Goal: Task Accomplishment & Management: Use online tool/utility

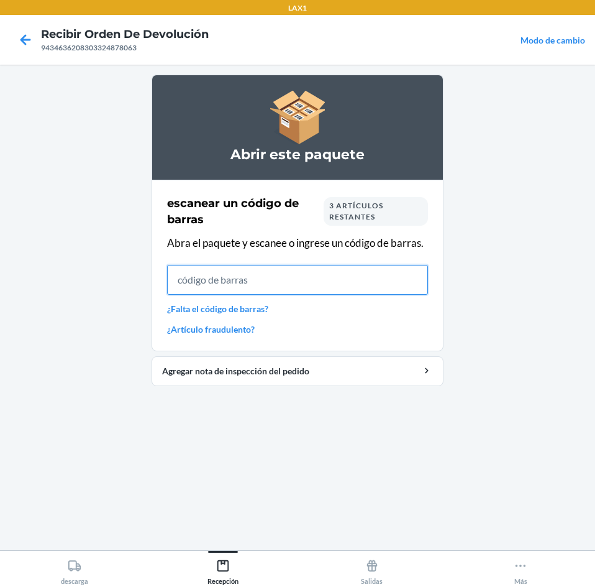
click at [370, 276] on input "text" at bounding box center [297, 280] width 261 height 30
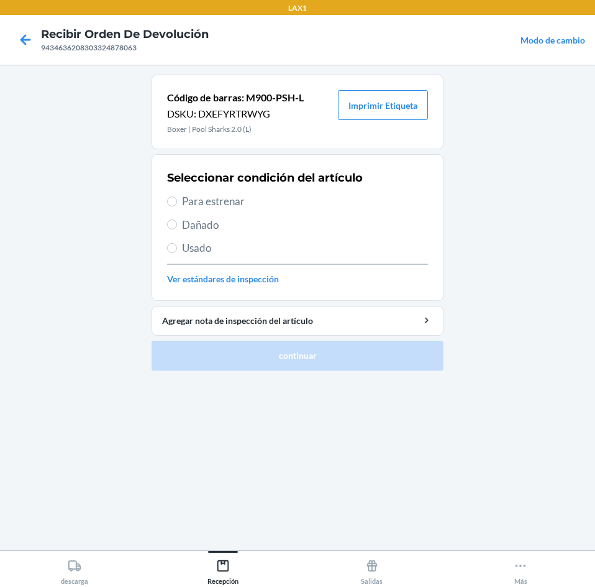
click at [236, 255] on span "Usado" at bounding box center [305, 248] width 246 height 16
click at [177, 253] on input "Usado" at bounding box center [172, 248] width 10 height 10
radio input "true"
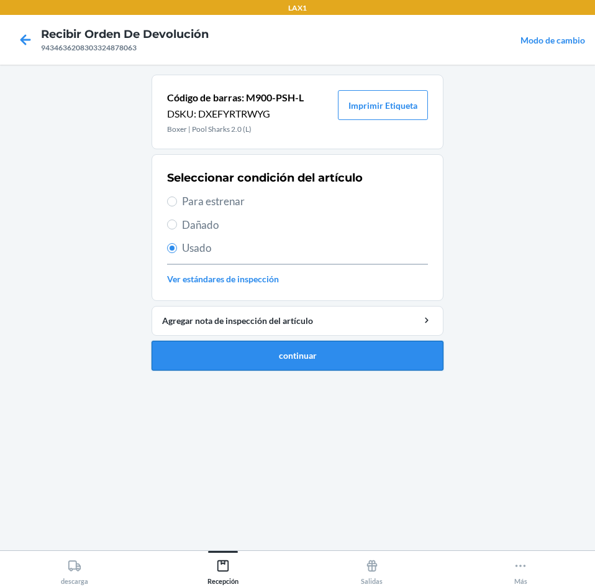
click at [288, 351] on button "continuar" at bounding box center [298, 356] width 292 height 30
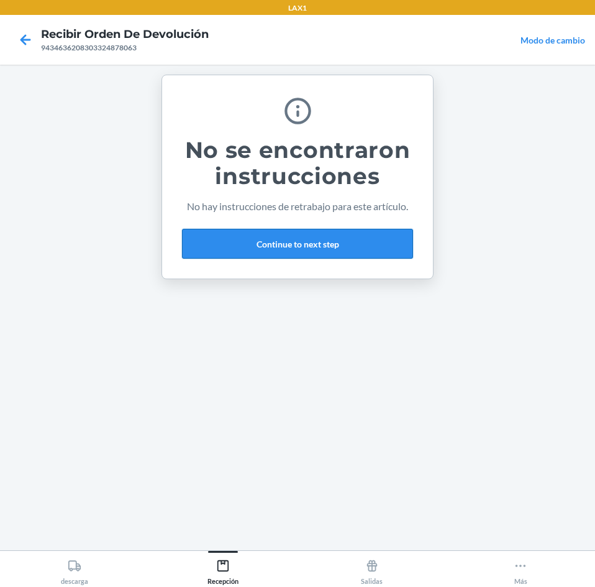
click at [357, 252] on button "Continue to next step" at bounding box center [297, 244] width 231 height 30
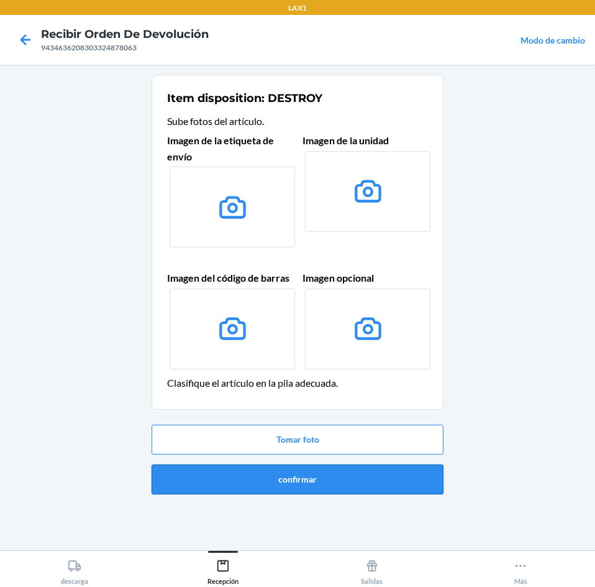
click at [397, 474] on button "confirmar" at bounding box center [298, 479] width 292 height 30
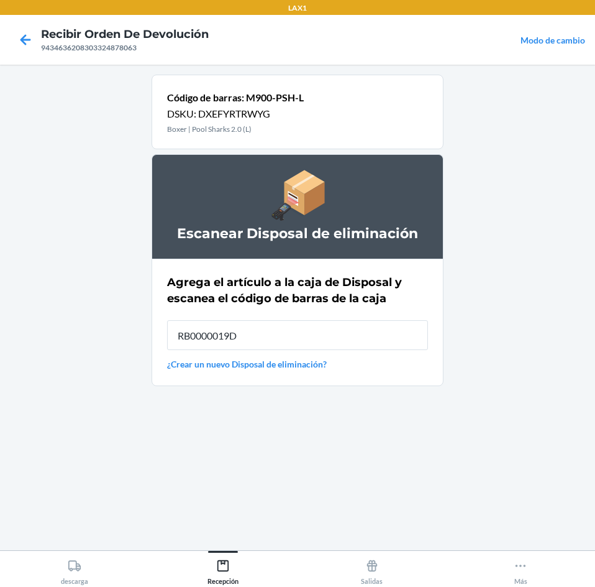
type input "RB0000019D0"
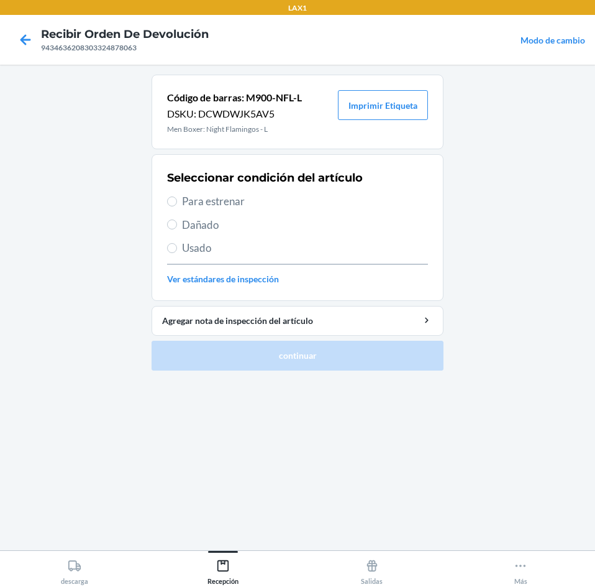
click at [257, 241] on span "Usado" at bounding box center [305, 248] width 246 height 16
click at [177, 243] on input "Usado" at bounding box center [172, 248] width 10 height 10
radio input "true"
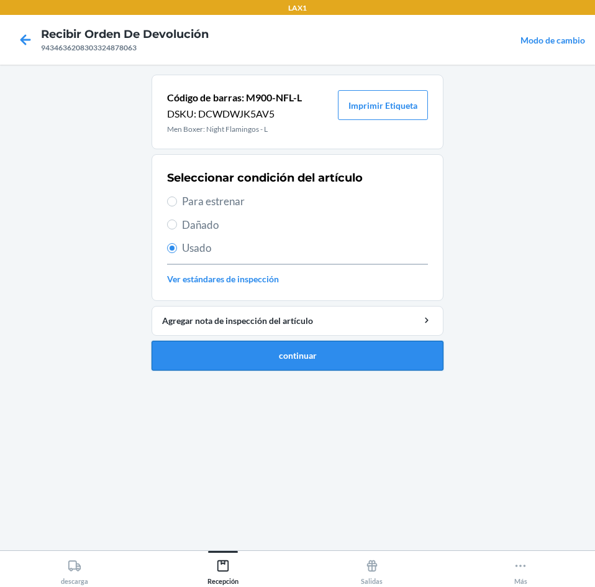
click at [346, 344] on button "continuar" at bounding box center [298, 356] width 292 height 30
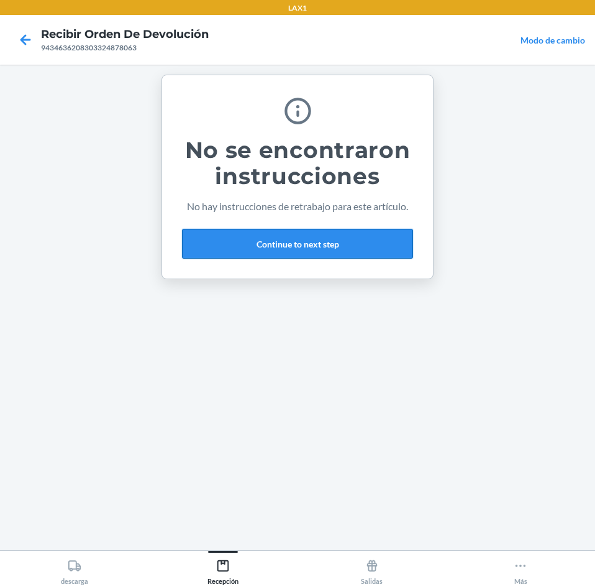
click at [368, 252] on button "Continue to next step" at bounding box center [297, 244] width 231 height 30
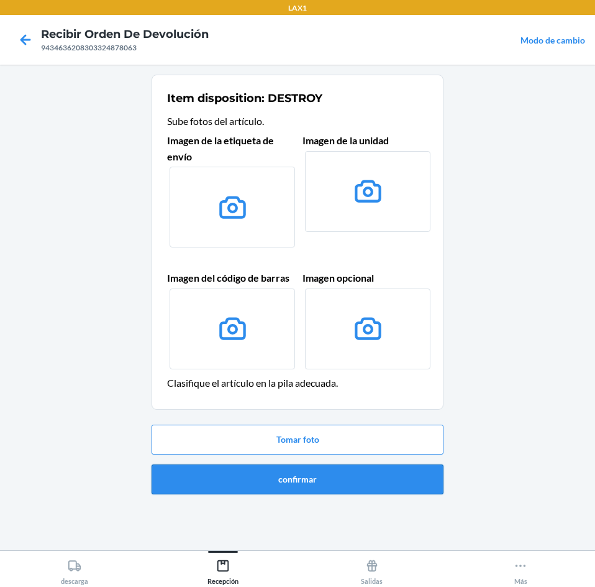
click at [357, 475] on button "confirmar" at bounding box center [298, 479] width 292 height 30
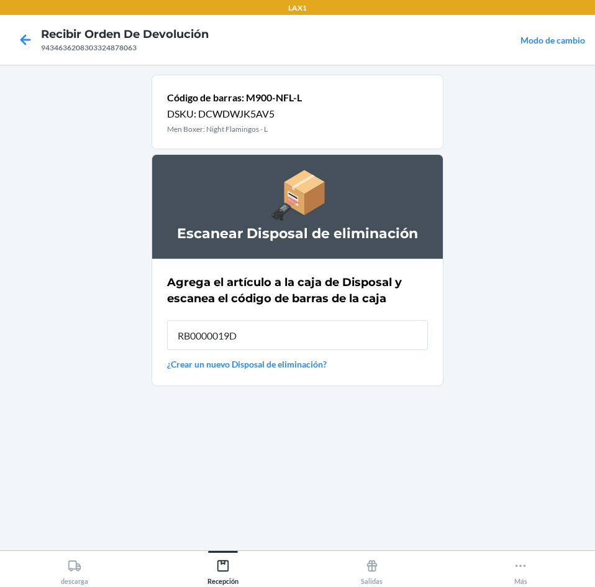
type input "RB0000019D0"
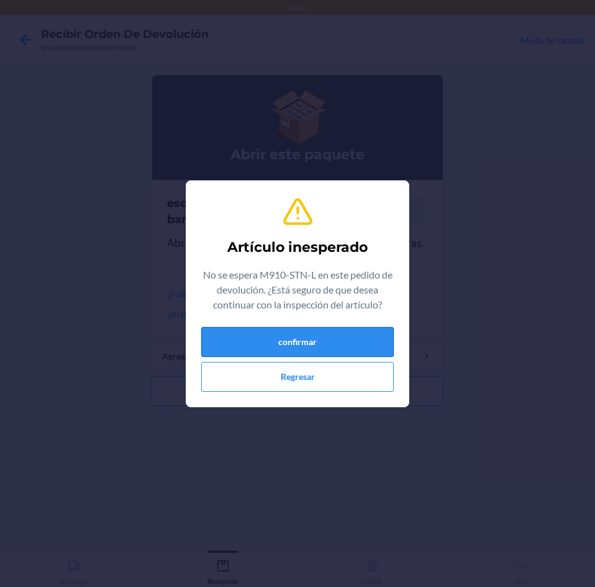
click at [339, 347] on button "confirmar" at bounding box center [297, 342] width 193 height 30
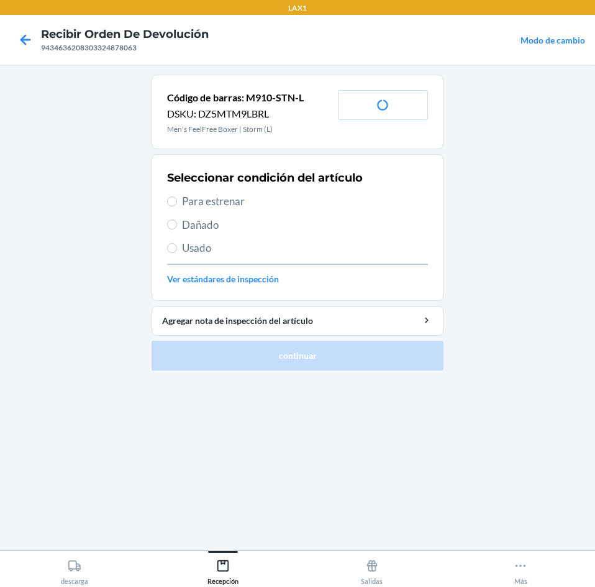
click at [282, 245] on span "Usado" at bounding box center [305, 248] width 246 height 16
click at [177, 245] on input "Usado" at bounding box center [172, 248] width 10 height 10
radio input "true"
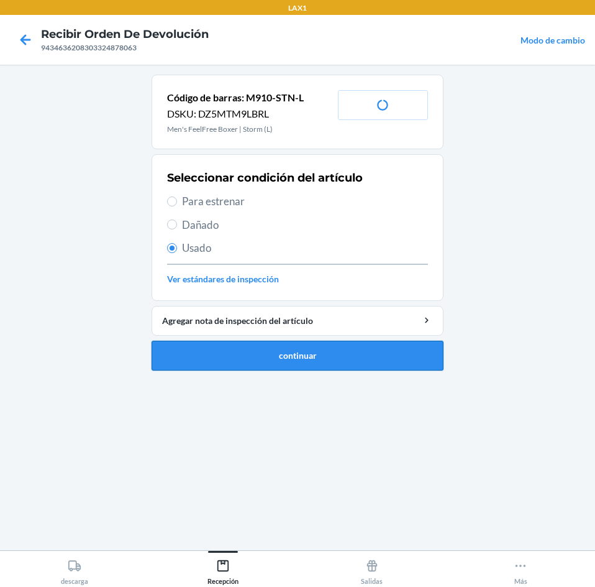
click at [283, 354] on button "continuar" at bounding box center [298, 356] width 292 height 30
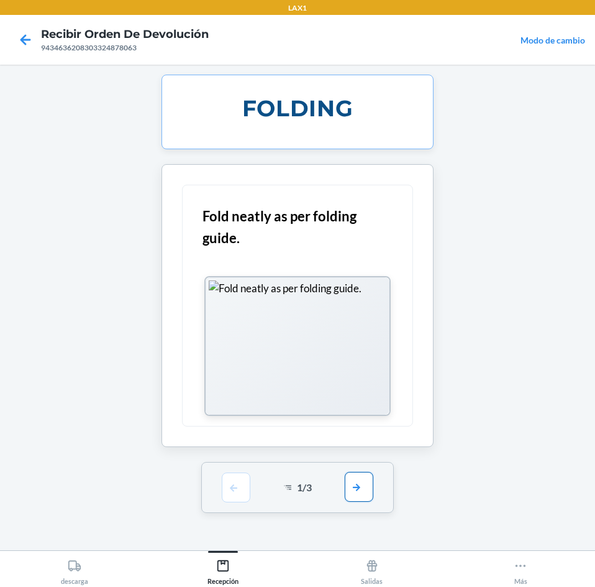
click at [364, 483] on button "button" at bounding box center [359, 487] width 29 height 30
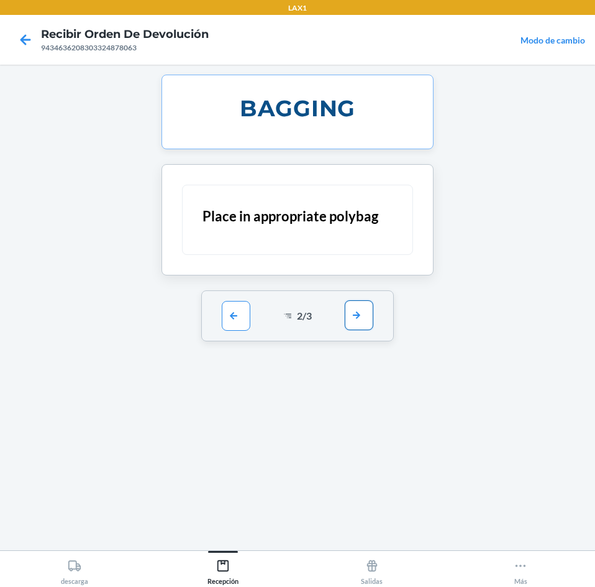
click at [362, 320] on button "button" at bounding box center [359, 315] width 29 height 30
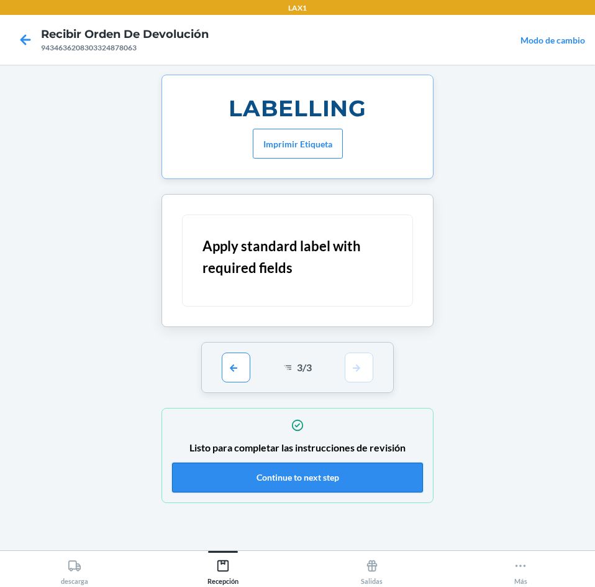
click at [336, 482] on button "Continue to next step" at bounding box center [297, 477] width 251 height 30
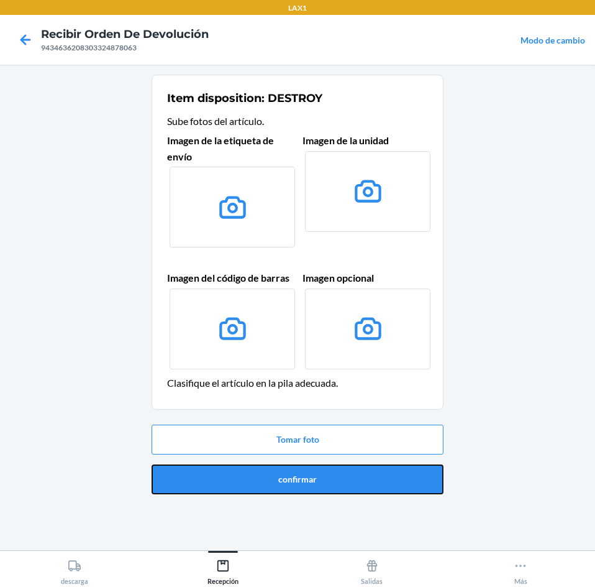
click at [336, 482] on button "confirmar" at bounding box center [298, 479] width 292 height 30
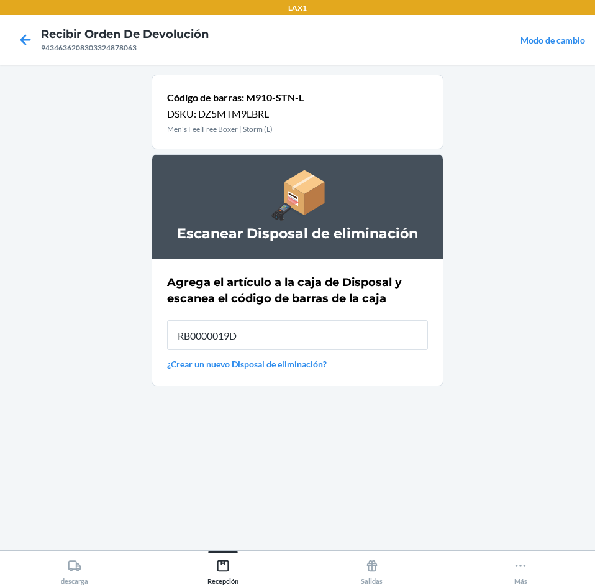
type input "RB0000019D0"
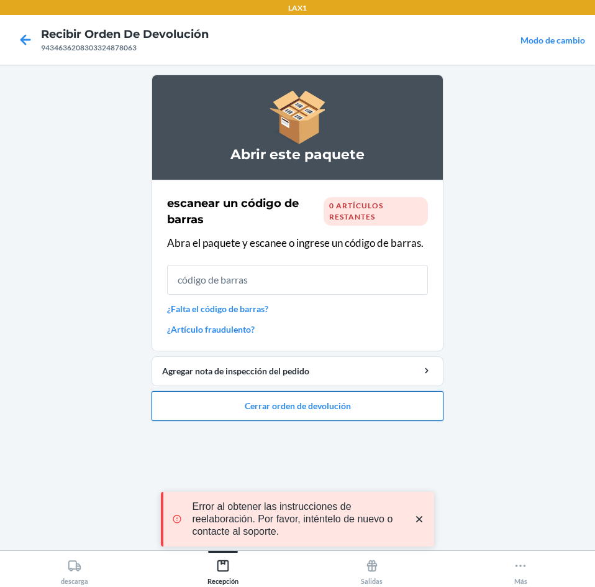
click at [378, 408] on button "Cerrar orden de devolución" at bounding box center [298, 406] width 292 height 30
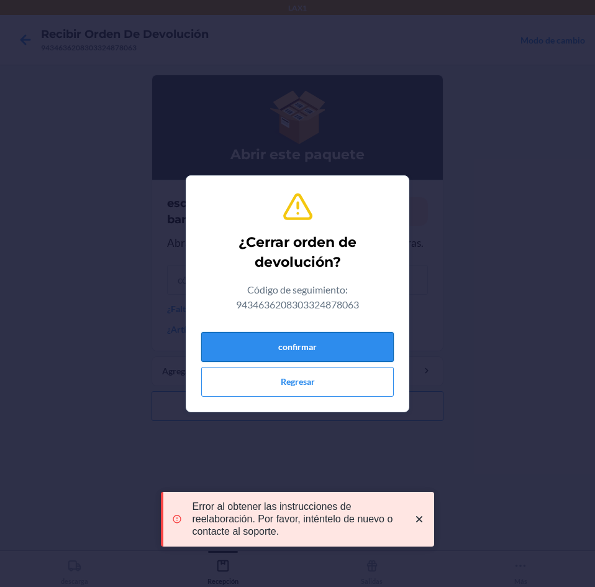
click at [347, 342] on button "confirmar" at bounding box center [297, 347] width 193 height 30
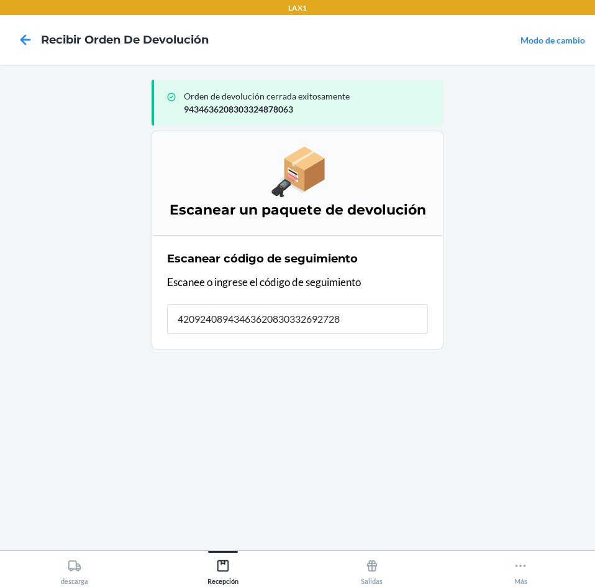
type input "420924089434636208303326927288"
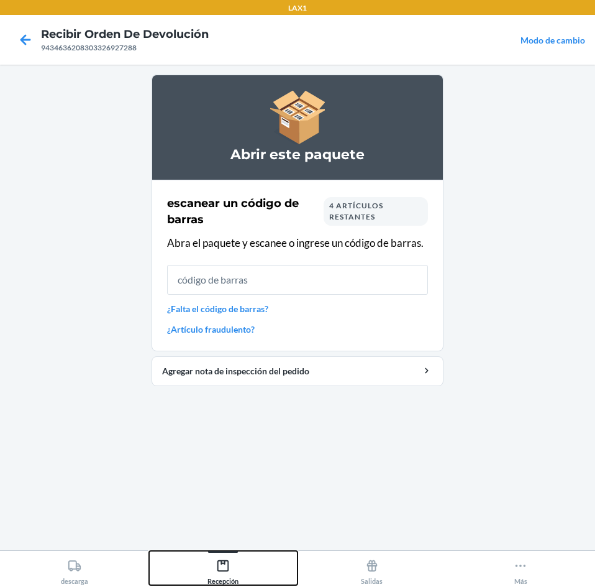
drag, startPoint x: 213, startPoint y: 560, endPoint x: 235, endPoint y: 550, distance: 24.5
click at [213, 560] on div "Recepción" at bounding box center [223, 569] width 31 height 31
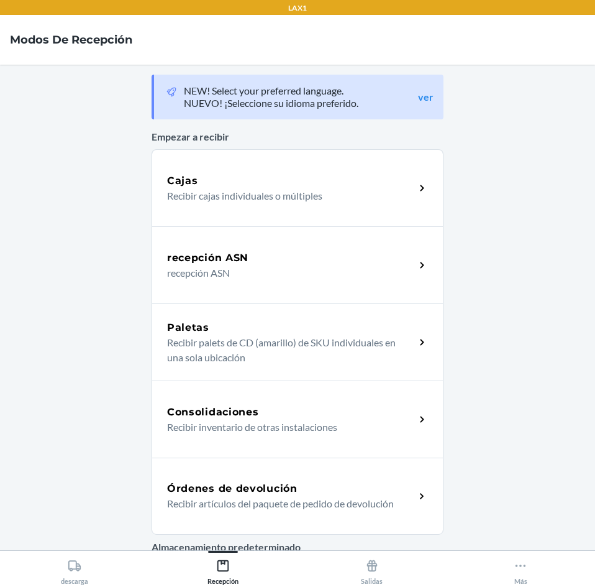
click at [263, 472] on div "Órdenes de devolución Recibir artículos del paquete de pedido de devolución" at bounding box center [298, 495] width 292 height 77
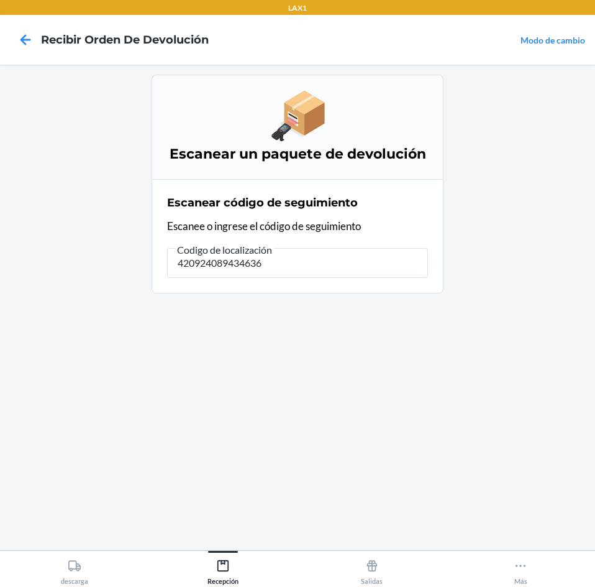
type input "4209240894346362"
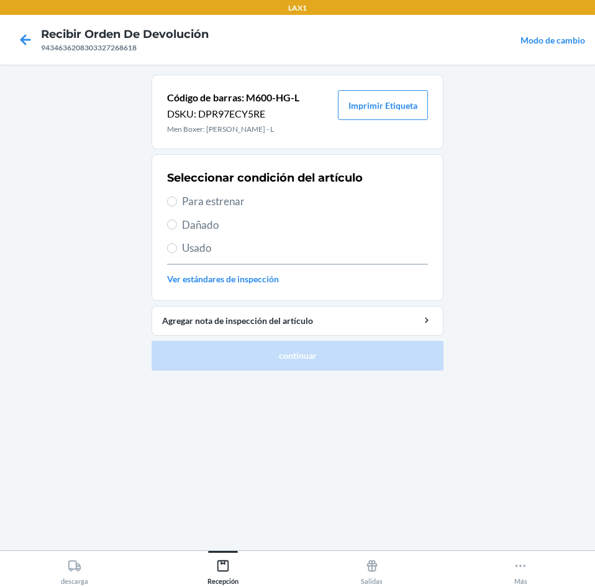
click at [201, 241] on span "Usado" at bounding box center [305, 248] width 246 height 16
click at [177, 243] on input "Usado" at bounding box center [172, 248] width 10 height 10
radio input "true"
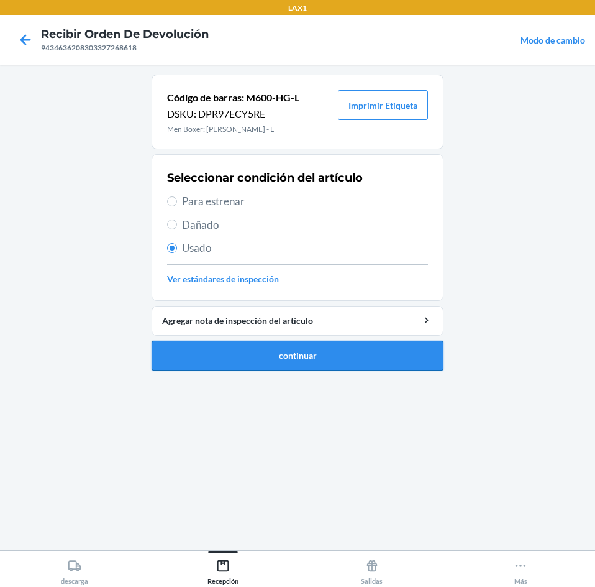
click at [314, 357] on button "continuar" at bounding box center [298, 356] width 292 height 30
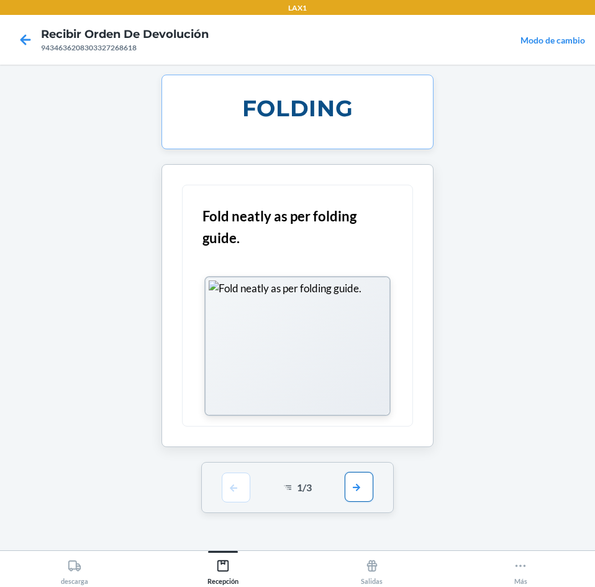
click at [357, 488] on button "button" at bounding box center [359, 487] width 29 height 30
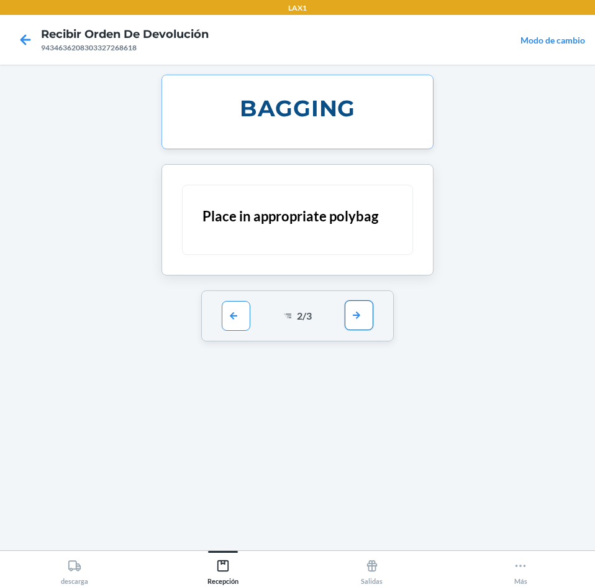
click at [365, 317] on button "button" at bounding box center [359, 315] width 29 height 30
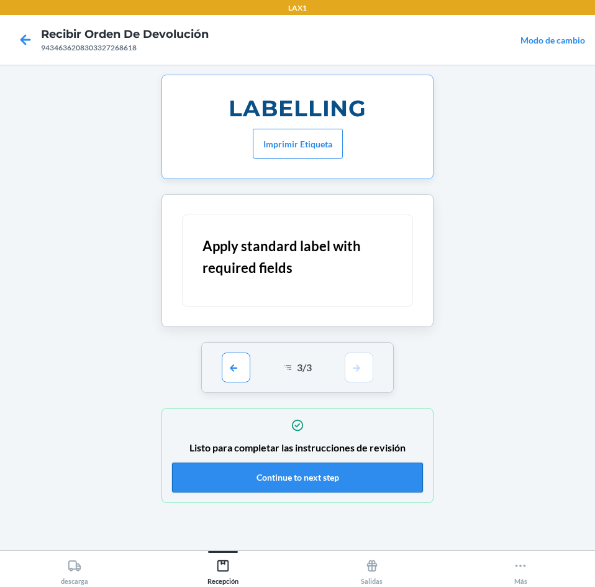
click at [362, 474] on button "Continue to next step" at bounding box center [297, 477] width 251 height 30
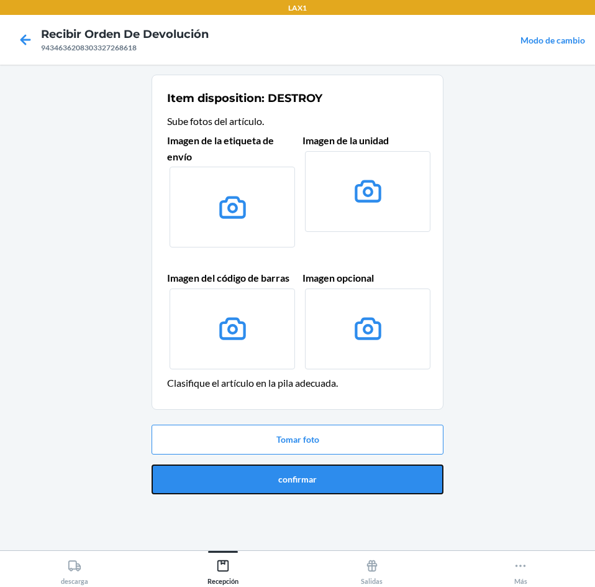
click at [362, 474] on button "confirmar" at bounding box center [298, 479] width 292 height 30
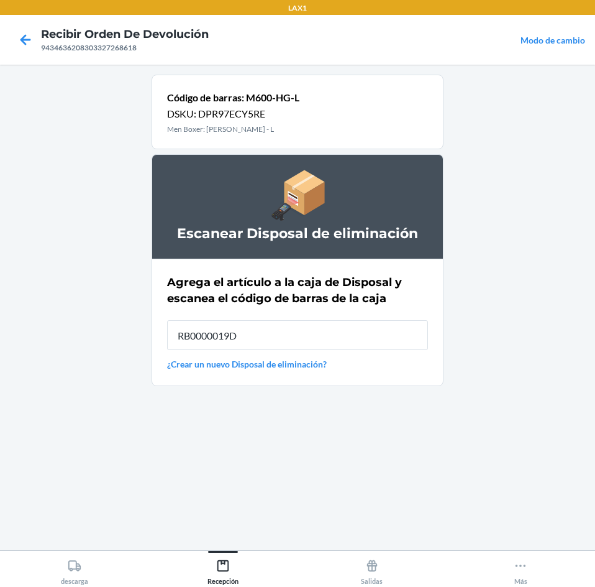
type input "RB0000019D0"
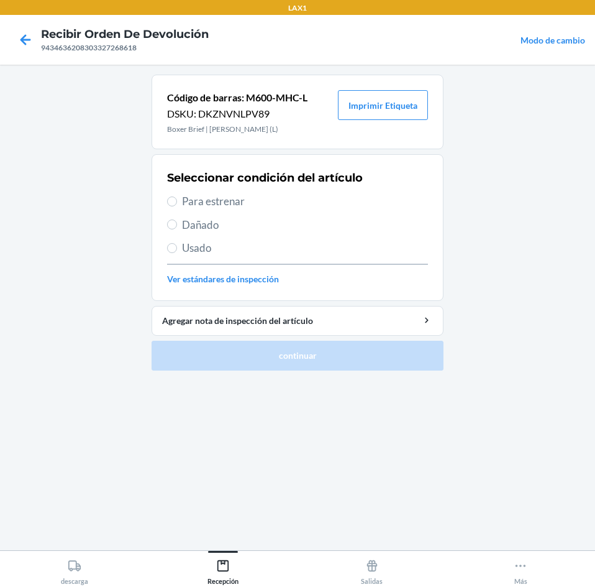
click at [298, 207] on span "Para estrenar" at bounding box center [305, 201] width 246 height 16
click at [177, 206] on input "Para estrenar" at bounding box center [172, 201] width 10 height 10
radio input "true"
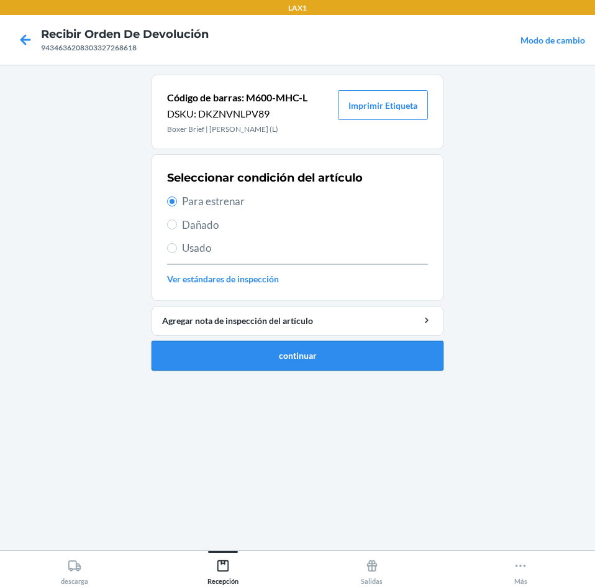
click at [364, 358] on button "continuar" at bounding box center [298, 356] width 292 height 30
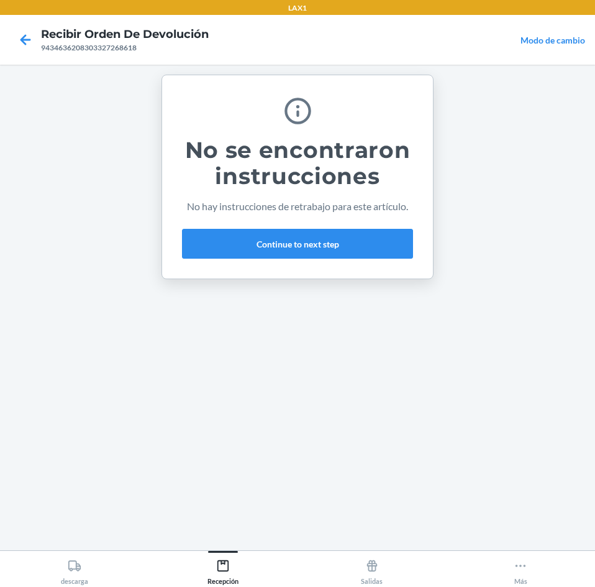
click at [367, 260] on div "No se encontraron instrucciones No hay instrucciones de retrabajo para este art…" at bounding box center [297, 176] width 231 height 173
click at [368, 249] on button "Continue to next step" at bounding box center [297, 244] width 231 height 30
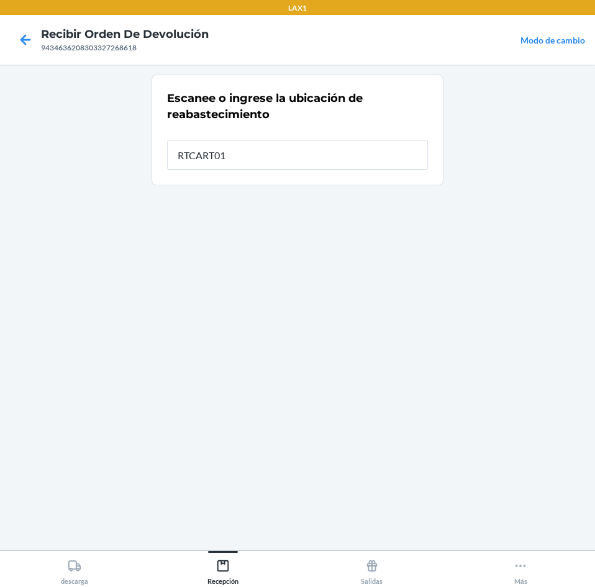
type input "RTCART012"
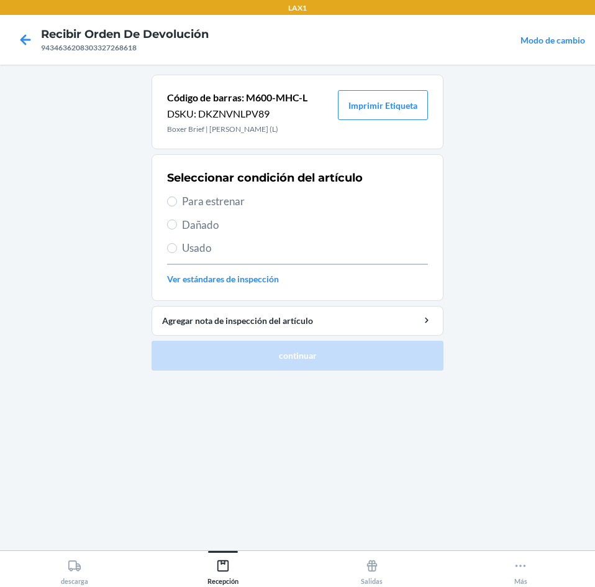
drag, startPoint x: 300, startPoint y: 200, endPoint x: 326, endPoint y: 313, distance: 116.1
click at [300, 201] on span "Para estrenar" at bounding box center [305, 201] width 246 height 16
click at [177, 201] on input "Para estrenar" at bounding box center [172, 201] width 10 height 10
radio input "true"
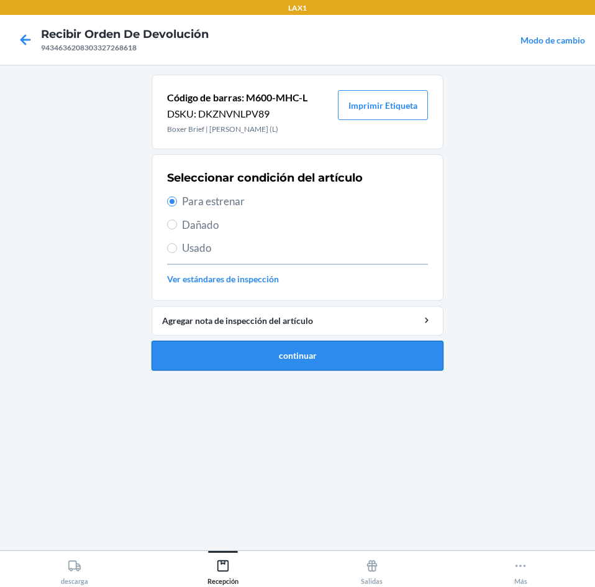
click at [321, 357] on button "continuar" at bounding box center [298, 356] width 292 height 30
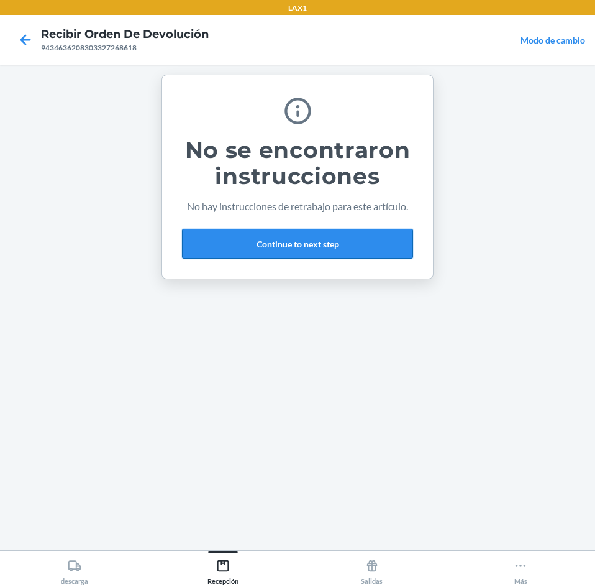
click at [395, 239] on button "Continue to next step" at bounding box center [297, 244] width 231 height 30
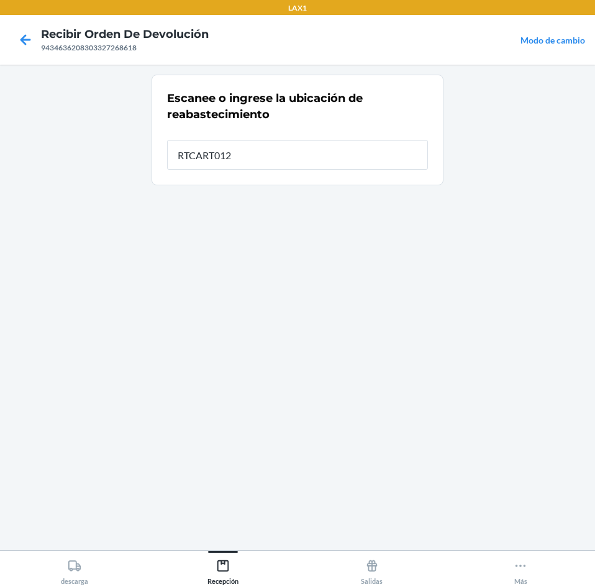
type input "RTCART012"
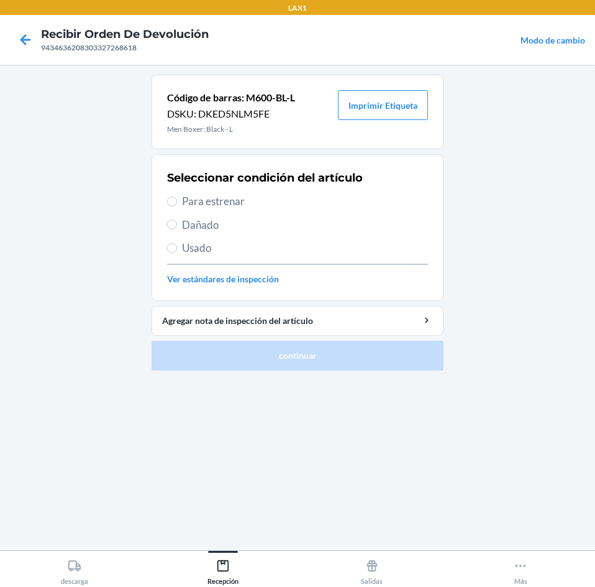
click at [288, 197] on span "Para estrenar" at bounding box center [305, 201] width 246 height 16
click at [177, 197] on input "Para estrenar" at bounding box center [172, 201] width 10 height 10
radio input "true"
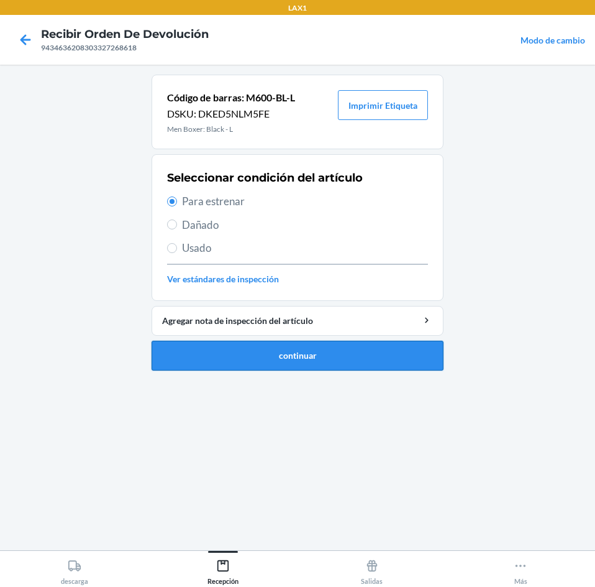
click at [338, 350] on button "continuar" at bounding box center [298, 356] width 292 height 30
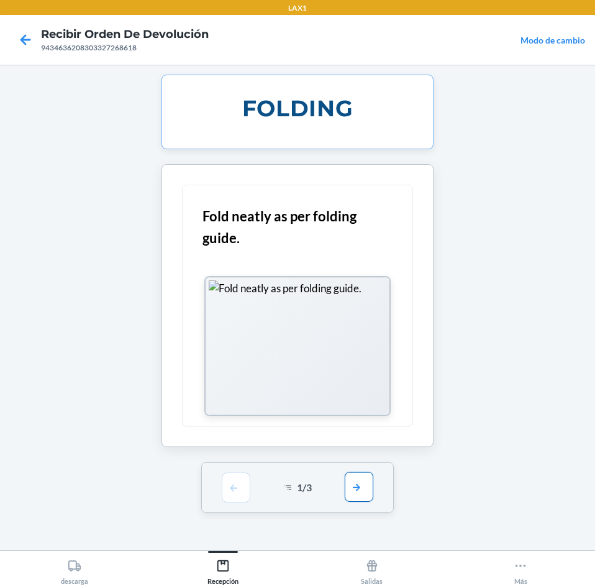
click at [362, 493] on button "button" at bounding box center [359, 487] width 29 height 30
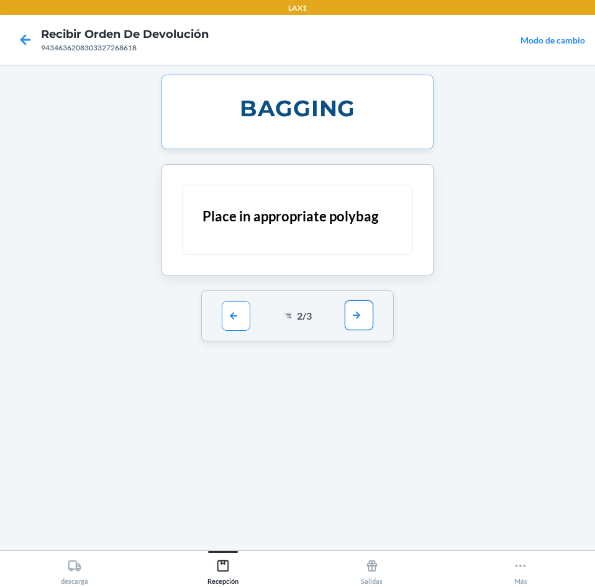
click at [365, 320] on button "button" at bounding box center [359, 315] width 29 height 30
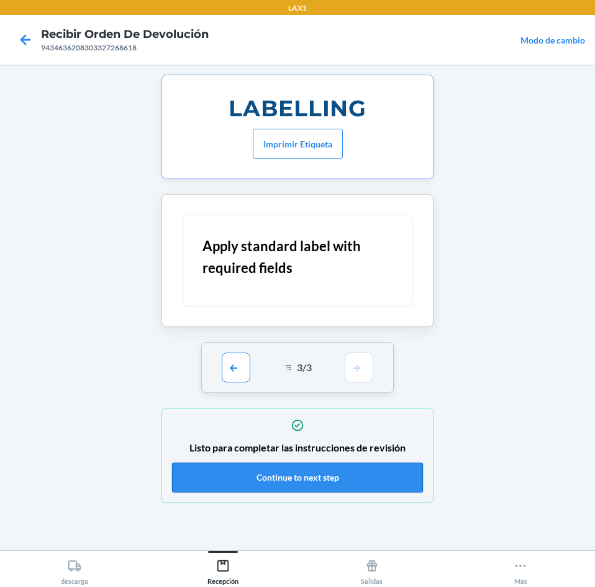
click at [347, 475] on button "Continue to next step" at bounding box center [297, 477] width 251 height 30
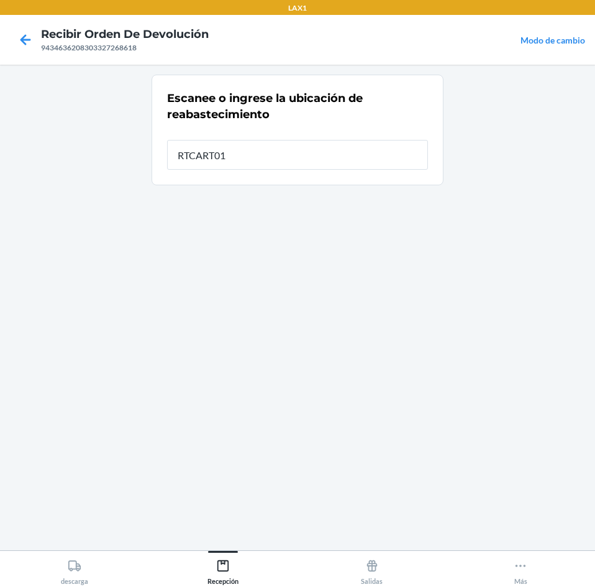
type input "RTCART012"
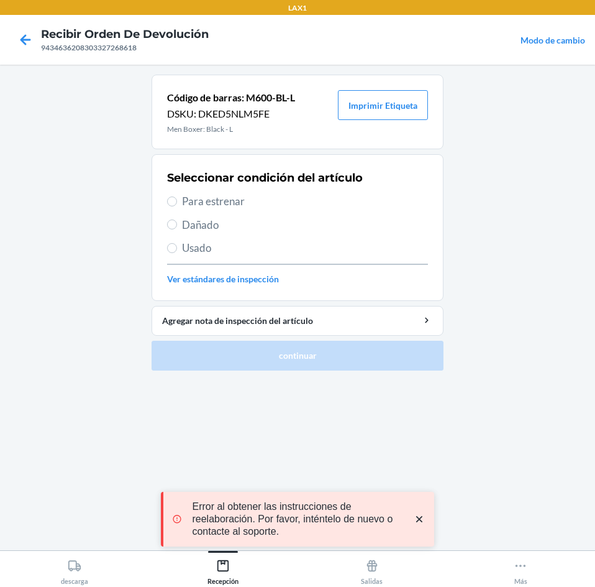
click at [291, 196] on span "Para estrenar" at bounding box center [305, 201] width 246 height 16
click at [177, 196] on input "Para estrenar" at bounding box center [172, 201] width 10 height 10
radio input "true"
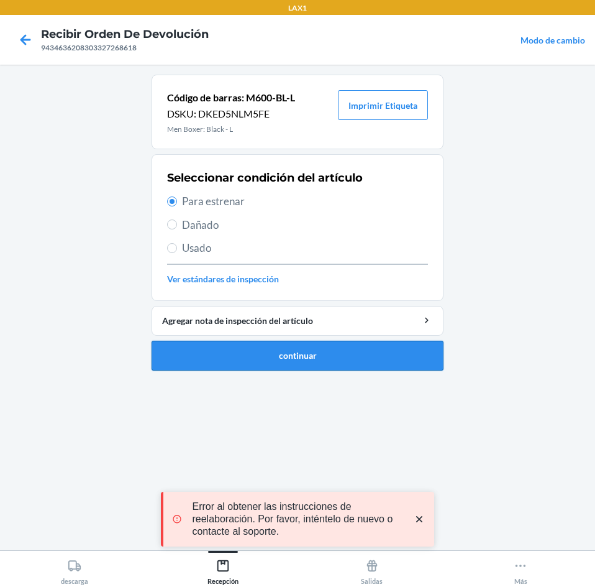
click at [312, 351] on button "continuar" at bounding box center [298, 356] width 292 height 30
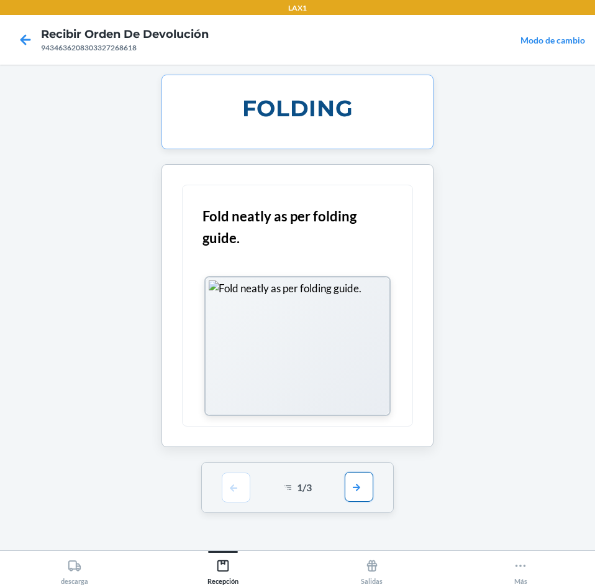
click at [354, 486] on button "button" at bounding box center [359, 487] width 29 height 30
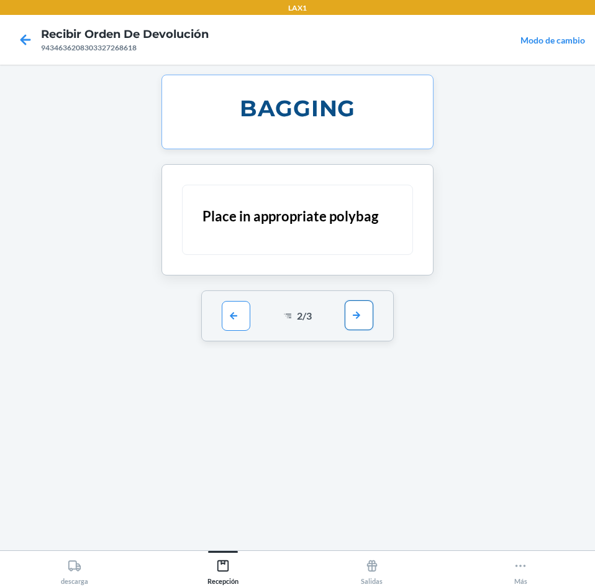
click at [372, 322] on button "button" at bounding box center [359, 315] width 29 height 30
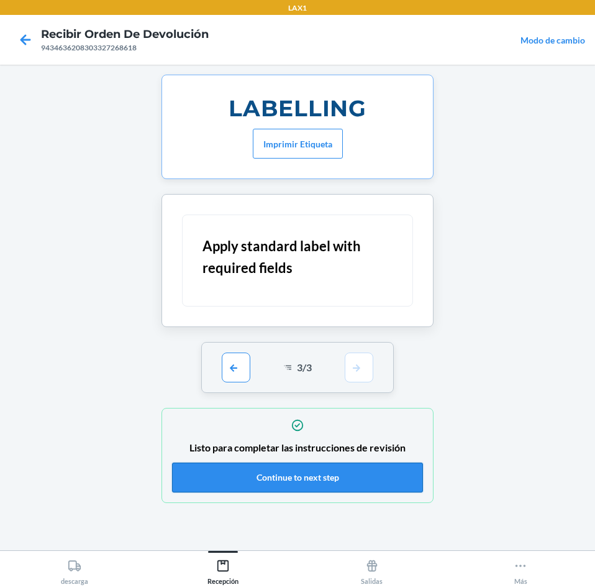
click at [330, 478] on button "Continue to next step" at bounding box center [297, 477] width 251 height 30
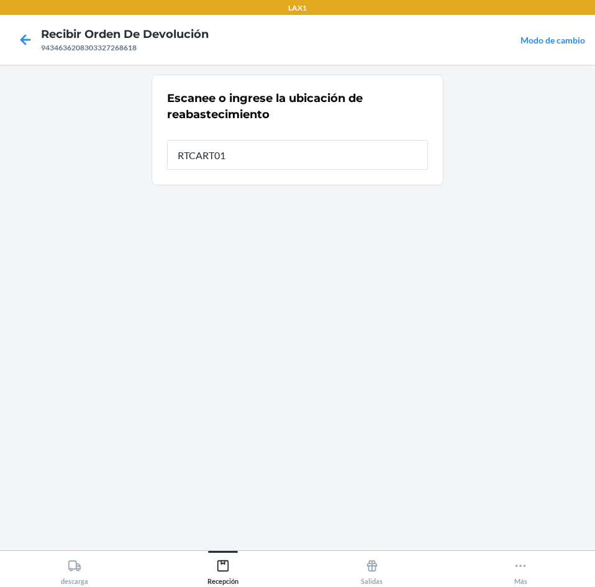
type input "RTCART012"
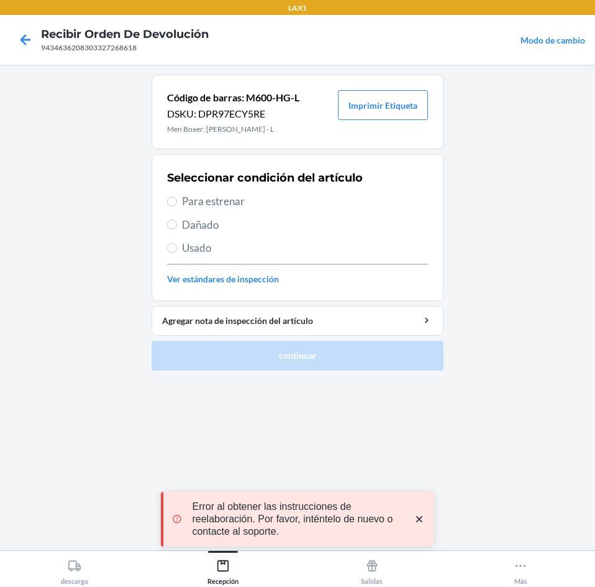
click at [290, 199] on span "Para estrenar" at bounding box center [305, 201] width 246 height 16
click at [177, 199] on input "Para estrenar" at bounding box center [172, 201] width 10 height 10
radio input "true"
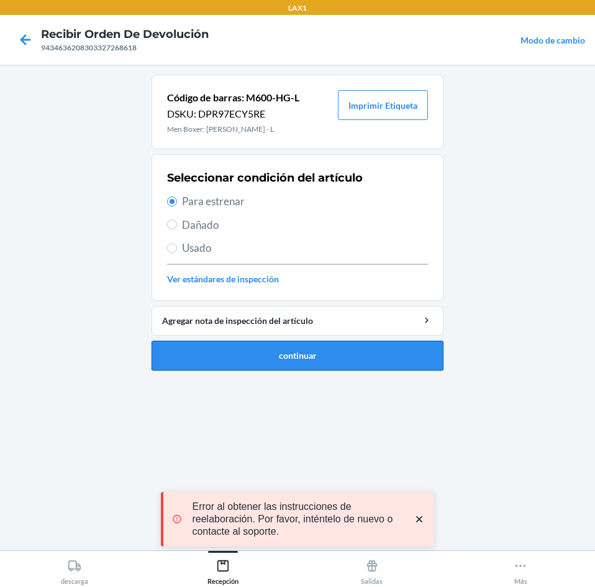
click at [341, 347] on button "continuar" at bounding box center [298, 356] width 292 height 30
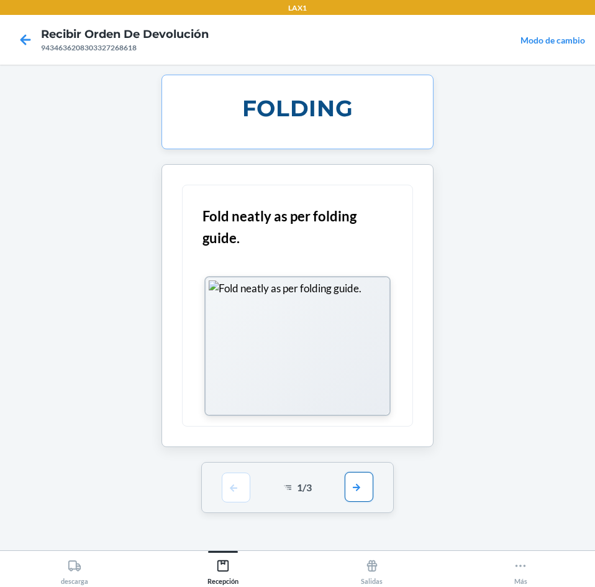
click at [362, 487] on button "button" at bounding box center [359, 487] width 29 height 30
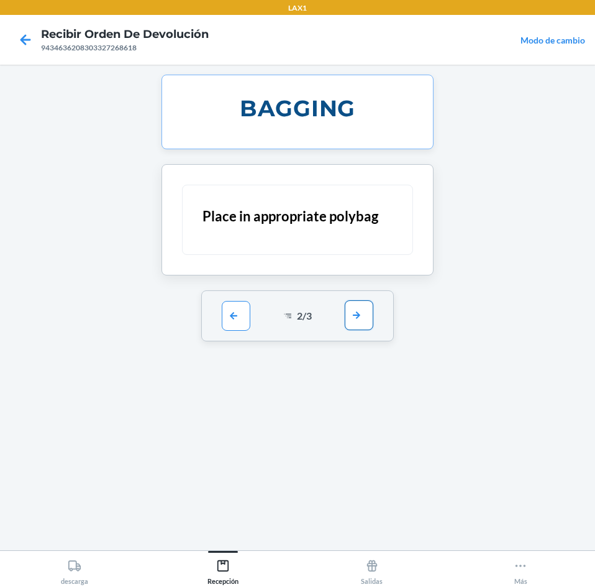
click at [364, 321] on button "button" at bounding box center [359, 315] width 29 height 30
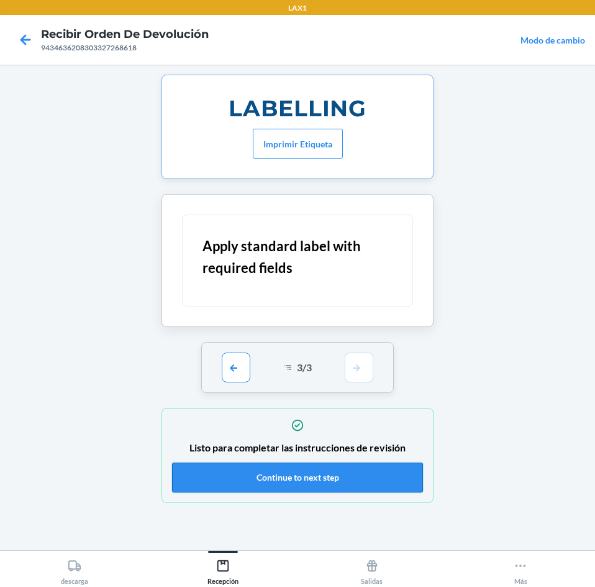
click at [322, 480] on button "Continue to next step" at bounding box center [297, 477] width 251 height 30
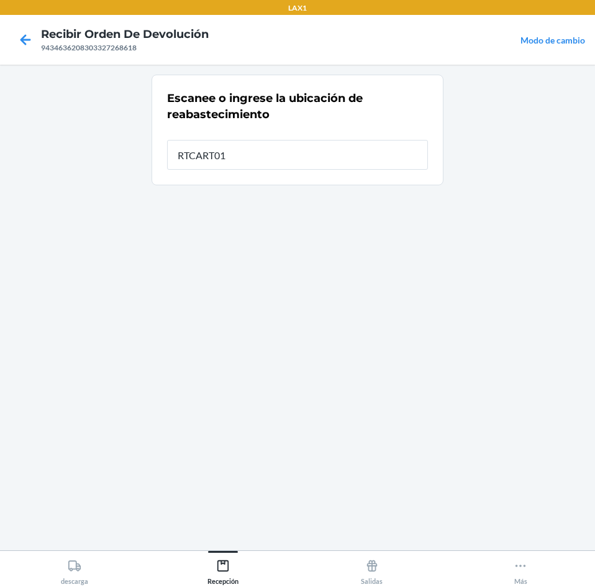
type input "RTCART012"
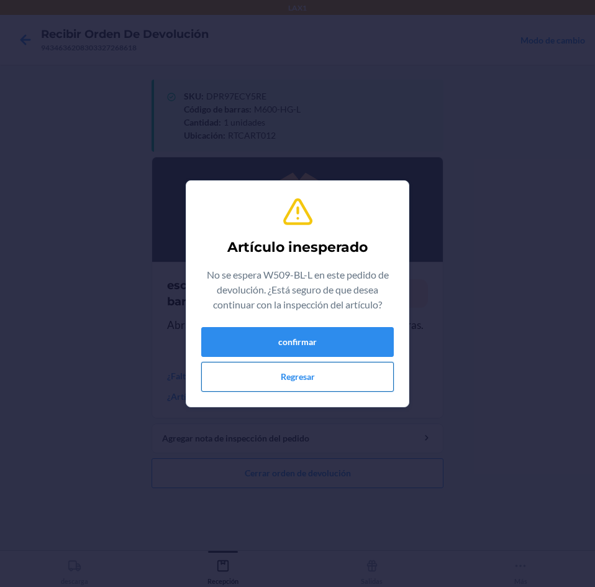
click at [337, 377] on button "Regresar" at bounding box center [297, 377] width 193 height 30
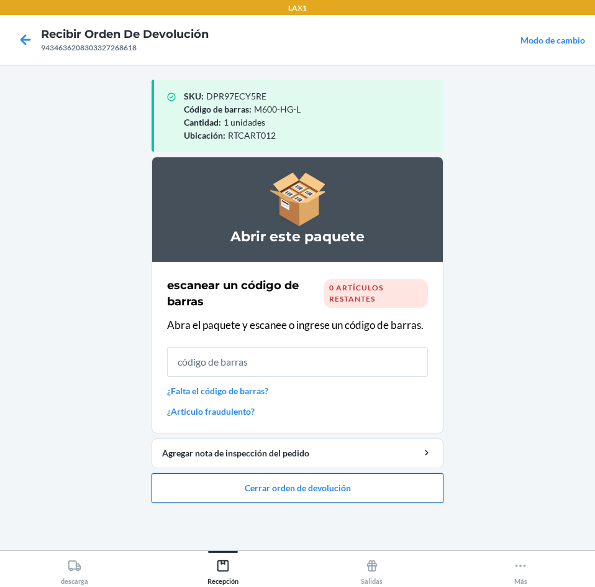
click at [344, 487] on button "Cerrar orden de devolución" at bounding box center [298, 488] width 292 height 30
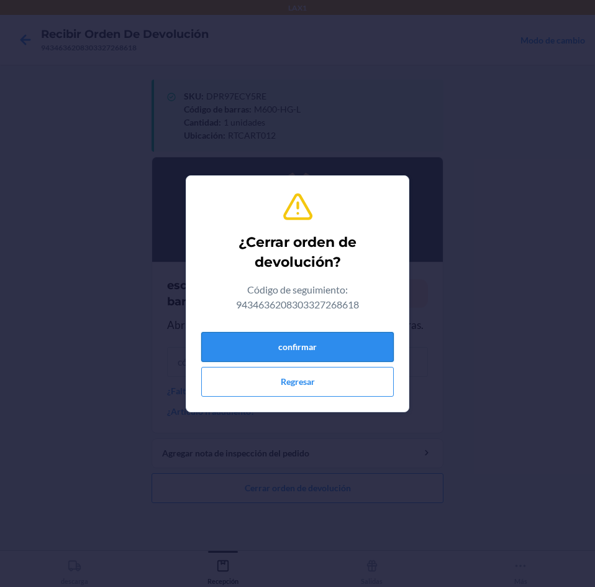
click at [359, 349] on button "confirmar" at bounding box center [297, 347] width 193 height 30
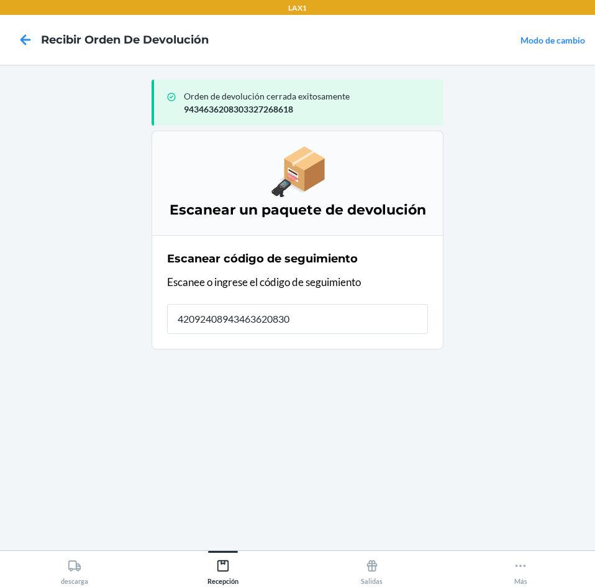
type input "420924089434636208303"
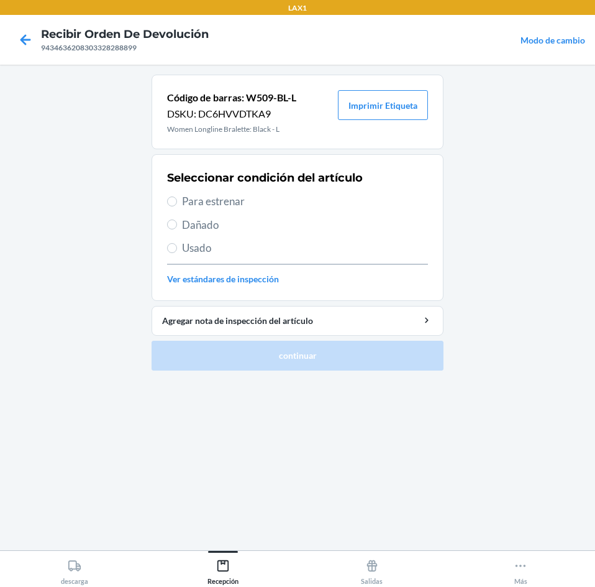
click at [301, 201] on span "Para estrenar" at bounding box center [305, 201] width 246 height 16
click at [177, 201] on input "Para estrenar" at bounding box center [172, 201] width 10 height 10
radio input "true"
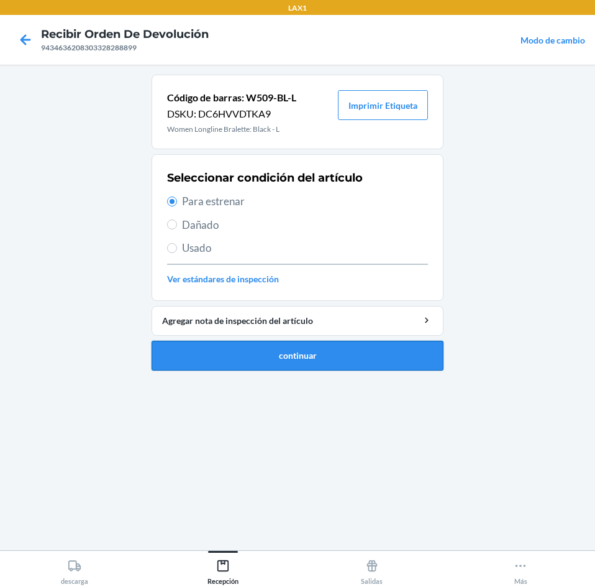
click at [347, 349] on button "continuar" at bounding box center [298, 356] width 292 height 30
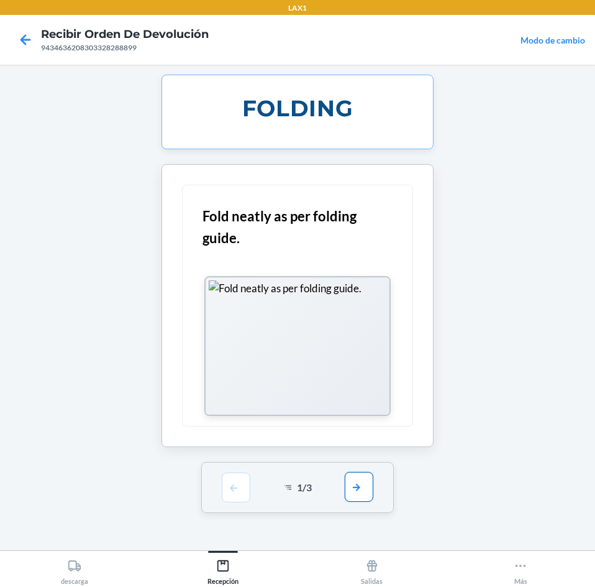
click at [364, 486] on button "button" at bounding box center [359, 487] width 29 height 30
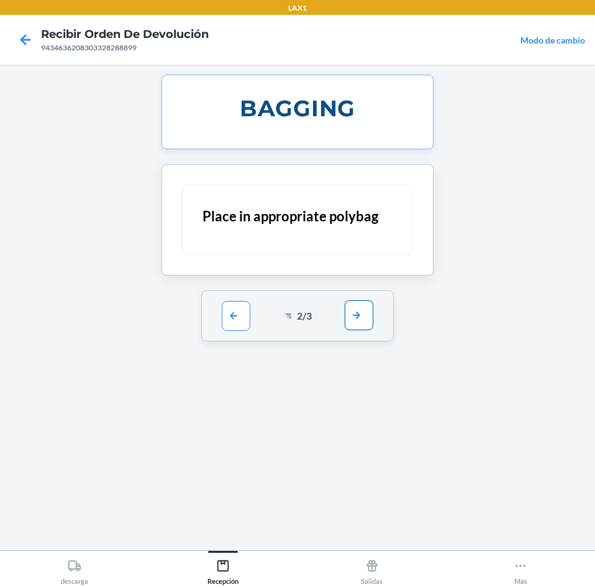
click at [370, 322] on button "button" at bounding box center [359, 315] width 29 height 30
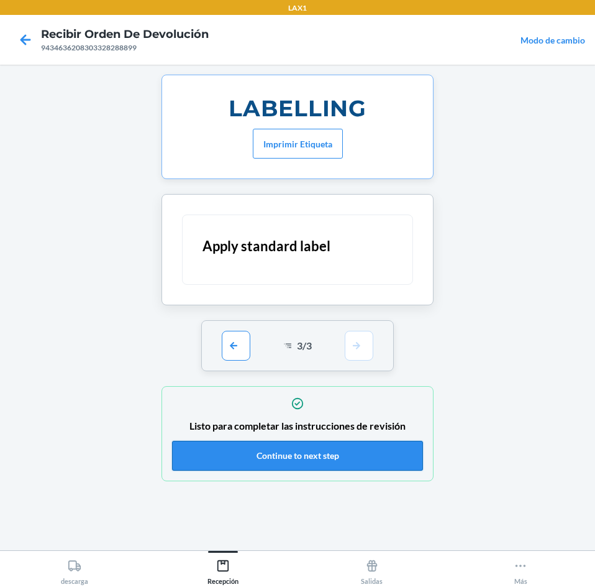
click at [350, 444] on button "Continue to next step" at bounding box center [297, 456] width 251 height 30
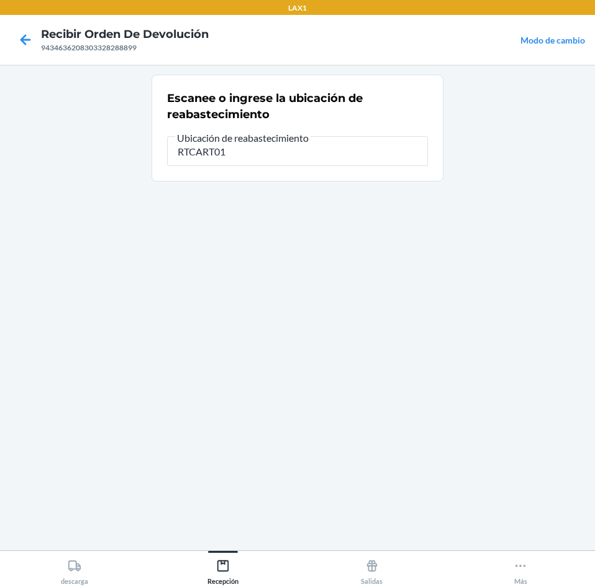
type input "RTCART012"
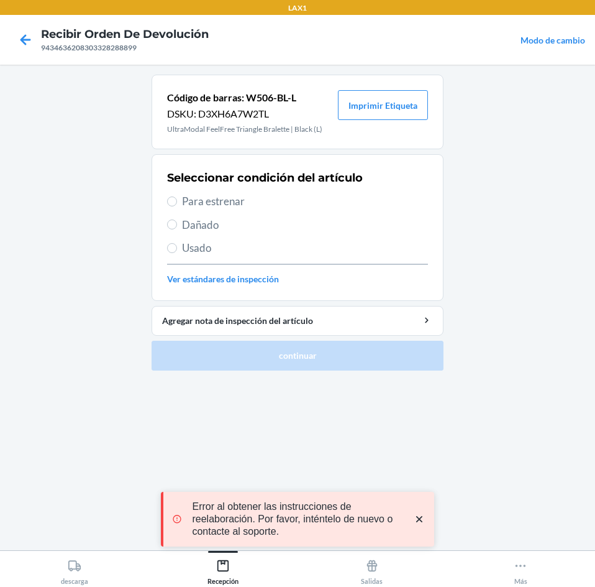
click at [297, 204] on span "Para estrenar" at bounding box center [305, 201] width 246 height 16
click at [177, 204] on input "Para estrenar" at bounding box center [172, 201] width 10 height 10
radio input "true"
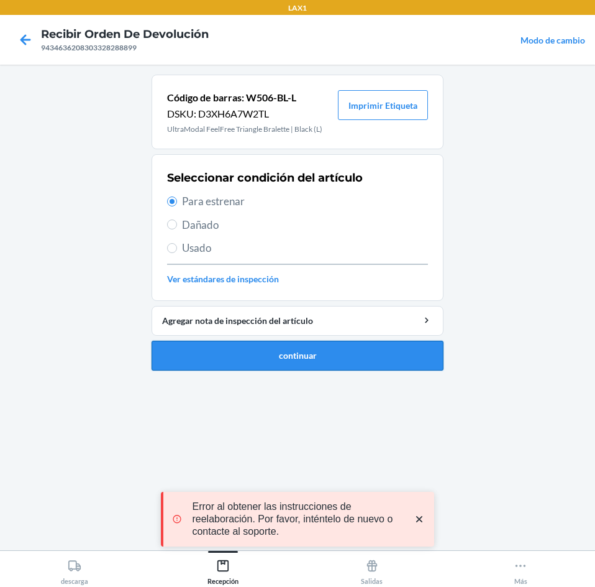
click at [352, 357] on button "continuar" at bounding box center [298, 356] width 292 height 30
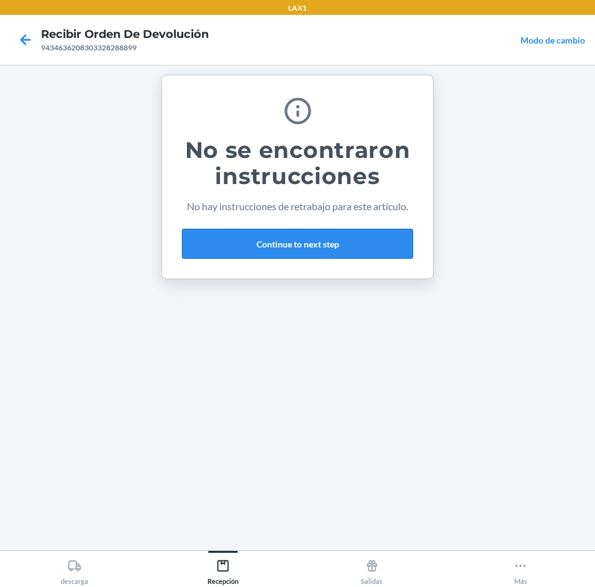
click at [370, 258] on button "Continue to next step" at bounding box center [297, 244] width 231 height 30
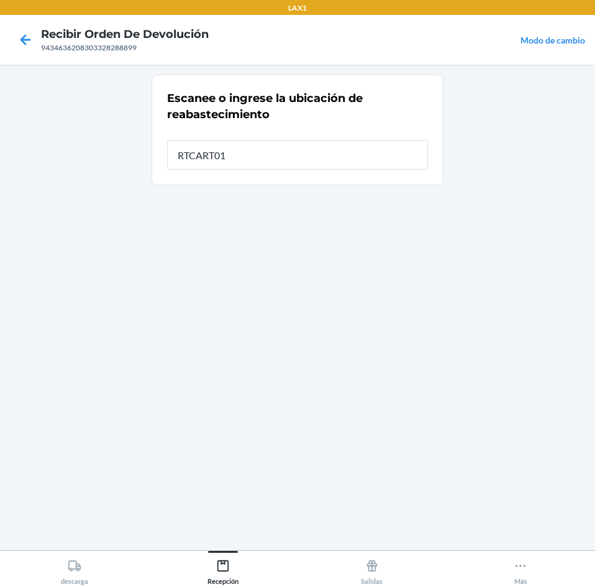
type input "RTCART012"
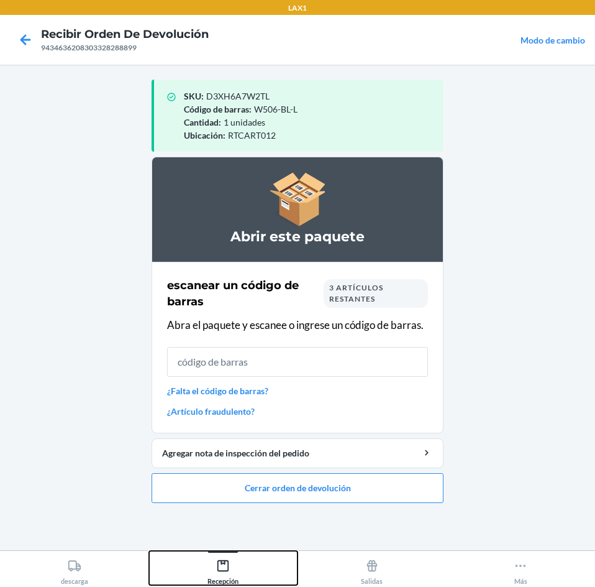
click at [242, 558] on button "Recepción" at bounding box center [223, 568] width 149 height 34
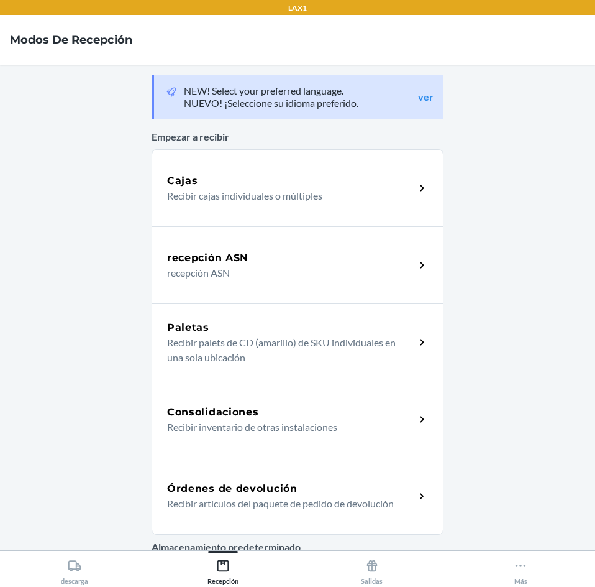
click at [341, 485] on div "Órdenes de devolución" at bounding box center [291, 488] width 248 height 15
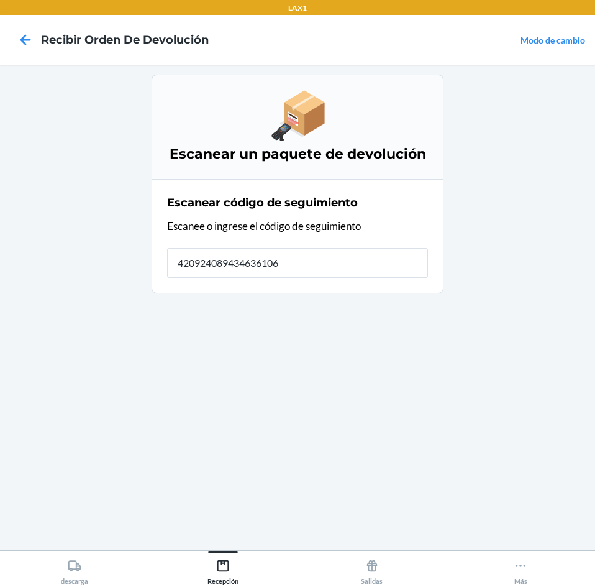
type input "4209240894346361060"
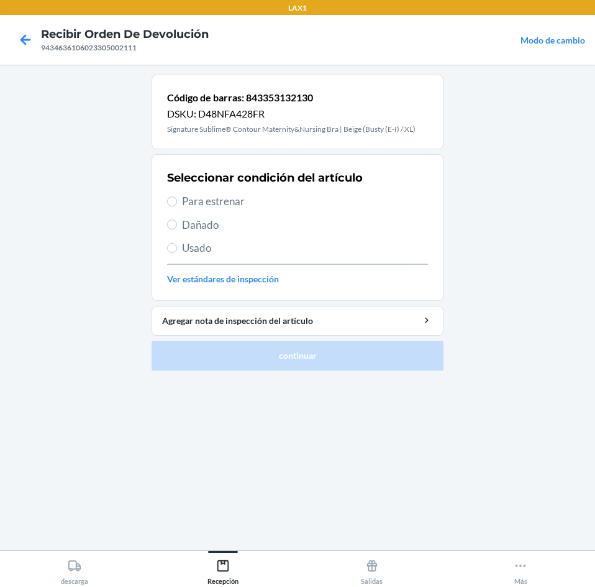
click at [338, 211] on div "Seleccionar condición del artículo Para estrenar Dañado Usado Ver estándares de…" at bounding box center [297, 227] width 261 height 123
click at [339, 203] on span "Para estrenar" at bounding box center [305, 201] width 246 height 16
click at [177, 203] on input "Para estrenar" at bounding box center [172, 201] width 10 height 10
radio input "true"
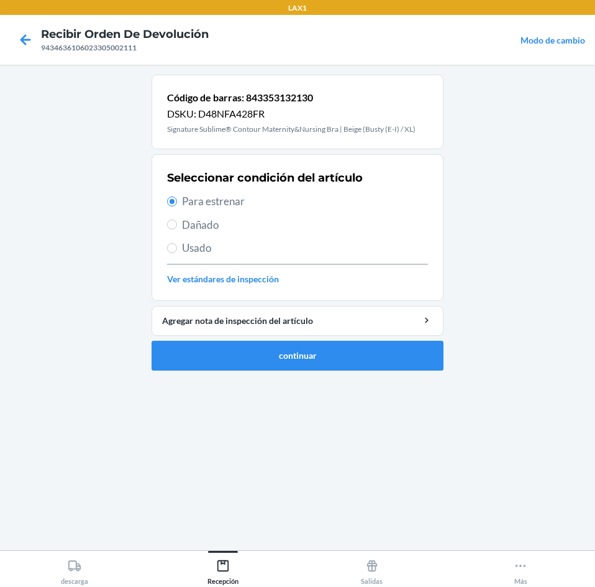
click at [339, 373] on ol "Código de barras: 843353132130 DSKU: D48NFA428FR Signature Sublime® Contour Mat…" at bounding box center [298, 228] width 292 height 306
click at [339, 362] on button "continuar" at bounding box center [298, 356] width 292 height 30
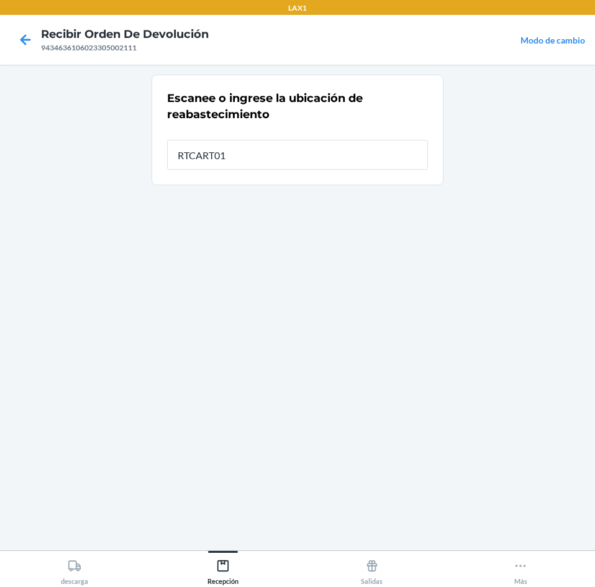
type input "RTCART012"
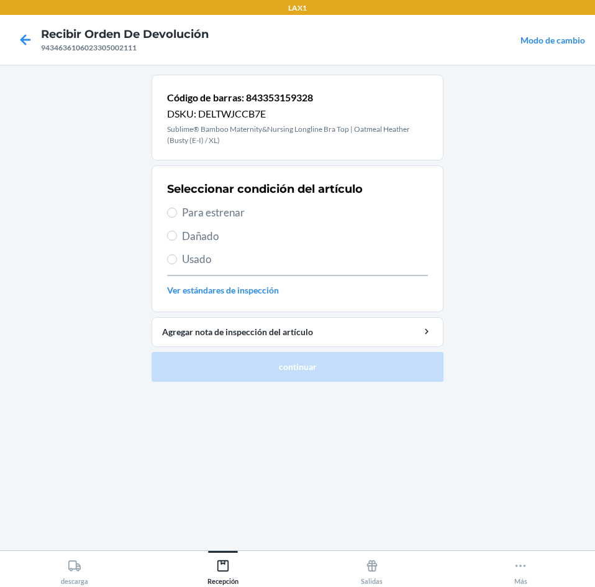
click at [313, 209] on span "Para estrenar" at bounding box center [305, 212] width 246 height 16
click at [177, 209] on input "Para estrenar" at bounding box center [172, 213] width 10 height 10
radio input "true"
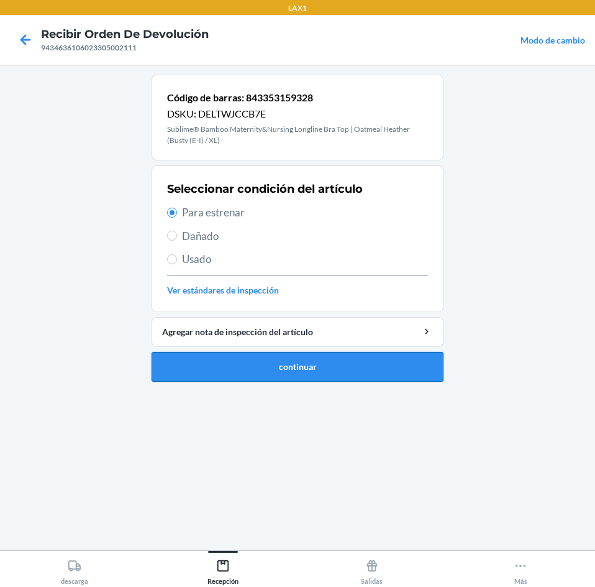
click at [315, 375] on button "continuar" at bounding box center [298, 367] width 292 height 30
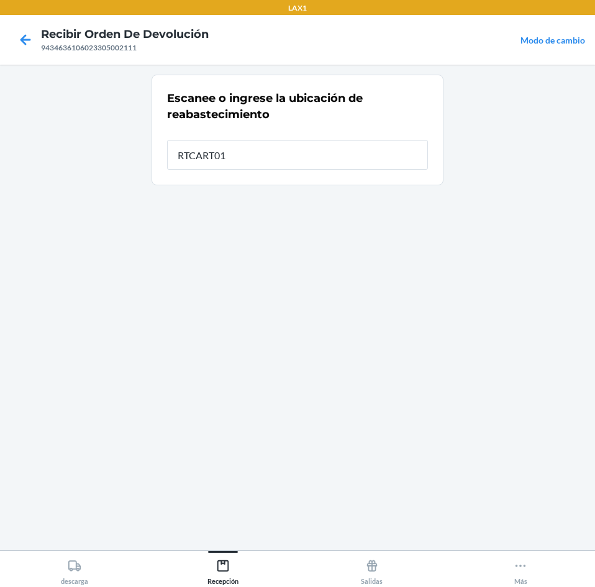
type input "RTCART012"
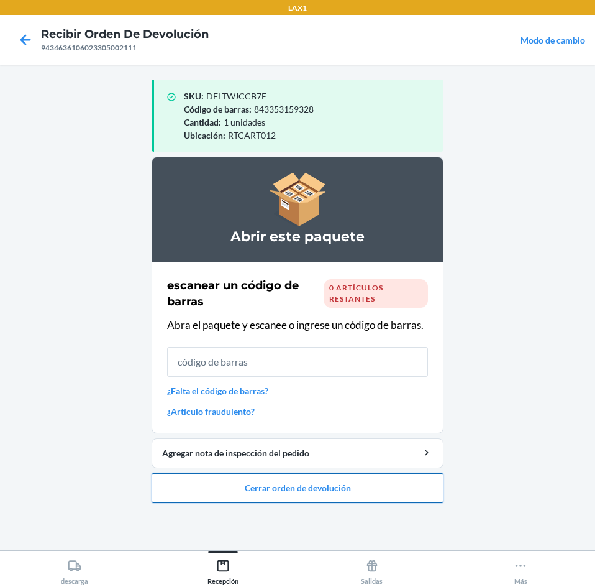
click at [318, 488] on button "Cerrar orden de devolución" at bounding box center [298, 488] width 292 height 30
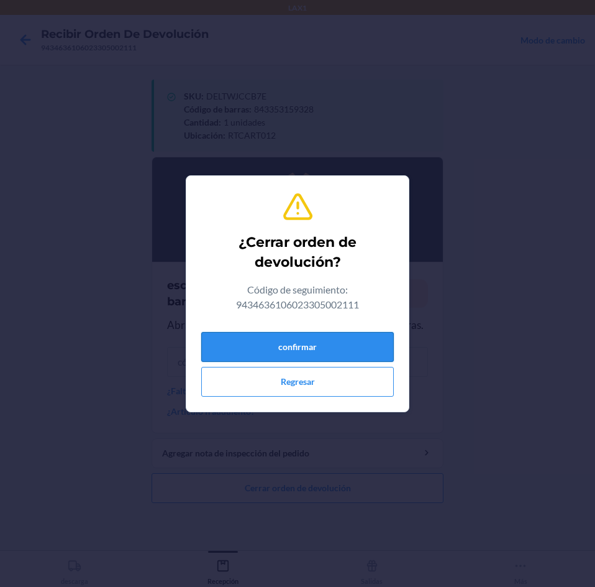
click at [310, 346] on button "confirmar" at bounding box center [297, 347] width 193 height 30
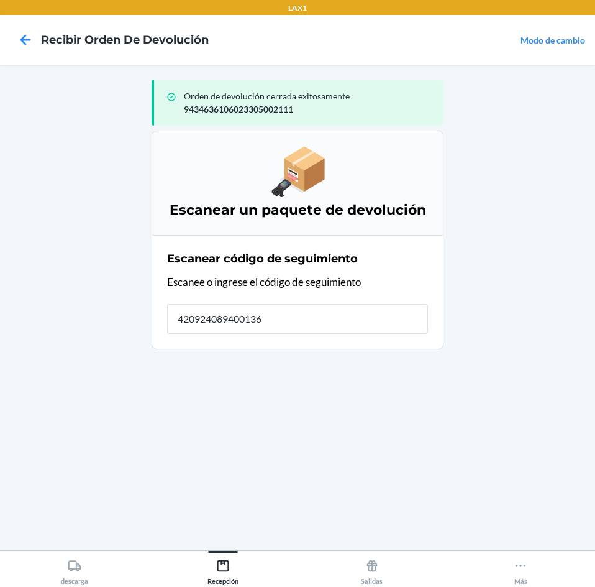
type input "4209240894001362"
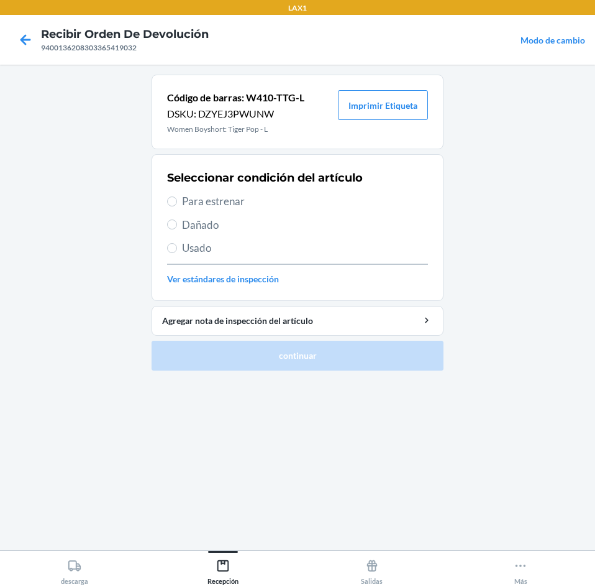
click at [277, 199] on span "Para estrenar" at bounding box center [305, 201] width 246 height 16
click at [177, 199] on input "Para estrenar" at bounding box center [172, 201] width 10 height 10
radio input "true"
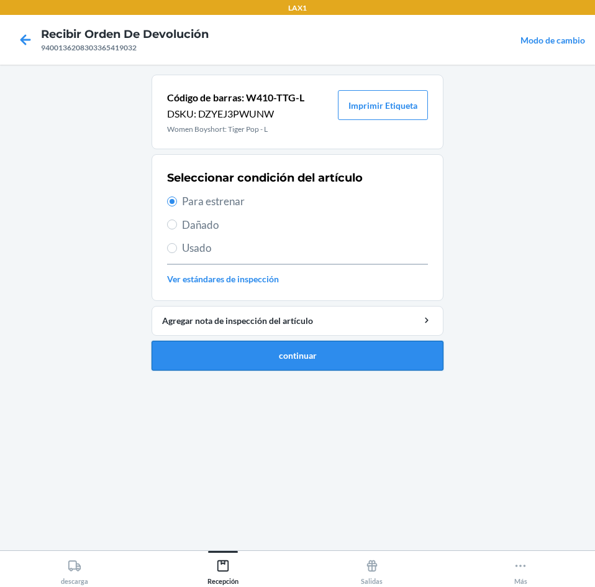
click at [306, 349] on button "continuar" at bounding box center [298, 356] width 292 height 30
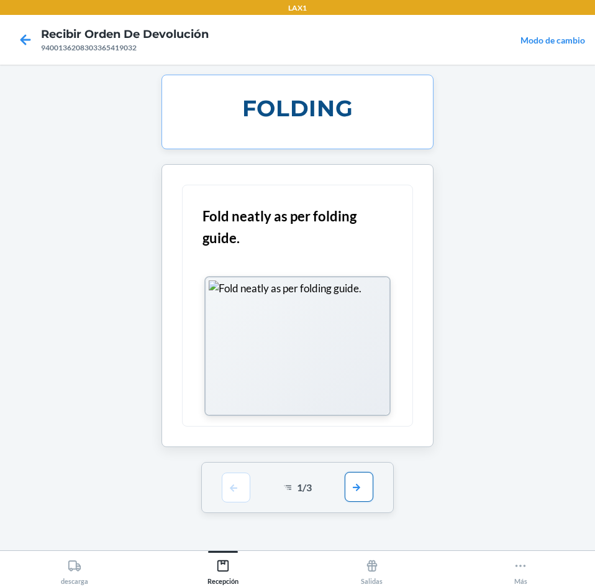
click at [365, 490] on button "button" at bounding box center [359, 487] width 29 height 30
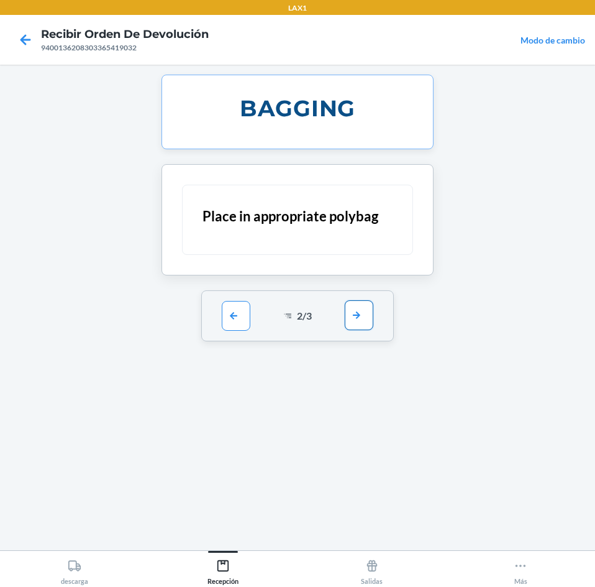
click at [364, 326] on button "button" at bounding box center [359, 315] width 29 height 30
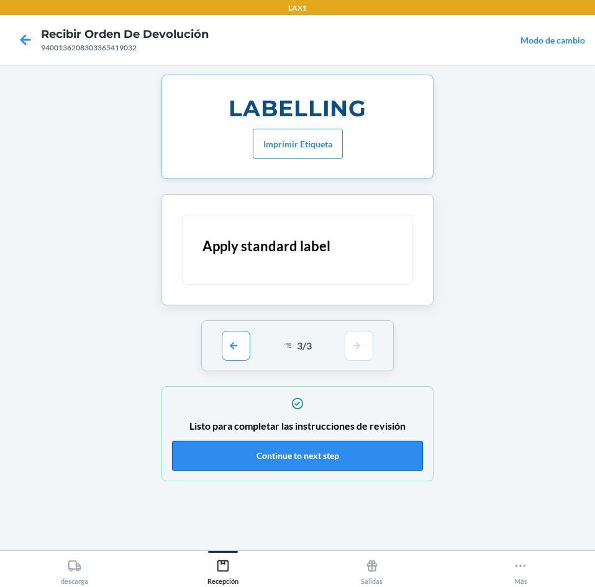
click at [364, 446] on button "Continue to next step" at bounding box center [297, 456] width 251 height 30
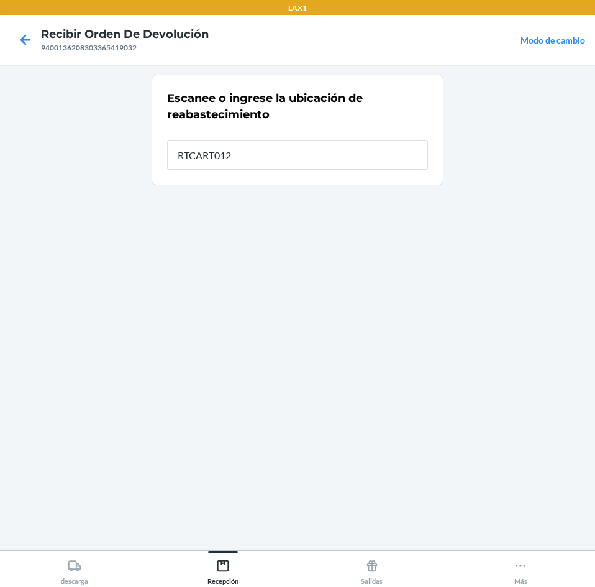
type input "RTCART012"
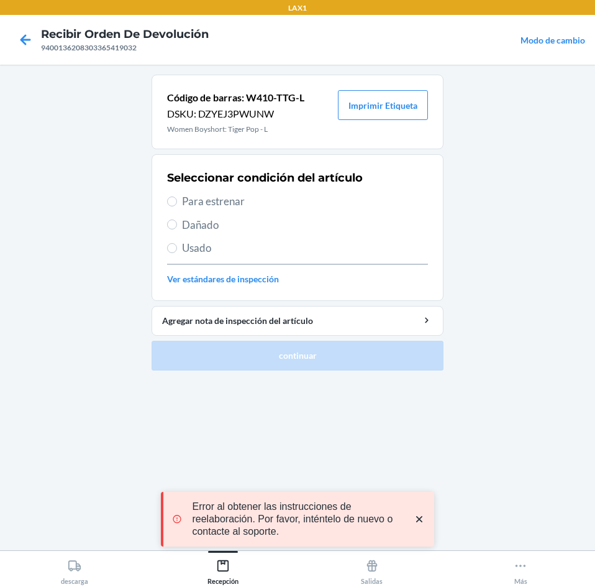
click at [301, 199] on span "Para estrenar" at bounding box center [305, 201] width 246 height 16
click at [177, 199] on input "Para estrenar" at bounding box center [172, 201] width 10 height 10
radio input "true"
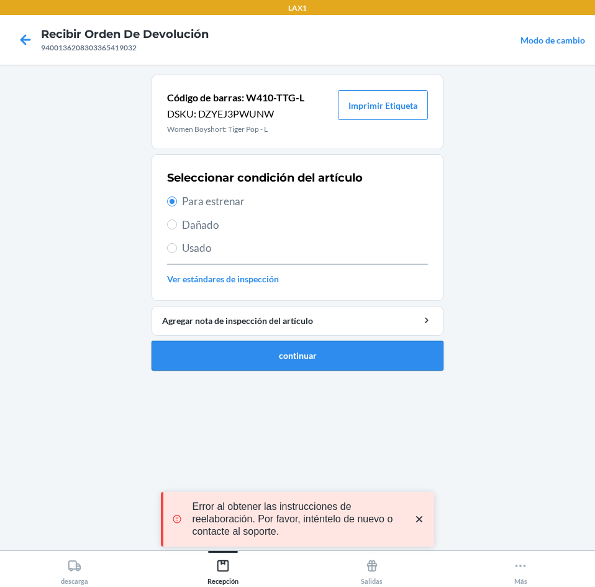
click at [321, 354] on button "continuar" at bounding box center [298, 356] width 292 height 30
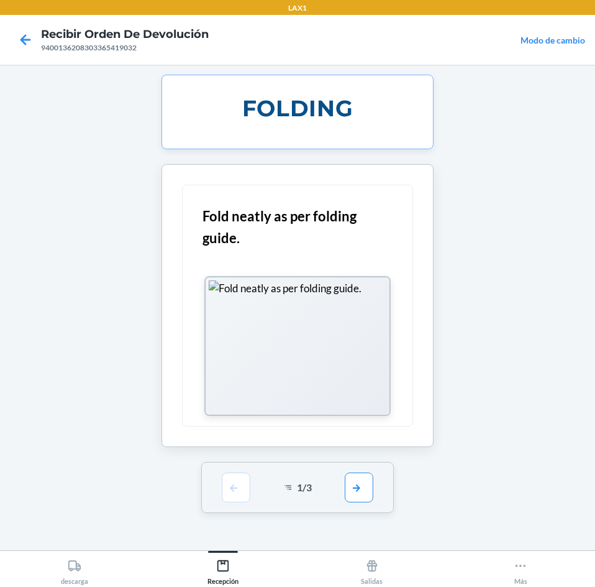
click at [355, 480] on div "LAX1 Recibir orden de devolución 9400136208303365419032 Modo de cambio FOLDING …" at bounding box center [297, 293] width 595 height 587
click at [355, 480] on button "button" at bounding box center [359, 487] width 29 height 30
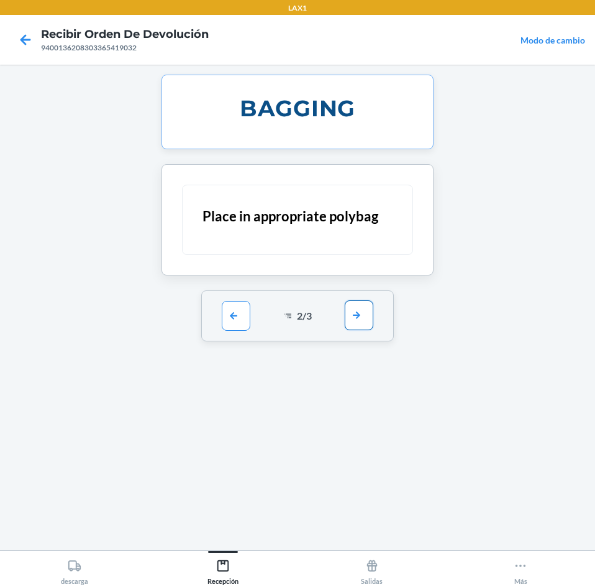
click at [349, 315] on button "button" at bounding box center [359, 315] width 29 height 30
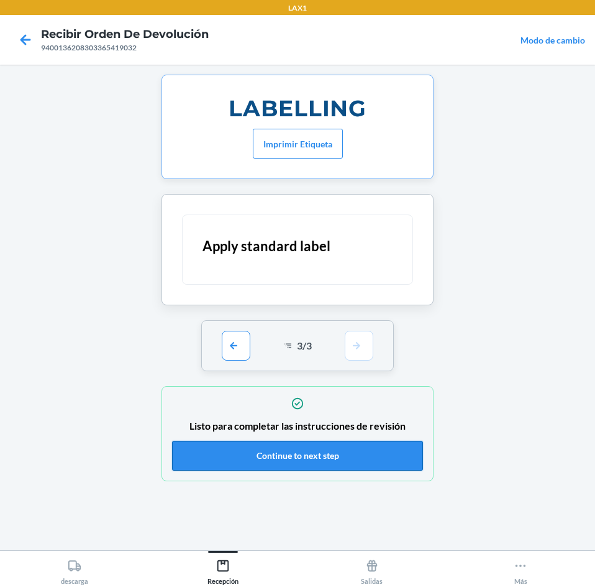
click at [342, 447] on button "Continue to next step" at bounding box center [297, 456] width 251 height 30
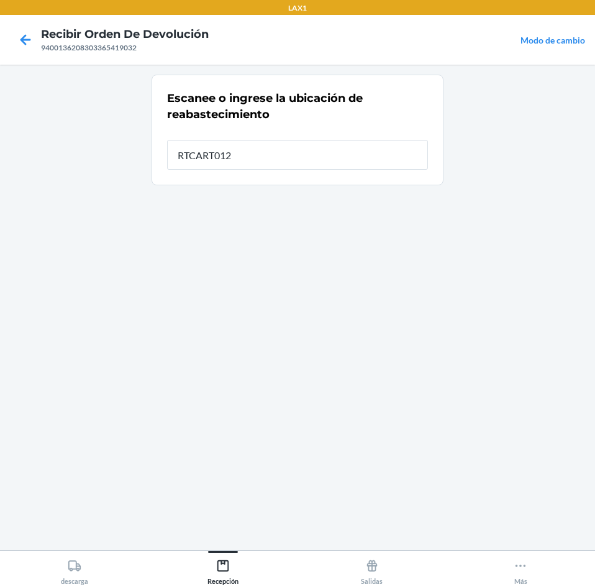
type input "RTCART012"
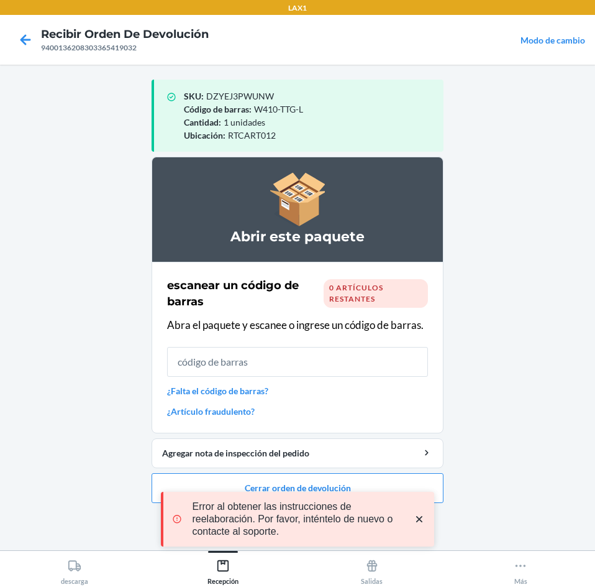
click at [378, 480] on div "Error al obtener las instrucciones de reelaboración. Por favor, inténtelo de nu…" at bounding box center [297, 519] width 273 height 114
click at [364, 477] on div "Error al obtener las instrucciones de reelaboración. Por favor, inténtelo de nu…" at bounding box center [297, 519] width 273 height 114
click at [421, 519] on icon "close toast" at bounding box center [419, 519] width 12 height 12
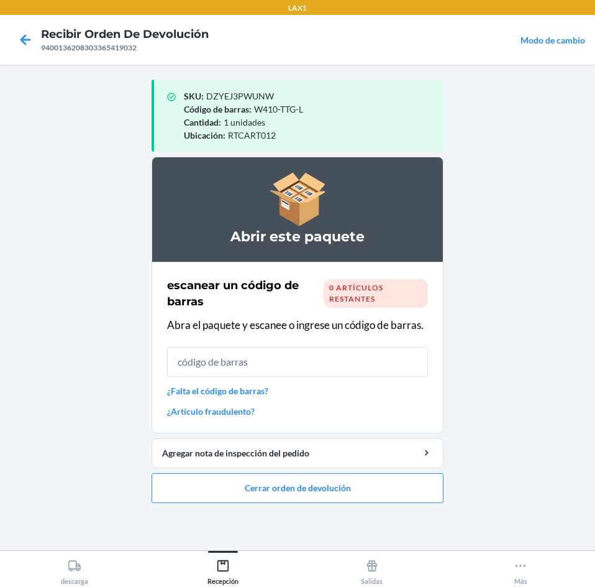
click at [383, 480] on div "LAX1 Recibir orden de devolución 9400136208303365419032 Modo de cambio SKU : DZ…" at bounding box center [297, 293] width 595 height 587
click at [370, 493] on button "Cerrar orden de devolución" at bounding box center [298, 488] width 292 height 30
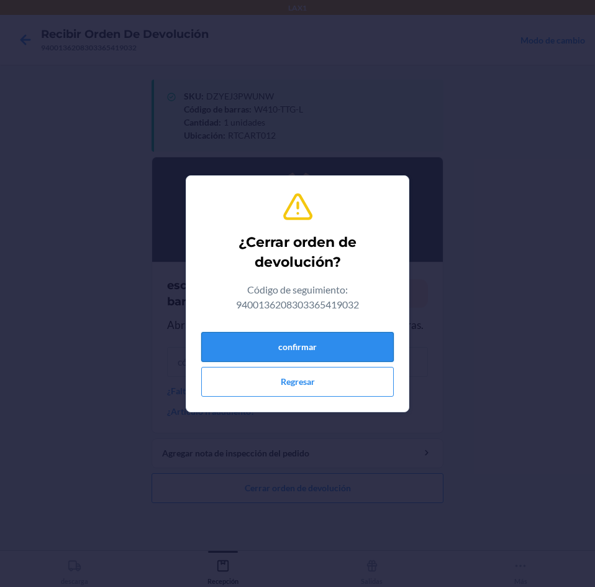
click at [347, 349] on button "confirmar" at bounding box center [297, 347] width 193 height 30
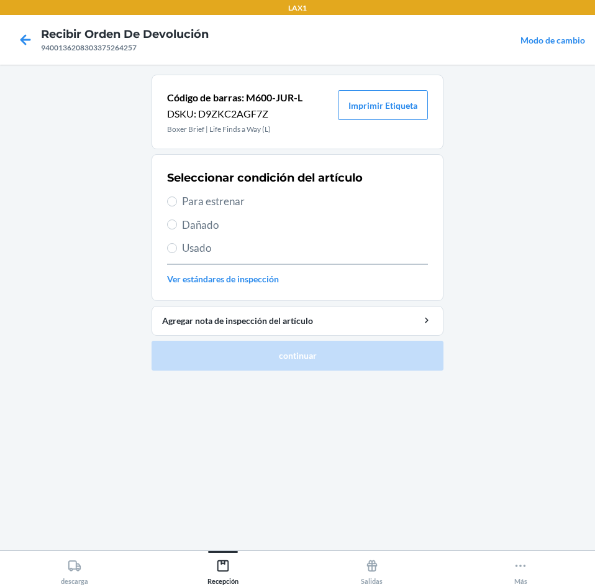
click at [285, 199] on span "Para estrenar" at bounding box center [305, 201] width 246 height 16
click at [177, 199] on input "Para estrenar" at bounding box center [172, 201] width 10 height 10
radio input "true"
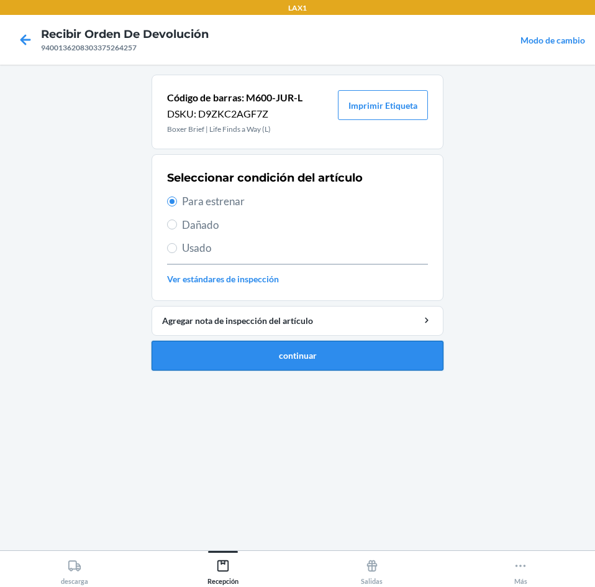
click at [313, 357] on button "continuar" at bounding box center [298, 356] width 292 height 30
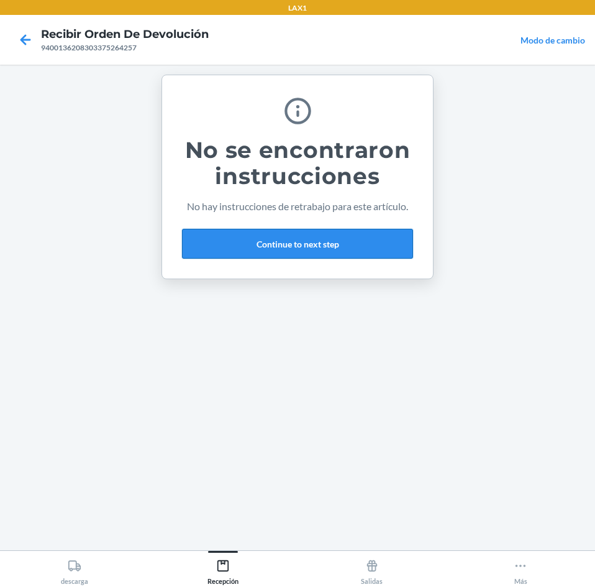
click at [364, 231] on button "Continue to next step" at bounding box center [297, 244] width 231 height 30
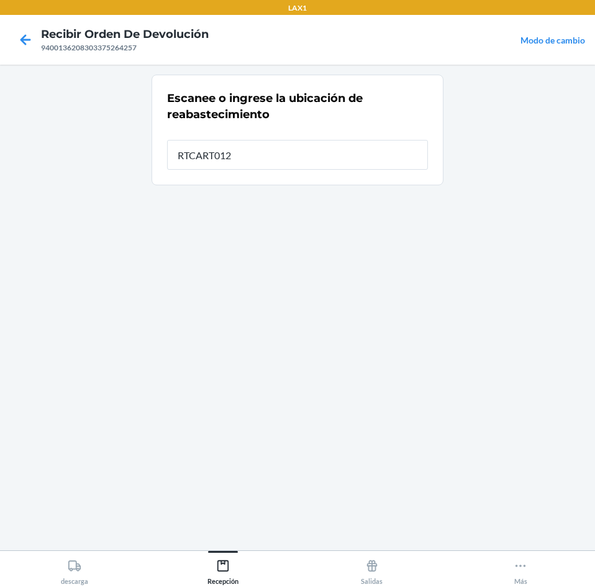
type input "RTCART012"
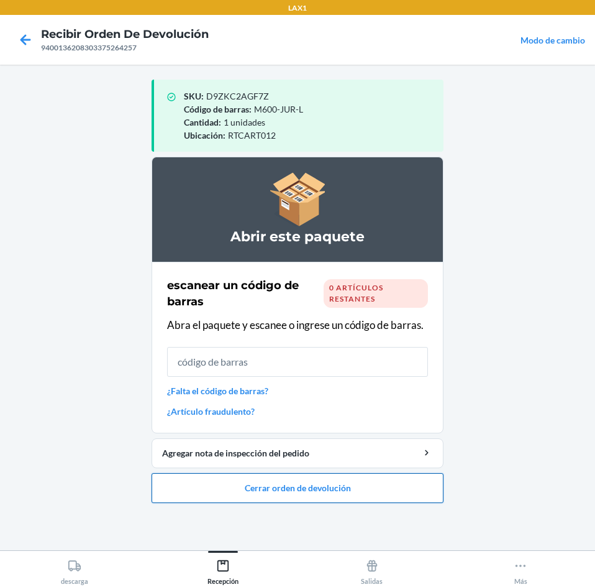
click at [279, 485] on button "Cerrar orden de devolución" at bounding box center [298, 488] width 292 height 30
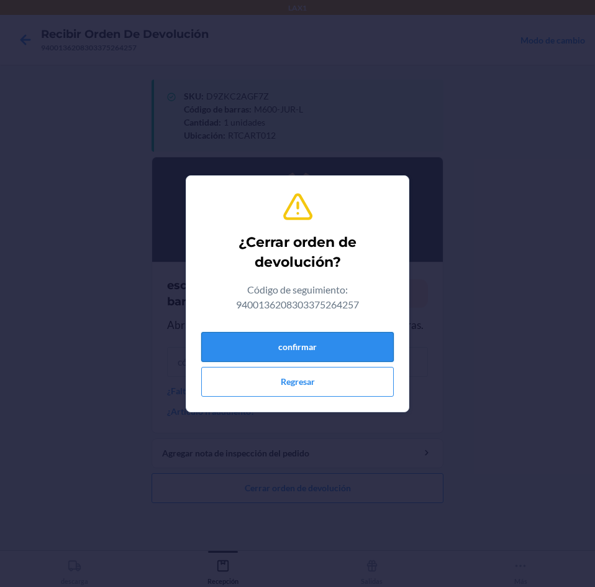
click at [297, 346] on button "confirmar" at bounding box center [297, 347] width 193 height 30
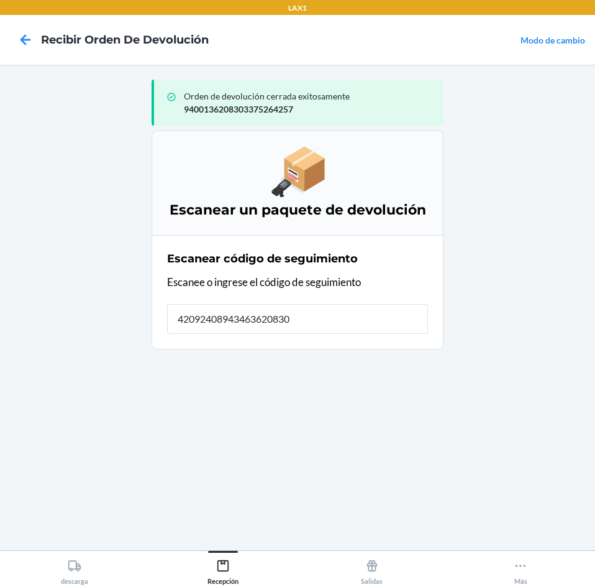
type input "420924089434636208303"
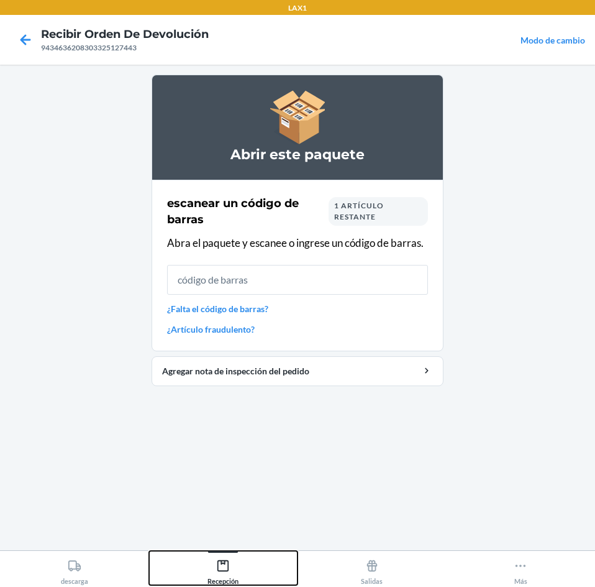
click at [236, 563] on div "Recepción" at bounding box center [223, 569] width 31 height 31
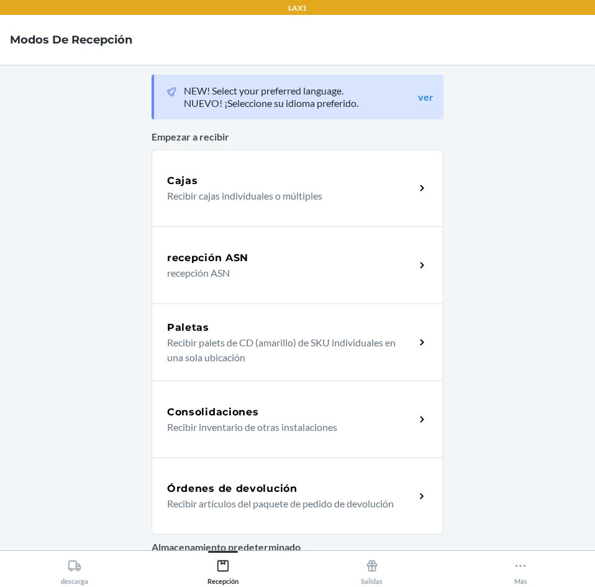
click at [294, 487] on div "Órdenes de devolución" at bounding box center [291, 488] width 248 height 15
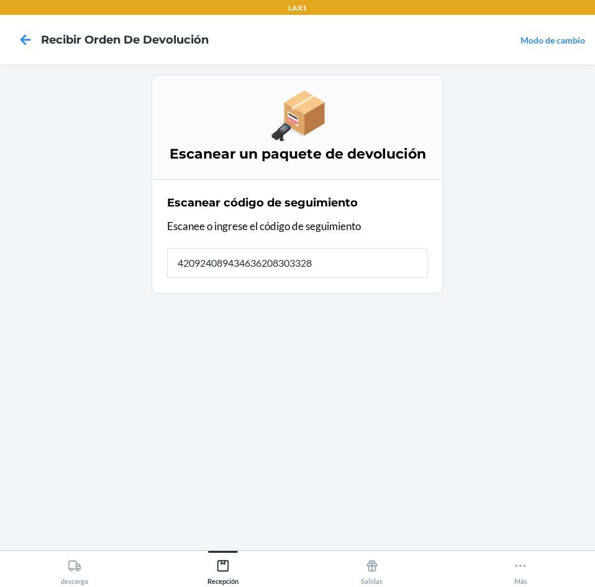
type input "4209240894346362083033286"
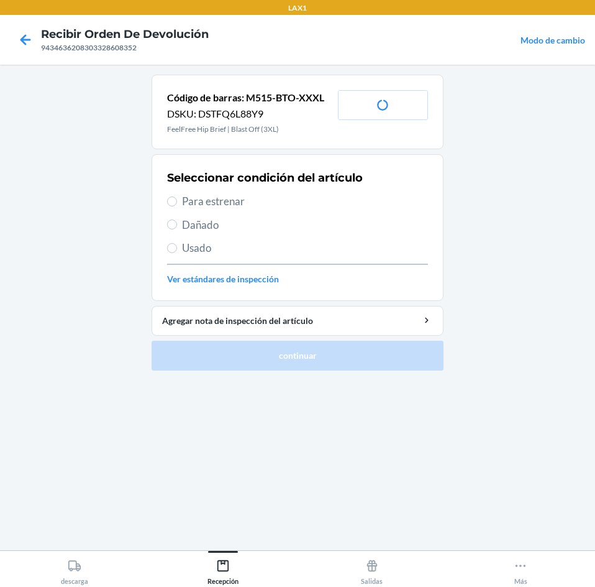
click at [248, 204] on span "Para estrenar" at bounding box center [305, 201] width 246 height 16
click at [177, 204] on input "Para estrenar" at bounding box center [172, 201] width 10 height 10
radio input "true"
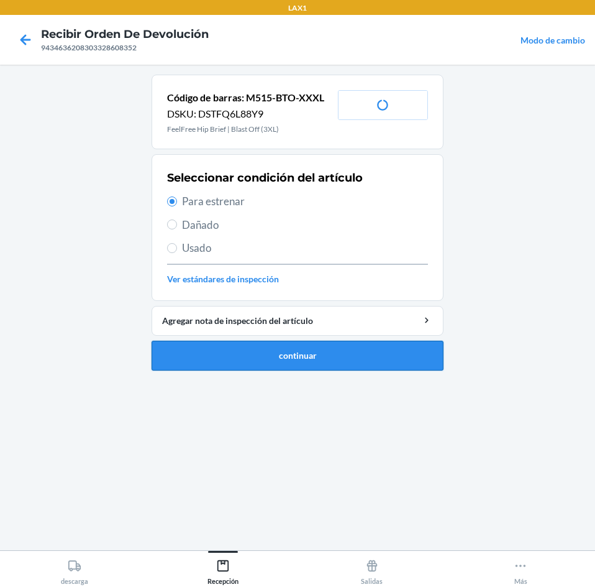
click at [300, 364] on button "continuar" at bounding box center [298, 356] width 292 height 30
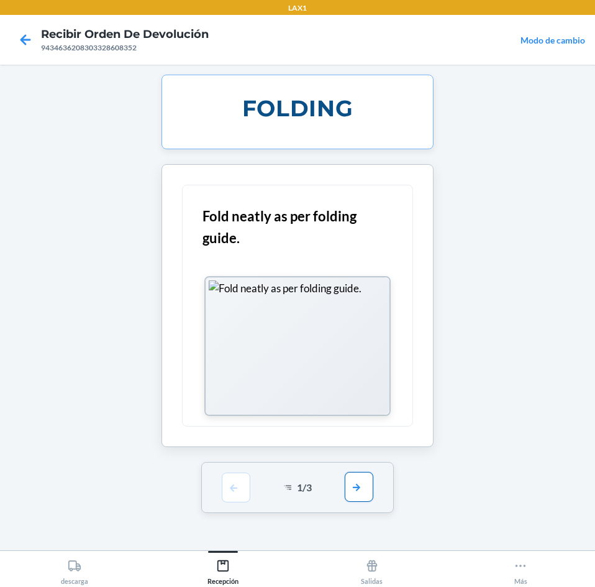
click at [355, 494] on button "button" at bounding box center [359, 487] width 29 height 30
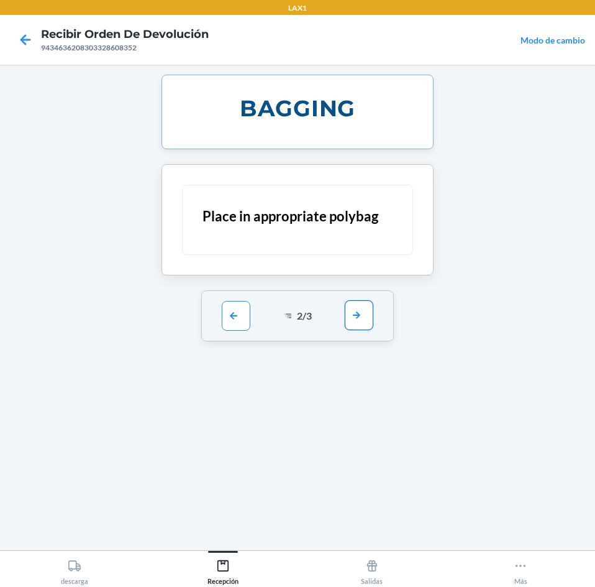
click at [366, 324] on button "button" at bounding box center [359, 315] width 29 height 30
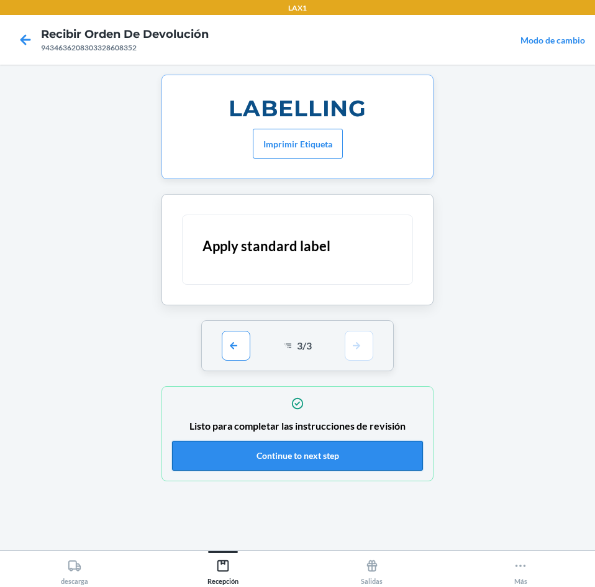
click at [332, 449] on button "Continue to next step" at bounding box center [297, 456] width 251 height 30
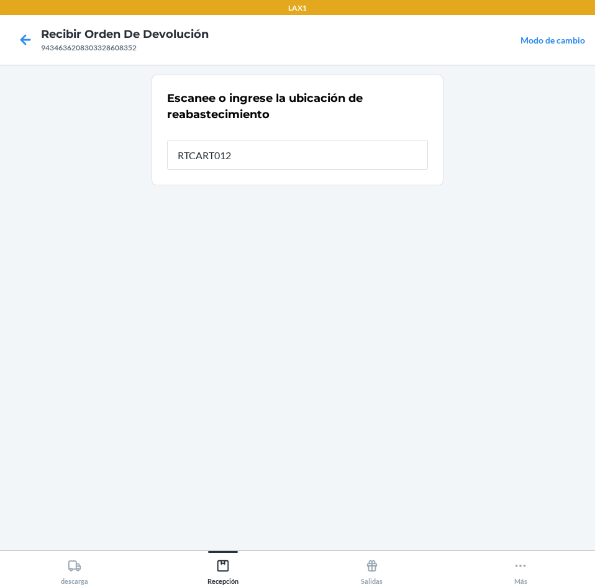
type input "RTCART012"
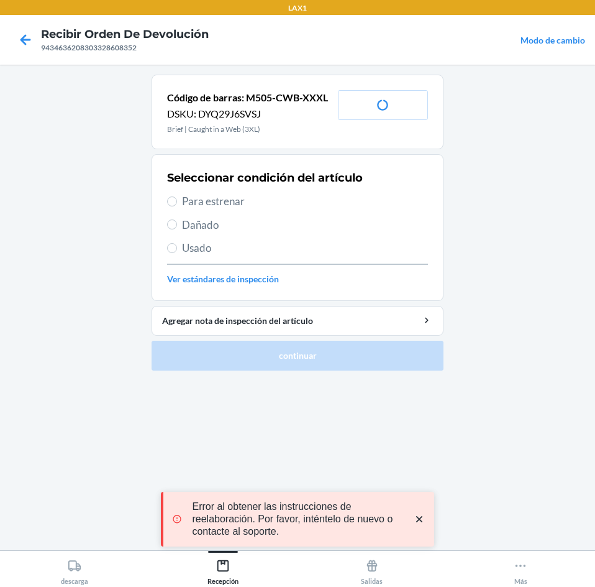
click at [278, 204] on span "Para estrenar" at bounding box center [305, 201] width 246 height 16
click at [177, 204] on input "Para estrenar" at bounding box center [172, 201] width 10 height 10
radio input "true"
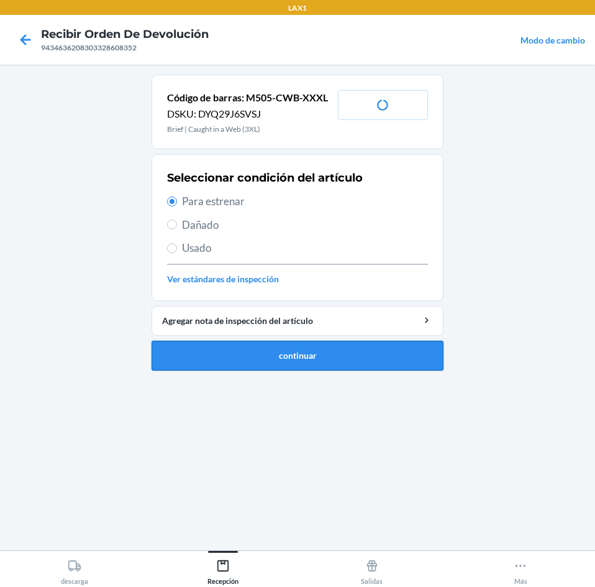
click at [321, 355] on button "continuar" at bounding box center [298, 356] width 292 height 30
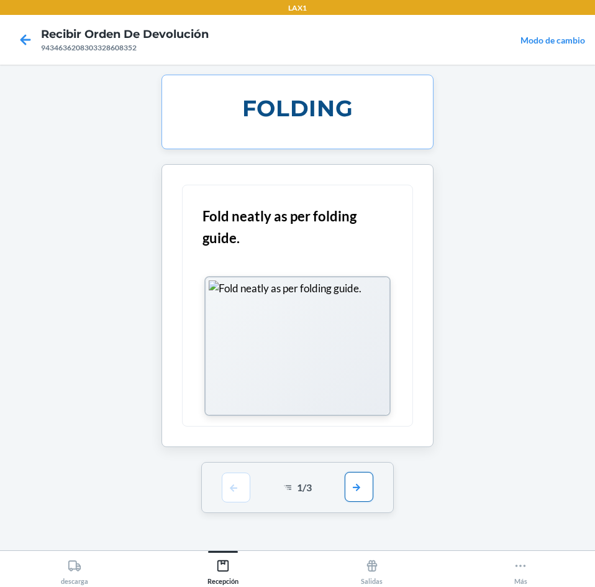
click at [359, 485] on button "button" at bounding box center [359, 487] width 29 height 30
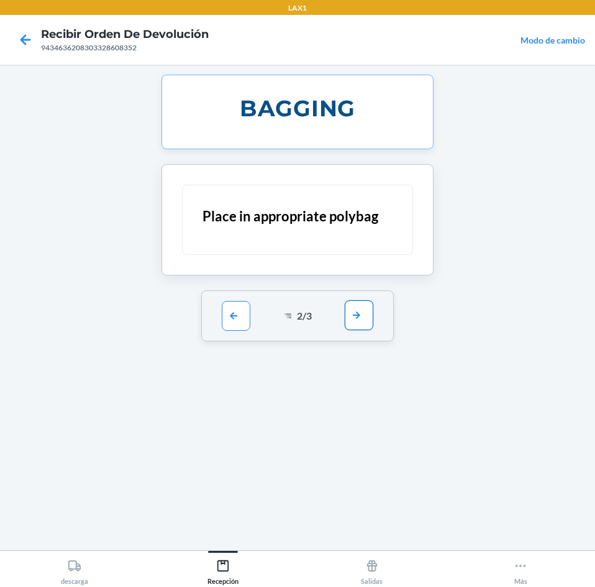
click at [362, 320] on button "button" at bounding box center [359, 315] width 29 height 30
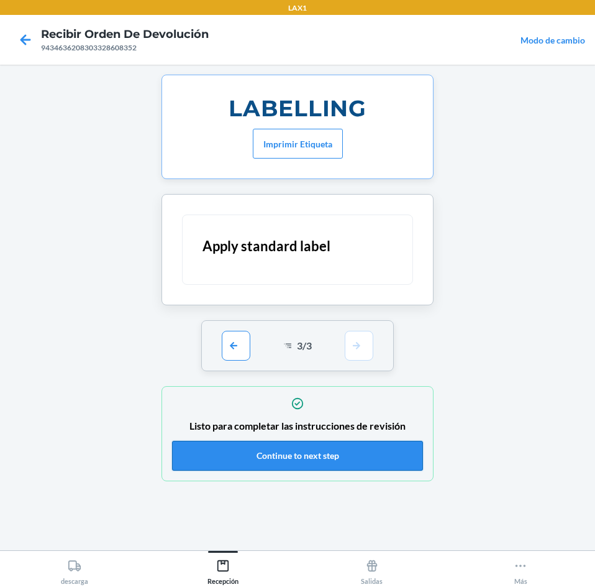
click at [355, 451] on button "Continue to next step" at bounding box center [297, 456] width 251 height 30
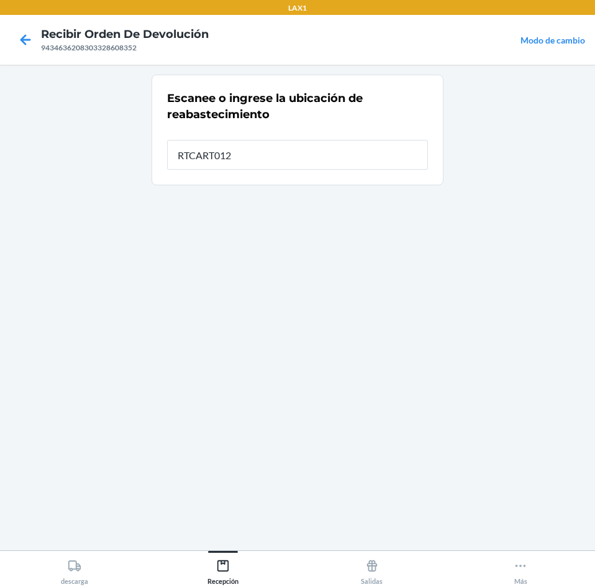
type input "RTCART012"
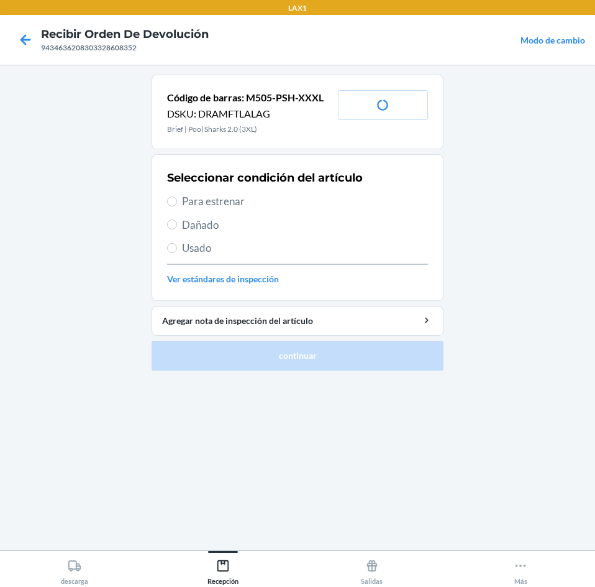
click at [277, 203] on span "Para estrenar" at bounding box center [305, 201] width 246 height 16
click at [177, 203] on input "Para estrenar" at bounding box center [172, 201] width 10 height 10
radio input "true"
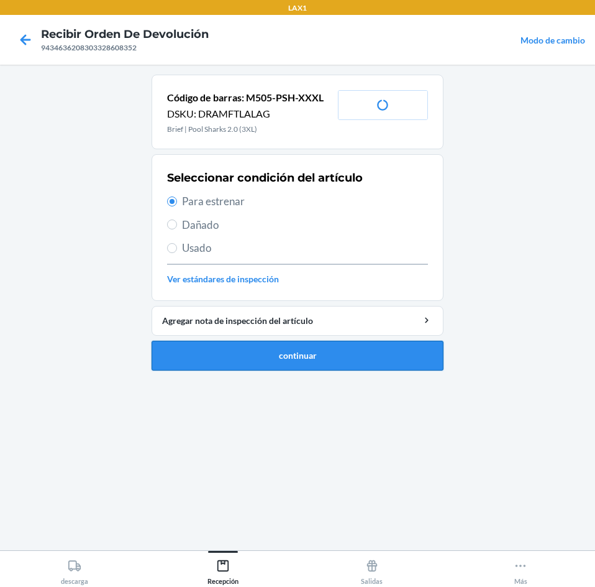
click at [342, 361] on button "continuar" at bounding box center [298, 356] width 292 height 30
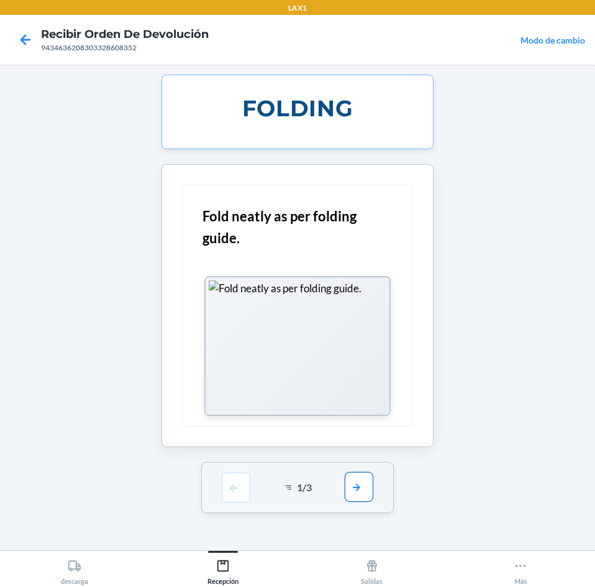
click at [353, 483] on button "button" at bounding box center [359, 487] width 29 height 30
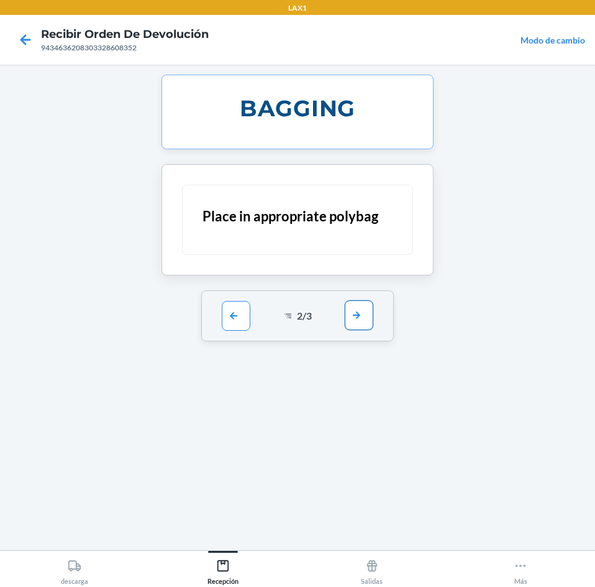
click at [364, 321] on button "button" at bounding box center [359, 315] width 29 height 30
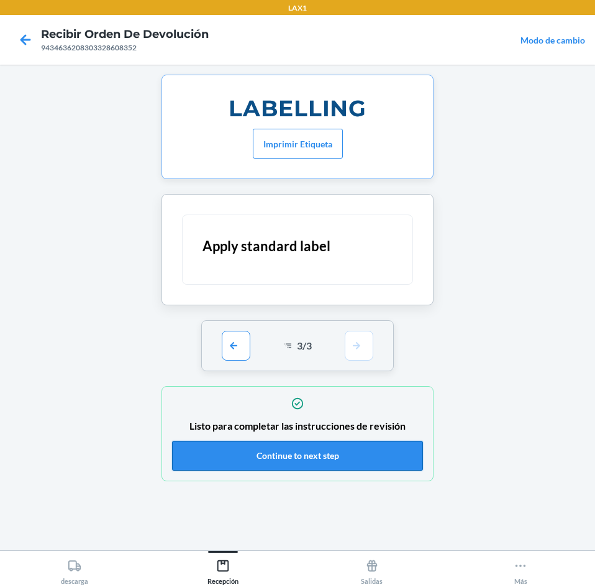
click at [367, 452] on button "Continue to next step" at bounding box center [297, 456] width 251 height 30
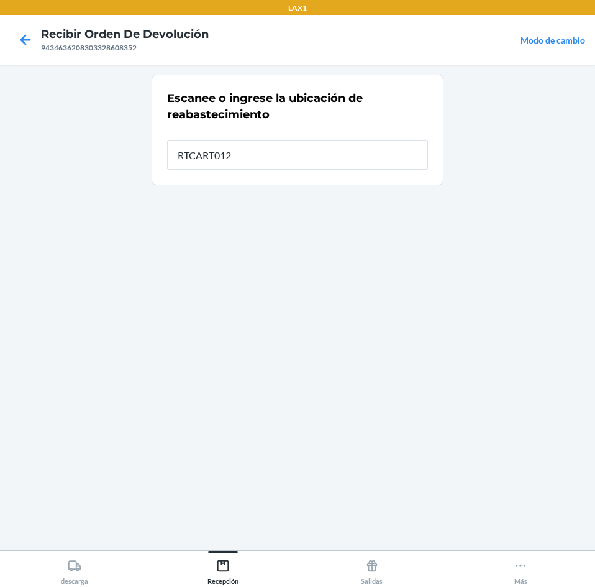
type input "RTCART012"
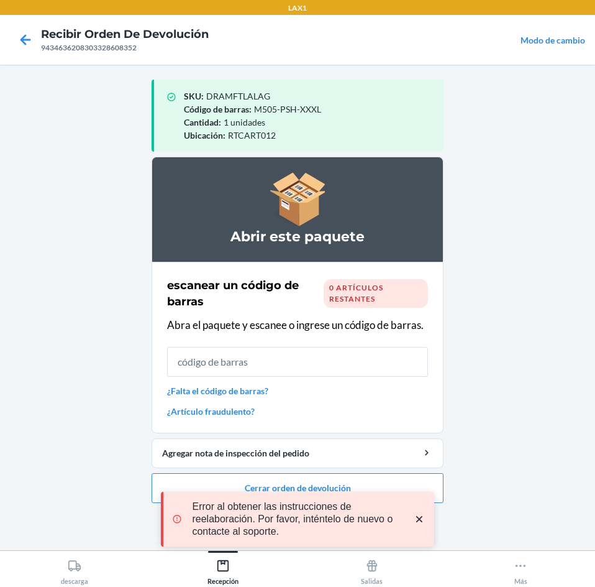
click at [419, 519] on icon "close toast" at bounding box center [419, 519] width 6 height 6
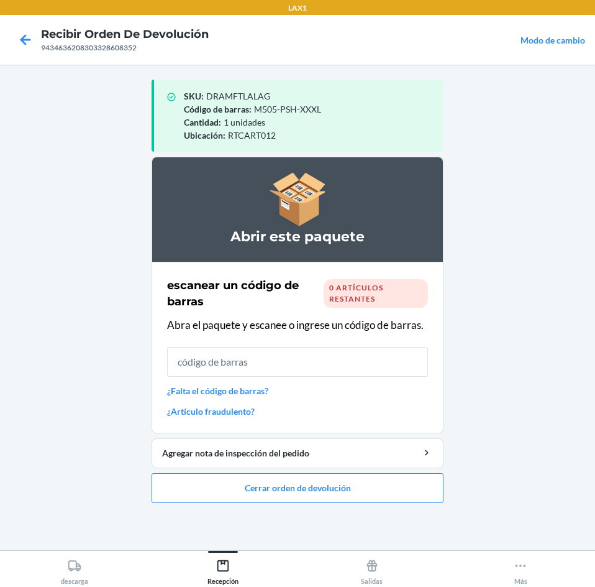
click at [419, 482] on div "LAX1 Recibir orden de devolución 9434636208303328608352 Modo de cambio SKU : DR…" at bounding box center [297, 293] width 595 height 587
click at [377, 475] on button "Cerrar orden de devolución" at bounding box center [298, 488] width 292 height 30
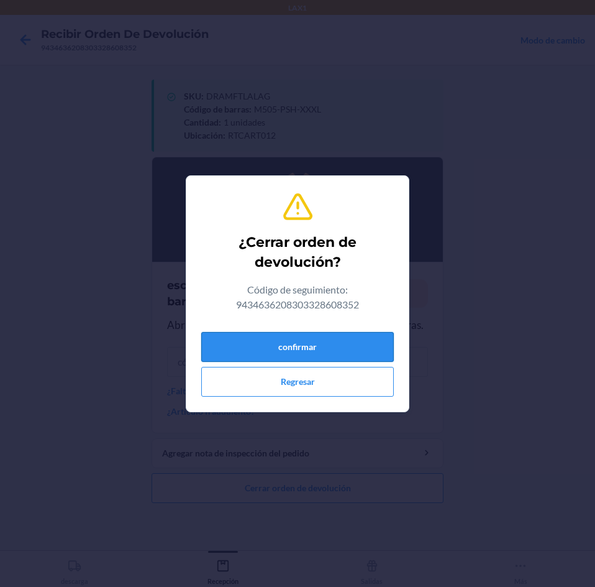
click at [353, 352] on button "confirmar" at bounding box center [297, 347] width 193 height 30
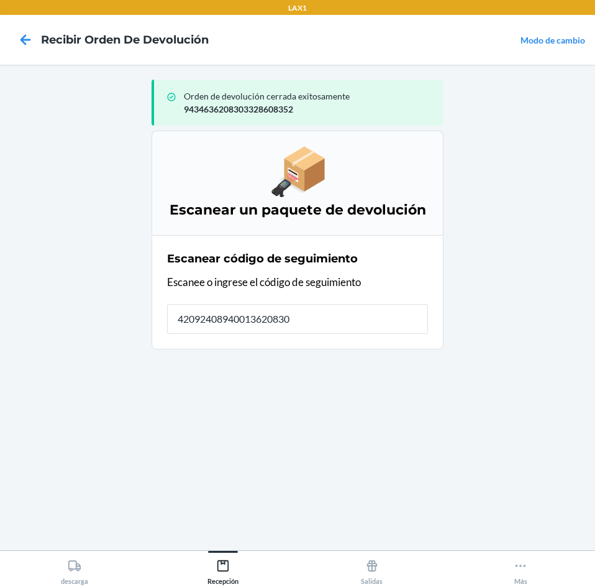
type input "420924089400136208303"
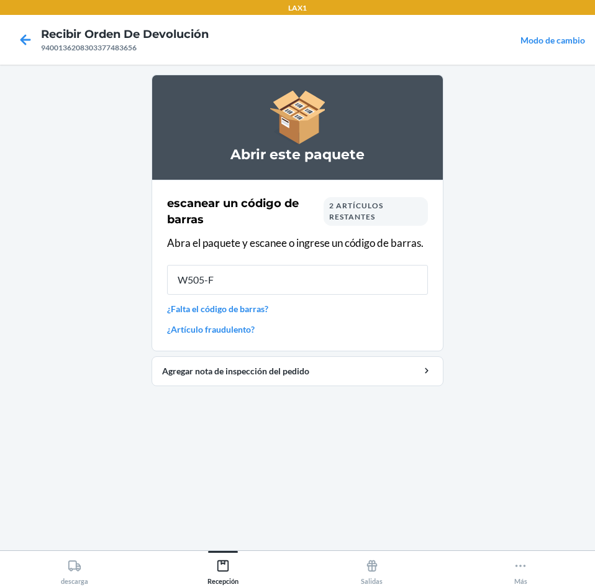
type input "W505-FL"
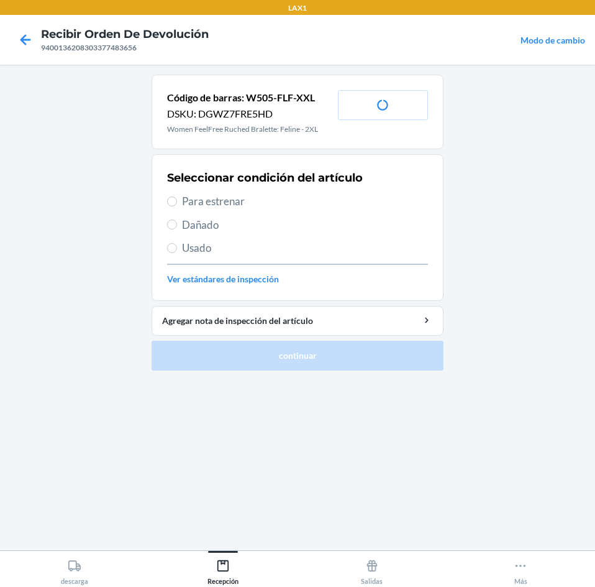
click at [296, 195] on span "Para estrenar" at bounding box center [305, 201] width 246 height 16
click at [177, 196] on input "Para estrenar" at bounding box center [172, 201] width 10 height 10
radio input "true"
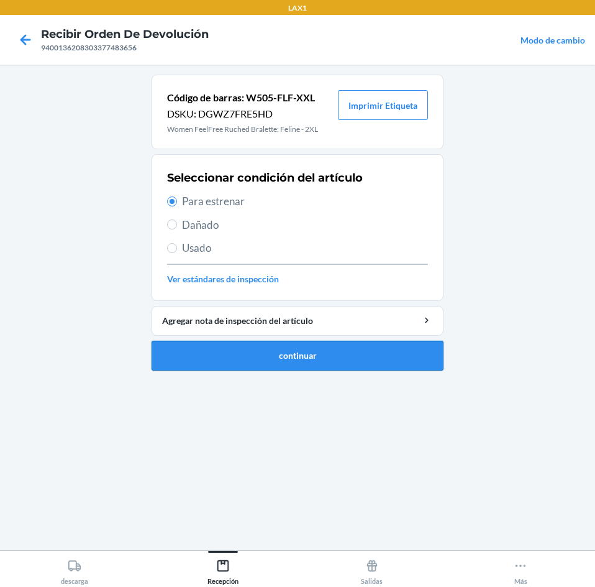
click at [327, 352] on button "continuar" at bounding box center [298, 356] width 292 height 30
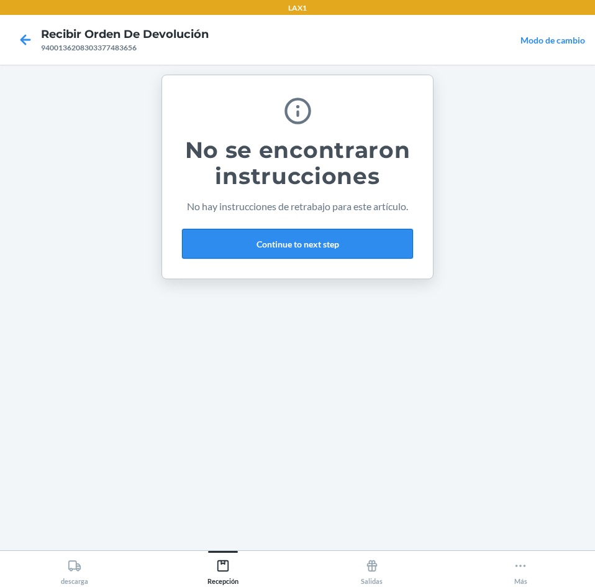
click at [357, 244] on button "Continue to next step" at bounding box center [297, 244] width 231 height 30
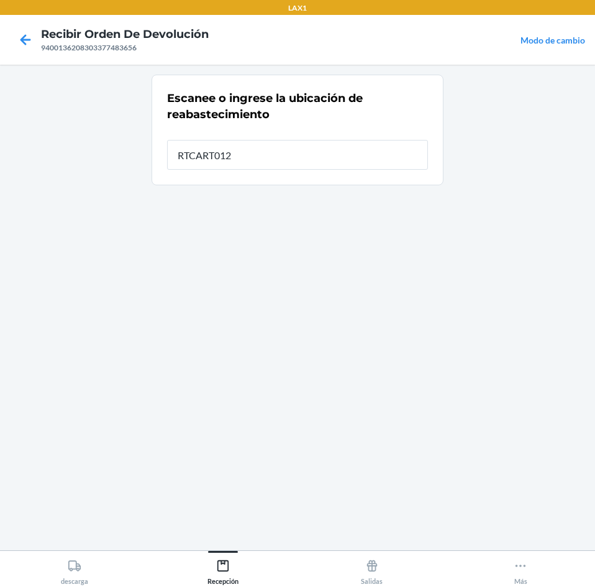
type input "RTCART012"
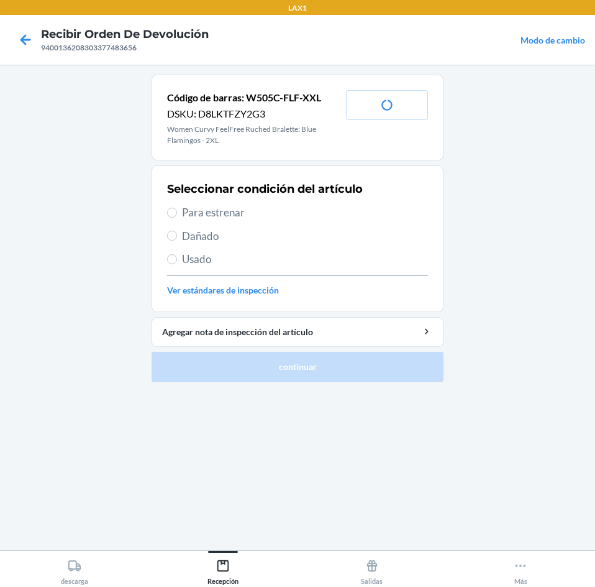
click at [311, 211] on span "Para estrenar" at bounding box center [305, 212] width 246 height 16
click at [177, 211] on input "Para estrenar" at bounding box center [172, 213] width 10 height 10
radio input "true"
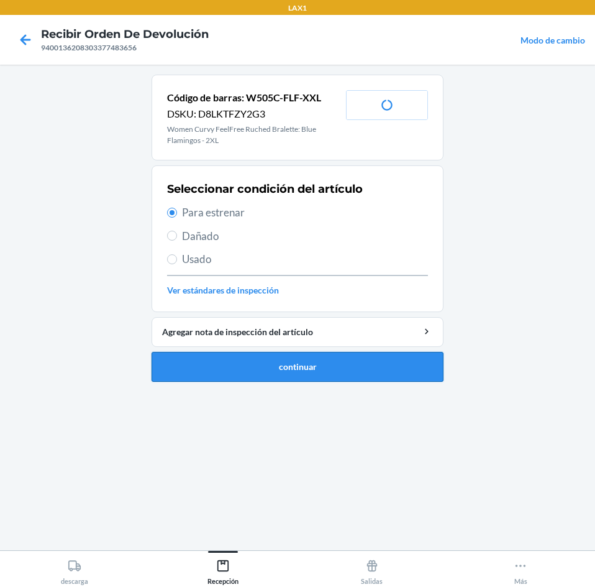
click at [330, 370] on button "continuar" at bounding box center [298, 367] width 292 height 30
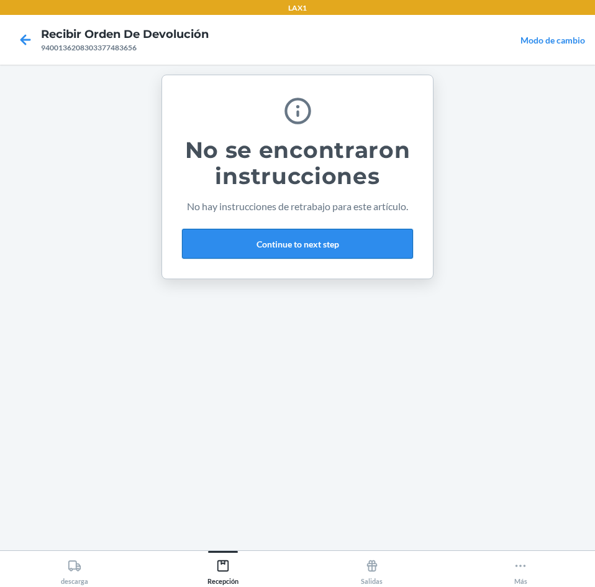
click at [352, 252] on button "Continue to next step" at bounding box center [297, 244] width 231 height 30
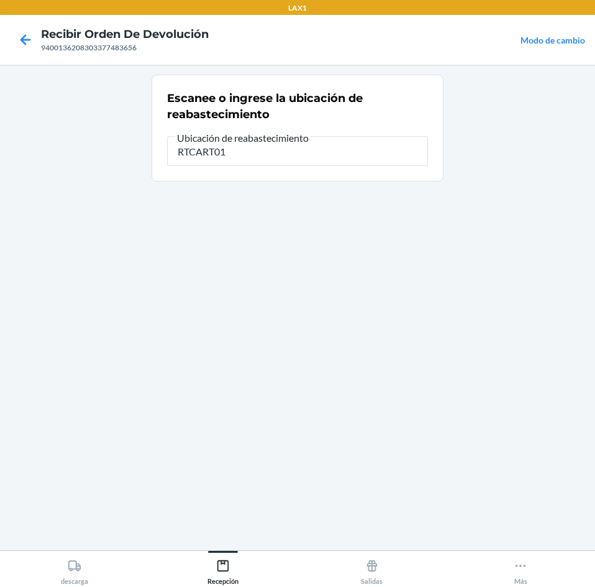
type input "RTCART012"
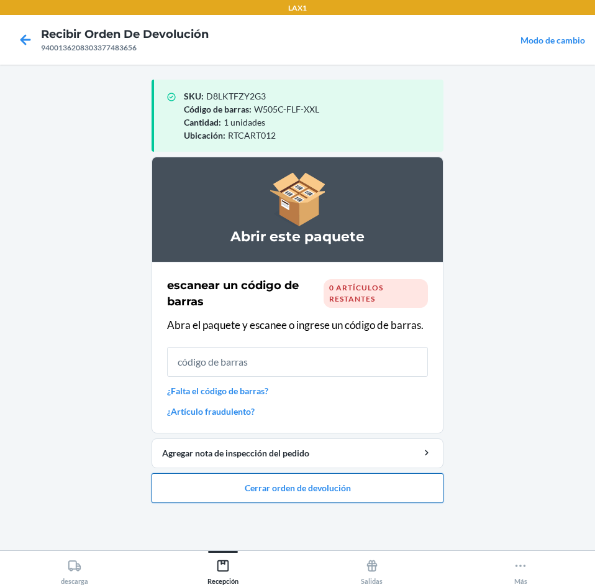
click at [375, 477] on button "Cerrar orden de devolución" at bounding box center [298, 488] width 292 height 30
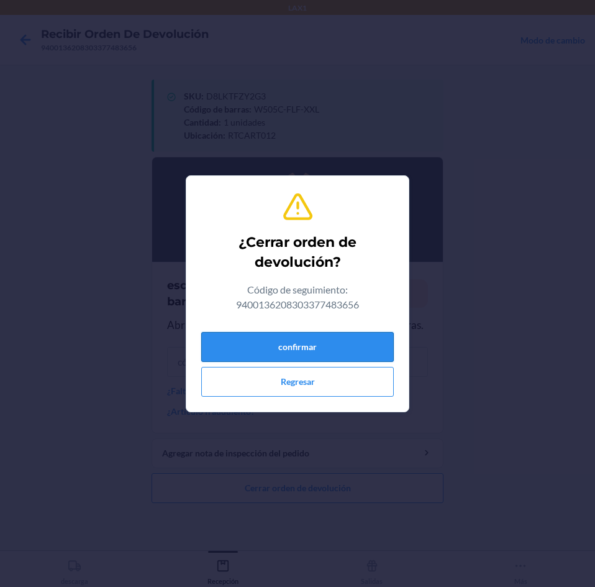
click at [355, 342] on button "confirmar" at bounding box center [297, 347] width 193 height 30
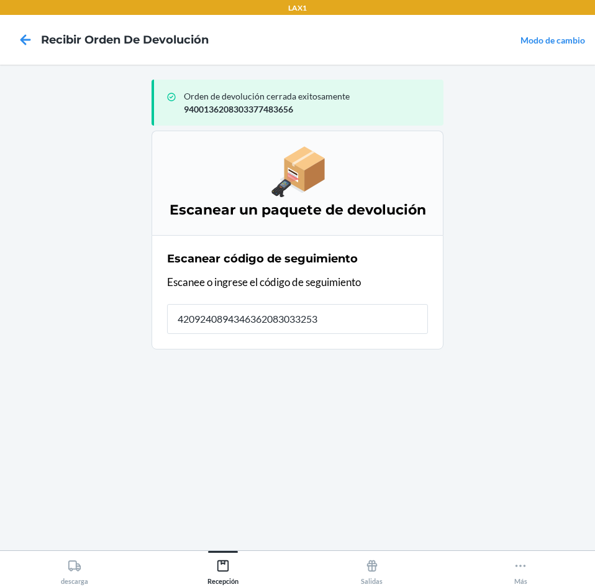
type input "42092408943463620830332539"
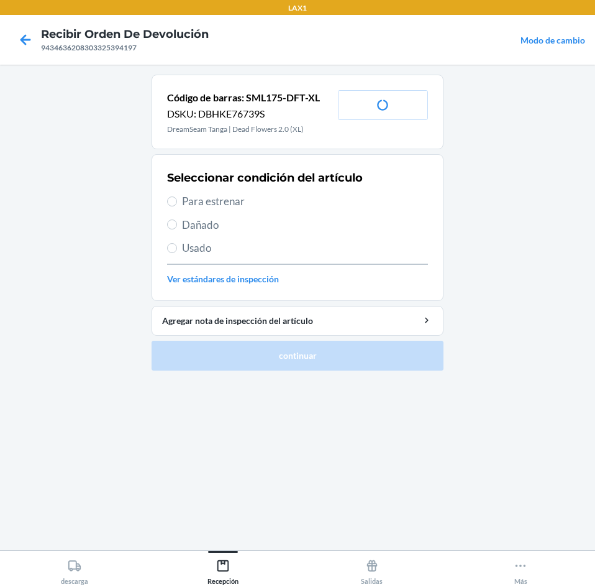
click at [282, 245] on span "Usado" at bounding box center [305, 248] width 246 height 16
click at [177, 245] on input "Usado" at bounding box center [172, 248] width 10 height 10
radio input "true"
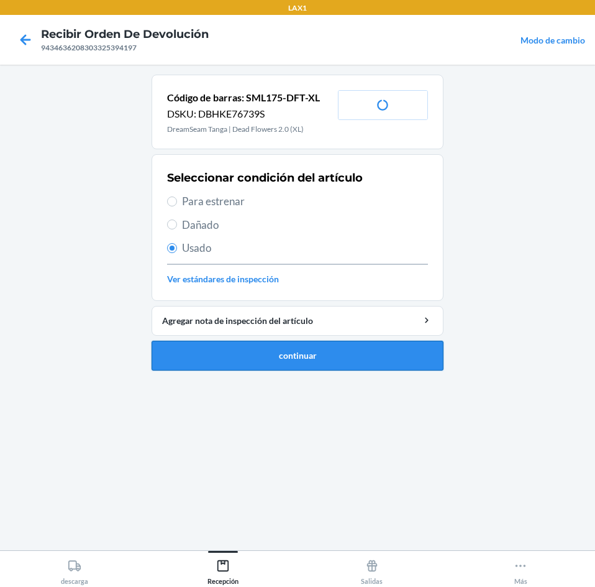
click at [274, 354] on button "continuar" at bounding box center [298, 356] width 292 height 30
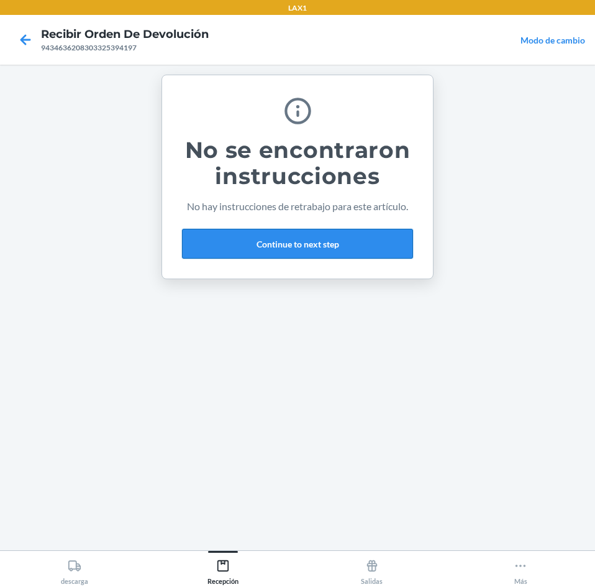
click at [386, 229] on button "Continue to next step" at bounding box center [297, 244] width 231 height 30
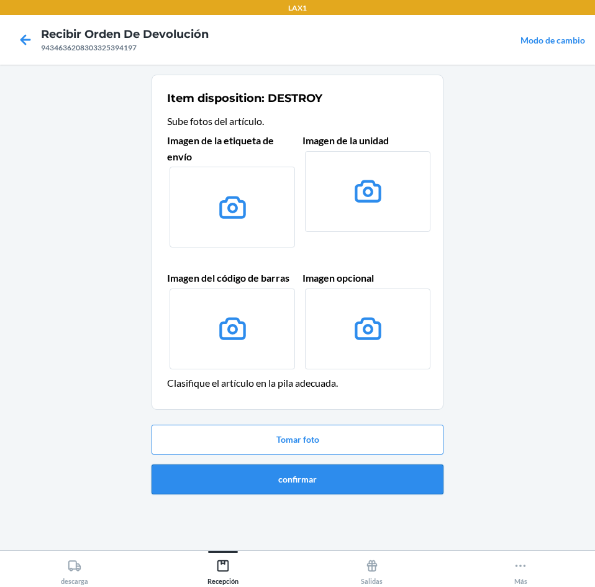
click at [372, 485] on button "confirmar" at bounding box center [298, 479] width 292 height 30
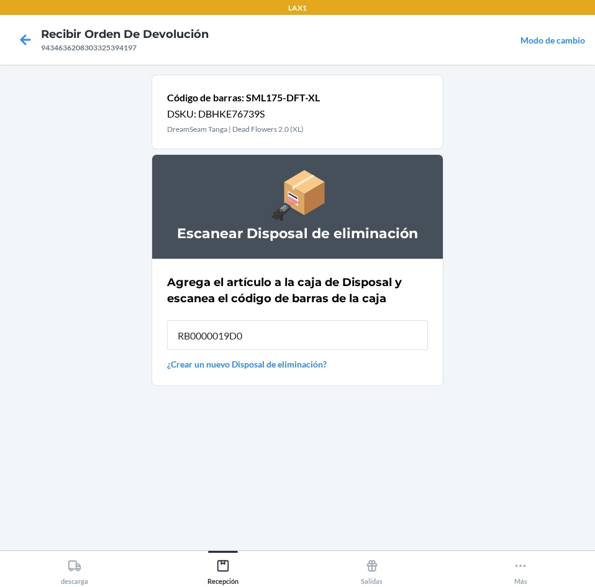
type input "RB0000019D0"
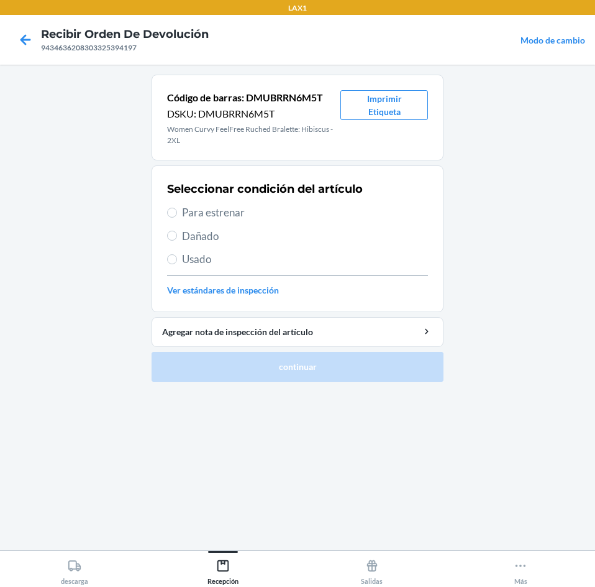
click at [368, 42] on nav "Recibir orden de devolución 9434636208303325394197 Modo de cambio" at bounding box center [297, 40] width 595 height 50
click at [376, 99] on button "Imprimir Etiqueta" at bounding box center [385, 105] width 88 height 30
click at [380, 111] on button "Imprimir Etiqueta" at bounding box center [385, 105] width 88 height 30
click at [377, 111] on button "Imprimir Etiqueta" at bounding box center [385, 105] width 88 height 30
click at [107, 53] on nav "Recibir orden de devolución 9434636208303325394197 Modo de cambio" at bounding box center [297, 40] width 595 height 50
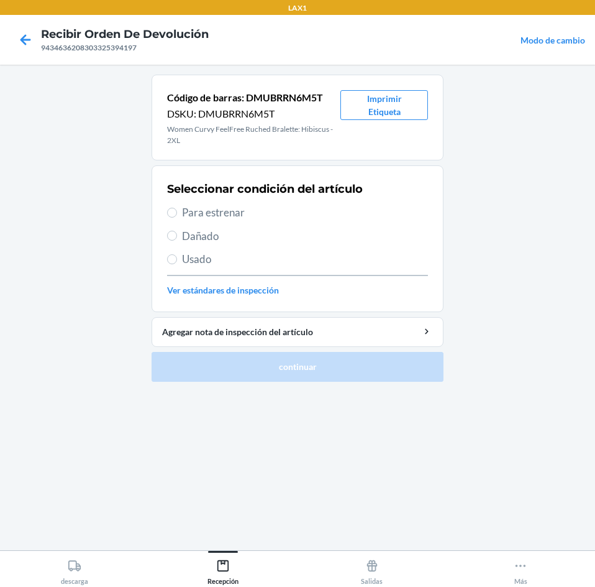
click at [107, 50] on div "9434636208303325394197" at bounding box center [125, 47] width 168 height 11
copy div "9434636208303325394197"
click at [22, 42] on icon at bounding box center [26, 39] width 11 height 11
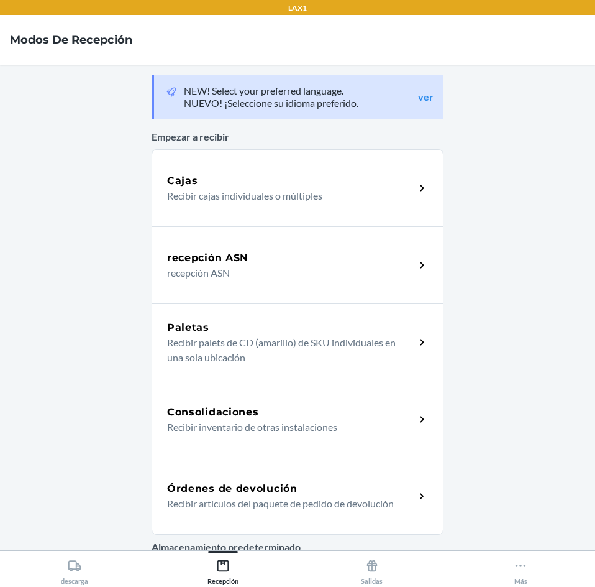
click at [247, 480] on div "Órdenes de devolución Recibir artículos del paquete de pedido de devolución" at bounding box center [298, 495] width 292 height 77
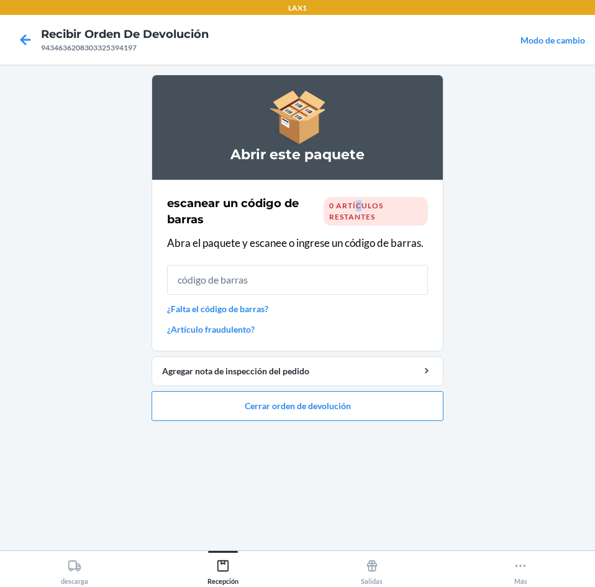
click at [358, 209] on span "0 artículos restantes" at bounding box center [356, 211] width 54 height 21
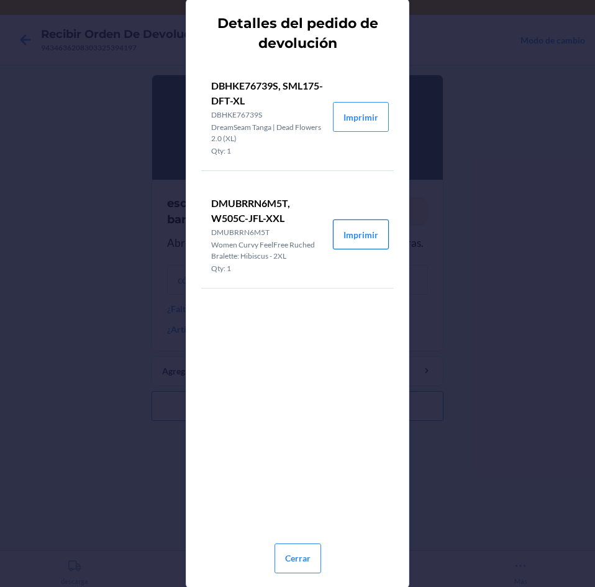
click at [336, 234] on button "Imprimir" at bounding box center [361, 234] width 56 height 30
click at [280, 555] on button "Cerrar" at bounding box center [298, 558] width 47 height 30
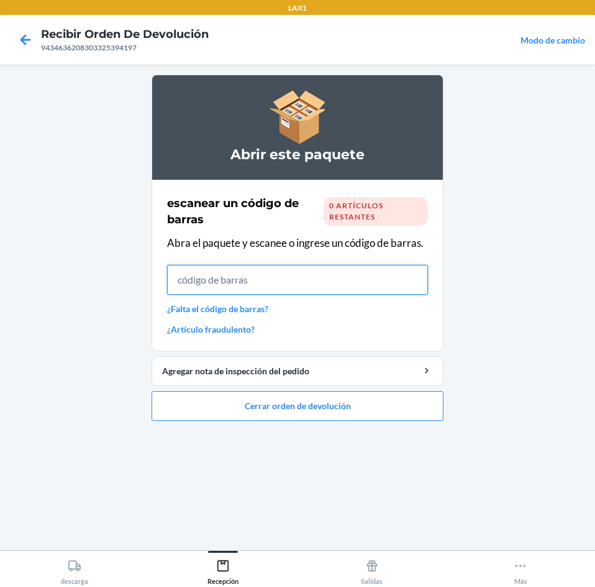
click at [324, 281] on input "text" at bounding box center [297, 280] width 261 height 30
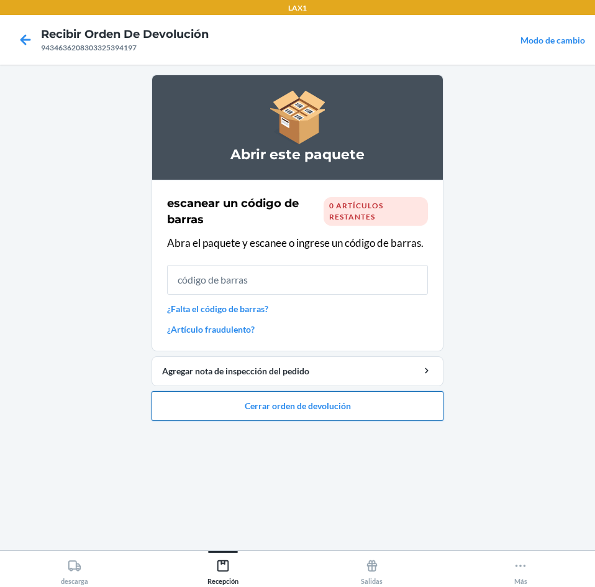
click at [332, 408] on button "Cerrar orden de devolución" at bounding box center [298, 406] width 292 height 30
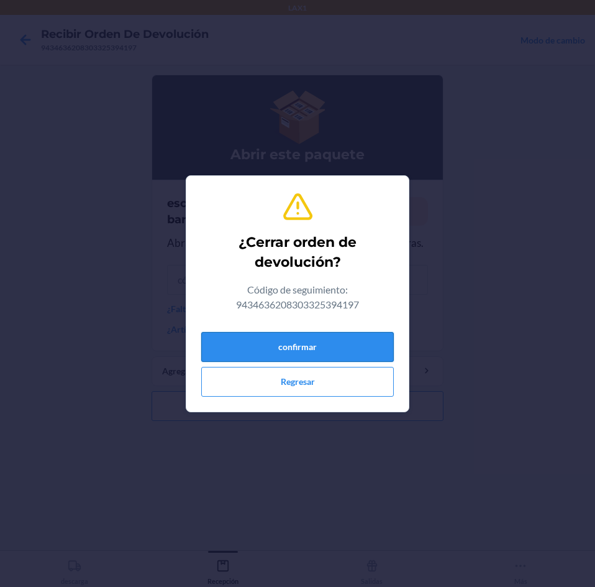
click at [313, 335] on button "confirmar" at bounding box center [297, 347] width 193 height 30
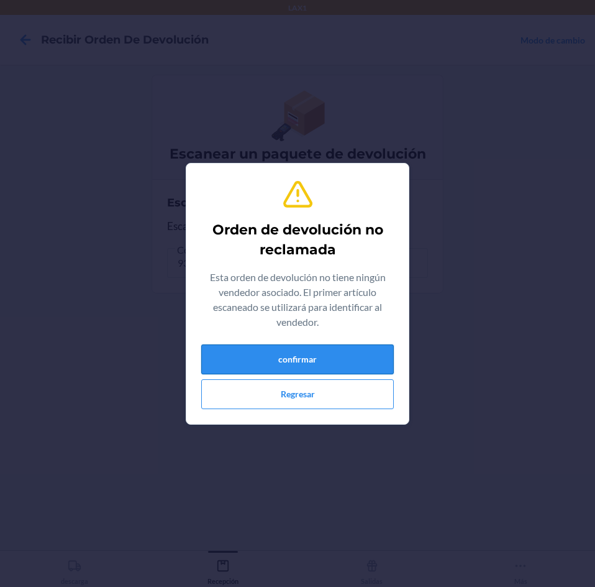
click at [310, 347] on button "confirmar" at bounding box center [297, 359] width 193 height 30
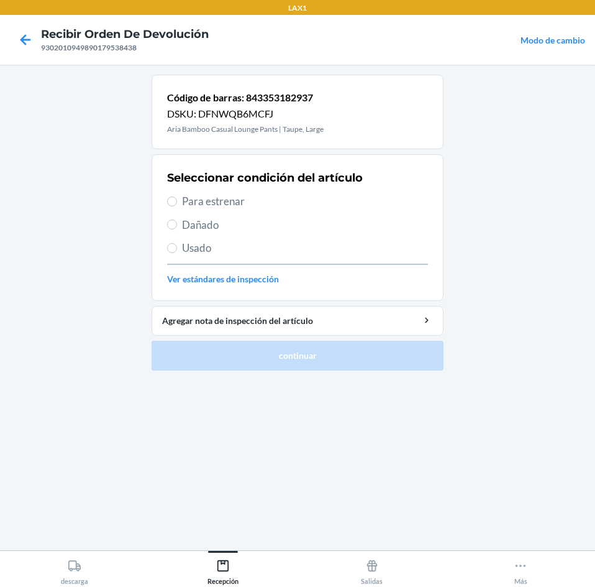
click at [251, 205] on span "Para estrenar" at bounding box center [305, 201] width 246 height 16
click at [177, 205] on input "Para estrenar" at bounding box center [172, 201] width 10 height 10
radio input "true"
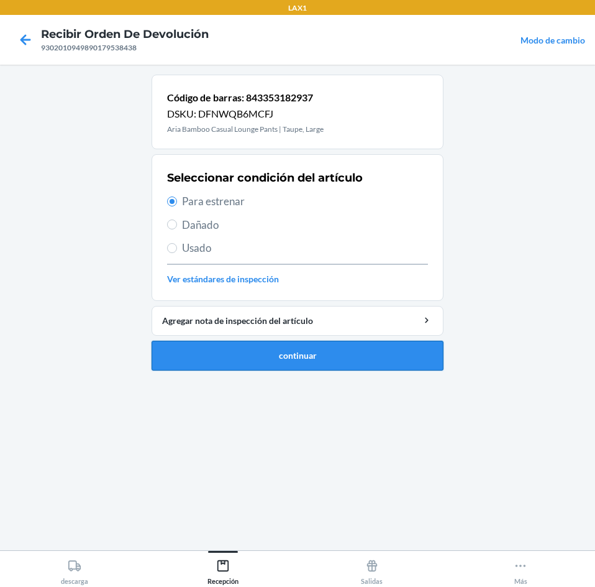
click at [291, 342] on button "continuar" at bounding box center [298, 356] width 292 height 30
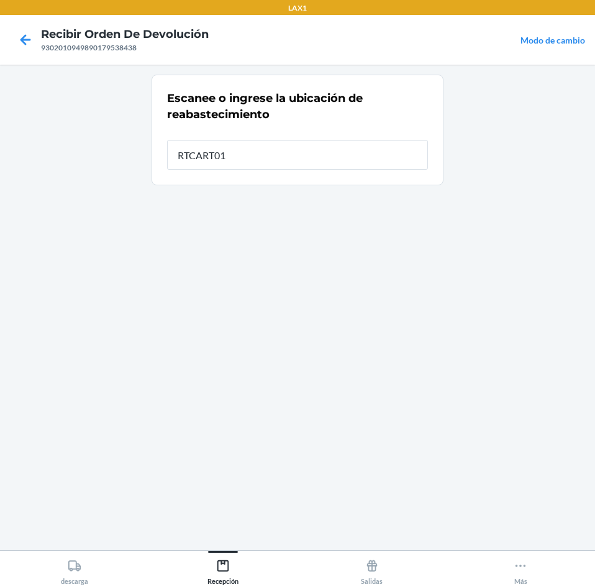
type input "RTCART012"
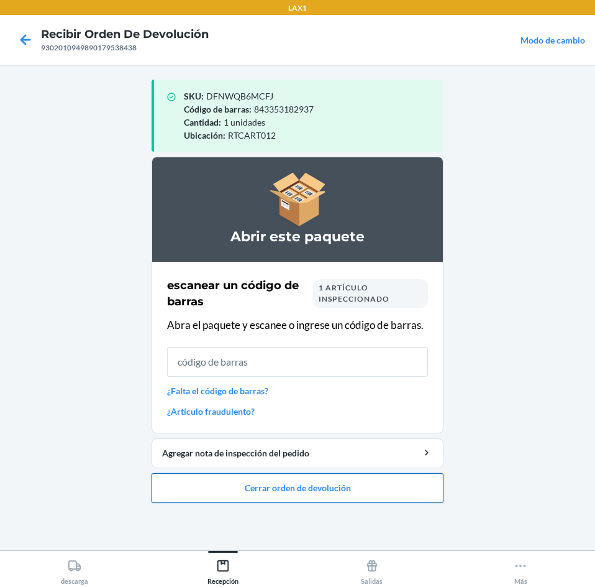
click at [319, 490] on button "Cerrar orden de devolución" at bounding box center [298, 488] width 292 height 30
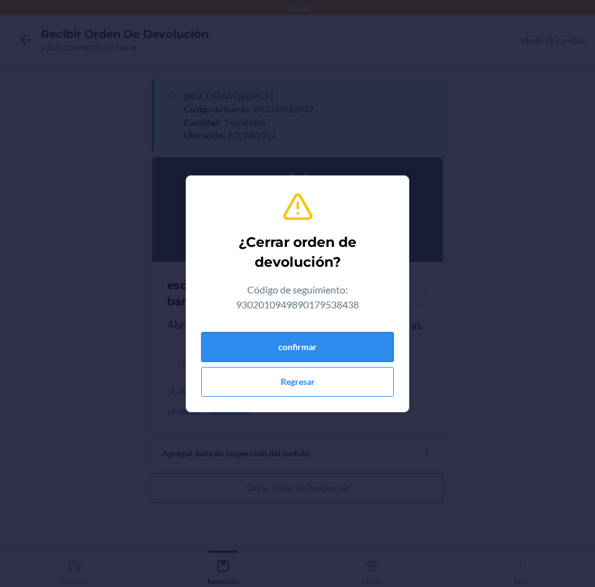
click at [331, 348] on button "confirmar" at bounding box center [297, 347] width 193 height 30
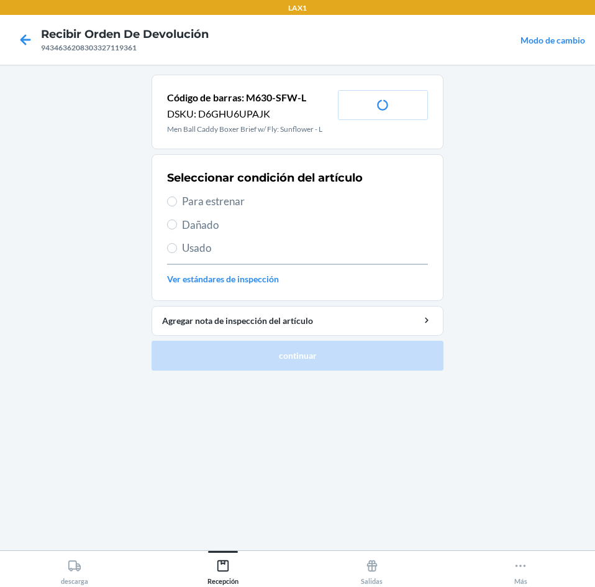
click at [339, 201] on span "Para estrenar" at bounding box center [305, 201] width 246 height 16
click at [177, 201] on input "Para estrenar" at bounding box center [172, 201] width 10 height 10
radio input "true"
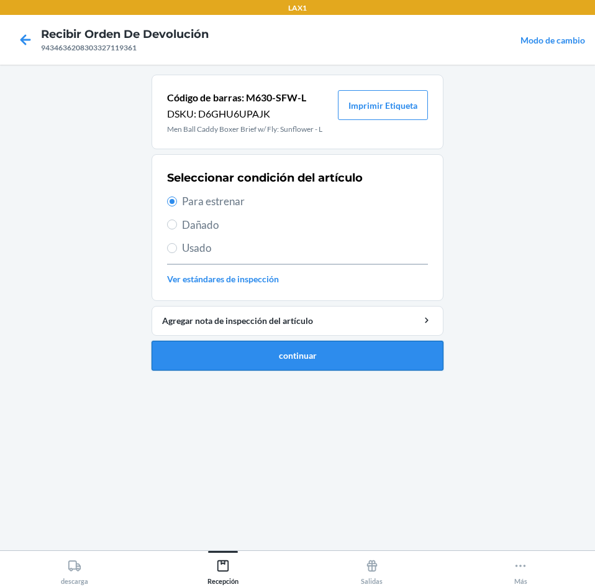
click at [368, 359] on button "continuar" at bounding box center [298, 356] width 292 height 30
click at [362, 354] on div "Código de barras: M630-SFW-L DSKU: D6GHU6UPAJK Men Ball Caddy Boxer Brief w/ Fl…" at bounding box center [298, 307] width 292 height 465
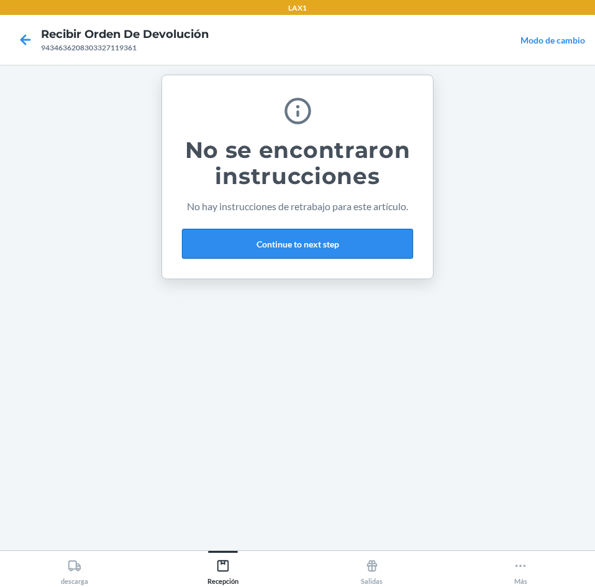
click at [353, 241] on button "Continue to next step" at bounding box center [297, 244] width 231 height 30
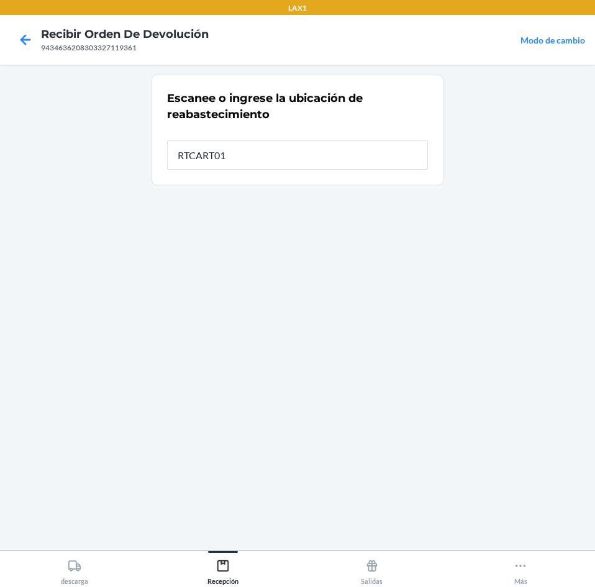
type input "RTCART012"
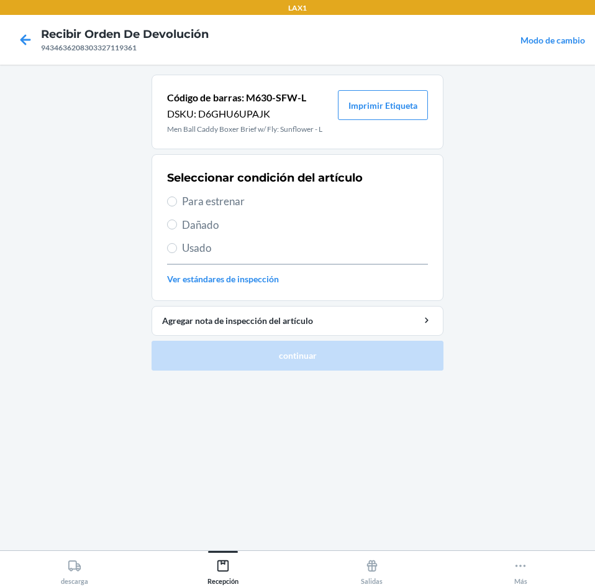
click at [290, 199] on span "Para estrenar" at bounding box center [305, 201] width 246 height 16
click at [177, 199] on input "Para estrenar" at bounding box center [172, 201] width 10 height 10
radio input "true"
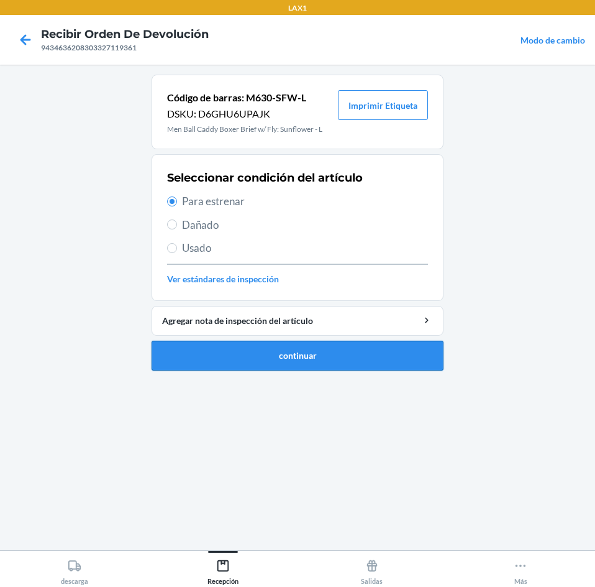
click at [299, 342] on button "continuar" at bounding box center [298, 356] width 292 height 30
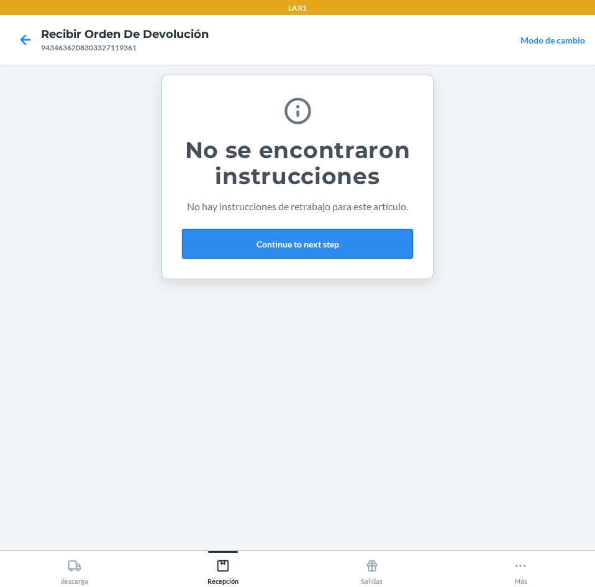
click at [323, 254] on button "Continue to next step" at bounding box center [297, 244] width 231 height 30
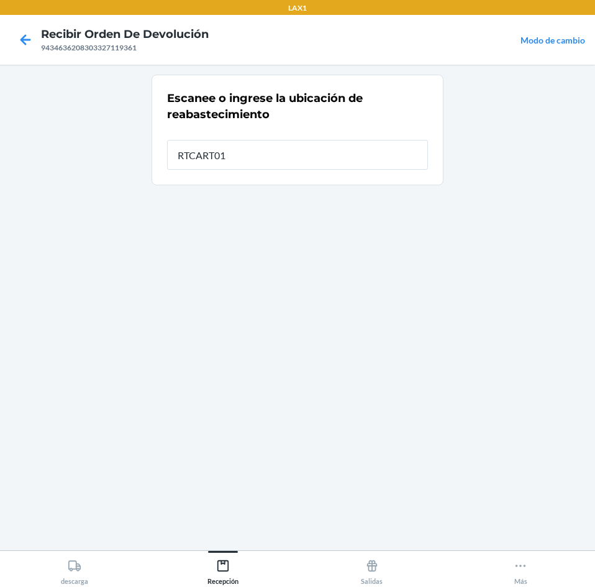
type input "RTCART012"
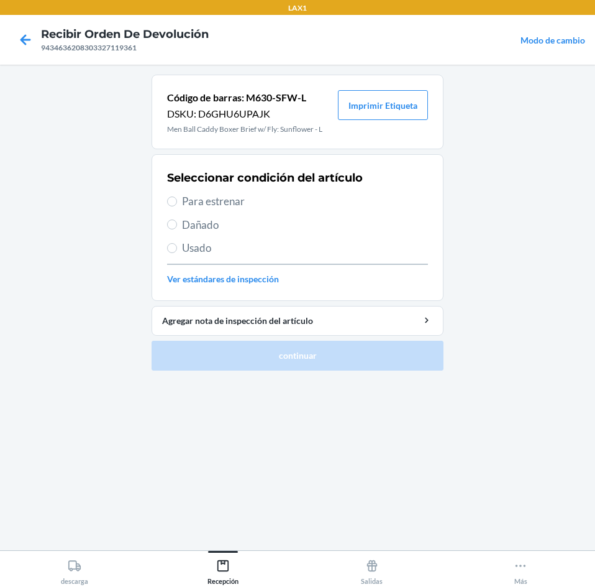
click at [285, 202] on span "Para estrenar" at bounding box center [305, 201] width 246 height 16
click at [177, 202] on input "Para estrenar" at bounding box center [172, 201] width 10 height 10
radio input "true"
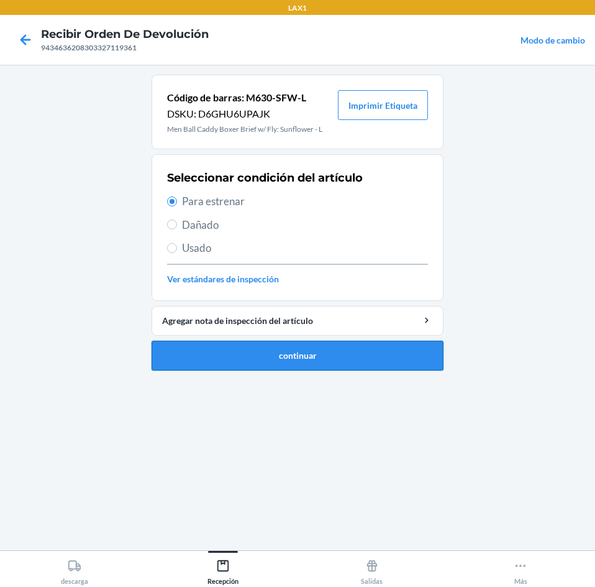
click at [291, 347] on button "continuar" at bounding box center [298, 356] width 292 height 30
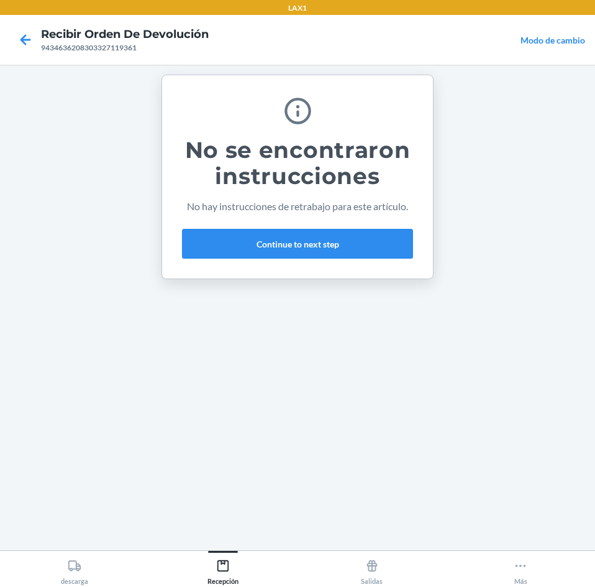
click at [329, 260] on div "No se encontraron instrucciones No hay instrucciones de retrabajo para este art…" at bounding box center [297, 176] width 231 height 173
click at [329, 256] on button "Continue to next step" at bounding box center [297, 244] width 231 height 30
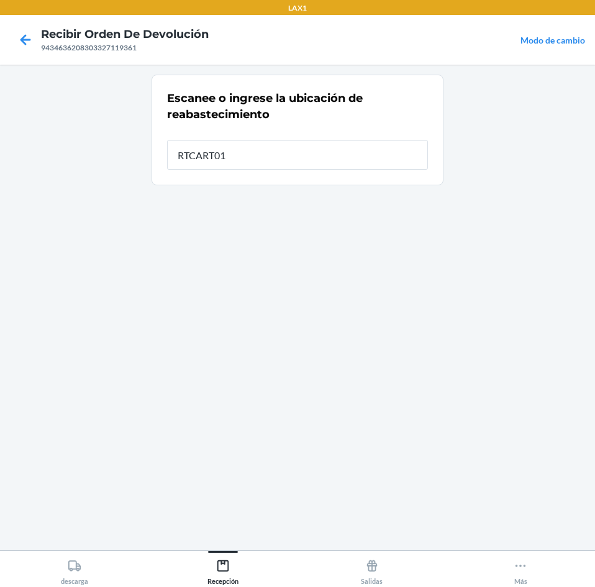
type input "RTCART012"
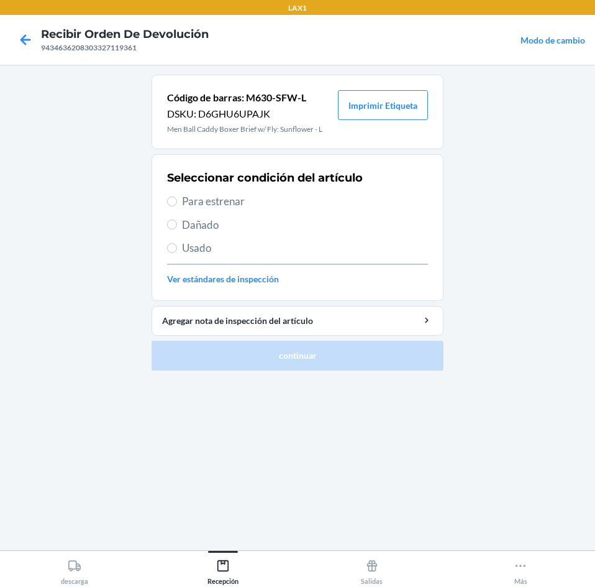
drag, startPoint x: 289, startPoint y: 196, endPoint x: 300, endPoint y: 268, distance: 73.6
click at [289, 199] on span "Para estrenar" at bounding box center [305, 201] width 246 height 16
click at [177, 199] on input "Para estrenar" at bounding box center [172, 201] width 10 height 10
radio input "true"
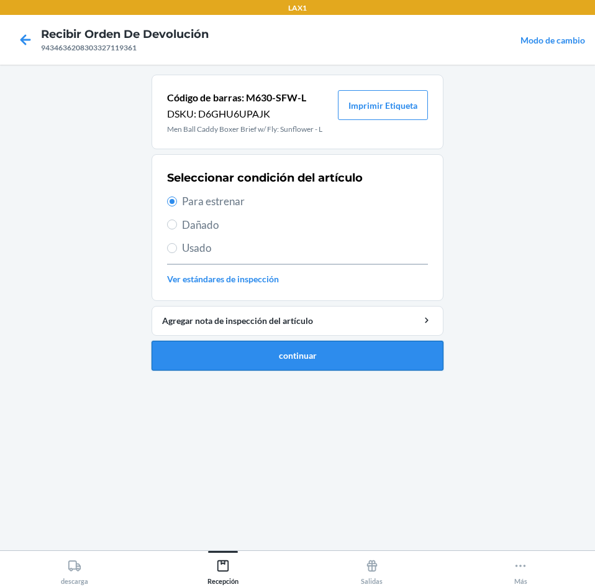
click at [301, 348] on button "continuar" at bounding box center [298, 356] width 292 height 30
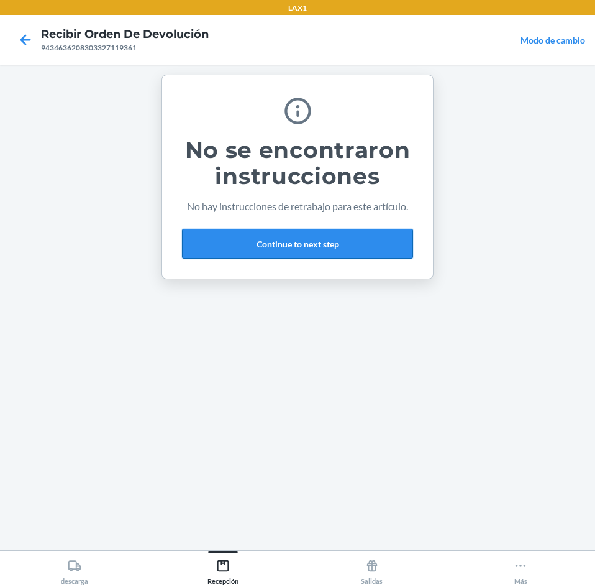
click at [350, 242] on button "Continue to next step" at bounding box center [297, 244] width 231 height 30
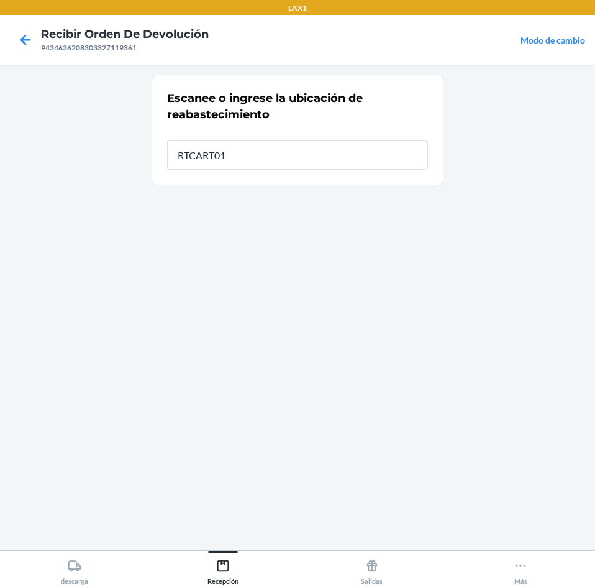
type input "RTCART012"
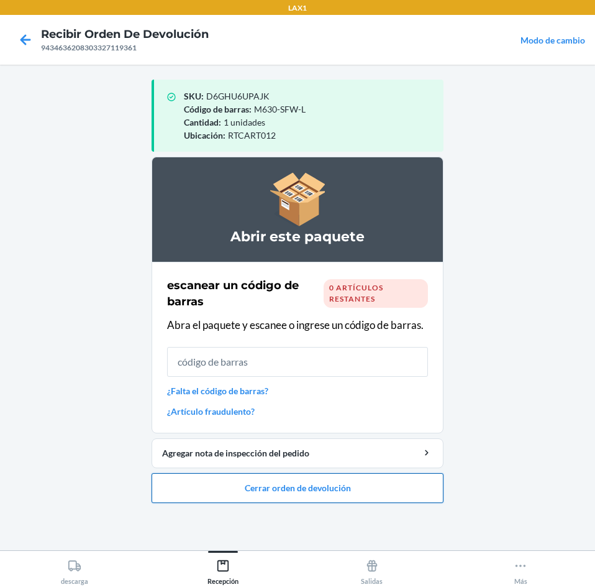
click at [342, 477] on button "Cerrar orden de devolución" at bounding box center [298, 488] width 292 height 30
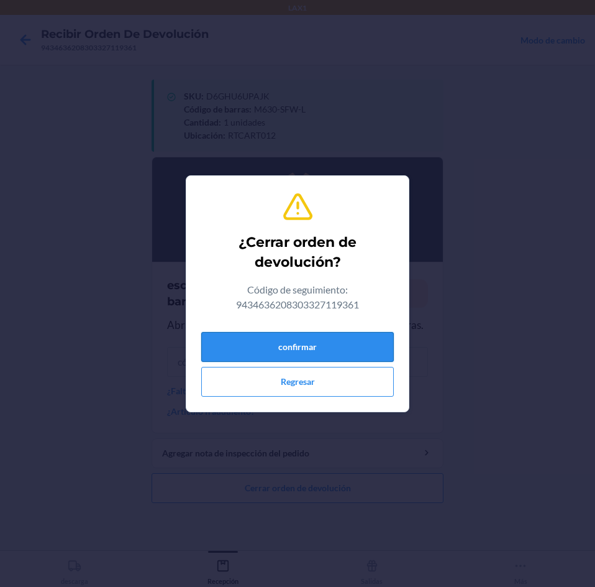
click at [283, 345] on button "confirmar" at bounding box center [297, 347] width 193 height 30
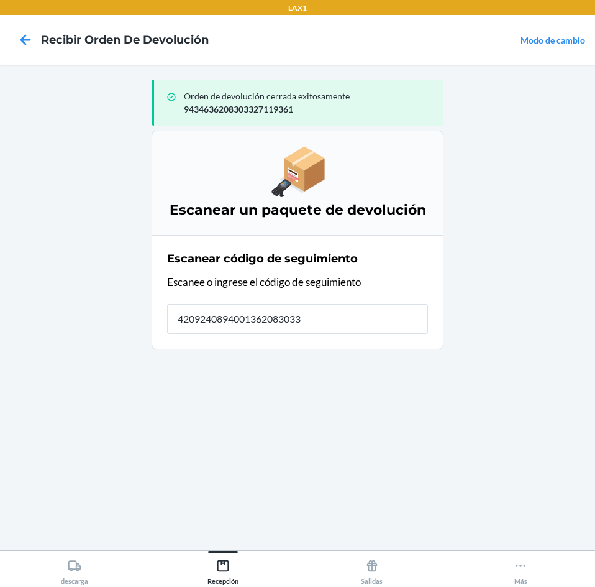
type input "42092408940013620830337"
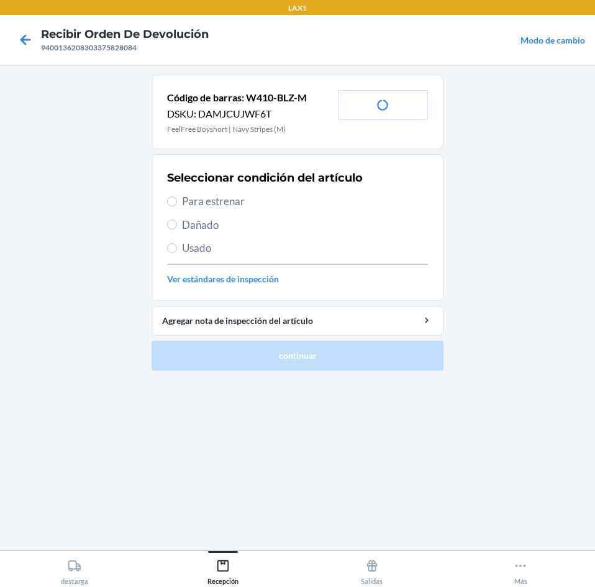
click at [293, 241] on span "Usado" at bounding box center [305, 248] width 246 height 16
click at [177, 243] on input "Usado" at bounding box center [172, 248] width 10 height 10
radio input "true"
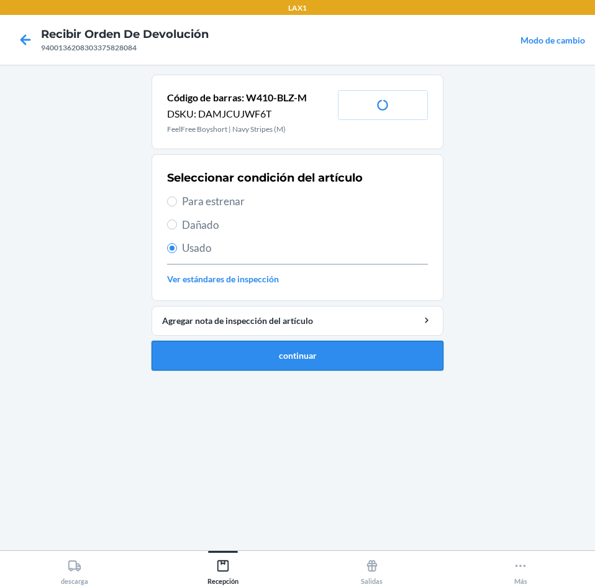
click at [337, 342] on button "continuar" at bounding box center [298, 356] width 292 height 30
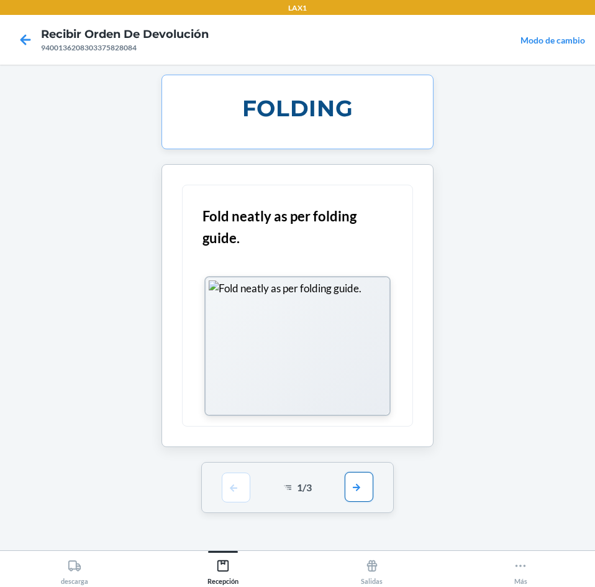
click at [358, 485] on button "button" at bounding box center [359, 487] width 29 height 30
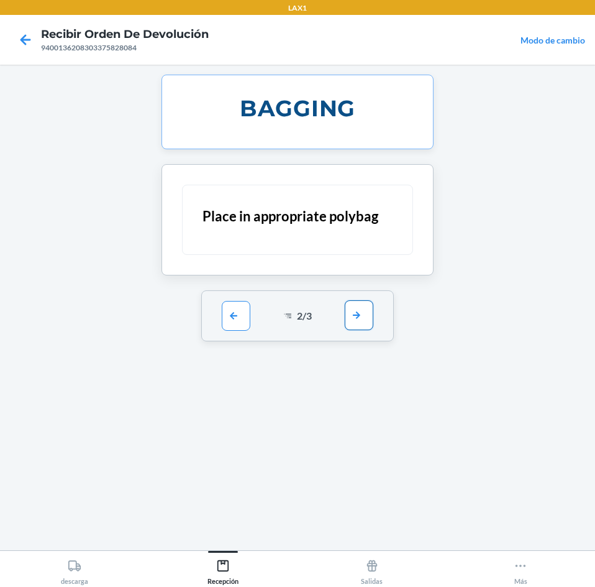
click at [368, 314] on button "button" at bounding box center [359, 315] width 29 height 30
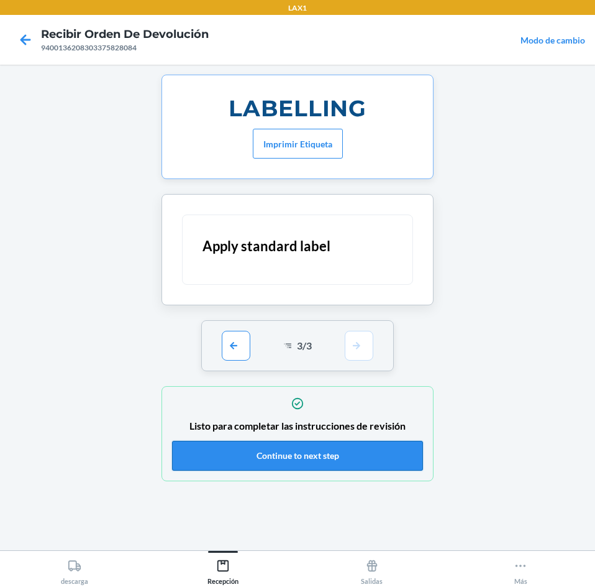
click at [341, 445] on button "Continue to next step" at bounding box center [297, 456] width 251 height 30
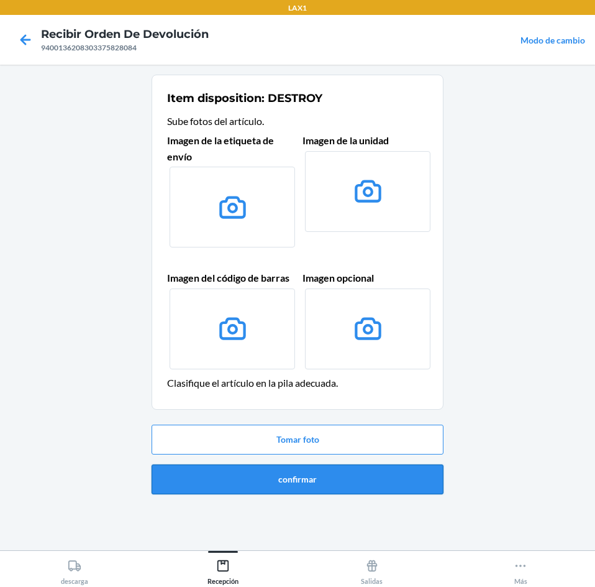
click at [340, 480] on button "confirmar" at bounding box center [298, 479] width 292 height 30
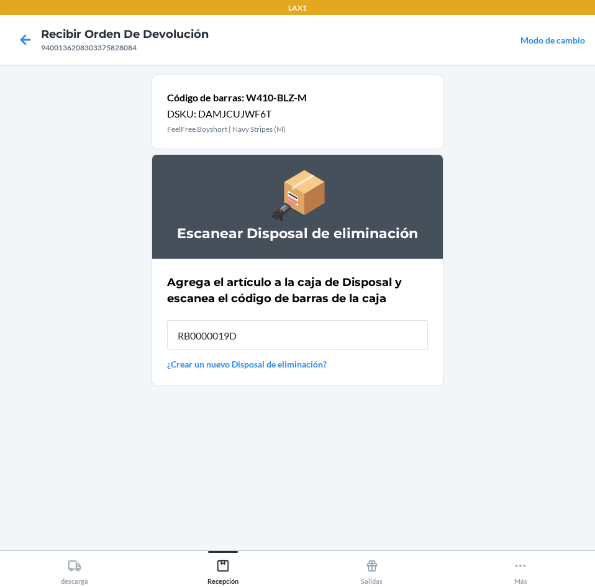
type input "RB0000019D0"
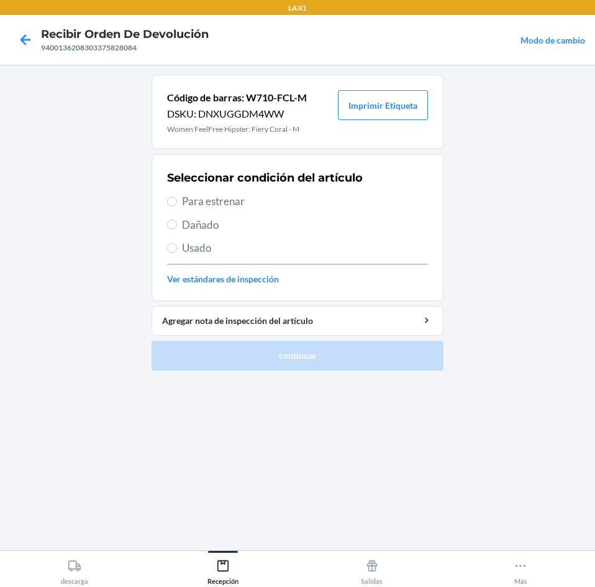
drag, startPoint x: 237, startPoint y: 237, endPoint x: 240, endPoint y: 248, distance: 11.0
click at [239, 244] on div "Seleccionar condición del artículo Para estrenar Dañado Usado Ver estándares de…" at bounding box center [297, 227] width 261 height 123
click at [240, 248] on span "Usado" at bounding box center [305, 248] width 246 height 16
click at [177, 248] on input "Usado" at bounding box center [172, 248] width 10 height 10
radio input "true"
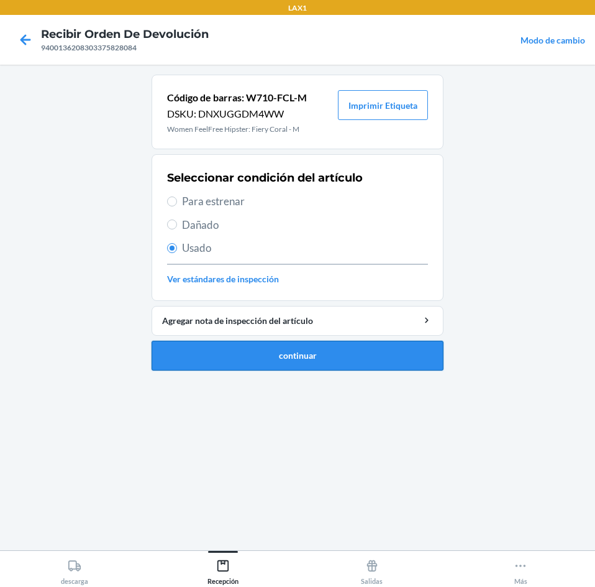
click at [335, 367] on button "continuar" at bounding box center [298, 356] width 292 height 30
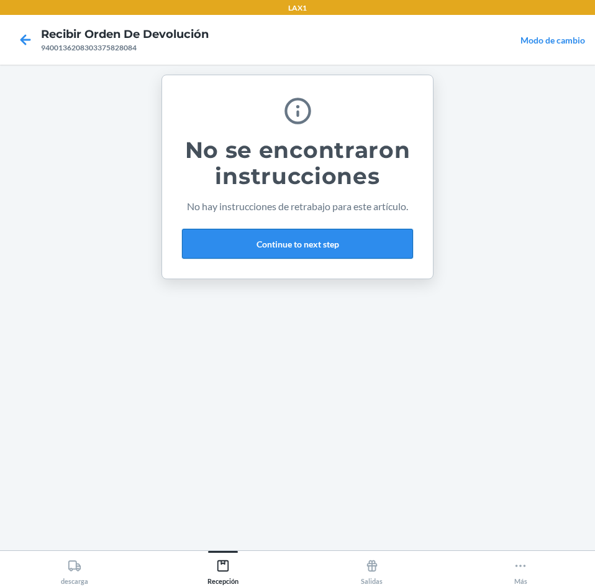
click at [346, 248] on button "Continue to next step" at bounding box center [297, 244] width 231 height 30
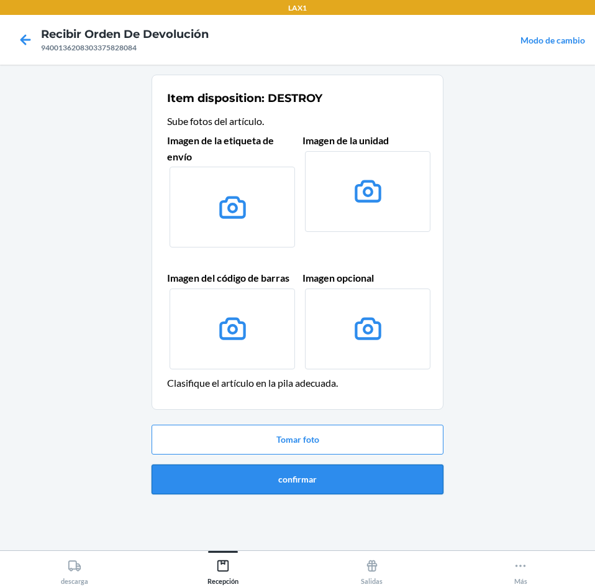
click at [382, 479] on button "confirmar" at bounding box center [298, 479] width 292 height 30
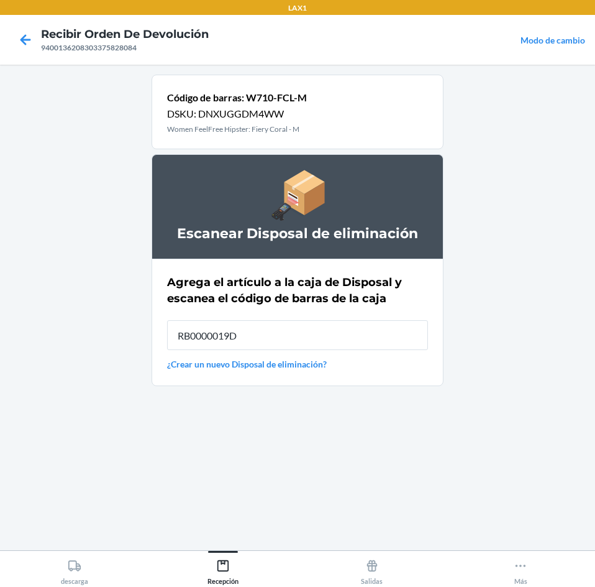
type input "RB0000019D0"
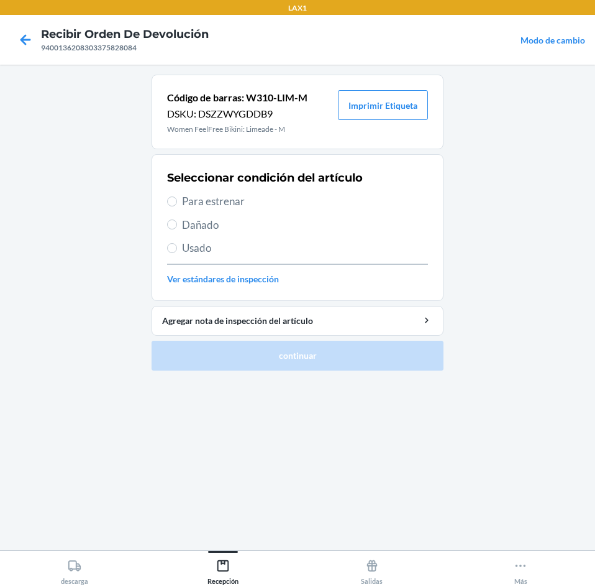
click at [266, 211] on div "Seleccionar condición del artículo Para estrenar Dañado Usado Ver estándares de…" at bounding box center [297, 227] width 261 height 123
drag, startPoint x: 306, startPoint y: 209, endPoint x: 310, endPoint y: 199, distance: 10.9
click at [306, 208] on div "Seleccionar condición del artículo Para estrenar Dañado Usado Ver estándares de…" at bounding box center [297, 227] width 261 height 123
click at [310, 199] on span "Para estrenar" at bounding box center [305, 201] width 246 height 16
click at [177, 199] on input "Para estrenar" at bounding box center [172, 201] width 10 height 10
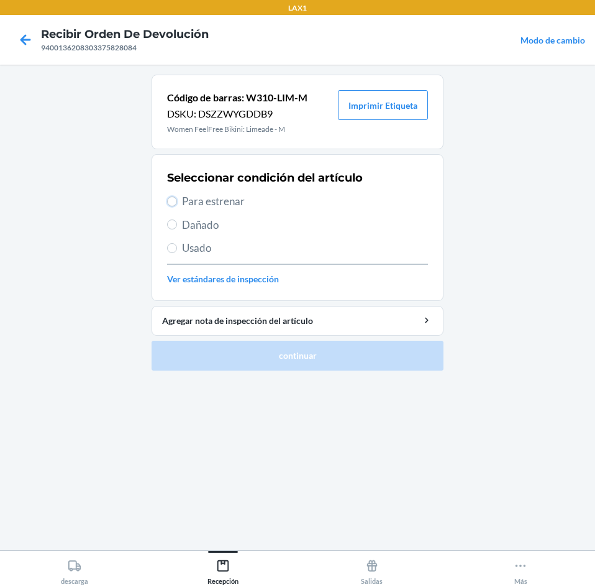
radio input "true"
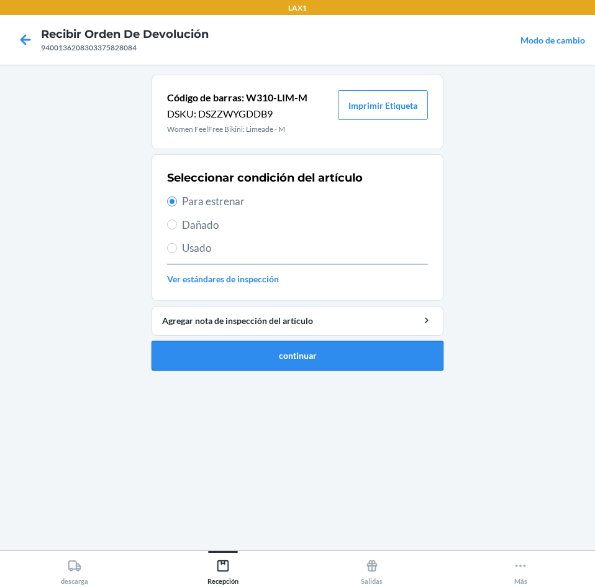
click at [330, 347] on button "continuar" at bounding box center [298, 356] width 292 height 30
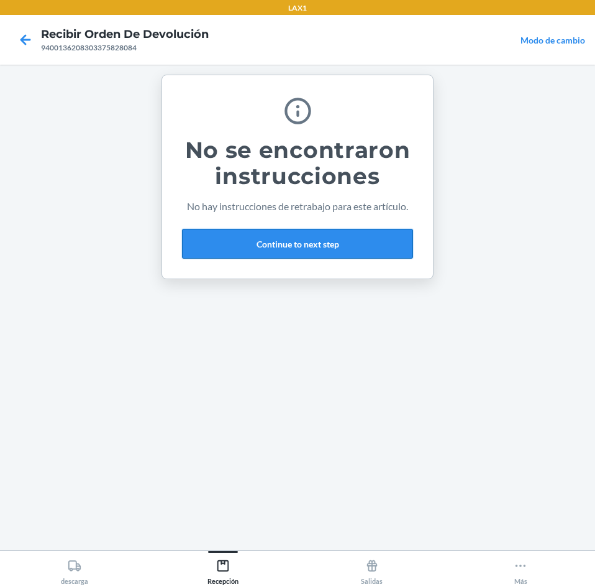
click at [369, 243] on button "Continue to next step" at bounding box center [297, 244] width 231 height 30
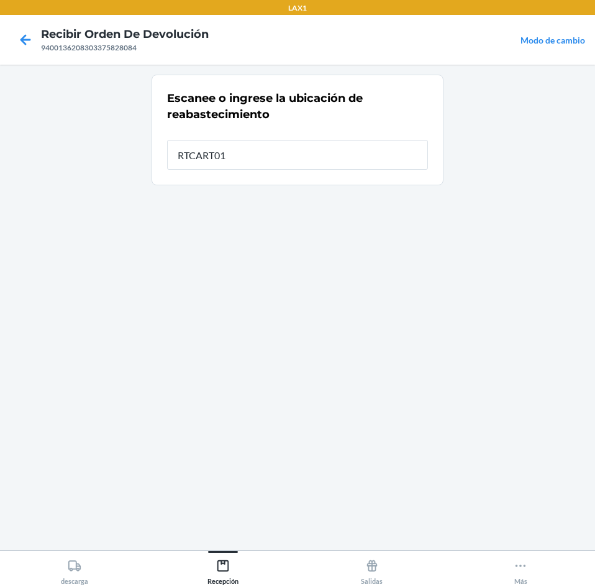
type input "RTCART012"
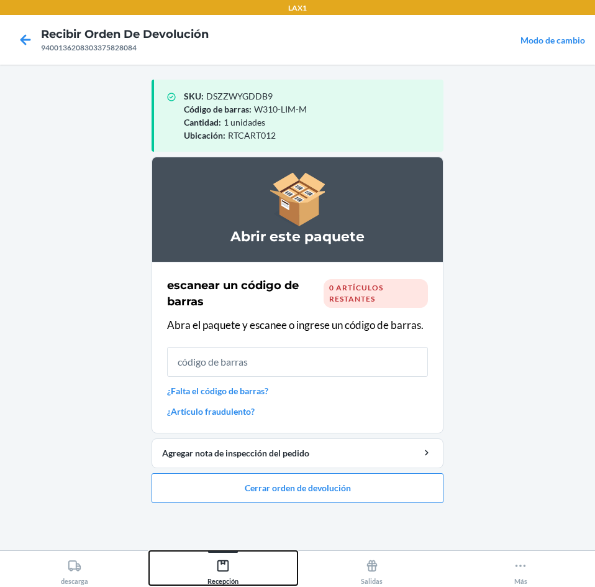
drag, startPoint x: 226, startPoint y: 569, endPoint x: 237, endPoint y: 556, distance: 16.8
click at [230, 565] on icon at bounding box center [223, 566] width 14 height 14
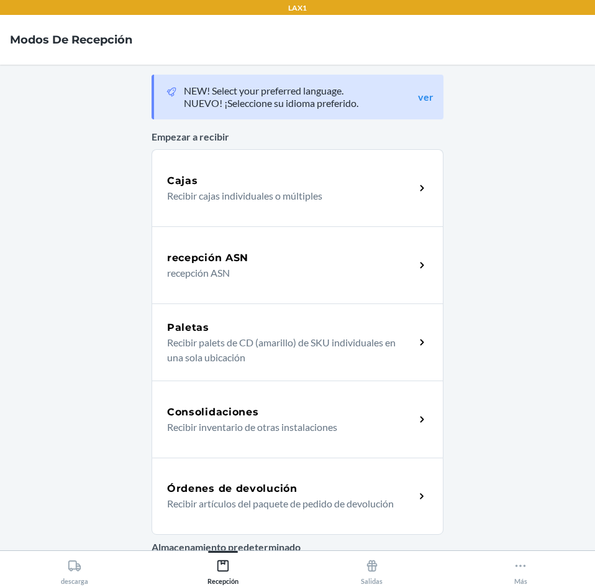
click at [278, 474] on div "Órdenes de devolución Recibir artículos del paquete de pedido de devolución" at bounding box center [298, 495] width 292 height 77
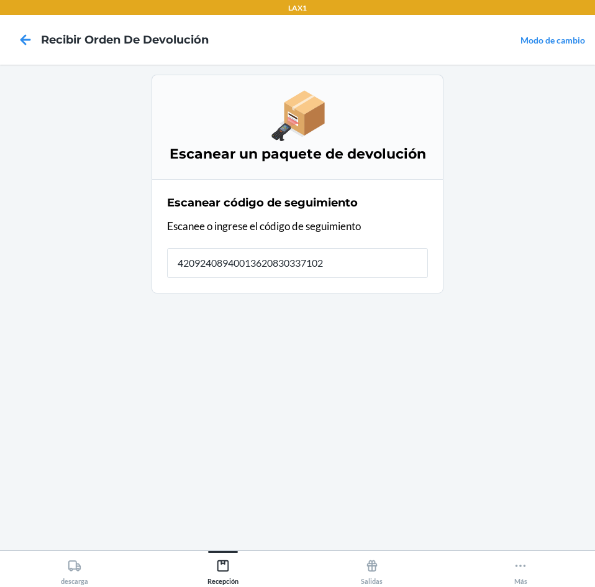
type input "420924089400136208303371027"
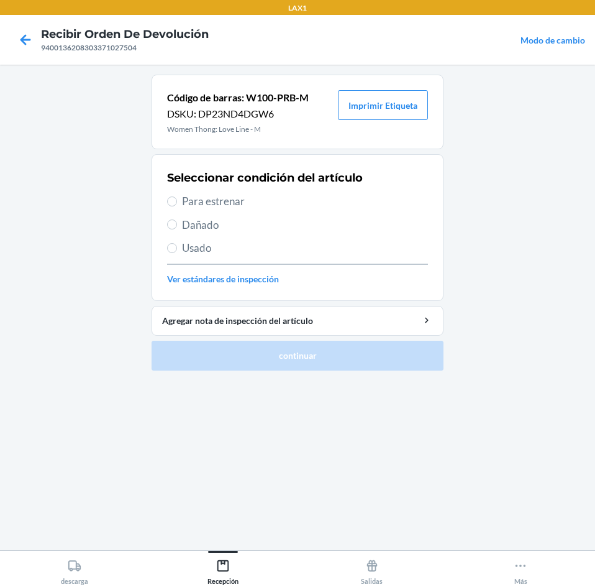
click at [196, 251] on span "Usado" at bounding box center [305, 248] width 246 height 16
click at [177, 251] on input "Usado" at bounding box center [172, 248] width 10 height 10
radio input "true"
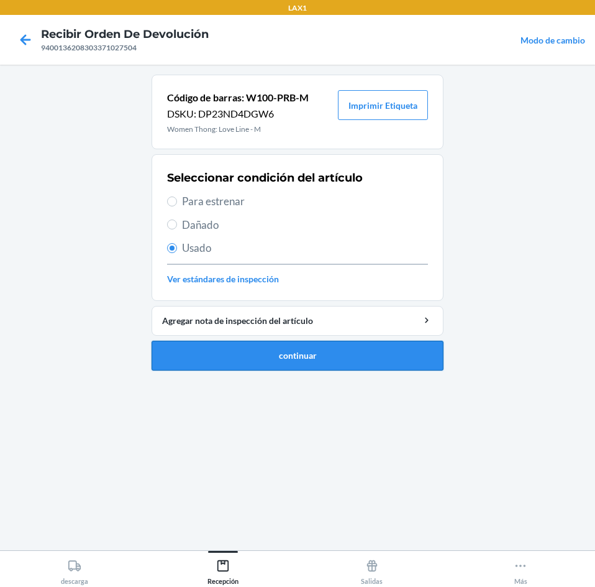
click at [220, 348] on button "continuar" at bounding box center [298, 356] width 292 height 30
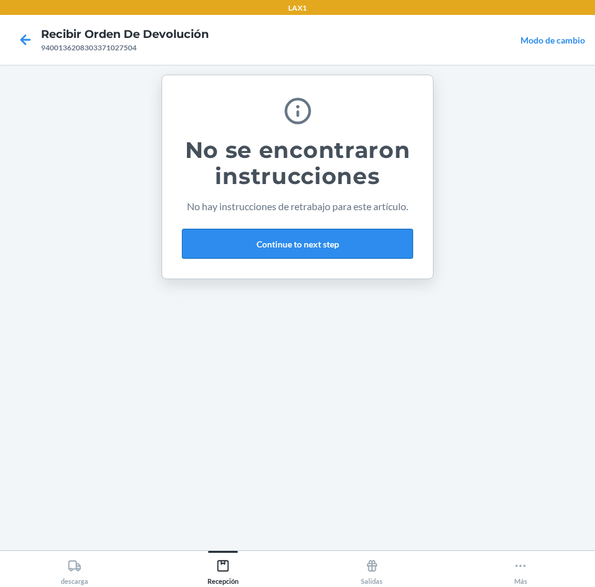
click at [331, 242] on button "Continue to next step" at bounding box center [297, 244] width 231 height 30
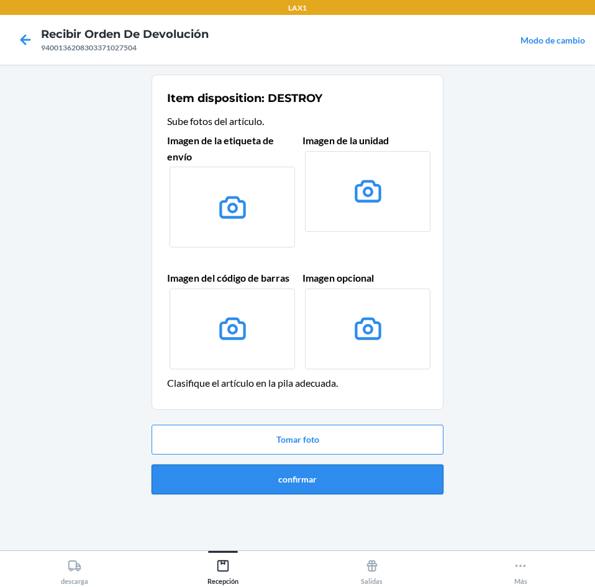
click at [365, 482] on button "confirmar" at bounding box center [298, 479] width 292 height 30
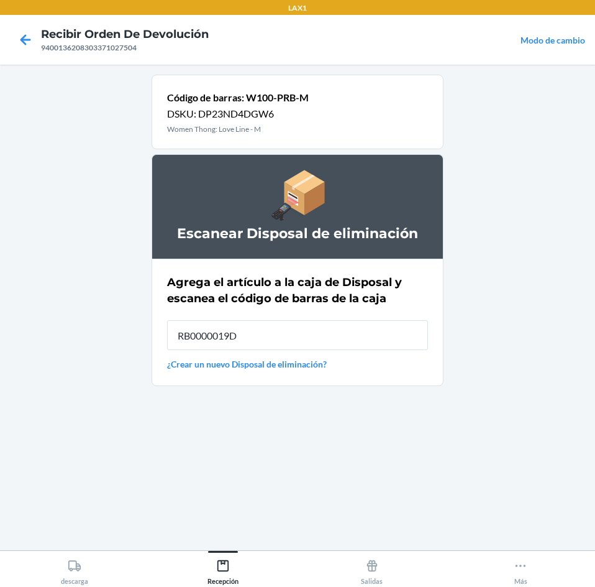
type input "RB0000019D0"
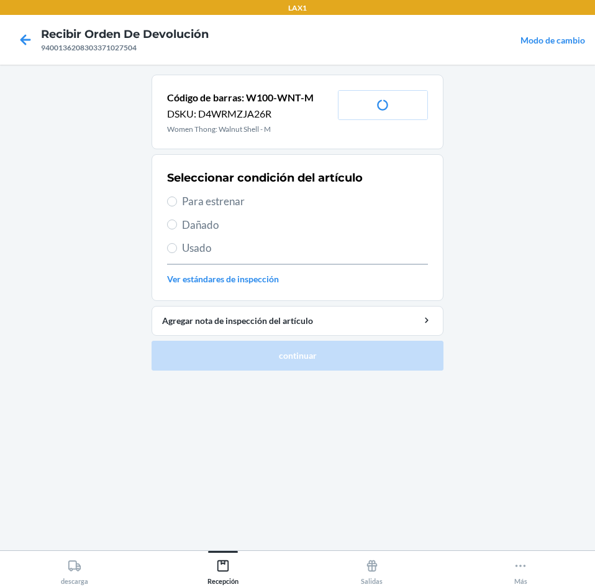
click at [303, 203] on span "Para estrenar" at bounding box center [305, 201] width 246 height 16
click at [177, 203] on input "Para estrenar" at bounding box center [172, 201] width 10 height 10
radio input "true"
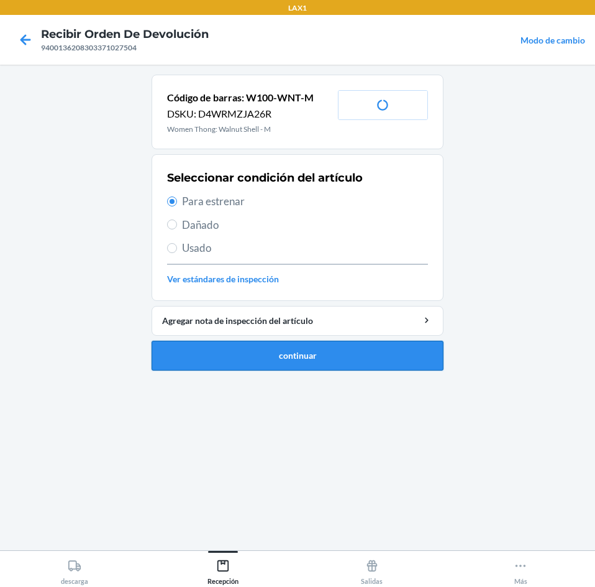
click at [325, 354] on button "continuar" at bounding box center [298, 356] width 292 height 30
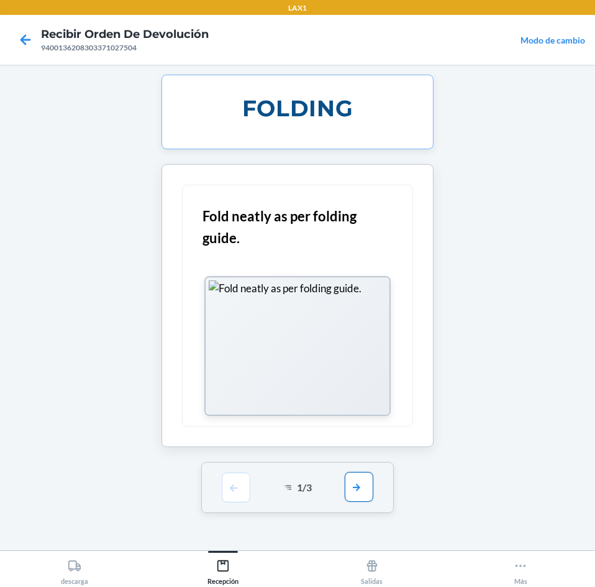
click at [350, 480] on button "button" at bounding box center [359, 487] width 29 height 30
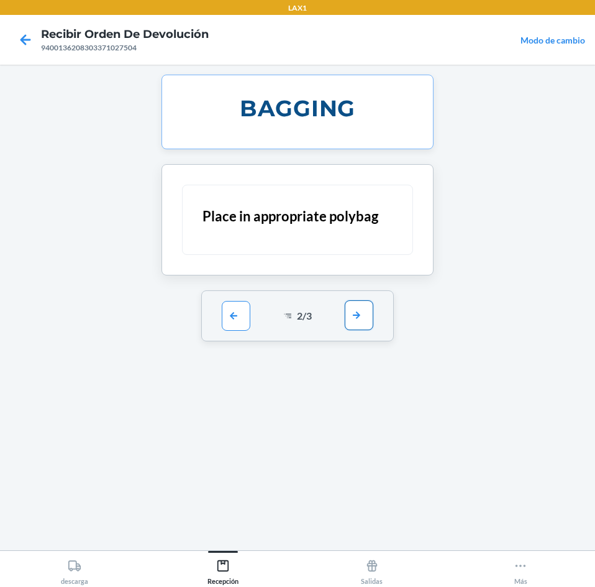
click at [355, 327] on button "button" at bounding box center [359, 315] width 29 height 30
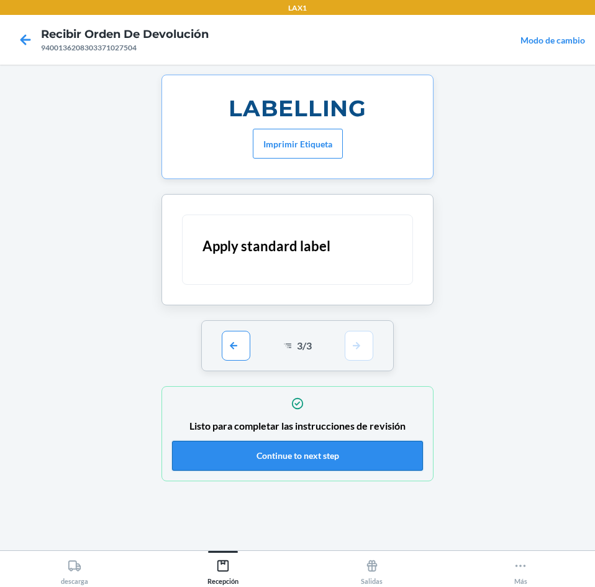
click at [334, 454] on button "Continue to next step" at bounding box center [297, 456] width 251 height 30
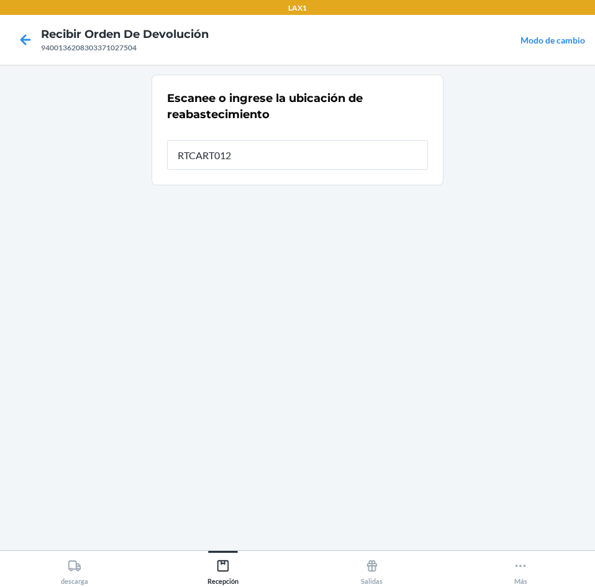
type input "RTCART012"
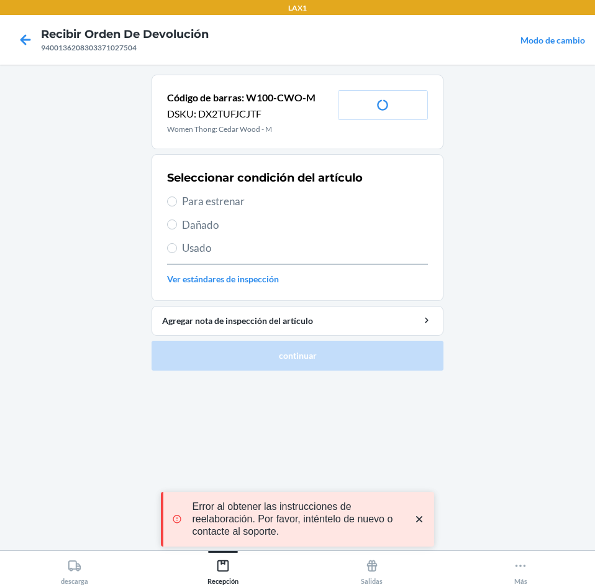
click at [300, 201] on span "Para estrenar" at bounding box center [305, 201] width 246 height 16
click at [177, 201] on input "Para estrenar" at bounding box center [172, 201] width 10 height 10
radio input "true"
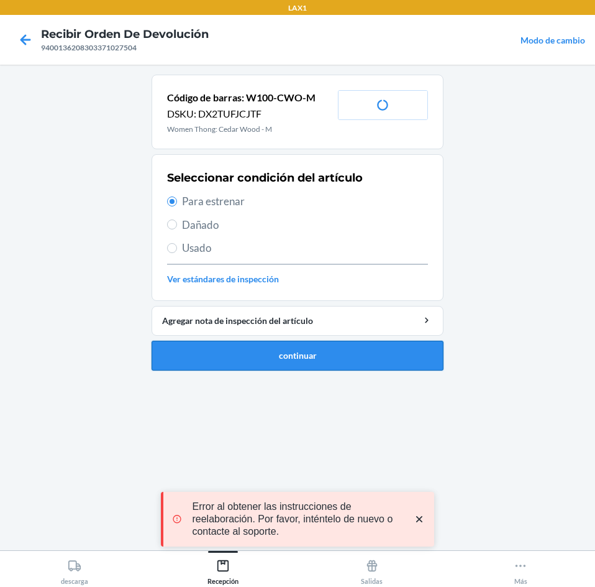
click at [327, 368] on button "continuar" at bounding box center [298, 356] width 292 height 30
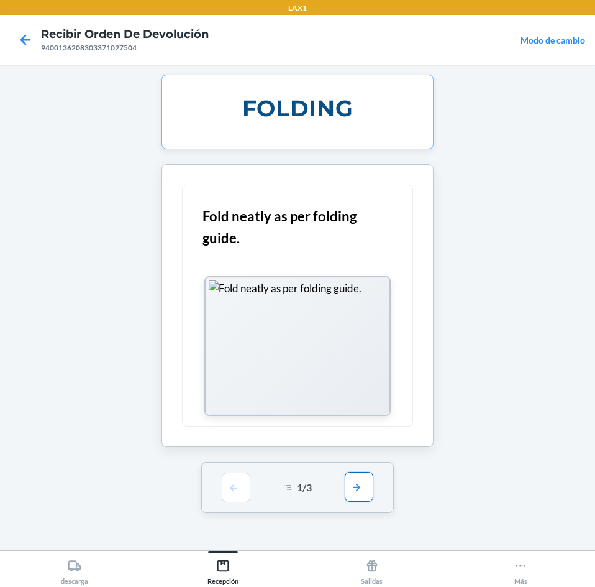
click at [355, 490] on button "button" at bounding box center [359, 487] width 29 height 30
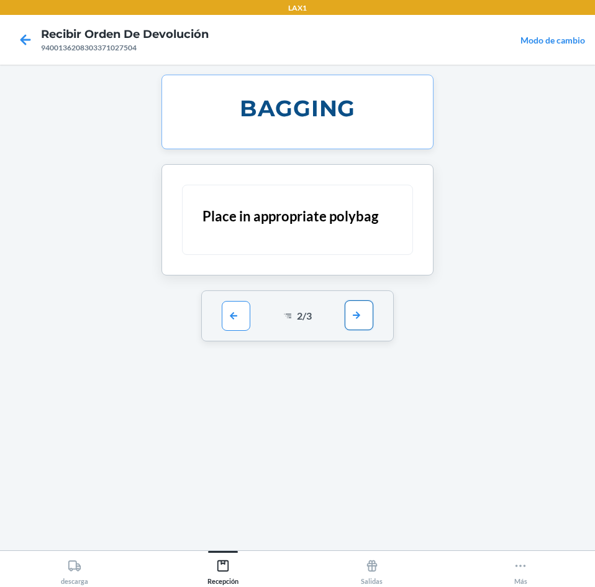
click at [357, 322] on button "button" at bounding box center [359, 315] width 29 height 30
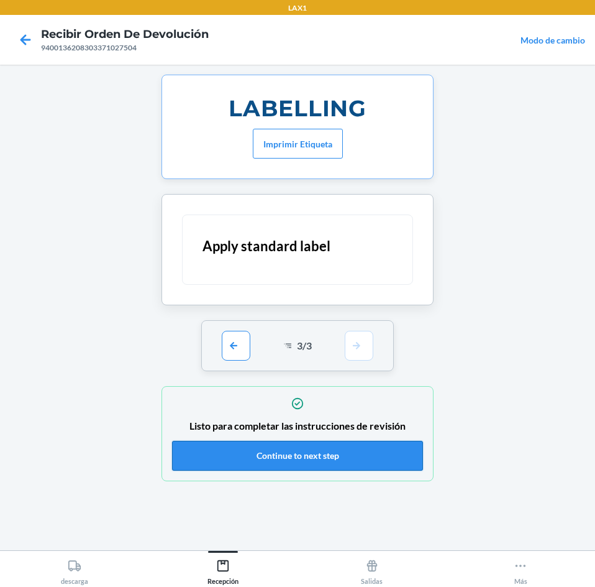
click at [341, 455] on button "Continue to next step" at bounding box center [297, 456] width 251 height 30
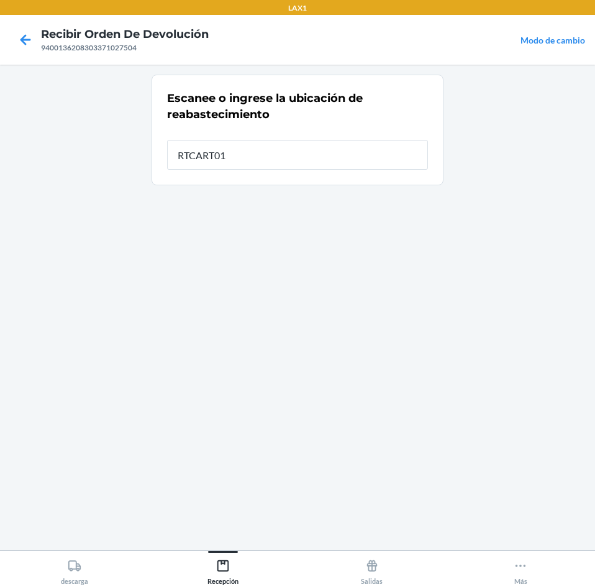
type input "RTCART012"
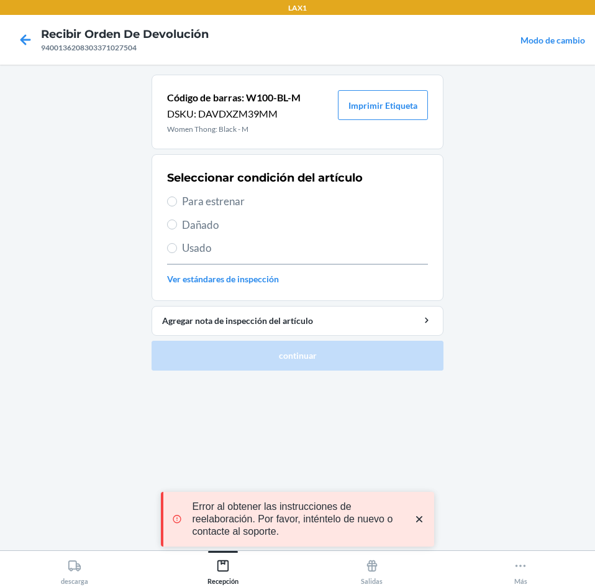
click at [281, 197] on span "Para estrenar" at bounding box center [305, 201] width 246 height 16
click at [177, 197] on input "Para estrenar" at bounding box center [172, 201] width 10 height 10
radio input "true"
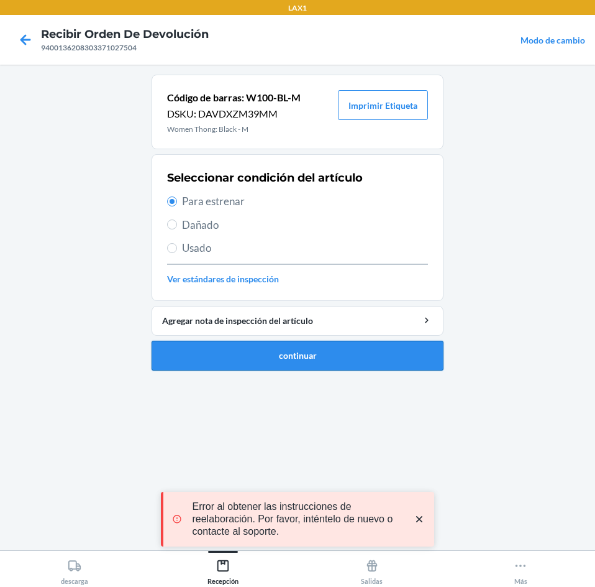
click at [338, 359] on button "continuar" at bounding box center [298, 356] width 292 height 30
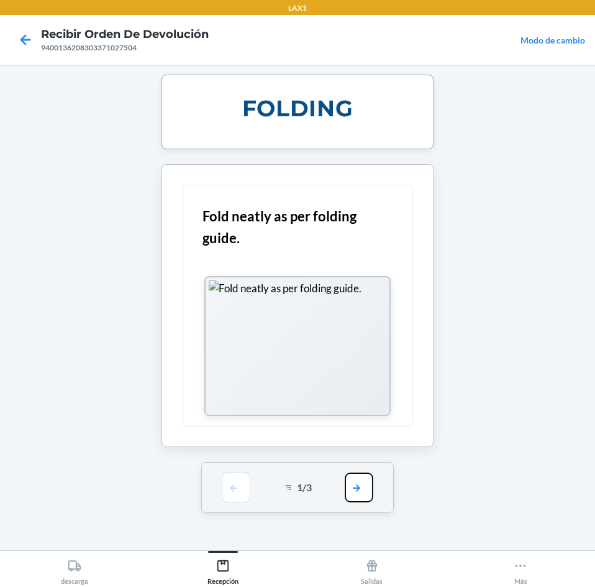
drag, startPoint x: 354, startPoint y: 490, endPoint x: 370, endPoint y: 423, distance: 68.9
click at [358, 482] on button "button" at bounding box center [359, 487] width 29 height 30
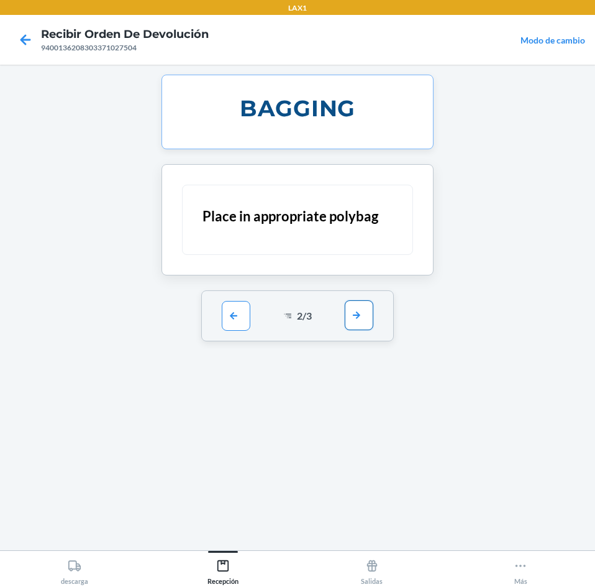
click at [364, 327] on button "button" at bounding box center [359, 315] width 29 height 30
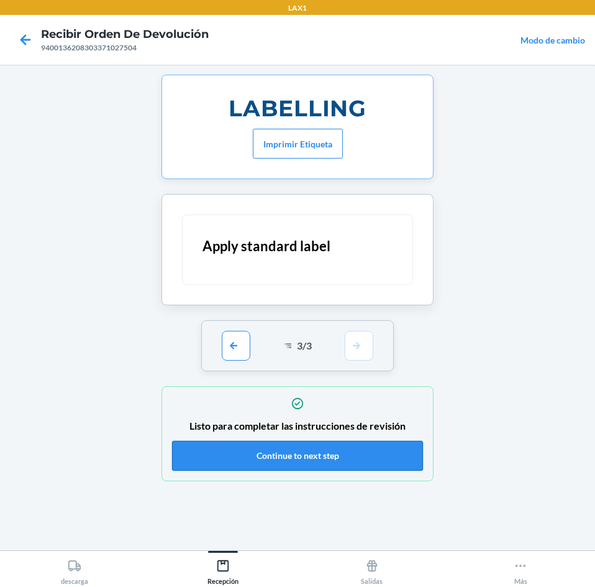
click at [351, 456] on button "Continue to next step" at bounding box center [297, 456] width 251 height 30
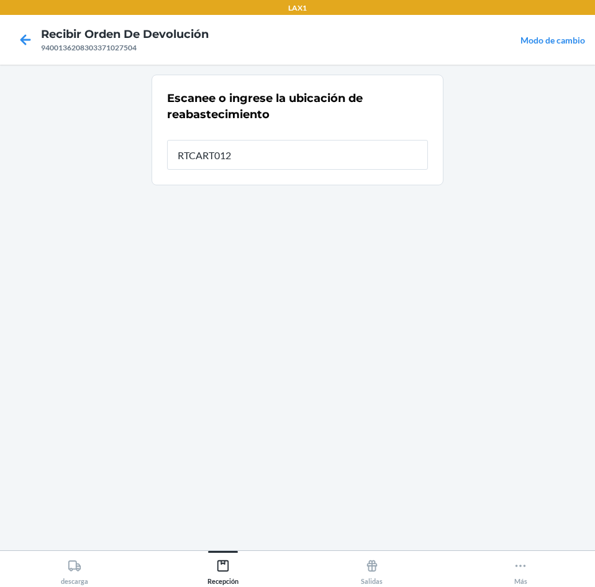
type input "RTCART012"
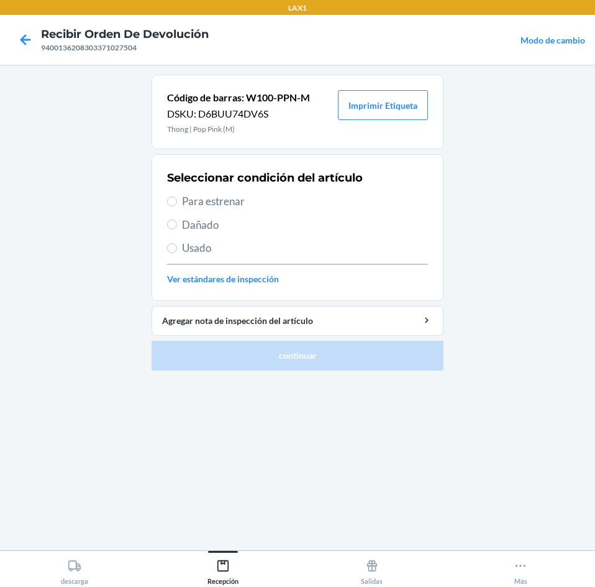
click at [244, 196] on span "Para estrenar" at bounding box center [305, 201] width 246 height 16
click at [177, 196] on input "Para estrenar" at bounding box center [172, 201] width 10 height 10
radio input "true"
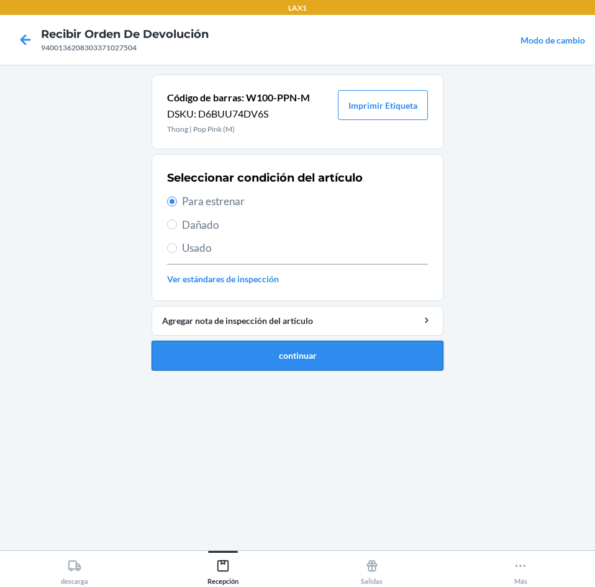
click at [309, 360] on button "continuar" at bounding box center [298, 356] width 292 height 30
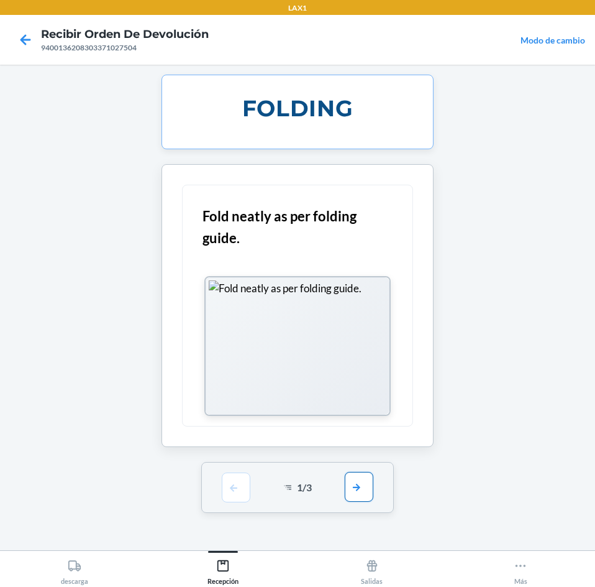
drag, startPoint x: 355, startPoint y: 478, endPoint x: 349, endPoint y: 367, distance: 110.7
click at [355, 475] on button "button" at bounding box center [359, 487] width 29 height 30
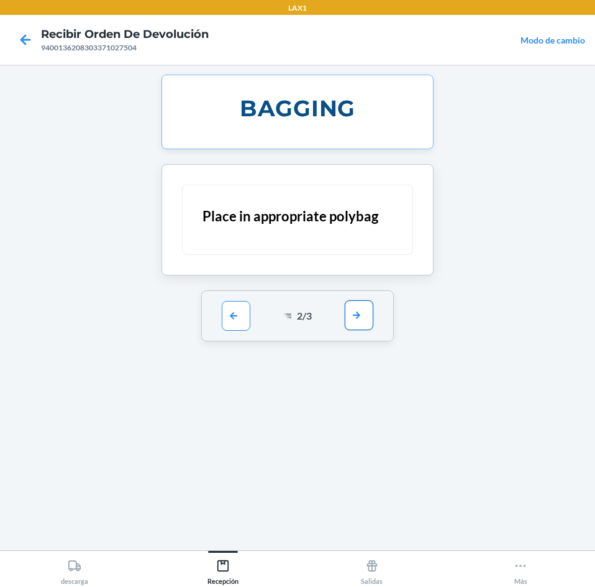
click at [350, 321] on button "button" at bounding box center [359, 315] width 29 height 30
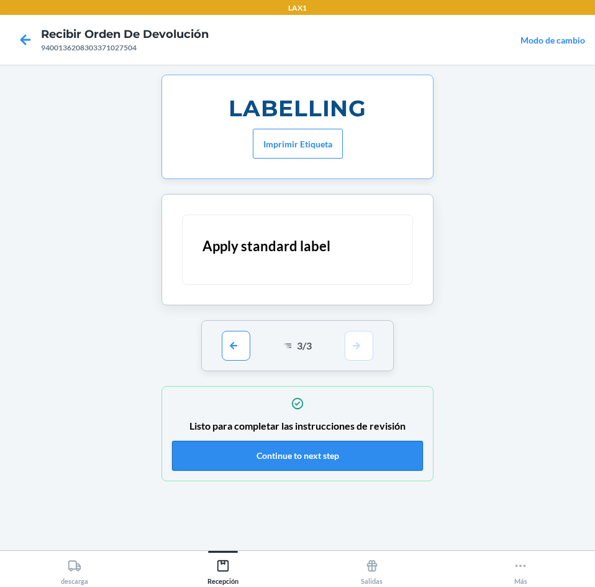
click at [364, 457] on button "Continue to next step" at bounding box center [297, 456] width 251 height 30
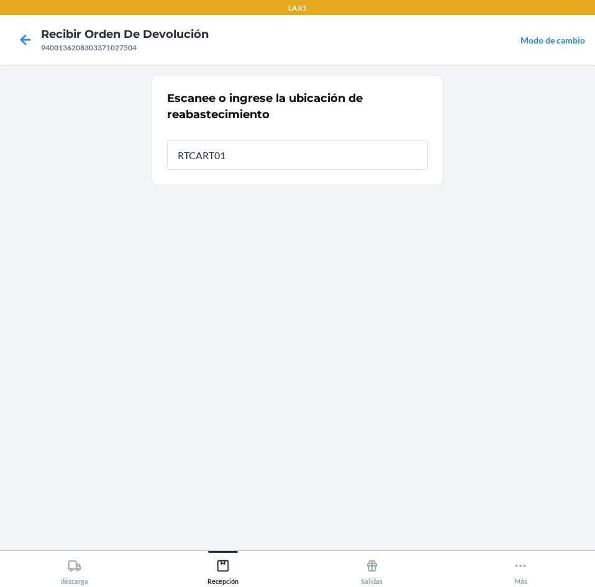
type input "RTCART012"
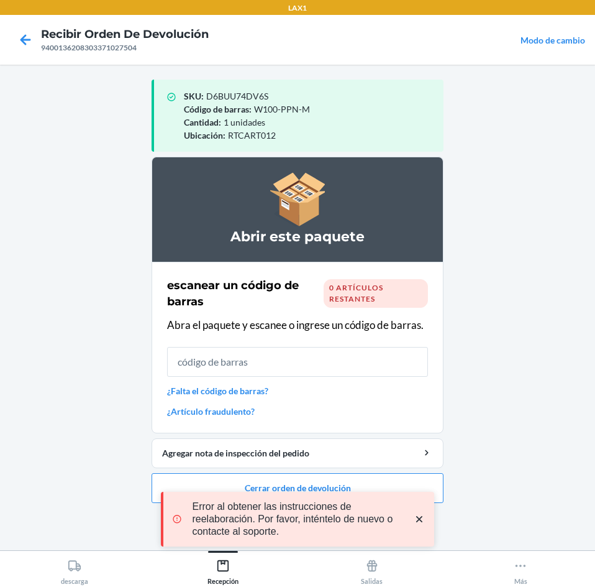
click at [413, 518] on icon "close toast" at bounding box center [419, 519] width 12 height 12
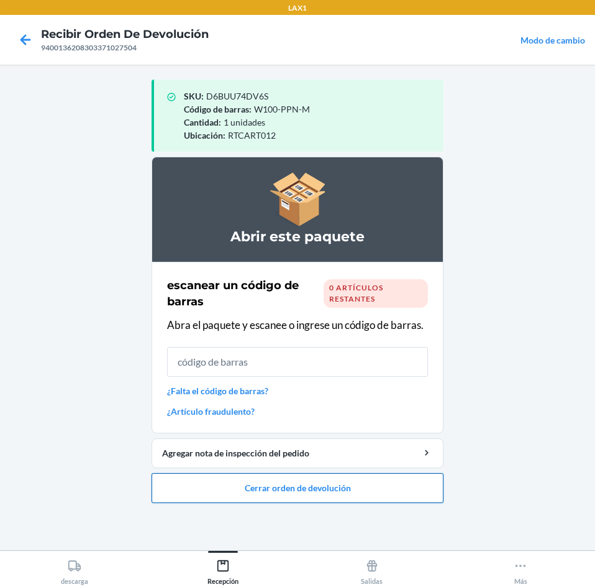
click at [401, 483] on button "Cerrar orden de devolución" at bounding box center [298, 488] width 292 height 30
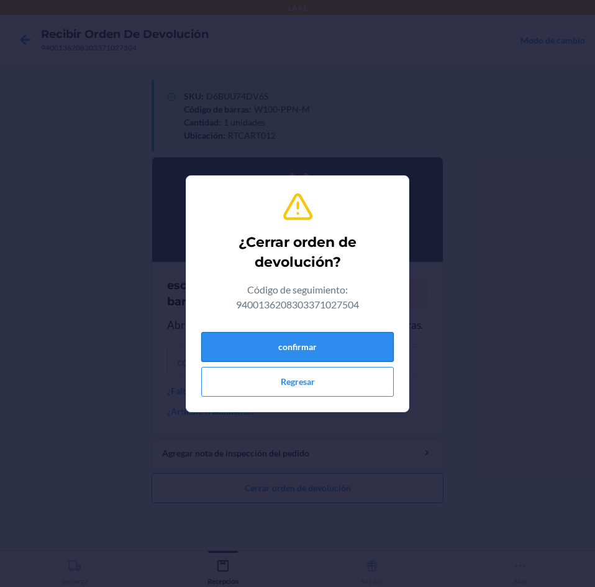
click at [326, 344] on button "confirmar" at bounding box center [297, 347] width 193 height 30
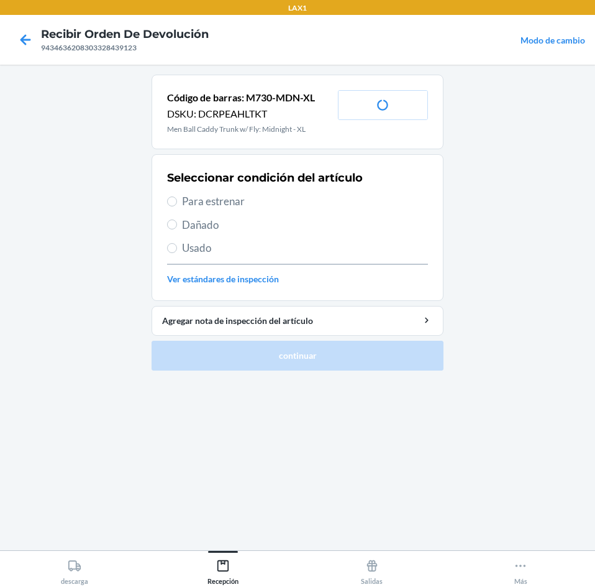
drag, startPoint x: 347, startPoint y: 212, endPoint x: 341, endPoint y: 204, distance: 10.6
click at [347, 212] on div "Seleccionar condición del artículo Para estrenar Dañado Usado Ver estándares de…" at bounding box center [297, 227] width 261 height 123
click at [341, 204] on span "Para estrenar" at bounding box center [305, 201] width 246 height 16
click at [177, 204] on input "Para estrenar" at bounding box center [172, 201] width 10 height 10
radio input "true"
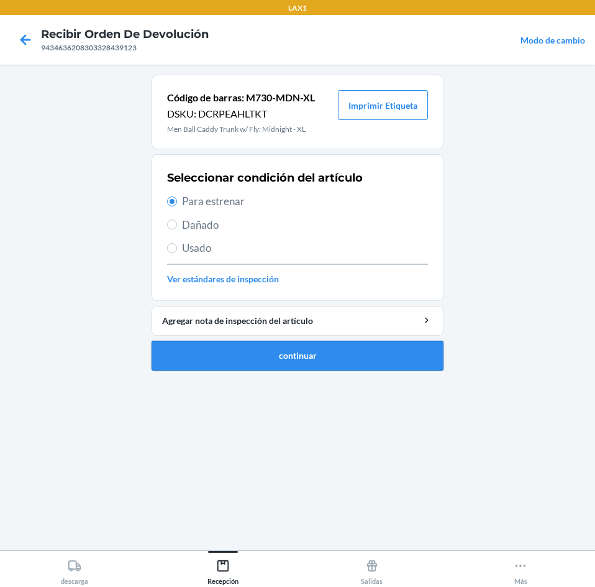
click at [350, 342] on button "continuar" at bounding box center [298, 356] width 292 height 30
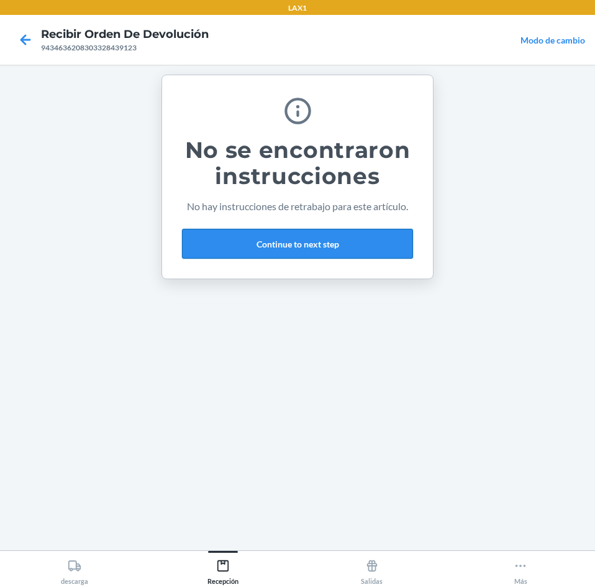
click at [353, 251] on button "Continue to next step" at bounding box center [297, 244] width 231 height 30
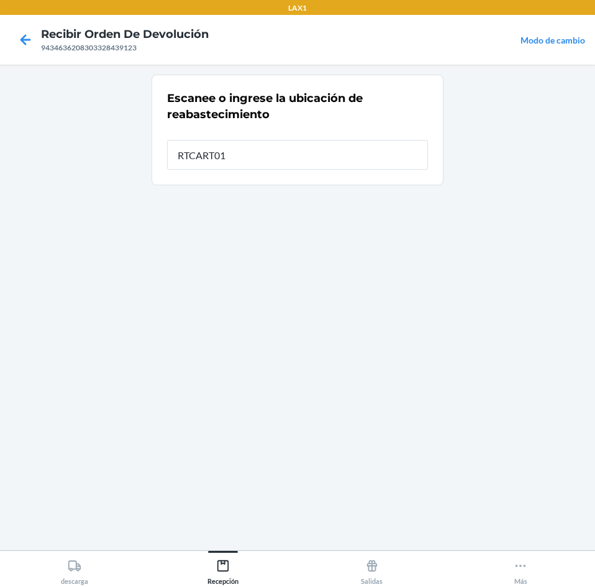
type input "RTCART012"
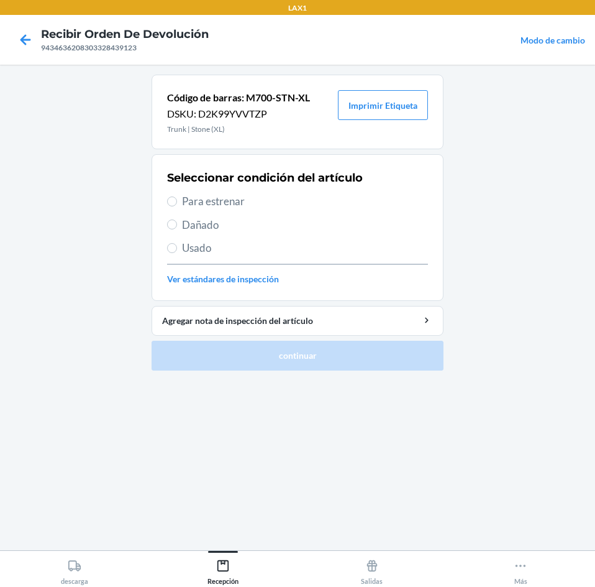
click at [310, 202] on span "Para estrenar" at bounding box center [305, 201] width 246 height 16
click at [177, 202] on input "Para estrenar" at bounding box center [172, 201] width 10 height 10
radio input "true"
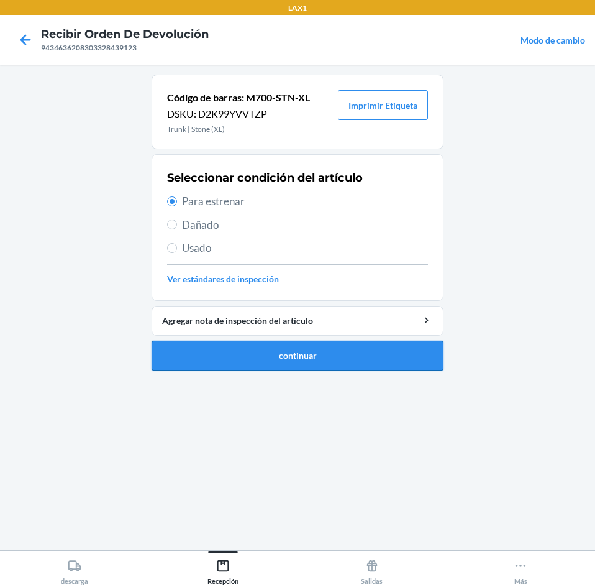
click at [335, 365] on button "continuar" at bounding box center [298, 356] width 292 height 30
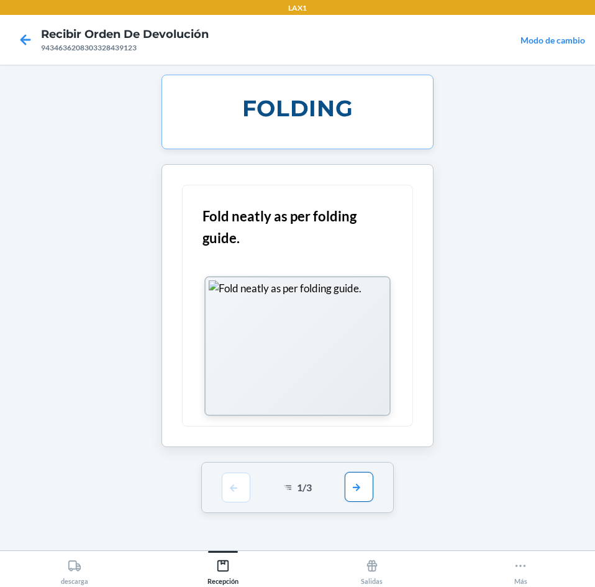
click at [361, 483] on button "button" at bounding box center [359, 487] width 29 height 30
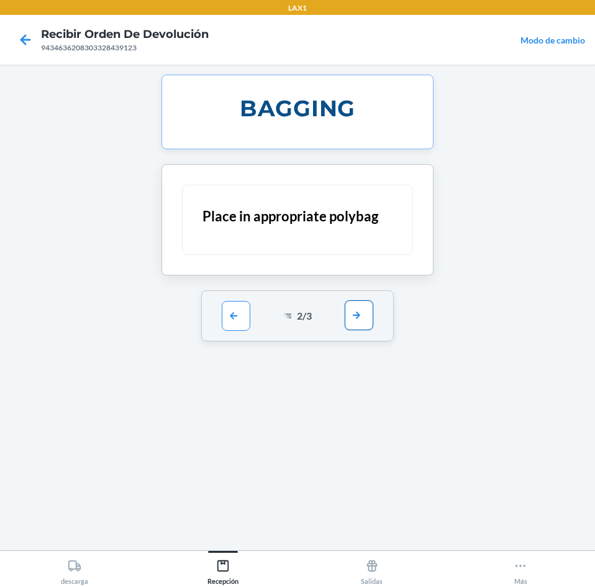
click at [368, 322] on button "button" at bounding box center [359, 315] width 29 height 30
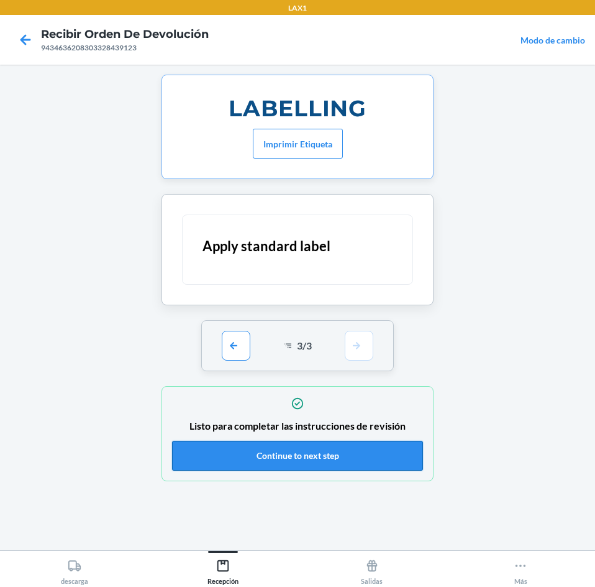
click at [362, 449] on button "Continue to next step" at bounding box center [297, 456] width 251 height 30
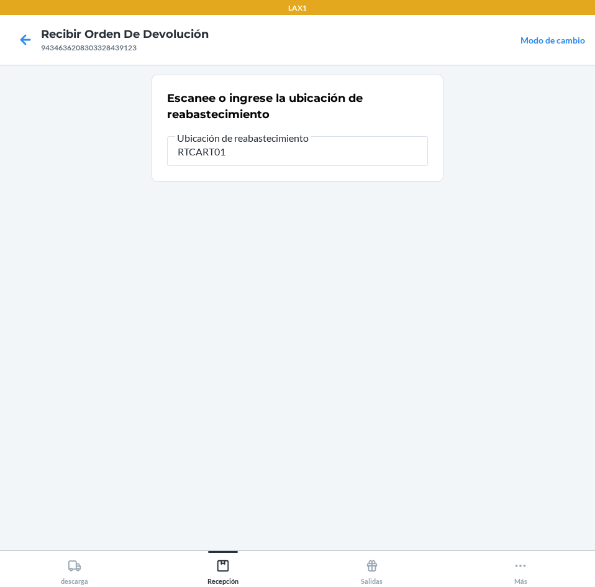
type input "RTCART012"
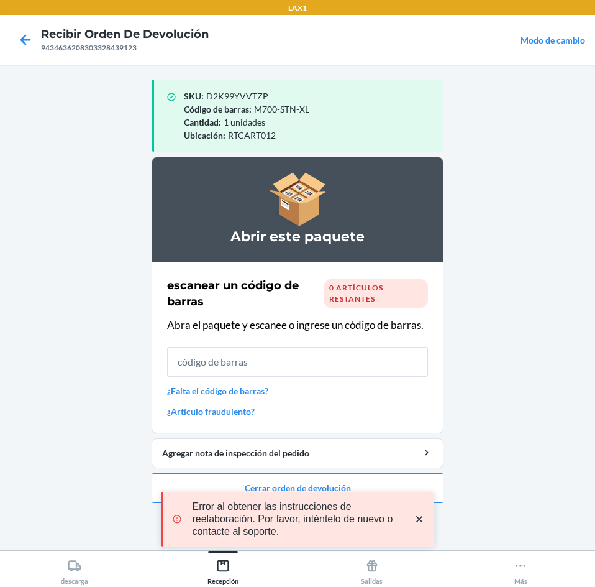
click at [418, 517] on icon "close toast" at bounding box center [419, 519] width 6 height 6
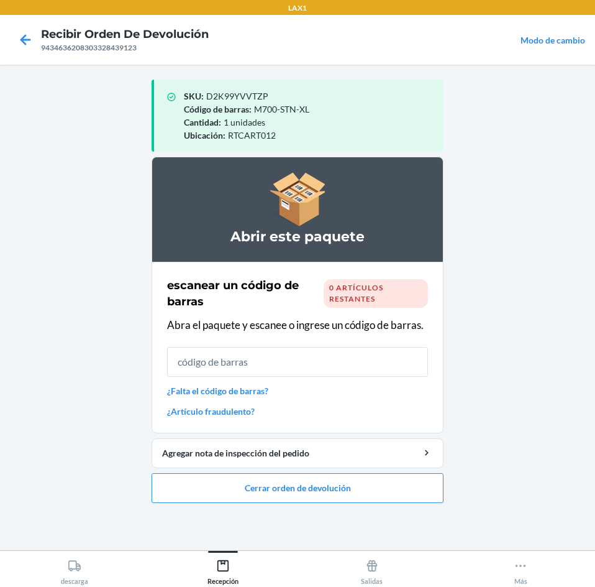
click at [391, 482] on div "LAX1 Recibir orden de devolución 9434636208303328439123 Modo de cambio SKU : D2…" at bounding box center [297, 293] width 595 height 587
click at [385, 482] on button "Cerrar orden de devolución" at bounding box center [298, 488] width 292 height 30
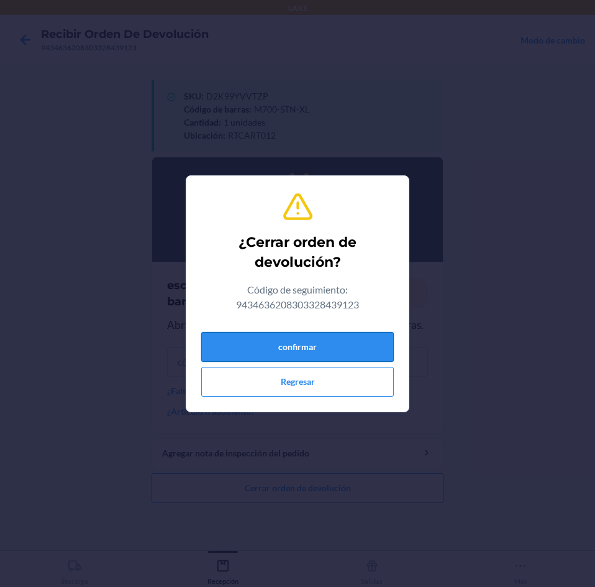
click at [334, 350] on button "confirmar" at bounding box center [297, 347] width 193 height 30
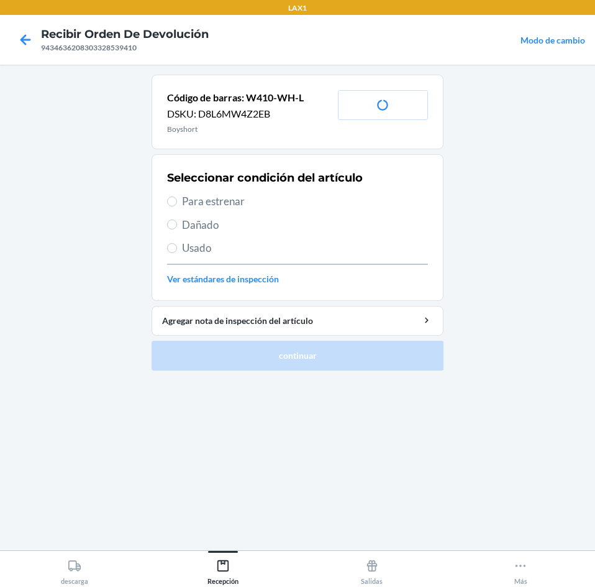
click at [271, 199] on span "Para estrenar" at bounding box center [305, 201] width 246 height 16
click at [177, 199] on input "Para estrenar" at bounding box center [172, 201] width 10 height 10
radio input "true"
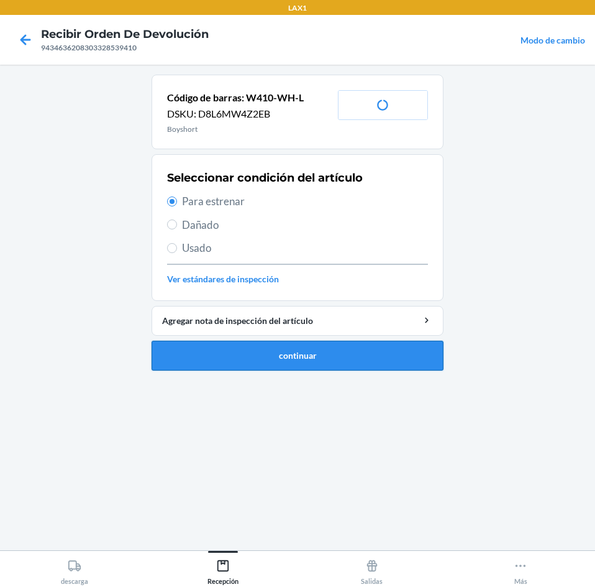
click at [312, 345] on button "continuar" at bounding box center [298, 356] width 292 height 30
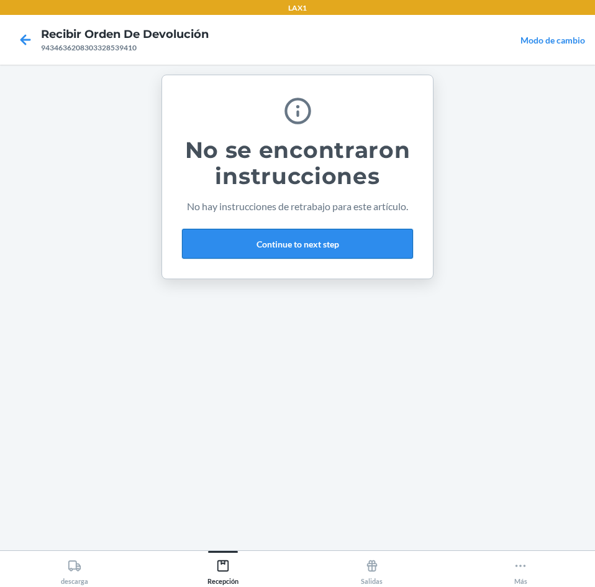
click at [363, 241] on button "Continue to next step" at bounding box center [297, 244] width 231 height 30
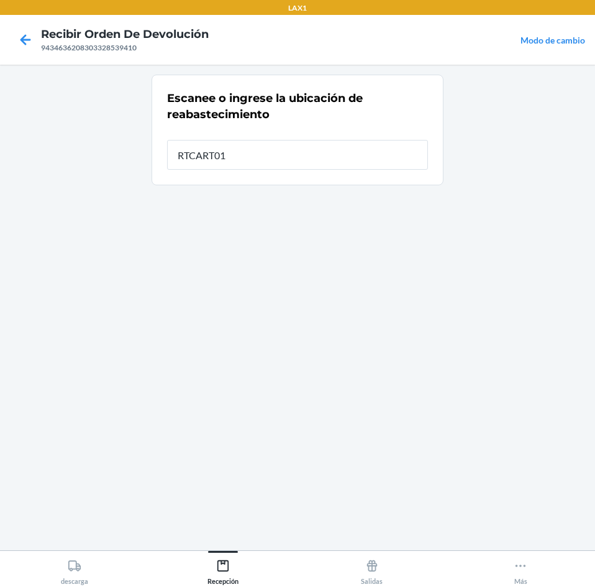
type input "RTCART012"
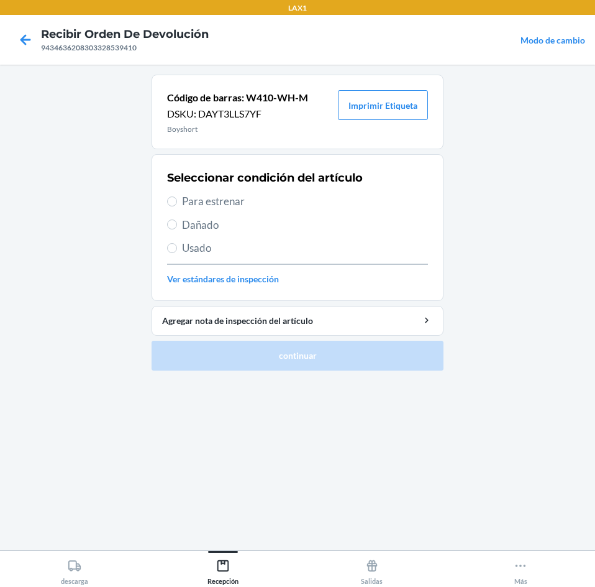
click at [309, 195] on span "Para estrenar" at bounding box center [305, 201] width 246 height 16
click at [177, 196] on input "Para estrenar" at bounding box center [172, 201] width 10 height 10
radio input "true"
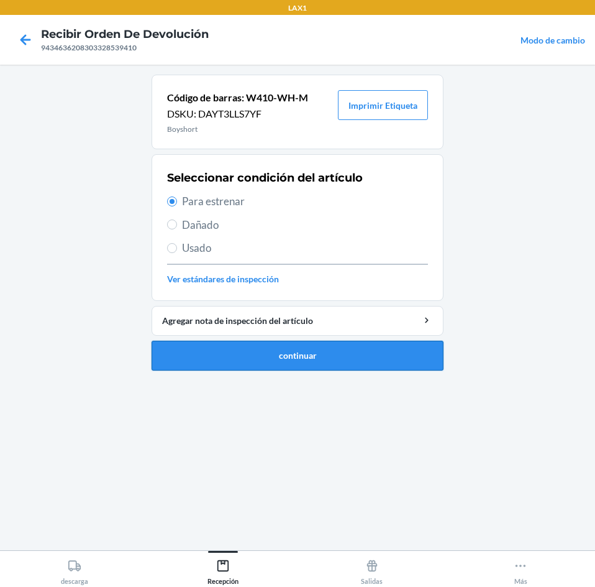
click at [340, 355] on button "continuar" at bounding box center [298, 356] width 292 height 30
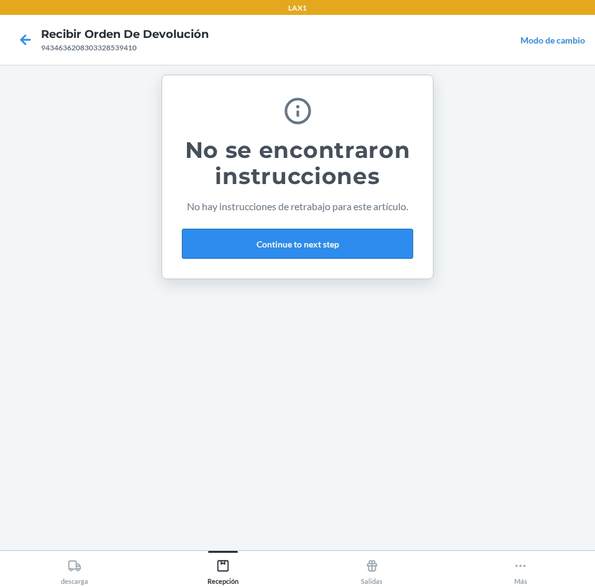
click at [365, 244] on button "Continue to next step" at bounding box center [297, 244] width 231 height 30
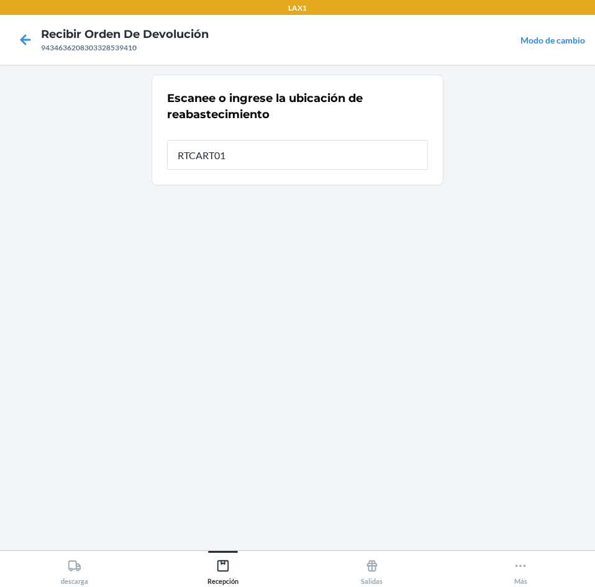
type input "RTCART012"
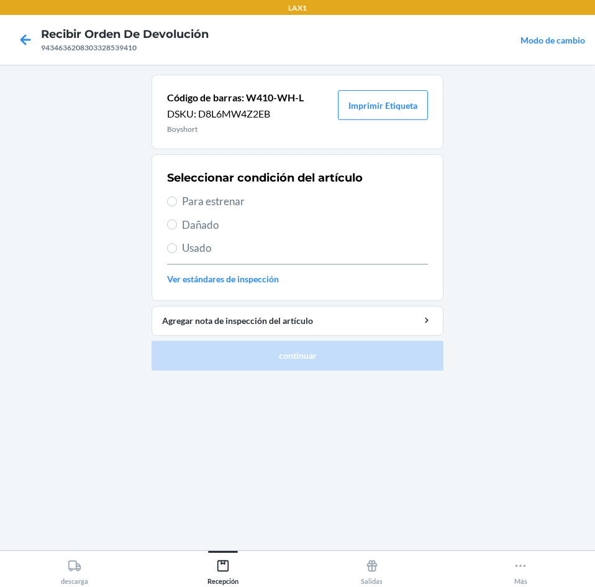
click at [316, 204] on span "Para estrenar" at bounding box center [305, 201] width 246 height 16
click at [177, 204] on input "Para estrenar" at bounding box center [172, 201] width 10 height 10
radio input "true"
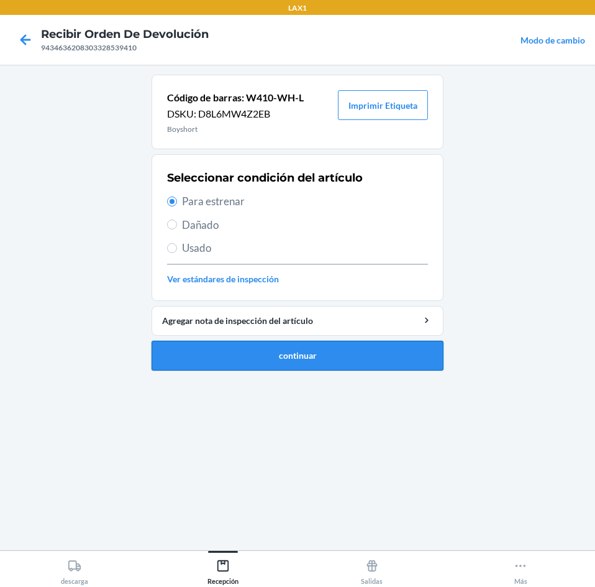
click at [324, 354] on button "continuar" at bounding box center [298, 356] width 292 height 30
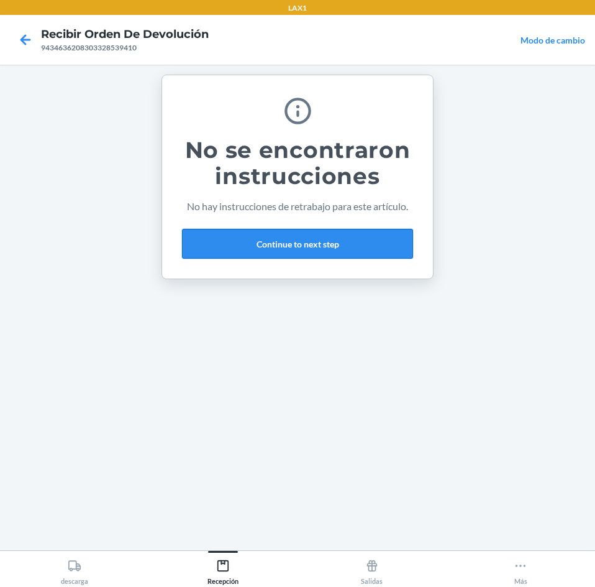
click at [355, 246] on button "Continue to next step" at bounding box center [297, 244] width 231 height 30
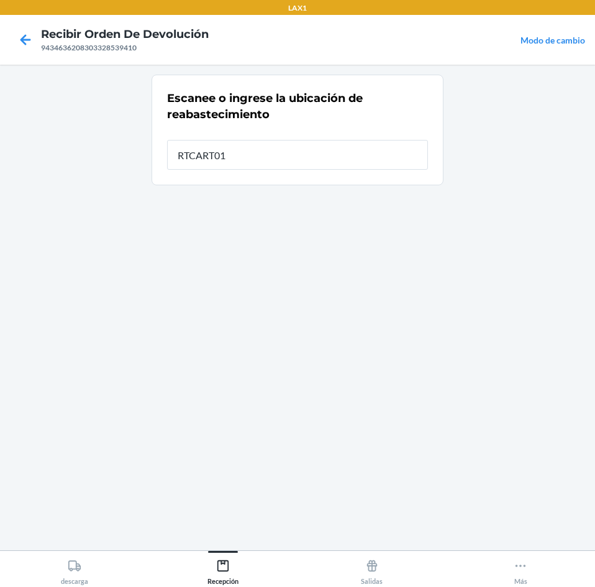
type input "RTCART012"
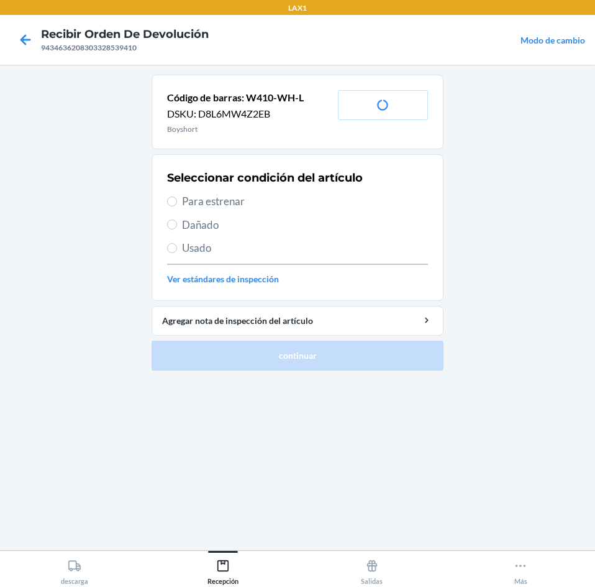
drag, startPoint x: 282, startPoint y: 201, endPoint x: 304, endPoint y: 254, distance: 57.1
click at [283, 201] on span "Para estrenar" at bounding box center [305, 201] width 246 height 16
click at [177, 201] on input "Para estrenar" at bounding box center [172, 201] width 10 height 10
radio input "true"
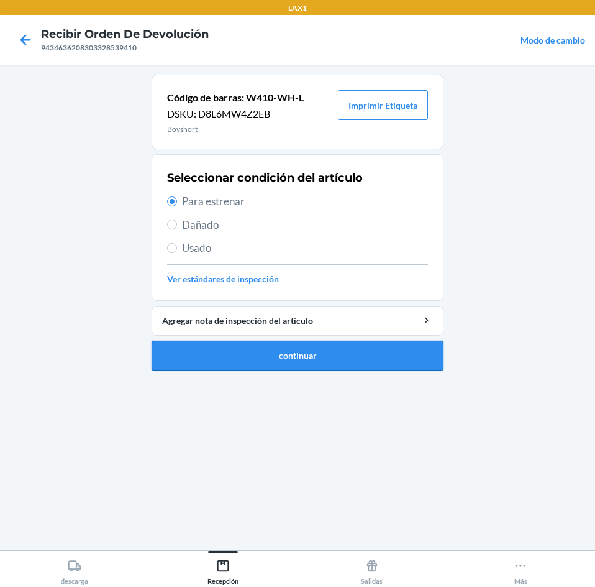
click at [327, 350] on button "continuar" at bounding box center [298, 356] width 292 height 30
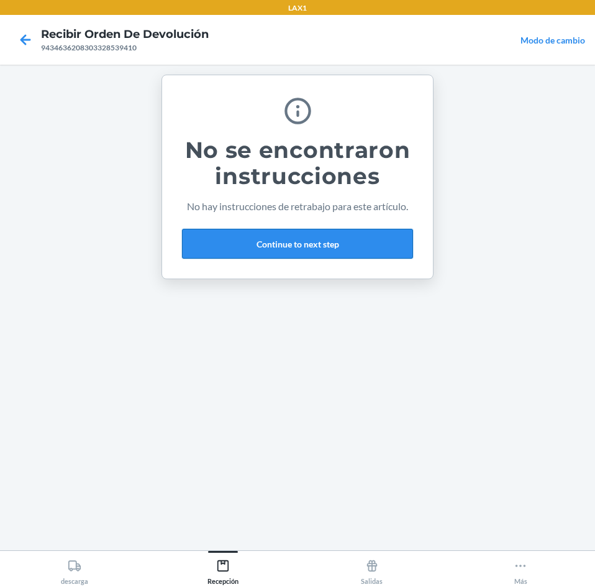
click at [342, 239] on button "Continue to next step" at bounding box center [297, 244] width 231 height 30
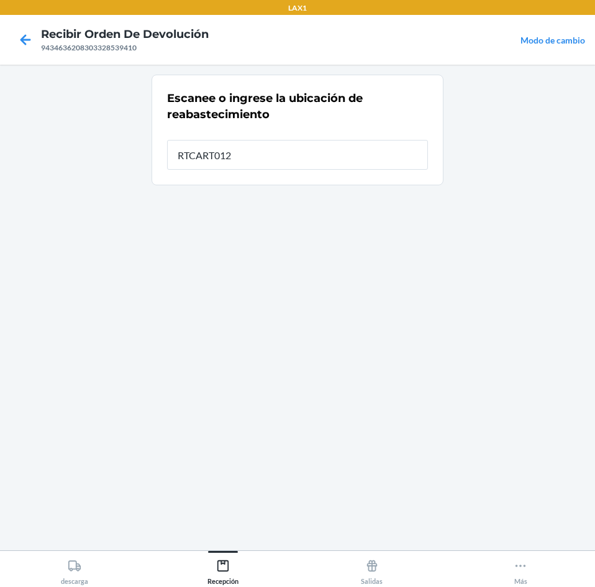
type input "RTCART012"
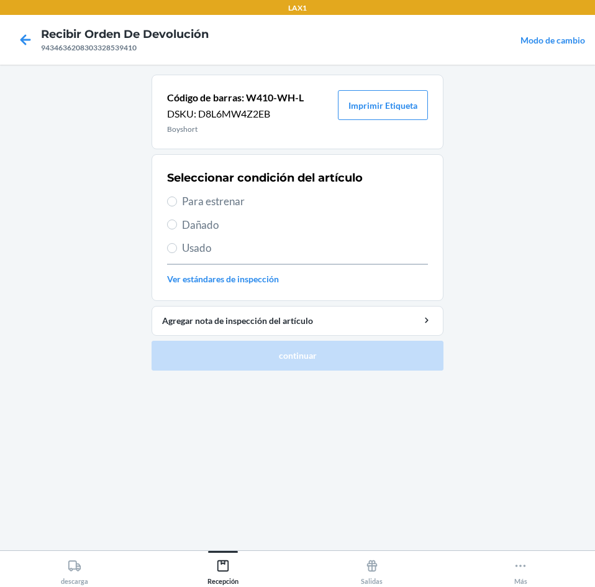
drag, startPoint x: 254, startPoint y: 194, endPoint x: 288, endPoint y: 348, distance: 157.7
click at [257, 201] on span "Para estrenar" at bounding box center [305, 201] width 246 height 16
click at [177, 201] on input "Para estrenar" at bounding box center [172, 201] width 10 height 10
radio input "true"
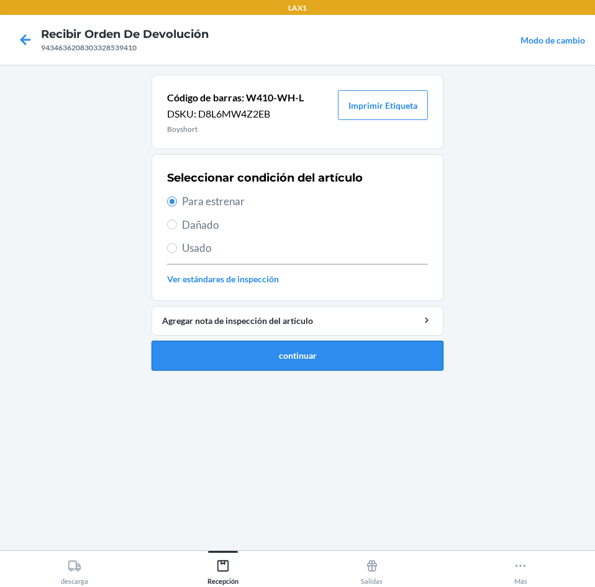
click at [291, 352] on button "continuar" at bounding box center [298, 356] width 292 height 30
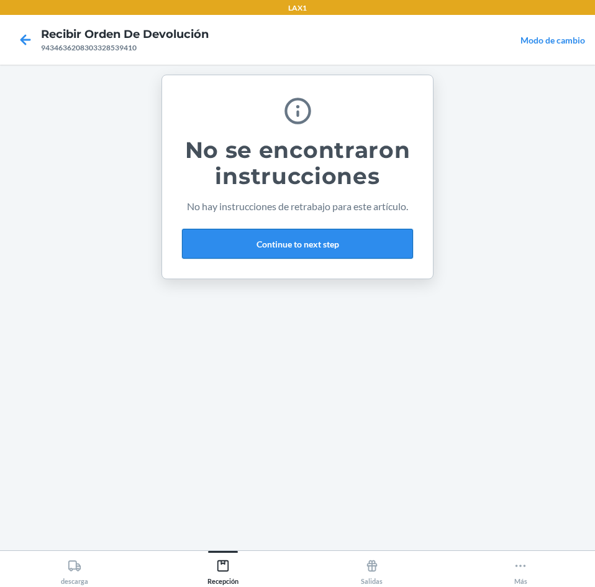
click at [314, 231] on button "Continue to next step" at bounding box center [297, 244] width 231 height 30
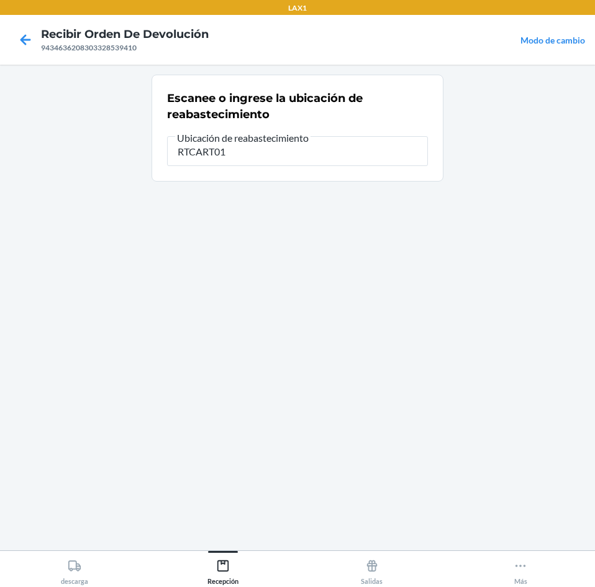
type input "RTCART012"
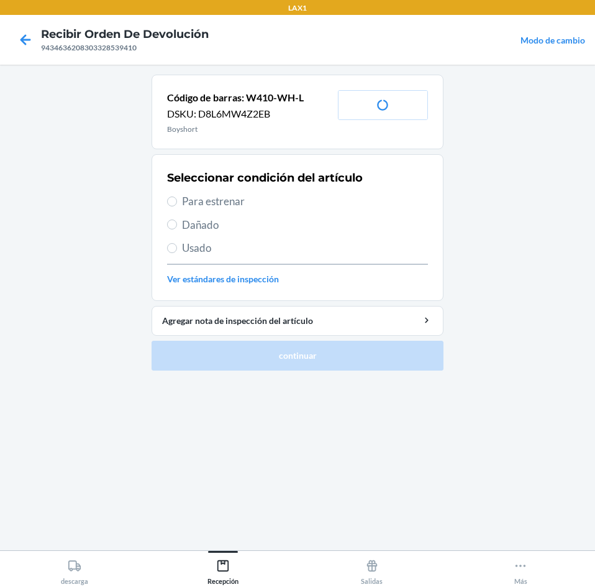
click at [277, 197] on span "Para estrenar" at bounding box center [305, 201] width 246 height 16
click at [177, 197] on input "Para estrenar" at bounding box center [172, 201] width 10 height 10
radio input "true"
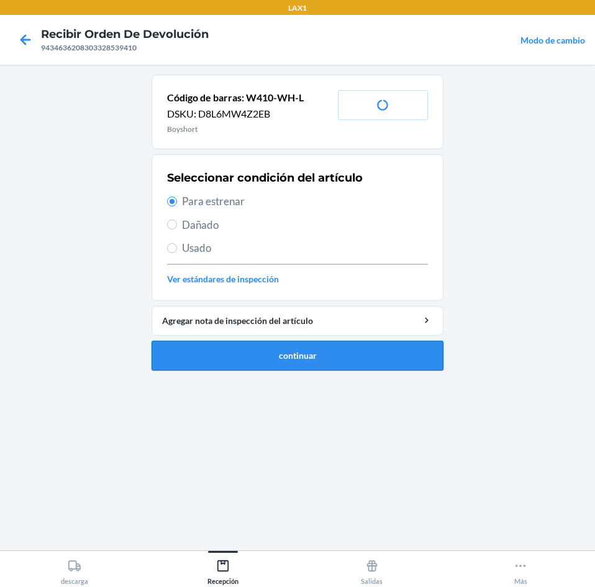
click at [328, 342] on button "continuar" at bounding box center [298, 356] width 292 height 30
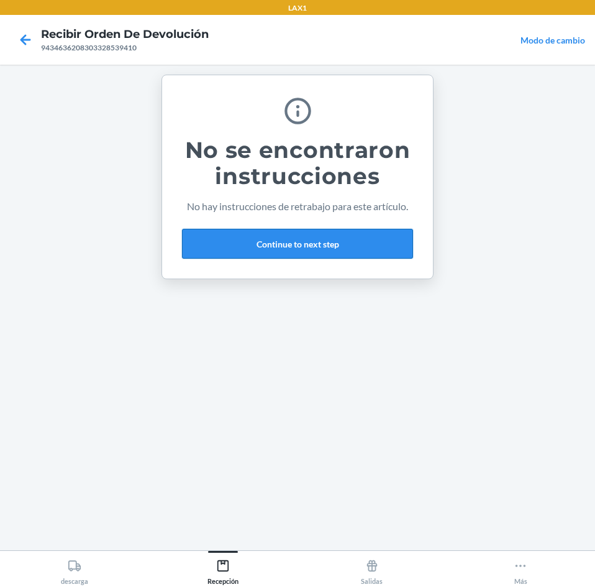
click at [330, 244] on button "Continue to next step" at bounding box center [297, 244] width 231 height 30
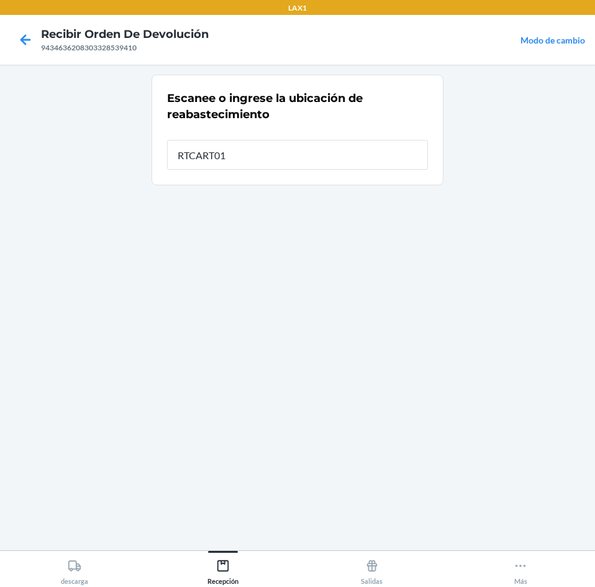
type input "RTCART012"
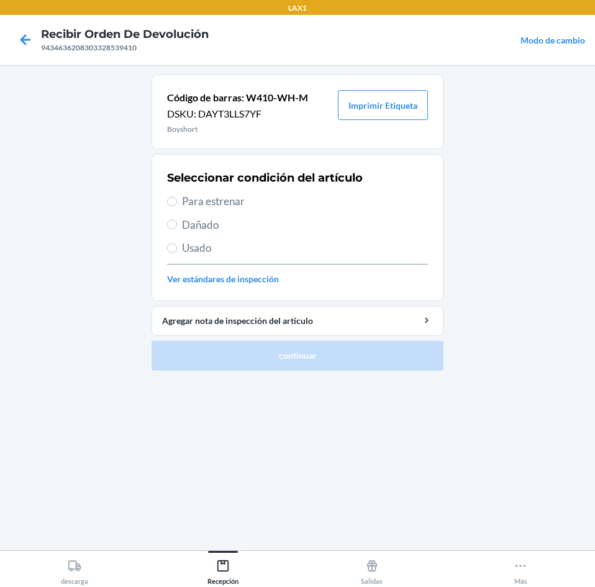
click at [268, 208] on span "Para estrenar" at bounding box center [305, 201] width 246 height 16
click at [177, 206] on input "Para estrenar" at bounding box center [172, 201] width 10 height 10
radio input "true"
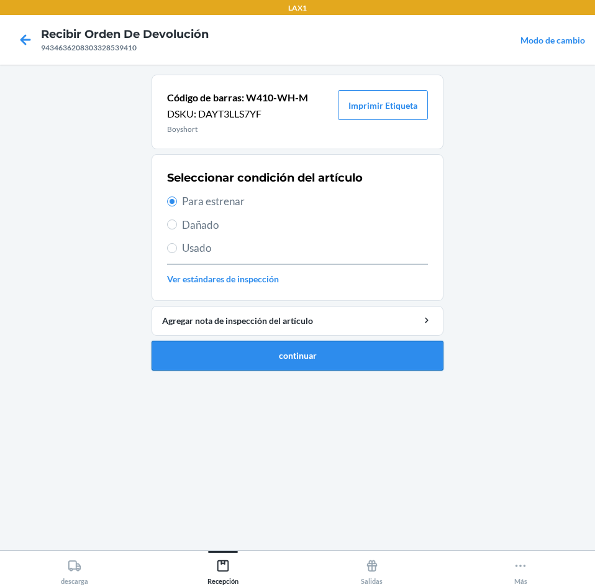
click at [354, 360] on button "continuar" at bounding box center [298, 356] width 292 height 30
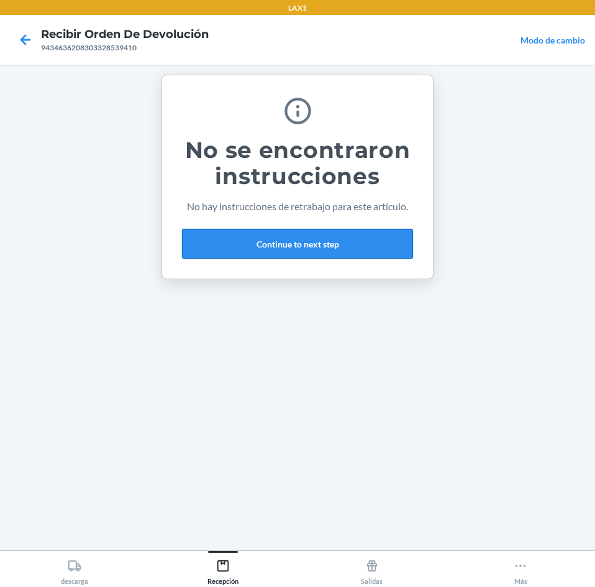
click at [345, 252] on button "Continue to next step" at bounding box center [297, 244] width 231 height 30
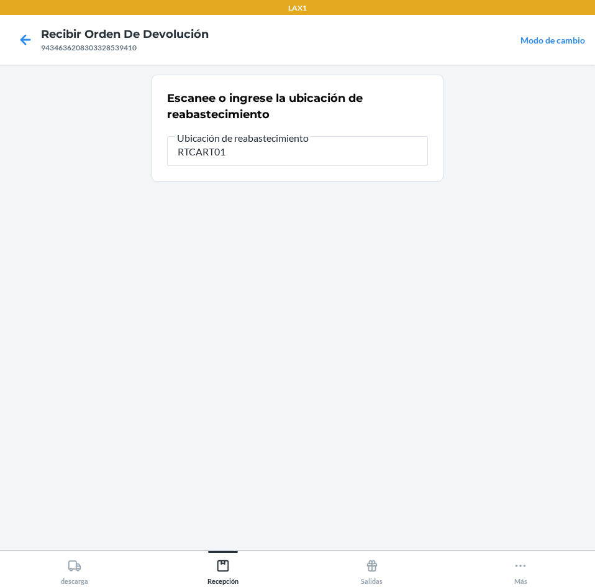
type input "RTCART012"
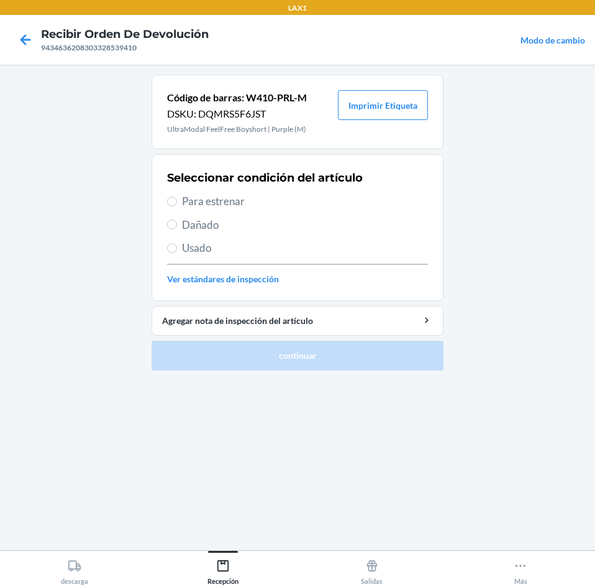
click at [271, 199] on span "Para estrenar" at bounding box center [305, 201] width 246 height 16
click at [177, 199] on input "Para estrenar" at bounding box center [172, 201] width 10 height 10
radio input "true"
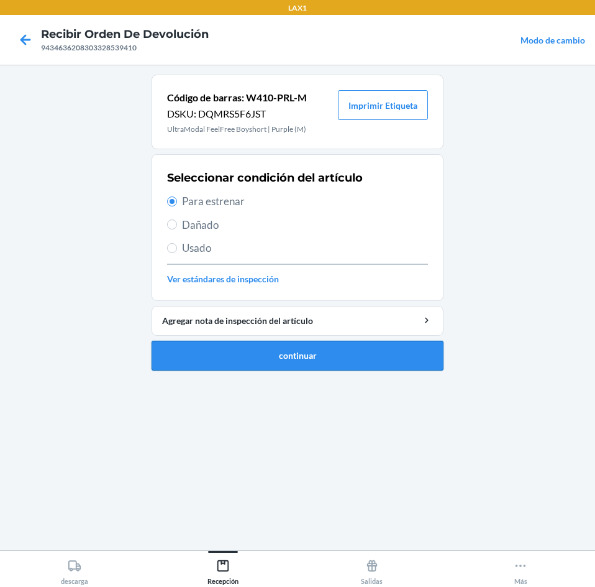
click at [304, 365] on button "continuar" at bounding box center [298, 356] width 292 height 30
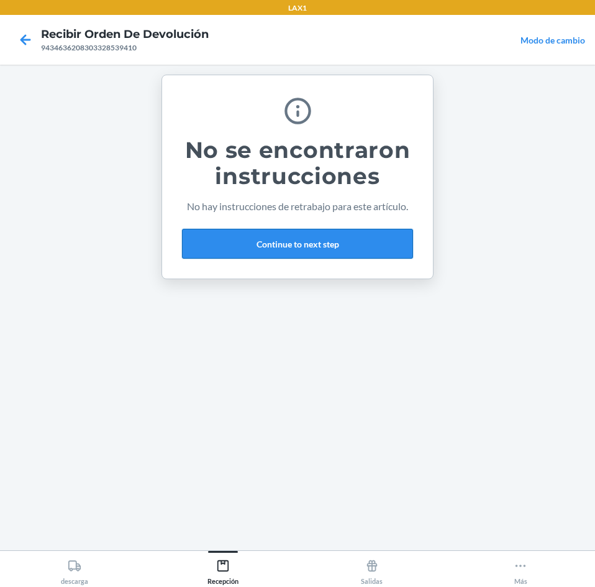
click at [322, 236] on button "Continue to next step" at bounding box center [297, 244] width 231 height 30
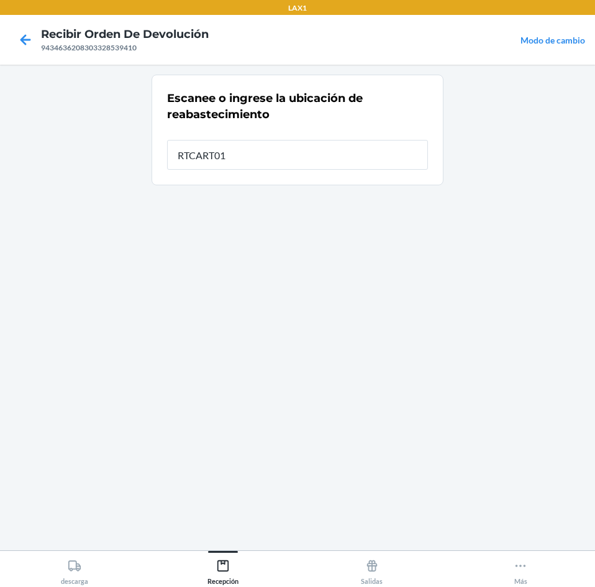
type input "RTCART012"
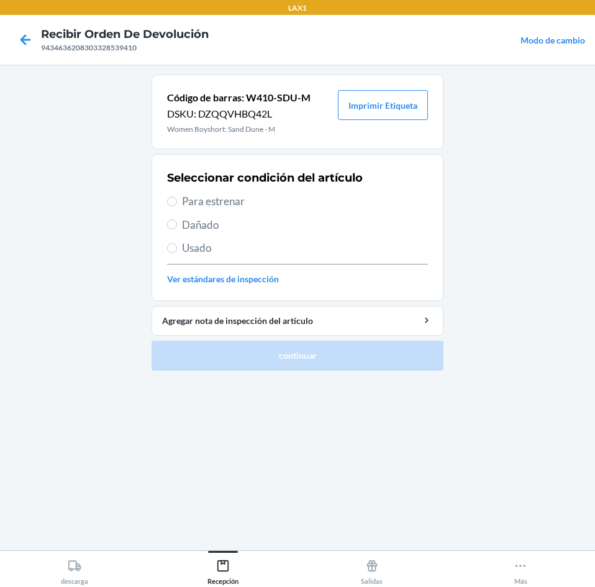
click at [304, 202] on span "Para estrenar" at bounding box center [305, 201] width 246 height 16
click at [177, 202] on input "Para estrenar" at bounding box center [172, 201] width 10 height 10
radio input "true"
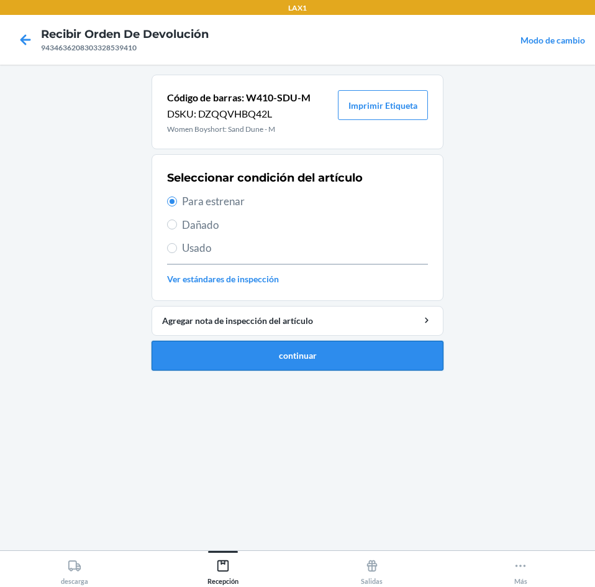
click at [324, 345] on button "continuar" at bounding box center [298, 356] width 292 height 30
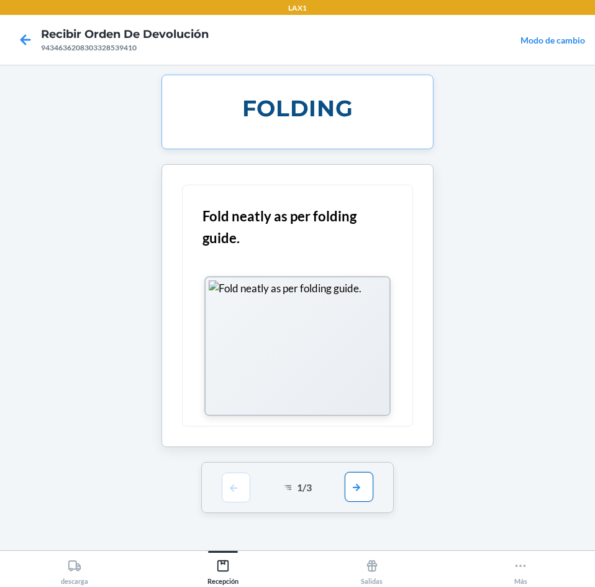
drag, startPoint x: 360, startPoint y: 490, endPoint x: 347, endPoint y: 379, distance: 111.4
click at [360, 488] on button "button" at bounding box center [359, 487] width 29 height 30
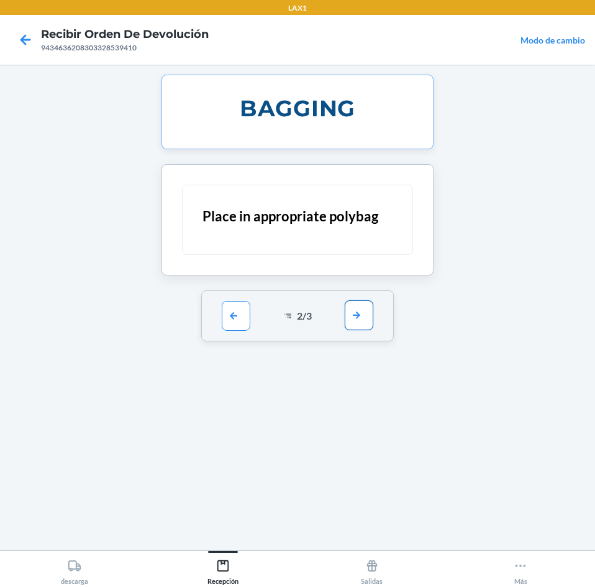
click at [356, 316] on button "button" at bounding box center [359, 315] width 29 height 30
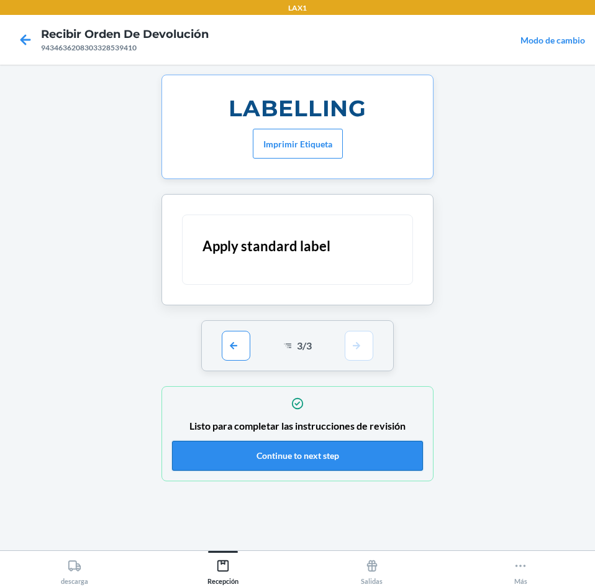
click at [327, 457] on button "Continue to next step" at bounding box center [297, 456] width 251 height 30
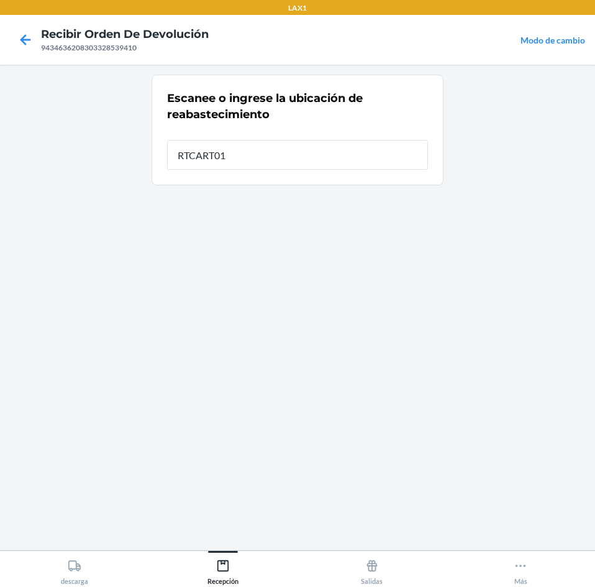
type input "RTCART012"
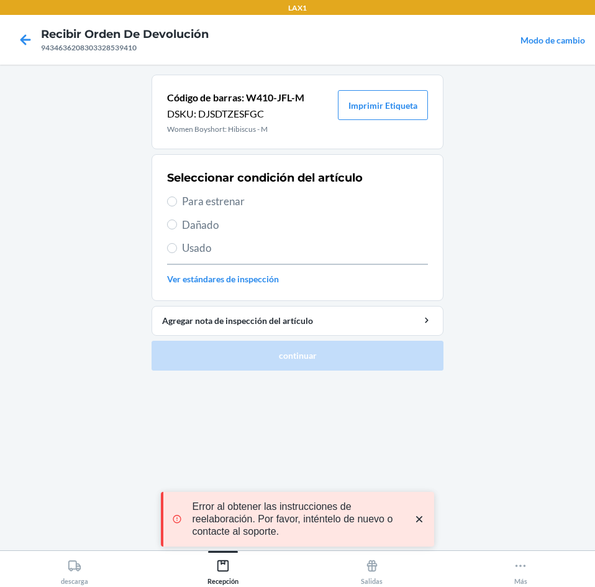
click at [272, 201] on span "Para estrenar" at bounding box center [305, 201] width 246 height 16
click at [177, 201] on input "Para estrenar" at bounding box center [172, 201] width 10 height 10
radio input "true"
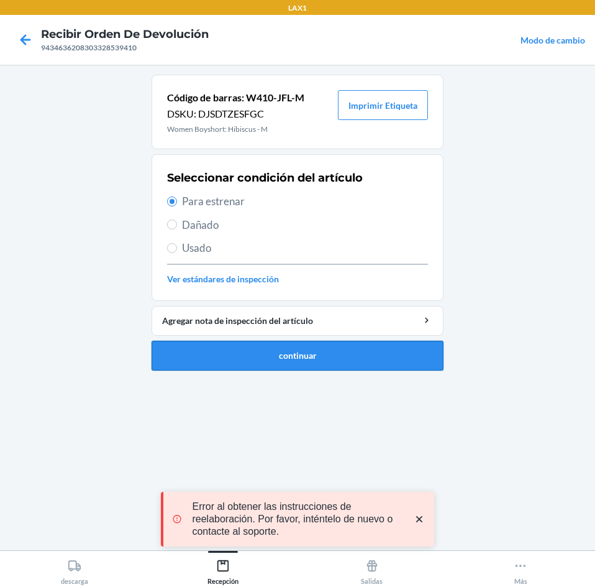
click at [284, 351] on button "continuar" at bounding box center [298, 356] width 292 height 30
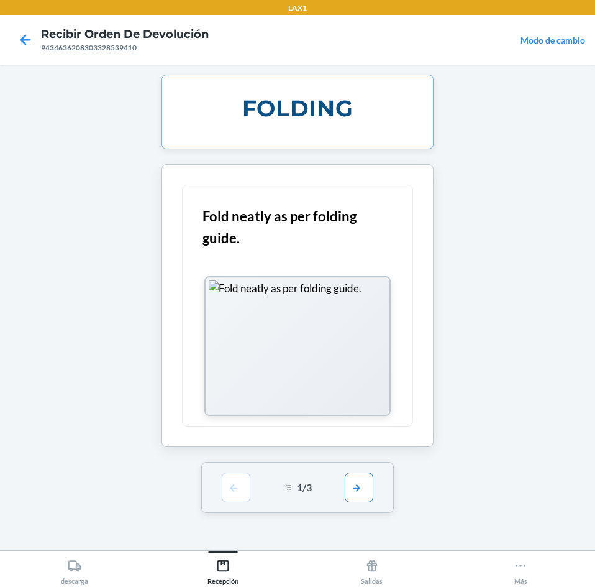
drag, startPoint x: 362, startPoint y: 505, endPoint x: 363, endPoint y: 450, distance: 54.7
click at [364, 492] on div "1 / 3" at bounding box center [297, 487] width 193 height 51
click at [364, 491] on button "button" at bounding box center [359, 487] width 29 height 30
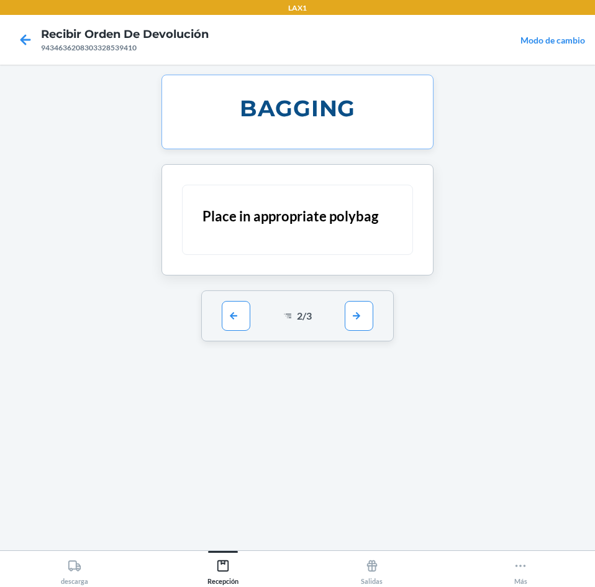
drag, startPoint x: 362, startPoint y: 488, endPoint x: 362, endPoint y: 478, distance: 10.6
click at [362, 480] on div "BAGGING Place in appropriate polybag 2 / 3" at bounding box center [298, 307] width 292 height 465
click at [361, 316] on button "button" at bounding box center [359, 315] width 29 height 30
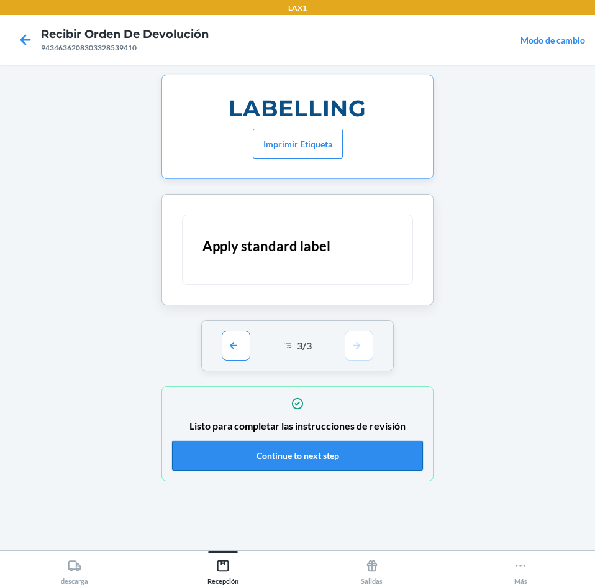
click at [339, 457] on button "Continue to next step" at bounding box center [297, 456] width 251 height 30
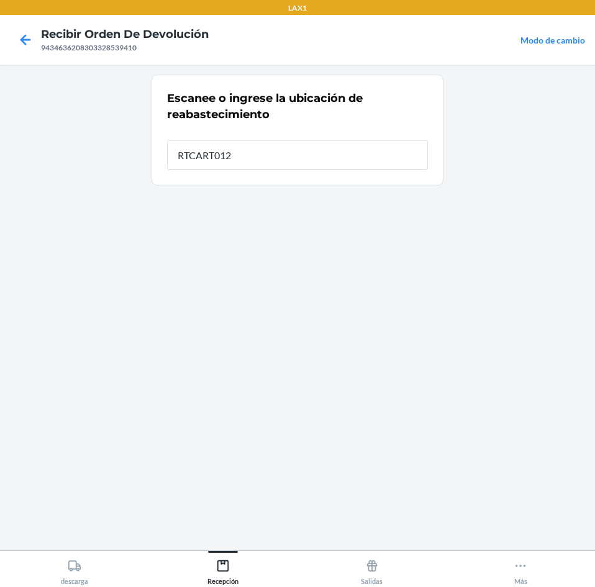
type input "RTCART012"
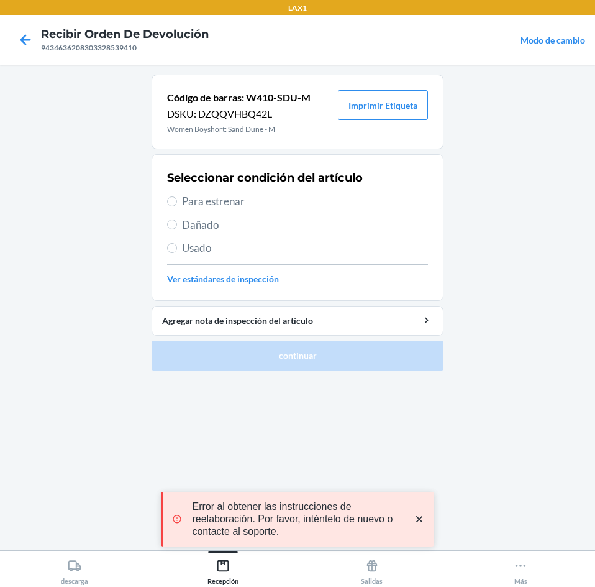
click at [258, 203] on span "Para estrenar" at bounding box center [305, 201] width 246 height 16
click at [177, 203] on input "Para estrenar" at bounding box center [172, 201] width 10 height 10
radio input "true"
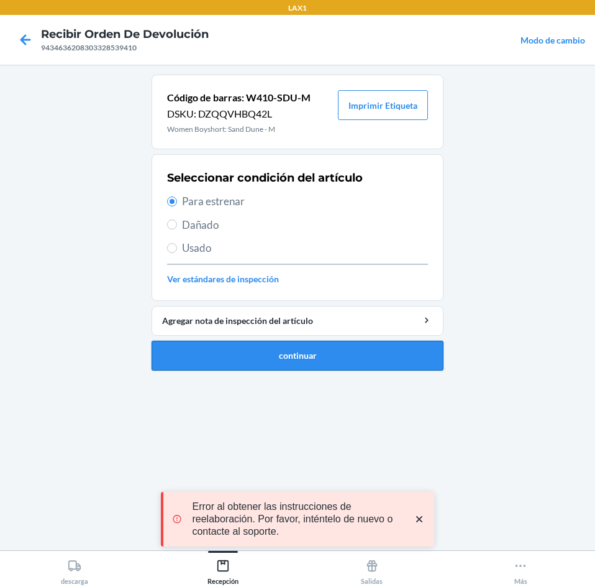
click at [274, 350] on button "continuar" at bounding box center [298, 356] width 292 height 30
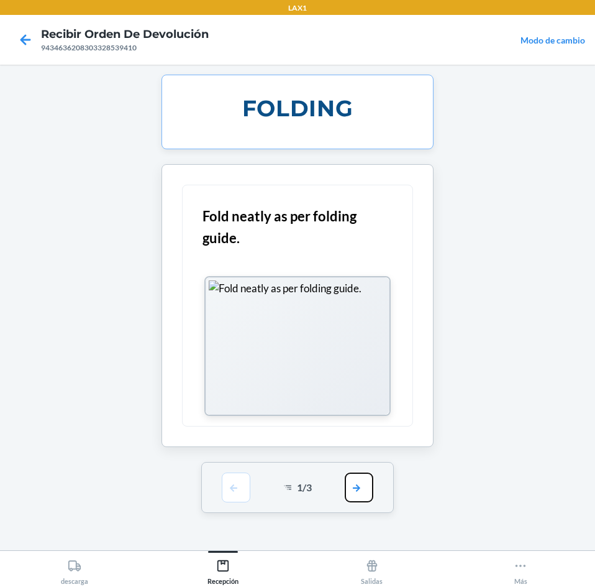
drag, startPoint x: 360, startPoint y: 490, endPoint x: 364, endPoint y: 444, distance: 46.8
click at [360, 483] on button "button" at bounding box center [359, 487] width 29 height 30
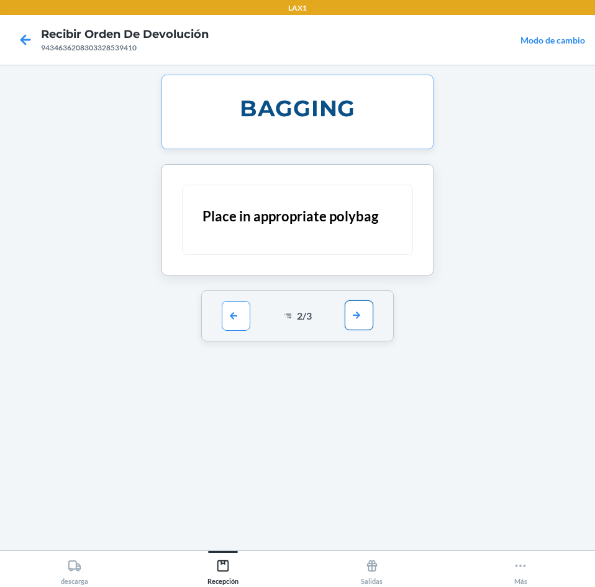
click at [365, 313] on button "button" at bounding box center [359, 315] width 29 height 30
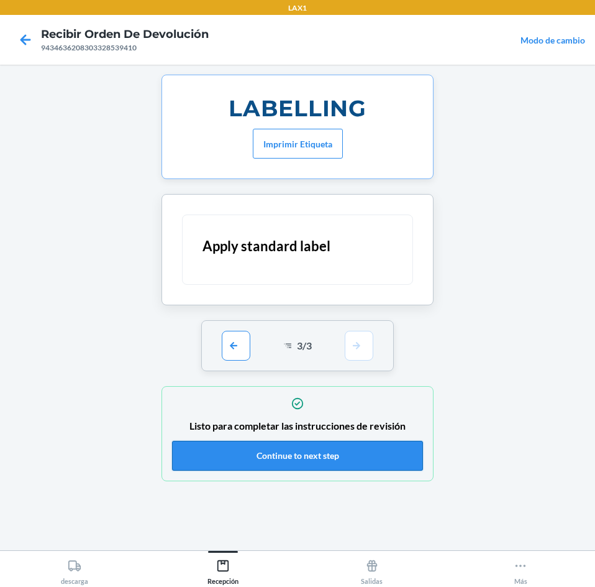
click at [329, 456] on button "Continue to next step" at bounding box center [297, 456] width 251 height 30
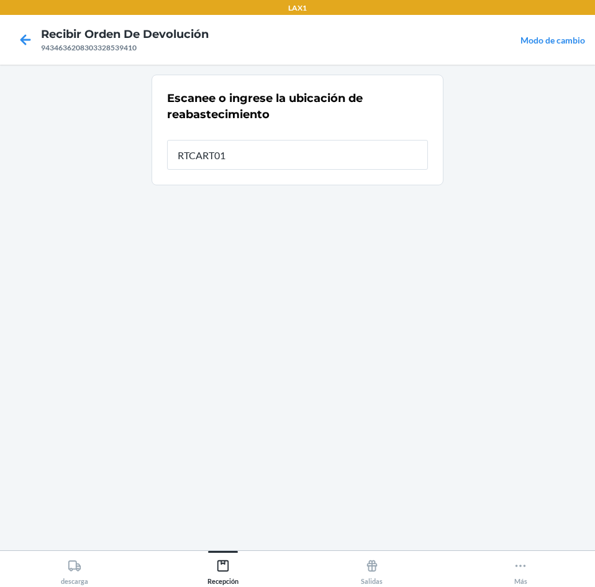
type input "RTCART012"
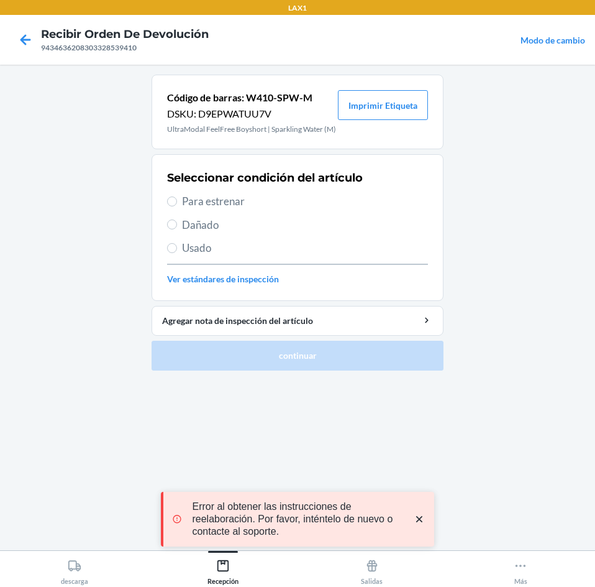
click at [291, 199] on span "Para estrenar" at bounding box center [305, 201] width 246 height 16
click at [177, 199] on input "Para estrenar" at bounding box center [172, 201] width 10 height 10
radio input "true"
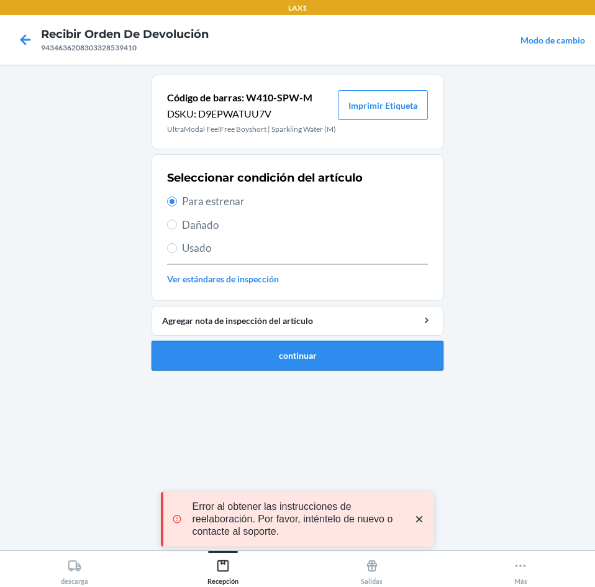
click at [290, 347] on button "continuar" at bounding box center [298, 356] width 292 height 30
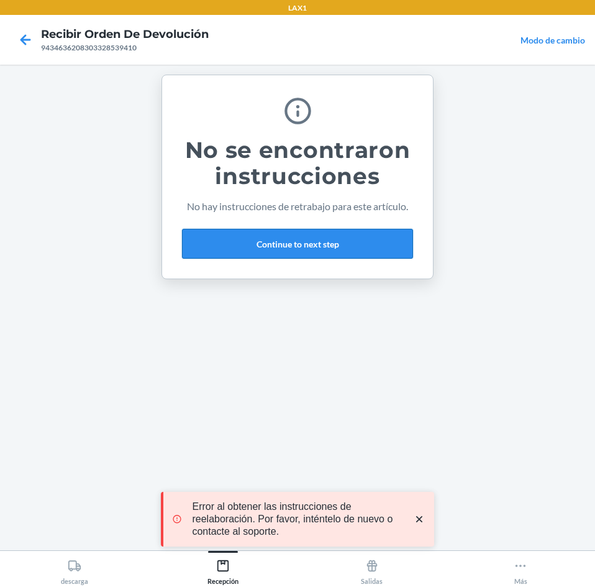
click at [296, 241] on button "Continue to next step" at bounding box center [297, 244] width 231 height 30
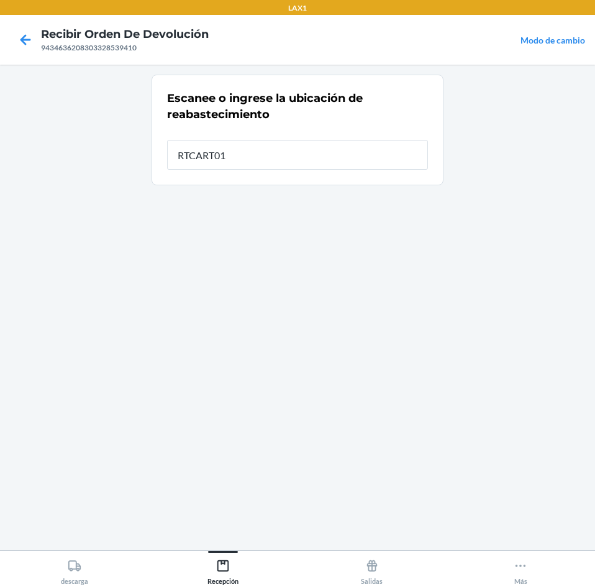
type input "RTCART012"
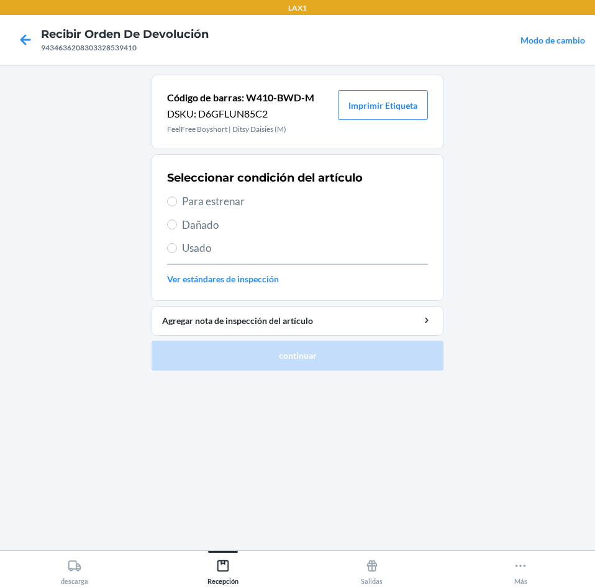
click at [218, 244] on span "Usado" at bounding box center [305, 248] width 246 height 16
click at [177, 244] on input "Usado" at bounding box center [172, 248] width 10 height 10
radio input "true"
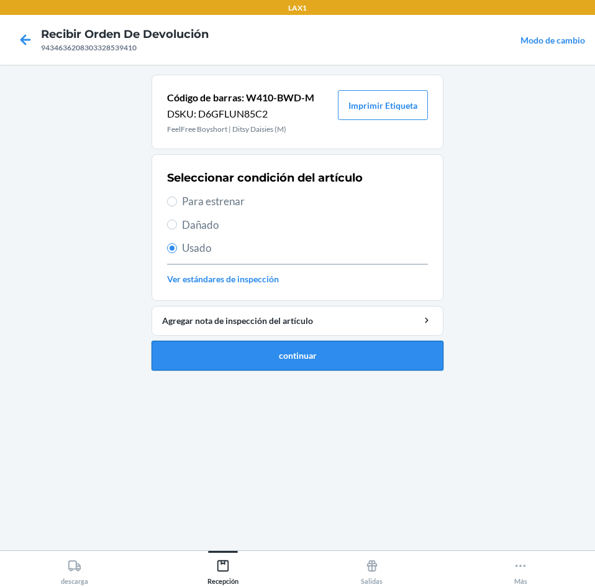
click at [258, 352] on button "continuar" at bounding box center [298, 356] width 292 height 30
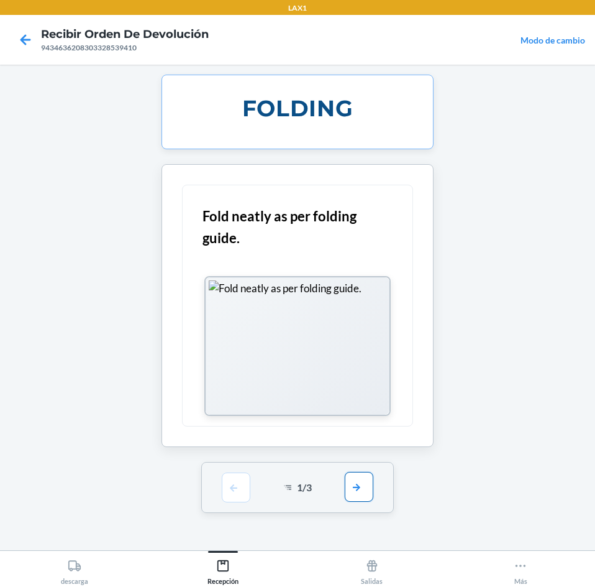
click at [349, 492] on button "button" at bounding box center [359, 487] width 29 height 30
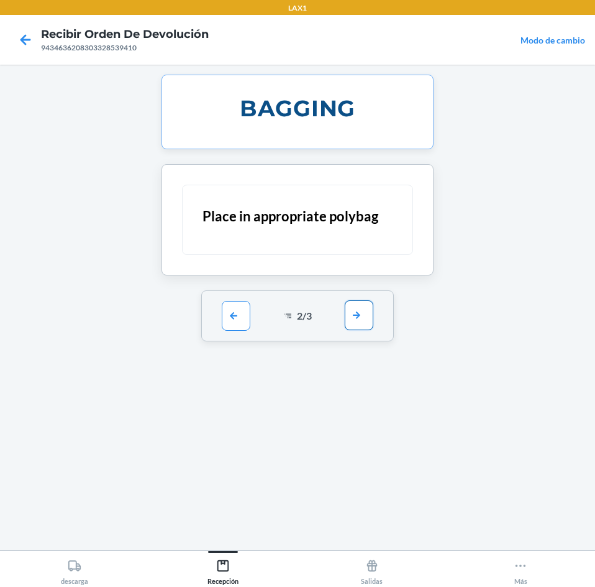
click at [364, 316] on button "button" at bounding box center [359, 315] width 29 height 30
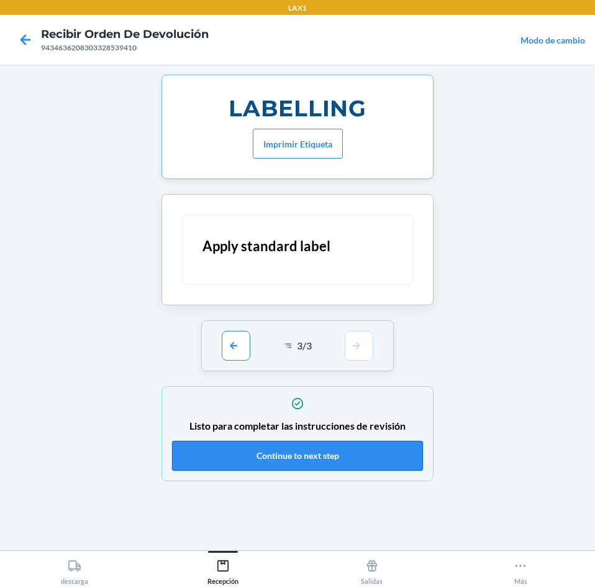
click at [348, 455] on button "Continue to next step" at bounding box center [297, 456] width 251 height 30
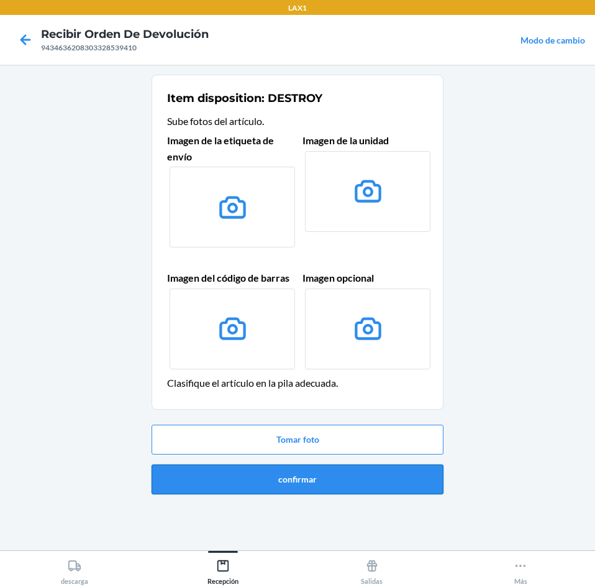
click at [350, 485] on button "confirmar" at bounding box center [298, 479] width 292 height 30
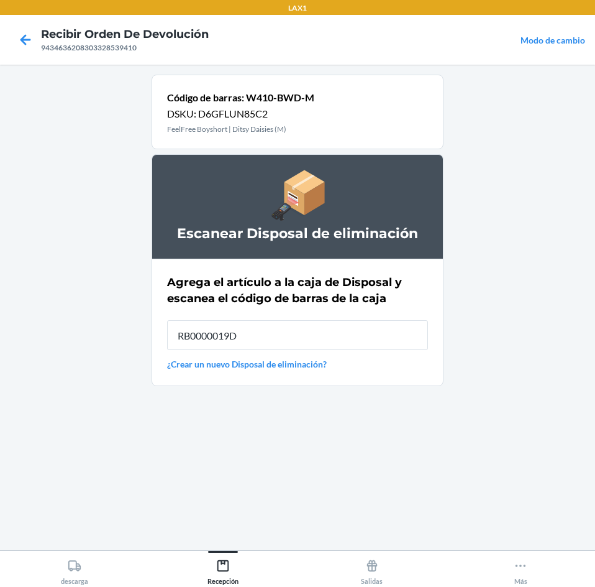
type input "RB0000019D0"
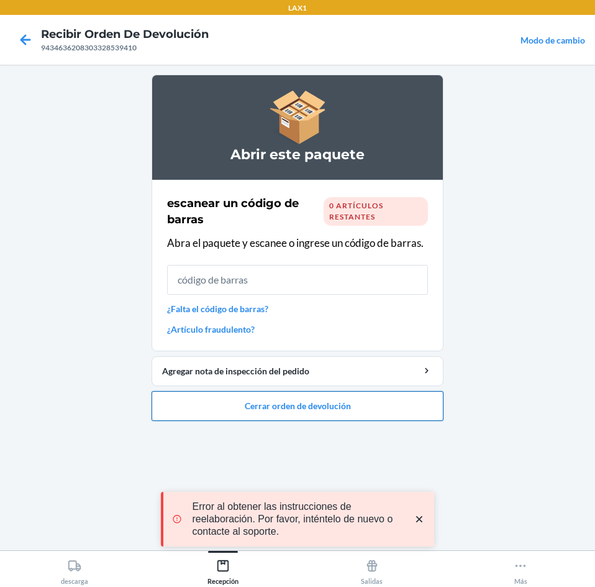
click at [409, 406] on button "Cerrar orden de devolución" at bounding box center [298, 406] width 292 height 30
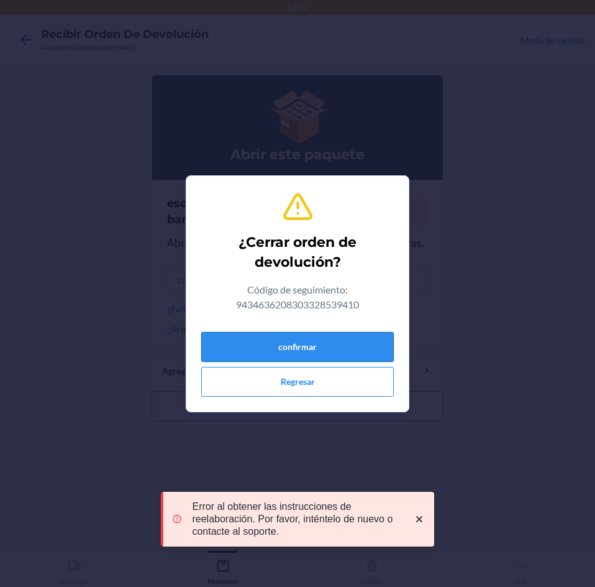
click at [345, 342] on button "confirmar" at bounding box center [297, 347] width 193 height 30
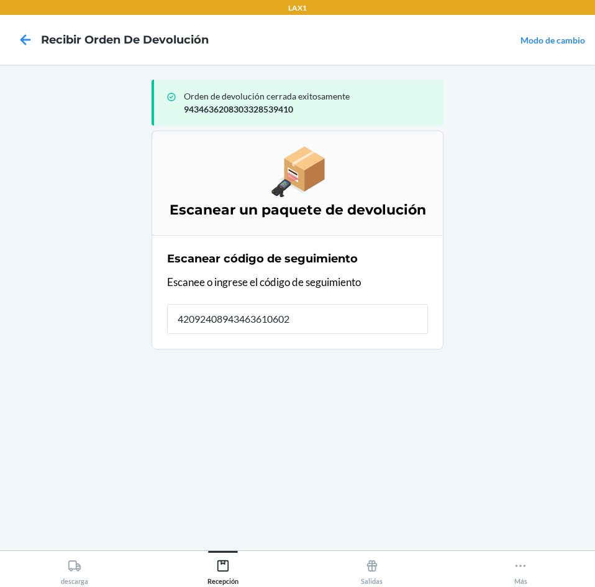
type input "420924089434636106023"
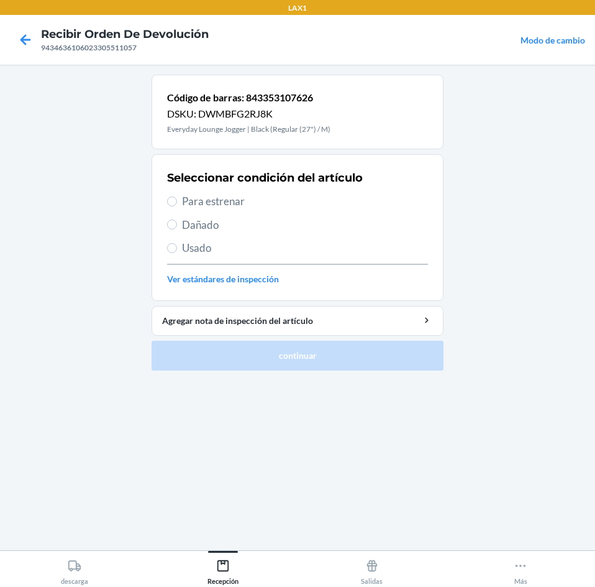
click at [330, 201] on span "Para estrenar" at bounding box center [305, 201] width 246 height 16
click at [177, 201] on input "Para estrenar" at bounding box center [172, 201] width 10 height 10
radio input "true"
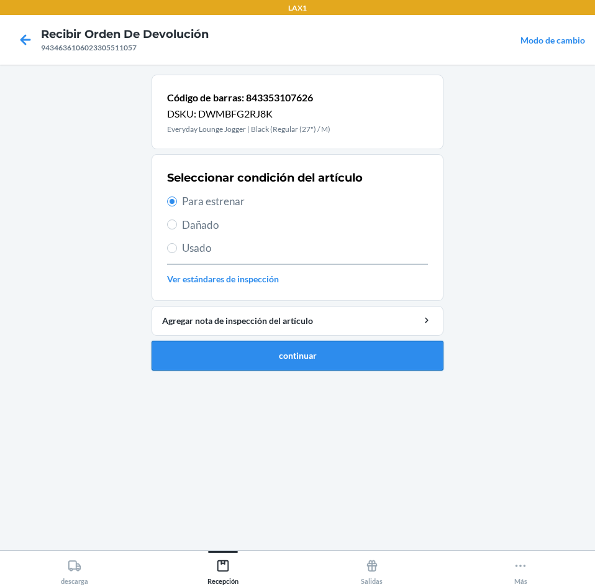
click at [342, 362] on button "continuar" at bounding box center [298, 356] width 292 height 30
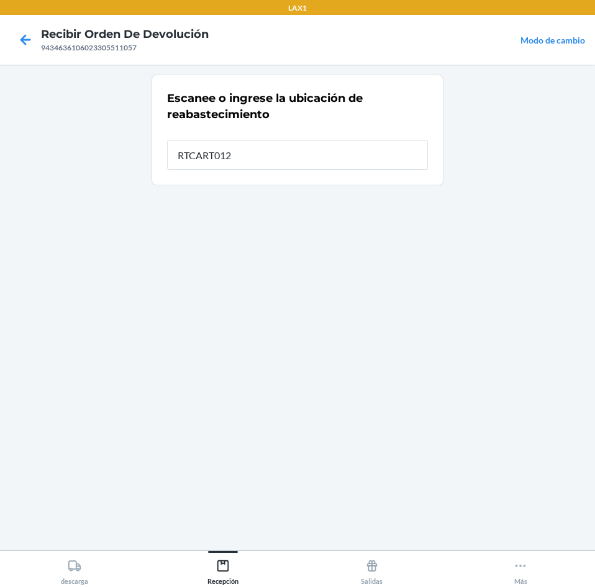
type input "RTCART012"
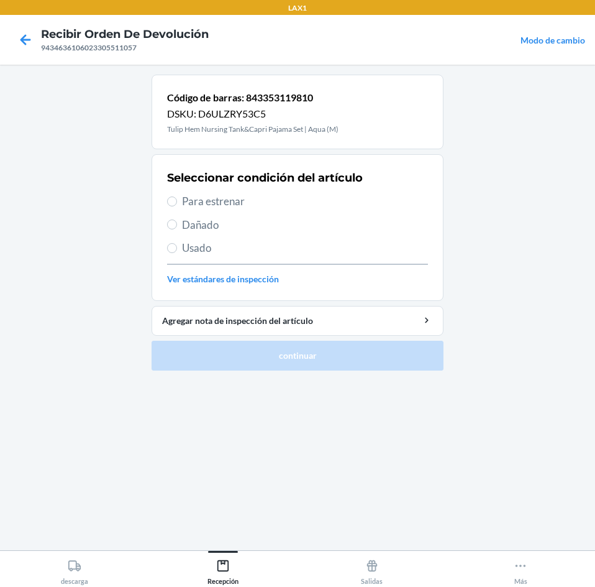
click at [277, 201] on span "Para estrenar" at bounding box center [305, 201] width 246 height 16
click at [177, 201] on input "Para estrenar" at bounding box center [172, 201] width 10 height 10
radio input "true"
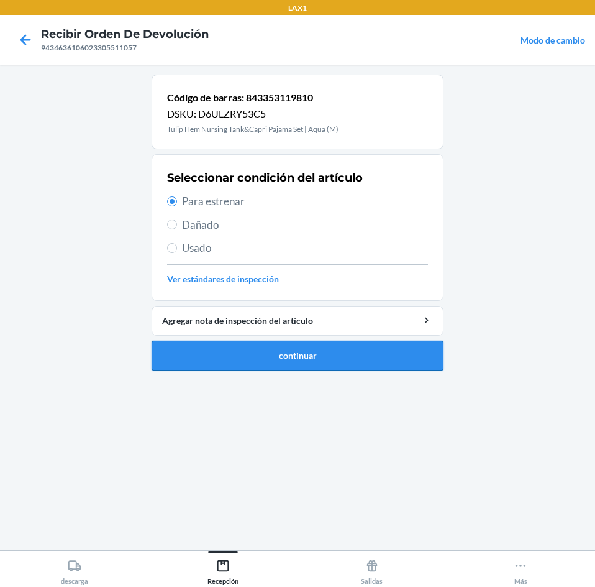
click at [252, 347] on button "continuar" at bounding box center [298, 356] width 292 height 30
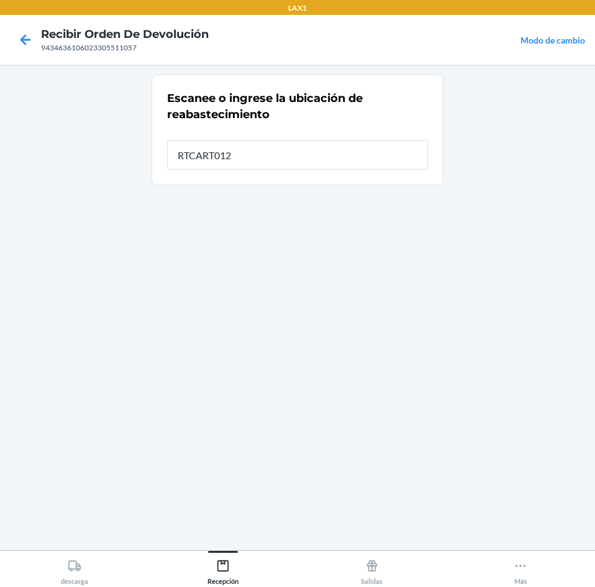
type input "RTCART012"
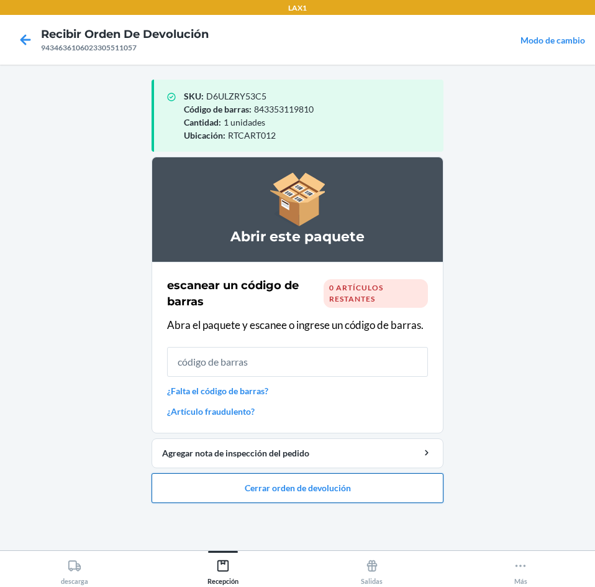
click at [318, 480] on button "Cerrar orden de devolución" at bounding box center [298, 488] width 292 height 30
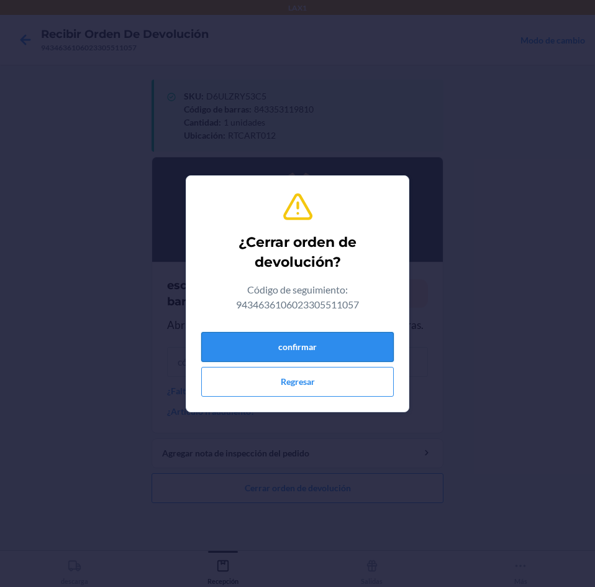
click at [283, 345] on button "confirmar" at bounding box center [297, 347] width 193 height 30
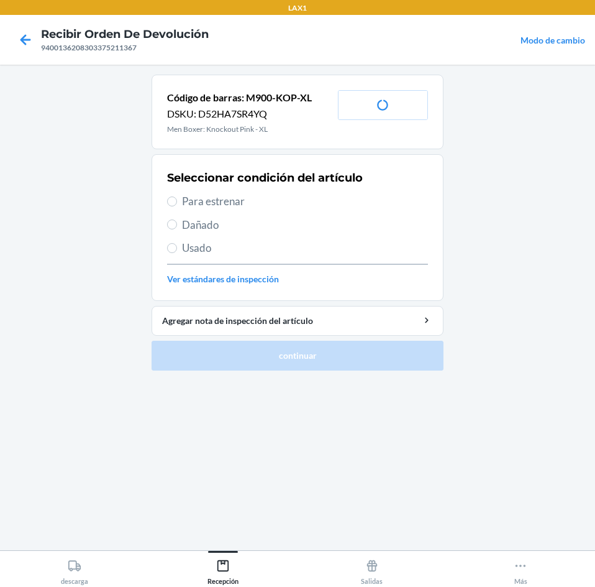
click at [238, 201] on span "Para estrenar" at bounding box center [305, 201] width 246 height 16
click at [177, 201] on input "Para estrenar" at bounding box center [172, 201] width 10 height 10
radio input "true"
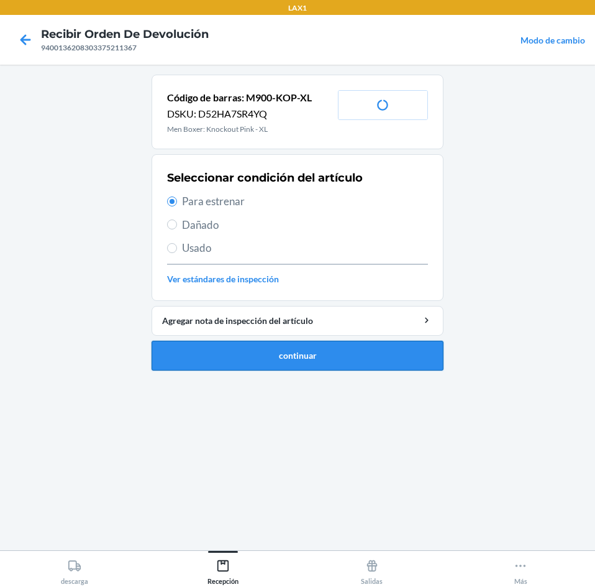
click at [291, 360] on button "continuar" at bounding box center [298, 356] width 292 height 30
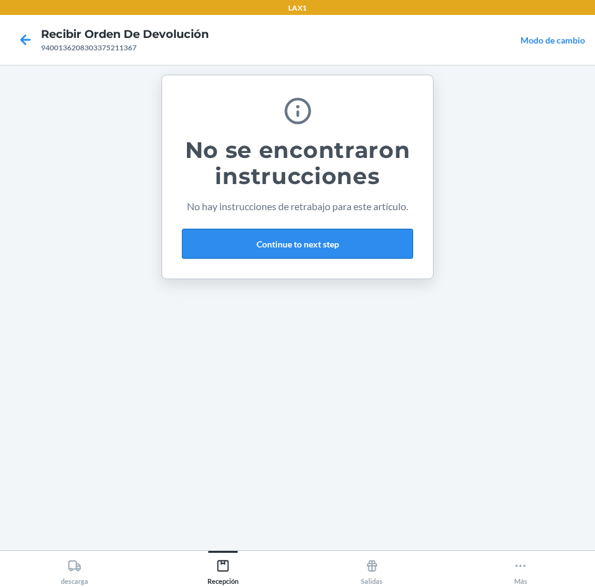
click at [346, 229] on button "Continue to next step" at bounding box center [297, 244] width 231 height 30
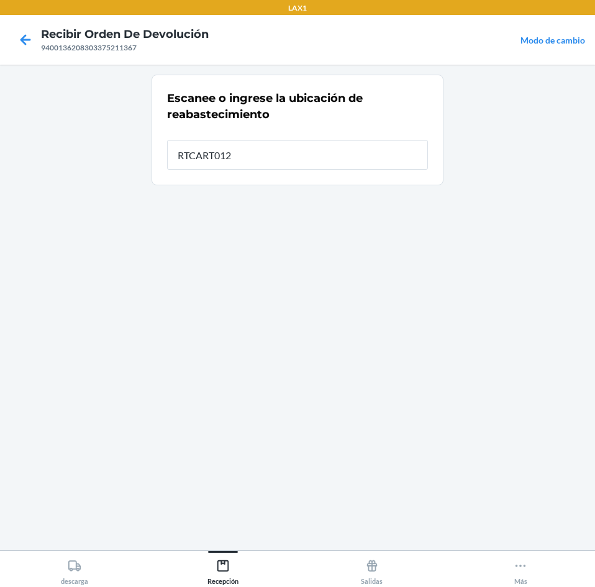
type input "RTCART012"
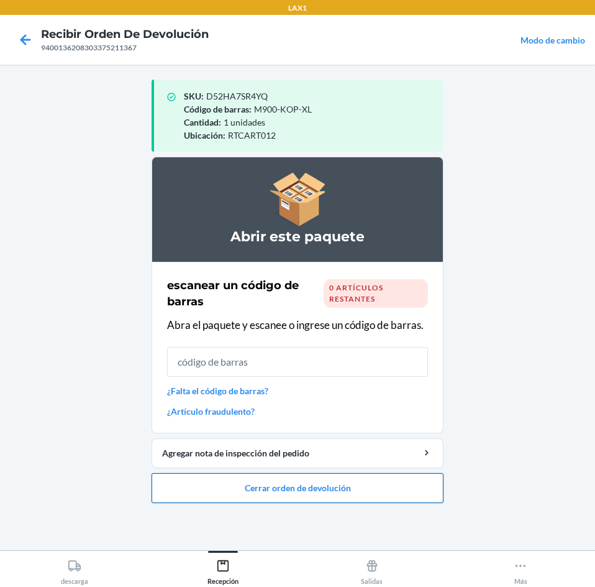
click at [383, 483] on button "Cerrar orden de devolución" at bounding box center [298, 488] width 292 height 30
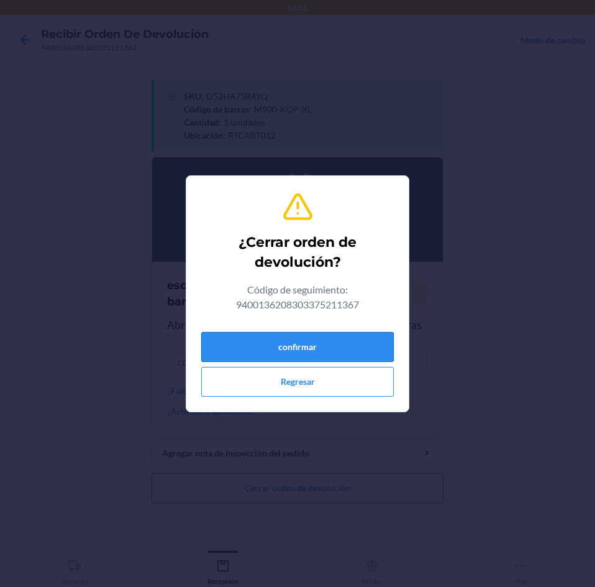
click at [360, 349] on button "confirmar" at bounding box center [297, 347] width 193 height 30
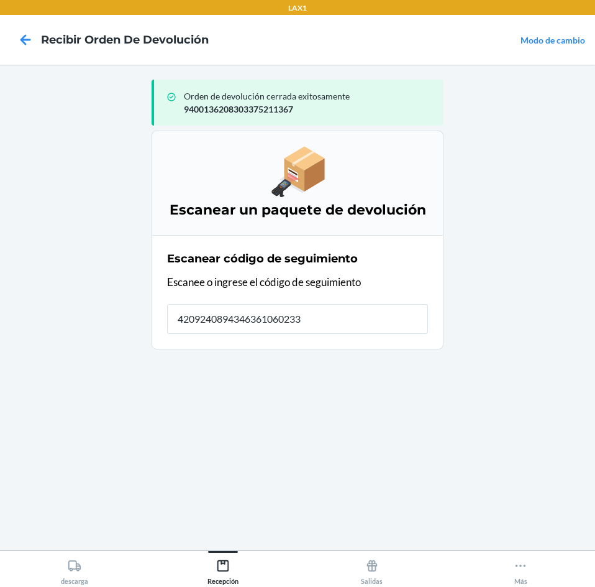
type input "42092408943463610602330"
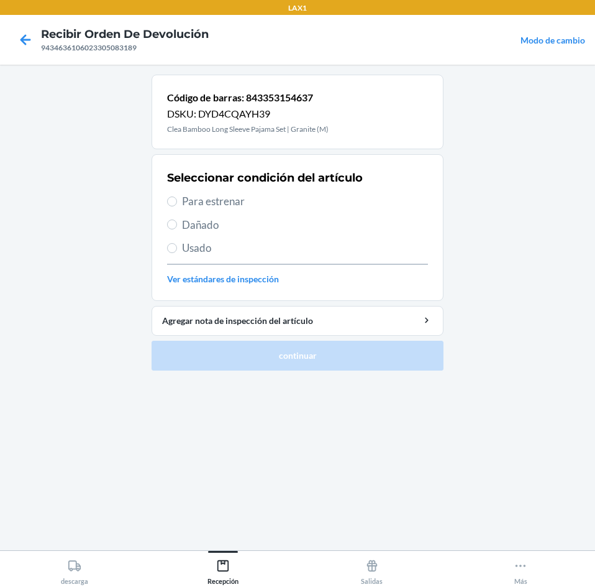
click at [308, 200] on span "Para estrenar" at bounding box center [305, 201] width 246 height 16
click at [177, 200] on input "Para estrenar" at bounding box center [172, 201] width 10 height 10
radio input "true"
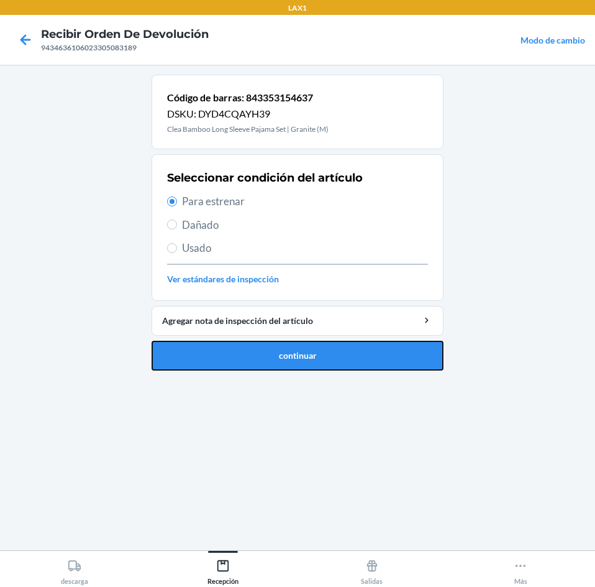
drag, startPoint x: 334, startPoint y: 352, endPoint x: 352, endPoint y: 290, distance: 63.9
click at [334, 349] on button "continuar" at bounding box center [298, 356] width 292 height 30
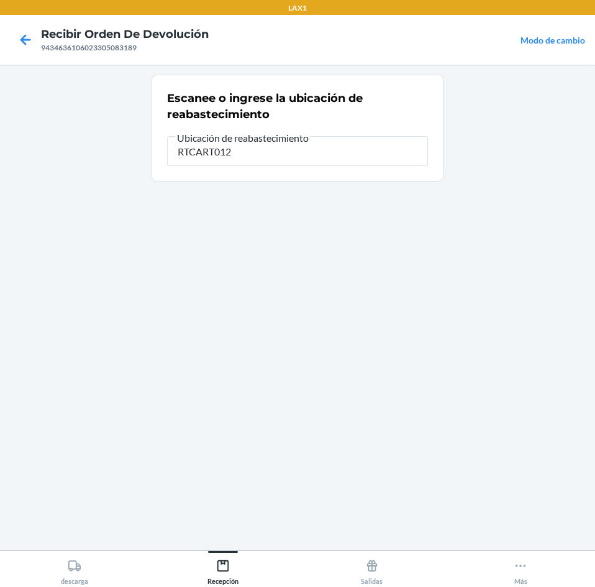
type input "RTCART012"
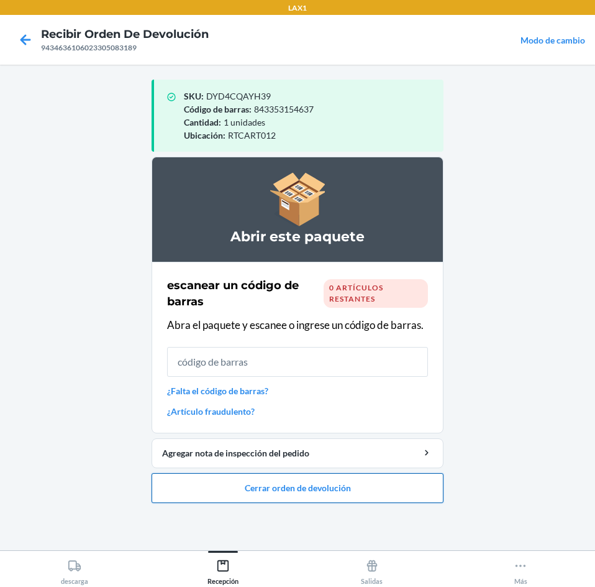
click at [345, 482] on button "Cerrar orden de devolución" at bounding box center [298, 488] width 292 height 30
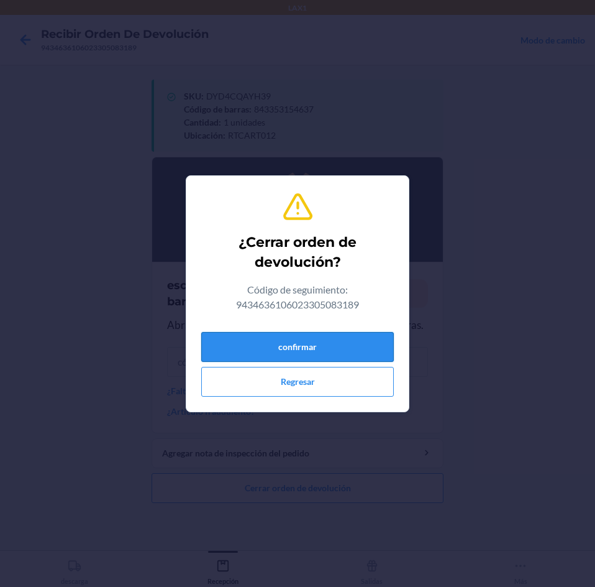
click at [336, 337] on button "confirmar" at bounding box center [297, 347] width 193 height 30
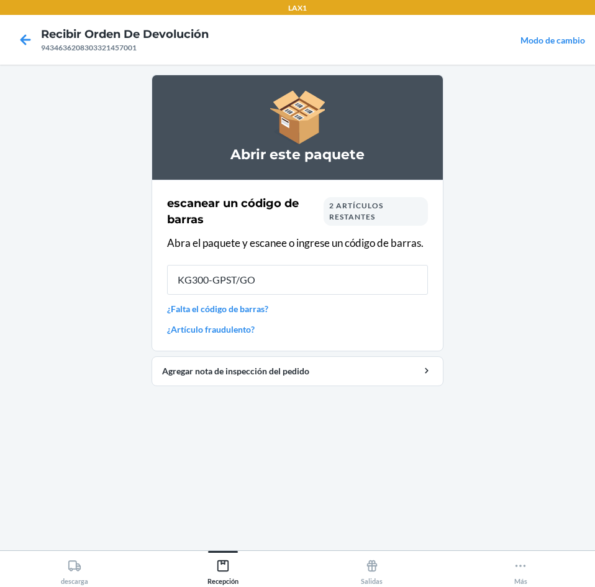
type input "KG300-GPST/GOH"
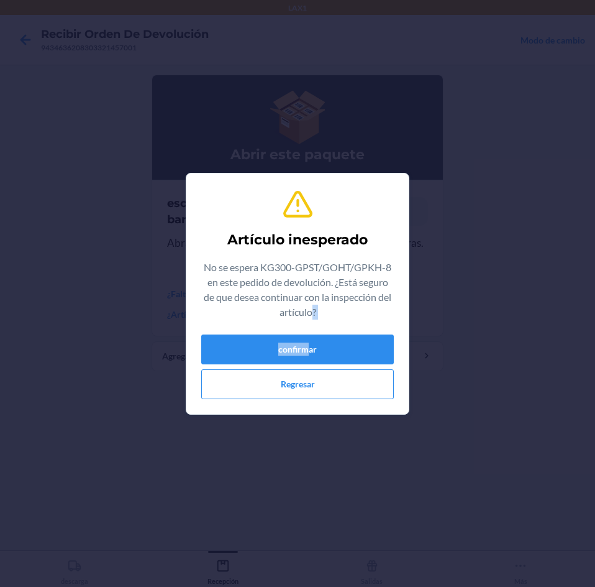
click at [311, 331] on div "Artículo inesperado No se espera KG300-GPST/GOHT/GPKH-8 en este pedido de devol…" at bounding box center [297, 293] width 193 height 221
click at [311, 344] on button "confirmar" at bounding box center [297, 349] width 193 height 30
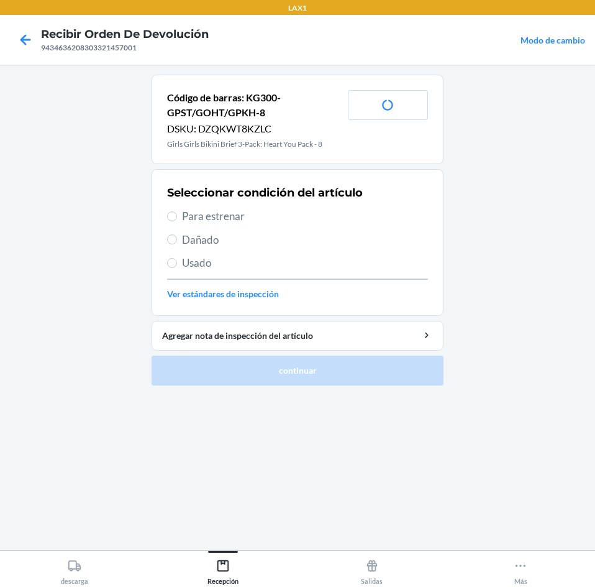
click at [272, 222] on span "Para estrenar" at bounding box center [305, 216] width 246 height 16
click at [177, 221] on input "Para estrenar" at bounding box center [172, 216] width 10 height 10
radio input "true"
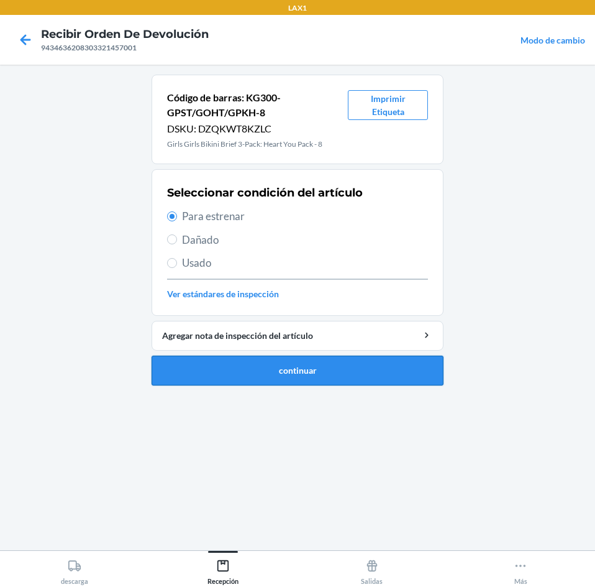
click at [312, 373] on button "continuar" at bounding box center [298, 370] width 292 height 30
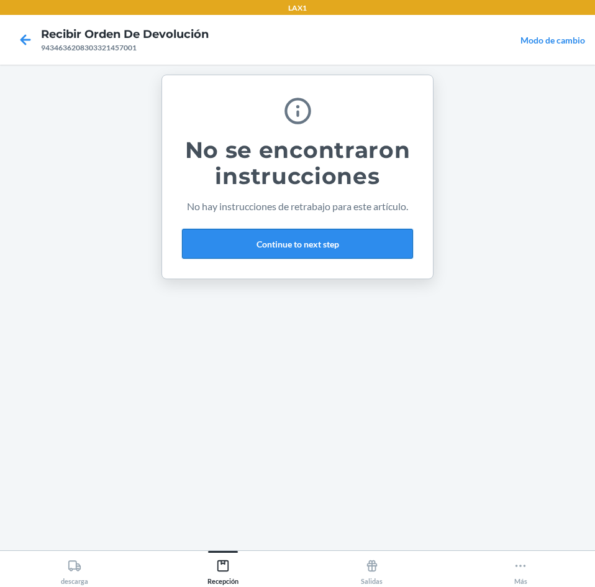
click at [338, 249] on button "Continue to next step" at bounding box center [297, 244] width 231 height 30
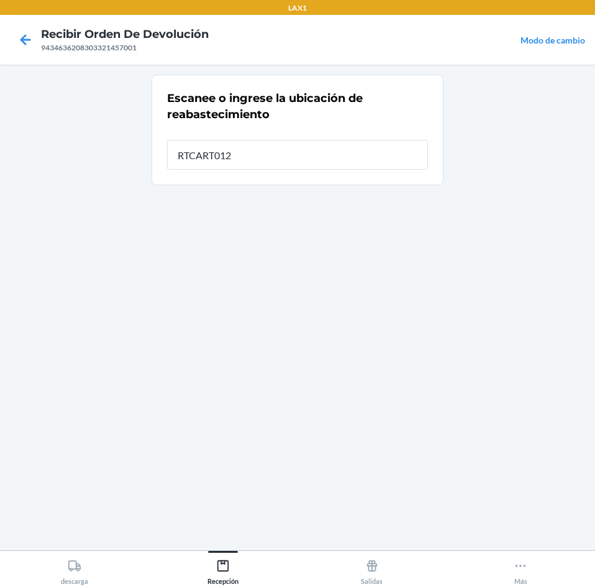
type input "RTCART012"
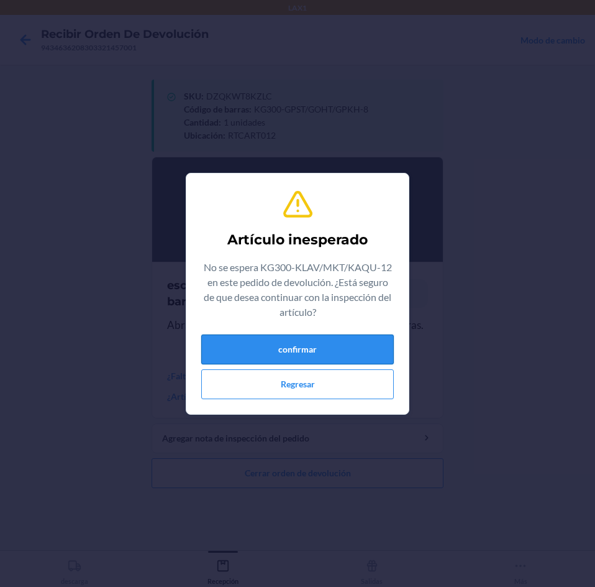
click at [321, 344] on button "confirmar" at bounding box center [297, 349] width 193 height 30
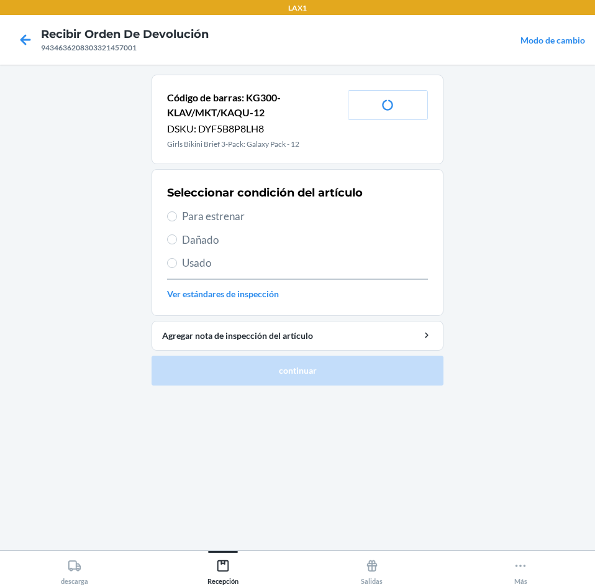
click at [275, 216] on span "Para estrenar" at bounding box center [305, 216] width 246 height 16
click at [177, 216] on input "Para estrenar" at bounding box center [172, 216] width 10 height 10
radio input "true"
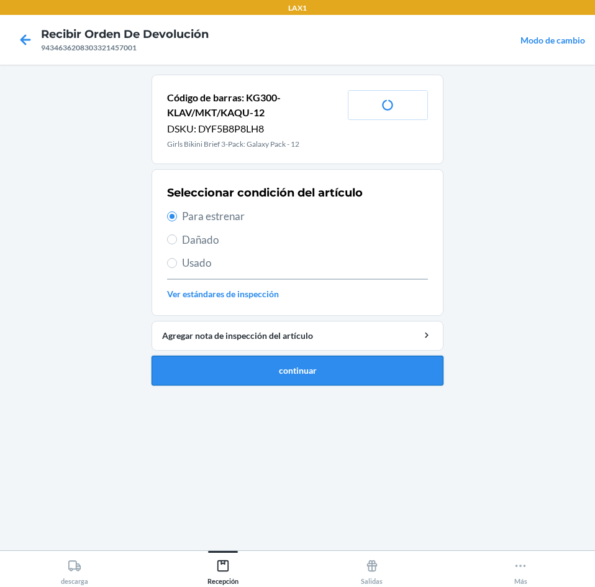
click at [313, 358] on button "continuar" at bounding box center [298, 370] width 292 height 30
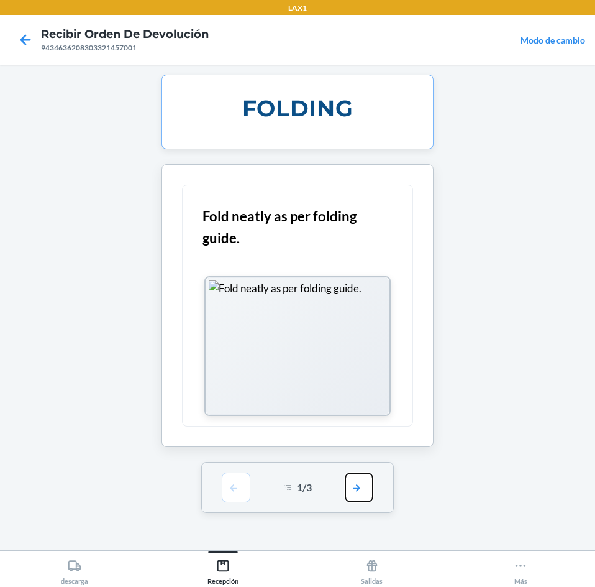
drag, startPoint x: 354, startPoint y: 477, endPoint x: 359, endPoint y: 423, distance: 53.6
click at [354, 476] on button "button" at bounding box center [359, 487] width 29 height 30
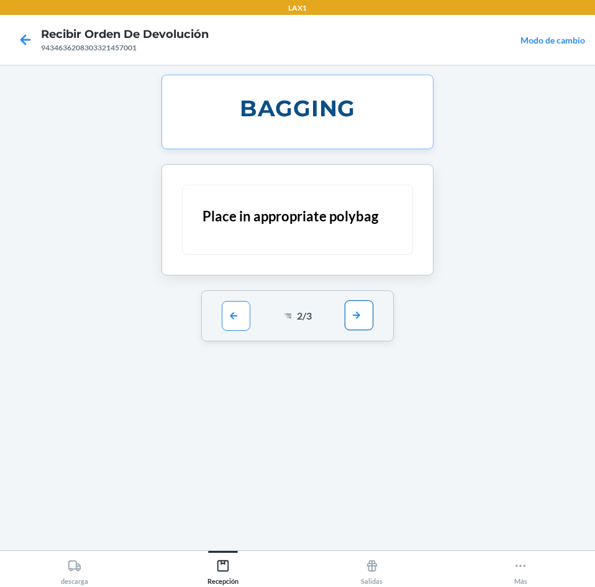
click at [349, 321] on button "button" at bounding box center [359, 315] width 29 height 30
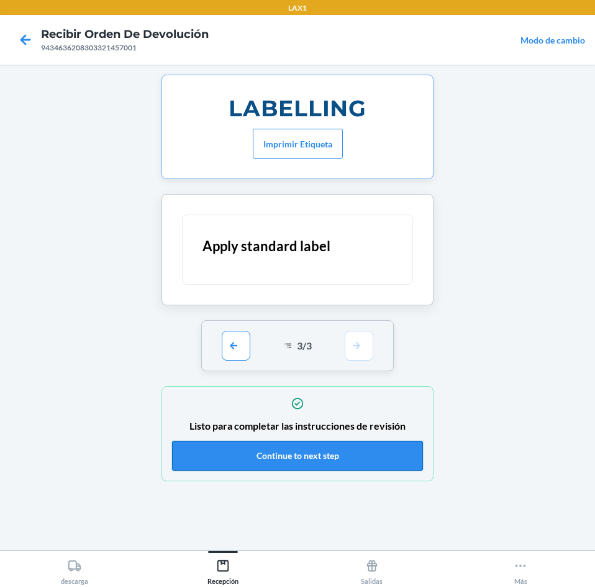
click at [324, 450] on button "Continue to next step" at bounding box center [297, 456] width 251 height 30
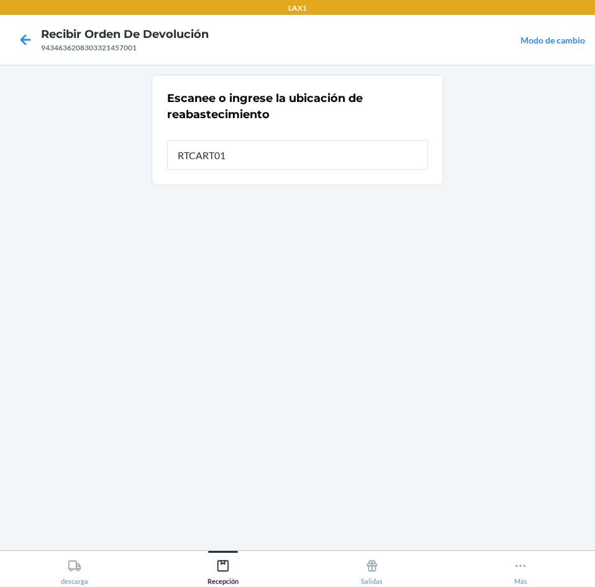
type input "RTCART012"
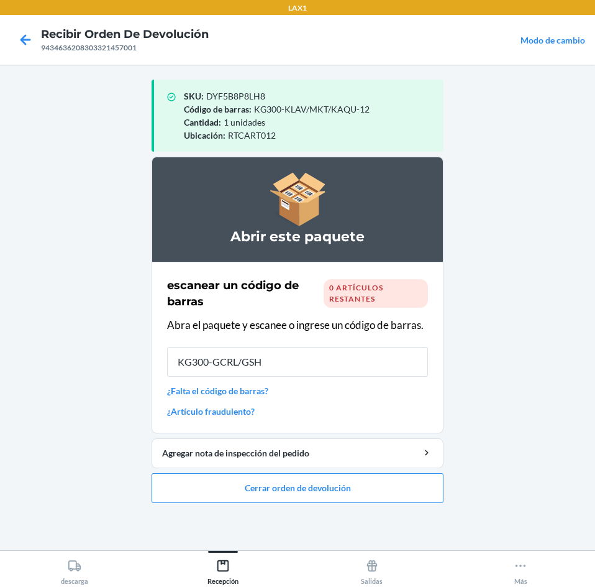
type input "KG300-GCRL/GSHS"
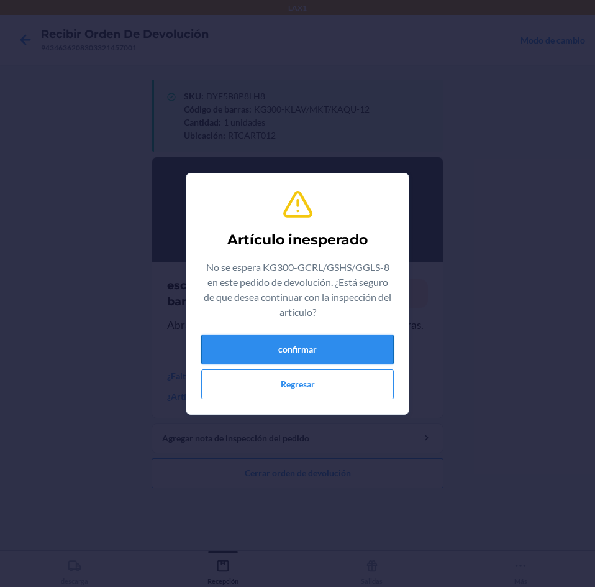
click at [303, 355] on button "confirmar" at bounding box center [297, 349] width 193 height 30
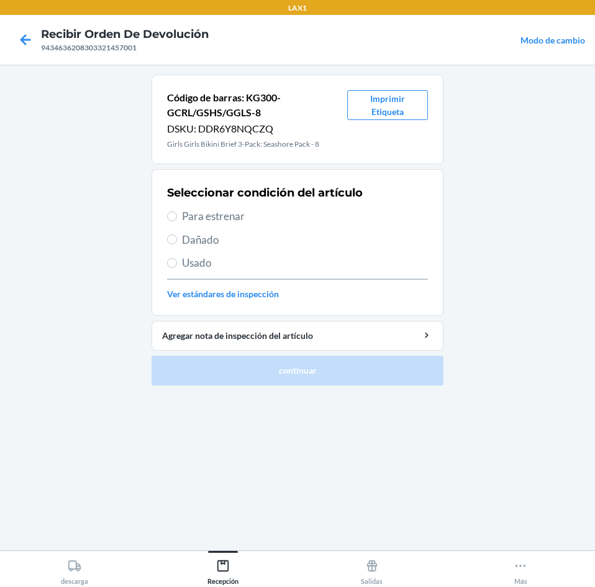
click at [272, 257] on span "Usado" at bounding box center [305, 263] width 246 height 16
click at [177, 258] on input "Usado" at bounding box center [172, 263] width 10 height 10
radio input "true"
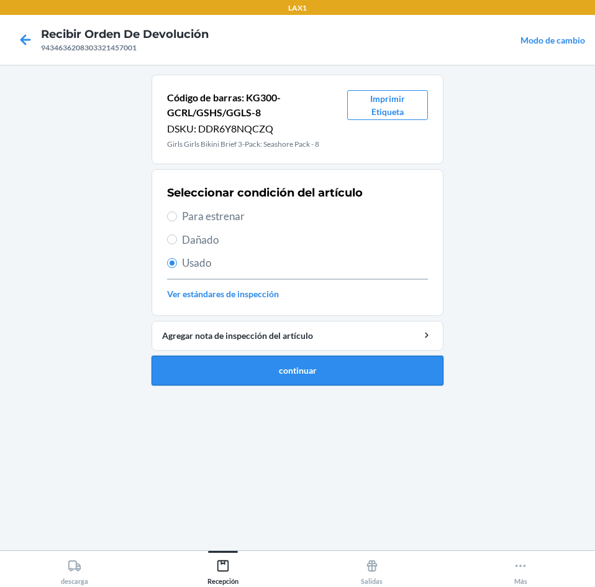
click at [308, 381] on button "continuar" at bounding box center [298, 370] width 292 height 30
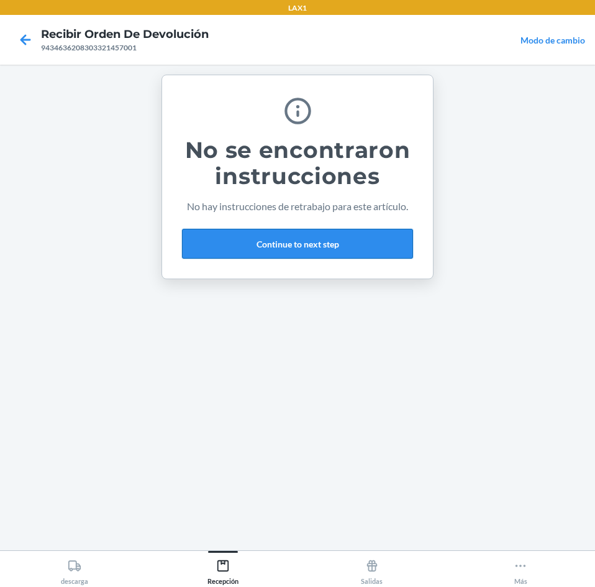
click at [345, 249] on button "Continue to next step" at bounding box center [297, 244] width 231 height 30
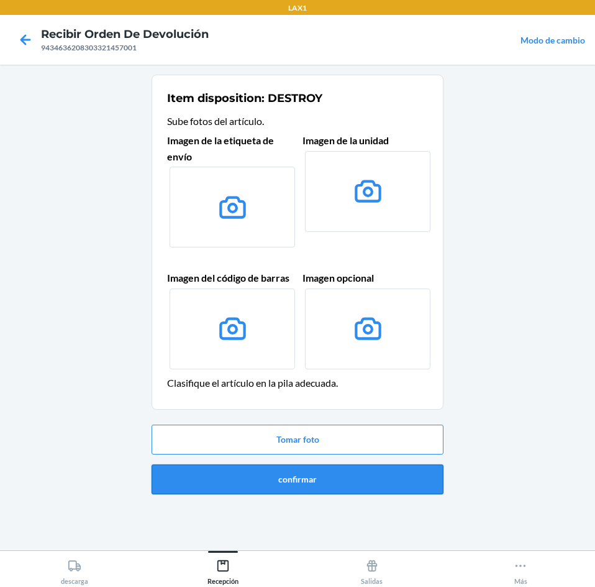
click at [355, 485] on button "confirmar" at bounding box center [298, 479] width 292 height 30
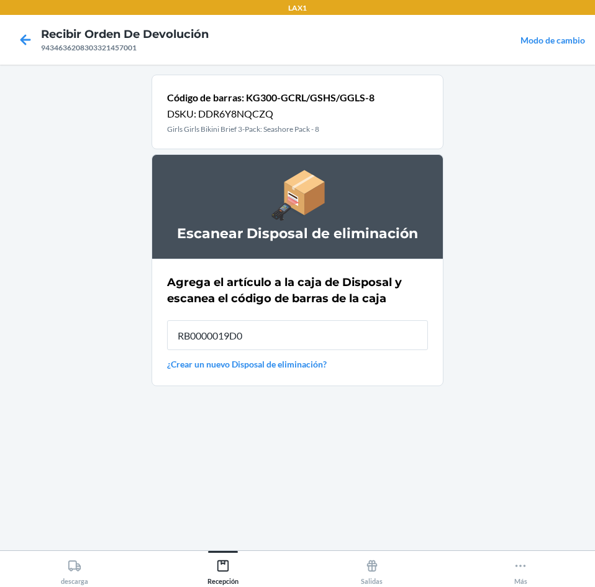
type input "RB0000019D0"
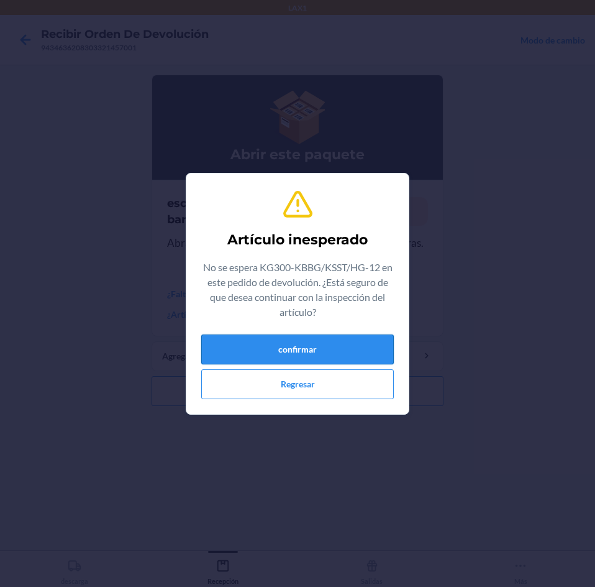
click at [345, 354] on button "confirmar" at bounding box center [297, 349] width 193 height 30
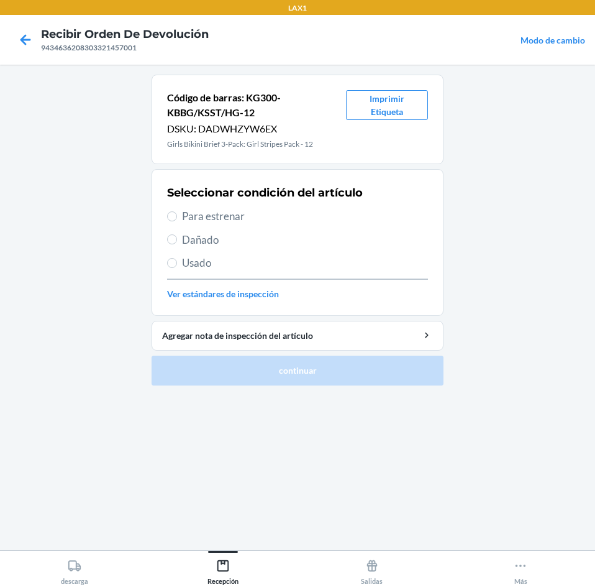
click at [274, 266] on span "Usado" at bounding box center [305, 263] width 246 height 16
click at [177, 266] on input "Usado" at bounding box center [172, 263] width 10 height 10
radio input "true"
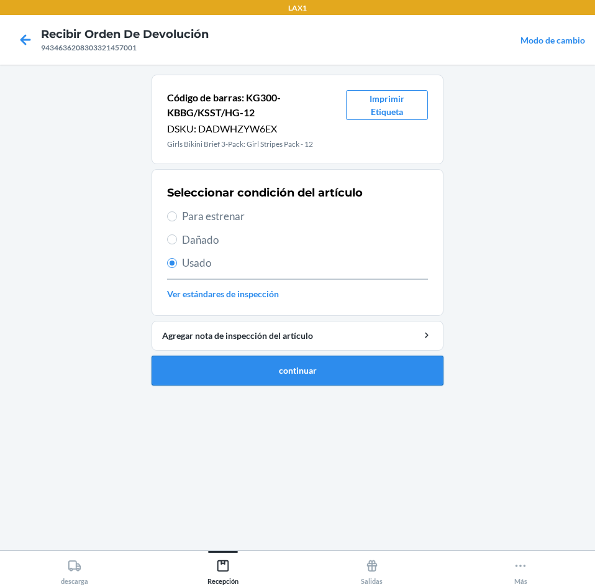
click at [302, 371] on button "continuar" at bounding box center [298, 370] width 292 height 30
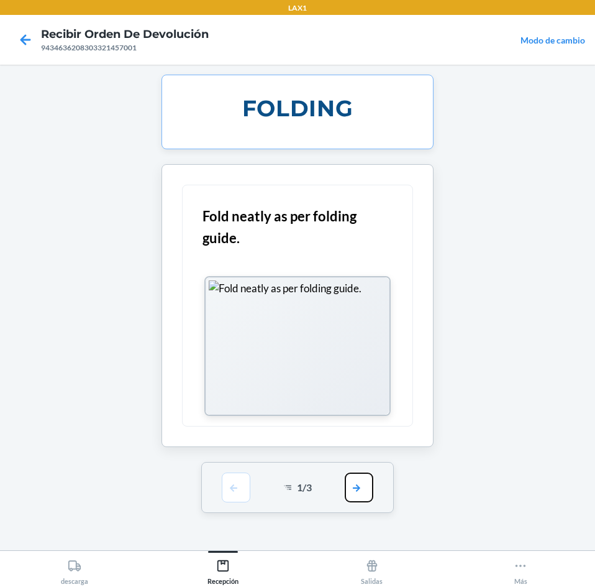
drag, startPoint x: 357, startPoint y: 492, endPoint x: 359, endPoint y: 429, distance: 63.4
click at [357, 489] on button "button" at bounding box center [359, 487] width 29 height 30
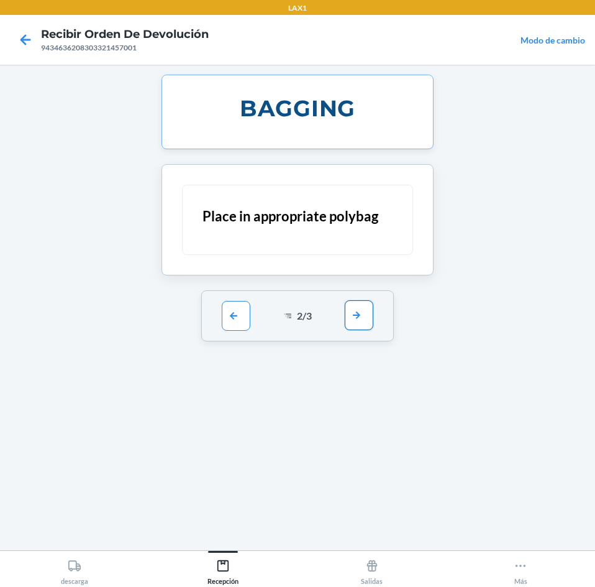
click at [360, 315] on button "button" at bounding box center [359, 315] width 29 height 30
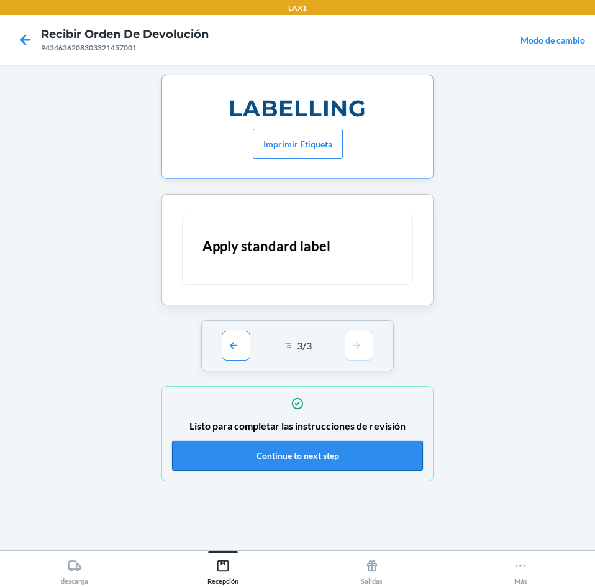
click at [370, 467] on button "Continue to next step" at bounding box center [297, 456] width 251 height 30
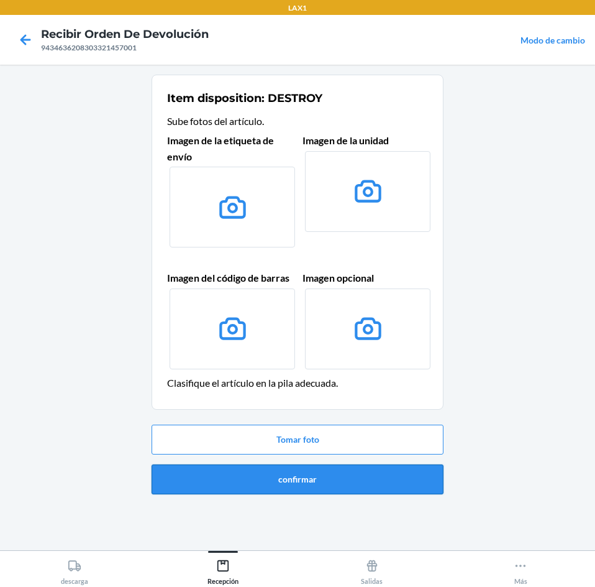
click at [370, 468] on button "confirmar" at bounding box center [298, 479] width 292 height 30
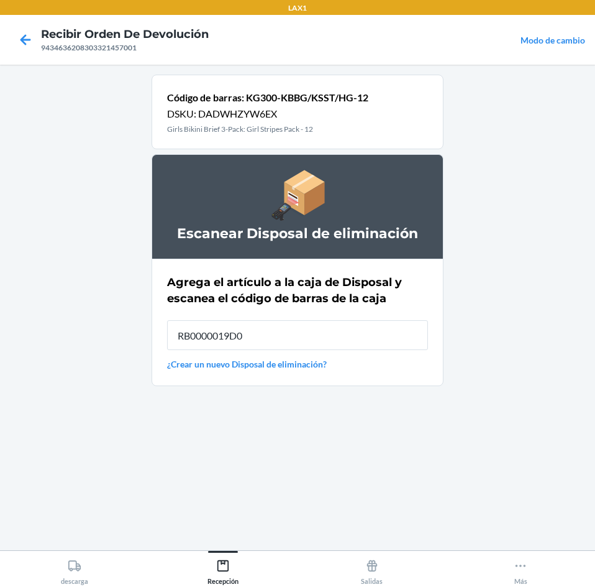
type input "RB0000019D0"
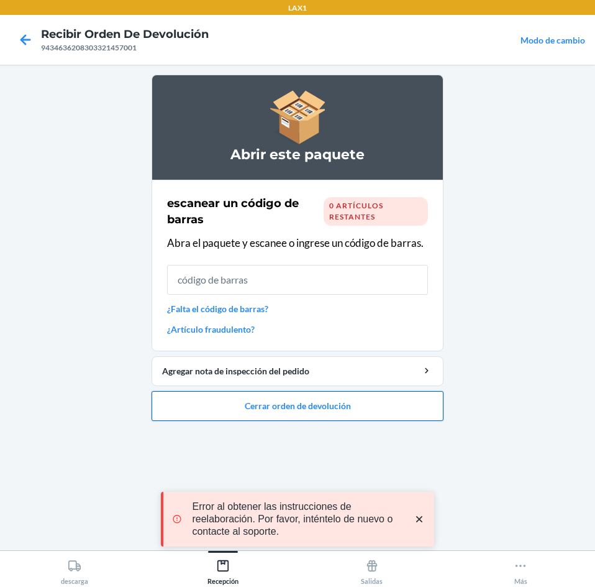
click at [374, 402] on button "Cerrar orden de devolución" at bounding box center [298, 406] width 292 height 30
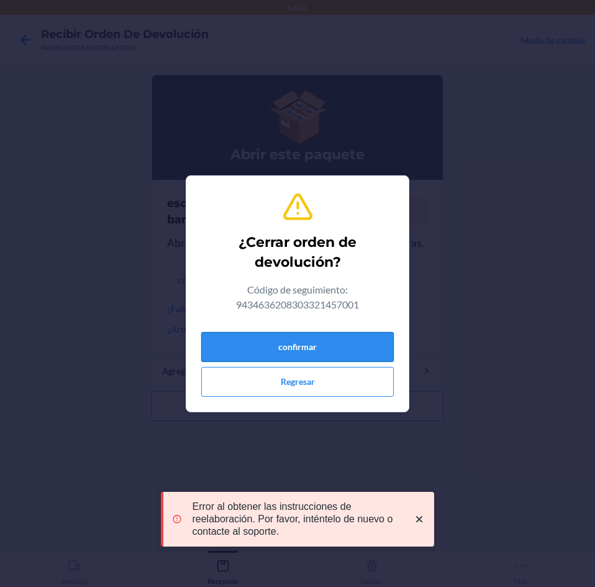
click at [362, 339] on button "confirmar" at bounding box center [297, 347] width 193 height 30
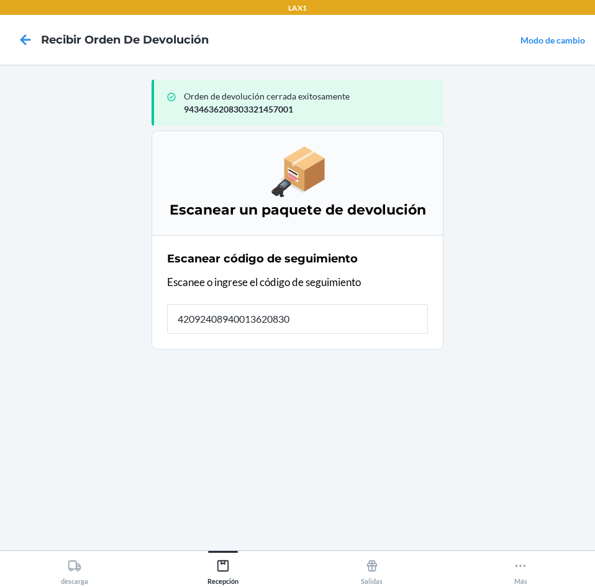
type input "420924089400136208303"
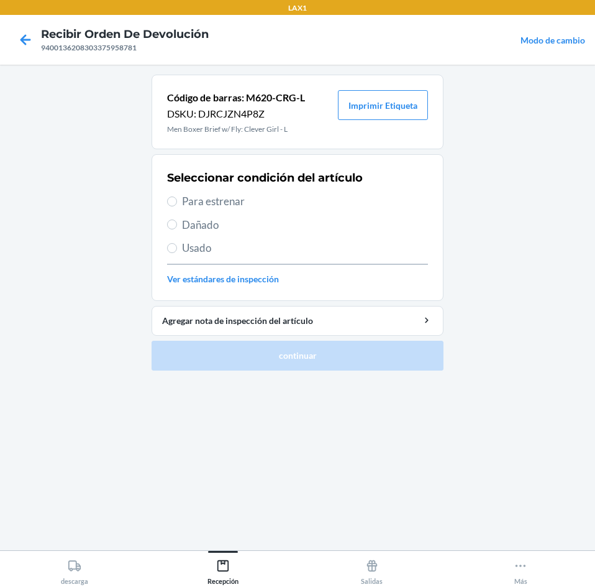
drag, startPoint x: 283, startPoint y: 207, endPoint x: 301, endPoint y: 250, distance: 47.1
click at [285, 211] on div "Seleccionar condición del artículo Para estrenar Dañado Usado Ver estándares de…" at bounding box center [297, 227] width 261 height 123
click at [287, 201] on span "Para estrenar" at bounding box center [305, 201] width 246 height 16
click at [177, 201] on input "Para estrenar" at bounding box center [172, 201] width 10 height 10
radio input "true"
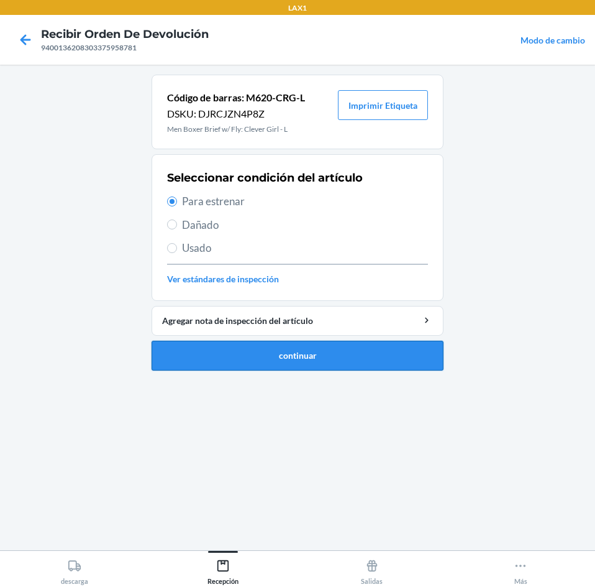
click at [360, 365] on button "continuar" at bounding box center [298, 356] width 292 height 30
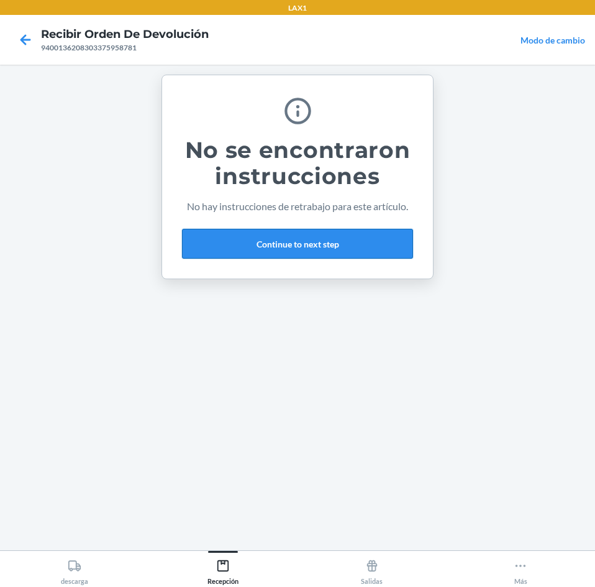
click at [368, 237] on button "Continue to next step" at bounding box center [297, 244] width 231 height 30
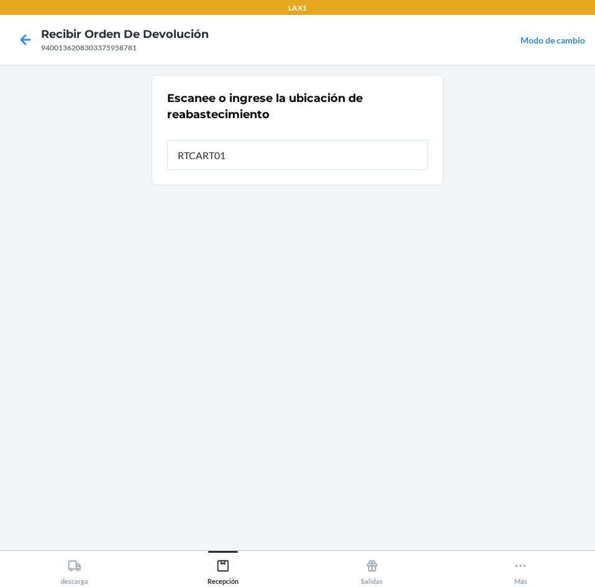
type input "RTCART012"
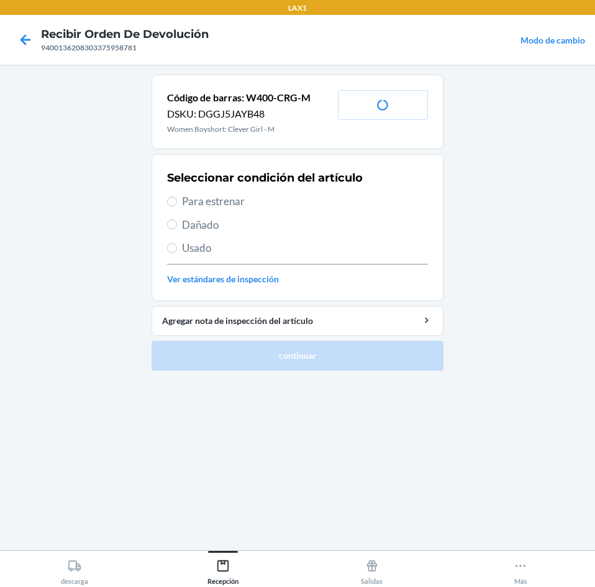
click at [305, 206] on span "Para estrenar" at bounding box center [305, 201] width 246 height 16
click at [177, 206] on input "Para estrenar" at bounding box center [172, 201] width 10 height 10
radio input "true"
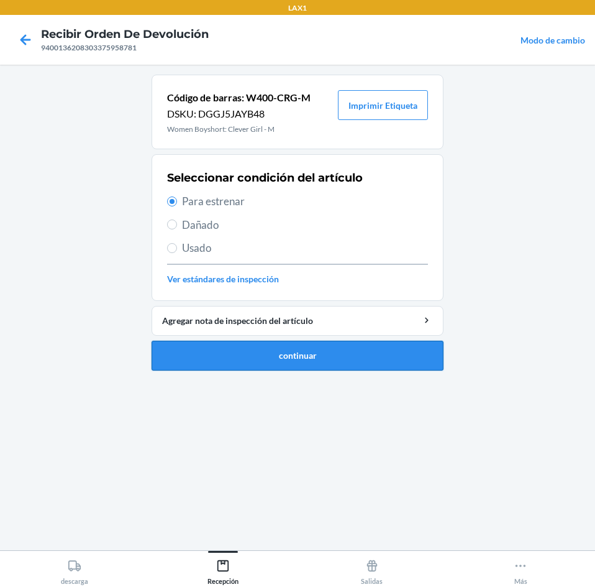
click at [329, 345] on button "continuar" at bounding box center [298, 356] width 292 height 30
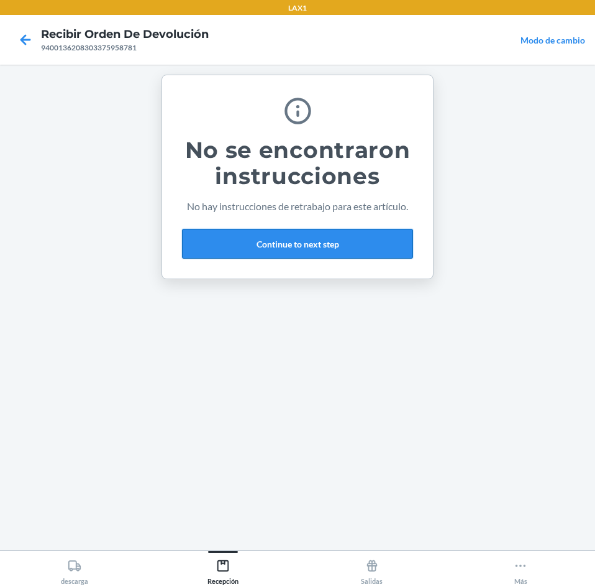
click at [352, 254] on button "Continue to next step" at bounding box center [297, 244] width 231 height 30
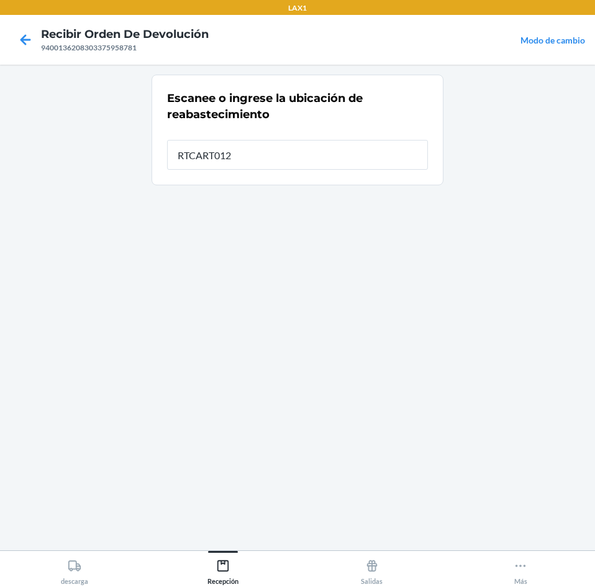
type input "RTCART012"
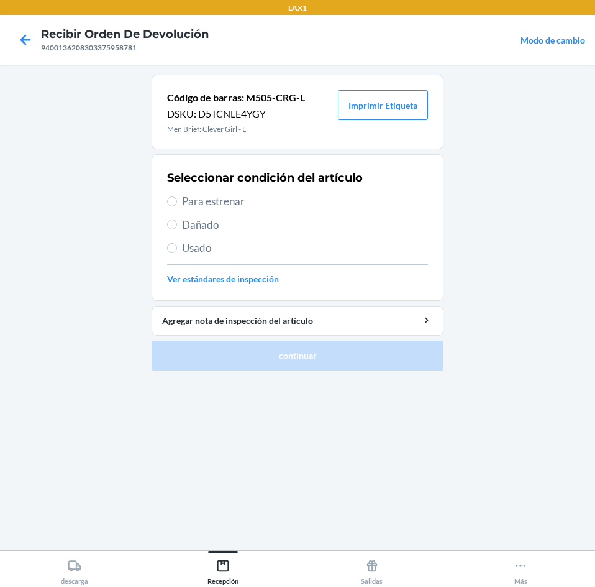
click at [306, 202] on span "Para estrenar" at bounding box center [305, 201] width 246 height 16
click at [177, 202] on input "Para estrenar" at bounding box center [172, 201] width 10 height 10
radio input "true"
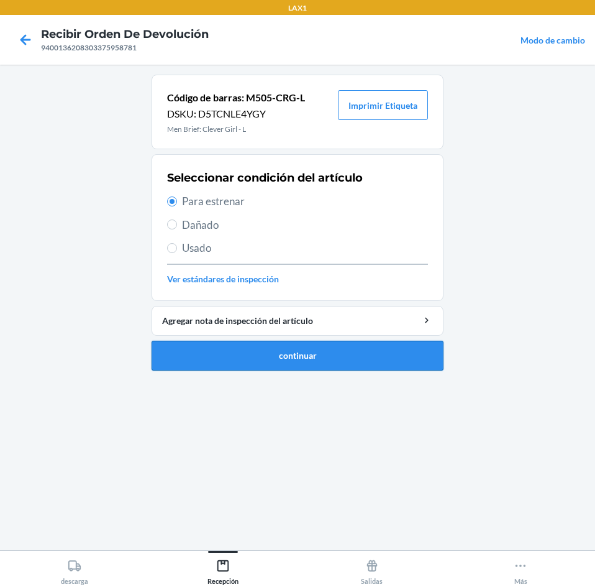
click at [331, 362] on button "continuar" at bounding box center [298, 356] width 292 height 30
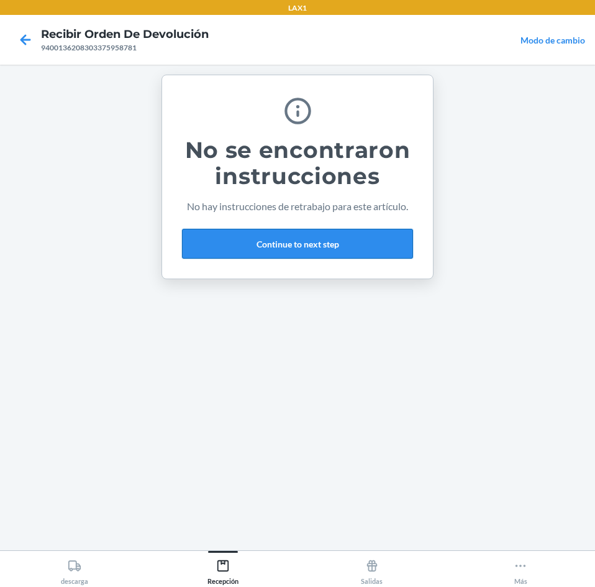
click at [327, 251] on button "Continue to next step" at bounding box center [297, 244] width 231 height 30
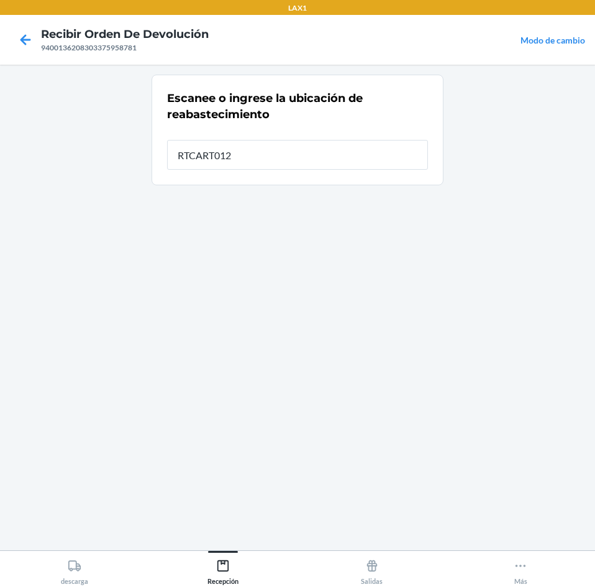
type input "RTCART012"
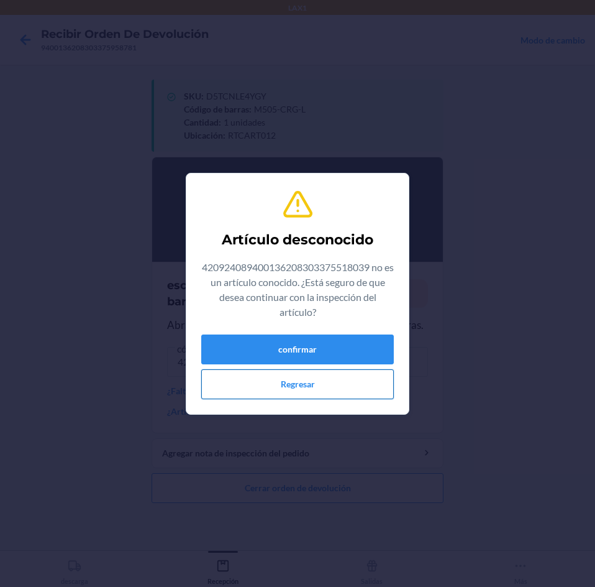
click at [341, 372] on button "Regresar" at bounding box center [297, 384] width 193 height 30
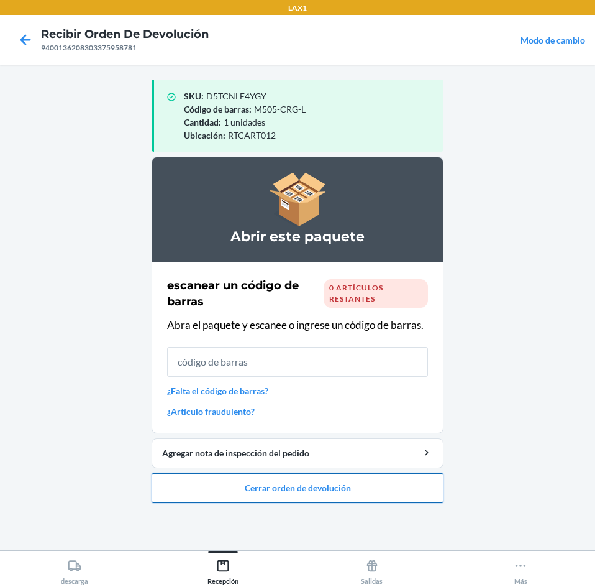
click at [312, 491] on button "Cerrar orden de devolución" at bounding box center [298, 488] width 292 height 30
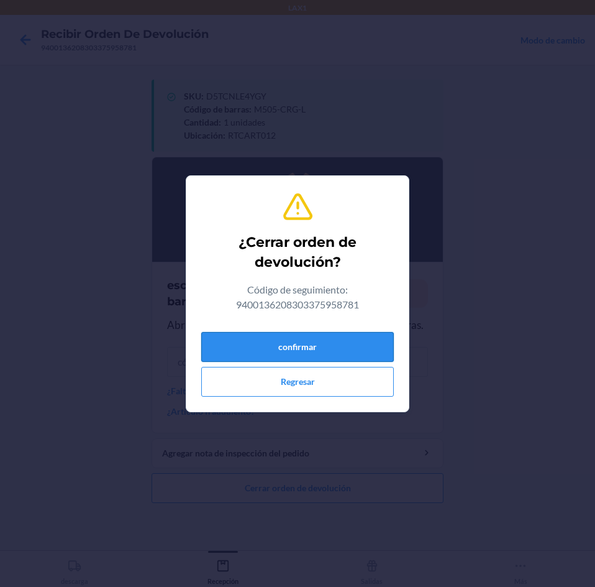
click at [320, 360] on button "confirmar" at bounding box center [297, 347] width 193 height 30
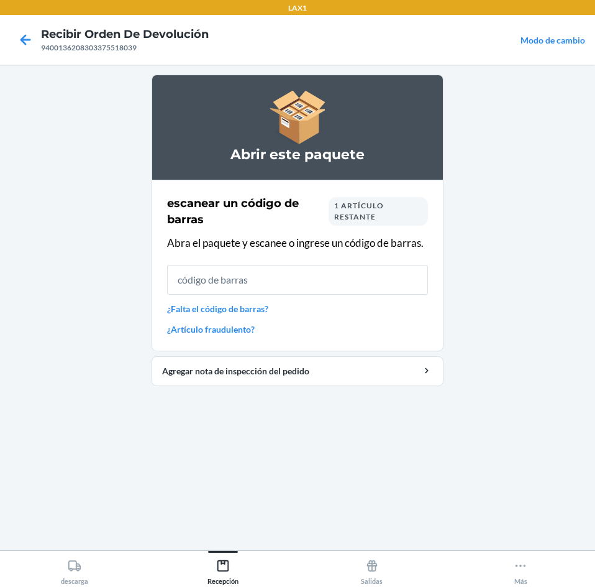
click at [396, 221] on div "1 artículo restante" at bounding box center [378, 211] width 99 height 29
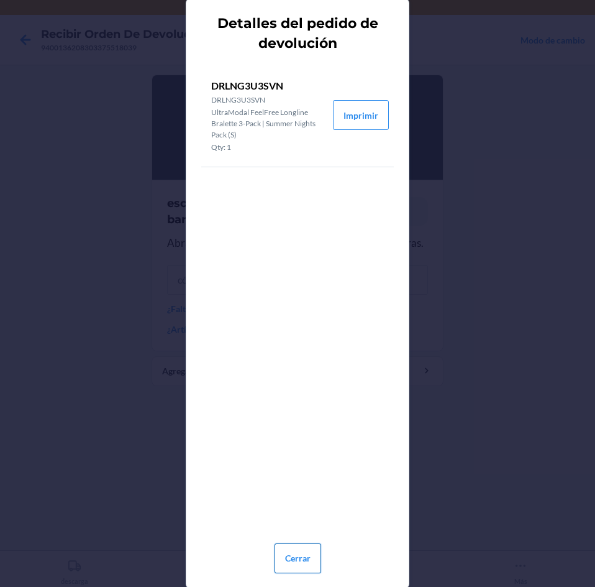
drag, startPoint x: 302, startPoint y: 553, endPoint x: 315, endPoint y: 489, distance: 65.3
click at [303, 551] on button "Cerrar" at bounding box center [298, 558] width 47 height 30
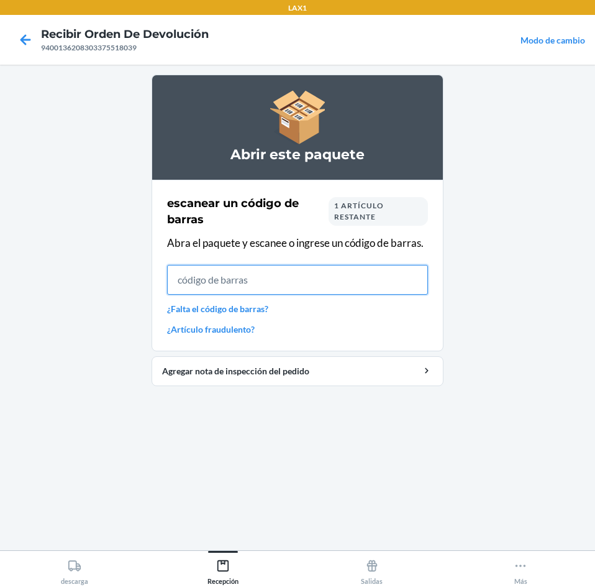
click at [341, 285] on input "text" at bounding box center [297, 280] width 261 height 30
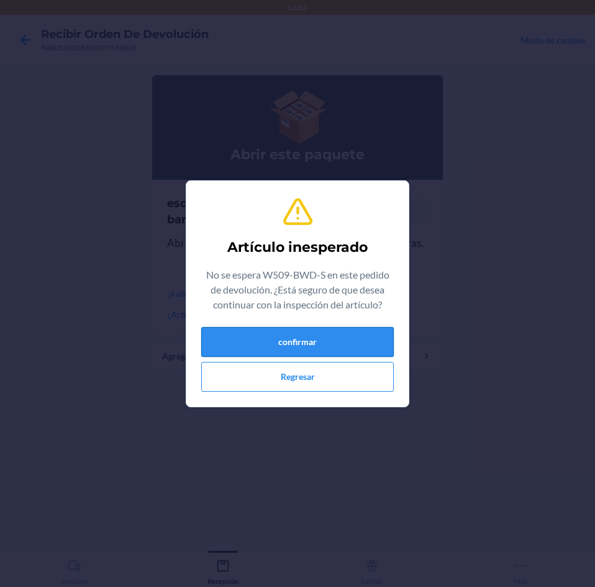
click at [316, 329] on button "confirmar" at bounding box center [297, 342] width 193 height 30
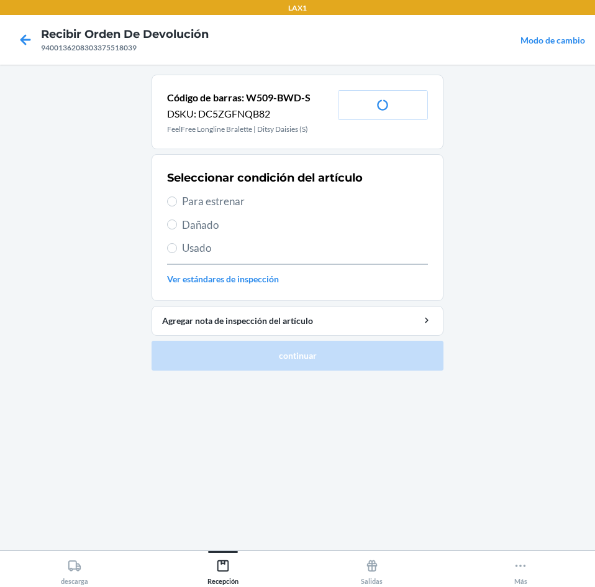
click at [240, 250] on span "Usado" at bounding box center [305, 248] width 246 height 16
click at [177, 250] on input "Usado" at bounding box center [172, 248] width 10 height 10
radio input "true"
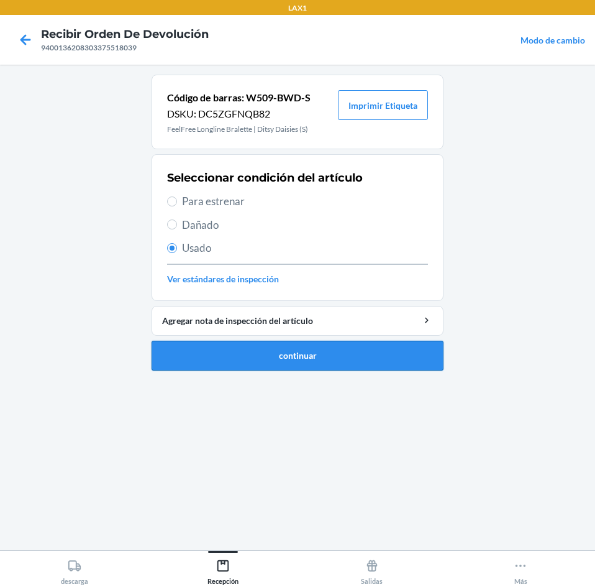
click at [290, 357] on button "continuar" at bounding box center [298, 356] width 292 height 30
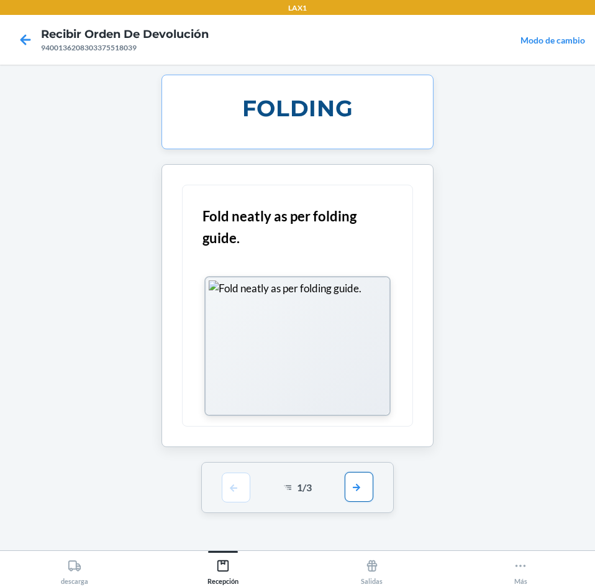
click at [360, 476] on button "button" at bounding box center [359, 487] width 29 height 30
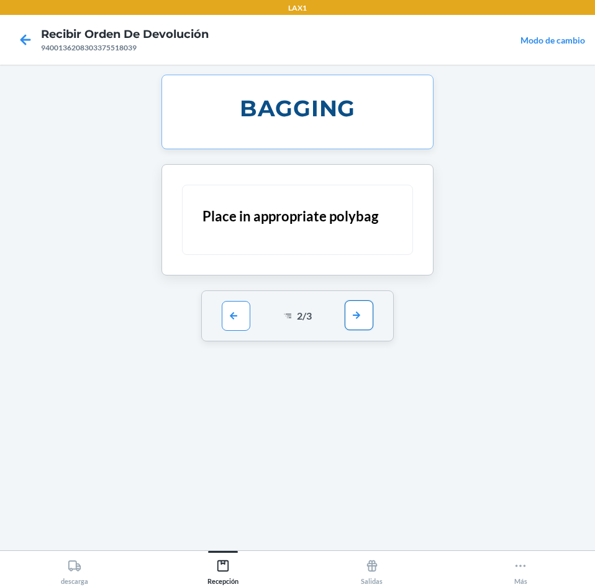
click at [350, 308] on button "button" at bounding box center [359, 315] width 29 height 30
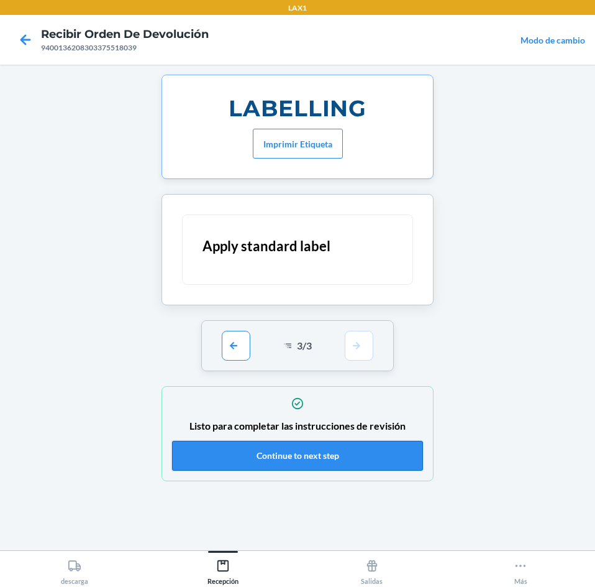
click at [341, 454] on button "Continue to next step" at bounding box center [297, 456] width 251 height 30
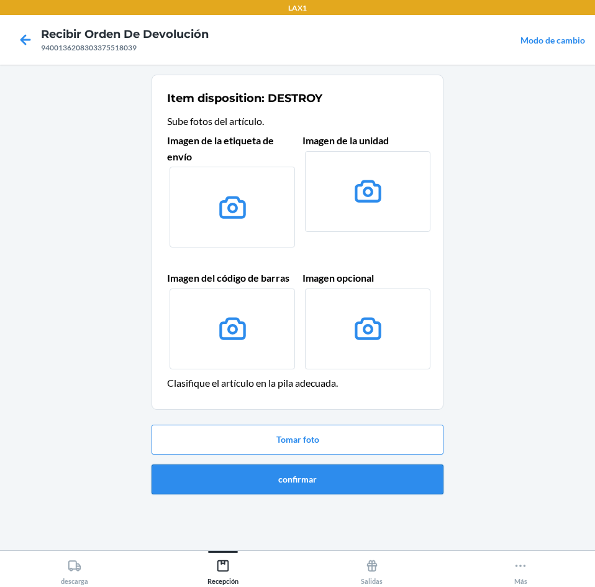
click at [342, 474] on button "confirmar" at bounding box center [298, 479] width 292 height 30
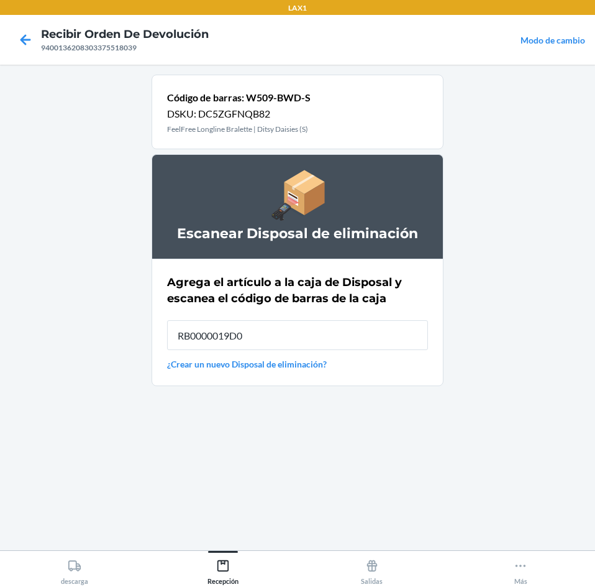
type input "RB0000019D0"
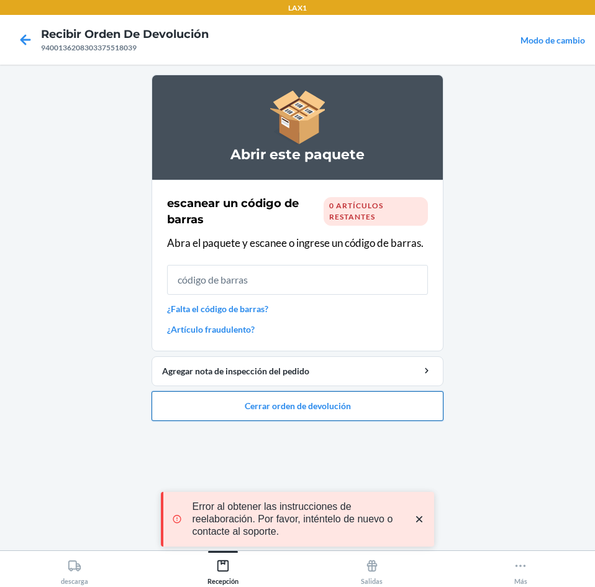
click at [355, 398] on button "Cerrar orden de devolución" at bounding box center [298, 406] width 292 height 30
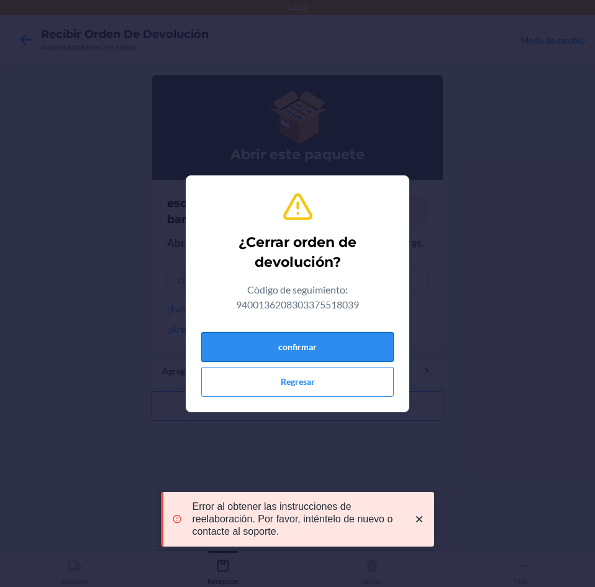
click at [338, 342] on button "confirmar" at bounding box center [297, 347] width 193 height 30
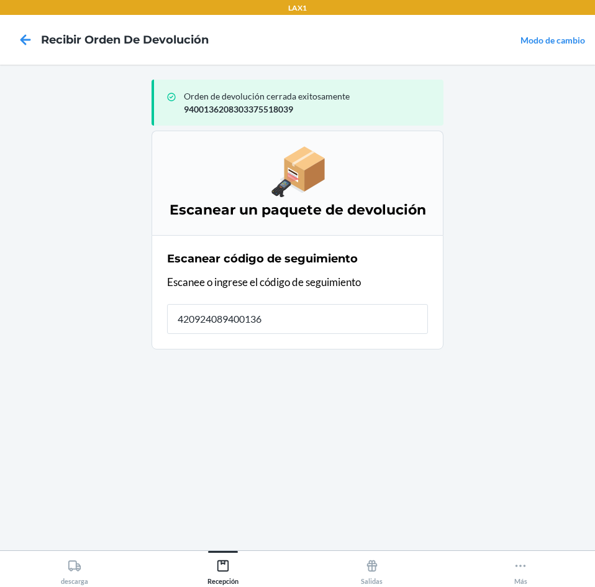
type input "4209240894001362"
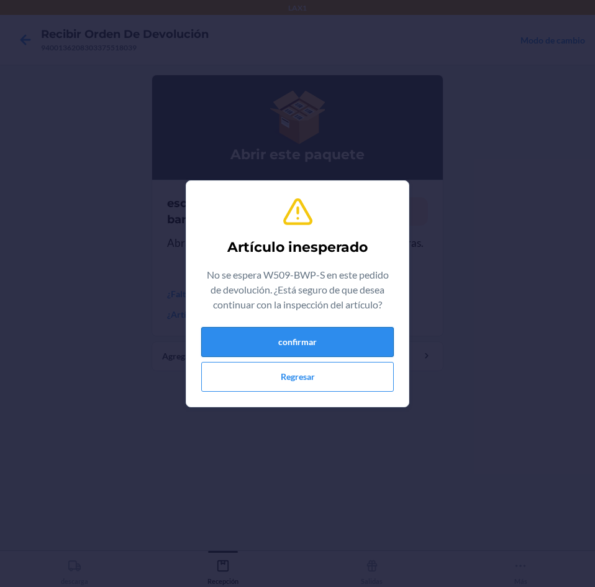
drag, startPoint x: 261, startPoint y: 323, endPoint x: 255, endPoint y: 330, distance: 8.8
click at [258, 327] on div "Artículo inesperado No se espera W509-BWP-S en este pedido de devolución. ¿Está…" at bounding box center [297, 294] width 193 height 206
click at [254, 332] on button "confirmar" at bounding box center [297, 342] width 193 height 30
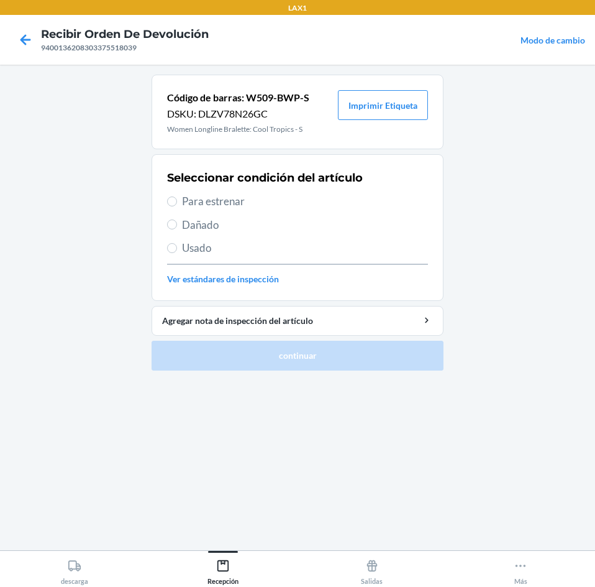
click at [263, 204] on span "Para estrenar" at bounding box center [305, 201] width 246 height 16
click at [177, 204] on input "Para estrenar" at bounding box center [172, 201] width 10 height 10
radio input "true"
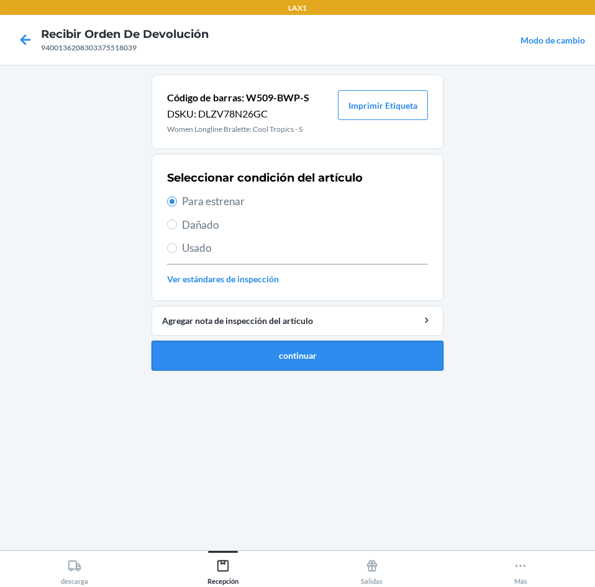
click at [319, 362] on button "continuar" at bounding box center [298, 356] width 292 height 30
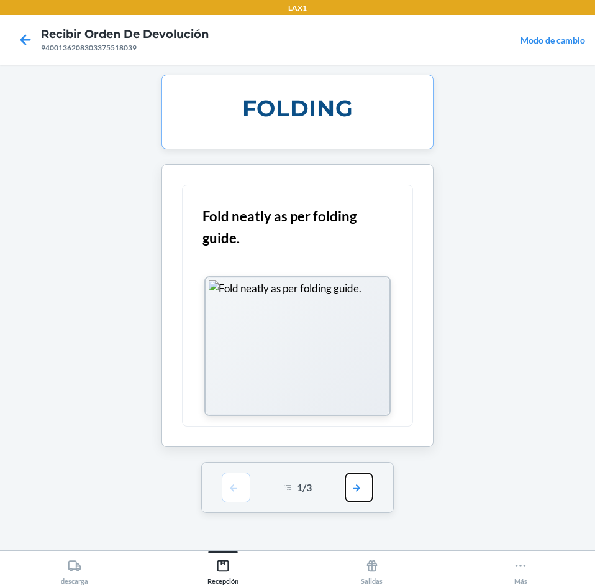
drag, startPoint x: 360, startPoint y: 483, endPoint x: 359, endPoint y: 468, distance: 15.6
click at [360, 475] on button "button" at bounding box center [359, 487] width 29 height 30
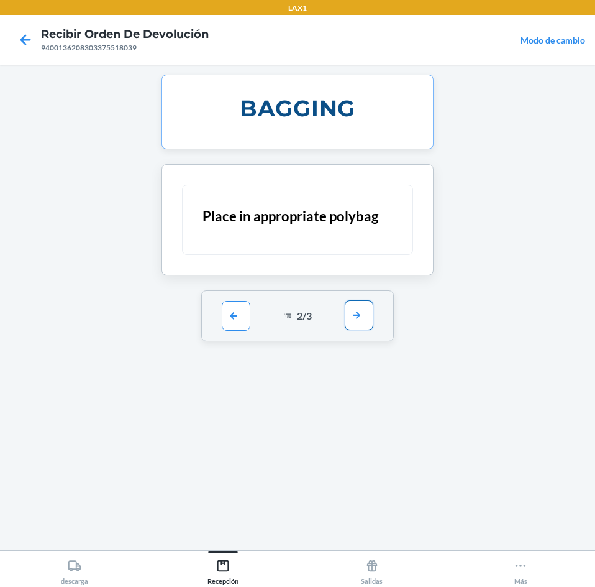
click at [360, 312] on button "button" at bounding box center [359, 315] width 29 height 30
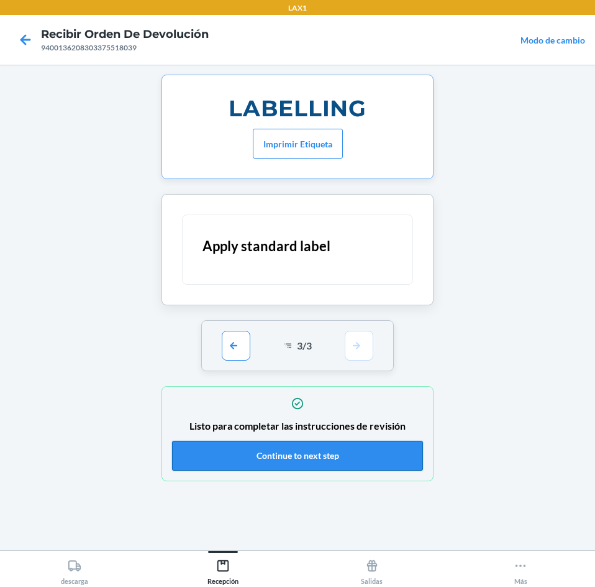
click at [330, 462] on button "Continue to next step" at bounding box center [297, 456] width 251 height 30
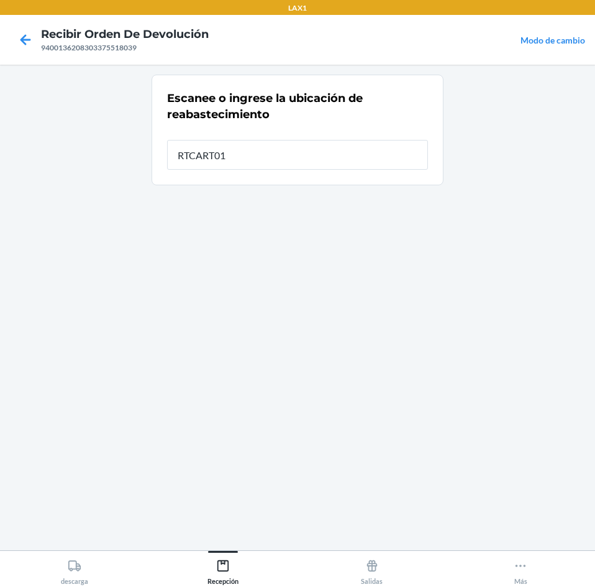
type input "RTCART012"
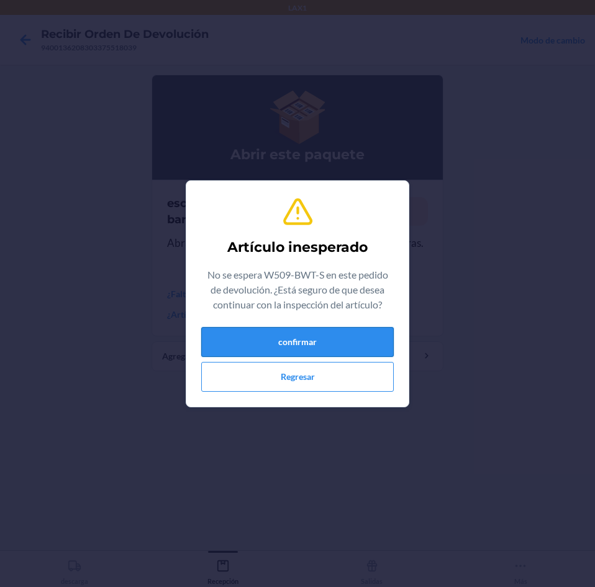
click at [296, 328] on button "confirmar" at bounding box center [297, 342] width 193 height 30
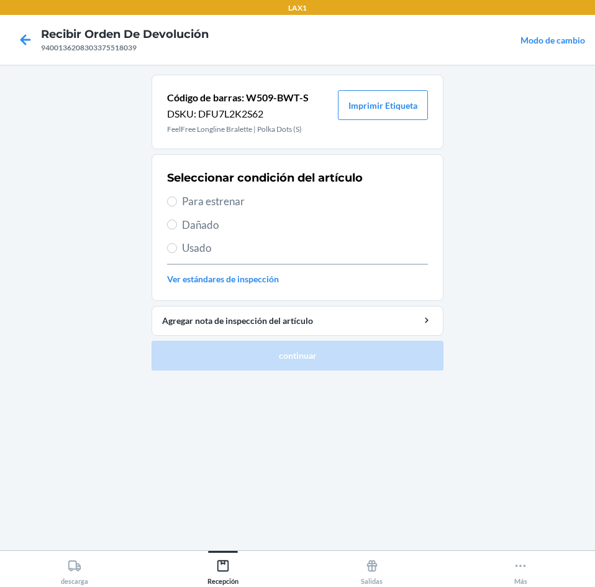
click at [239, 196] on span "Para estrenar" at bounding box center [305, 201] width 246 height 16
click at [177, 196] on input "Para estrenar" at bounding box center [172, 201] width 10 height 10
radio input "true"
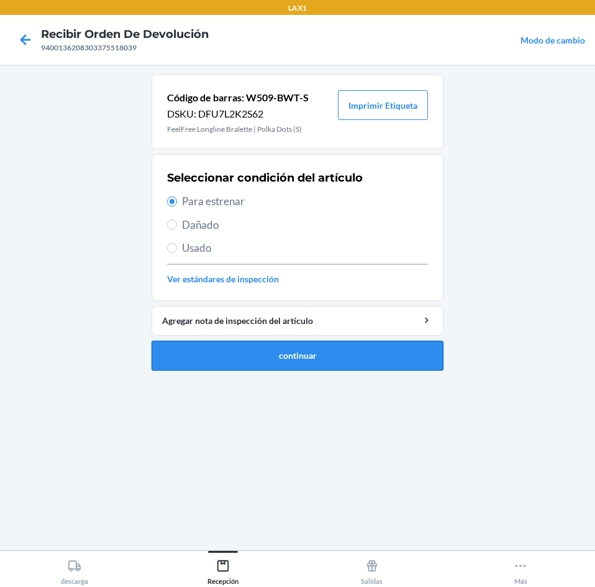
click at [275, 350] on button "continuar" at bounding box center [298, 356] width 292 height 30
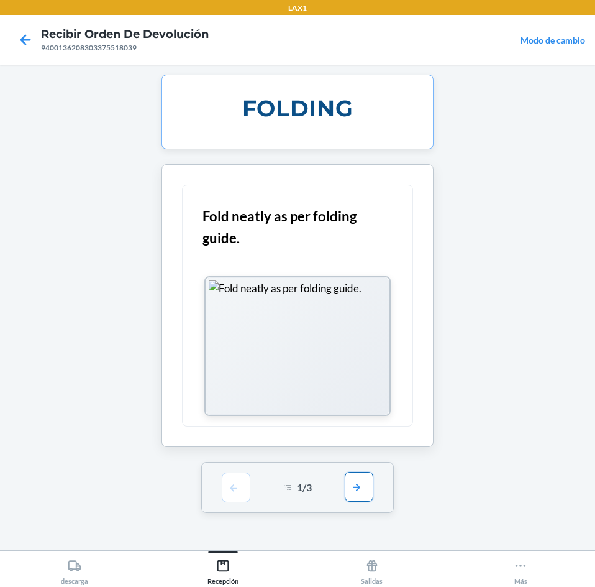
drag, startPoint x: 354, startPoint y: 493, endPoint x: 368, endPoint y: 404, distance: 90.1
click at [354, 492] on button "button" at bounding box center [359, 487] width 29 height 30
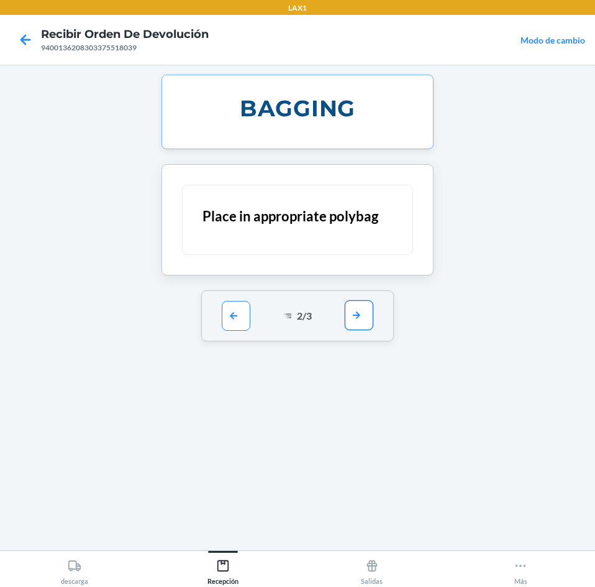
click at [358, 323] on button "button" at bounding box center [359, 315] width 29 height 30
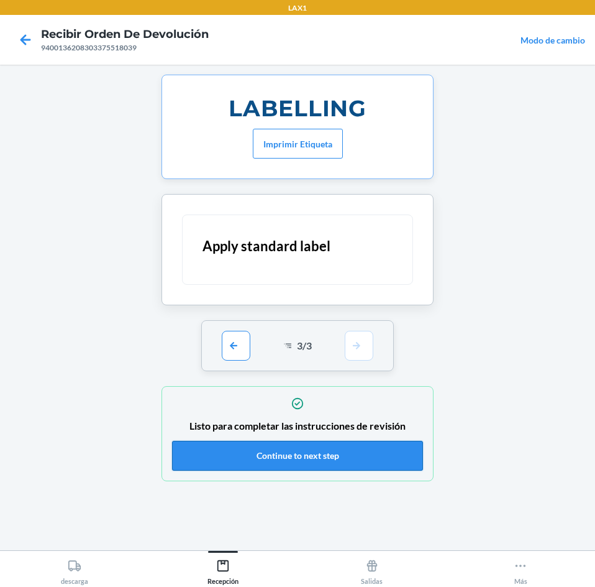
click at [322, 457] on button "Continue to next step" at bounding box center [297, 456] width 251 height 30
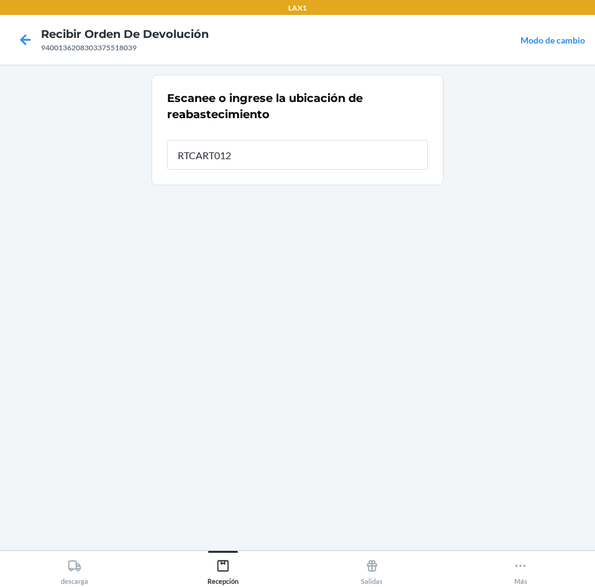
type input "RTCART012"
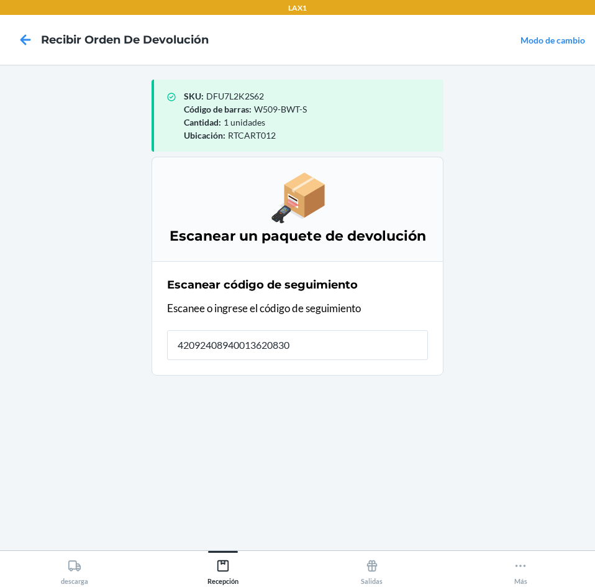
type input "420924089400136208303"
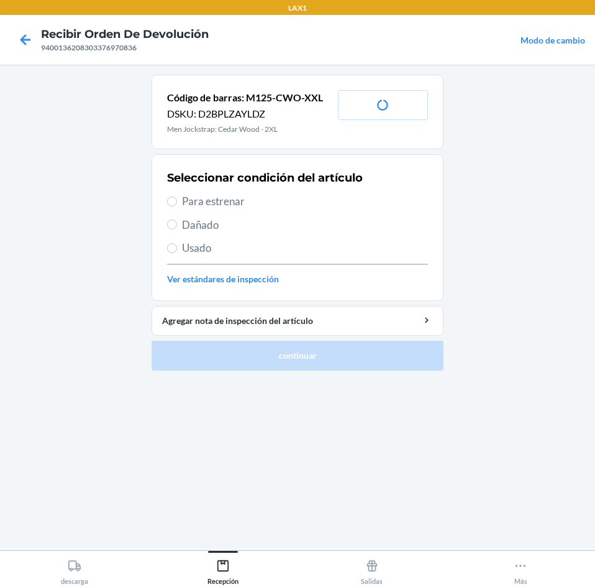
click at [255, 254] on span "Usado" at bounding box center [305, 248] width 246 height 16
click at [177, 253] on input "Usado" at bounding box center [172, 248] width 10 height 10
radio input "true"
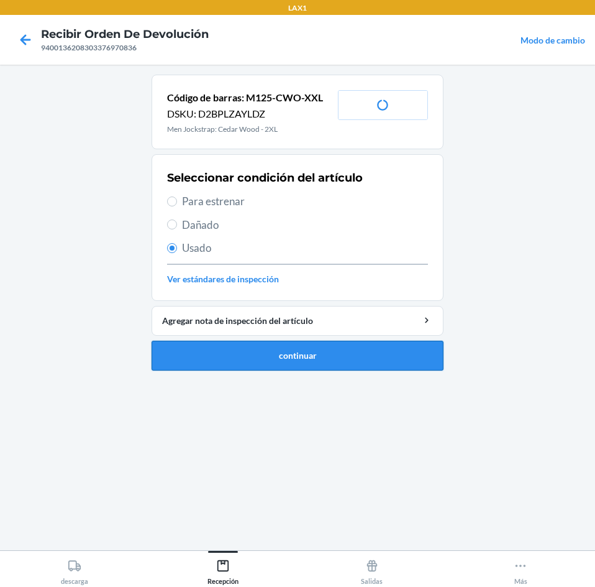
click at [279, 352] on button "continuar" at bounding box center [298, 356] width 292 height 30
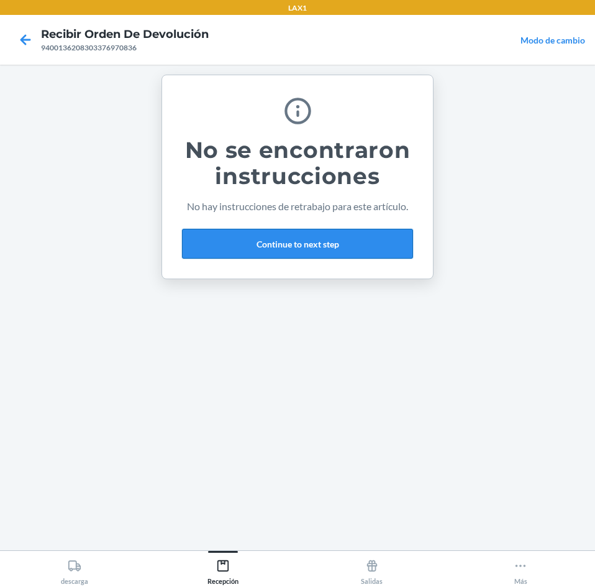
click at [332, 249] on button "Continue to next step" at bounding box center [297, 244] width 231 height 30
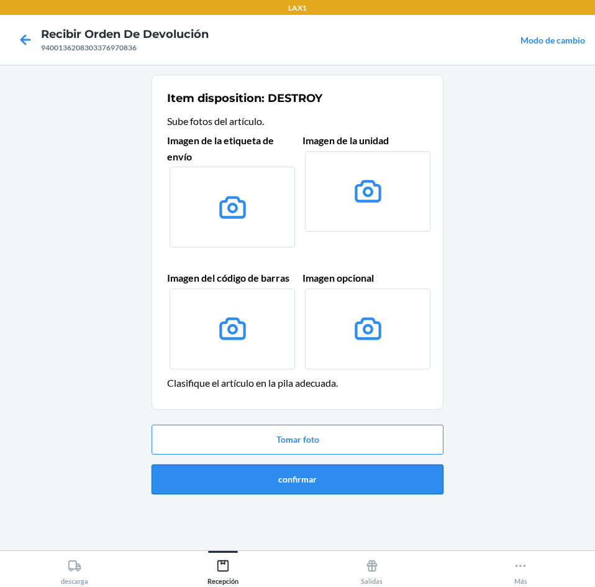
click at [373, 480] on button "confirmar" at bounding box center [298, 479] width 292 height 30
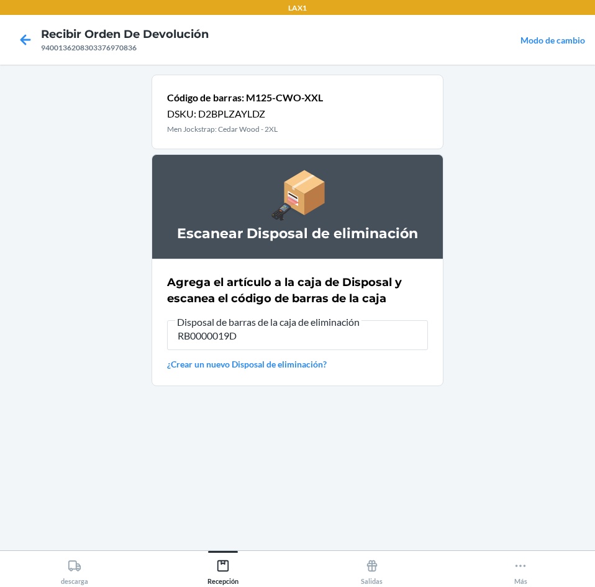
type input "RB0000019D0"
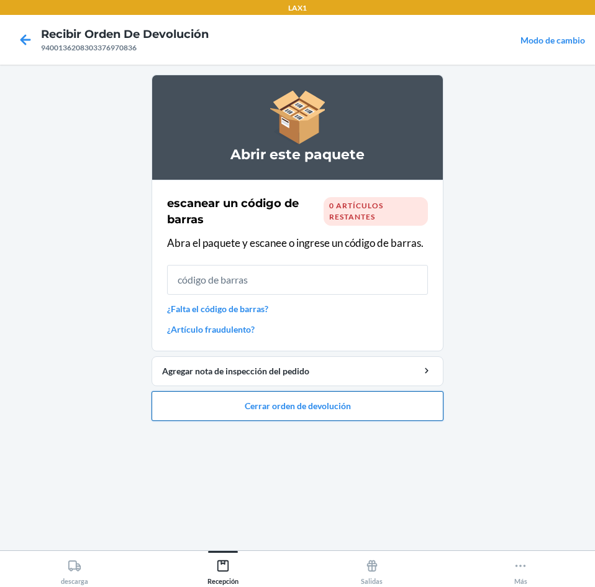
click at [386, 399] on button "Cerrar orden de devolución" at bounding box center [298, 406] width 292 height 30
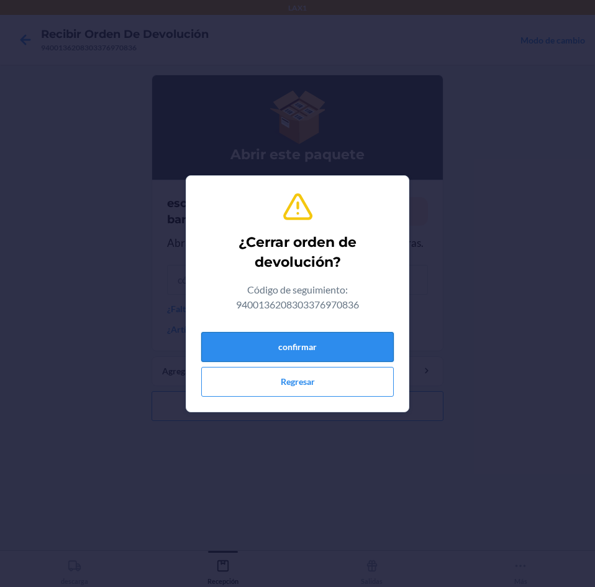
click at [362, 344] on button "confirmar" at bounding box center [297, 347] width 193 height 30
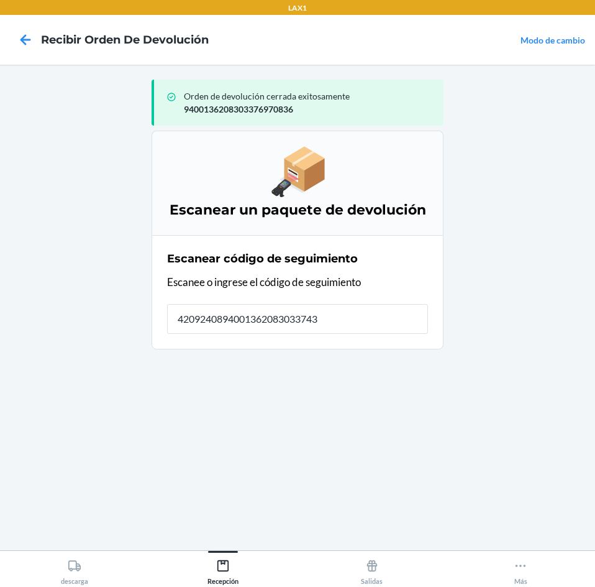
type input "42092408940013620830337436"
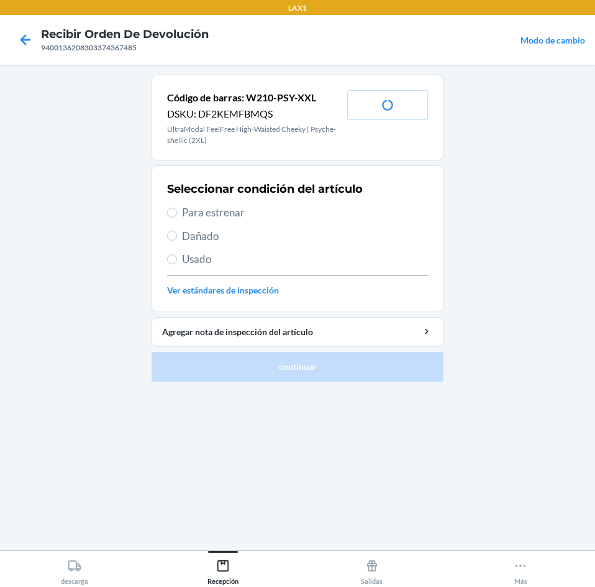
click at [318, 211] on span "Para estrenar" at bounding box center [305, 212] width 246 height 16
click at [177, 211] on input "Para estrenar" at bounding box center [172, 213] width 10 height 10
radio input "true"
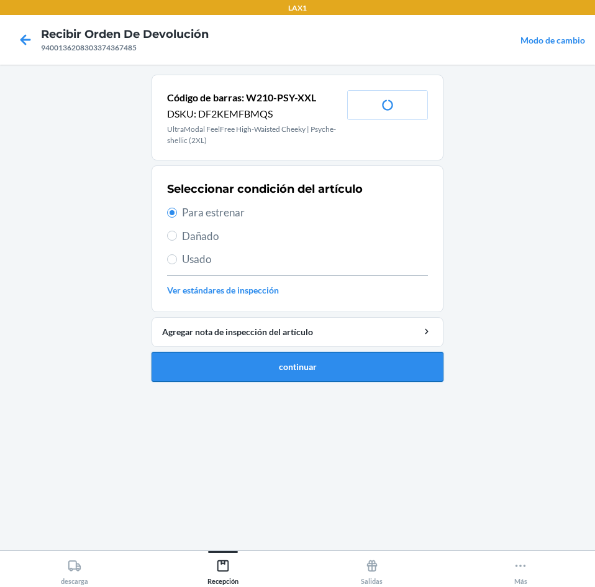
click at [366, 378] on button "continuar" at bounding box center [298, 367] width 292 height 30
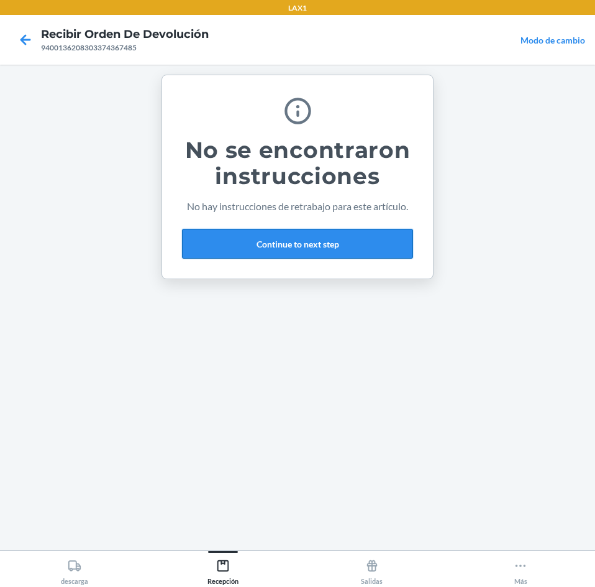
click at [350, 236] on button "Continue to next step" at bounding box center [297, 244] width 231 height 30
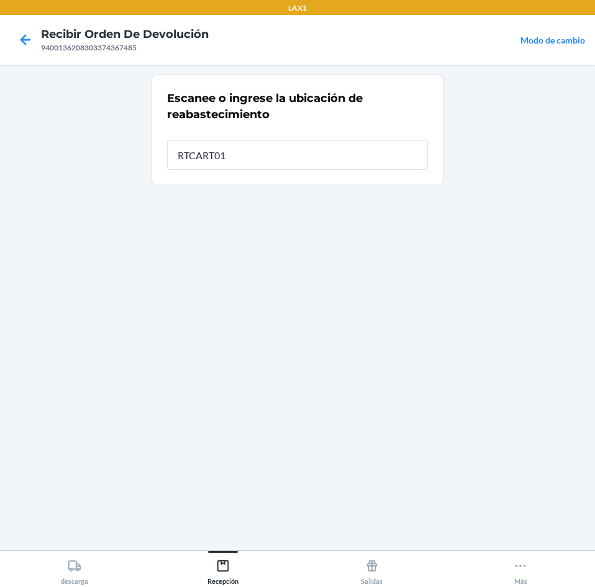
type input "RTCART012"
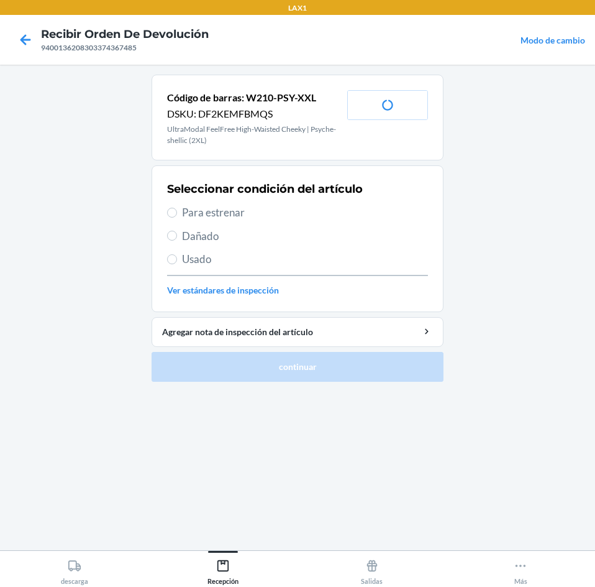
click at [279, 206] on span "Para estrenar" at bounding box center [305, 212] width 246 height 16
click at [177, 208] on input "Para estrenar" at bounding box center [172, 213] width 10 height 10
radio input "true"
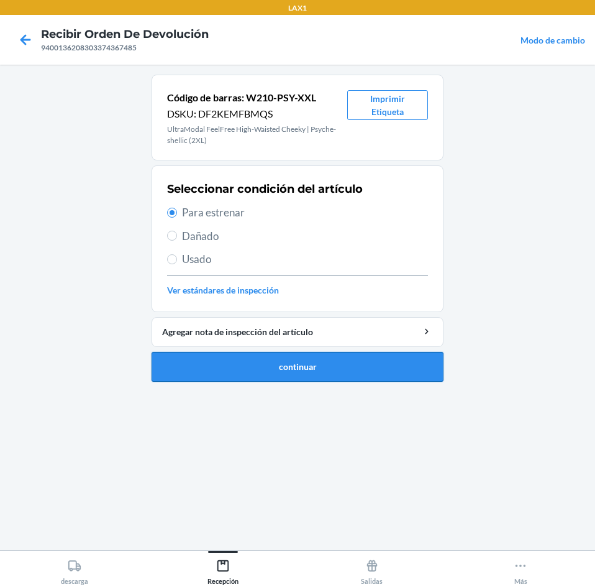
click at [286, 362] on button "continuar" at bounding box center [298, 367] width 292 height 30
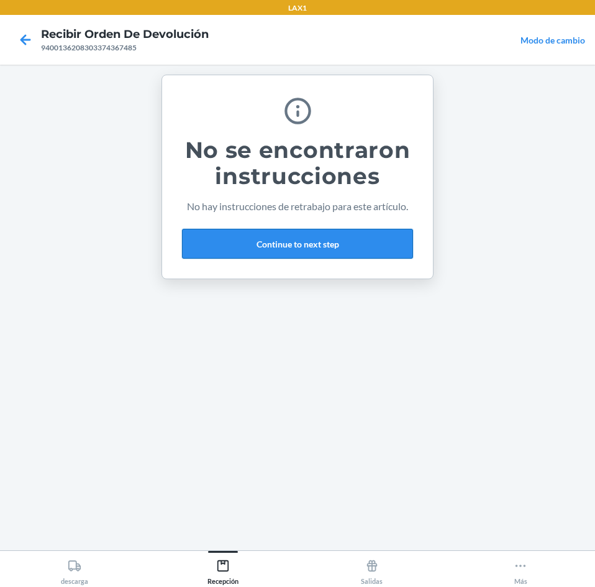
click at [337, 245] on button "Continue to next step" at bounding box center [297, 244] width 231 height 30
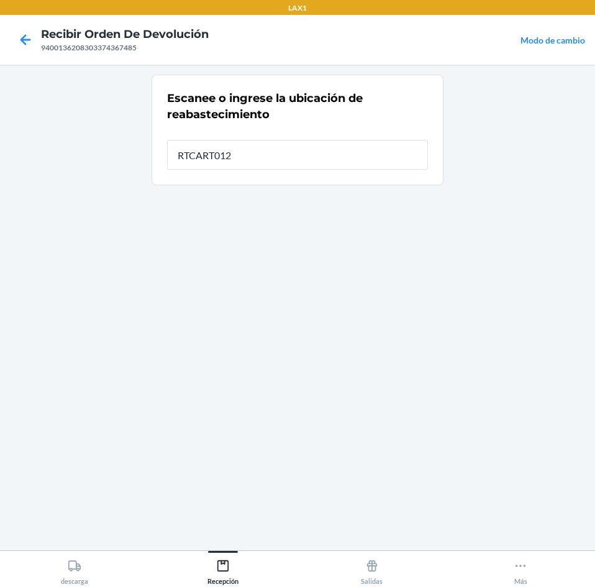
type input "RTCART012"
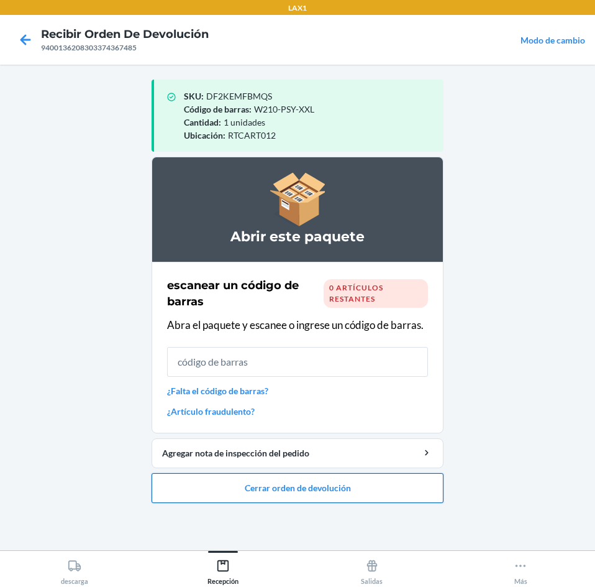
click at [385, 498] on button "Cerrar orden de devolución" at bounding box center [298, 488] width 292 height 30
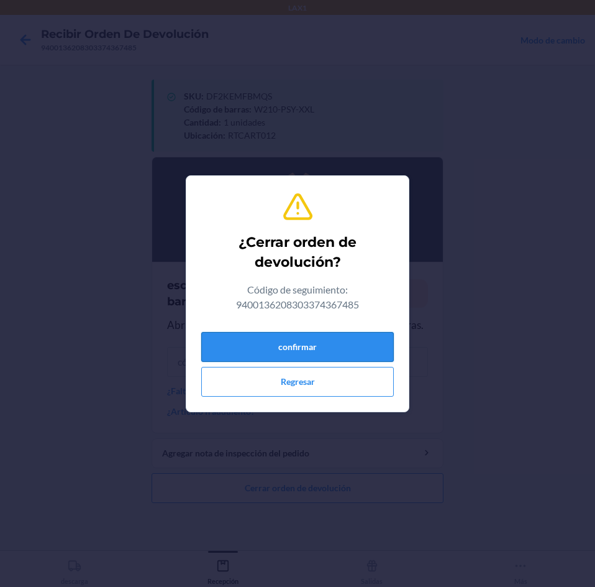
click at [352, 343] on button "confirmar" at bounding box center [297, 347] width 193 height 30
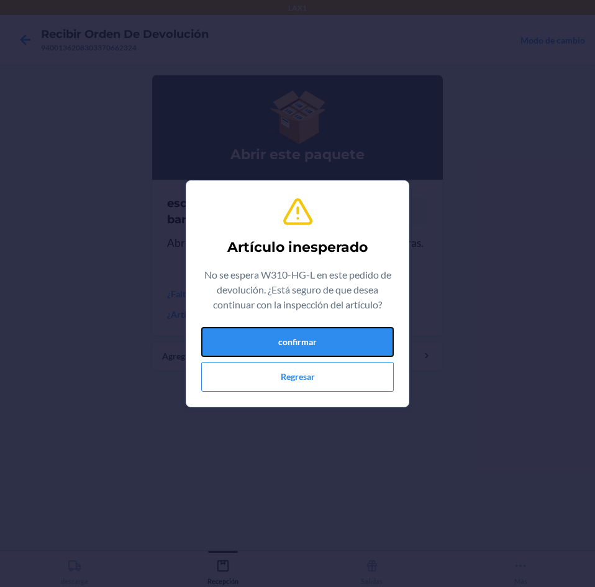
drag, startPoint x: 255, startPoint y: 331, endPoint x: 259, endPoint y: 306, distance: 25.2
click at [253, 331] on button "confirmar" at bounding box center [297, 342] width 193 height 30
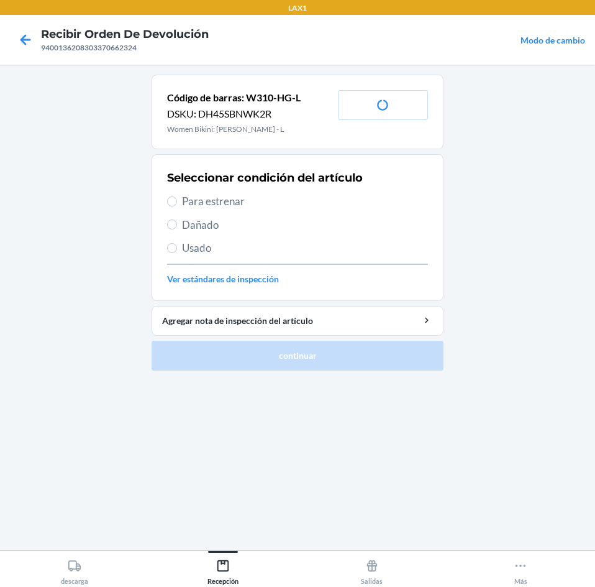
click at [257, 256] on div "Seleccionar condición del artículo Para estrenar Dañado Usado Ver estándares de…" at bounding box center [297, 227] width 261 height 123
click at [256, 254] on span "Usado" at bounding box center [305, 248] width 246 height 16
click at [177, 253] on input "Usado" at bounding box center [172, 248] width 10 height 10
radio input "true"
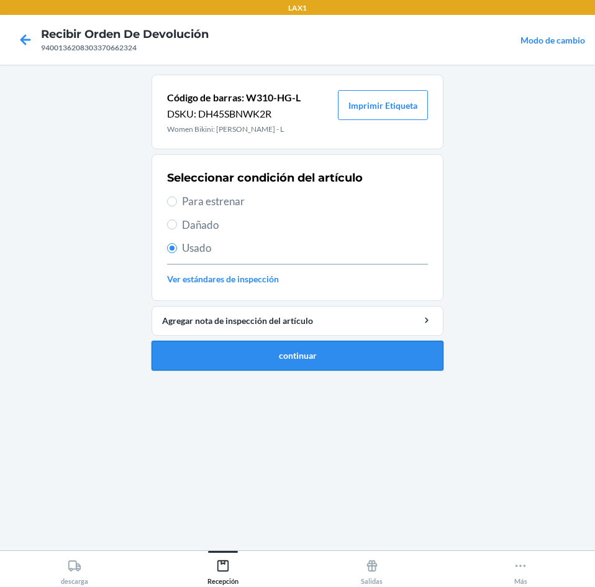
click at [281, 344] on button "continuar" at bounding box center [298, 356] width 292 height 30
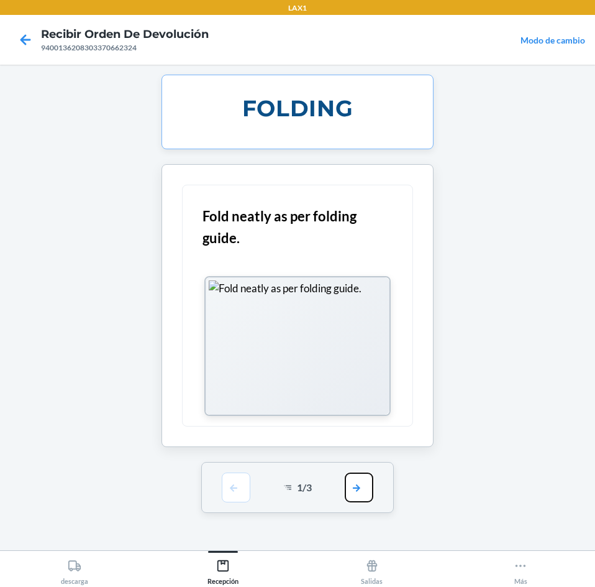
drag, startPoint x: 364, startPoint y: 487, endPoint x: 362, endPoint y: 403, distance: 83.3
click at [365, 482] on button "button" at bounding box center [359, 487] width 29 height 30
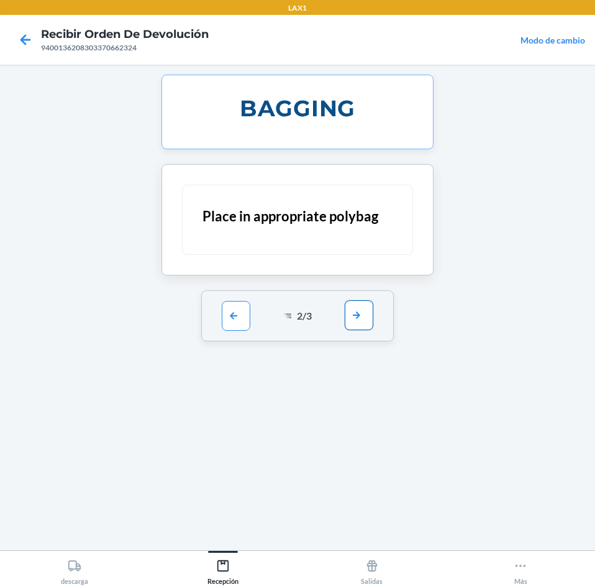
click at [360, 329] on button "button" at bounding box center [359, 315] width 29 height 30
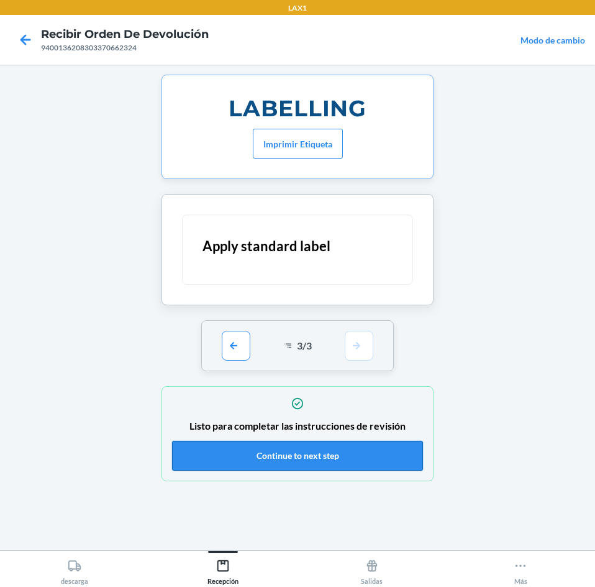
click at [325, 450] on button "Continue to next step" at bounding box center [297, 456] width 251 height 30
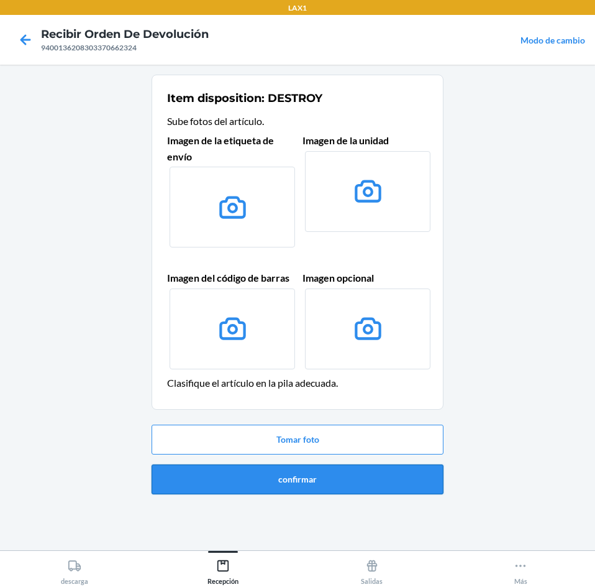
click at [335, 491] on button "confirmar" at bounding box center [298, 479] width 292 height 30
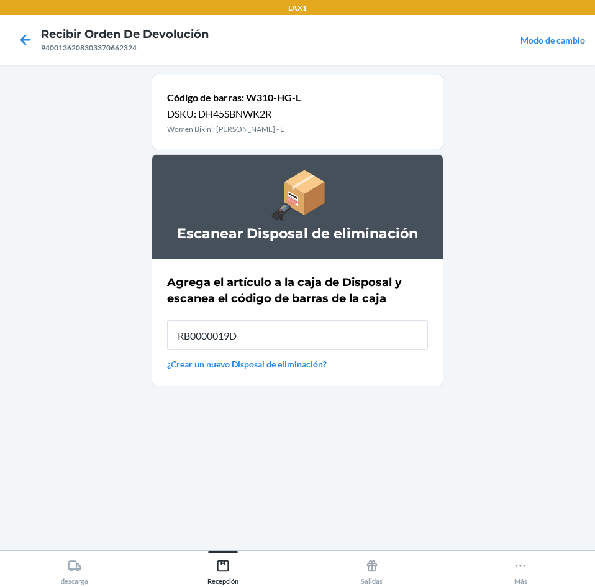
type input "RB0000019D0"
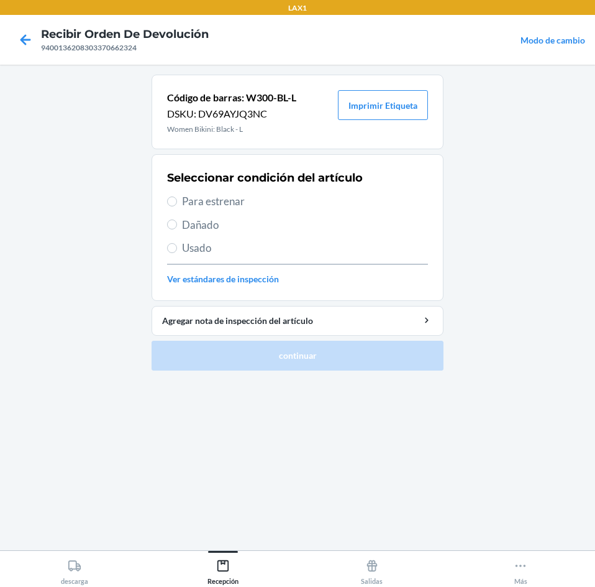
click at [242, 249] on span "Usado" at bounding box center [305, 248] width 246 height 16
click at [177, 249] on input "Usado" at bounding box center [172, 248] width 10 height 10
radio input "true"
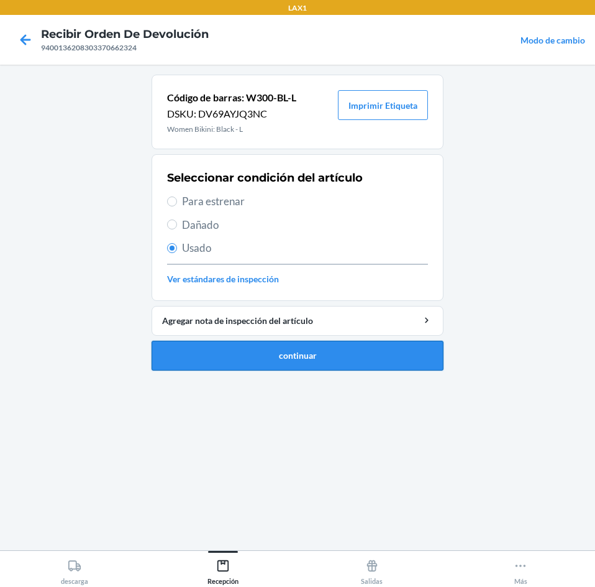
click at [287, 365] on button "continuar" at bounding box center [298, 356] width 292 height 30
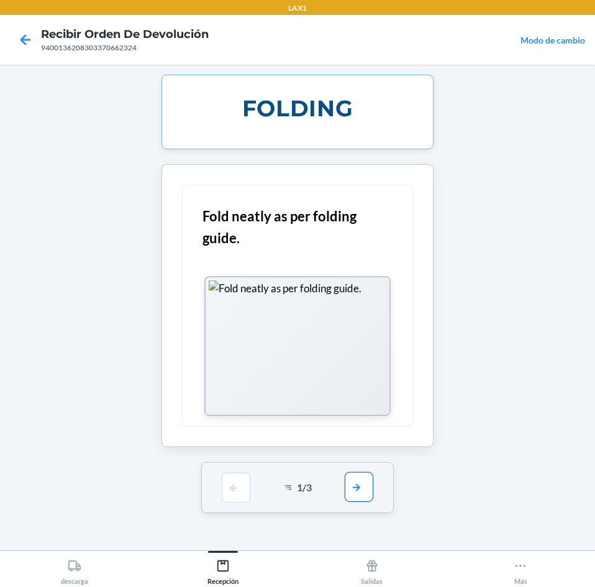
click at [370, 480] on button "button" at bounding box center [359, 487] width 29 height 30
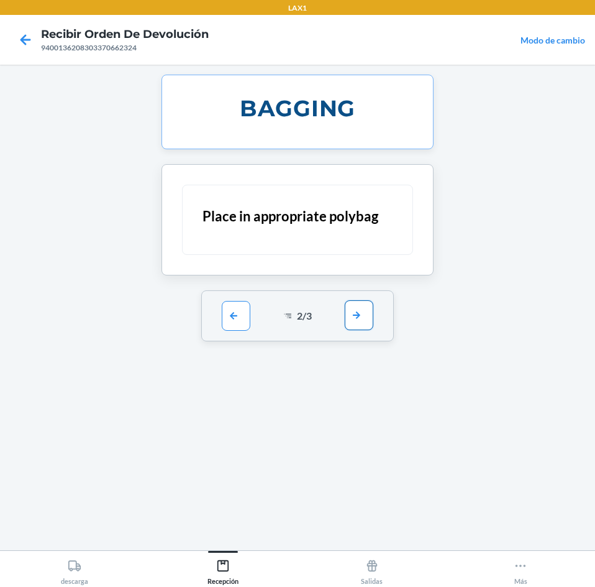
click at [361, 320] on button "button" at bounding box center [359, 315] width 29 height 30
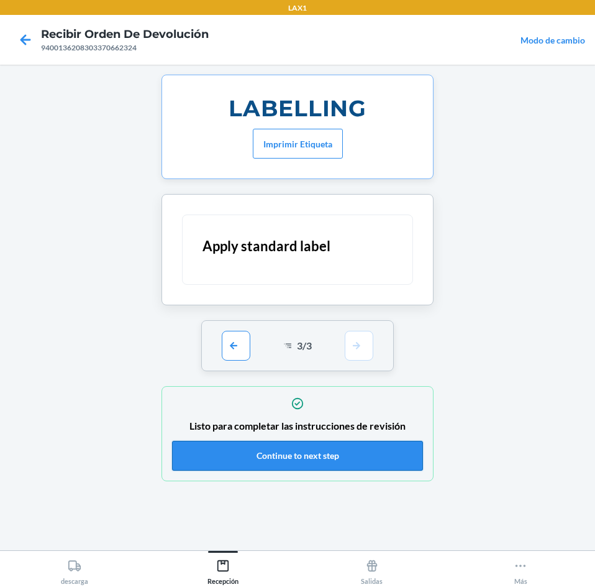
click at [314, 456] on button "Continue to next step" at bounding box center [297, 456] width 251 height 30
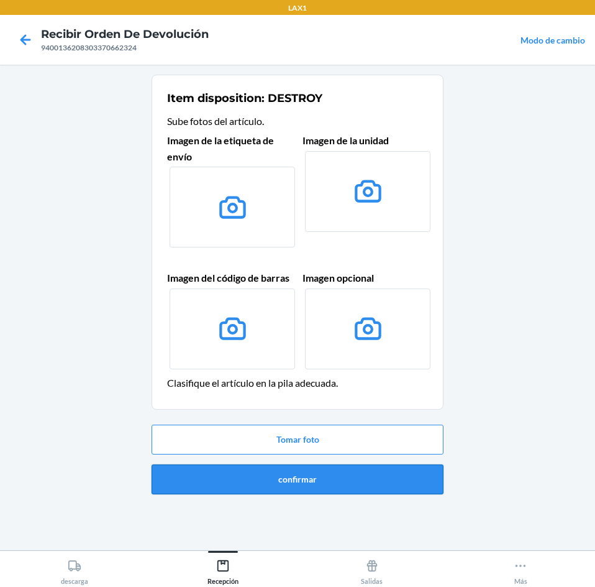
click at [304, 470] on button "confirmar" at bounding box center [298, 479] width 292 height 30
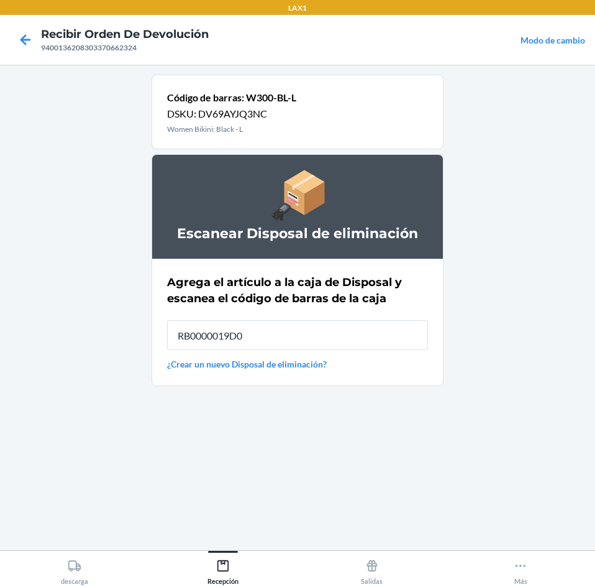
type input "RB0000019D0"
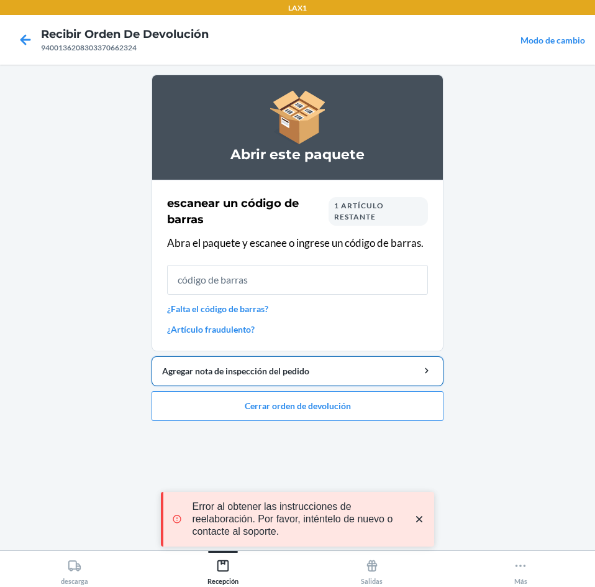
click at [272, 376] on div "Agregar nota de inspección del pedido" at bounding box center [297, 370] width 271 height 13
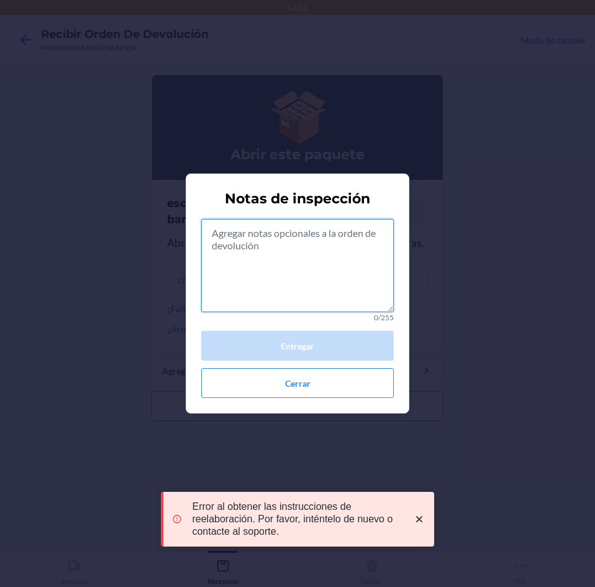
click at [236, 291] on textarea at bounding box center [297, 265] width 193 height 93
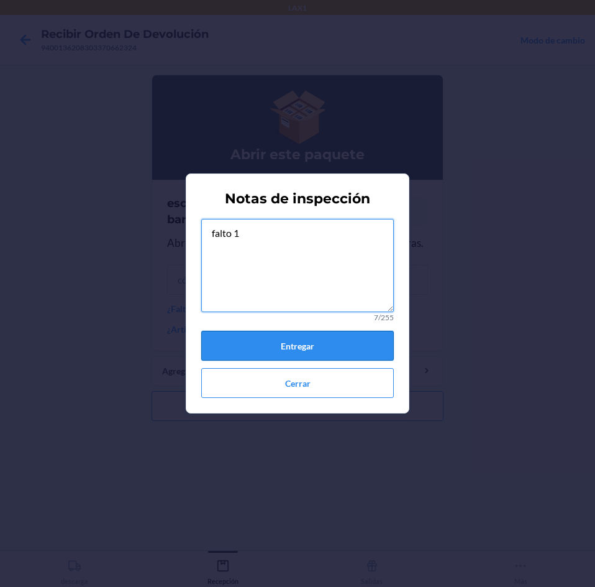
type textarea "falto 1"
click at [278, 342] on button "Entregar" at bounding box center [297, 346] width 193 height 30
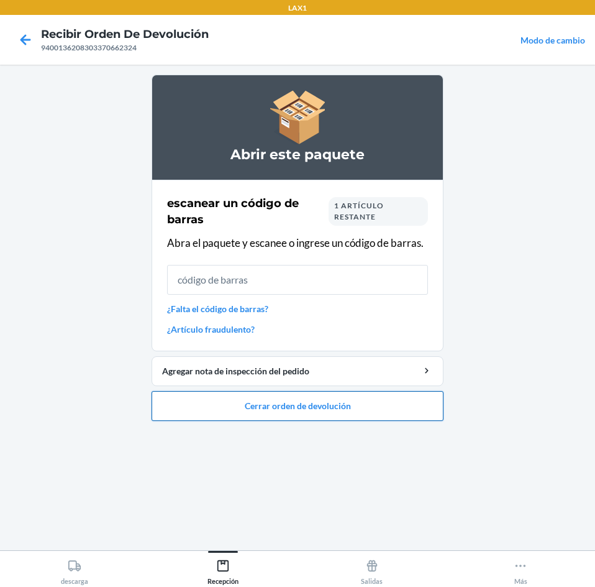
click at [282, 407] on button "Cerrar orden de devolución" at bounding box center [298, 406] width 292 height 30
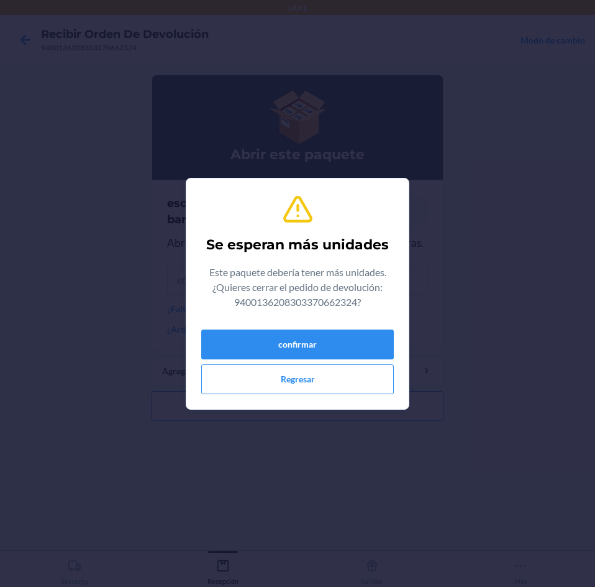
click at [281, 327] on div "confirmar Regresar" at bounding box center [297, 359] width 193 height 70
click at [281, 339] on button "confirmar" at bounding box center [297, 344] width 193 height 30
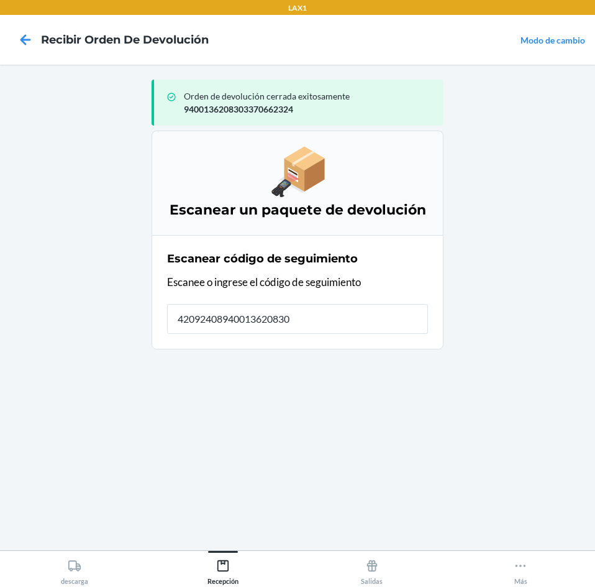
type input "420924089400136208303"
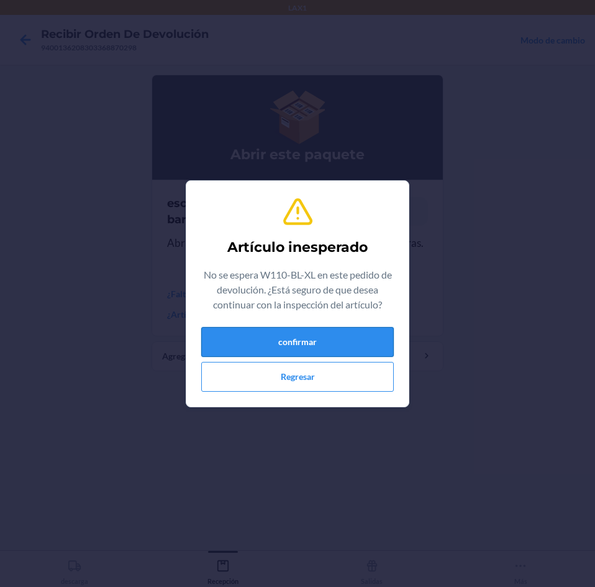
click at [289, 331] on button "confirmar" at bounding box center [297, 342] width 193 height 30
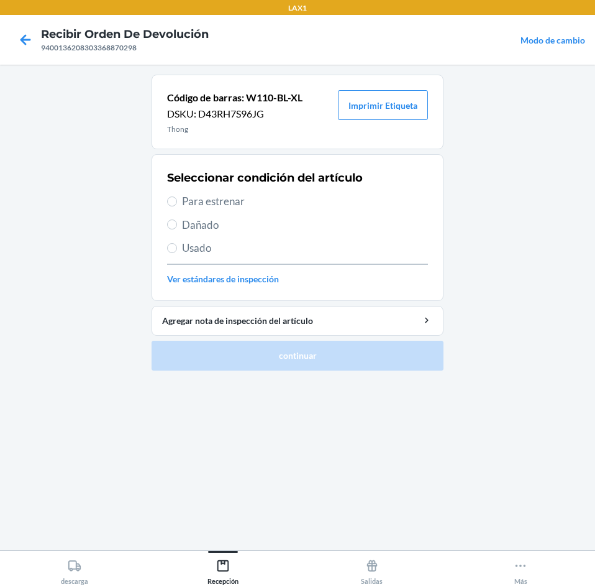
click at [280, 204] on span "Para estrenar" at bounding box center [305, 201] width 246 height 16
click at [177, 204] on input "Para estrenar" at bounding box center [172, 201] width 10 height 10
radio input "true"
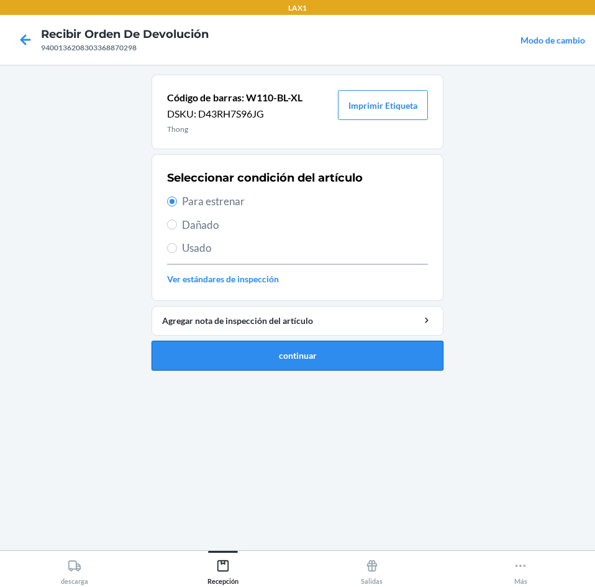
click at [298, 343] on button "continuar" at bounding box center [298, 356] width 292 height 30
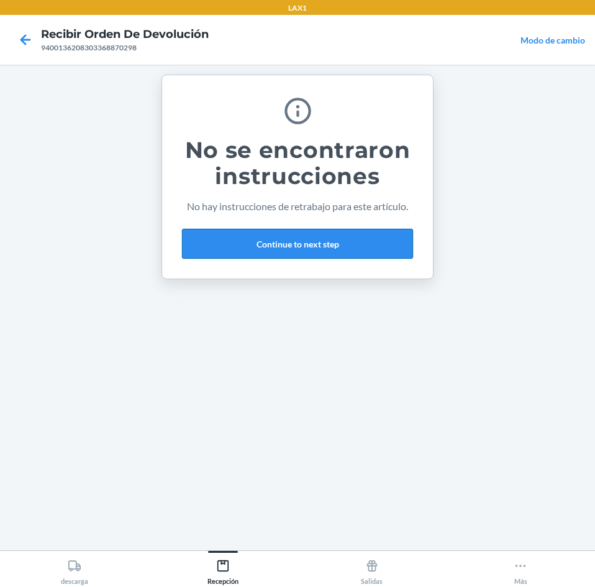
click at [349, 249] on button "Continue to next step" at bounding box center [297, 244] width 231 height 30
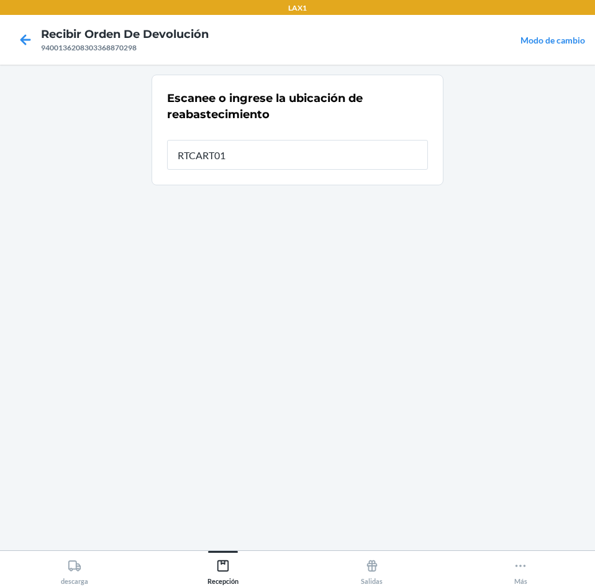
type input "RTCART012"
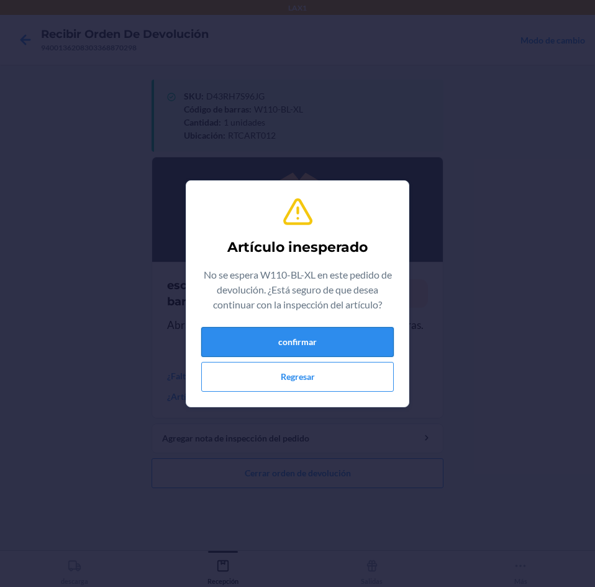
click at [324, 337] on button "confirmar" at bounding box center [297, 342] width 193 height 30
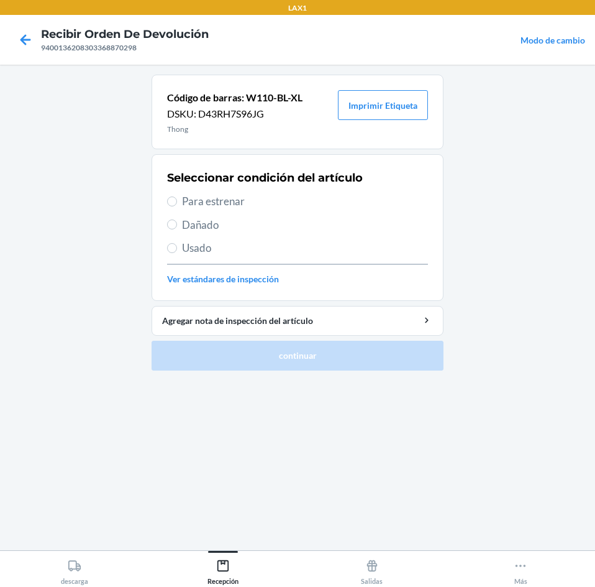
click at [261, 199] on span "Para estrenar" at bounding box center [305, 201] width 246 height 16
click at [177, 199] on input "Para estrenar" at bounding box center [172, 201] width 10 height 10
radio input "true"
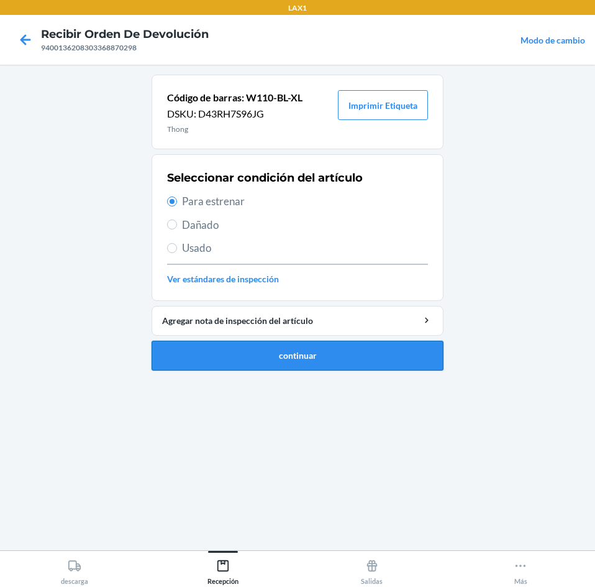
click at [300, 352] on button "continuar" at bounding box center [298, 356] width 292 height 30
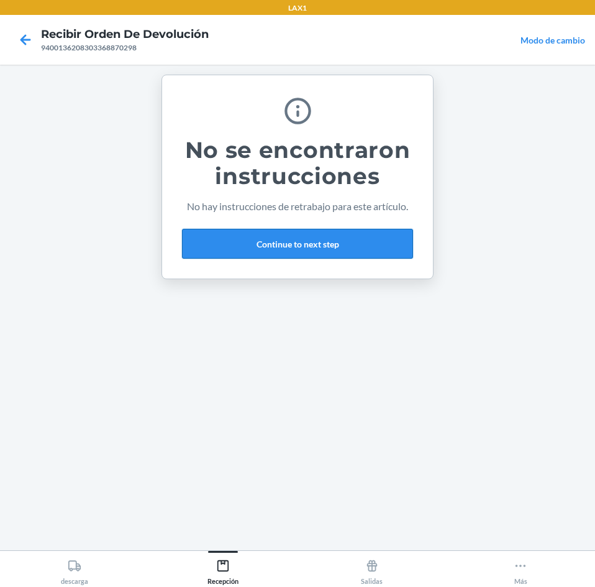
click at [352, 243] on button "Continue to next step" at bounding box center [297, 244] width 231 height 30
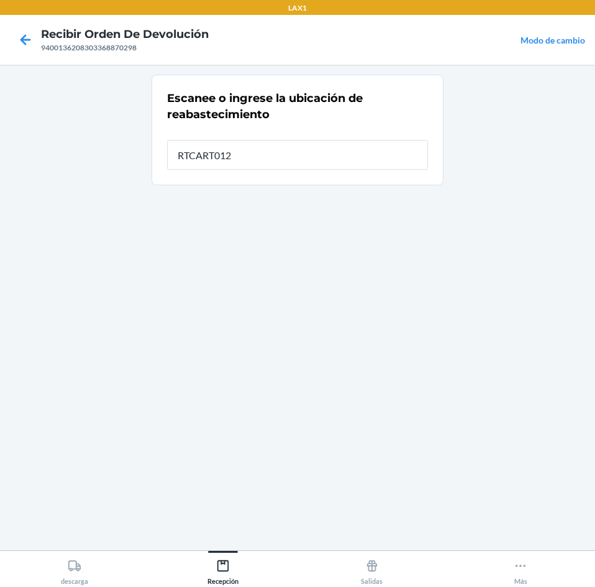
type input "RTCART012"
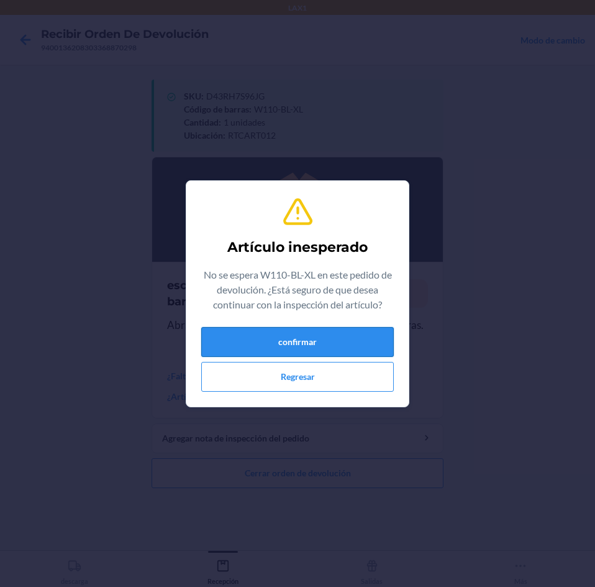
click at [285, 350] on button "confirmar" at bounding box center [297, 342] width 193 height 30
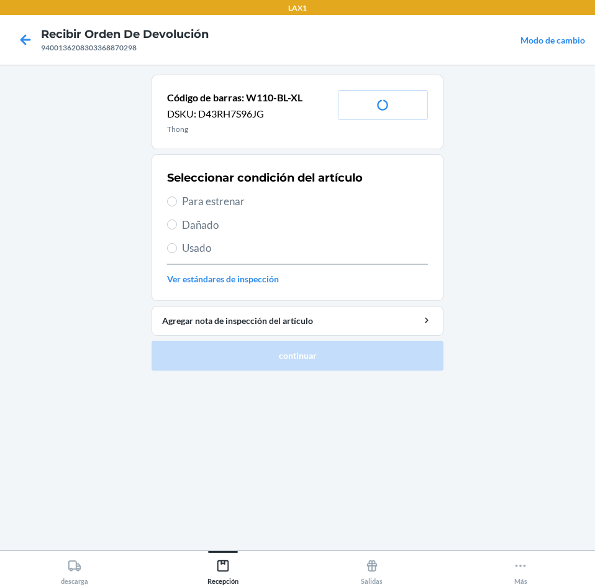
click at [262, 204] on span "Para estrenar" at bounding box center [305, 201] width 246 height 16
click at [177, 204] on input "Para estrenar" at bounding box center [172, 201] width 10 height 10
radio input "true"
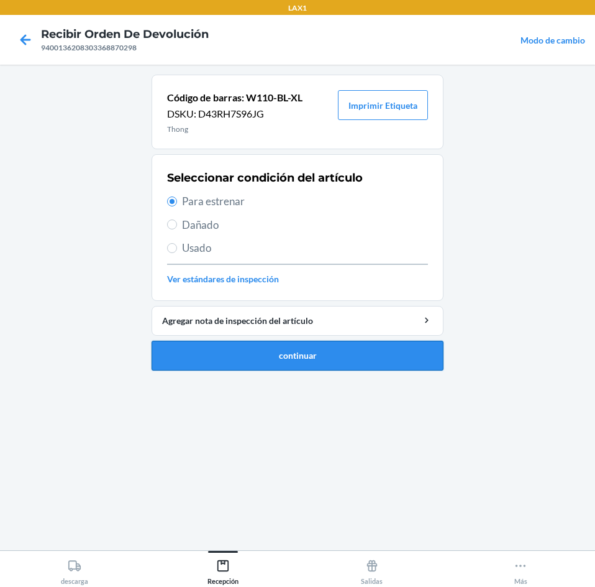
click at [296, 359] on button "continuar" at bounding box center [298, 356] width 292 height 30
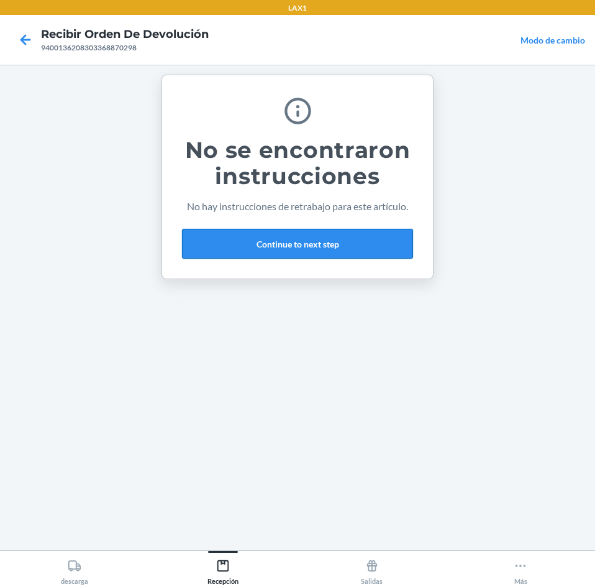
click at [329, 246] on button "Continue to next step" at bounding box center [297, 244] width 231 height 30
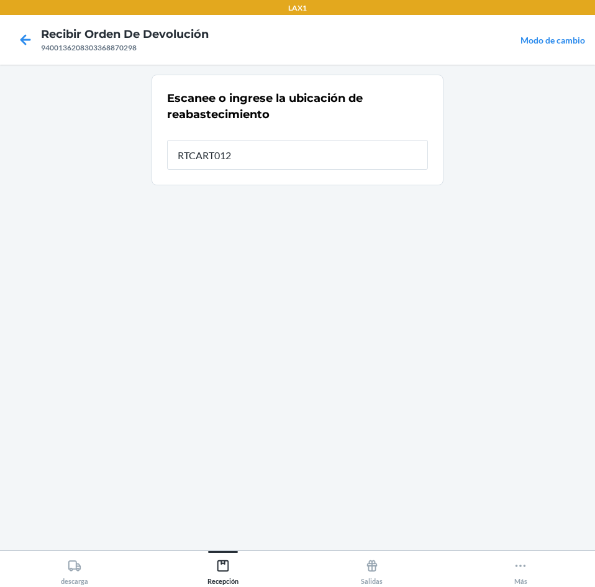
type input "RTCART012"
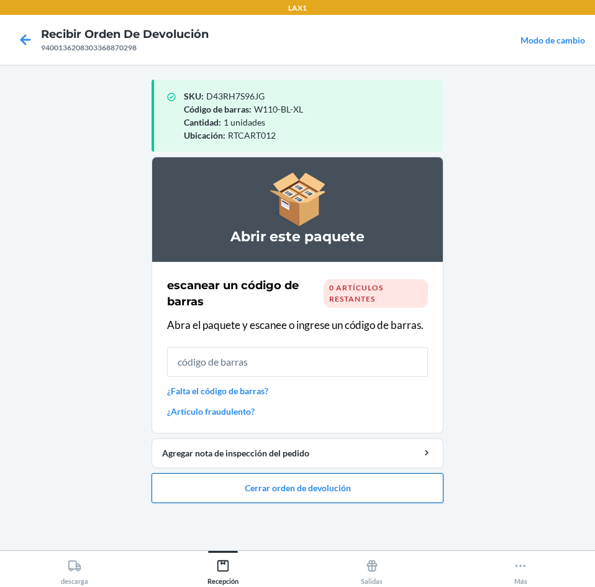
click at [315, 487] on button "Cerrar orden de devolución" at bounding box center [298, 488] width 292 height 30
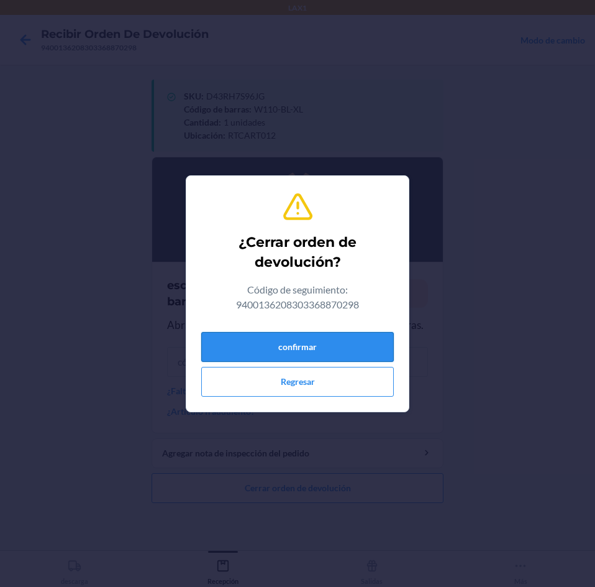
click at [293, 350] on button "confirmar" at bounding box center [297, 347] width 193 height 30
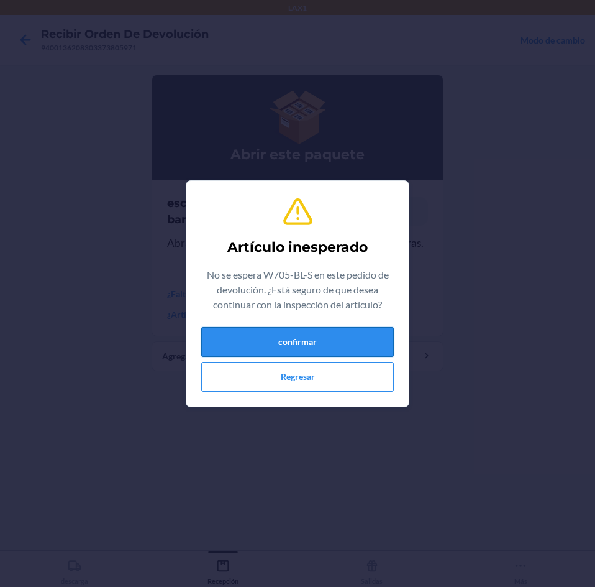
click at [285, 342] on button "confirmar" at bounding box center [297, 342] width 193 height 30
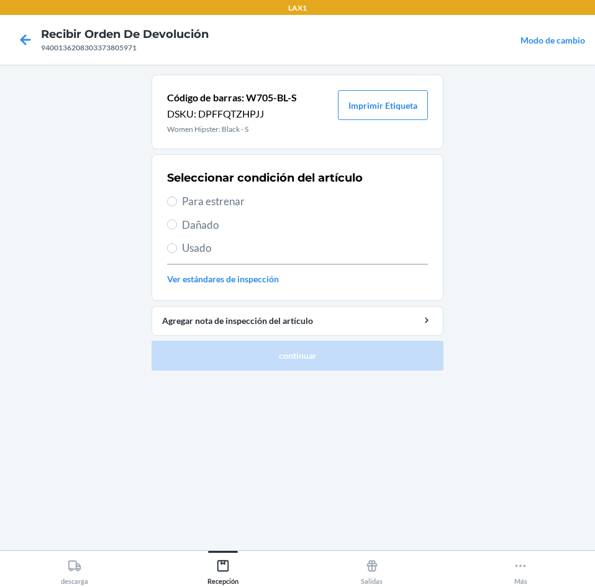
click at [249, 250] on span "Usado" at bounding box center [305, 248] width 246 height 16
click at [177, 250] on input "Usado" at bounding box center [172, 248] width 10 height 10
radio input "true"
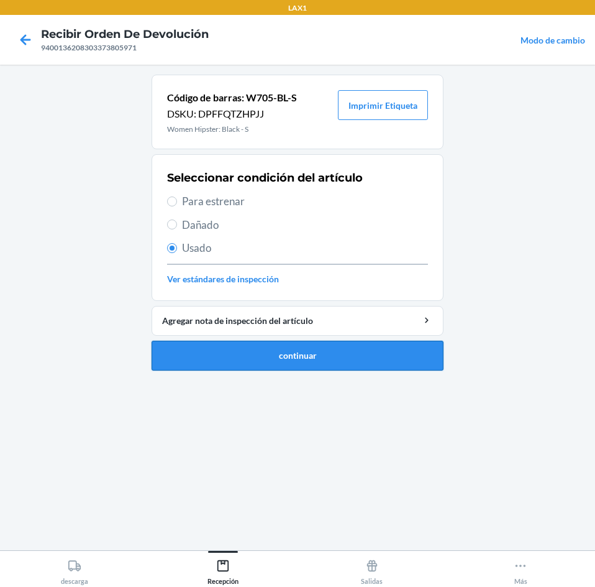
click at [288, 363] on button "continuar" at bounding box center [298, 356] width 292 height 30
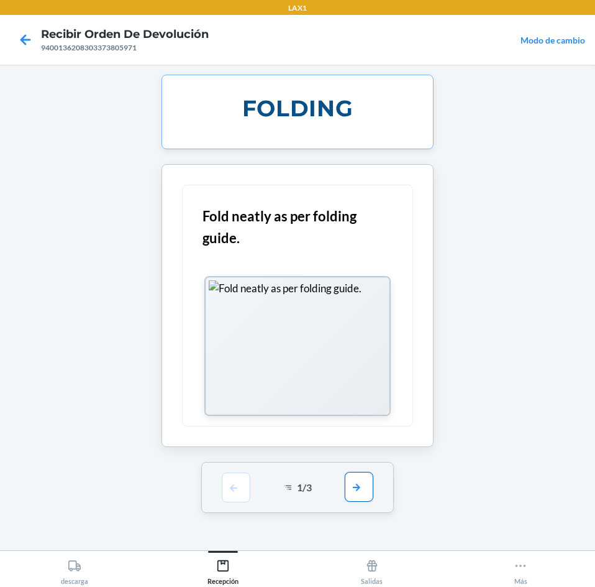
click at [359, 488] on button "button" at bounding box center [359, 487] width 29 height 30
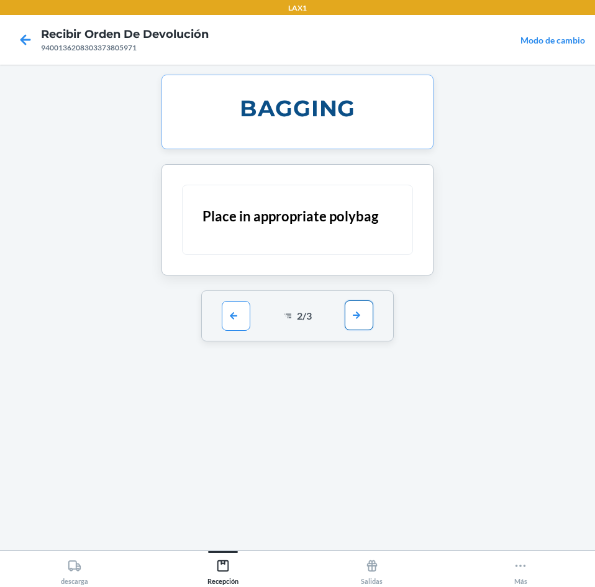
click at [355, 321] on button "button" at bounding box center [359, 315] width 29 height 30
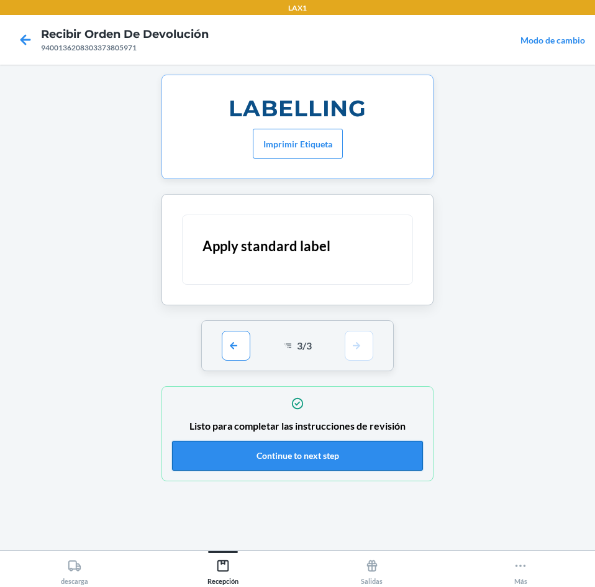
click at [330, 454] on button "Continue to next step" at bounding box center [297, 456] width 251 height 30
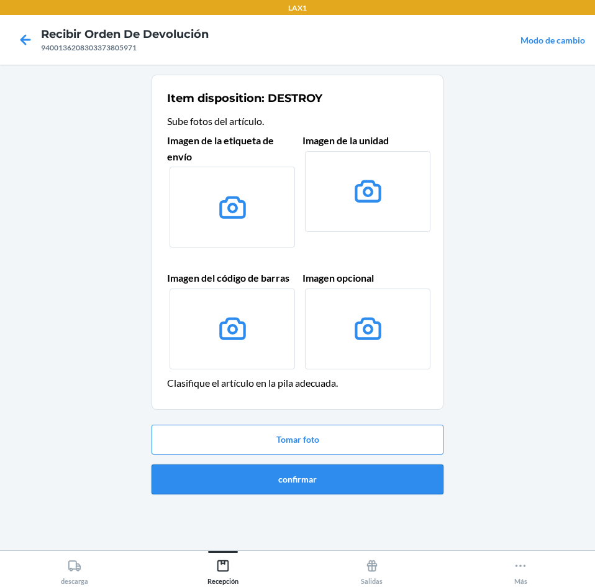
click at [329, 486] on button "confirmar" at bounding box center [298, 479] width 292 height 30
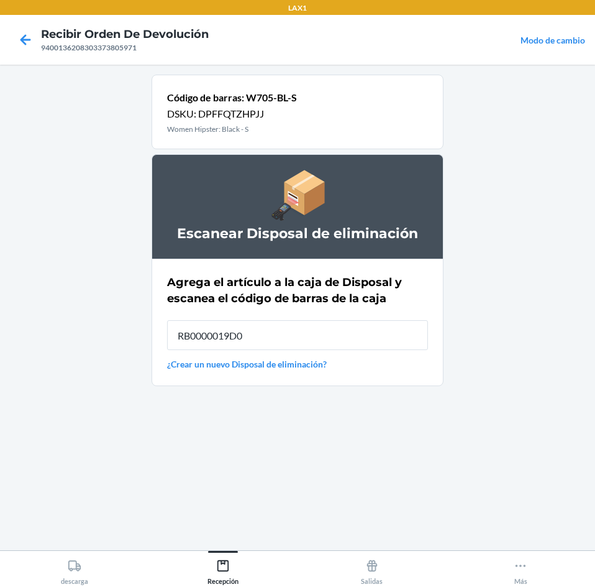
type input "RB0000019D0"
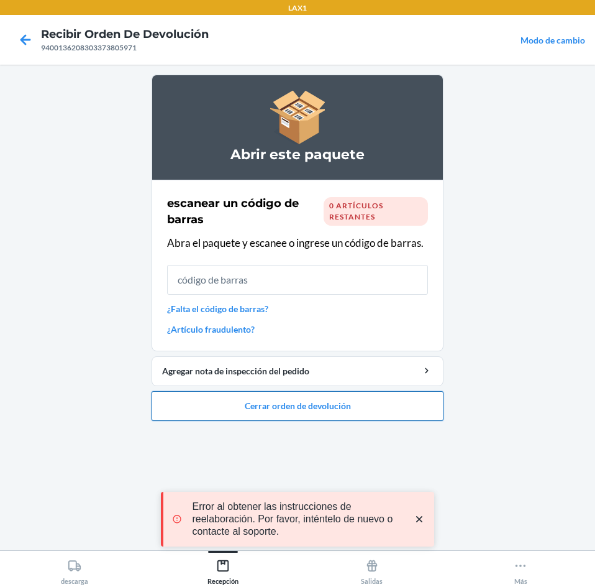
click at [362, 413] on button "Cerrar orden de devolución" at bounding box center [298, 406] width 292 height 30
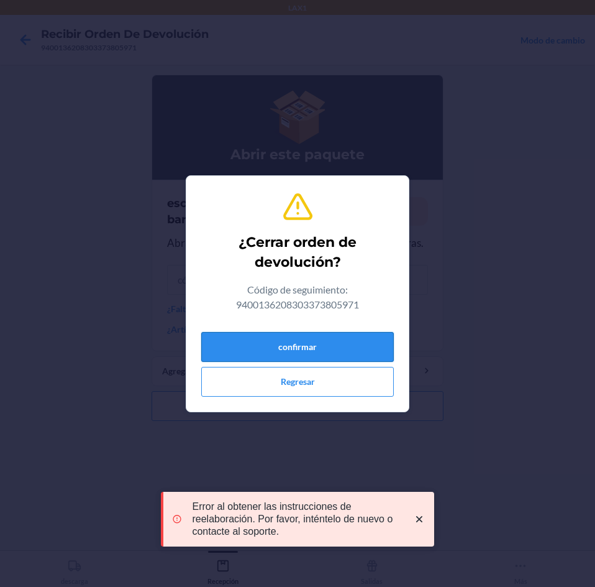
click at [337, 341] on button "confirmar" at bounding box center [297, 347] width 193 height 30
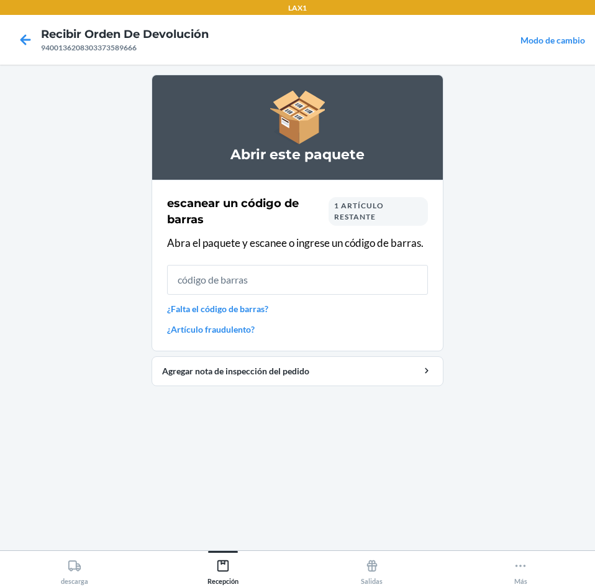
click at [395, 206] on div "1 artículo restante" at bounding box center [378, 211] width 99 height 29
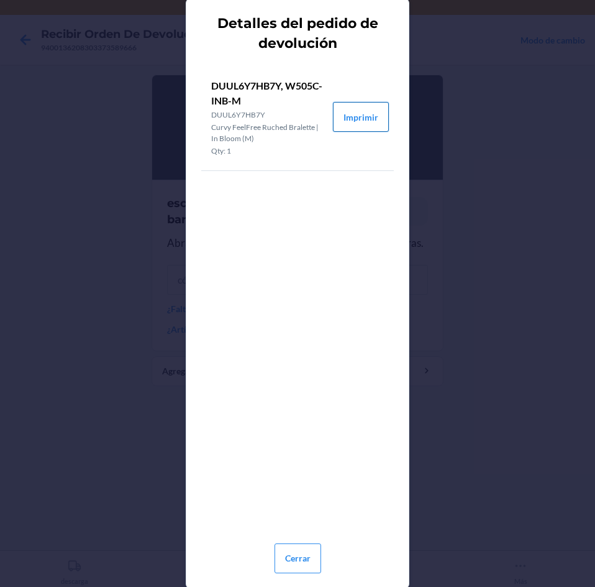
click at [364, 114] on button "Imprimir" at bounding box center [361, 117] width 56 height 30
click at [316, 560] on button "Cerrar" at bounding box center [298, 558] width 47 height 30
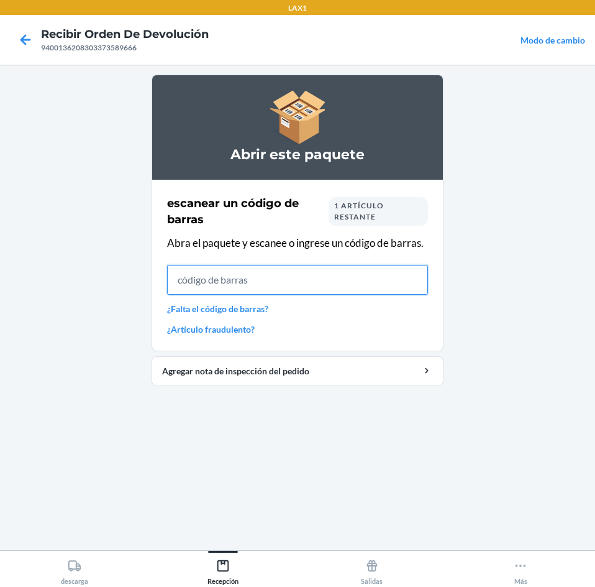
click at [279, 279] on input "text" at bounding box center [297, 280] width 261 height 30
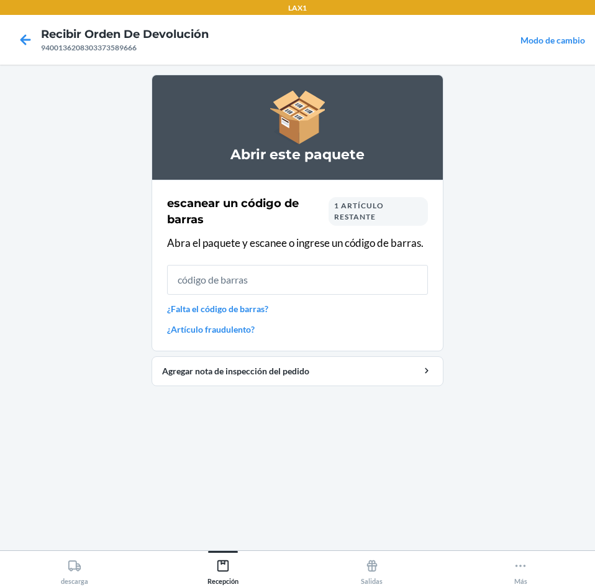
click at [396, 213] on div "1 artículo restante" at bounding box center [378, 211] width 99 height 29
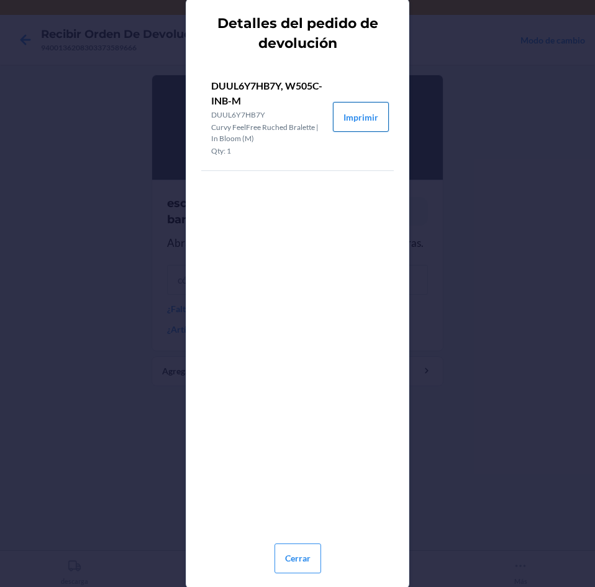
click at [370, 105] on button "Imprimir" at bounding box center [361, 117] width 56 height 30
click at [299, 568] on button "Cerrar" at bounding box center [298, 558] width 47 height 30
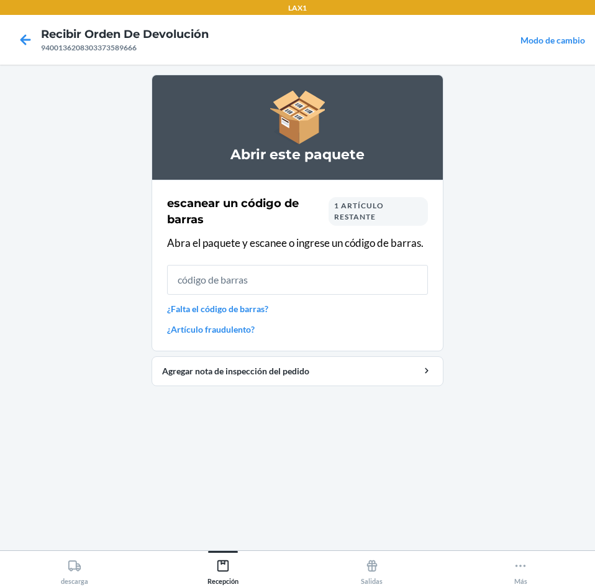
drag, startPoint x: 318, startPoint y: 260, endPoint x: 307, endPoint y: 280, distance: 23.4
click at [312, 276] on div "escanear un código de barras 1 artículo restante Abra el paquete y escanee o in…" at bounding box center [297, 265] width 261 height 148
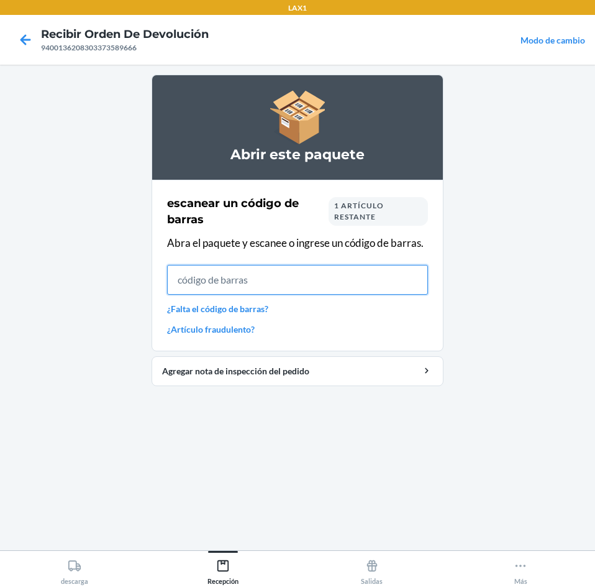
click at [307, 280] on input "text" at bounding box center [297, 280] width 261 height 30
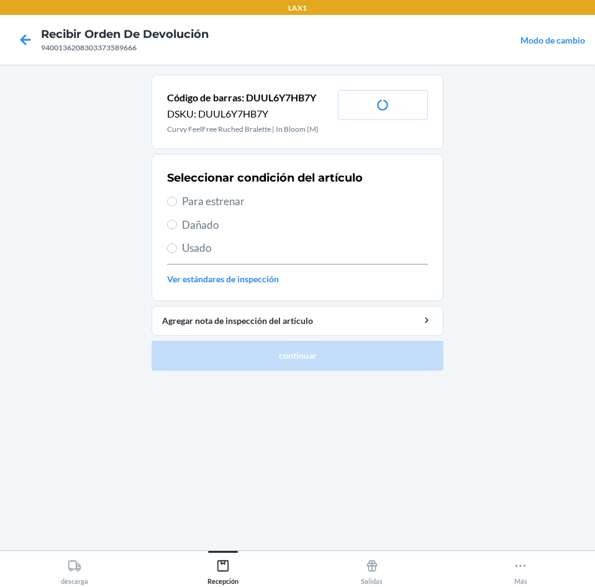
click at [267, 195] on span "Para estrenar" at bounding box center [305, 201] width 246 height 16
click at [177, 196] on input "Para estrenar" at bounding box center [172, 201] width 10 height 10
radio input "true"
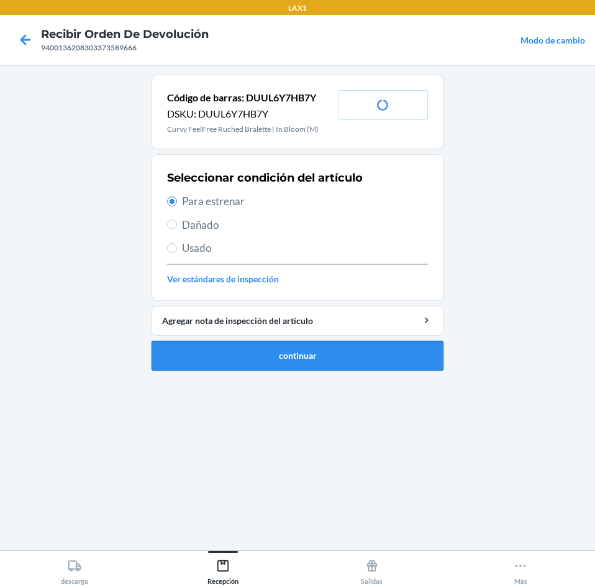
click at [268, 355] on button "continuar" at bounding box center [298, 356] width 292 height 30
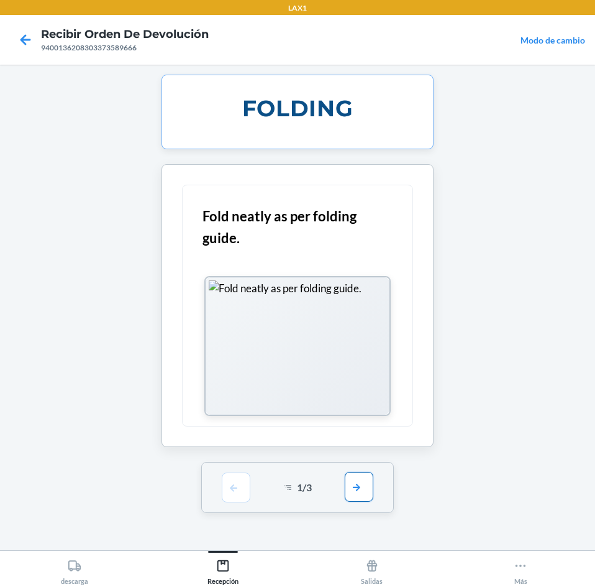
click at [352, 495] on button "button" at bounding box center [359, 487] width 29 height 30
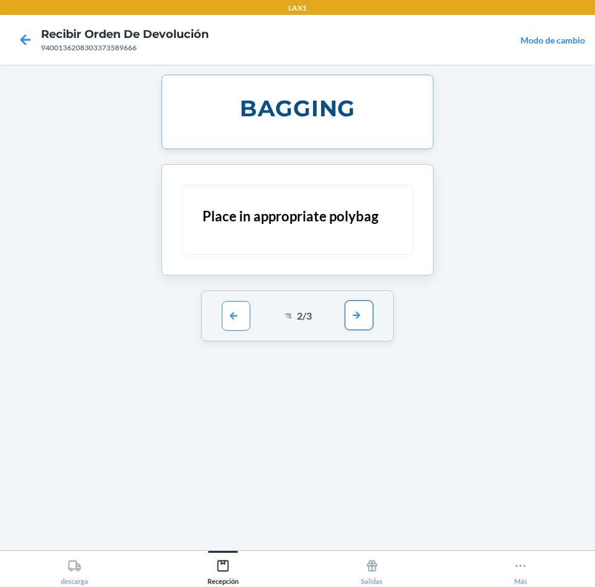
click at [358, 319] on button "button" at bounding box center [359, 315] width 29 height 30
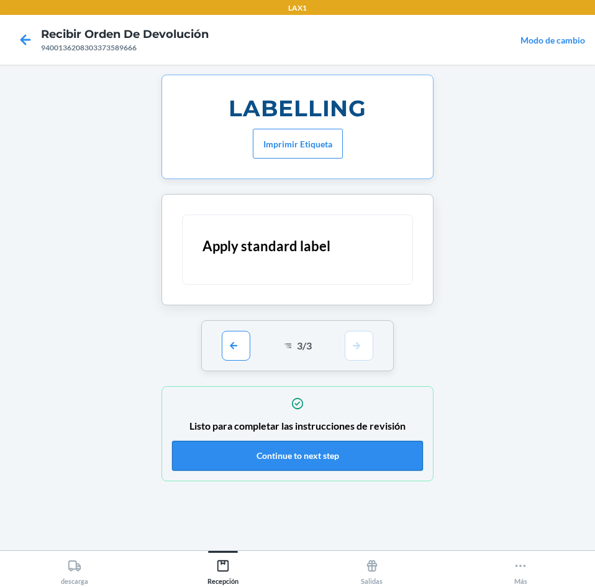
click at [347, 457] on button "Continue to next step" at bounding box center [297, 456] width 251 height 30
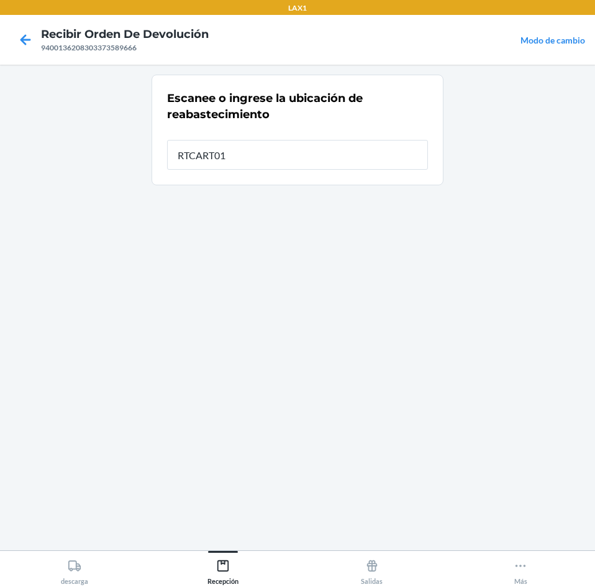
type input "RTCART012"
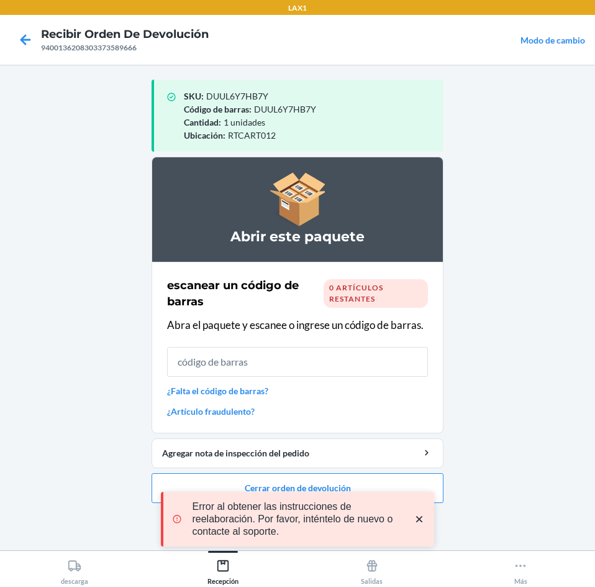
click at [419, 519] on icon "close toast" at bounding box center [419, 519] width 6 height 6
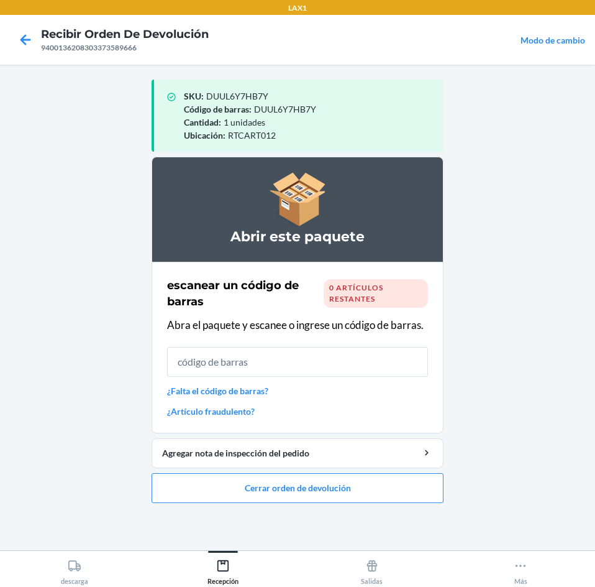
click at [370, 490] on div "LAX1 Recibir orden de devolución 9400136208303373589666 Modo de cambio SKU : DU…" at bounding box center [297, 293] width 595 height 587
click at [358, 478] on button "Cerrar orden de devolución" at bounding box center [298, 488] width 292 height 30
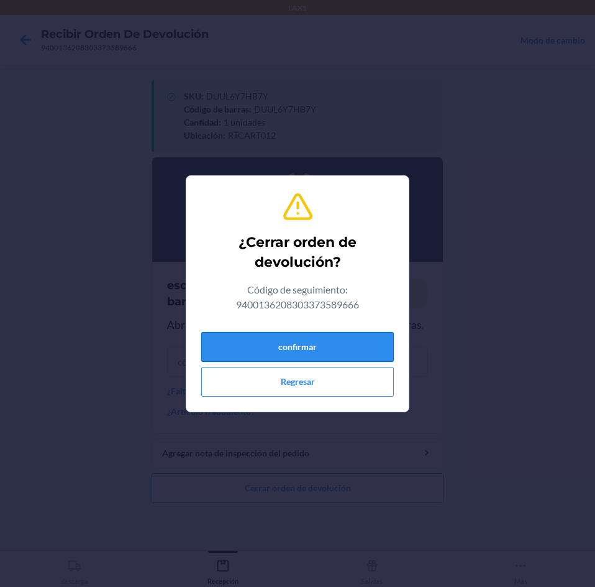
click at [302, 354] on button "confirmar" at bounding box center [297, 347] width 193 height 30
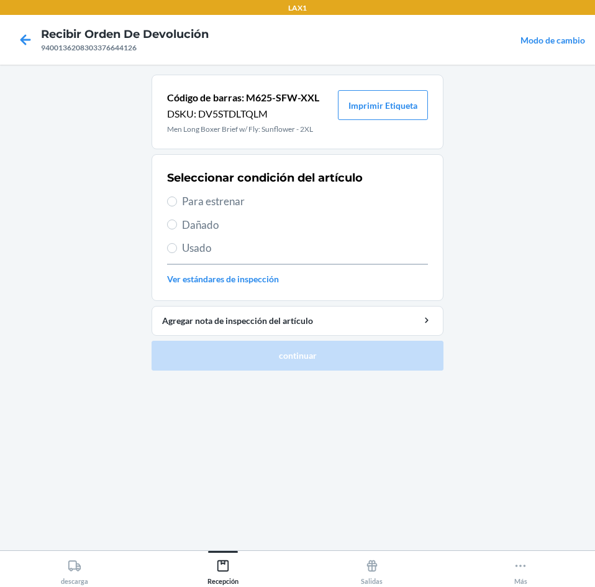
click at [267, 194] on span "Para estrenar" at bounding box center [305, 201] width 246 height 16
click at [177, 196] on input "Para estrenar" at bounding box center [172, 201] width 10 height 10
radio input "true"
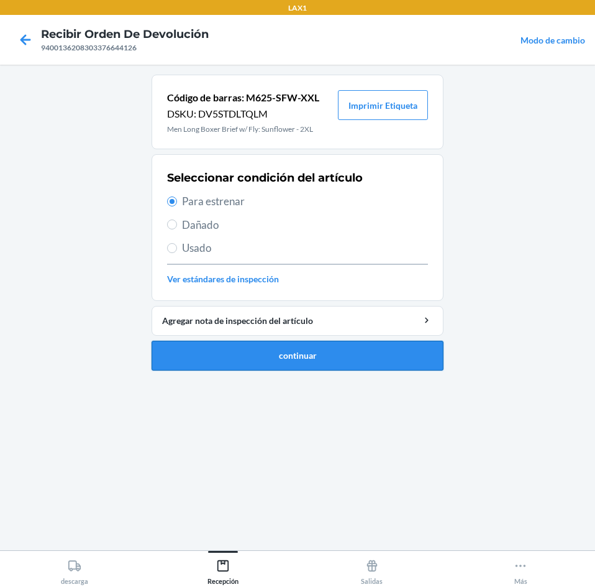
click at [335, 344] on button "continuar" at bounding box center [298, 356] width 292 height 30
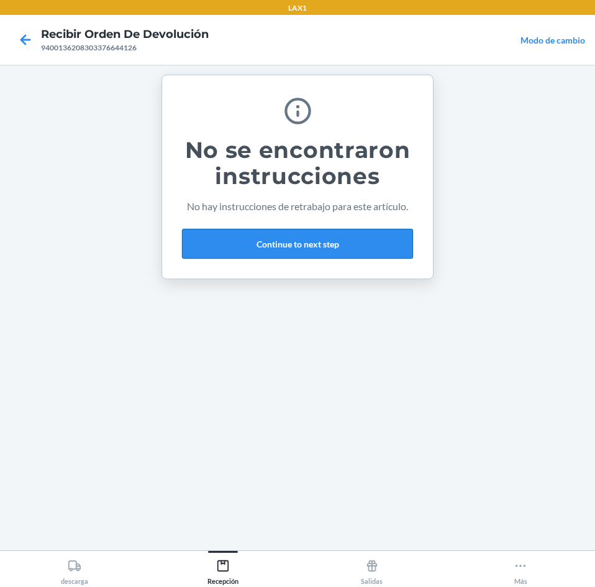
click at [364, 236] on button "Continue to next step" at bounding box center [297, 244] width 231 height 30
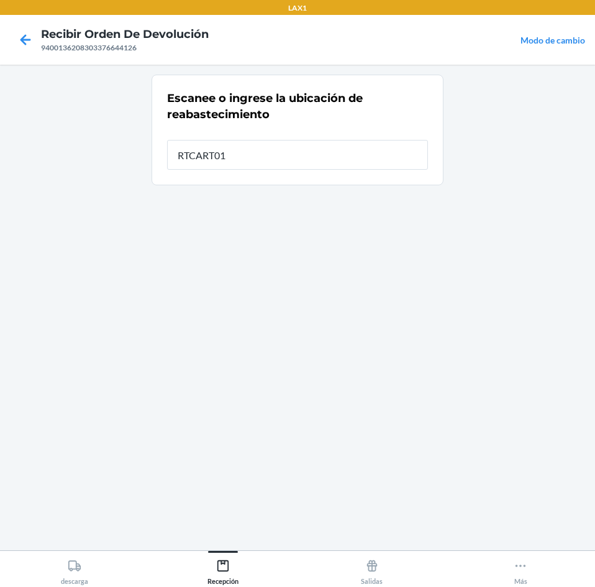
type input "RTCART012"
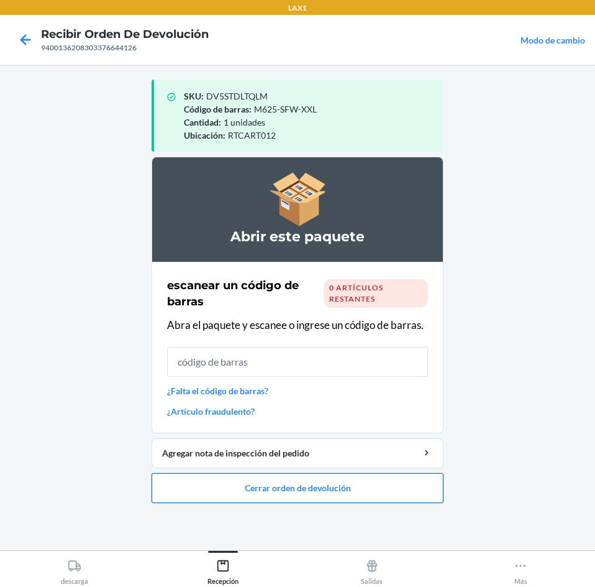
click at [322, 483] on button "Cerrar orden de devolución" at bounding box center [298, 488] width 292 height 30
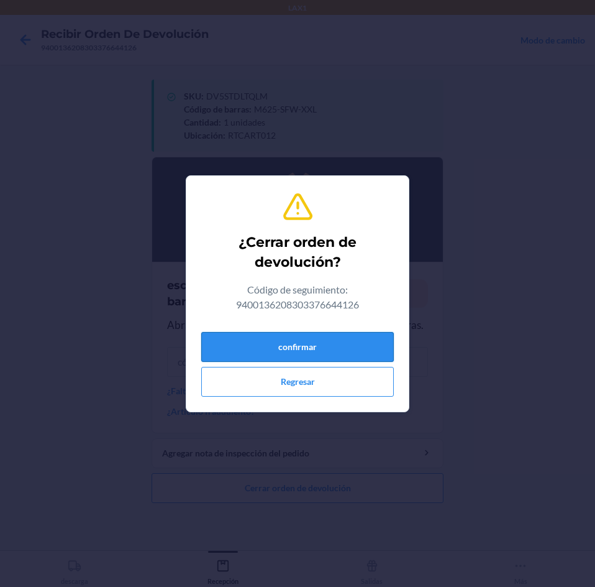
click at [322, 352] on button "confirmar" at bounding box center [297, 347] width 193 height 30
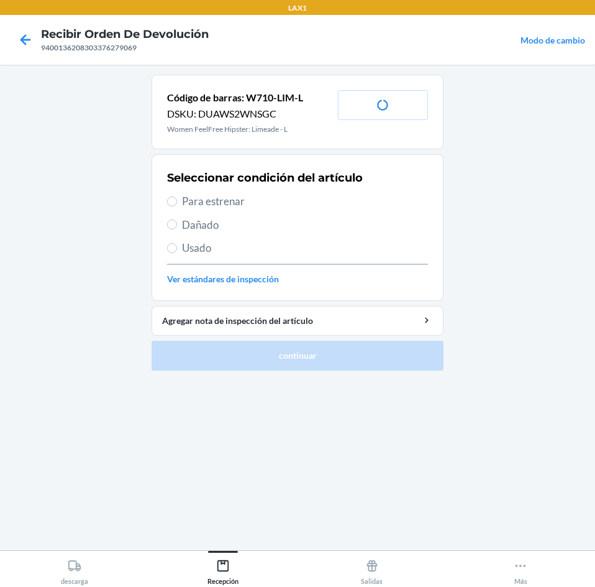
click at [270, 198] on span "Para estrenar" at bounding box center [305, 201] width 246 height 16
click at [177, 198] on input "Para estrenar" at bounding box center [172, 201] width 10 height 10
radio input "true"
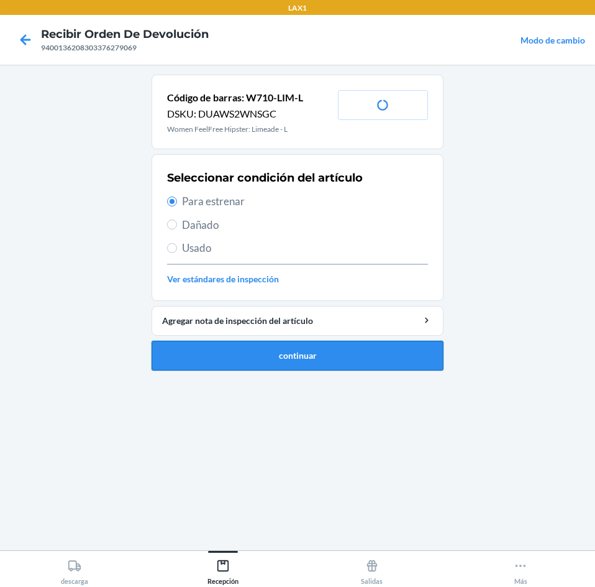
click at [305, 370] on button "continuar" at bounding box center [298, 356] width 292 height 30
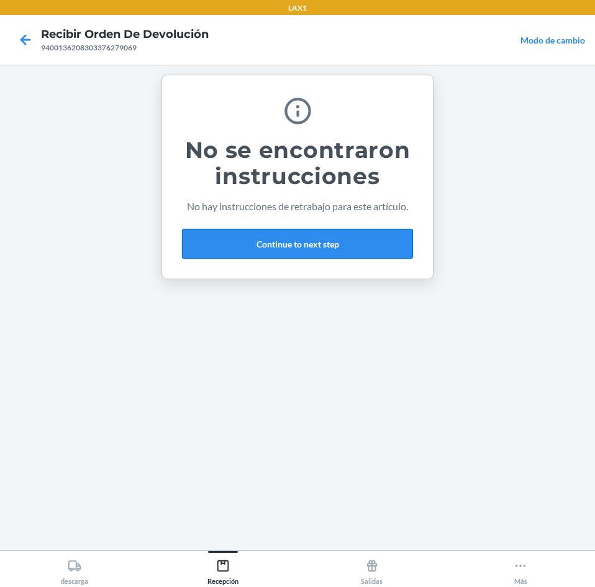
click at [335, 252] on button "Continue to next step" at bounding box center [297, 244] width 231 height 30
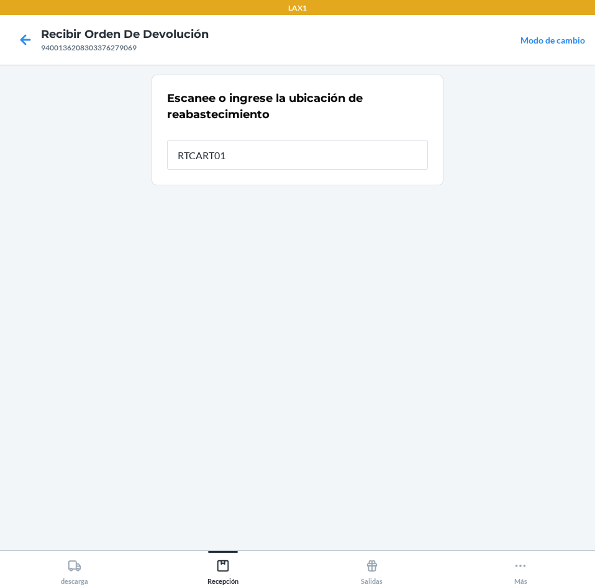
type input "RTCART012"
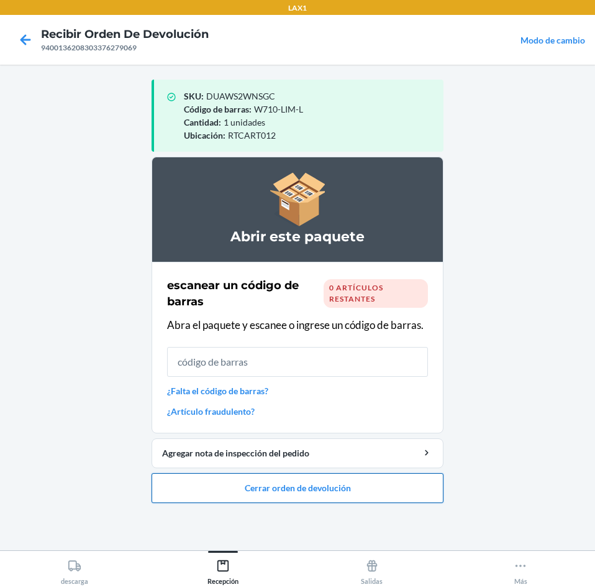
click at [374, 489] on button "Cerrar orden de devolución" at bounding box center [298, 488] width 292 height 30
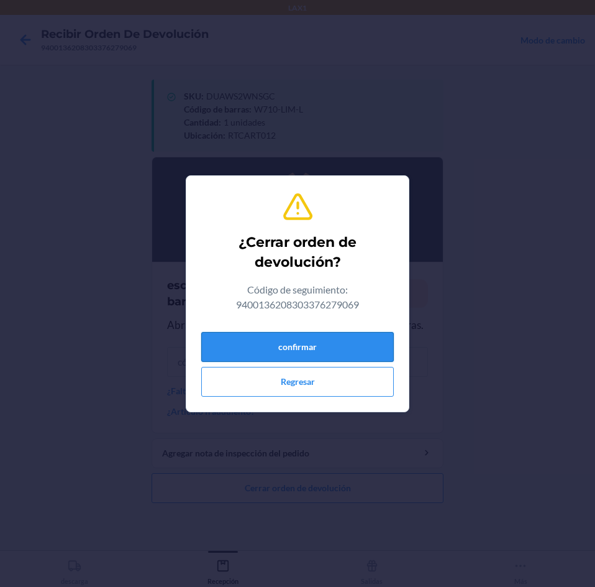
click at [349, 356] on button "confirmar" at bounding box center [297, 347] width 193 height 30
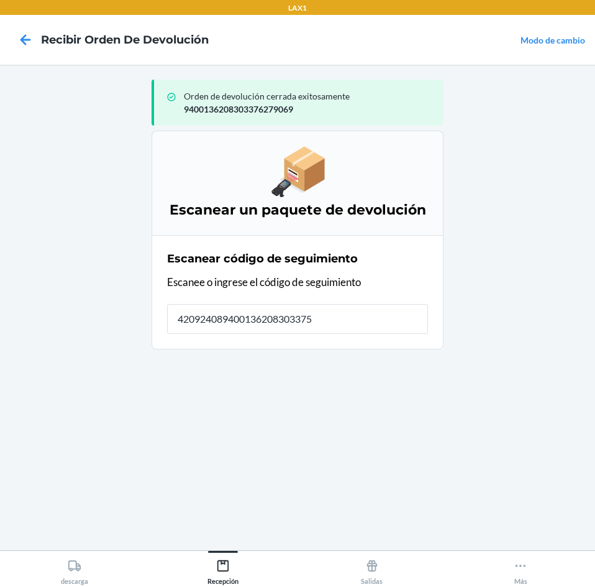
type input "4209240894001362083033757"
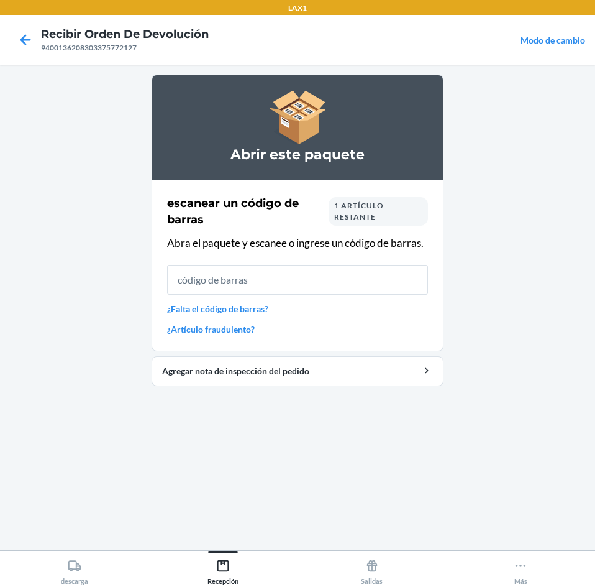
click at [375, 220] on span "1 artículo restante" at bounding box center [359, 211] width 50 height 21
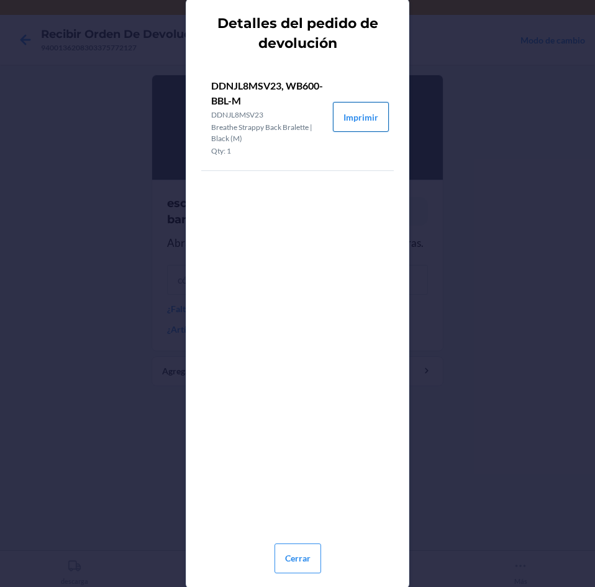
click at [375, 116] on button "Imprimir" at bounding box center [361, 117] width 56 height 30
drag, startPoint x: 299, startPoint y: 559, endPoint x: 319, endPoint y: 518, distance: 45.9
click at [308, 551] on button "Cerrar" at bounding box center [298, 558] width 47 height 30
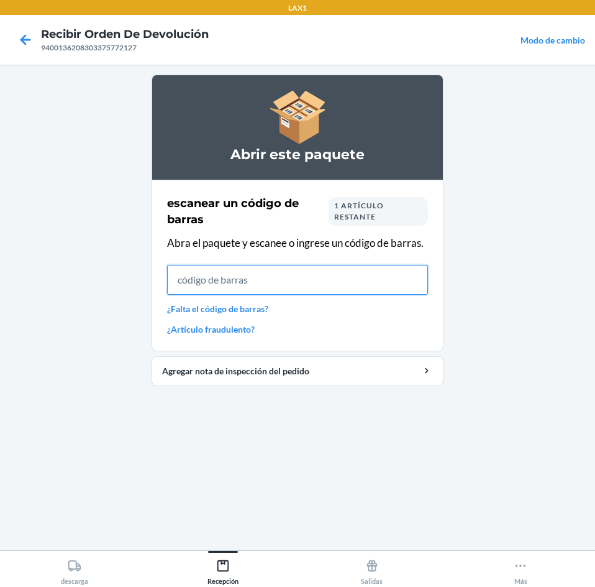
click at [352, 278] on input "text" at bounding box center [297, 280] width 261 height 30
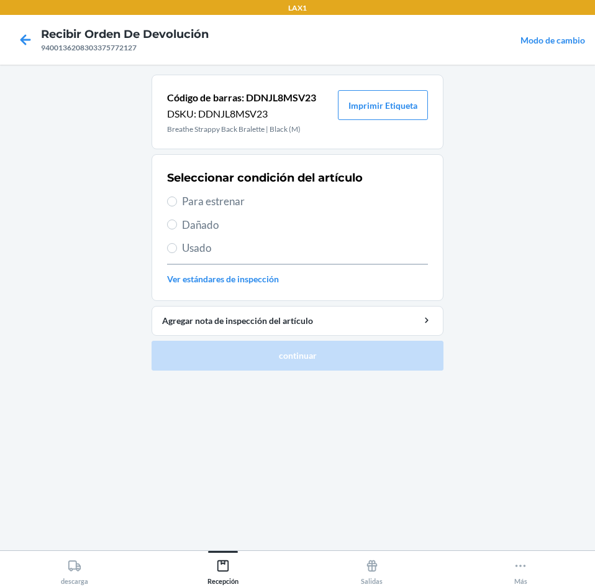
click at [291, 251] on span "Usado" at bounding box center [305, 248] width 246 height 16
click at [177, 251] on input "Usado" at bounding box center [172, 248] width 10 height 10
radio input "true"
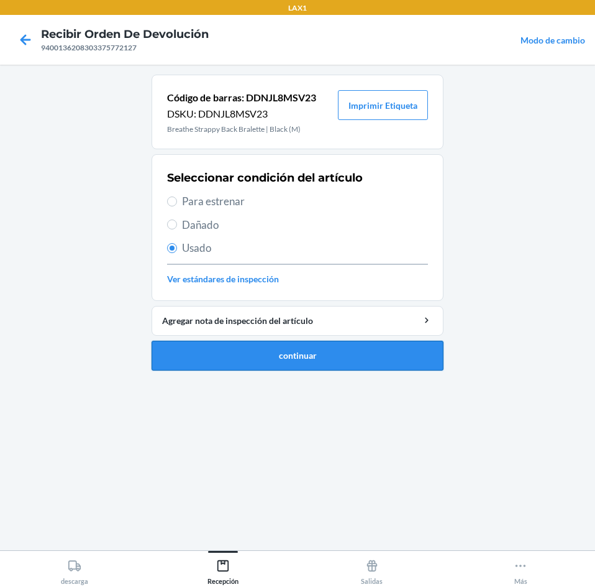
click at [308, 344] on button "continuar" at bounding box center [298, 356] width 292 height 30
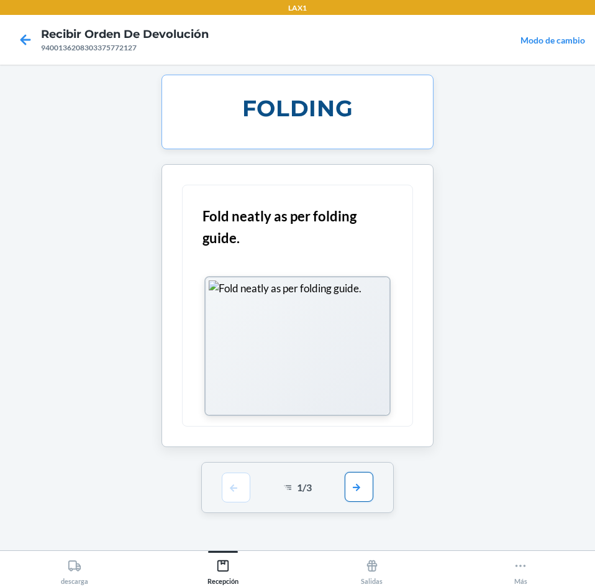
click at [353, 477] on button "button" at bounding box center [359, 487] width 29 height 30
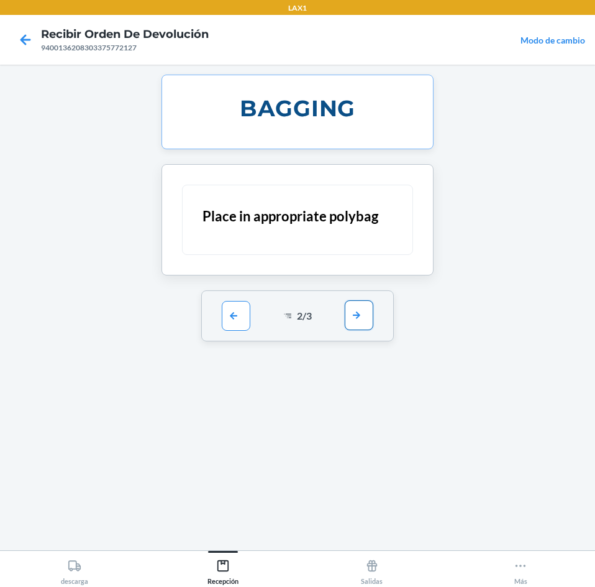
click at [363, 317] on button "button" at bounding box center [359, 315] width 29 height 30
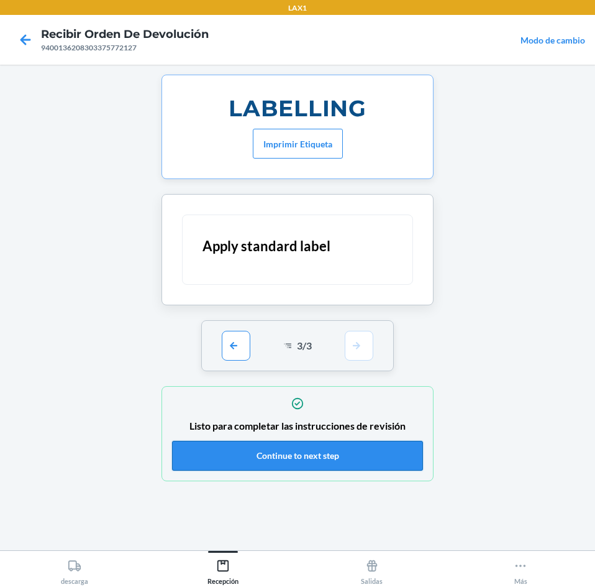
click at [357, 460] on button "Continue to next step" at bounding box center [297, 456] width 251 height 30
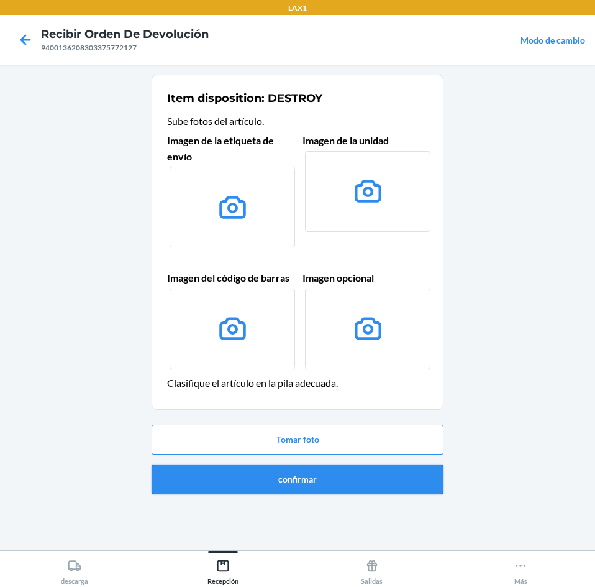
click at [344, 477] on button "confirmar" at bounding box center [298, 479] width 292 height 30
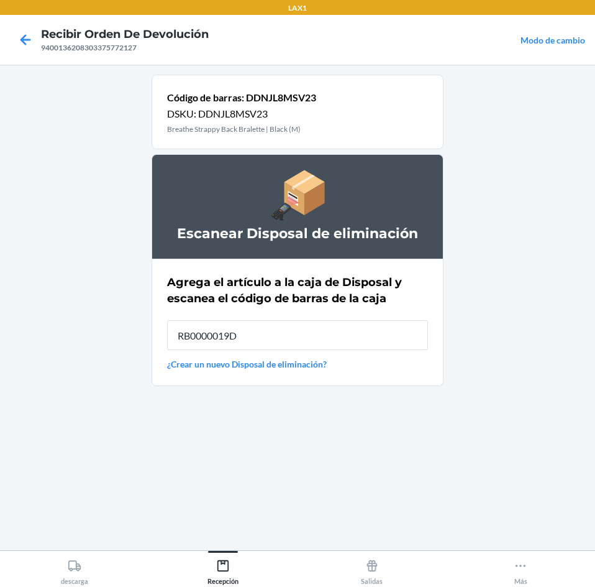
type input "RB0000019D0"
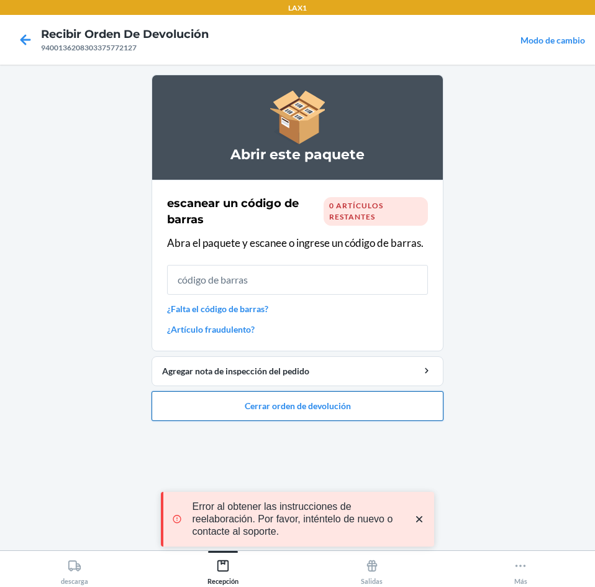
click at [351, 409] on button "Cerrar orden de devolución" at bounding box center [298, 406] width 292 height 30
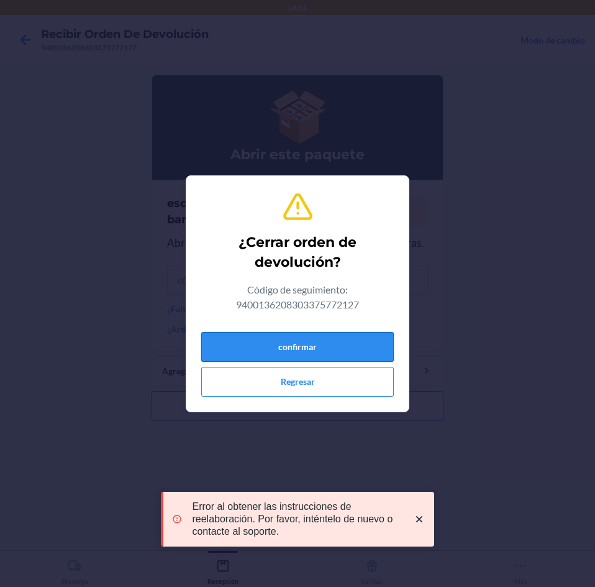
click at [327, 338] on button "confirmar" at bounding box center [297, 347] width 193 height 30
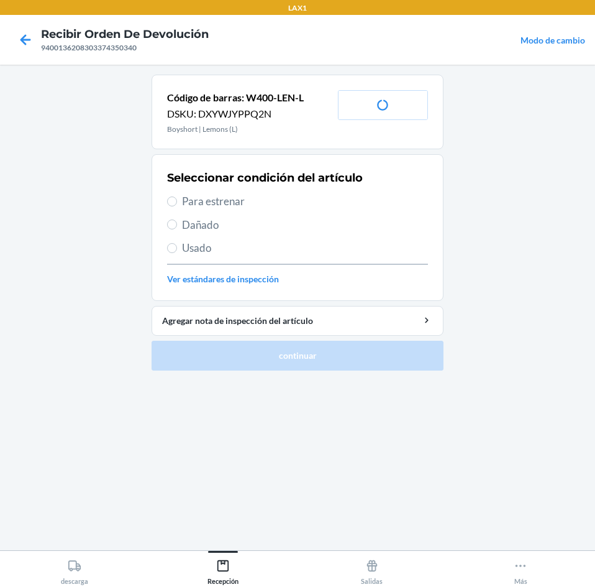
click at [237, 249] on span "Usado" at bounding box center [305, 248] width 246 height 16
click at [177, 249] on input "Usado" at bounding box center [172, 248] width 10 height 10
radio input "true"
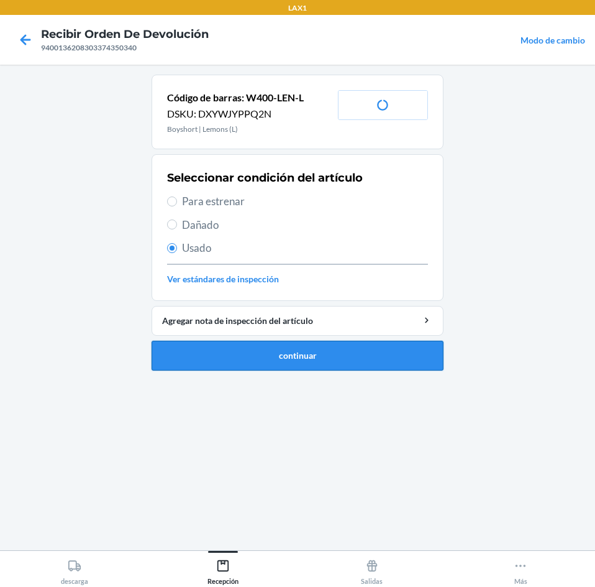
click at [269, 355] on button "continuar" at bounding box center [298, 356] width 292 height 30
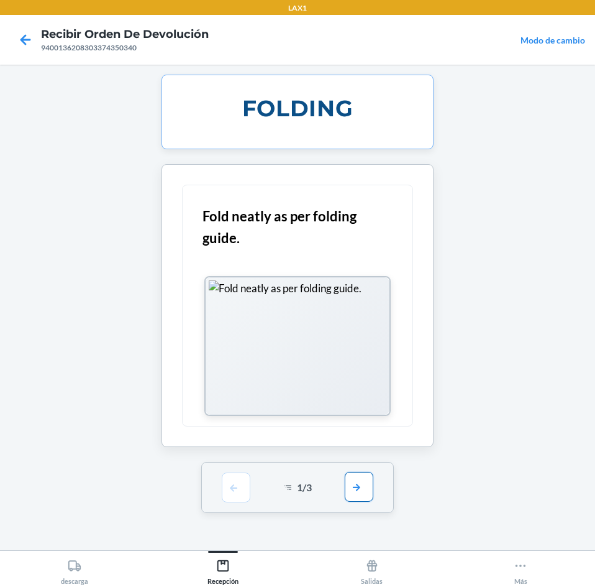
click at [361, 496] on button "button" at bounding box center [359, 487] width 29 height 30
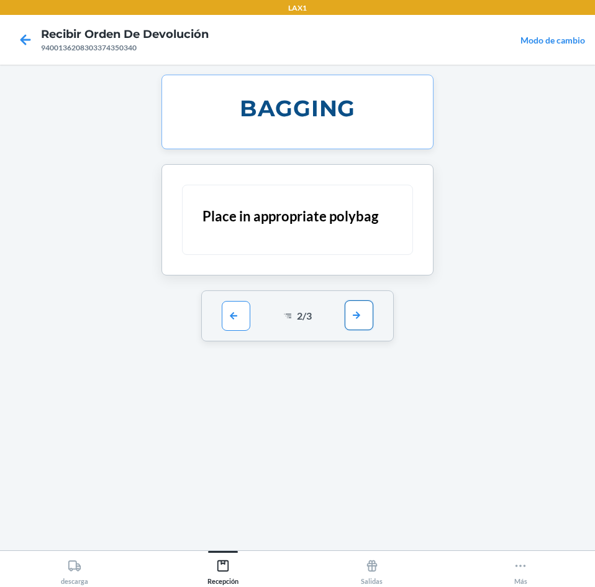
click at [361, 316] on button "button" at bounding box center [359, 315] width 29 height 30
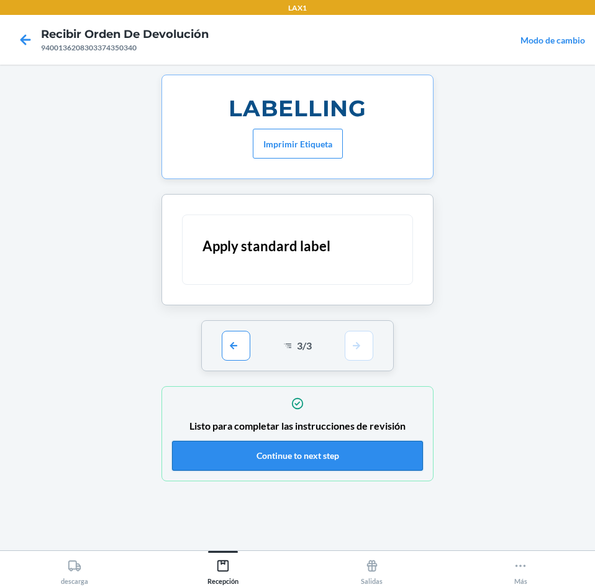
click at [361, 460] on button "Continue to next step" at bounding box center [297, 456] width 251 height 30
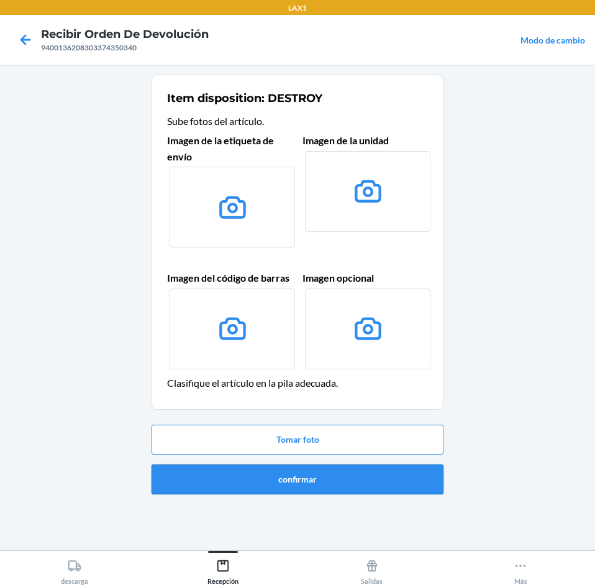
click at [364, 475] on button "confirmar" at bounding box center [298, 479] width 292 height 30
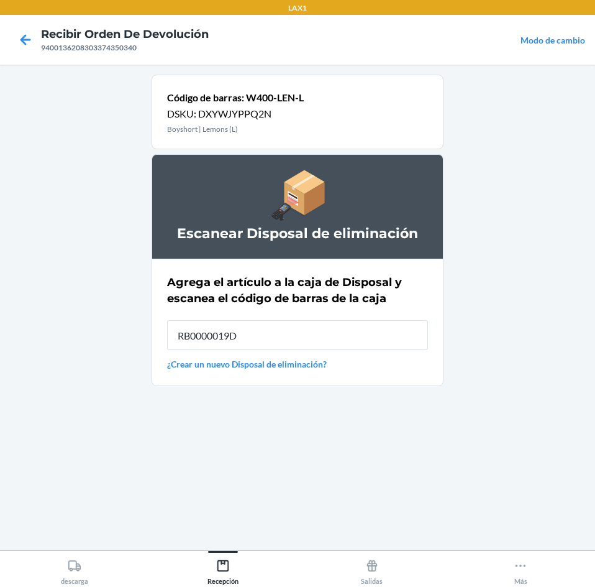
type input "RB0000019D0"
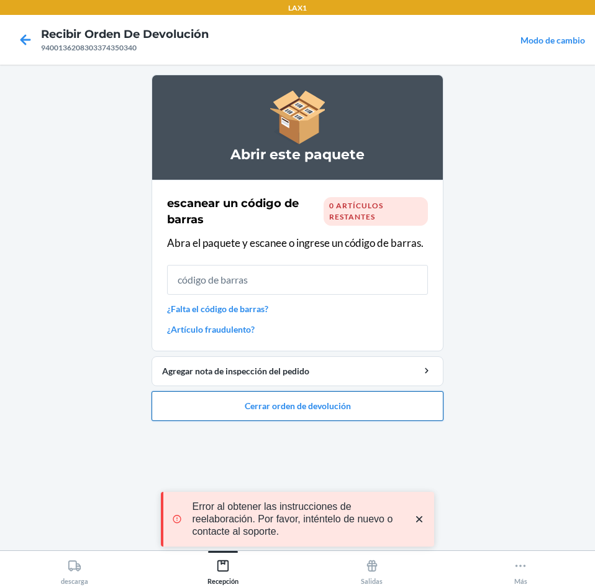
click at [362, 408] on button "Cerrar orden de devolución" at bounding box center [298, 406] width 292 height 30
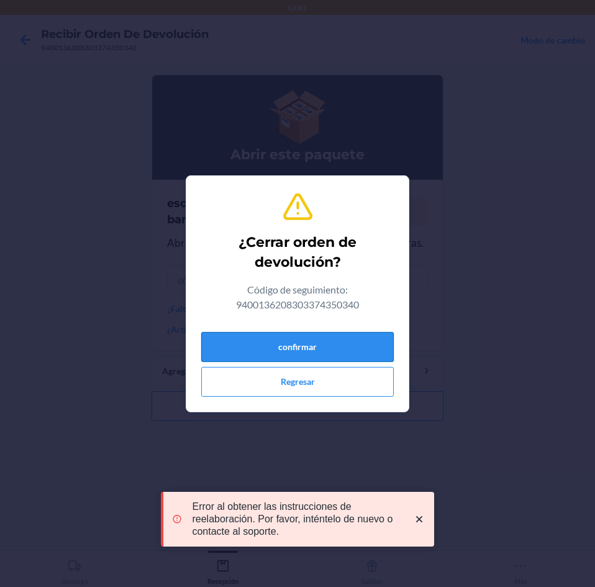
click at [355, 341] on button "confirmar" at bounding box center [297, 347] width 193 height 30
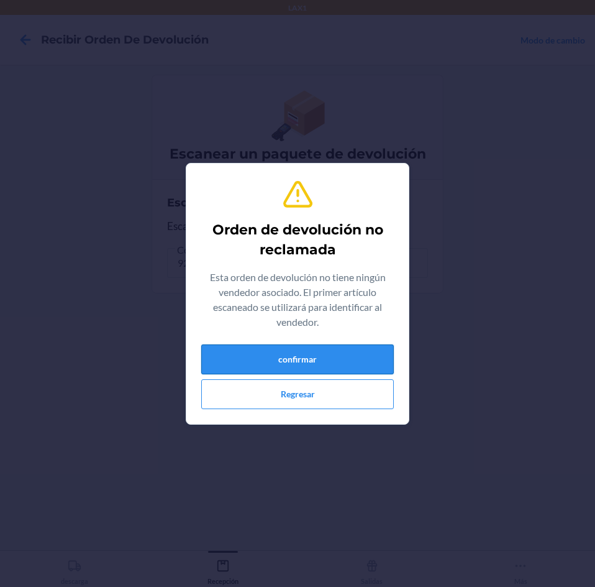
click at [359, 359] on button "confirmar" at bounding box center [297, 359] width 193 height 30
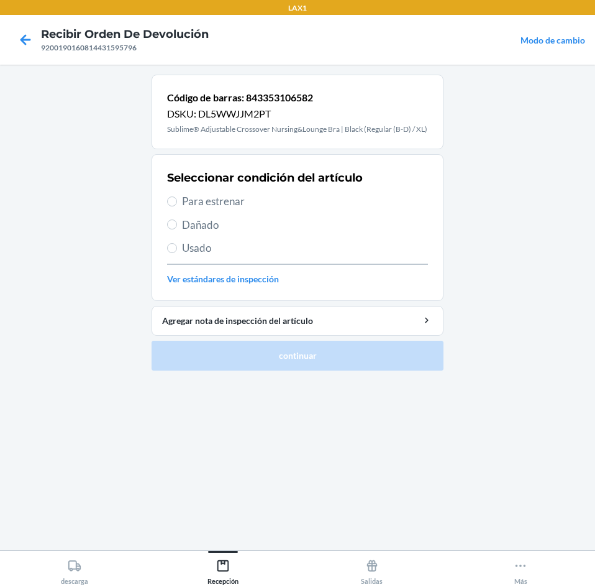
click at [279, 237] on div "Seleccionar condición del artículo Para estrenar Dañado Usado Ver estándares de…" at bounding box center [297, 227] width 261 height 123
click at [278, 245] on span "Usado" at bounding box center [305, 248] width 246 height 16
click at [177, 245] on input "Usado" at bounding box center [172, 248] width 10 height 10
radio input "true"
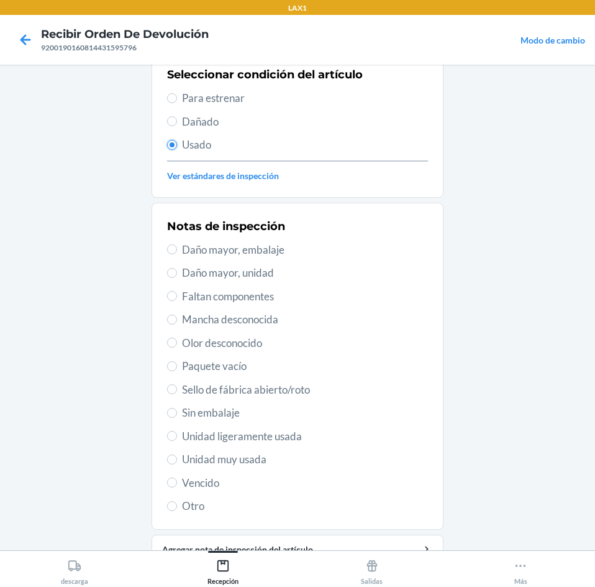
scroll to position [162, 0]
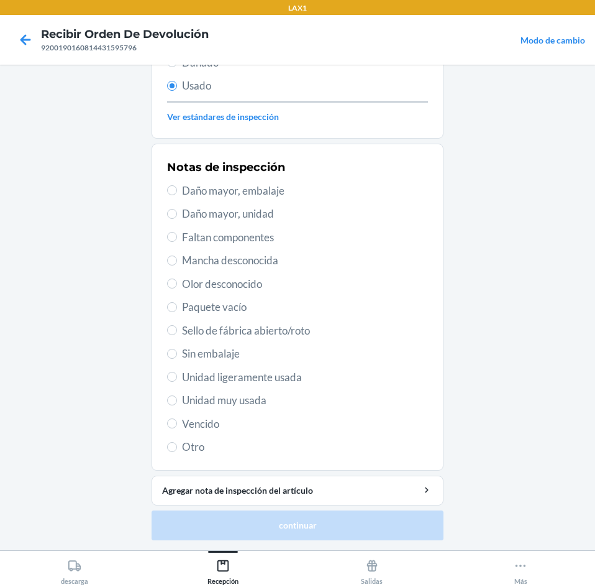
click at [303, 380] on span "Unidad ligeramente usada" at bounding box center [305, 377] width 246 height 16
click at [177, 380] on input "Unidad ligeramente usada" at bounding box center [172, 377] width 10 height 10
radio input "true"
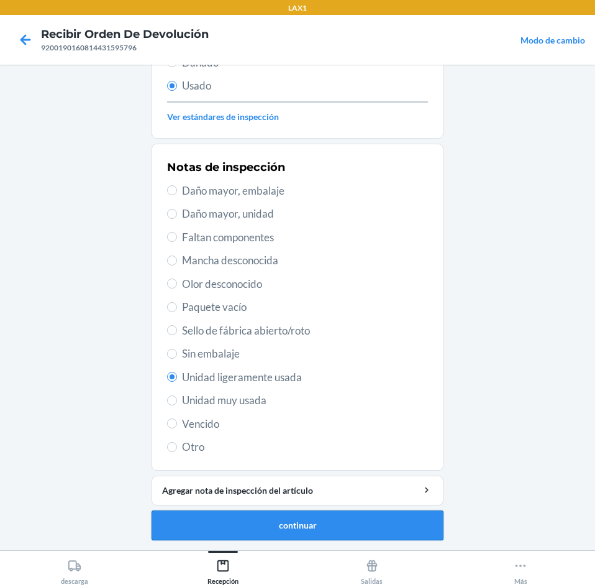
click at [324, 512] on button "continuar" at bounding box center [298, 525] width 292 height 30
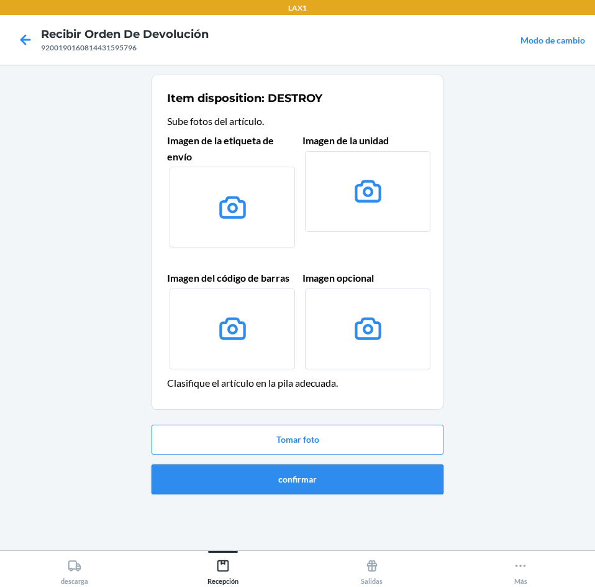
click at [322, 490] on button "confirmar" at bounding box center [298, 479] width 292 height 30
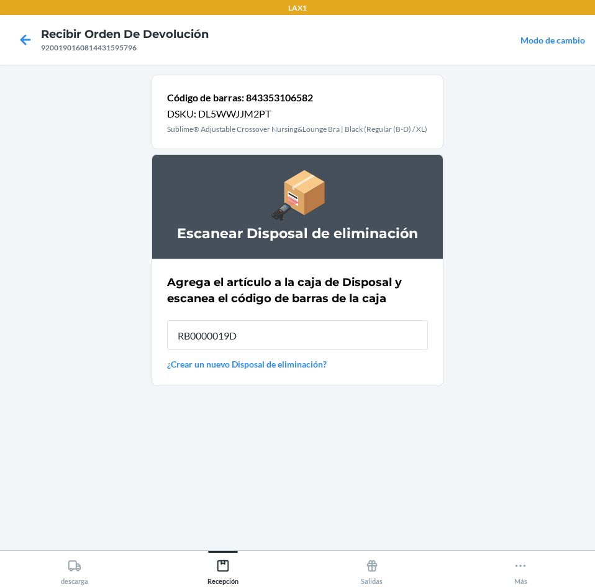
type input "RB0000019D0"
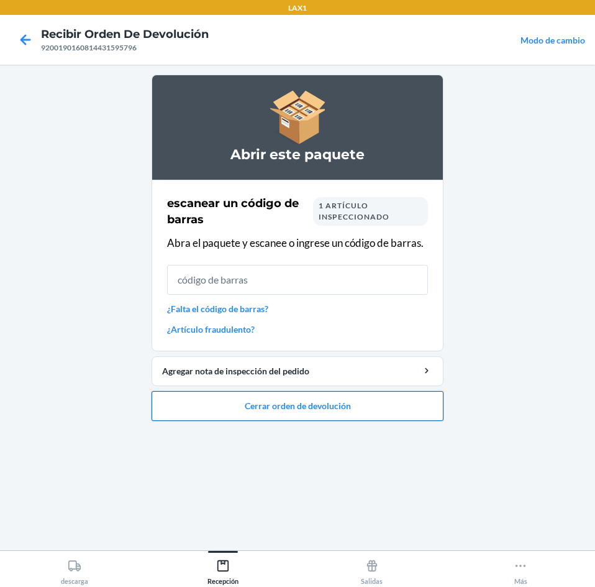
click at [355, 406] on button "Cerrar orden de devolución" at bounding box center [298, 406] width 292 height 30
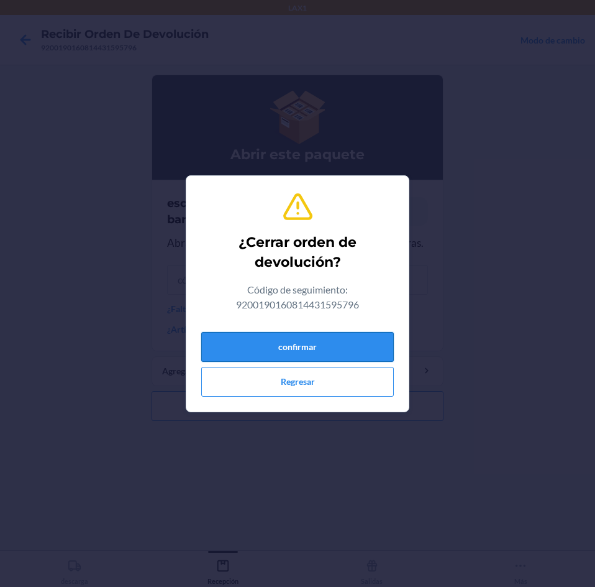
click at [357, 352] on button "confirmar" at bounding box center [297, 347] width 193 height 30
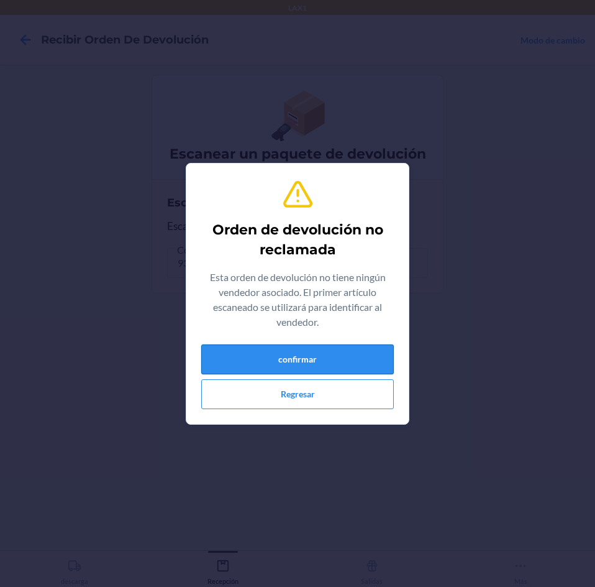
click at [362, 353] on button "confirmar" at bounding box center [297, 359] width 193 height 30
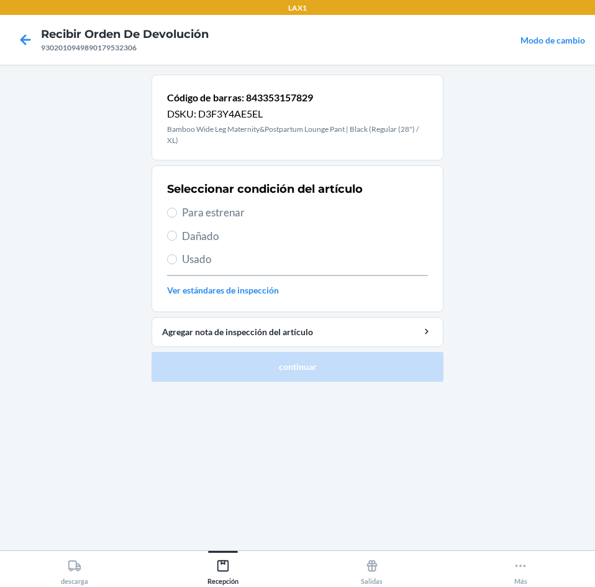
click at [247, 263] on span "Usado" at bounding box center [305, 259] width 246 height 16
click at [177, 263] on input "Usado" at bounding box center [172, 259] width 10 height 10
radio input "true"
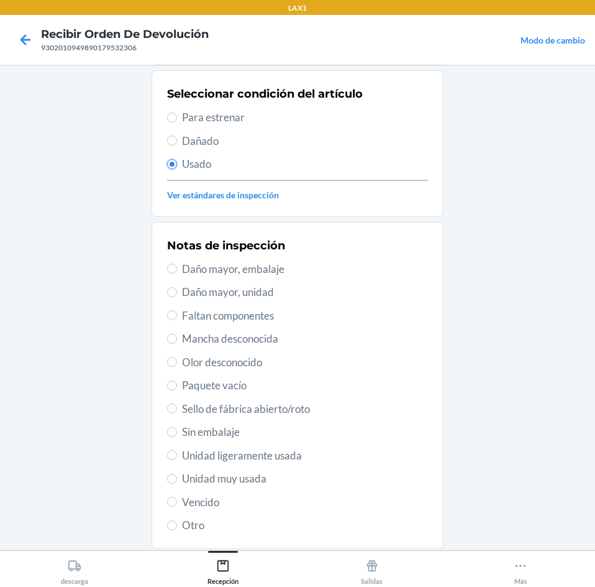
scroll to position [173, 0]
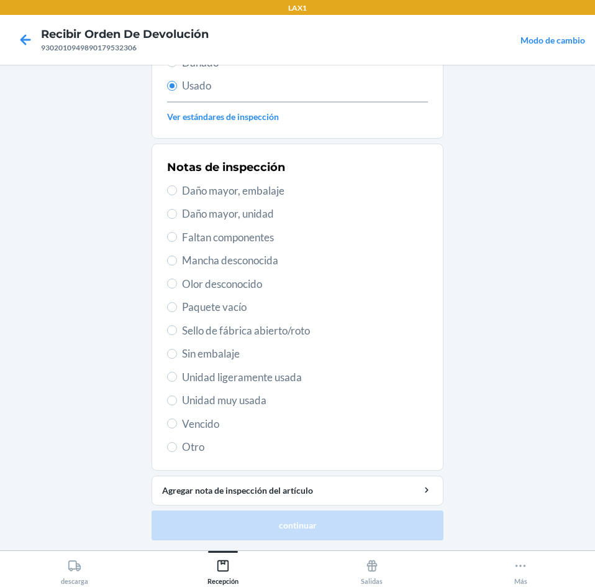
click at [294, 377] on span "Unidad ligeramente usada" at bounding box center [305, 377] width 246 height 16
click at [177, 377] on input "Unidad ligeramente usada" at bounding box center [172, 377] width 10 height 10
radio input "true"
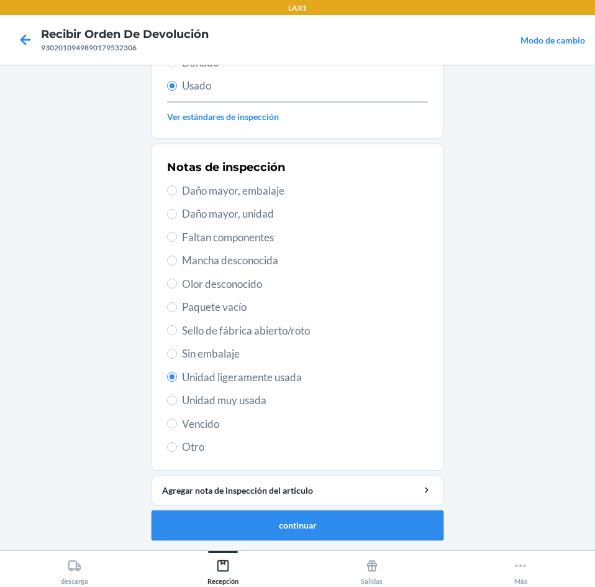
drag, startPoint x: 335, startPoint y: 518, endPoint x: 336, endPoint y: 501, distance: 16.8
click at [335, 516] on button "continuar" at bounding box center [298, 525] width 292 height 30
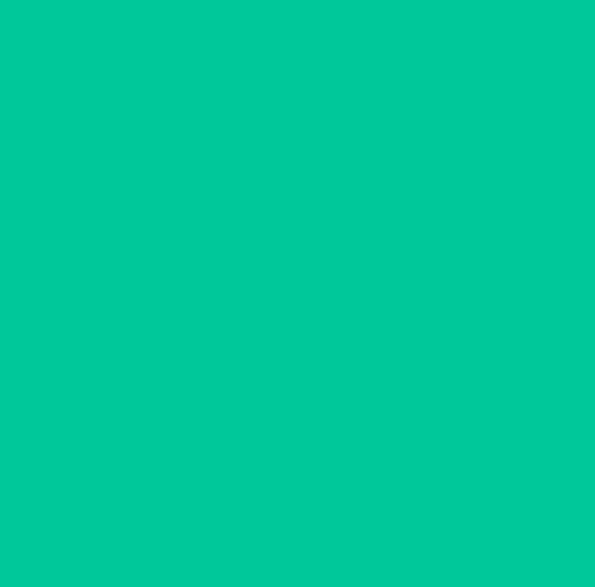
scroll to position [0, 0]
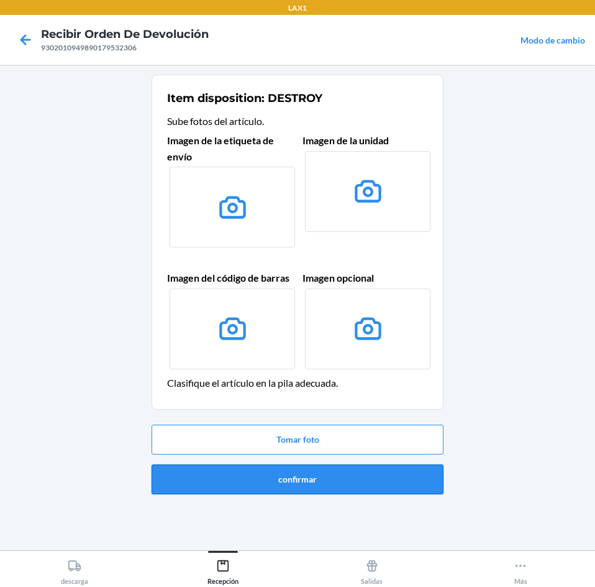
click at [336, 473] on button "confirmar" at bounding box center [298, 479] width 292 height 30
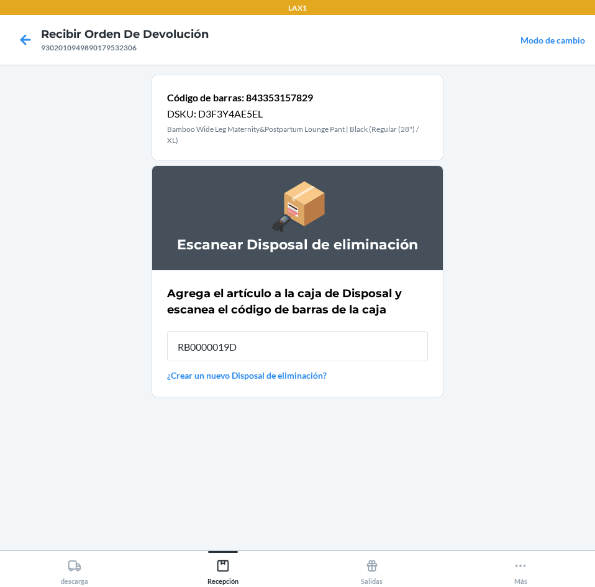
type input "RB0000019D0"
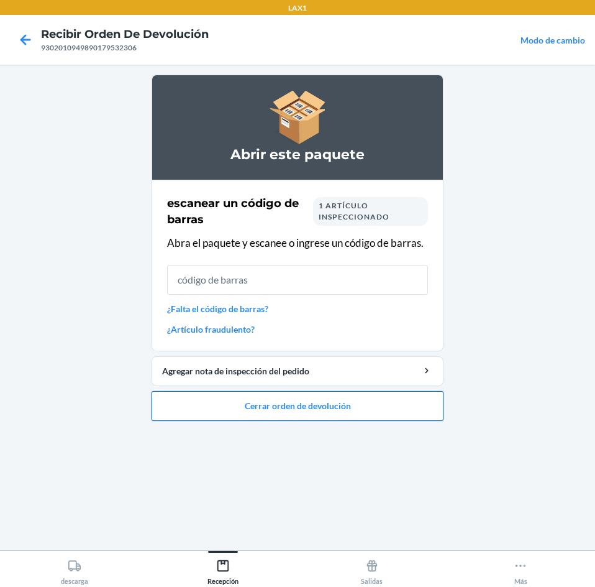
click at [339, 404] on button "Cerrar orden de devolución" at bounding box center [298, 406] width 292 height 30
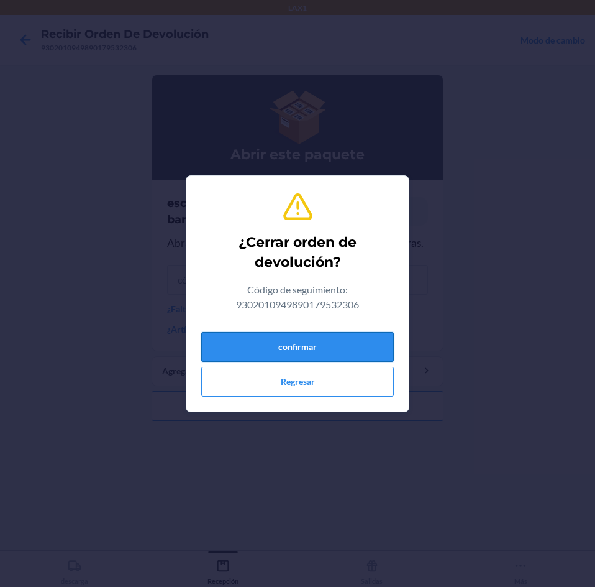
click at [331, 339] on button "confirmar" at bounding box center [297, 347] width 193 height 30
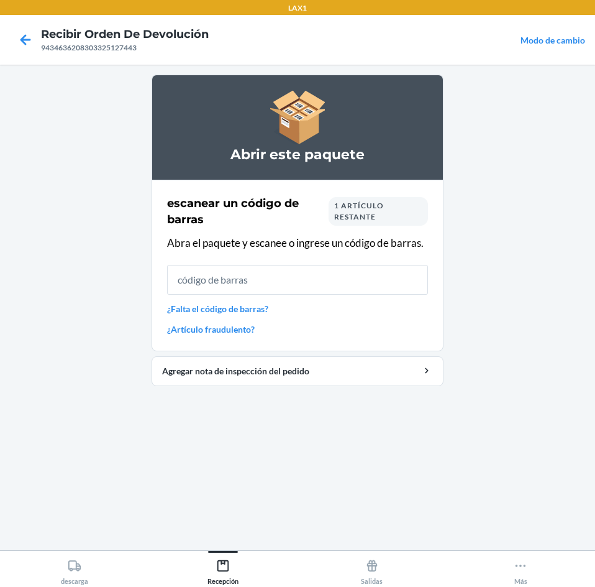
click at [366, 213] on span "1 artículo restante" at bounding box center [359, 211] width 50 height 21
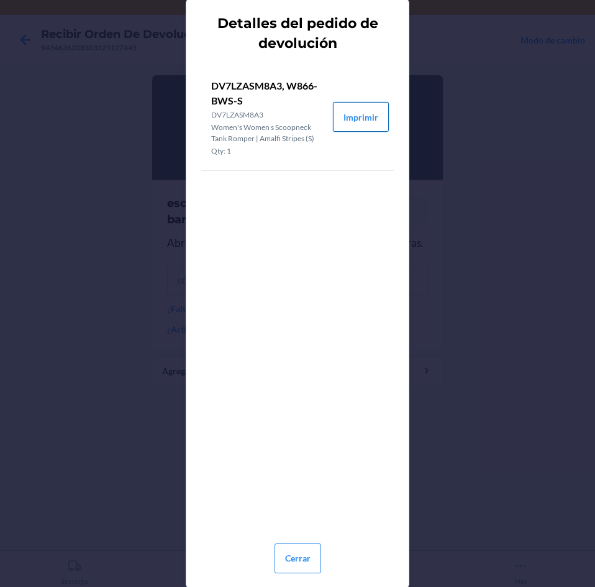
click at [364, 116] on button "Imprimir" at bounding box center [361, 117] width 56 height 30
drag, startPoint x: 289, startPoint y: 556, endPoint x: 316, endPoint y: 416, distance: 142.3
click at [295, 543] on button "Cerrar" at bounding box center [298, 558] width 47 height 30
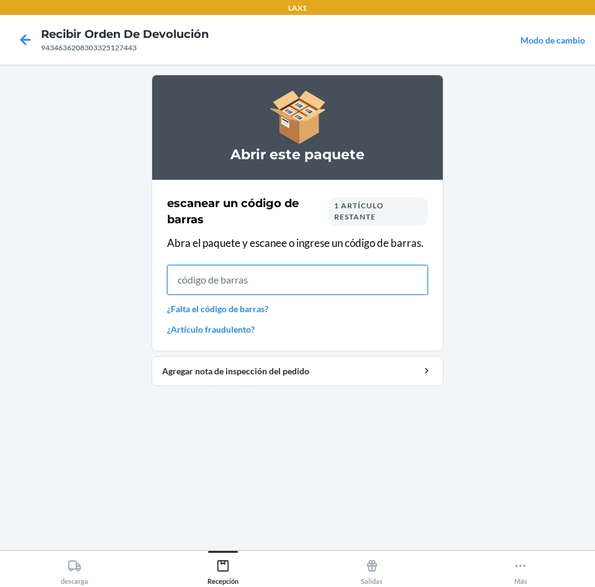
click at [308, 281] on input "text" at bounding box center [297, 280] width 261 height 30
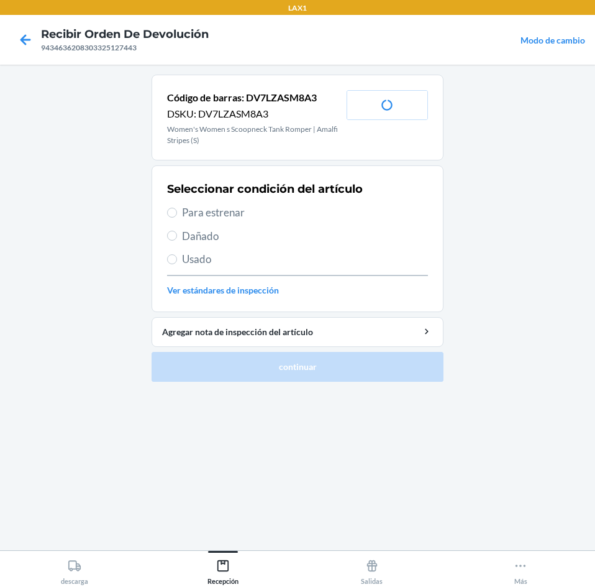
click at [288, 214] on span "Para estrenar" at bounding box center [305, 212] width 246 height 16
click at [177, 214] on input "Para estrenar" at bounding box center [172, 213] width 10 height 10
radio input "true"
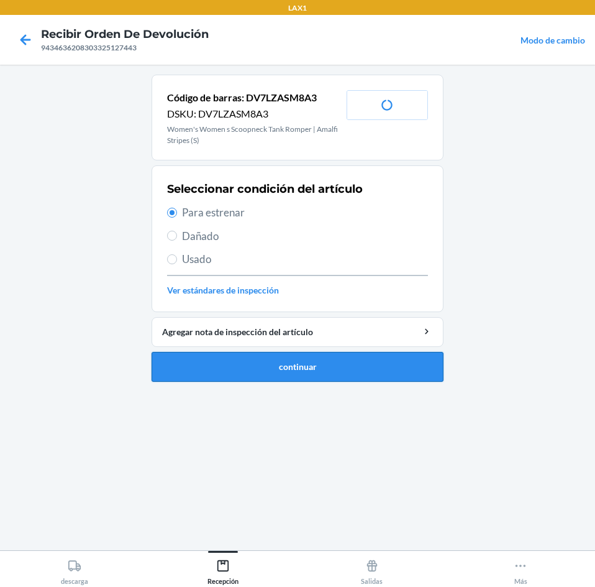
click at [316, 361] on button "continuar" at bounding box center [298, 367] width 292 height 30
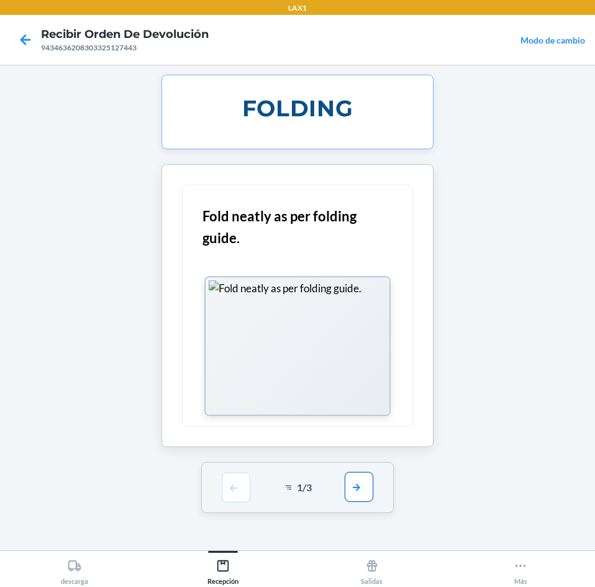
drag, startPoint x: 352, startPoint y: 488, endPoint x: 364, endPoint y: 375, distance: 113.8
click at [352, 487] on button "button" at bounding box center [359, 487] width 29 height 30
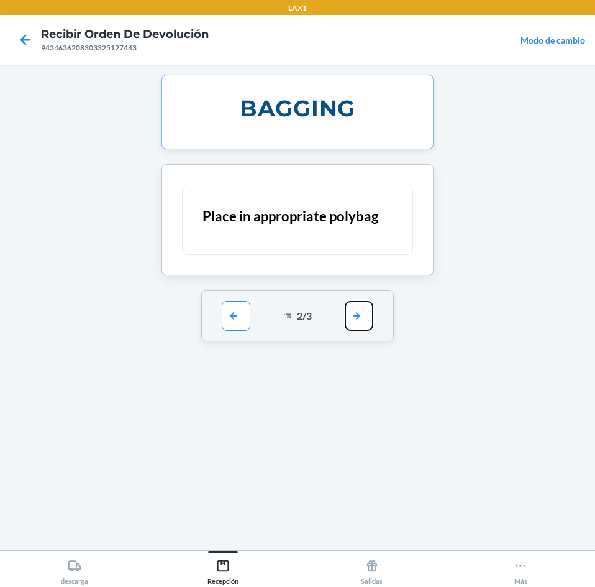
drag, startPoint x: 347, startPoint y: 302, endPoint x: 364, endPoint y: 320, distance: 25.0
click at [350, 308] on button "button" at bounding box center [359, 316] width 29 height 30
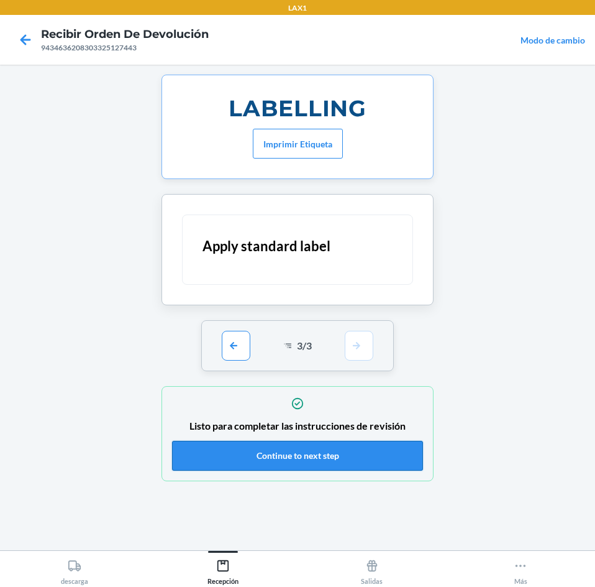
click at [306, 463] on button "Continue to next step" at bounding box center [297, 456] width 251 height 30
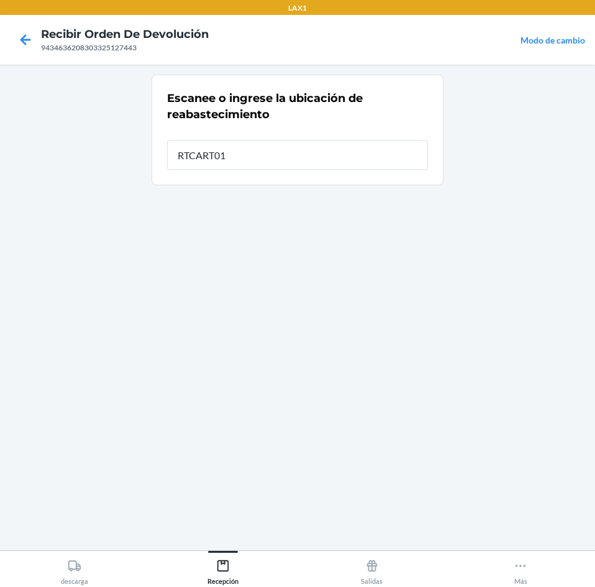
type input "RTCART012"
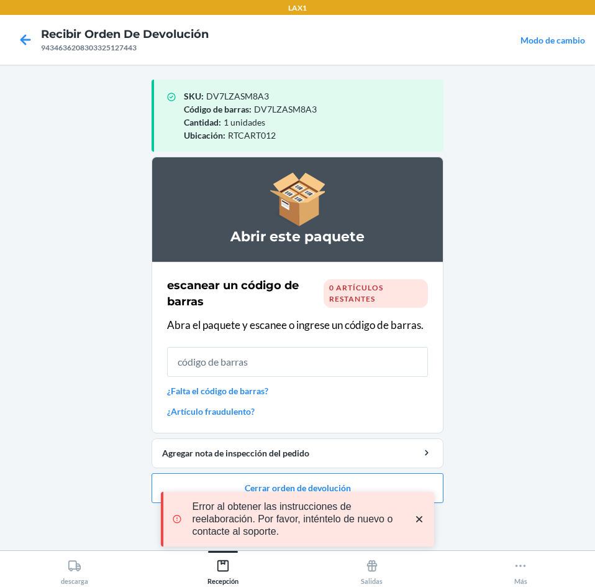
click at [413, 517] on div "Error al obtener las instrucciones de reelaboración. Por favor, inténtelo de nu…" at bounding box center [299, 518] width 254 height 37
click at [418, 519] on icon "close toast" at bounding box center [419, 519] width 6 height 6
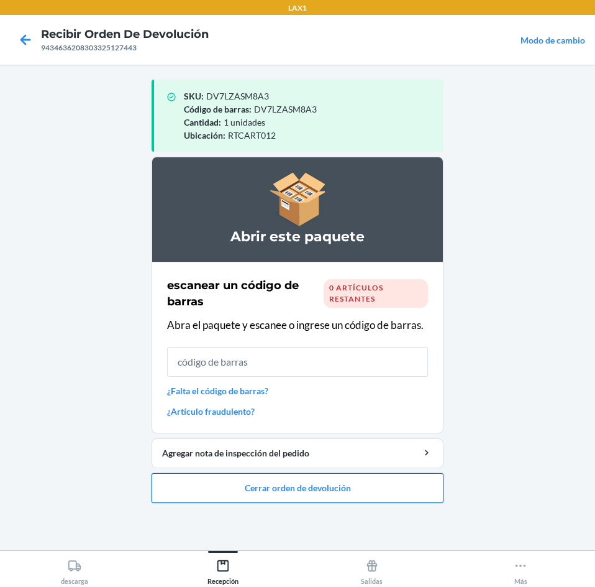
click at [364, 480] on button "Cerrar orden de devolución" at bounding box center [298, 488] width 292 height 30
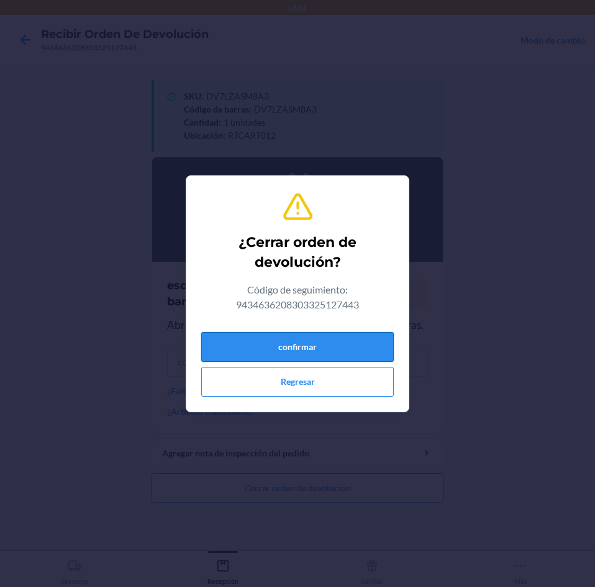
click at [322, 344] on button "confirmar" at bounding box center [297, 347] width 193 height 30
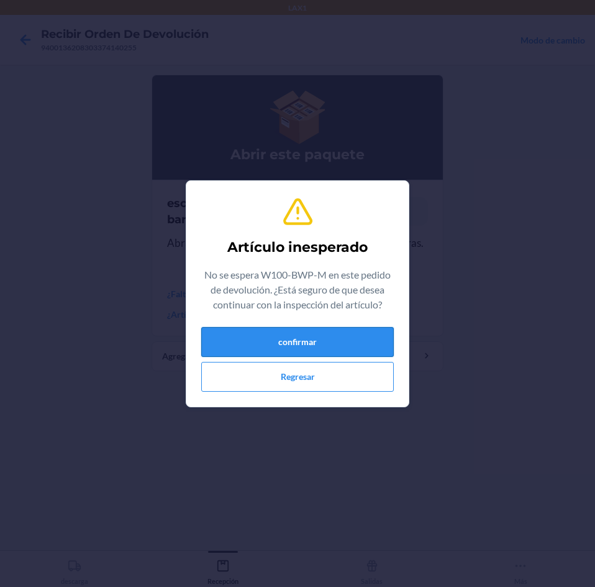
click at [329, 346] on button "confirmar" at bounding box center [297, 342] width 193 height 30
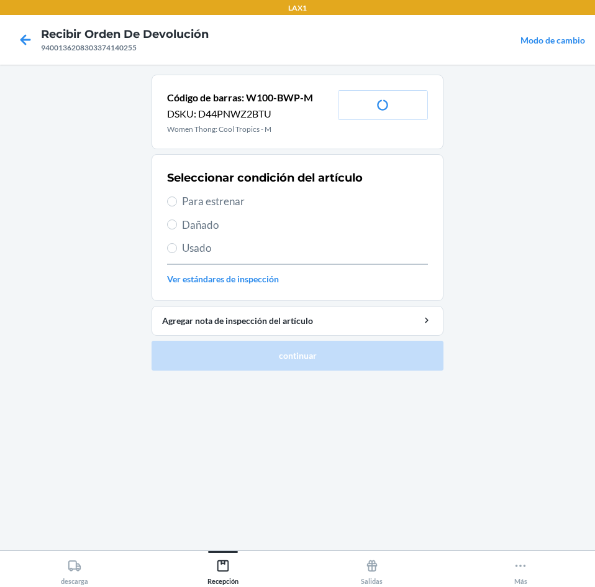
click at [313, 207] on span "Para estrenar" at bounding box center [305, 201] width 246 height 16
click at [177, 206] on input "Para estrenar" at bounding box center [172, 201] width 10 height 10
radio input "true"
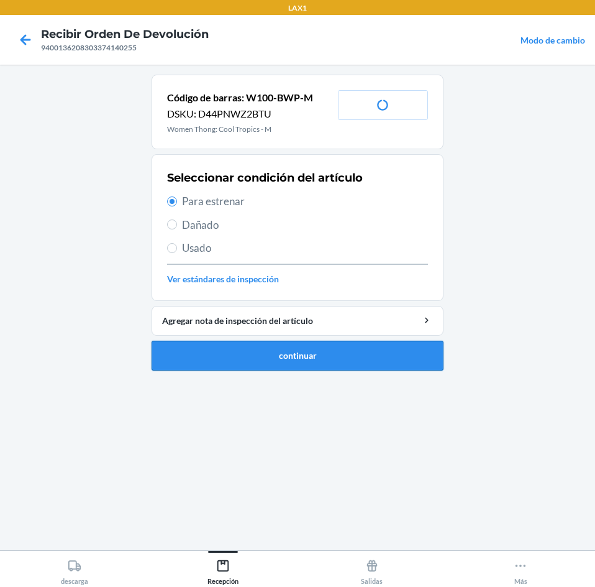
click at [328, 367] on button "continuar" at bounding box center [298, 356] width 292 height 30
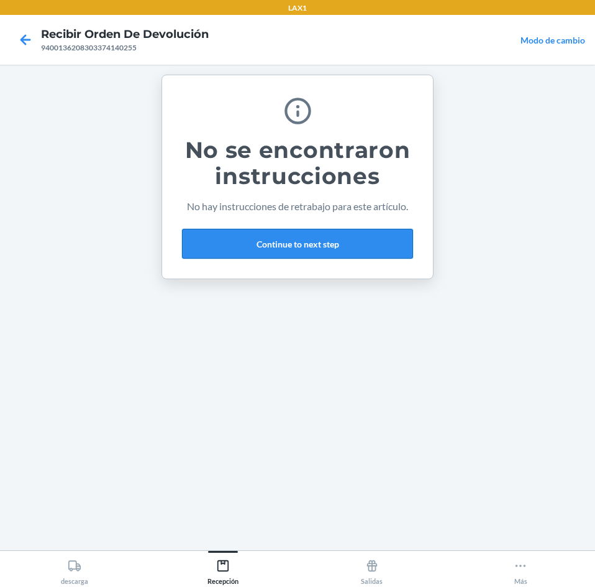
click at [378, 244] on button "Continue to next step" at bounding box center [297, 244] width 231 height 30
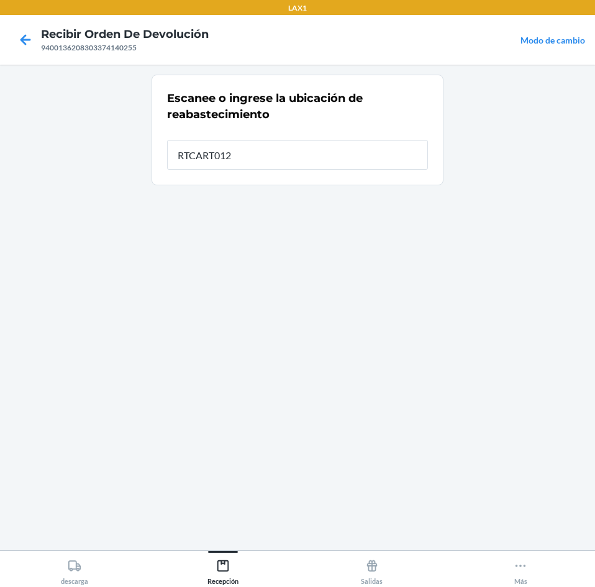
type input "RTCART012"
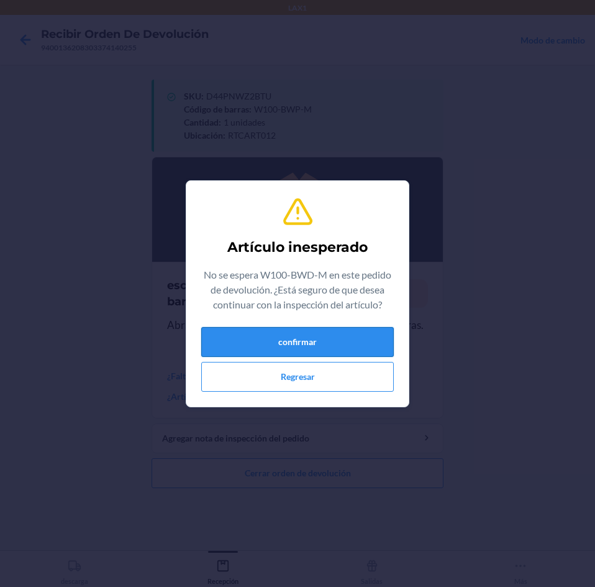
click at [337, 344] on button "confirmar" at bounding box center [297, 342] width 193 height 30
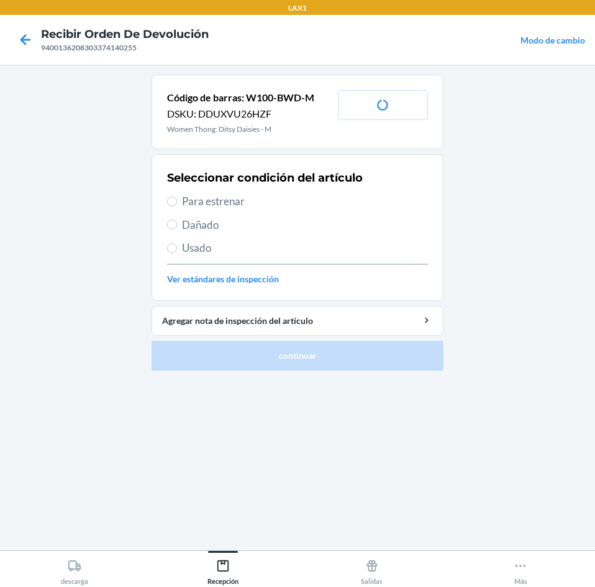
click at [286, 193] on span "Para estrenar" at bounding box center [305, 201] width 246 height 16
click at [177, 196] on input "Para estrenar" at bounding box center [172, 201] width 10 height 10
radio input "true"
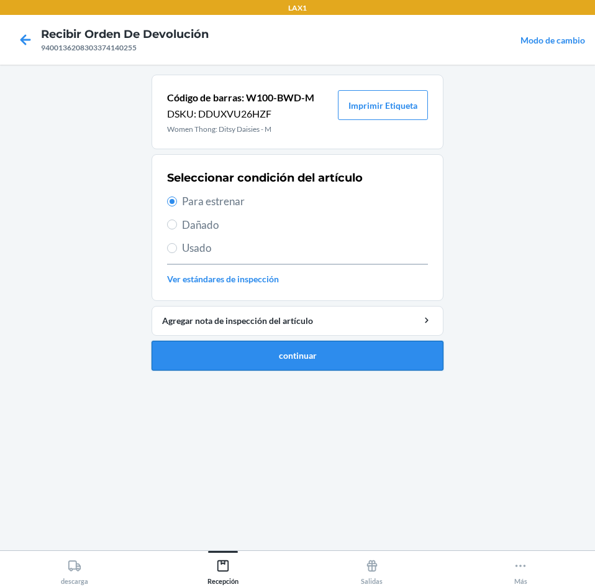
click at [346, 342] on button "continuar" at bounding box center [298, 356] width 292 height 30
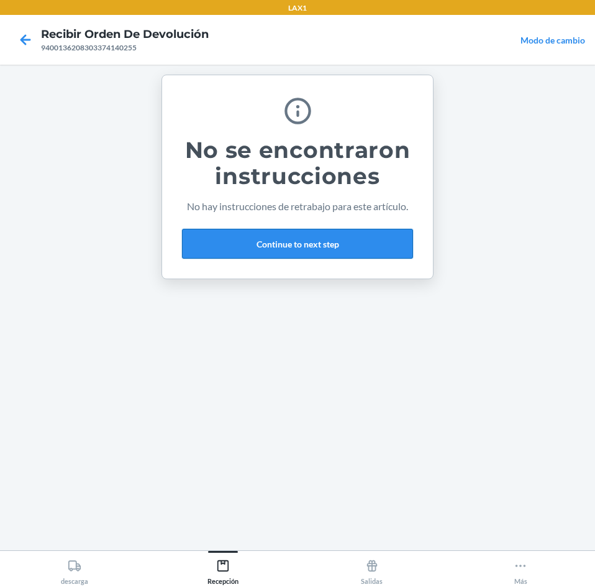
click at [353, 235] on button "Continue to next step" at bounding box center [297, 244] width 231 height 30
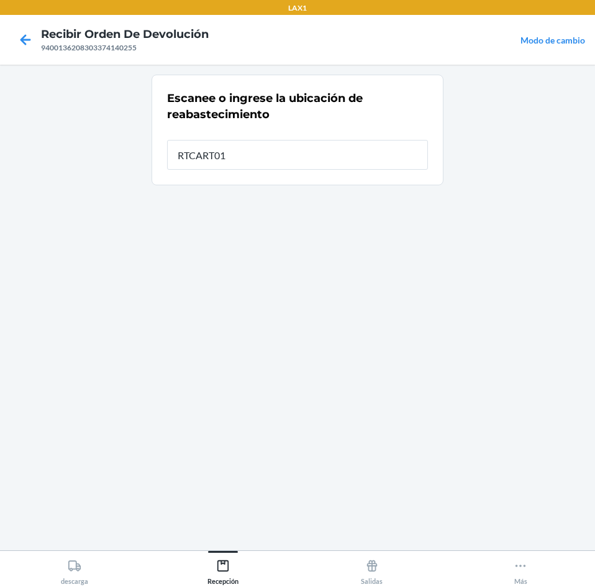
type input "RTCART012"
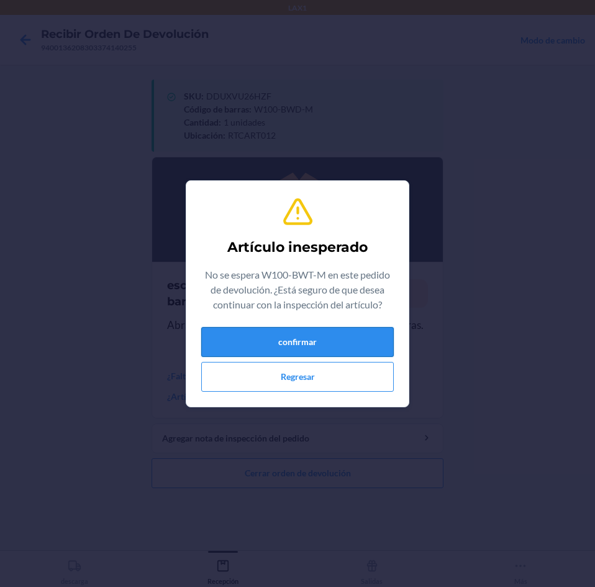
click at [301, 349] on button "confirmar" at bounding box center [297, 342] width 193 height 30
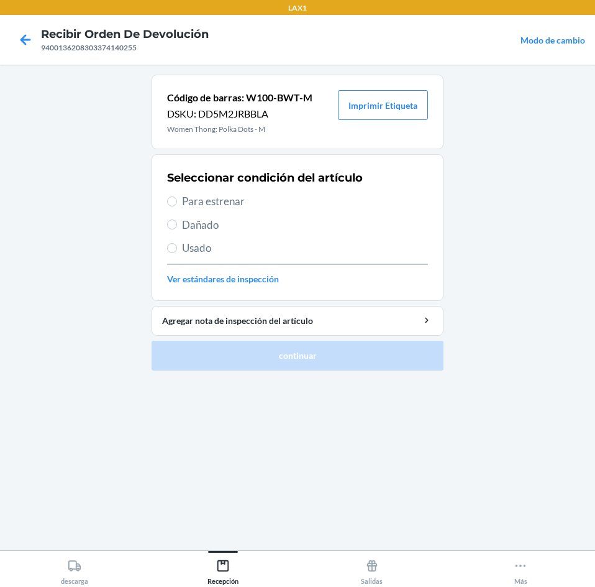
click at [278, 199] on span "Para estrenar" at bounding box center [305, 201] width 246 height 16
click at [177, 199] on input "Para estrenar" at bounding box center [172, 201] width 10 height 10
radio input "true"
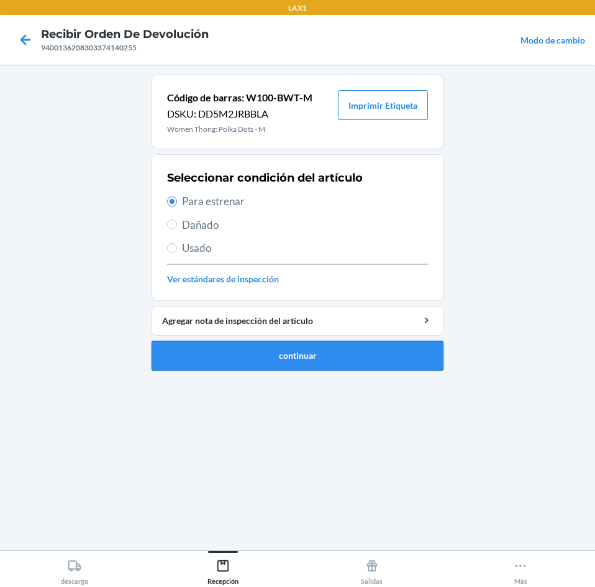
click at [340, 342] on button "continuar" at bounding box center [298, 356] width 292 height 30
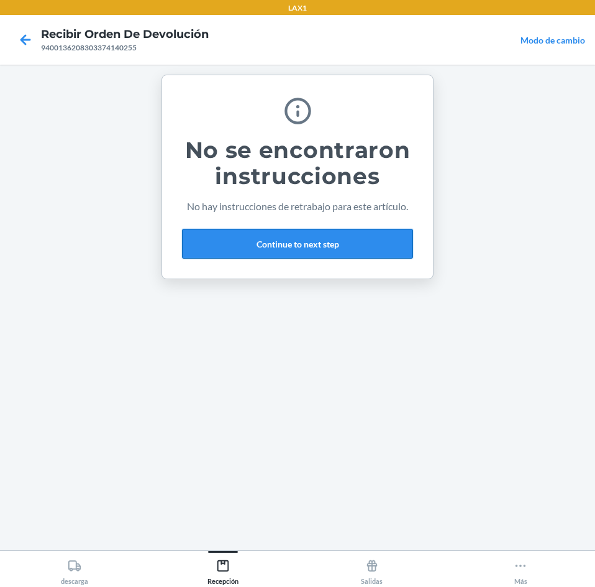
click at [320, 242] on button "Continue to next step" at bounding box center [297, 244] width 231 height 30
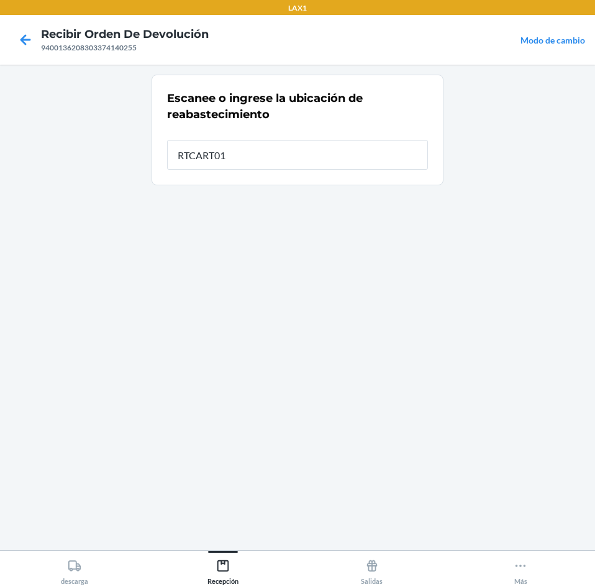
type input "RTCART012"
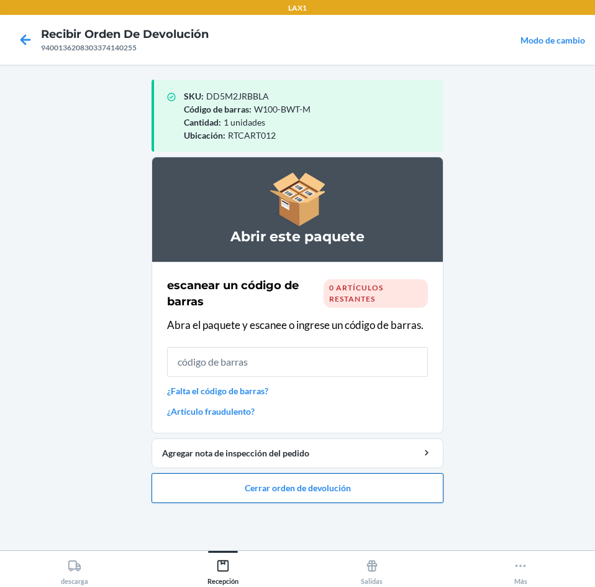
click at [369, 491] on button "Cerrar orden de devolución" at bounding box center [298, 488] width 292 height 30
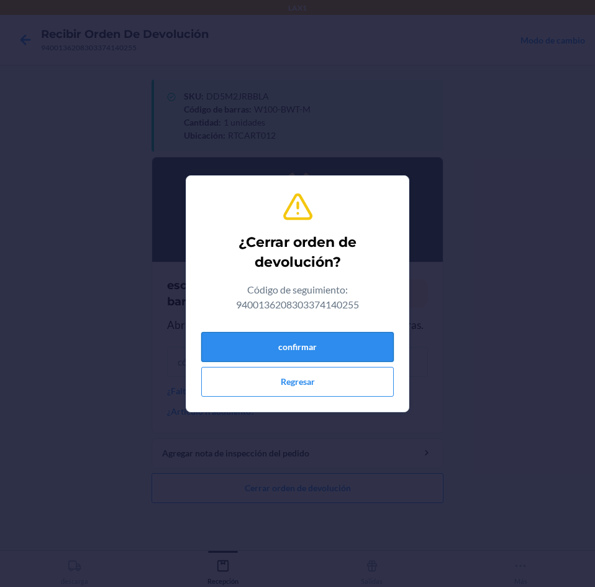
click at [347, 349] on button "confirmar" at bounding box center [297, 347] width 193 height 30
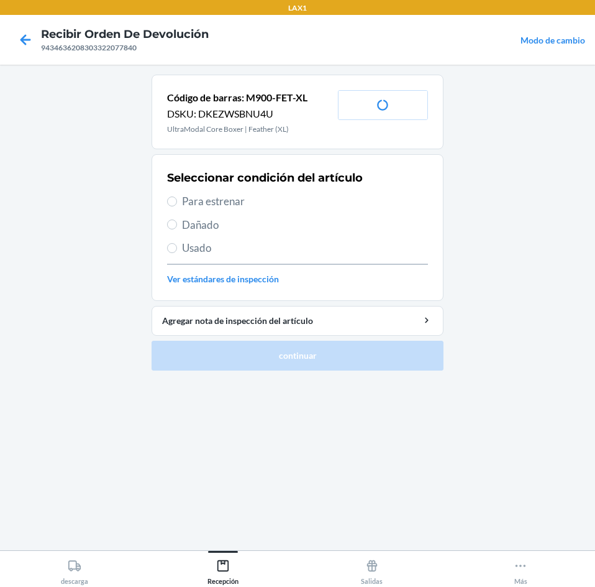
click at [271, 197] on span "Para estrenar" at bounding box center [305, 201] width 246 height 16
click at [177, 197] on input "Para estrenar" at bounding box center [172, 201] width 10 height 10
radio input "true"
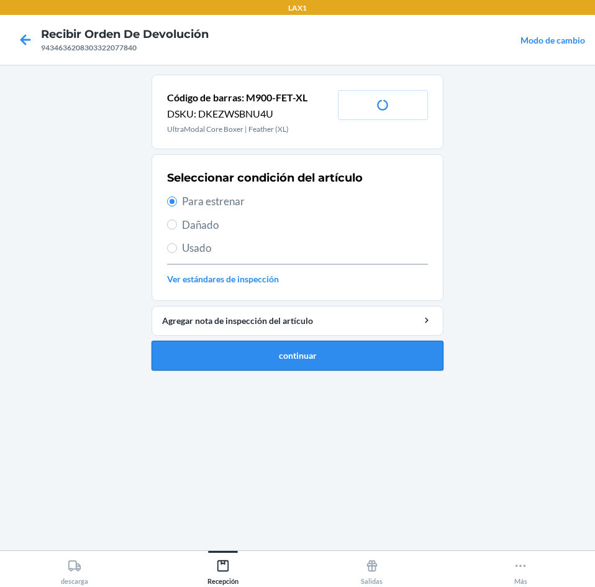
click at [345, 347] on button "continuar" at bounding box center [298, 356] width 292 height 30
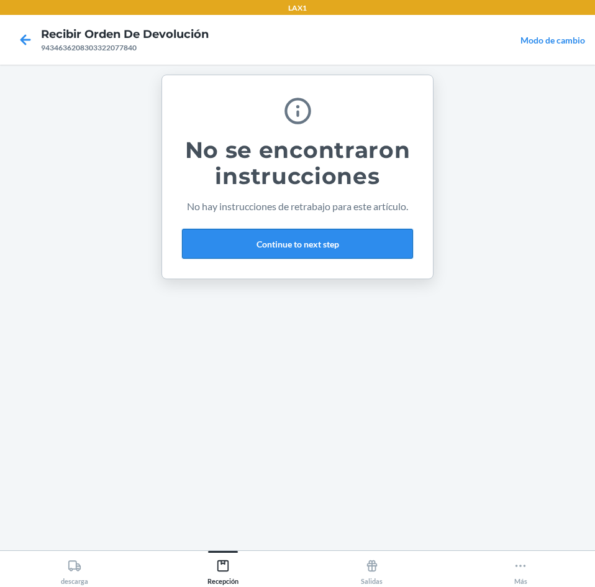
click at [325, 237] on button "Continue to next step" at bounding box center [297, 244] width 231 height 30
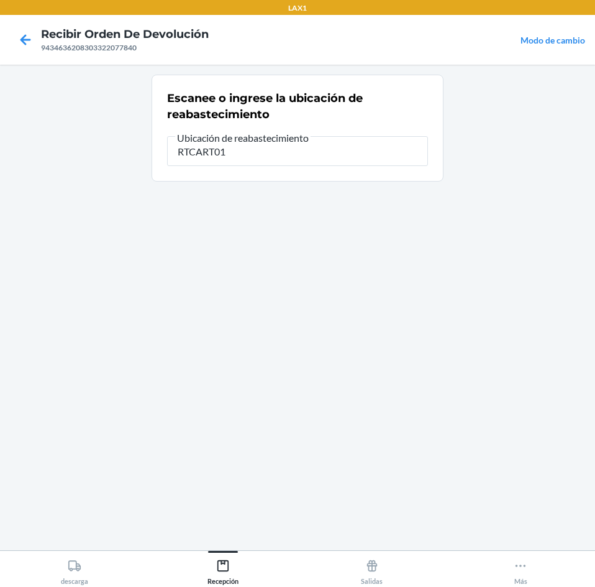
type input "RTCART012"
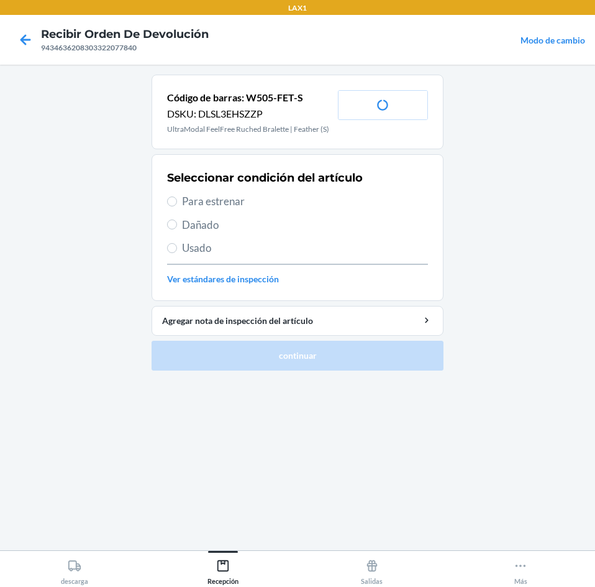
click at [269, 201] on span "Para estrenar" at bounding box center [305, 201] width 246 height 16
click at [177, 201] on input "Para estrenar" at bounding box center [172, 201] width 10 height 10
radio input "true"
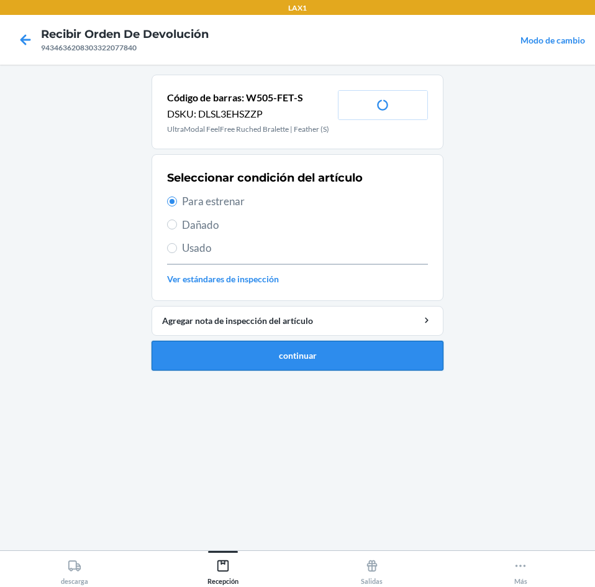
click at [321, 361] on button "continuar" at bounding box center [298, 356] width 292 height 30
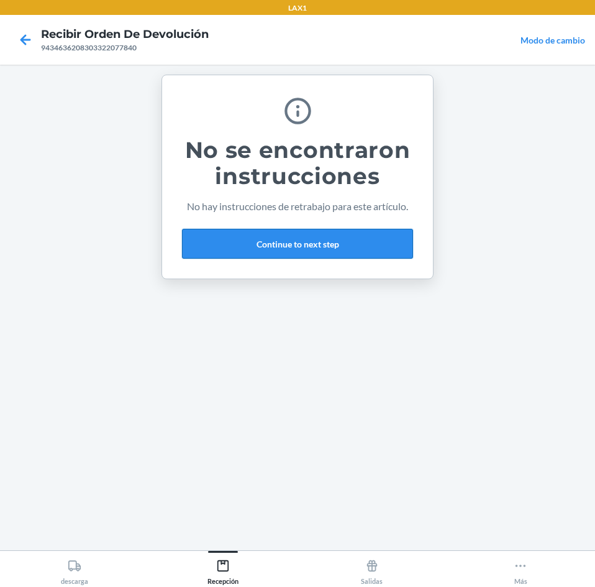
click at [310, 257] on button "Continue to next step" at bounding box center [297, 244] width 231 height 30
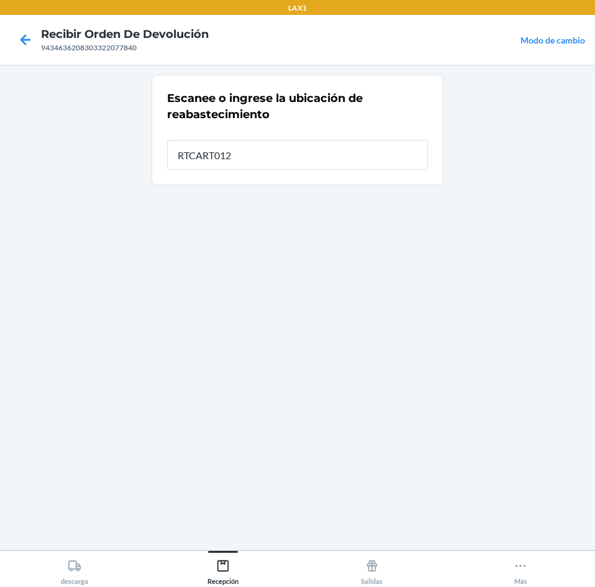
type input "RTCART012"
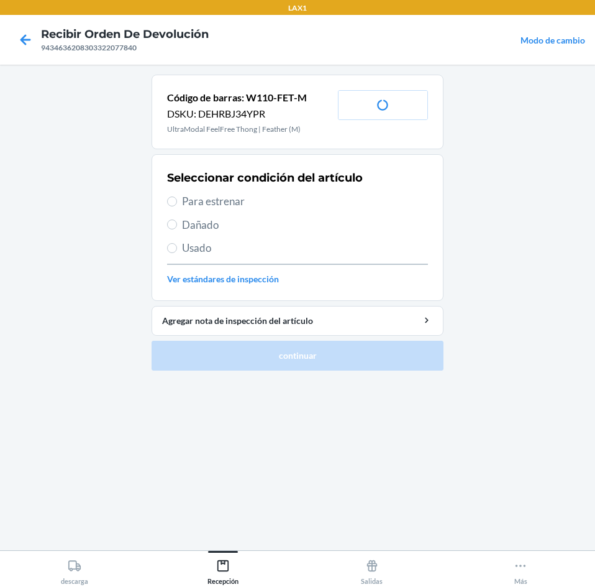
click at [290, 196] on span "Para estrenar" at bounding box center [305, 201] width 246 height 16
click at [177, 196] on input "Para estrenar" at bounding box center [172, 201] width 10 height 10
radio input "true"
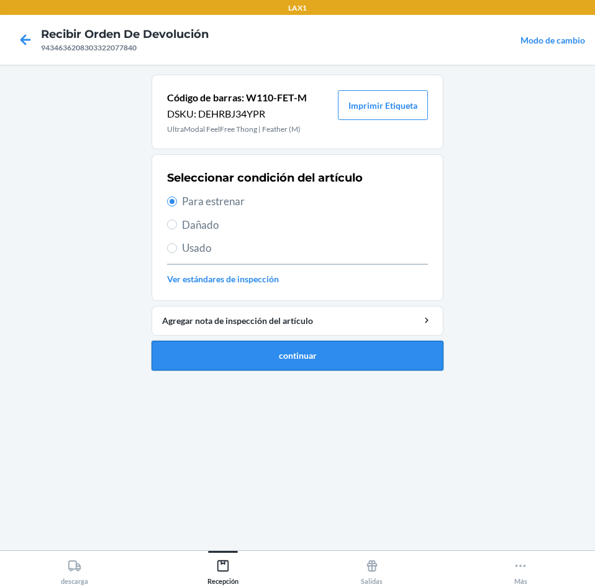
click at [308, 345] on button "continuar" at bounding box center [298, 356] width 292 height 30
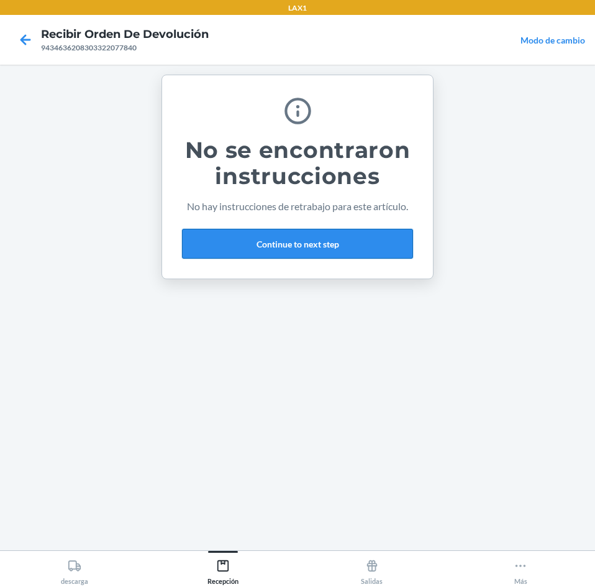
click at [321, 255] on button "Continue to next step" at bounding box center [297, 244] width 231 height 30
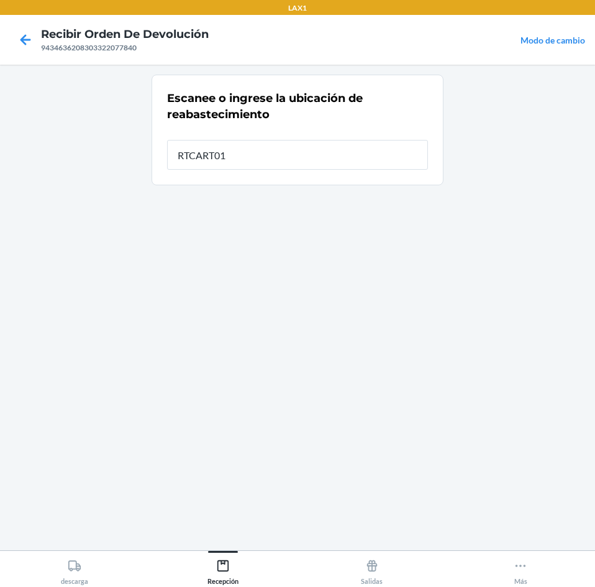
type input "RTCART012"
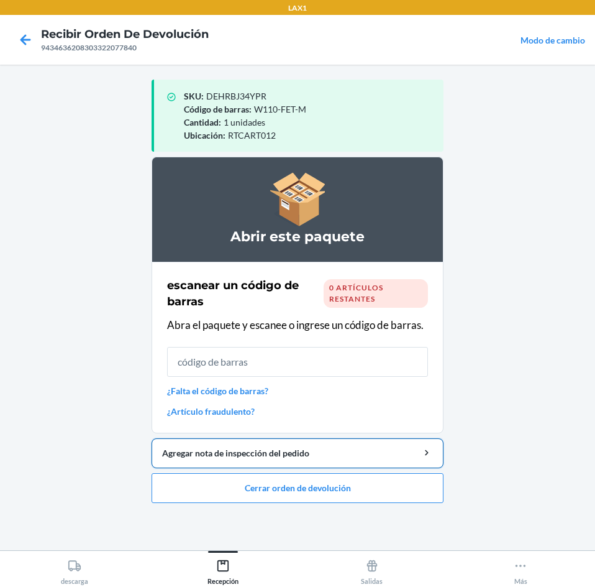
click at [355, 460] on button "Agregar nota de inspección del pedido" at bounding box center [298, 453] width 292 height 30
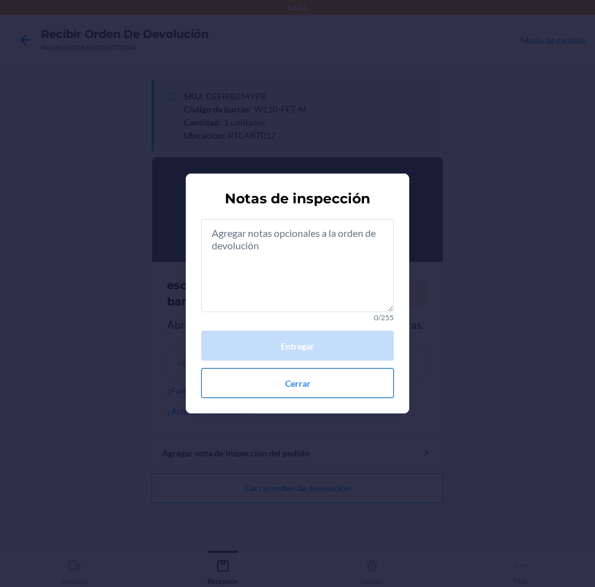
click at [332, 388] on button "Cerrar" at bounding box center [297, 383] width 193 height 30
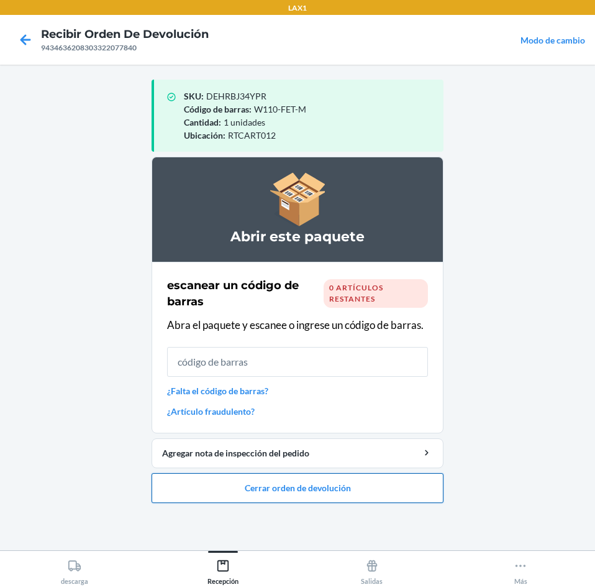
click at [325, 480] on button "Cerrar orden de devolución" at bounding box center [298, 488] width 292 height 30
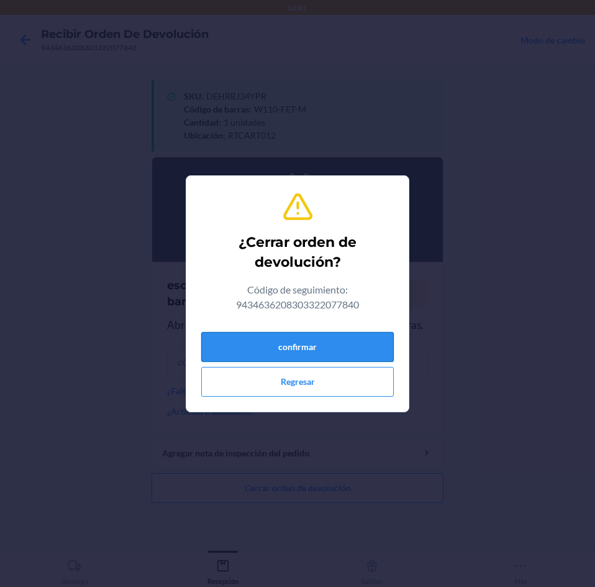
click at [332, 344] on button "confirmar" at bounding box center [297, 347] width 193 height 30
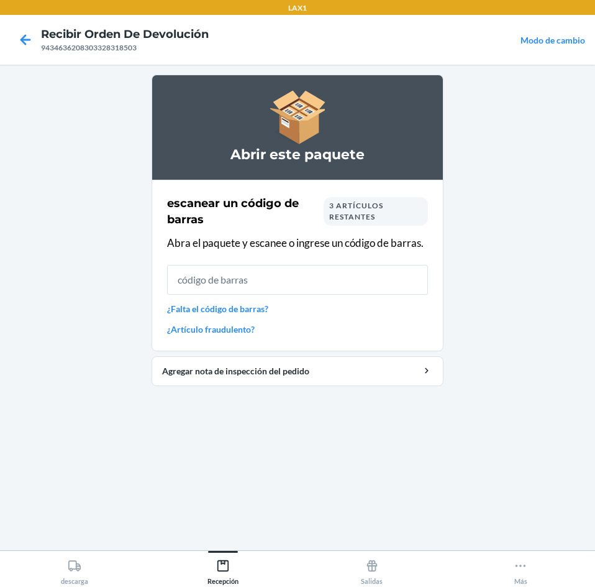
drag, startPoint x: 401, startPoint y: 214, endPoint x: 388, endPoint y: 211, distance: 13.3
click at [396, 213] on div "3 artículos restantes" at bounding box center [376, 211] width 104 height 29
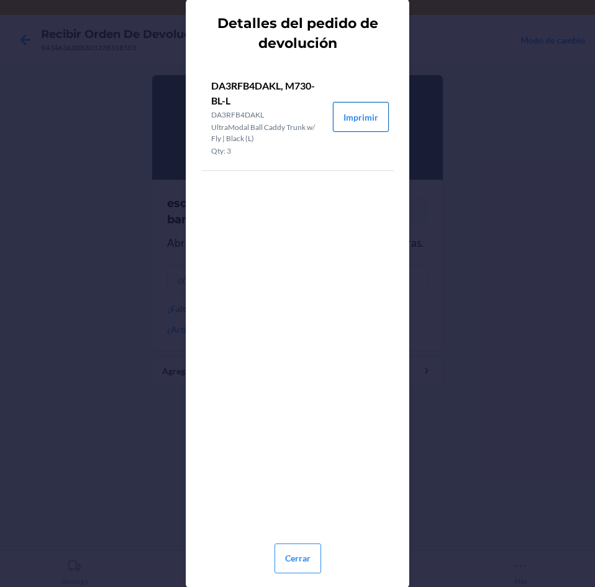
click at [355, 118] on button "Imprimir" at bounding box center [361, 117] width 56 height 30
click at [296, 565] on button "Cerrar" at bounding box center [298, 558] width 47 height 30
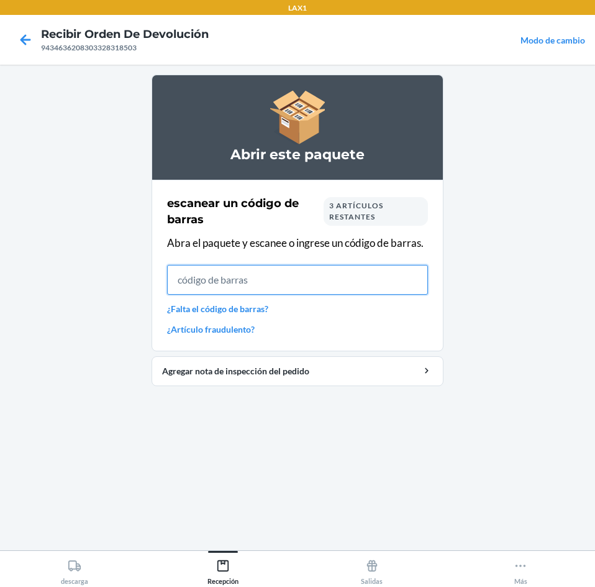
click at [342, 273] on input "text" at bounding box center [297, 280] width 261 height 30
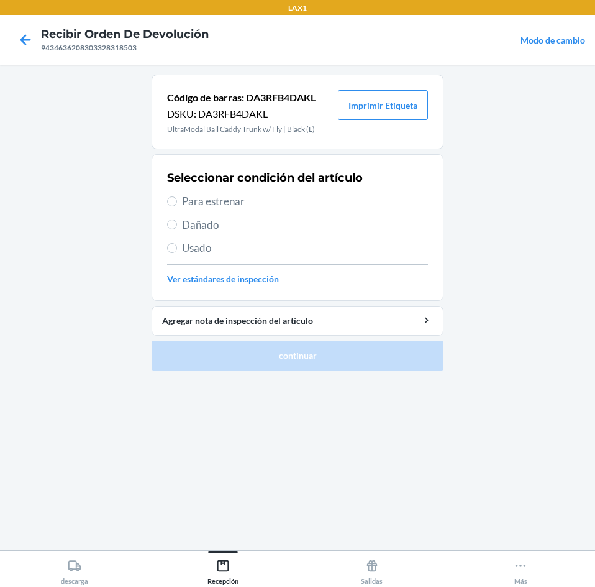
drag, startPoint x: 295, startPoint y: 237, endPoint x: 295, endPoint y: 257, distance: 19.9
click at [295, 249] on div "Seleccionar condición del artículo Para estrenar Dañado Usado Ver estándares de…" at bounding box center [297, 227] width 261 height 123
click at [295, 257] on div "Seleccionar condición del artículo Para estrenar Dañado Usado Ver estándares de…" at bounding box center [297, 227] width 261 height 123
click at [293, 256] on div "Seleccionar condición del artículo Para estrenar Dañado Usado Ver estándares de…" at bounding box center [297, 227] width 261 height 123
click at [290, 245] on span "Usado" at bounding box center [305, 248] width 246 height 16
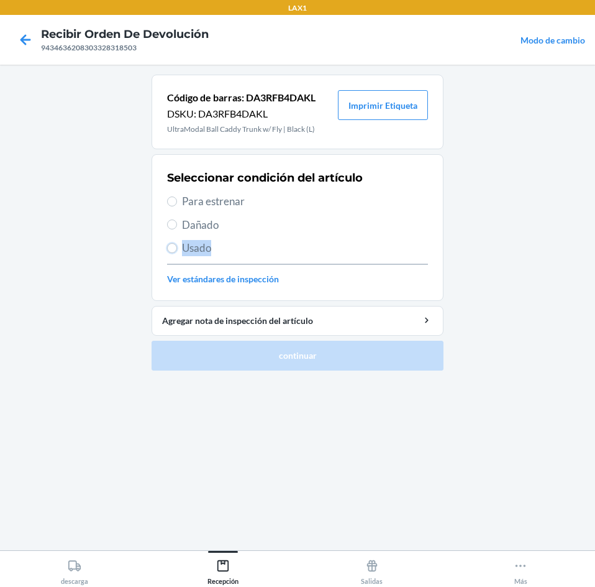
click at [177, 245] on input "Usado" at bounding box center [172, 248] width 10 height 10
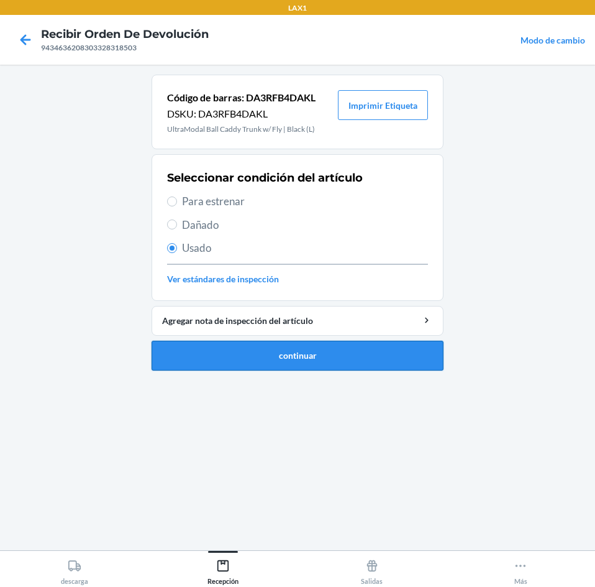
click at [337, 365] on button "continuar" at bounding box center [298, 356] width 292 height 30
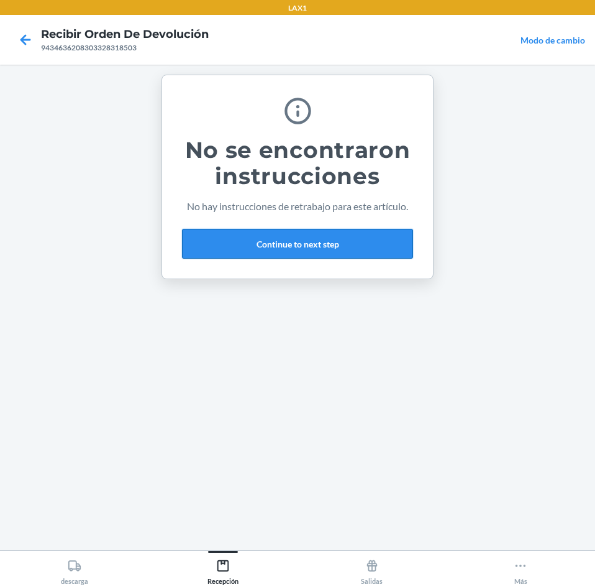
click at [364, 236] on button "Continue to next step" at bounding box center [297, 244] width 231 height 30
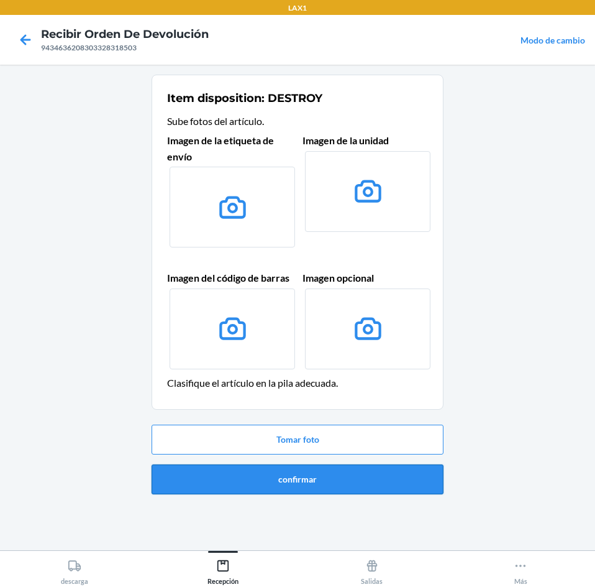
click at [357, 483] on button "confirmar" at bounding box center [298, 479] width 292 height 30
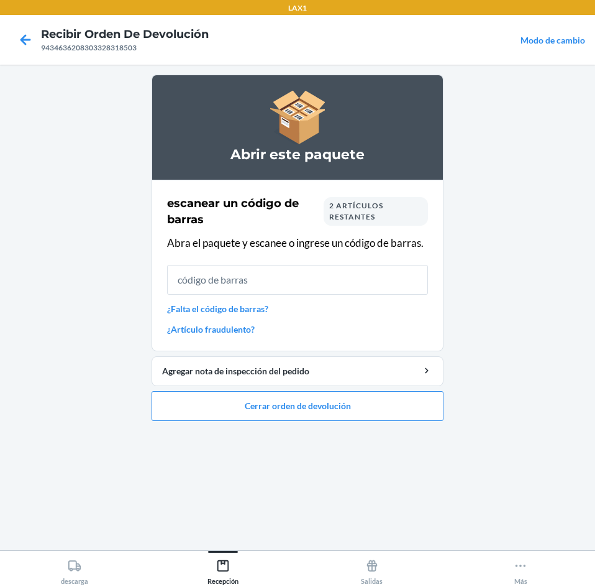
click at [357, 213] on span "2 artículos restantes" at bounding box center [356, 211] width 54 height 21
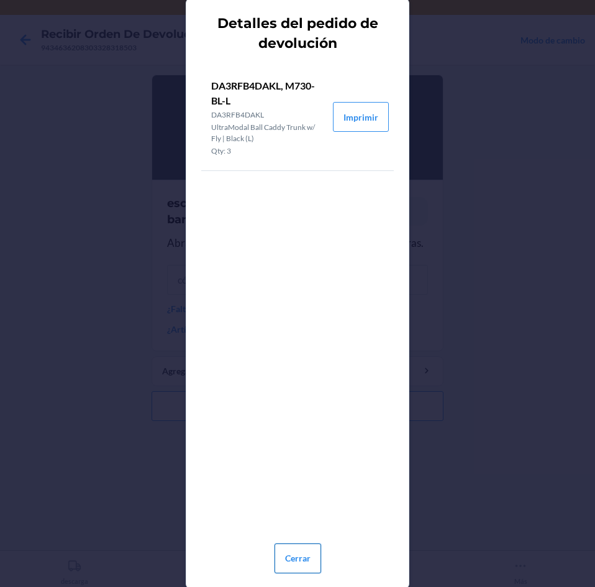
click at [291, 565] on button "Cerrar" at bounding box center [298, 558] width 47 height 30
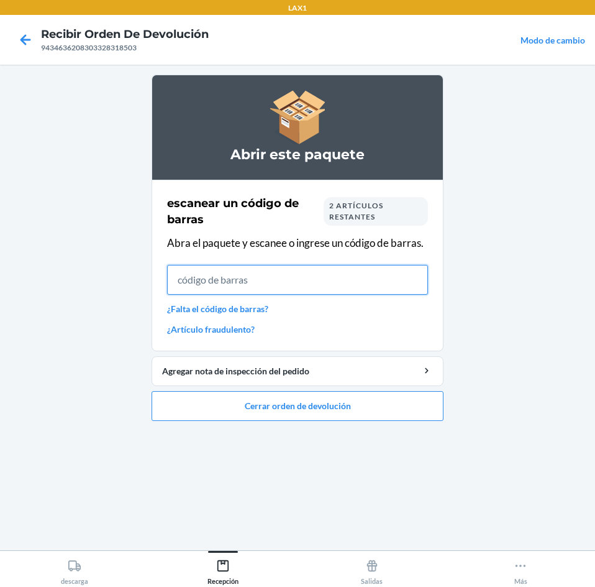
click at [321, 283] on input "text" at bounding box center [297, 280] width 261 height 30
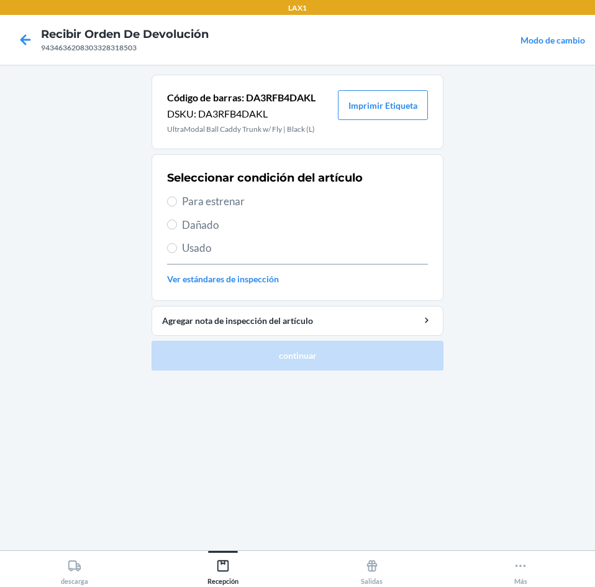
click at [219, 243] on span "Usado" at bounding box center [305, 248] width 246 height 16
click at [177, 243] on input "Usado" at bounding box center [172, 248] width 10 height 10
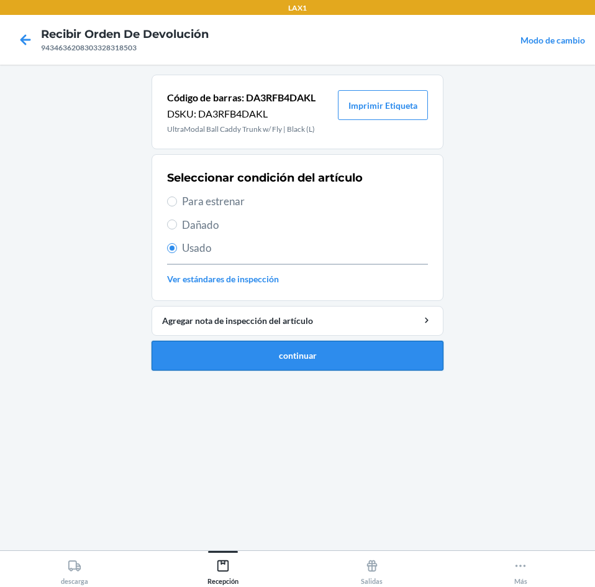
click at [296, 351] on button "continuar" at bounding box center [298, 356] width 292 height 30
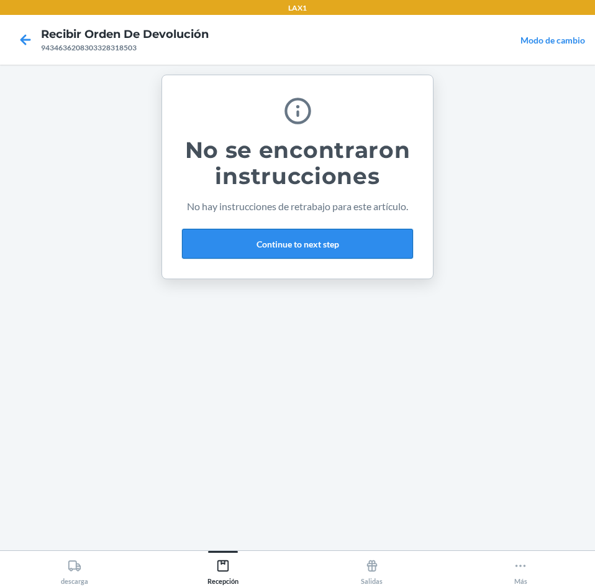
click at [372, 251] on button "Continue to next step" at bounding box center [297, 244] width 231 height 30
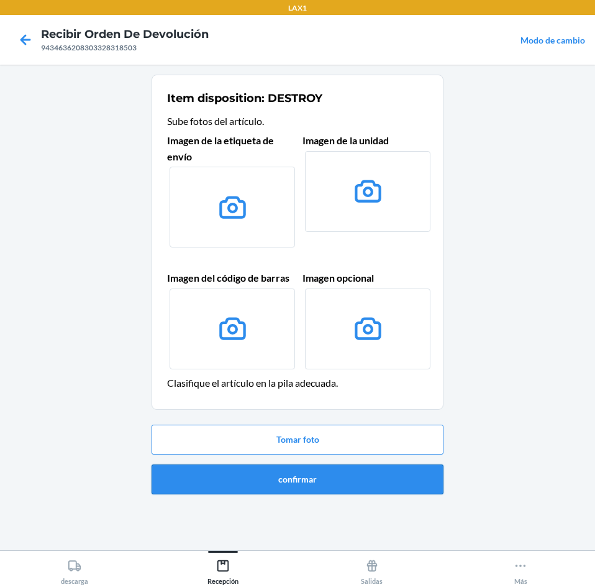
drag, startPoint x: 355, startPoint y: 495, endPoint x: 358, endPoint y: 483, distance: 11.5
click at [358, 483] on div "Tomar foto confirmar" at bounding box center [298, 459] width 292 height 80
click at [358, 483] on button "confirmar" at bounding box center [298, 479] width 292 height 30
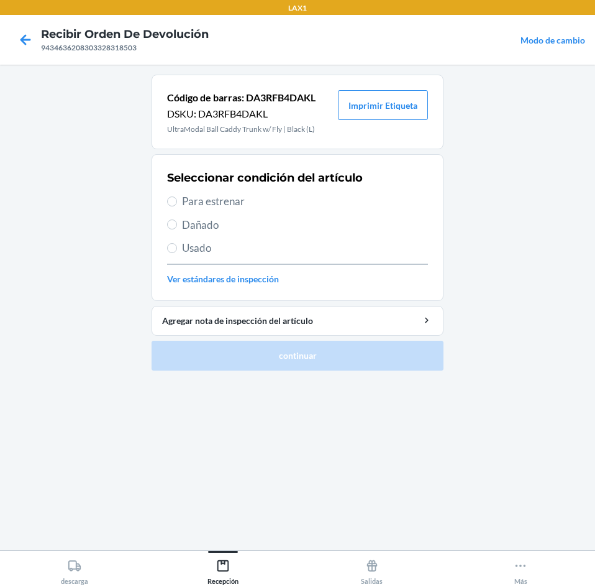
click at [245, 250] on span "Usado" at bounding box center [305, 248] width 246 height 16
click at [177, 250] on input "Usado" at bounding box center [172, 248] width 10 height 10
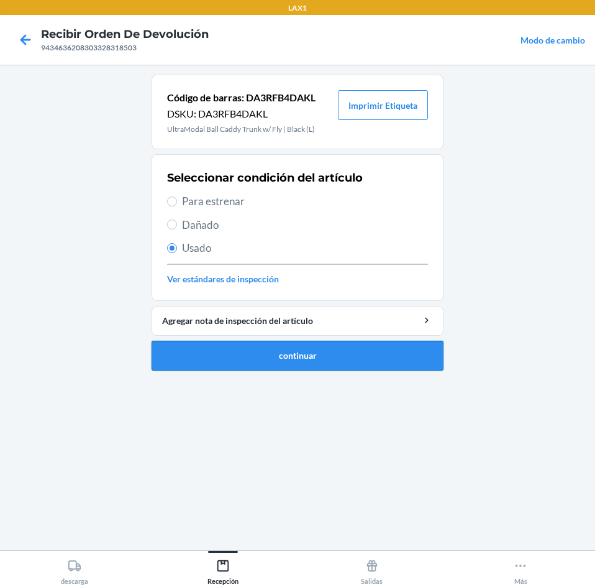
click at [306, 364] on button "continuar" at bounding box center [298, 356] width 292 height 30
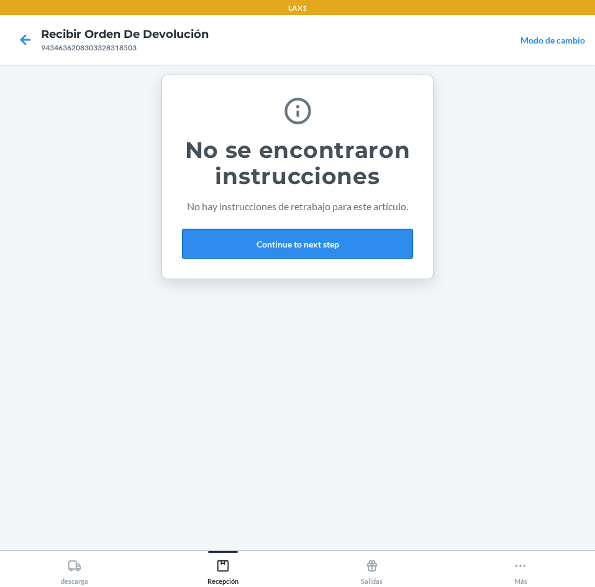
click at [347, 240] on button "Continue to next step" at bounding box center [297, 244] width 231 height 30
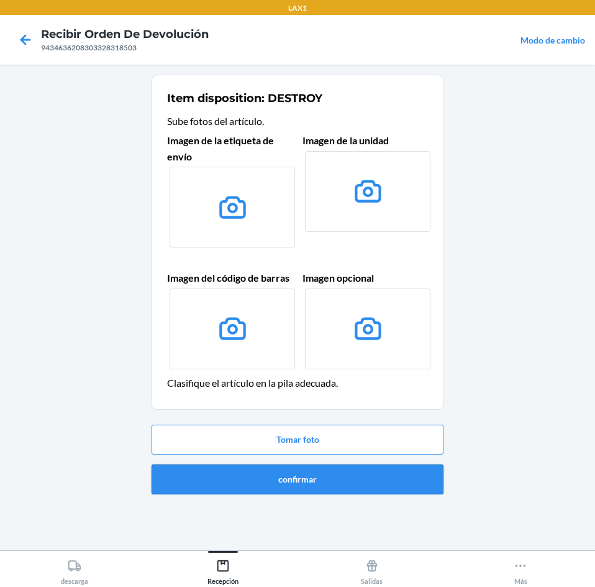
click at [347, 481] on button "confirmar" at bounding box center [298, 479] width 292 height 30
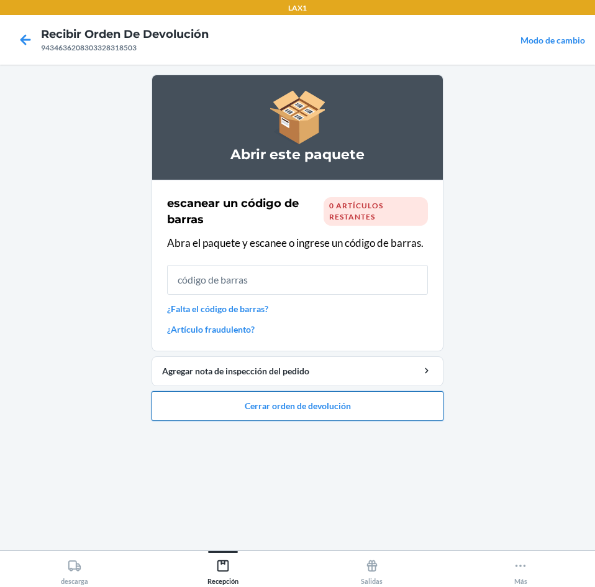
click at [356, 396] on button "Cerrar orden de devolución" at bounding box center [298, 406] width 292 height 30
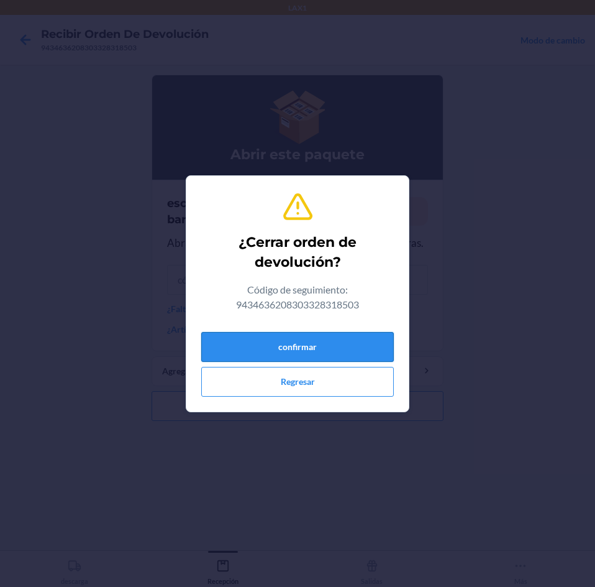
click at [341, 332] on button "confirmar" at bounding box center [297, 347] width 193 height 30
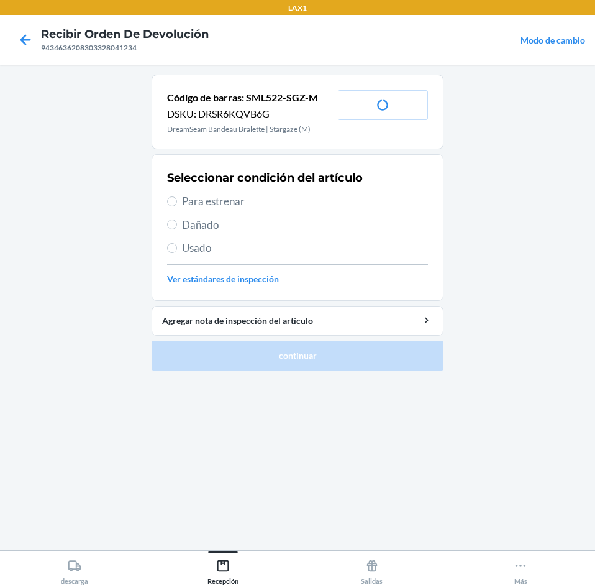
click at [285, 195] on span "Para estrenar" at bounding box center [305, 201] width 246 height 16
click at [177, 196] on input "Para estrenar" at bounding box center [172, 201] width 10 height 10
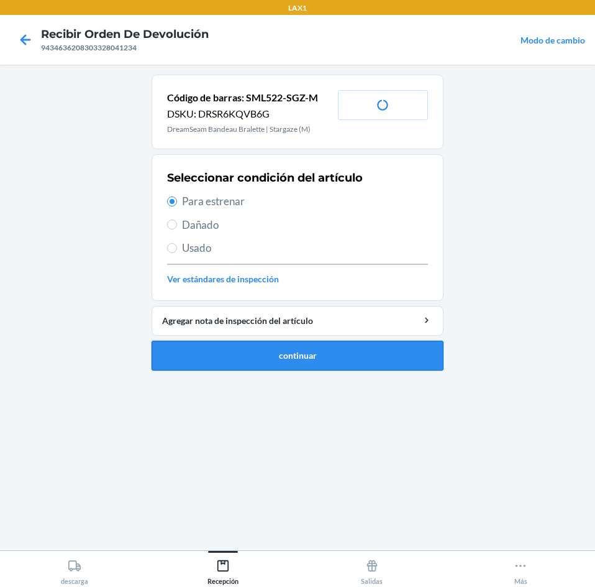
click at [331, 357] on button "continuar" at bounding box center [298, 356] width 292 height 30
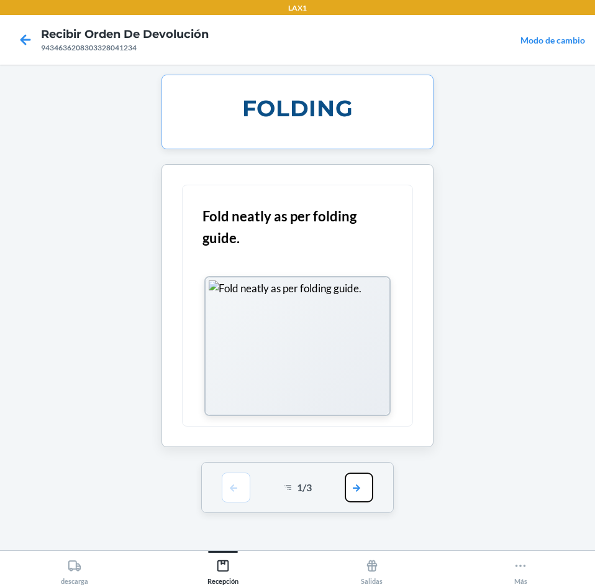
drag, startPoint x: 350, startPoint y: 493, endPoint x: 363, endPoint y: 475, distance: 22.2
click at [355, 492] on button "button" at bounding box center [359, 487] width 29 height 30
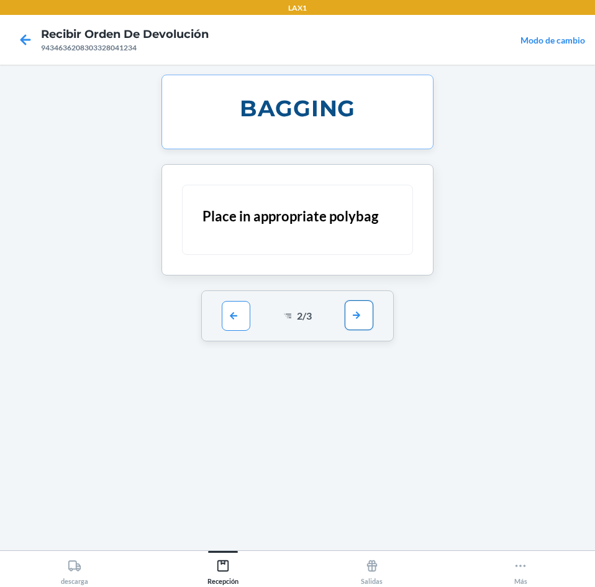
click at [359, 325] on button "button" at bounding box center [359, 315] width 29 height 30
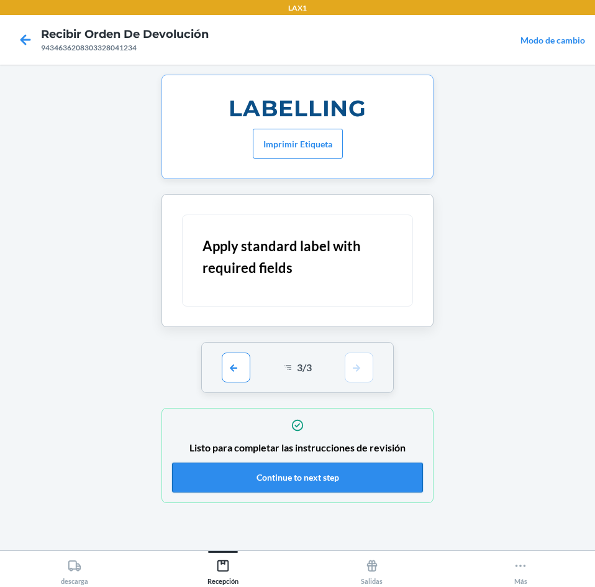
click at [330, 473] on button "Continue to next step" at bounding box center [297, 477] width 251 height 30
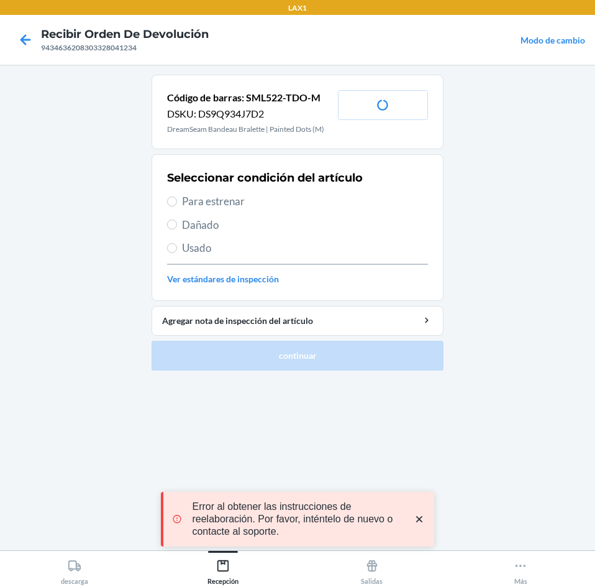
click at [280, 206] on span "Para estrenar" at bounding box center [305, 201] width 246 height 16
click at [177, 206] on input "Para estrenar" at bounding box center [172, 201] width 10 height 10
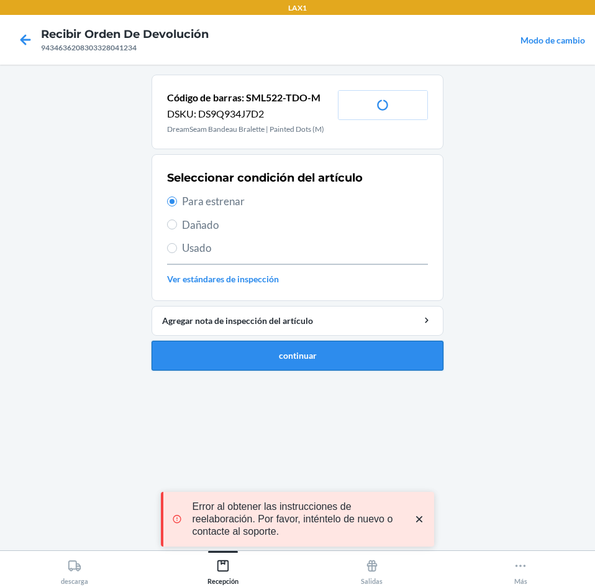
click at [295, 343] on button "continuar" at bounding box center [298, 356] width 292 height 30
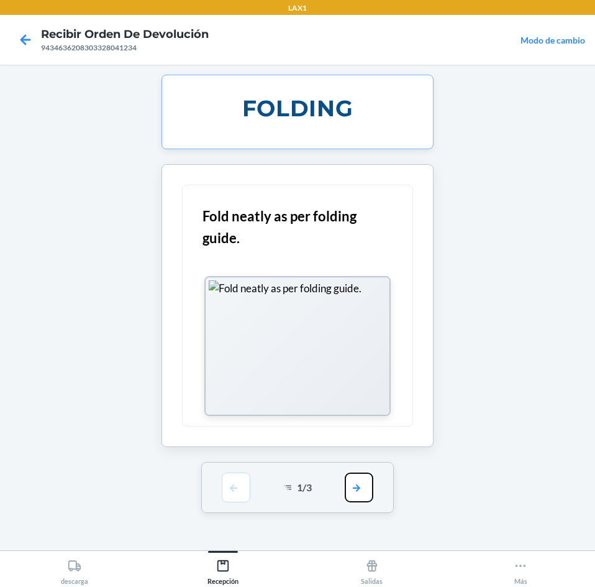
click at [349, 478] on button "button" at bounding box center [359, 487] width 29 height 30
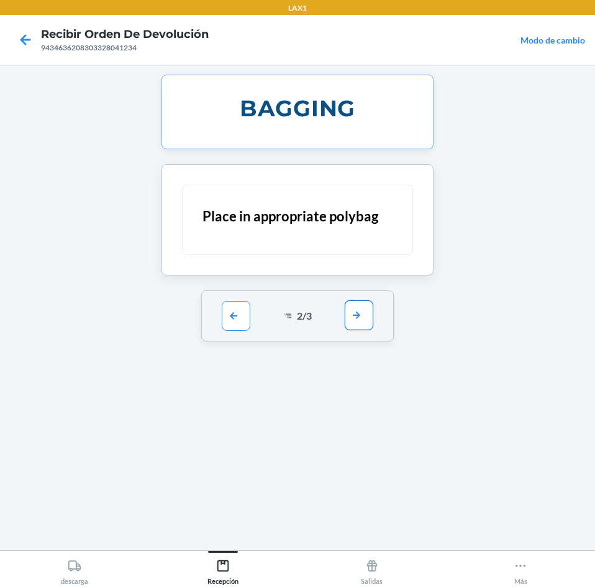
click at [364, 319] on button "button" at bounding box center [359, 315] width 29 height 30
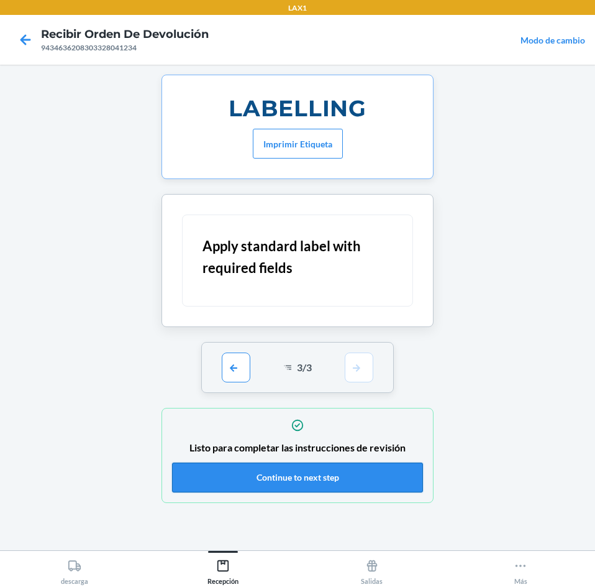
click at [336, 469] on button "Continue to next step" at bounding box center [297, 477] width 251 height 30
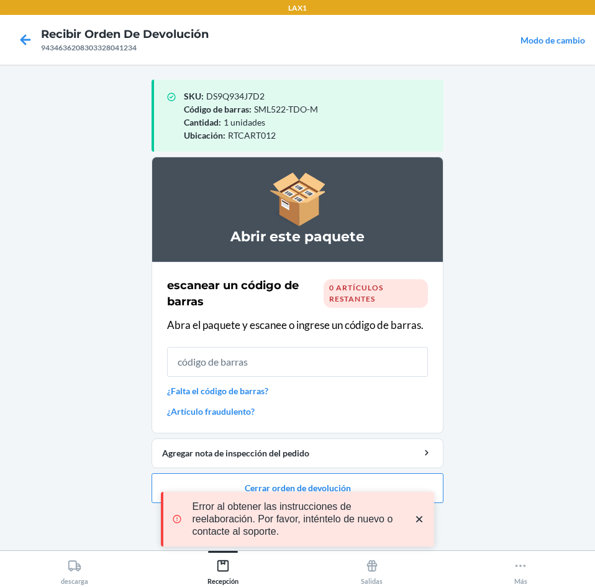
click at [416, 516] on icon "close toast" at bounding box center [419, 519] width 12 height 12
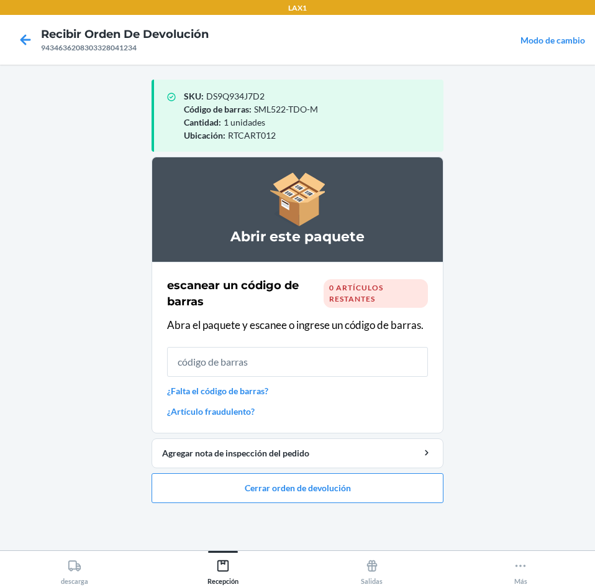
click at [364, 483] on div "LAX1 Recibir orden de devolución 9434636208303328041234 Modo de cambio SKU : DS…" at bounding box center [297, 293] width 595 height 587
click at [319, 489] on button "Cerrar orden de devolución" at bounding box center [298, 488] width 292 height 30
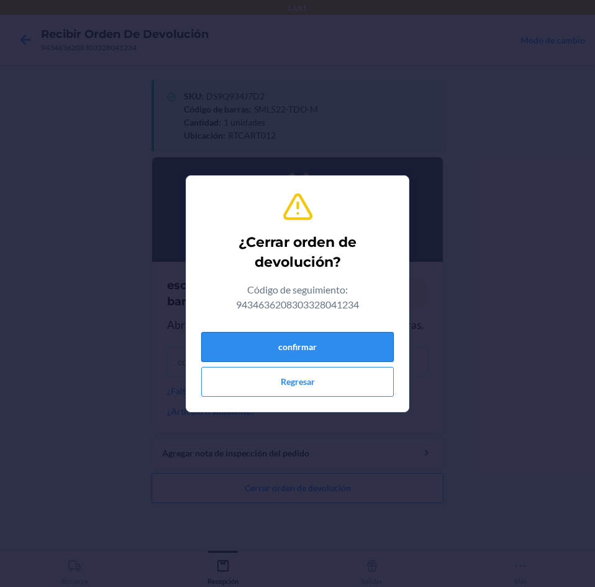
click at [308, 345] on button "confirmar" at bounding box center [297, 347] width 193 height 30
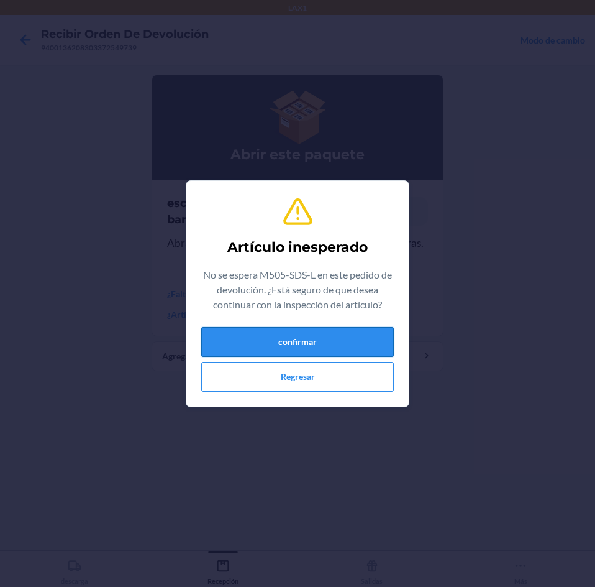
click at [316, 337] on button "confirmar" at bounding box center [297, 342] width 193 height 30
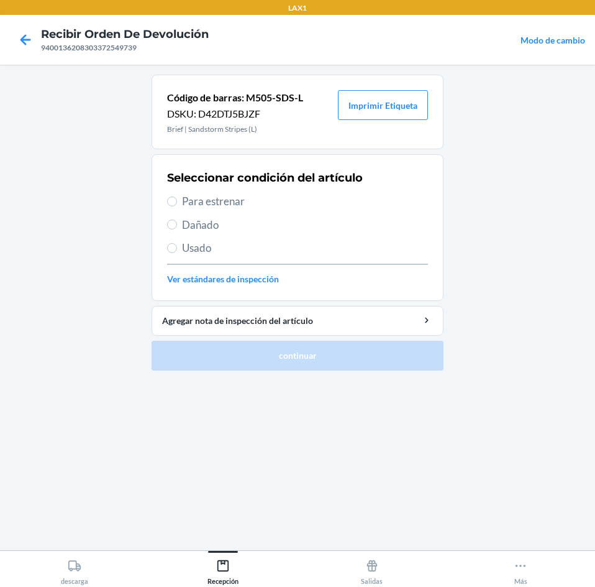
click at [272, 192] on div "Seleccionar condición del artículo Para estrenar Dañado Usado Ver estándares de…" at bounding box center [297, 227] width 261 height 123
click at [275, 202] on span "Para estrenar" at bounding box center [305, 201] width 246 height 16
click at [177, 202] on input "Para estrenar" at bounding box center [172, 201] width 10 height 10
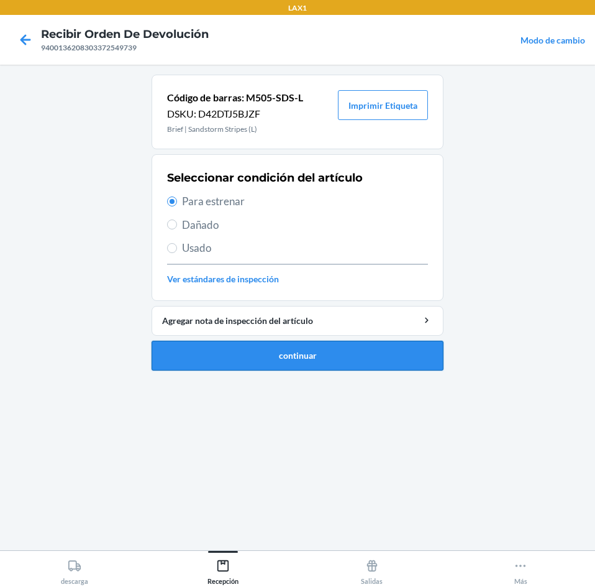
click at [343, 360] on button "continuar" at bounding box center [298, 356] width 292 height 30
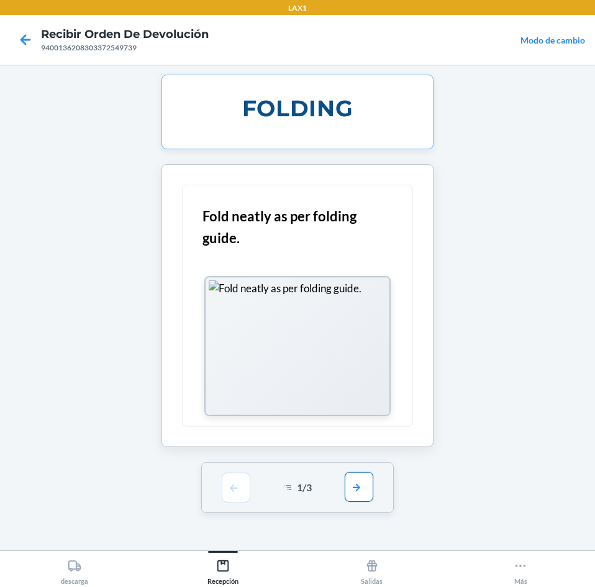
click at [355, 490] on button "button" at bounding box center [359, 487] width 29 height 30
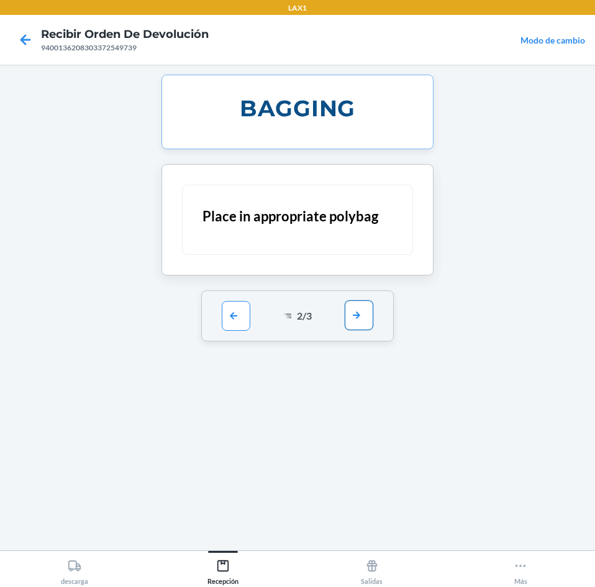
click at [355, 314] on button "button" at bounding box center [359, 315] width 29 height 30
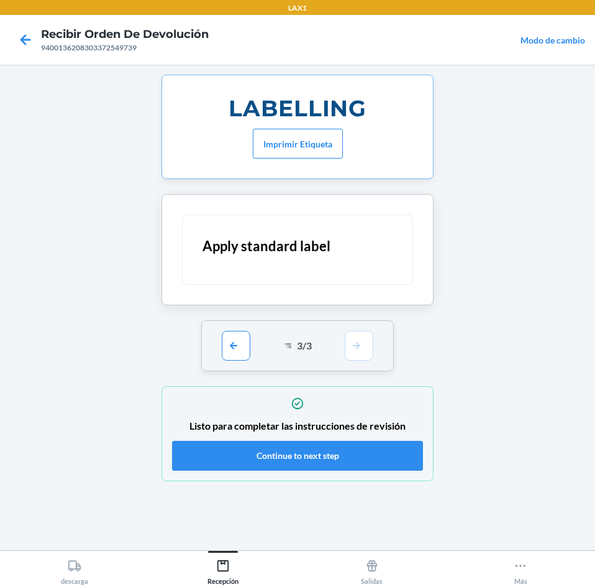
click at [368, 471] on div "Listo para completar las instrucciones de revisión Continue to next step" at bounding box center [297, 433] width 251 height 81
click at [368, 457] on button "Continue to next step" at bounding box center [297, 456] width 251 height 30
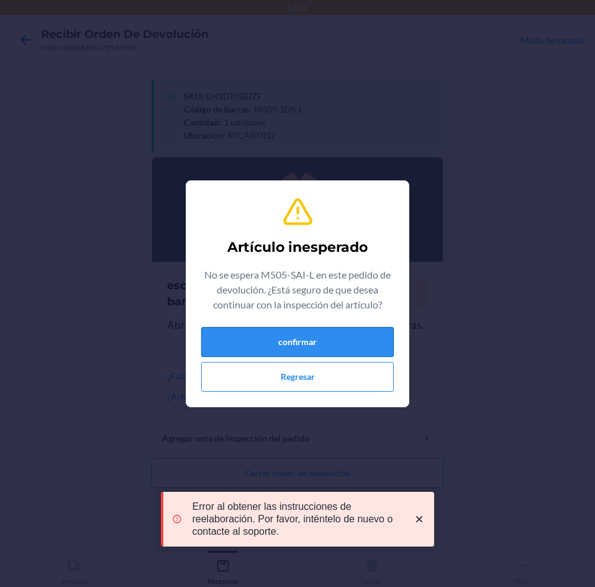
click at [322, 355] on button "confirmar" at bounding box center [297, 342] width 193 height 30
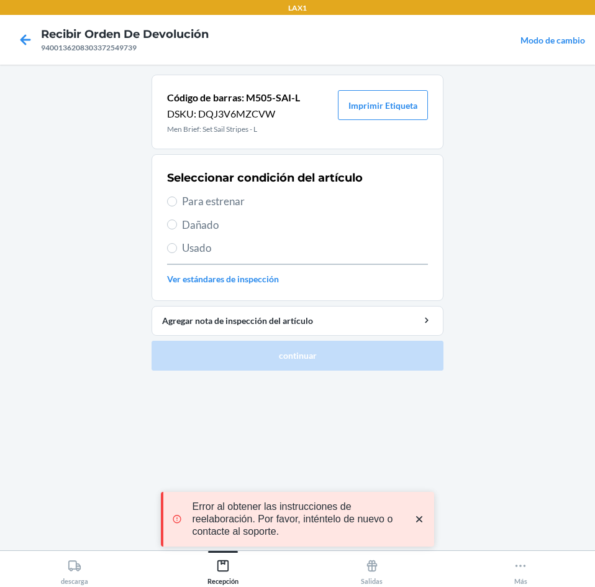
click at [272, 201] on span "Para estrenar" at bounding box center [305, 201] width 246 height 16
click at [177, 201] on input "Para estrenar" at bounding box center [172, 201] width 10 height 10
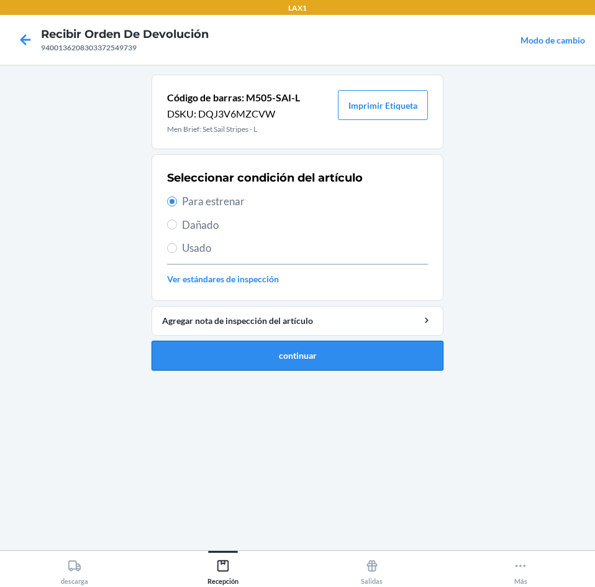
click at [301, 342] on button "continuar" at bounding box center [298, 356] width 292 height 30
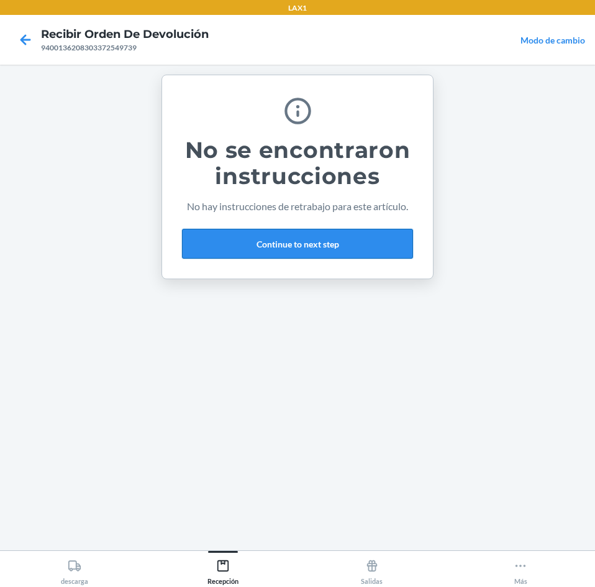
click at [349, 247] on button "Continue to next step" at bounding box center [297, 244] width 231 height 30
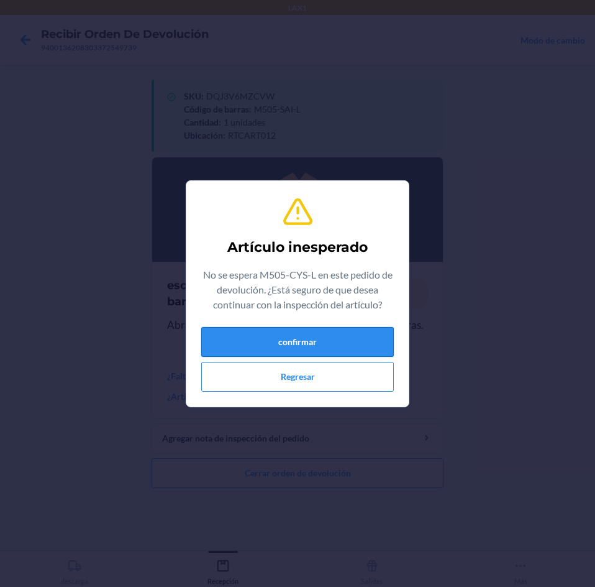
click at [311, 341] on button "confirmar" at bounding box center [297, 342] width 193 height 30
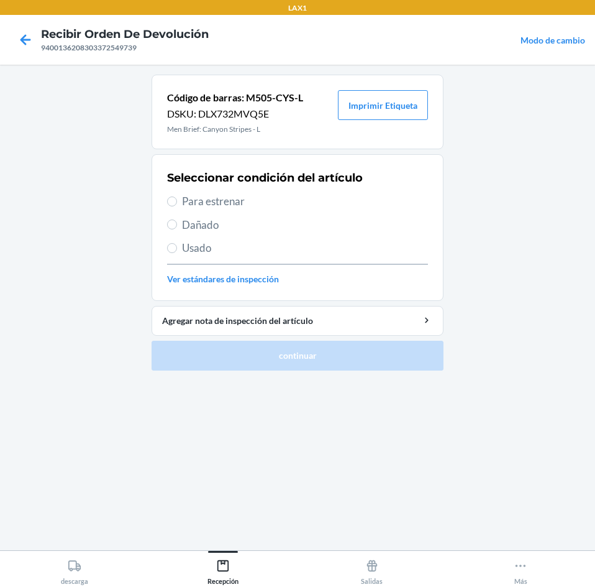
click at [280, 196] on span "Para estrenar" at bounding box center [305, 201] width 246 height 16
click at [177, 196] on input "Para estrenar" at bounding box center [172, 201] width 10 height 10
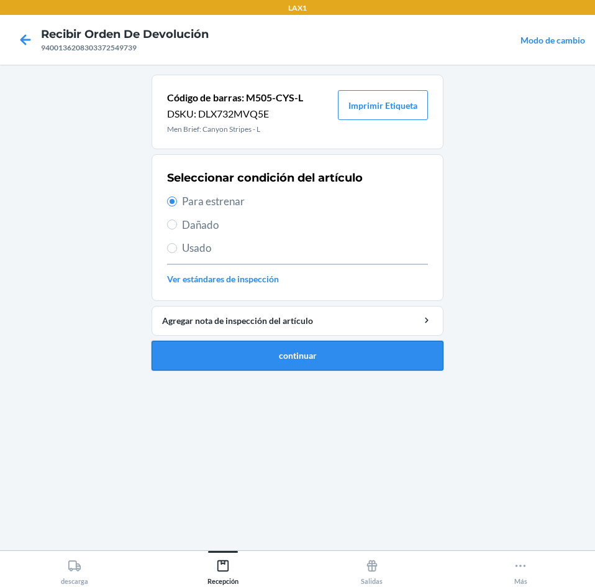
click at [307, 357] on button "continuar" at bounding box center [298, 356] width 292 height 30
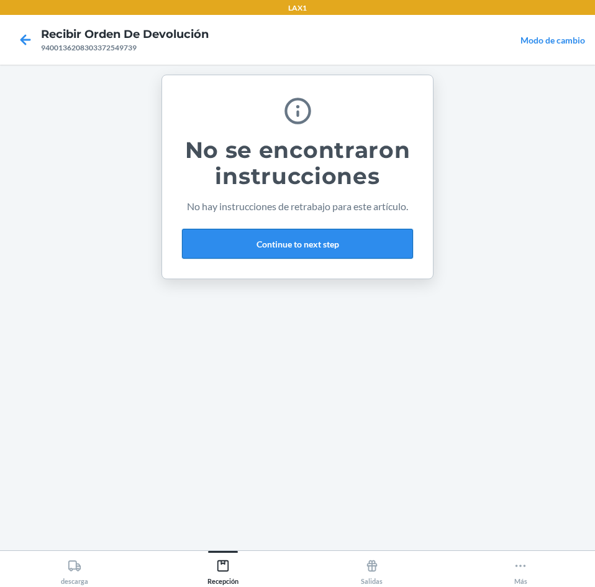
click at [350, 242] on button "Continue to next step" at bounding box center [297, 244] width 231 height 30
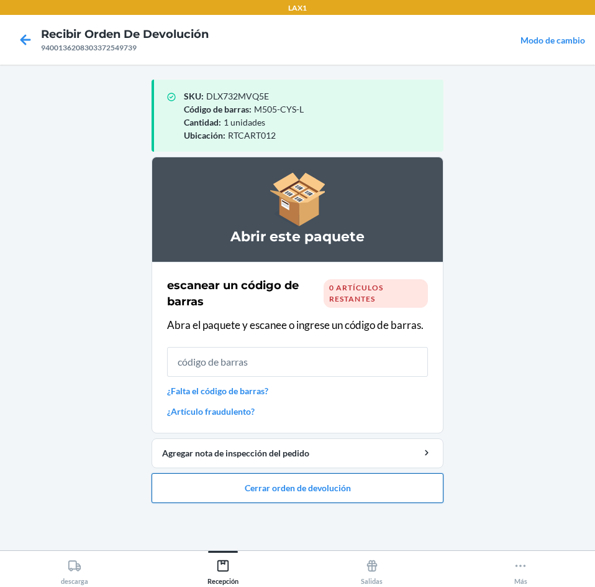
click at [373, 484] on button "Cerrar orden de devolución" at bounding box center [298, 488] width 292 height 30
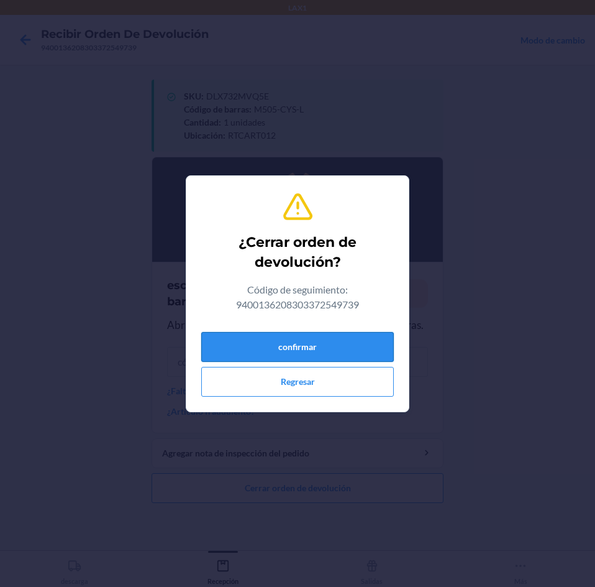
click at [325, 354] on button "confirmar" at bounding box center [297, 347] width 193 height 30
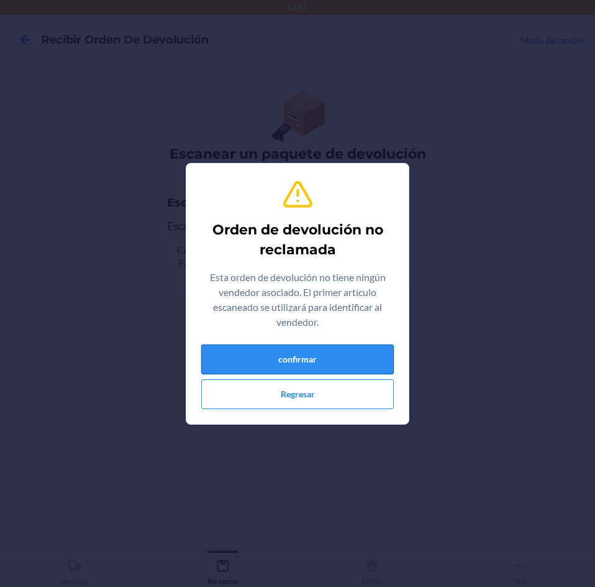
click at [318, 367] on button "confirmar" at bounding box center [297, 359] width 193 height 30
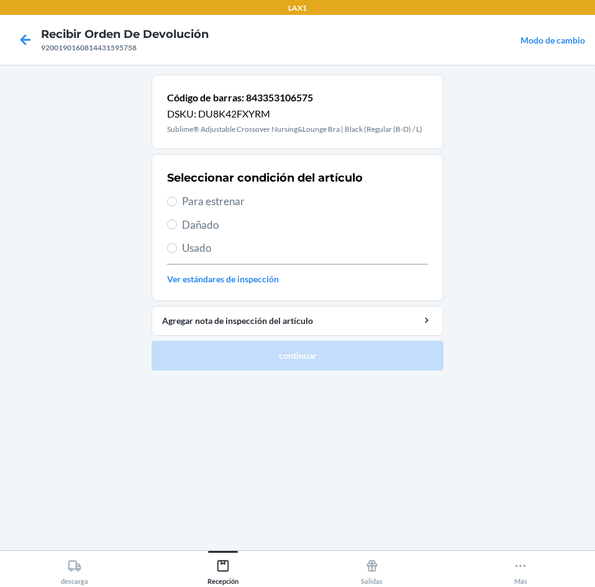
click at [239, 245] on span "Usado" at bounding box center [305, 248] width 246 height 16
click at [177, 245] on input "Usado" at bounding box center [172, 248] width 10 height 10
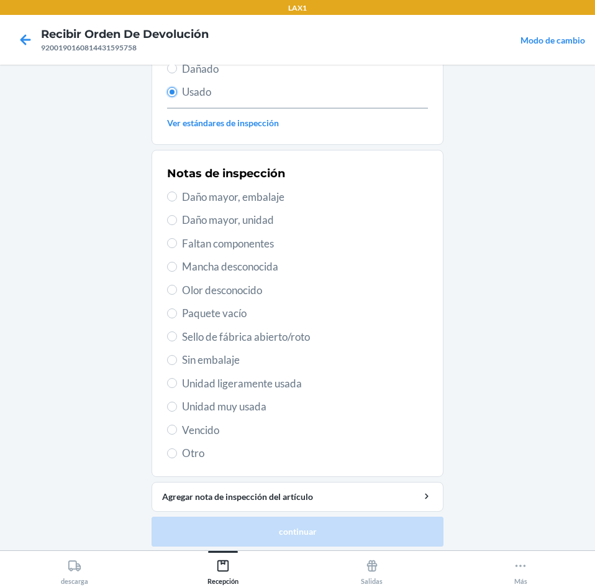
scroll to position [162, 0]
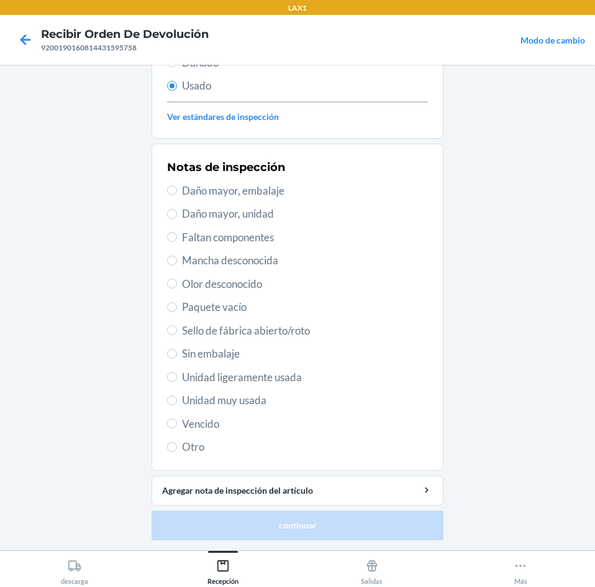
click at [301, 370] on span "Unidad ligeramente usada" at bounding box center [305, 377] width 246 height 16
click at [177, 372] on input "Unidad ligeramente usada" at bounding box center [172, 377] width 10 height 10
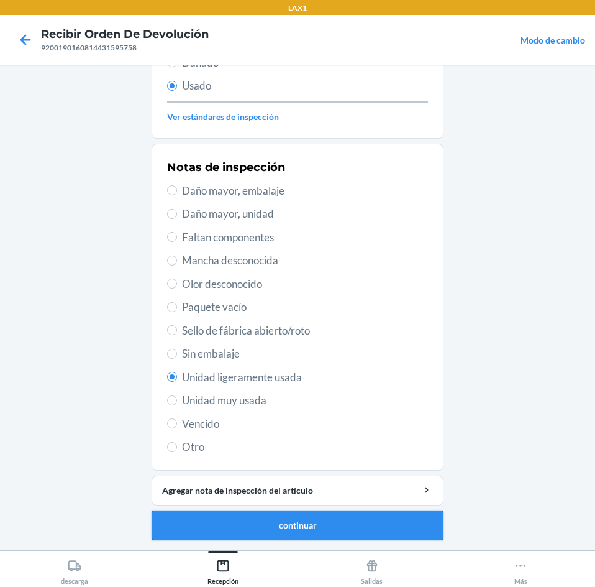
click at [341, 524] on button "continuar" at bounding box center [298, 525] width 292 height 30
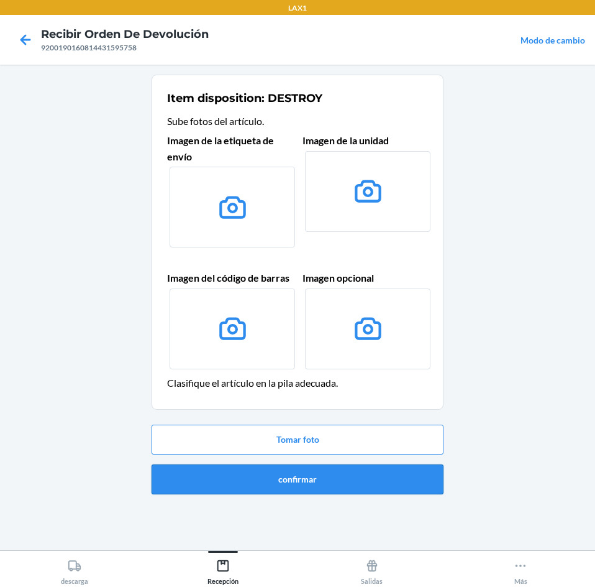
click at [346, 482] on button "confirmar" at bounding box center [298, 479] width 292 height 30
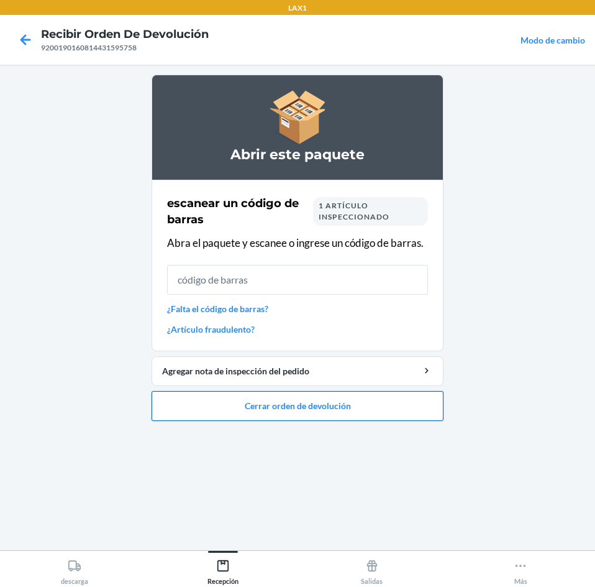
click at [362, 416] on button "Cerrar orden de devolución" at bounding box center [298, 406] width 292 height 30
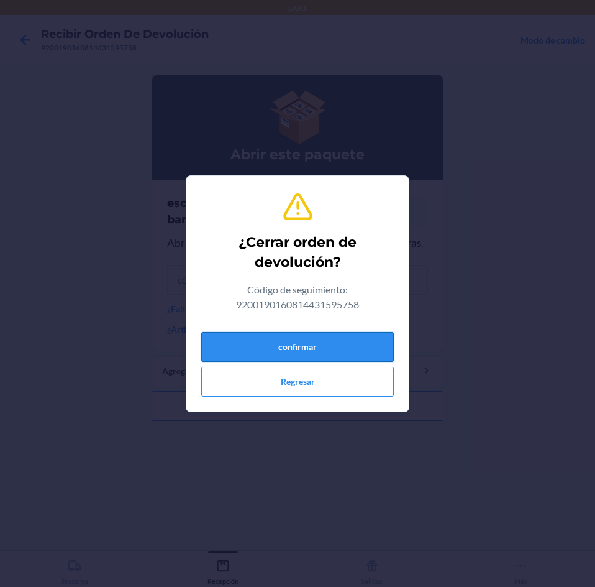
click at [350, 352] on button "confirmar" at bounding box center [297, 347] width 193 height 30
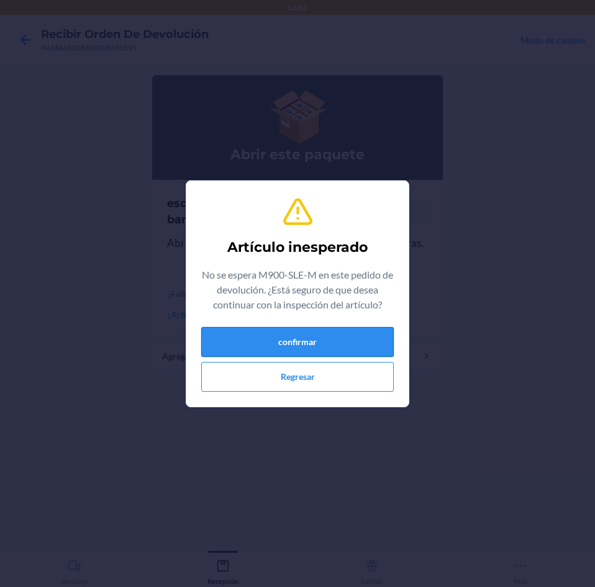
click at [348, 344] on button "confirmar" at bounding box center [297, 342] width 193 height 30
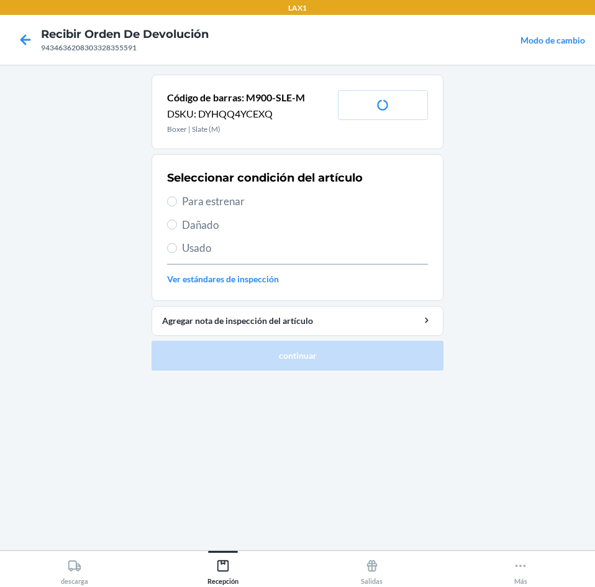
click at [275, 197] on span "Para estrenar" at bounding box center [305, 201] width 246 height 16
click at [177, 197] on input "Para estrenar" at bounding box center [172, 201] width 10 height 10
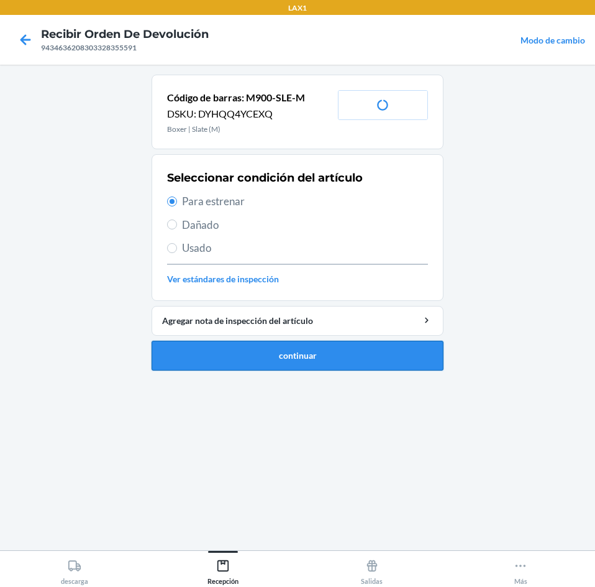
click at [318, 342] on button "continuar" at bounding box center [298, 356] width 292 height 30
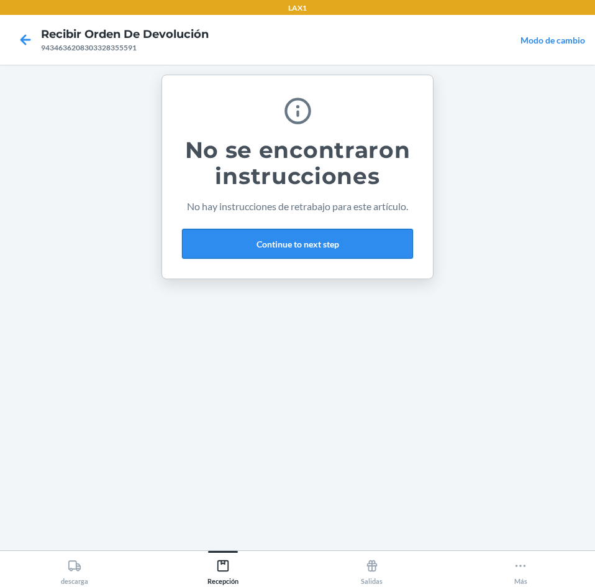
click at [342, 250] on button "Continue to next step" at bounding box center [297, 244] width 231 height 30
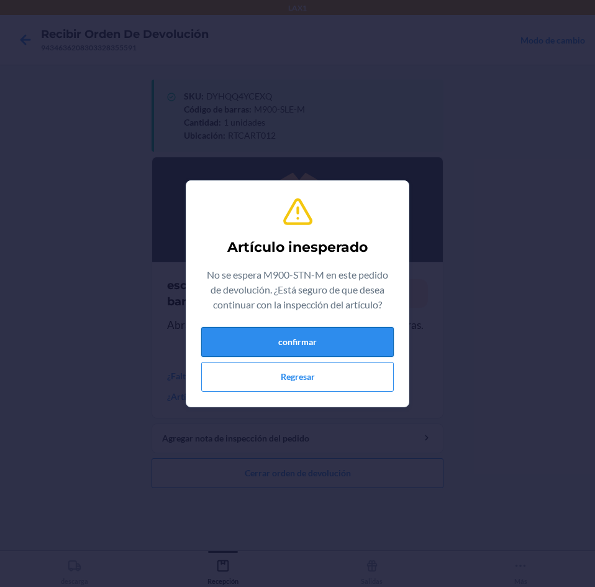
click at [319, 345] on button "confirmar" at bounding box center [297, 342] width 193 height 30
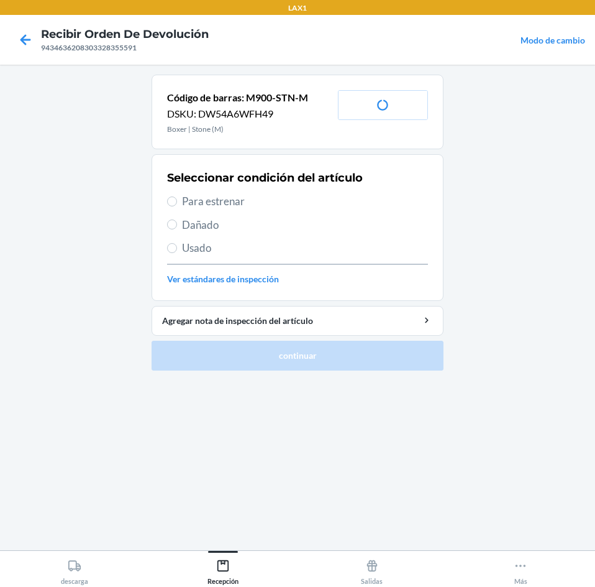
click at [291, 204] on span "Para estrenar" at bounding box center [305, 201] width 246 height 16
click at [177, 204] on input "Para estrenar" at bounding box center [172, 201] width 10 height 10
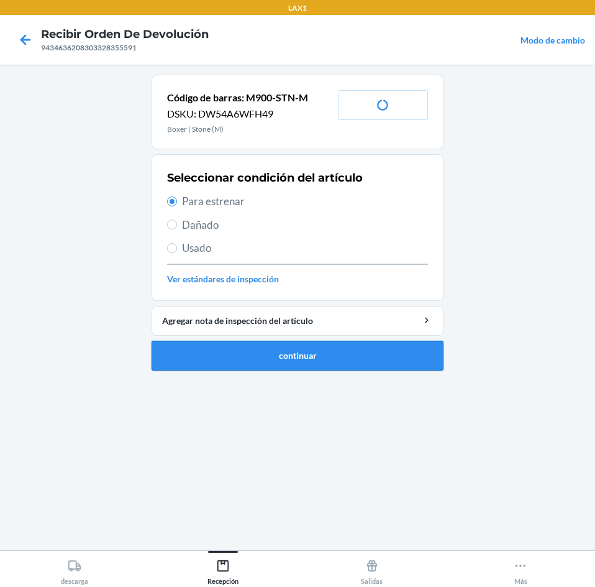
click at [332, 350] on button "continuar" at bounding box center [298, 356] width 292 height 30
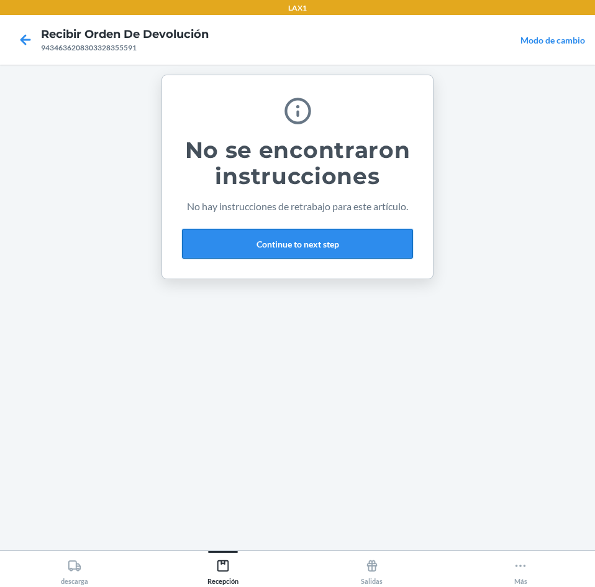
click at [364, 252] on button "Continue to next step" at bounding box center [297, 244] width 231 height 30
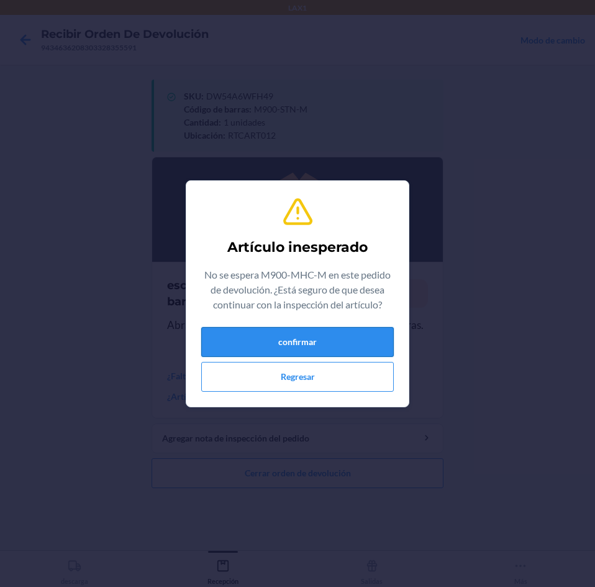
click at [349, 354] on button "confirmar" at bounding box center [297, 342] width 193 height 30
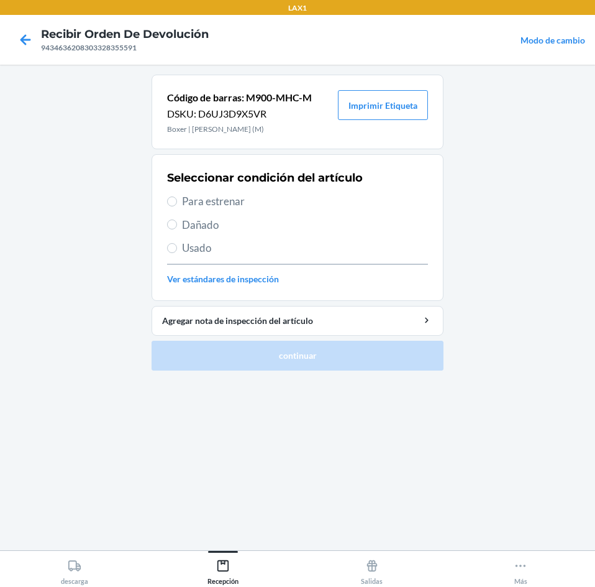
drag, startPoint x: 278, startPoint y: 190, endPoint x: 278, endPoint y: 197, distance: 7.5
click at [278, 191] on div "Seleccionar condición del artículo Para estrenar Dañado Usado Ver estándares de…" at bounding box center [297, 227] width 261 height 123
click at [278, 197] on span "Para estrenar" at bounding box center [305, 201] width 246 height 16
click at [177, 197] on input "Para estrenar" at bounding box center [172, 201] width 10 height 10
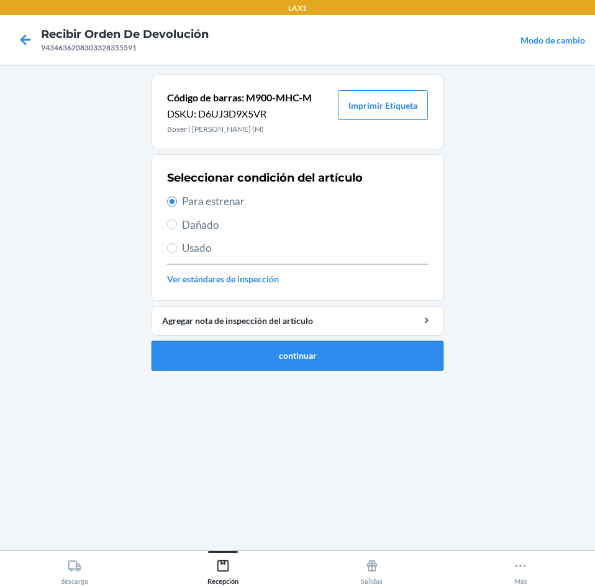
click at [338, 357] on button "continuar" at bounding box center [298, 356] width 292 height 30
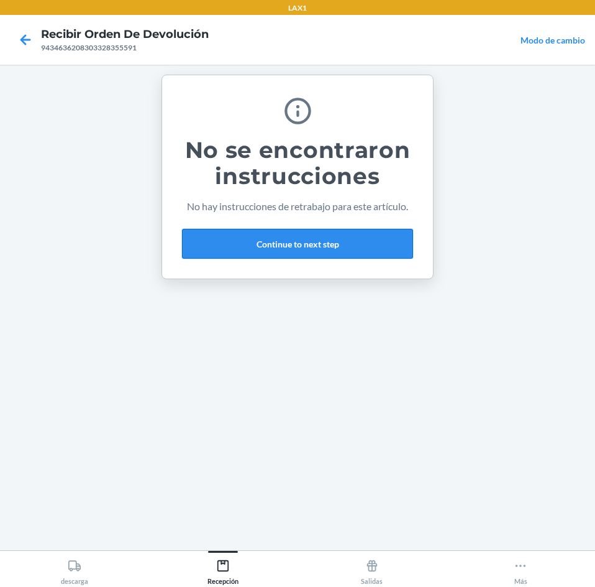
click at [360, 255] on button "Continue to next step" at bounding box center [297, 244] width 231 height 30
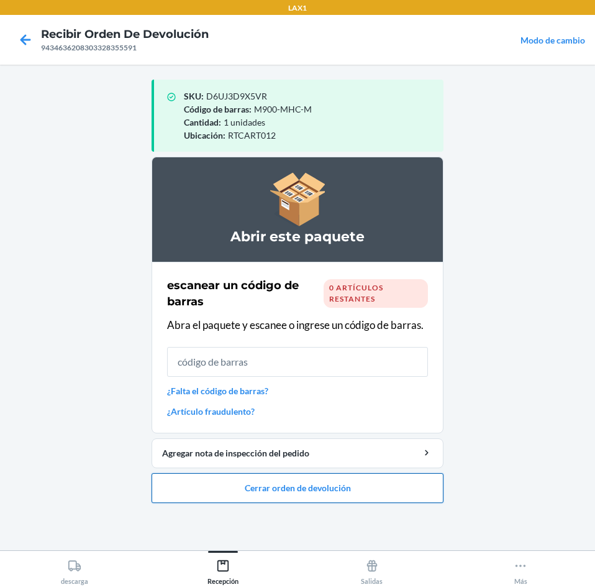
click at [359, 483] on button "Cerrar orden de devolución" at bounding box center [298, 488] width 292 height 30
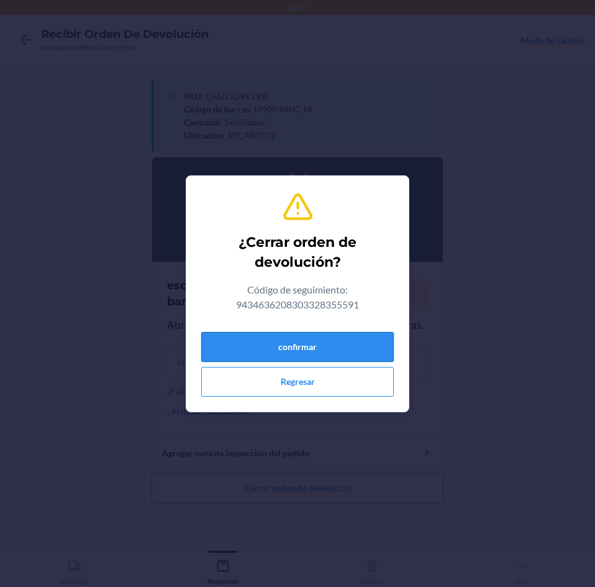
click at [351, 338] on button "confirmar" at bounding box center [297, 347] width 193 height 30
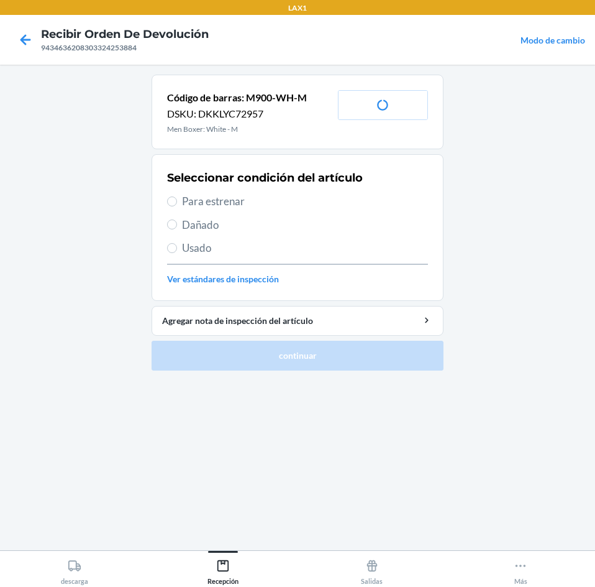
click at [332, 204] on span "Para estrenar" at bounding box center [305, 201] width 246 height 16
click at [177, 204] on input "Para estrenar" at bounding box center [172, 201] width 10 height 10
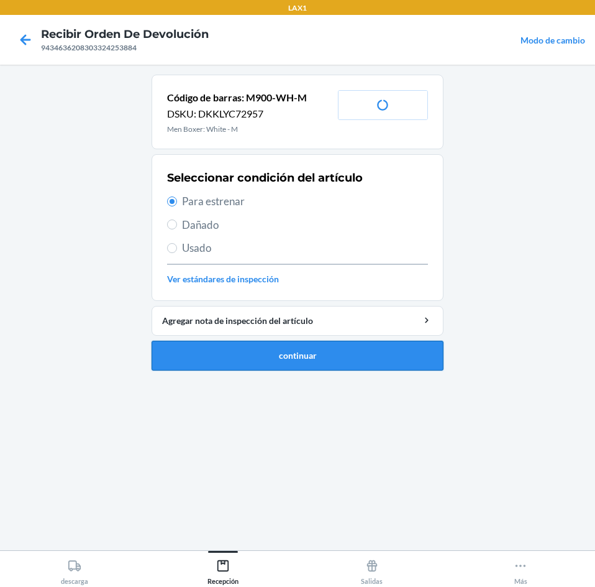
drag, startPoint x: 382, startPoint y: 378, endPoint x: 382, endPoint y: 364, distance: 13.7
click at [382, 364] on ol "Código de barras: M900-WH-M DSKU: DKKLYC72957 Men Boxer: White - M Imprimir Eti…" at bounding box center [298, 228] width 292 height 306
click at [382, 364] on button "continuar" at bounding box center [298, 356] width 292 height 30
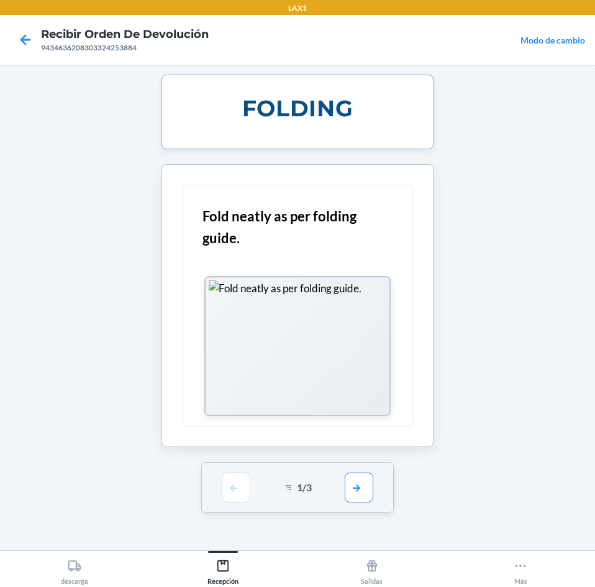
click at [342, 479] on div "1 / 3" at bounding box center [297, 487] width 193 height 51
click at [354, 487] on button "button" at bounding box center [359, 487] width 29 height 30
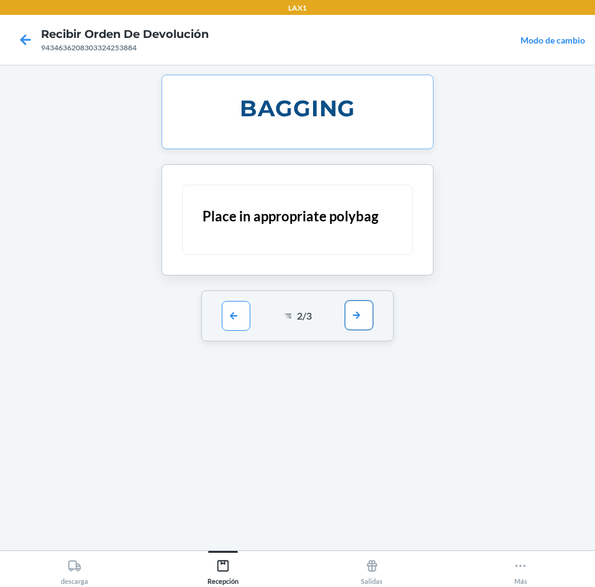
click at [365, 322] on button "button" at bounding box center [359, 315] width 29 height 30
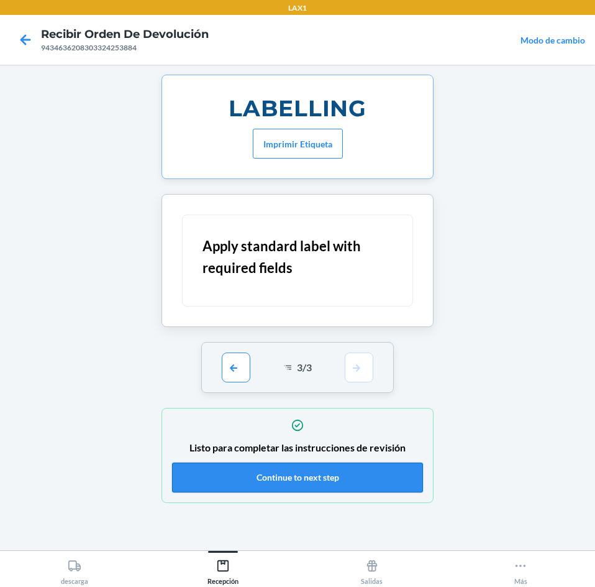
click at [341, 470] on button "Continue to next step" at bounding box center [297, 477] width 251 height 30
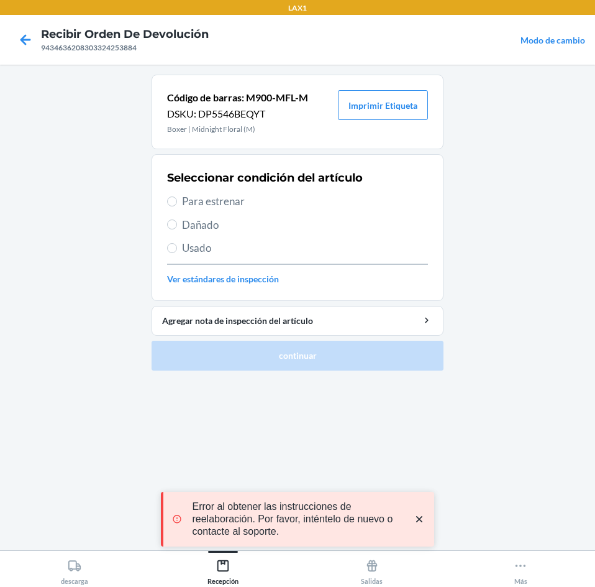
click at [277, 205] on span "Para estrenar" at bounding box center [305, 201] width 246 height 16
click at [177, 205] on input "Para estrenar" at bounding box center [172, 201] width 10 height 10
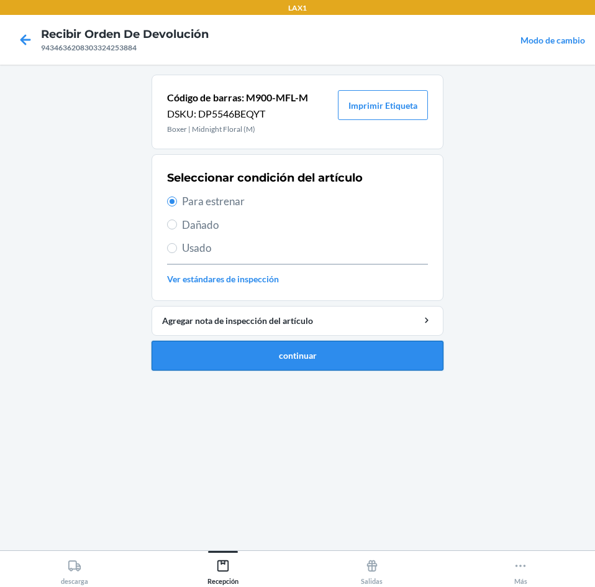
click at [299, 360] on button "continuar" at bounding box center [298, 356] width 292 height 30
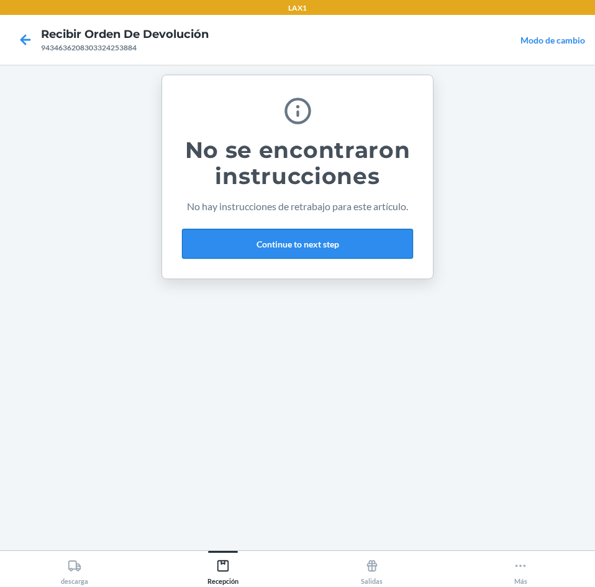
click at [307, 234] on button "Continue to next step" at bounding box center [297, 244] width 231 height 30
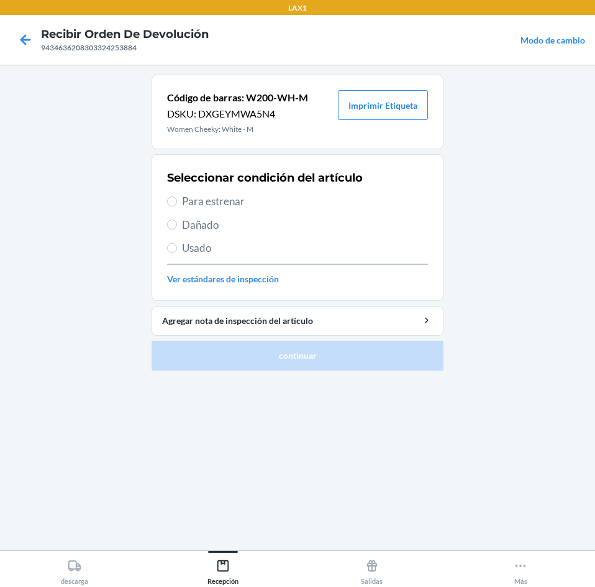
click at [281, 196] on span "Para estrenar" at bounding box center [305, 201] width 246 height 16
click at [177, 196] on input "Para estrenar" at bounding box center [172, 201] width 10 height 10
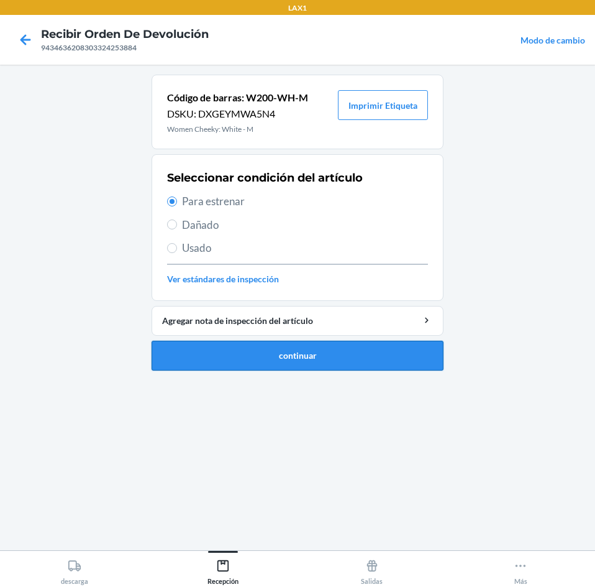
click at [341, 352] on button "continuar" at bounding box center [298, 356] width 292 height 30
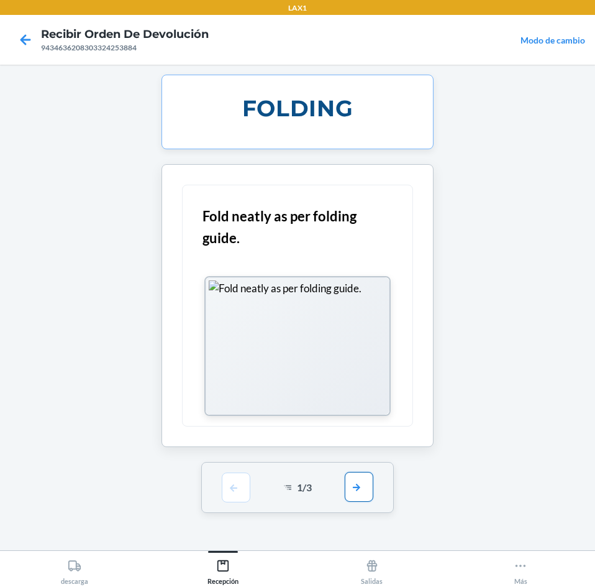
click at [362, 485] on button "button" at bounding box center [359, 487] width 29 height 30
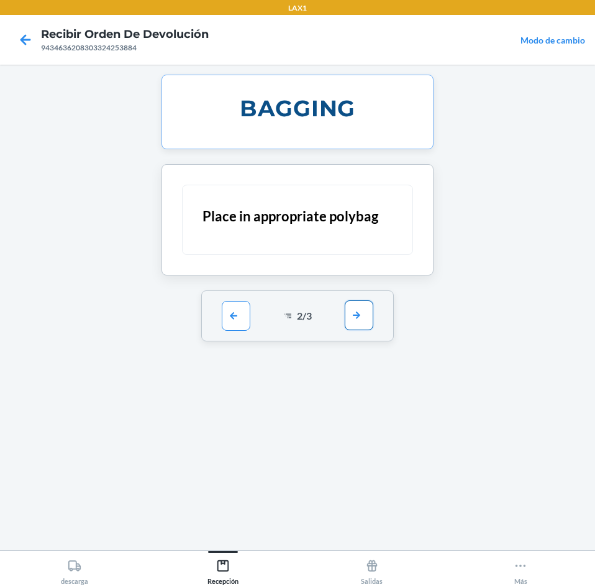
click at [350, 322] on button "button" at bounding box center [359, 315] width 29 height 30
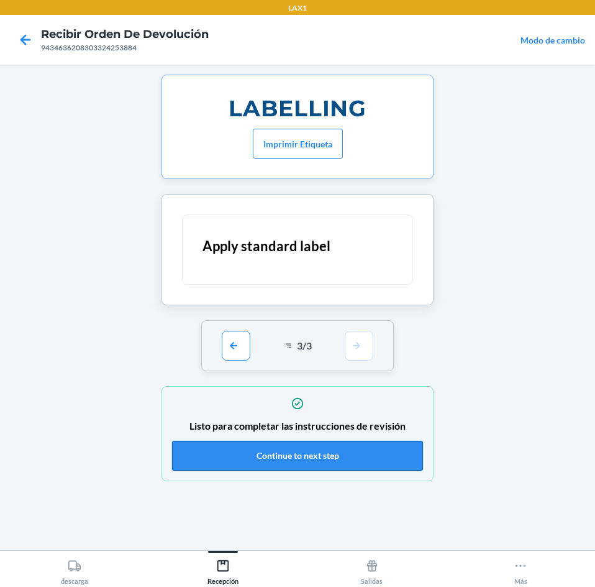
click at [341, 455] on button "Continue to next step" at bounding box center [297, 456] width 251 height 30
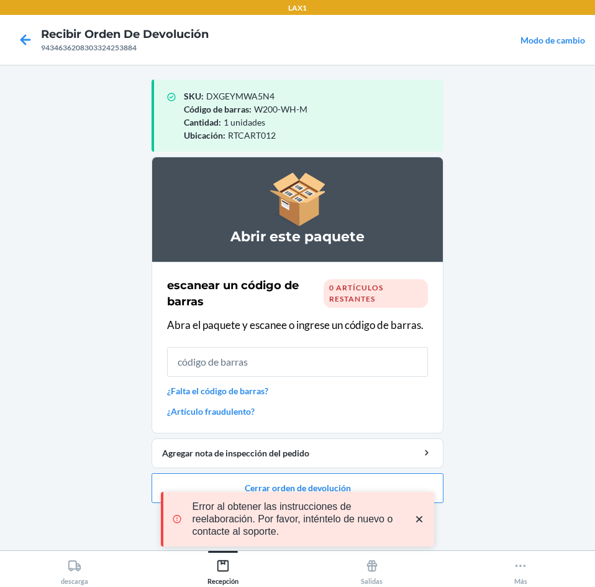
click at [420, 520] on icon "close toast" at bounding box center [419, 519] width 6 height 6
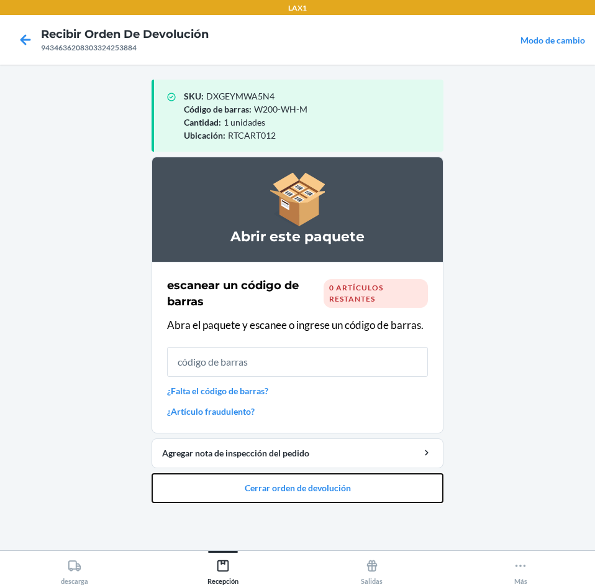
click at [396, 488] on button "Cerrar orden de devolución" at bounding box center [298, 488] width 292 height 30
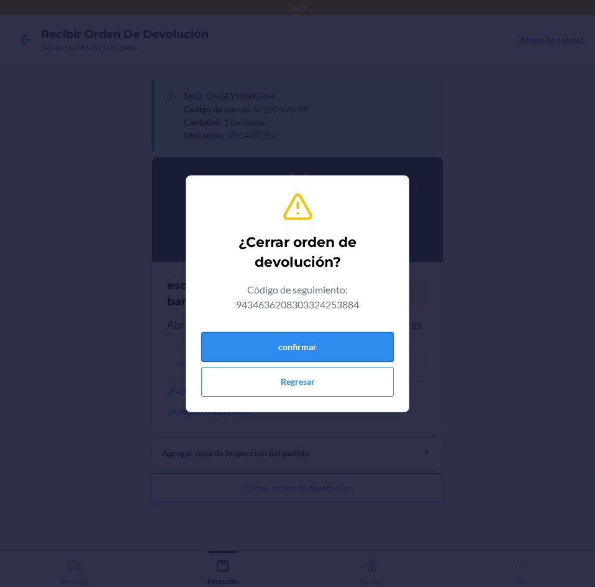
click at [300, 348] on button "confirmar" at bounding box center [297, 347] width 193 height 30
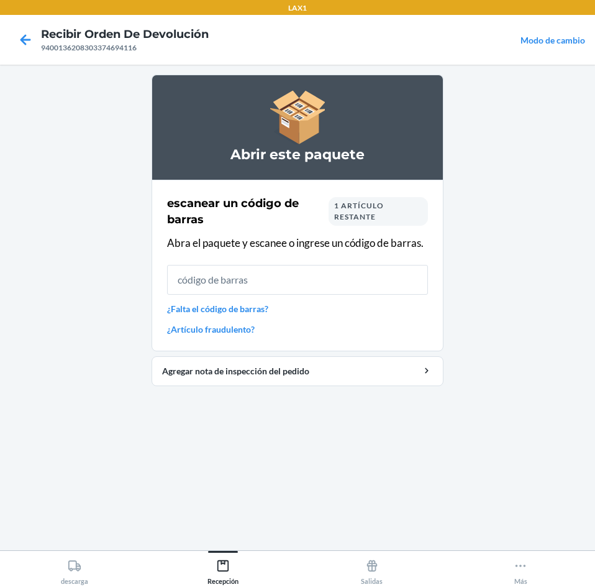
click at [386, 207] on div "1 artículo restante" at bounding box center [378, 211] width 99 height 29
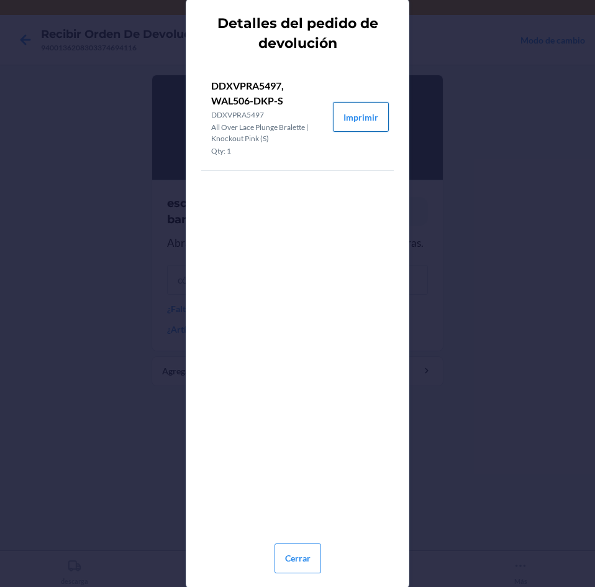
click at [357, 121] on button "Imprimir" at bounding box center [361, 117] width 56 height 30
click at [309, 552] on button "Cerrar" at bounding box center [298, 558] width 47 height 30
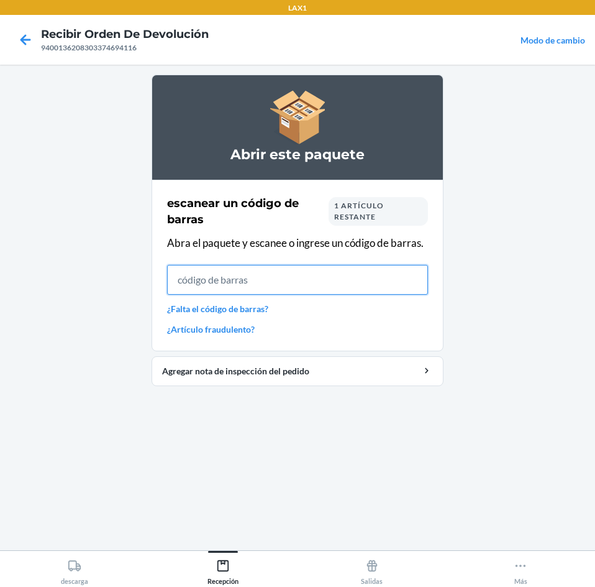
click at [278, 281] on input "text" at bounding box center [297, 280] width 261 height 30
click at [380, 199] on div "escanear un código de barras 1 artículo restante Abra el paquete y escanee o in…" at bounding box center [297, 265] width 261 height 148
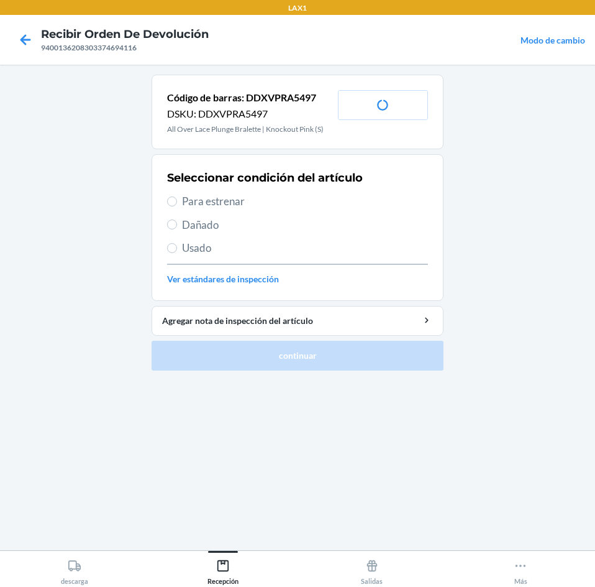
click at [278, 200] on span "Para estrenar" at bounding box center [305, 201] width 246 height 16
click at [177, 200] on input "Para estrenar" at bounding box center [172, 201] width 10 height 10
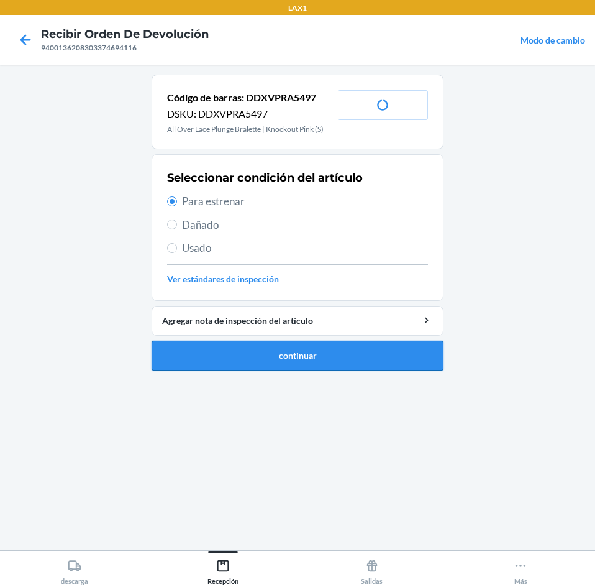
click at [338, 363] on button "continuar" at bounding box center [298, 356] width 292 height 30
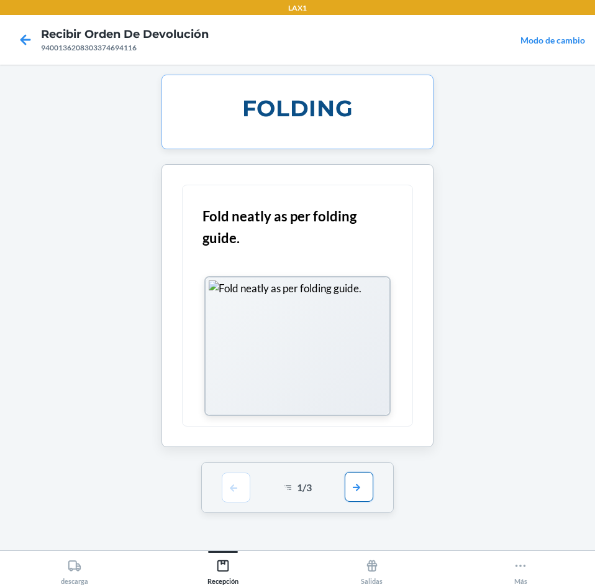
click at [354, 488] on button "button" at bounding box center [359, 487] width 29 height 30
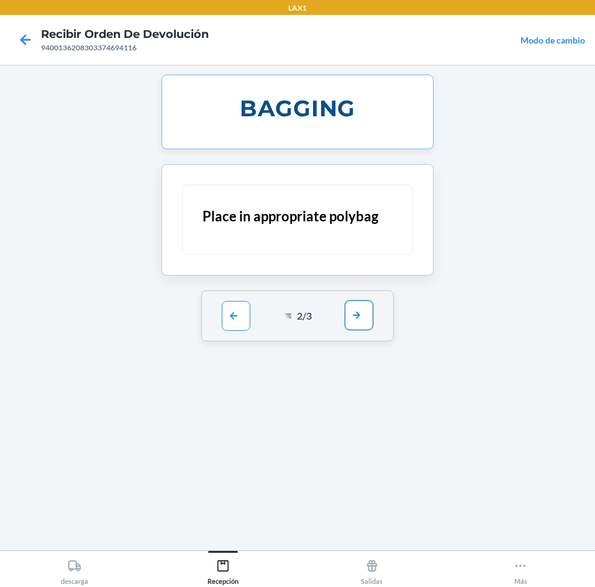
click at [363, 319] on button "button" at bounding box center [359, 315] width 29 height 30
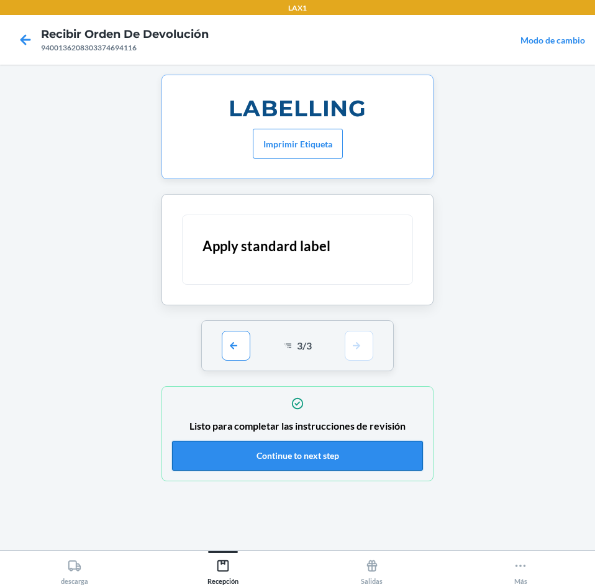
click at [327, 462] on button "Continue to next step" at bounding box center [297, 456] width 251 height 30
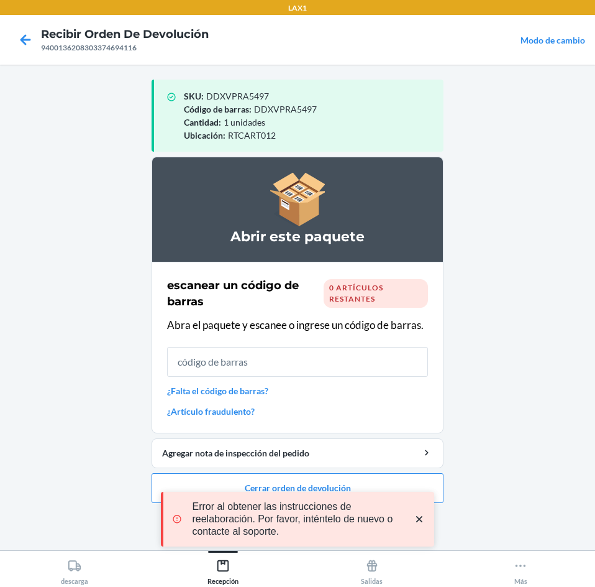
click at [414, 518] on icon "close toast" at bounding box center [419, 519] width 12 height 12
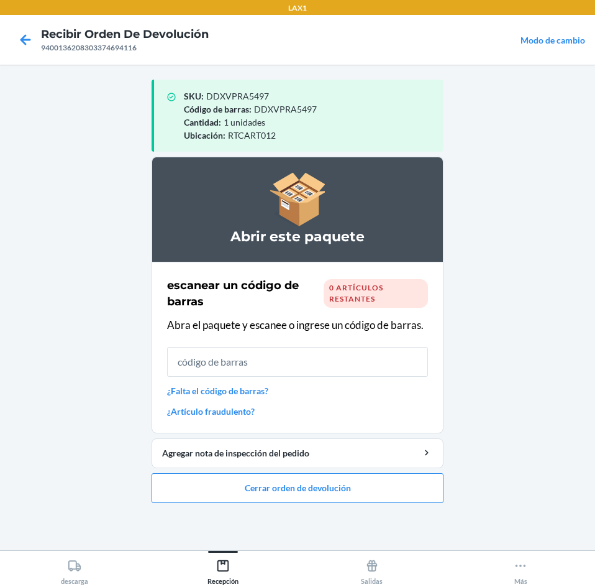
click at [403, 487] on div "LAX1 Recibir orden de devolución 9400136208303374694116 Modo de cambio SKU : DD…" at bounding box center [297, 293] width 595 height 587
click at [396, 487] on button "Cerrar orden de devolución" at bounding box center [298, 488] width 292 height 30
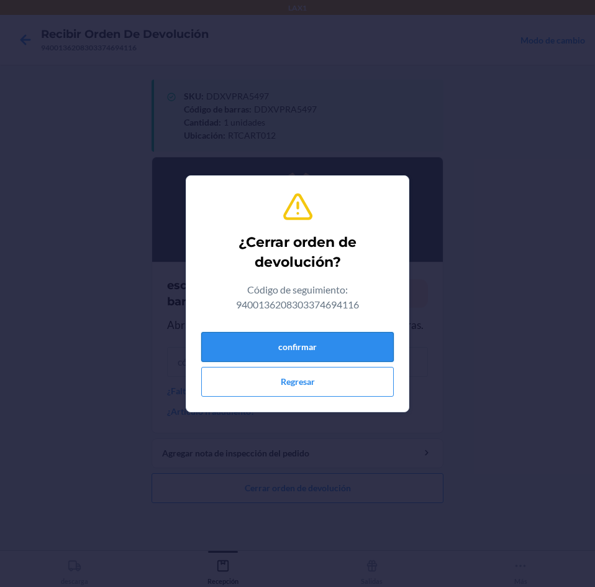
click at [334, 342] on button "confirmar" at bounding box center [297, 347] width 193 height 30
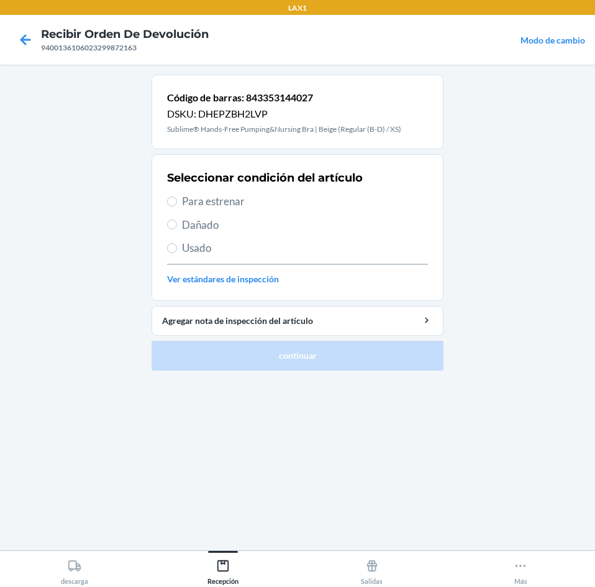
click at [290, 197] on span "Para estrenar" at bounding box center [305, 201] width 246 height 16
click at [177, 197] on input "Para estrenar" at bounding box center [172, 201] width 10 height 10
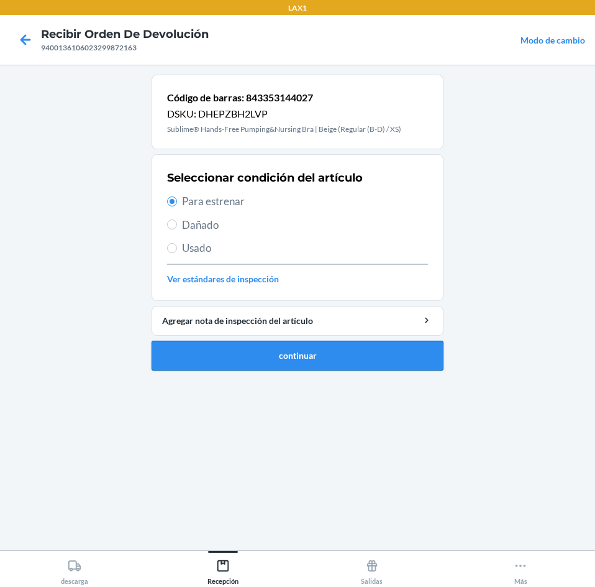
click at [319, 350] on button "continuar" at bounding box center [298, 356] width 292 height 30
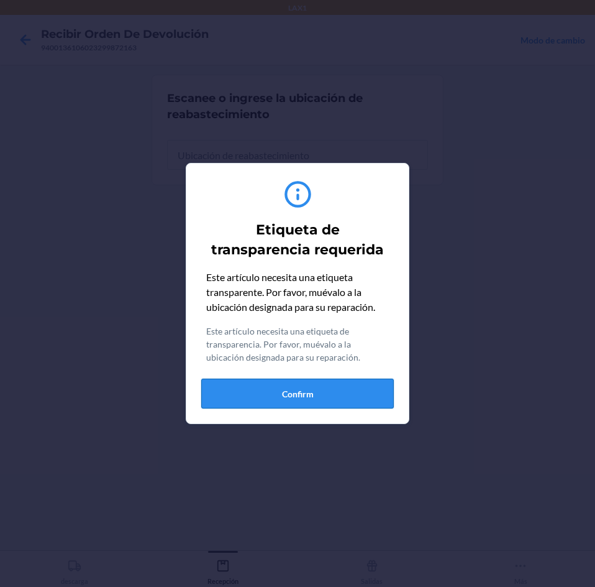
click at [310, 386] on button "Confirm" at bounding box center [297, 393] width 193 height 30
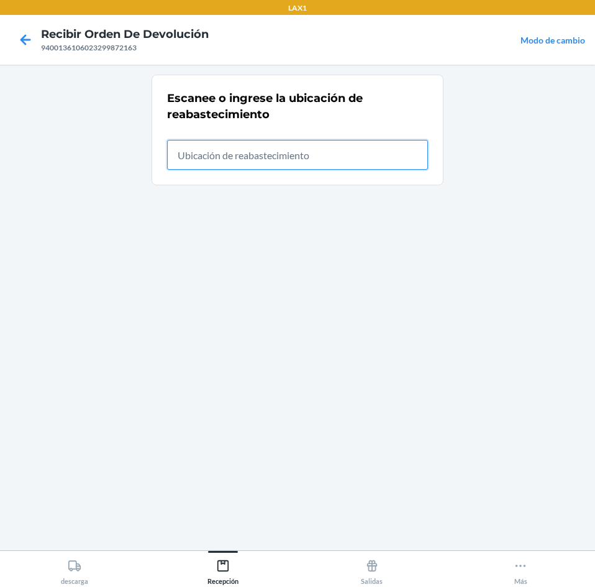
click at [299, 152] on input "text" at bounding box center [297, 155] width 261 height 30
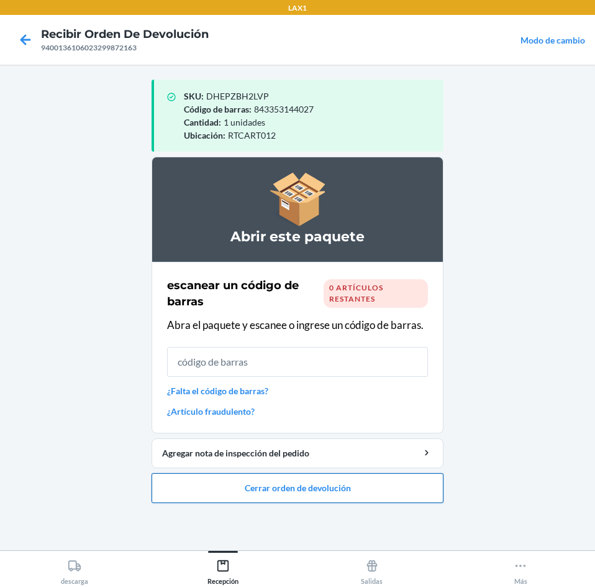
click at [242, 482] on button "Cerrar orden de devolución" at bounding box center [298, 488] width 292 height 30
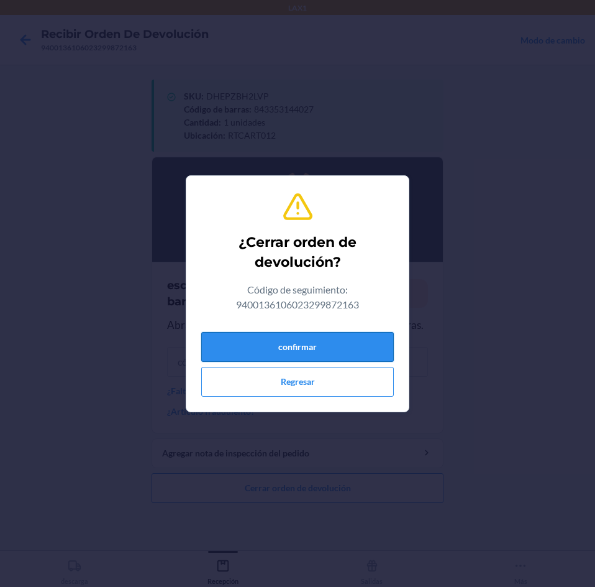
click at [263, 341] on button "confirmar" at bounding box center [297, 347] width 193 height 30
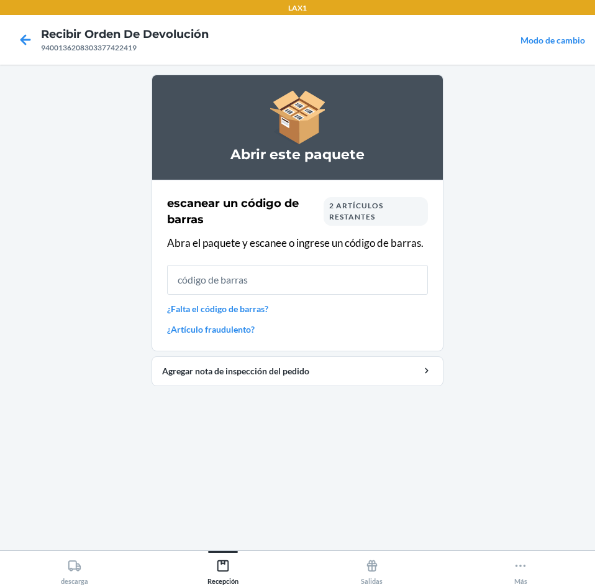
click at [359, 212] on span "2 artículos restantes" at bounding box center [356, 211] width 54 height 21
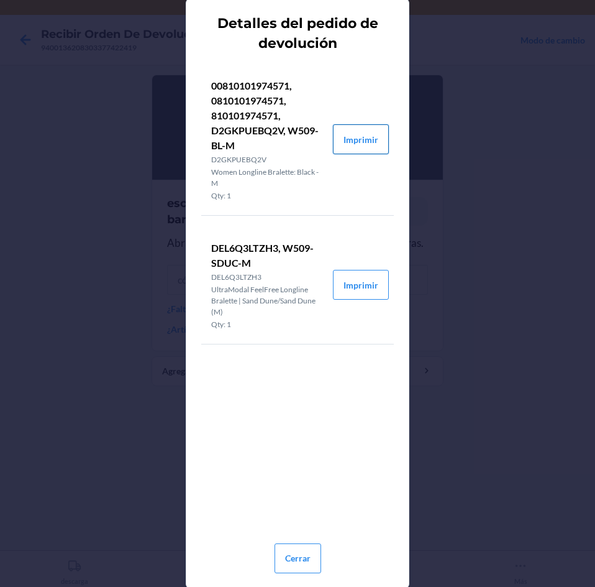
click at [357, 134] on button "Imprimir" at bounding box center [361, 139] width 56 height 30
click at [372, 281] on button "Imprimir" at bounding box center [361, 285] width 56 height 30
drag, startPoint x: 307, startPoint y: 555, endPoint x: 324, endPoint y: 449, distance: 107.6
click at [308, 552] on button "Cerrar" at bounding box center [298, 558] width 47 height 30
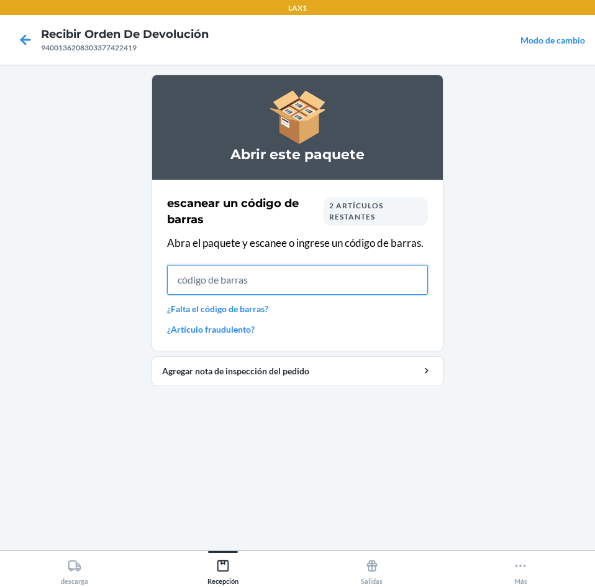
click at [324, 288] on input "text" at bounding box center [297, 280] width 261 height 30
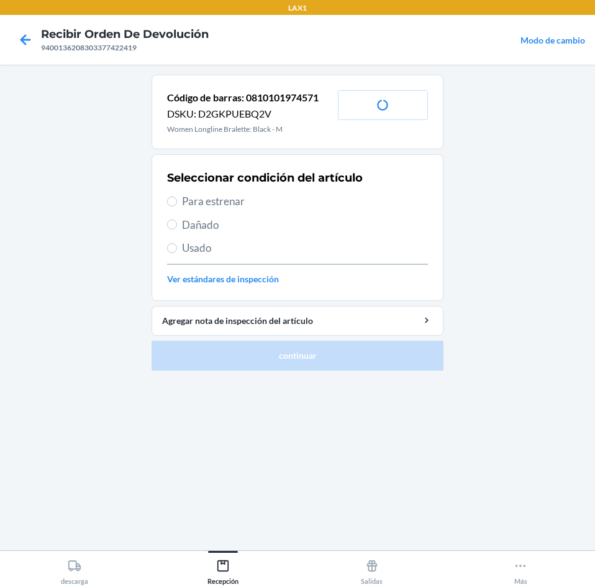
click at [257, 198] on span "Para estrenar" at bounding box center [305, 201] width 246 height 16
click at [177, 198] on input "Para estrenar" at bounding box center [172, 201] width 10 height 10
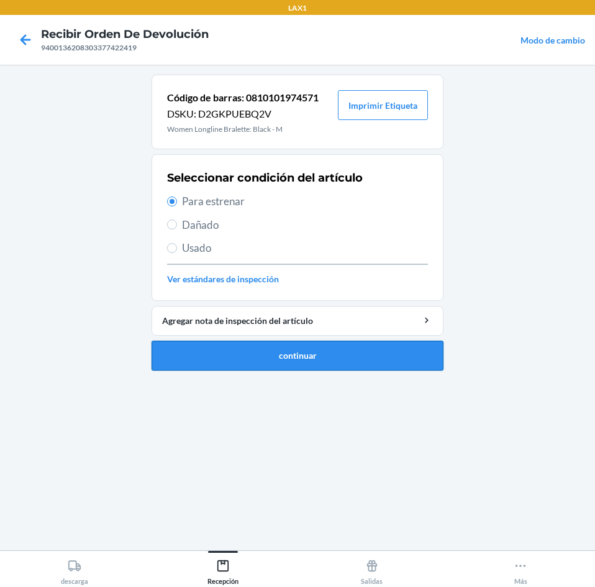
click at [354, 368] on button "continuar" at bounding box center [298, 356] width 292 height 30
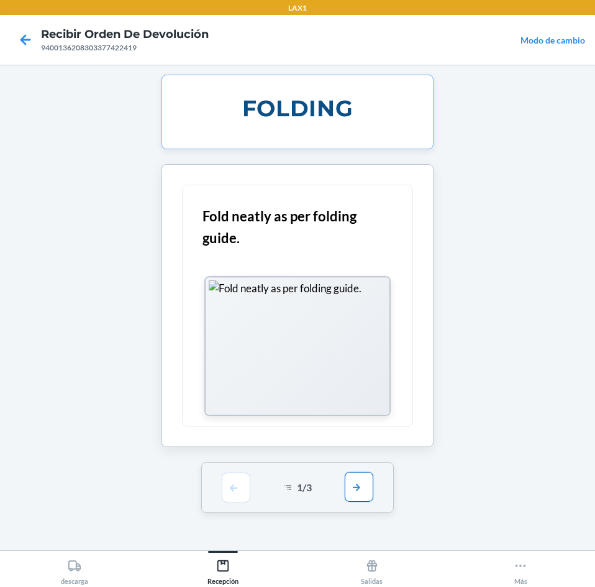
click at [364, 494] on button "button" at bounding box center [359, 487] width 29 height 30
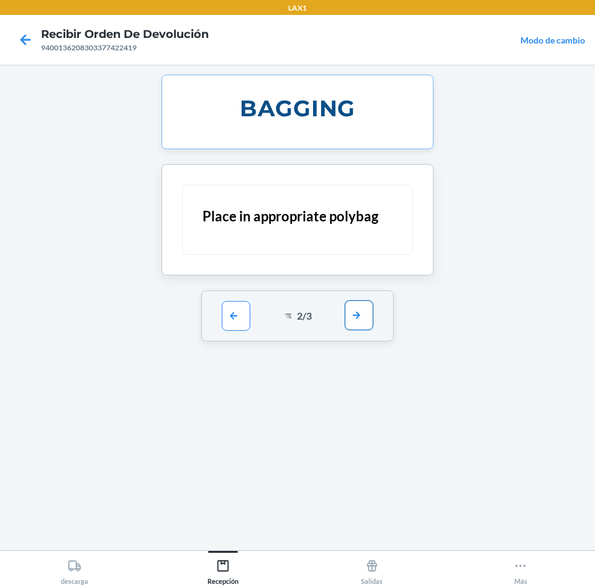
click at [356, 316] on button "button" at bounding box center [359, 315] width 29 height 30
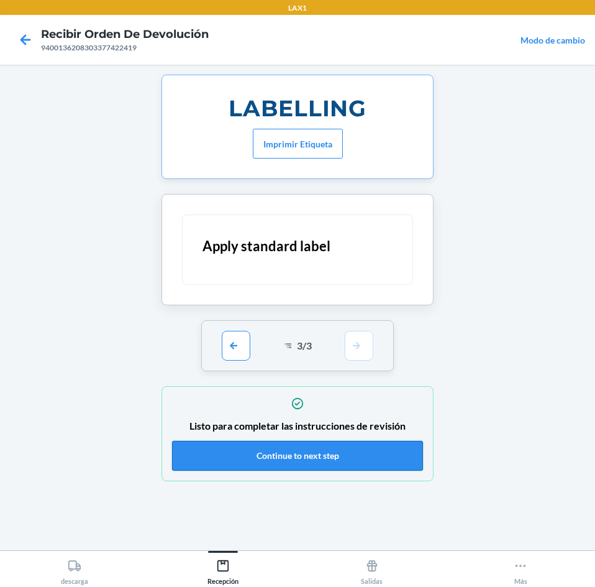
click at [363, 459] on button "Continue to next step" at bounding box center [297, 456] width 251 height 30
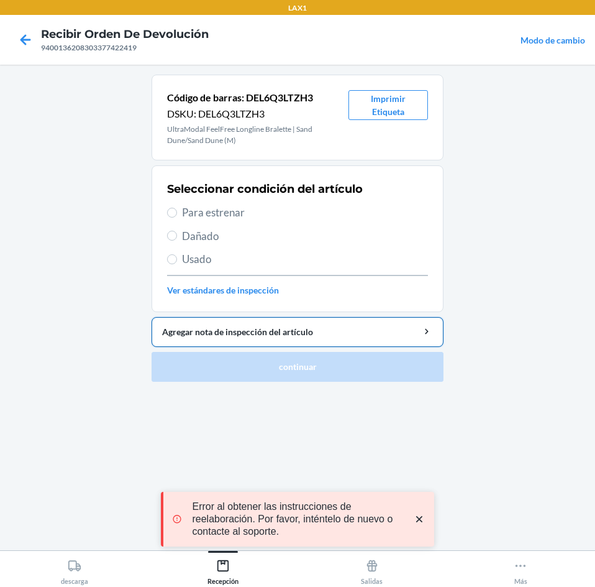
drag, startPoint x: 265, startPoint y: 211, endPoint x: 314, endPoint y: 332, distance: 130.2
click at [275, 229] on div "Seleccionar condición del artículo Para estrenar Dañado Usado Ver estándares de…" at bounding box center [297, 238] width 261 height 123
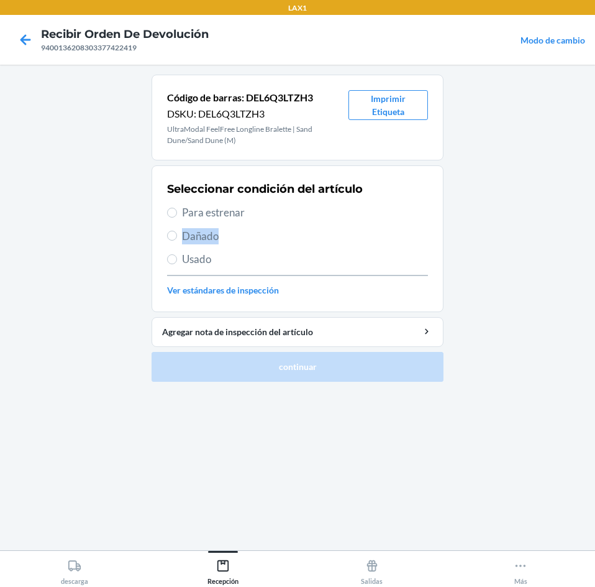
click at [283, 209] on span "Para estrenar" at bounding box center [305, 212] width 246 height 16
click at [177, 209] on input "Para estrenar" at bounding box center [172, 213] width 10 height 10
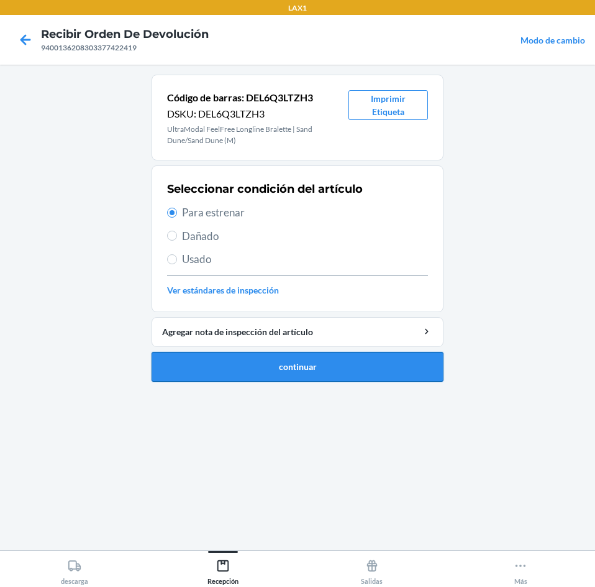
click at [290, 372] on button "continuar" at bounding box center [298, 367] width 292 height 30
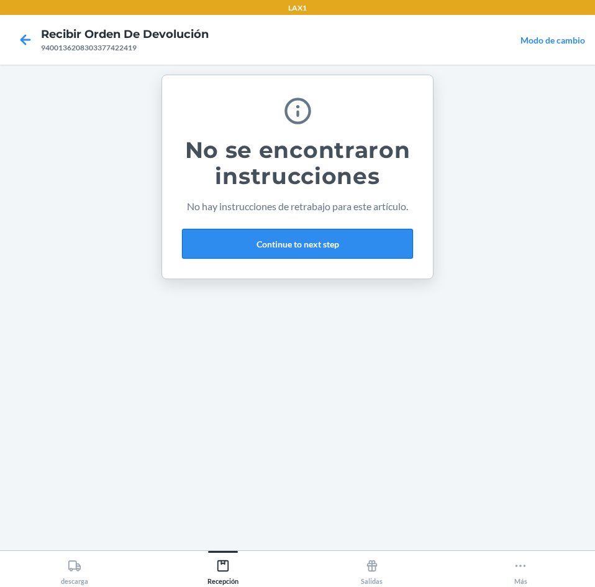
click at [344, 238] on button "Continue to next step" at bounding box center [297, 244] width 231 height 30
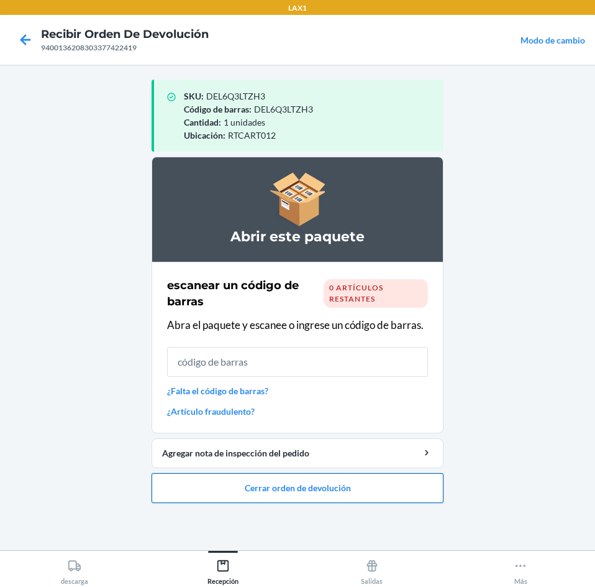
click at [322, 488] on button "Cerrar orden de devolución" at bounding box center [298, 488] width 292 height 30
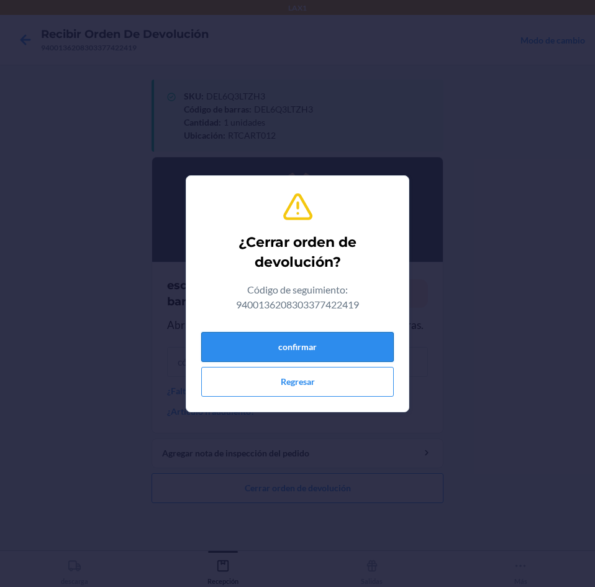
click at [310, 335] on button "confirmar" at bounding box center [297, 347] width 193 height 30
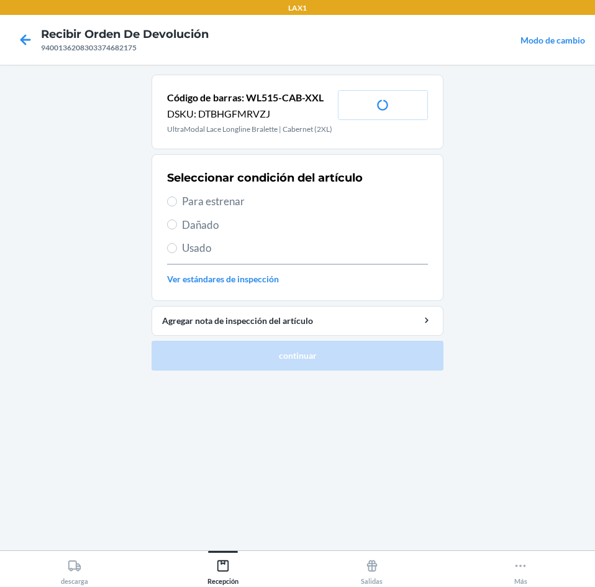
click at [265, 244] on span "Usado" at bounding box center [305, 248] width 246 height 16
click at [177, 244] on input "Usado" at bounding box center [172, 248] width 10 height 10
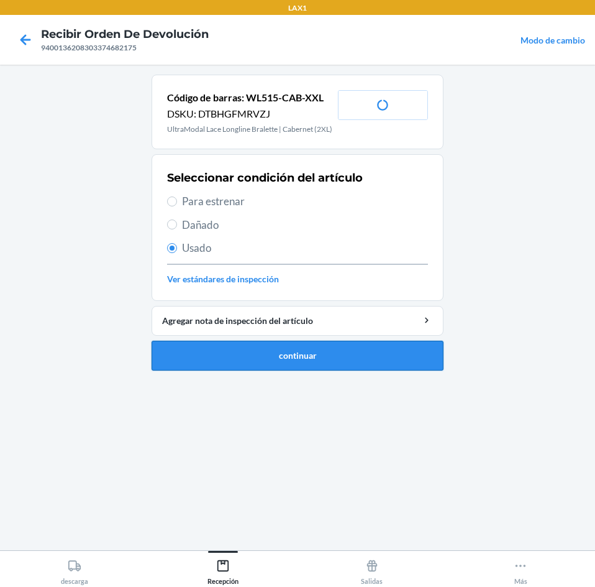
click at [285, 346] on button "continuar" at bounding box center [298, 356] width 292 height 30
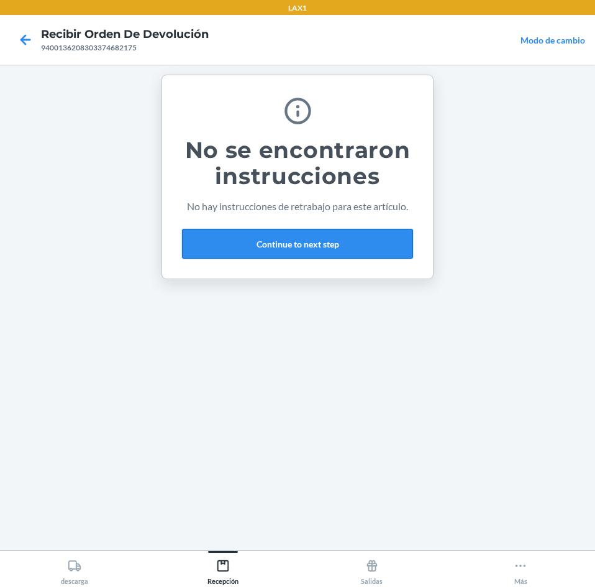
click at [338, 257] on button "Continue to next step" at bounding box center [297, 244] width 231 height 30
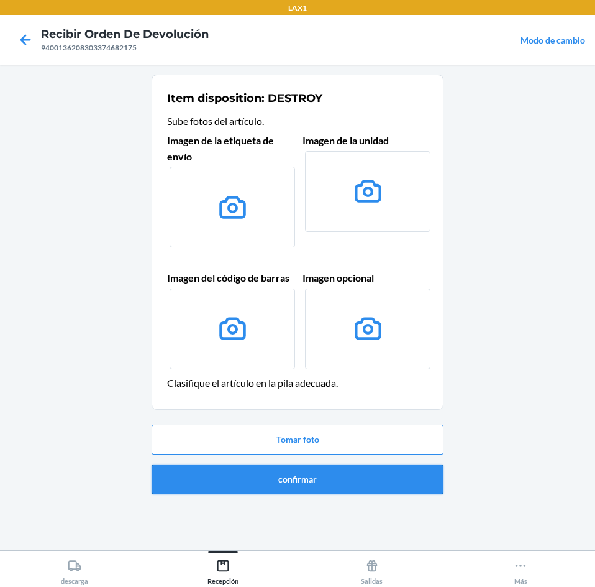
click at [372, 470] on button "confirmar" at bounding box center [298, 479] width 292 height 30
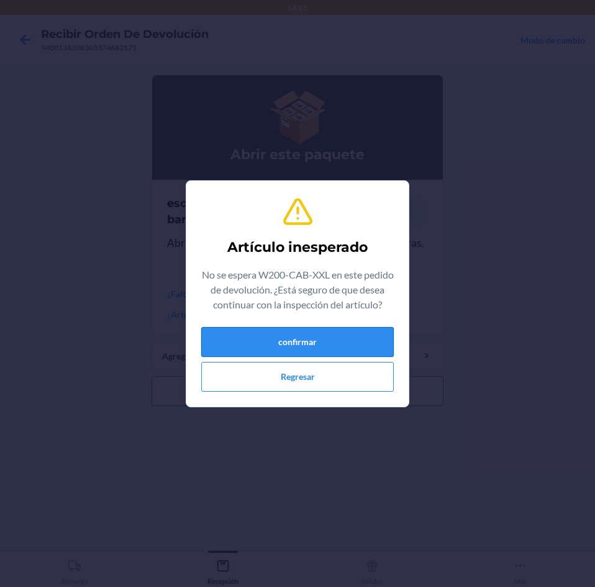
click at [326, 345] on button "confirmar" at bounding box center [297, 342] width 193 height 30
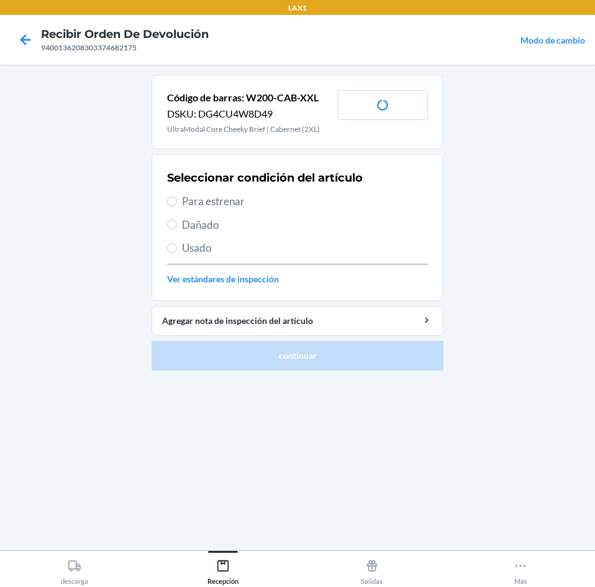
click at [267, 237] on div "Seleccionar condición del artículo Para estrenar Dañado Usado Ver estándares de…" at bounding box center [297, 227] width 261 height 123
click at [267, 243] on span "Usado" at bounding box center [305, 248] width 246 height 16
click at [177, 243] on input "Usado" at bounding box center [172, 248] width 10 height 10
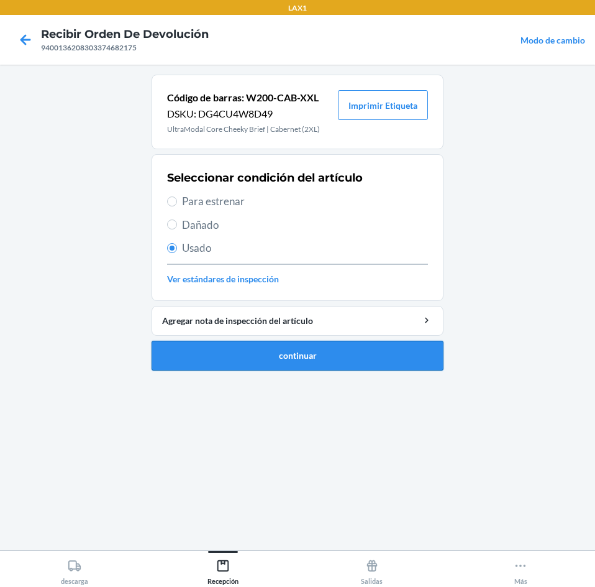
click at [288, 355] on button "continuar" at bounding box center [298, 356] width 292 height 30
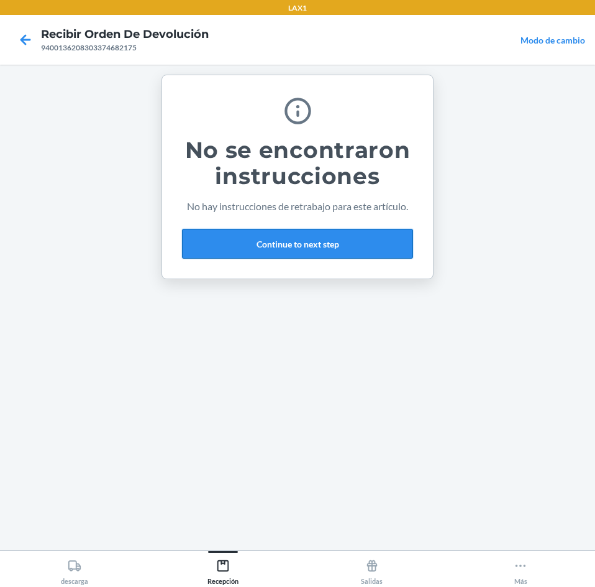
click at [340, 250] on button "Continue to next step" at bounding box center [297, 244] width 231 height 30
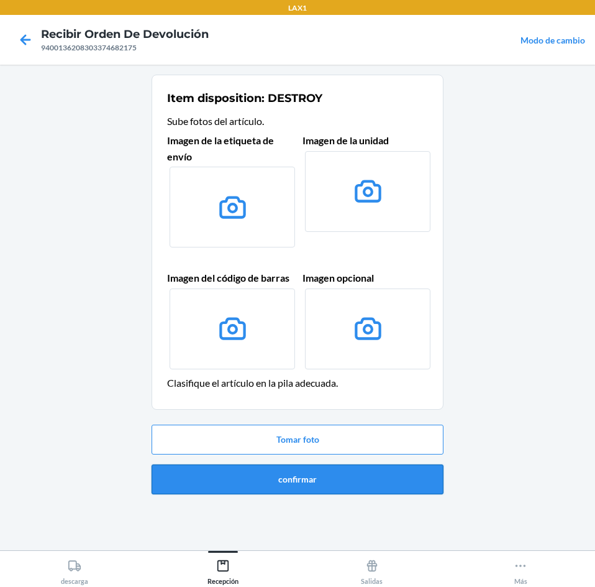
click at [311, 472] on button "confirmar" at bounding box center [298, 479] width 292 height 30
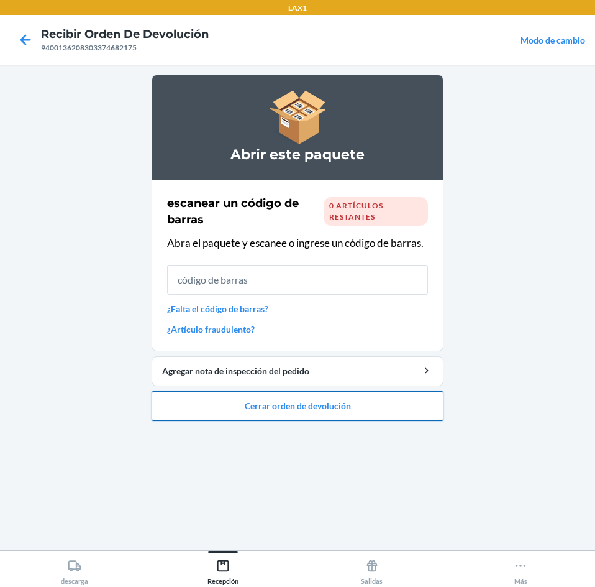
click at [354, 404] on button "Cerrar orden de devolución" at bounding box center [298, 406] width 292 height 30
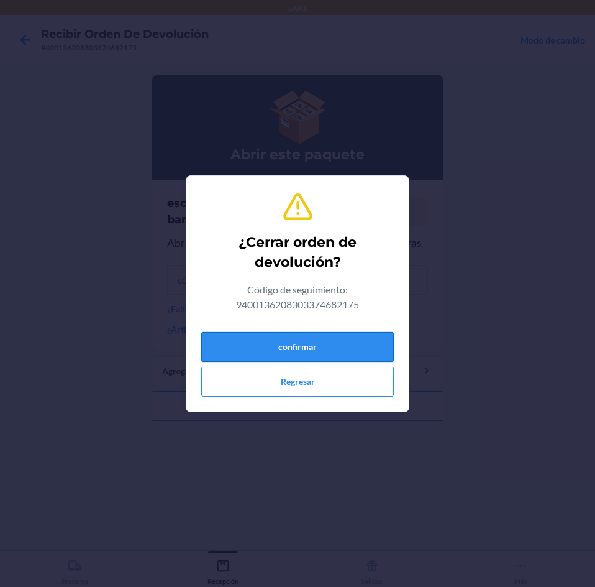
click at [326, 344] on button "confirmar" at bounding box center [297, 347] width 193 height 30
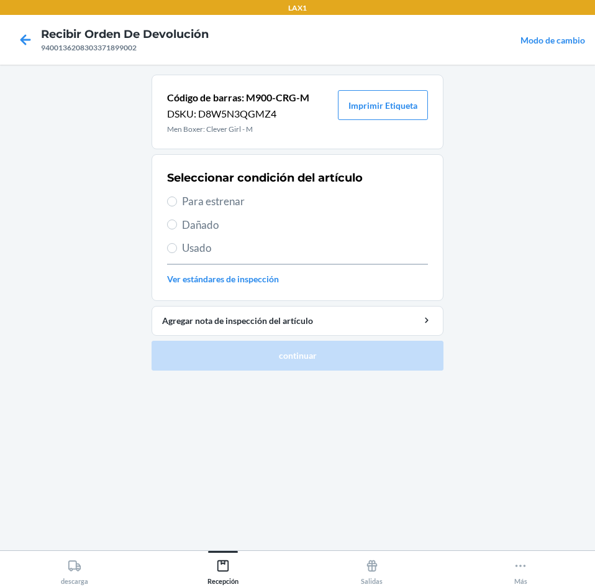
click at [271, 196] on span "Para estrenar" at bounding box center [305, 201] width 246 height 16
click at [177, 196] on input "Para estrenar" at bounding box center [172, 201] width 10 height 10
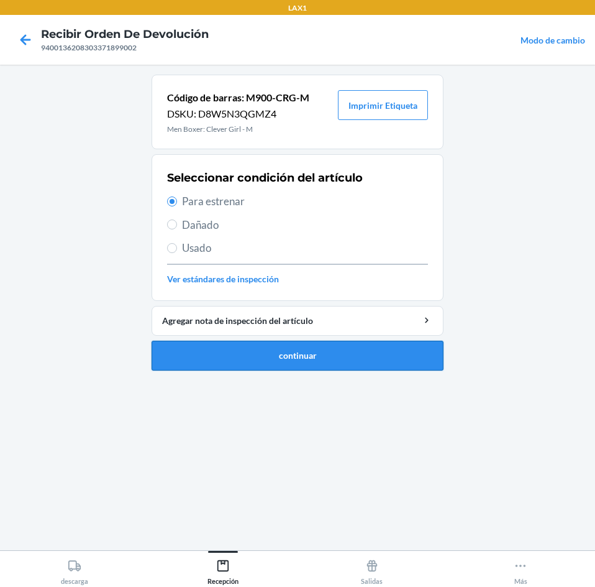
click at [297, 361] on button "continuar" at bounding box center [298, 356] width 292 height 30
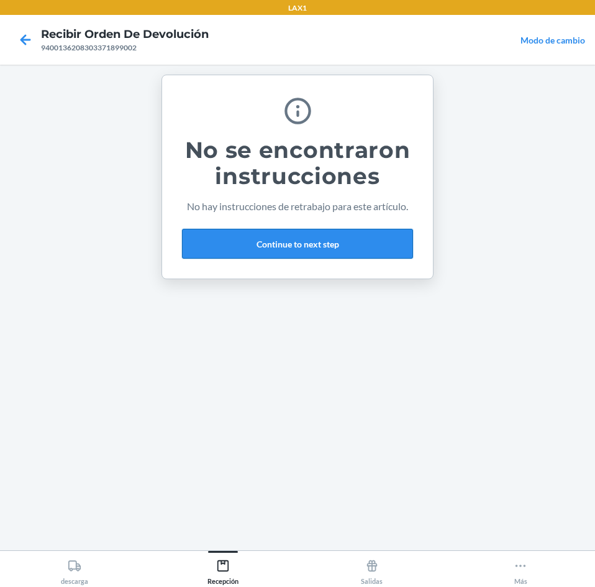
click at [318, 232] on button "Continue to next step" at bounding box center [297, 244] width 231 height 30
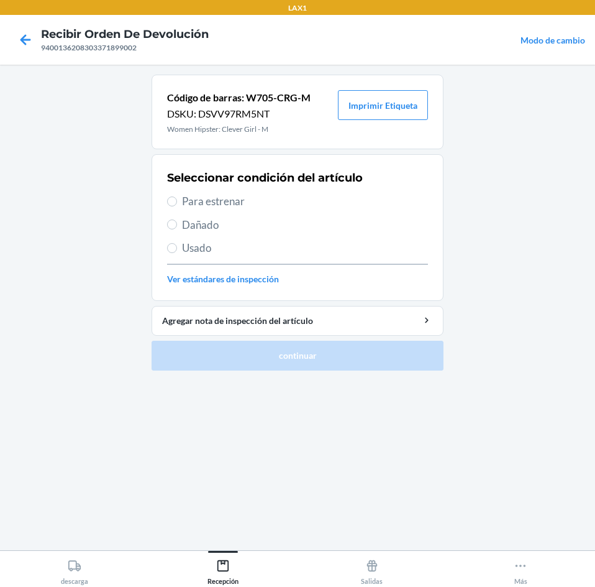
click at [280, 198] on span "Para estrenar" at bounding box center [305, 201] width 246 height 16
click at [177, 198] on input "Para estrenar" at bounding box center [172, 201] width 10 height 10
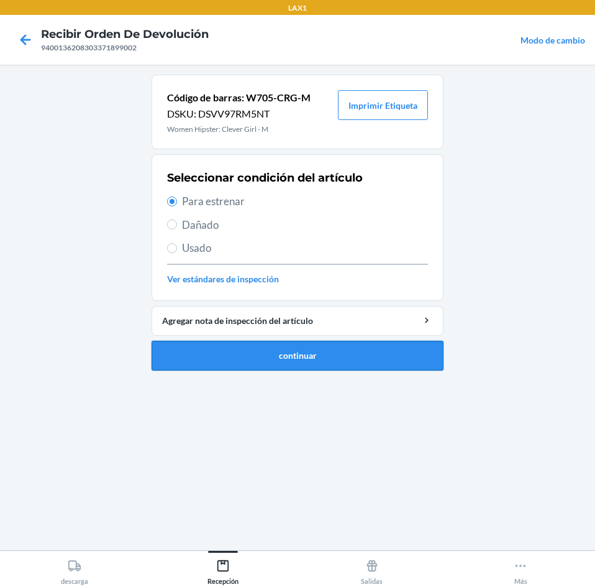
click at [337, 352] on button "continuar" at bounding box center [298, 356] width 292 height 30
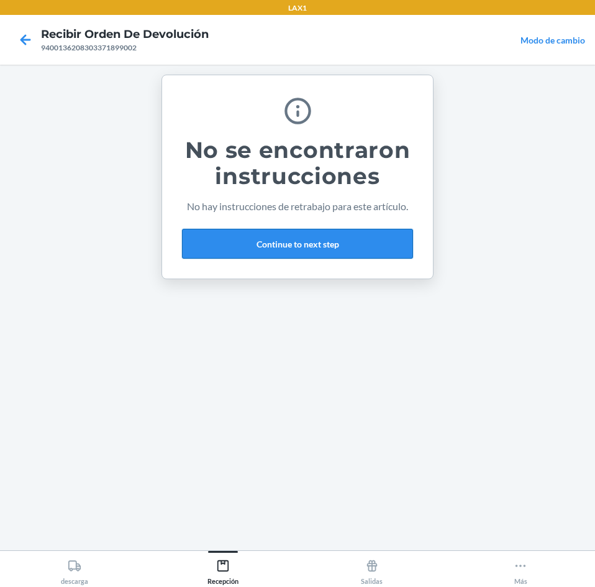
click at [357, 253] on button "Continue to next step" at bounding box center [297, 244] width 231 height 30
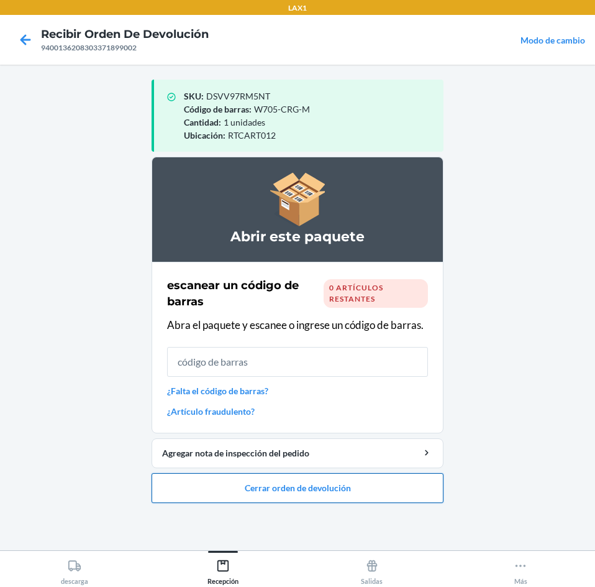
click at [323, 490] on button "Cerrar orden de devolución" at bounding box center [298, 488] width 292 height 30
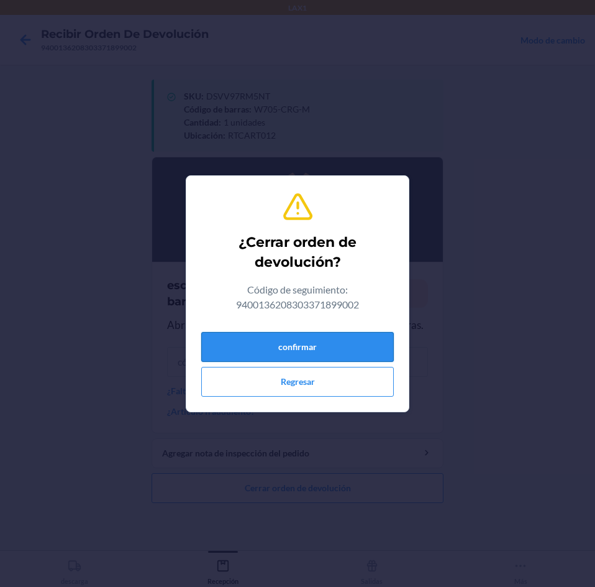
click at [308, 352] on button "confirmar" at bounding box center [297, 347] width 193 height 30
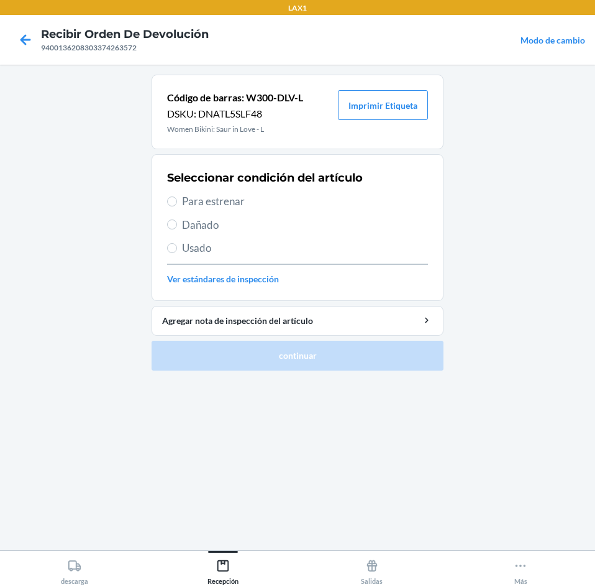
click at [252, 248] on span "Usado" at bounding box center [305, 248] width 246 height 16
click at [177, 248] on input "Usado" at bounding box center [172, 248] width 10 height 10
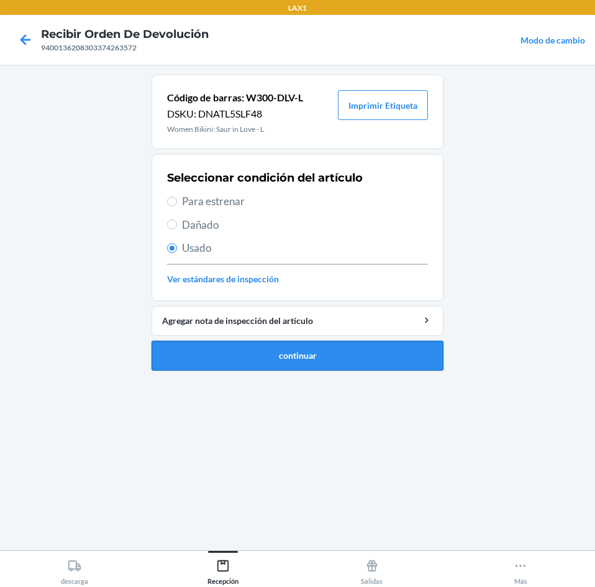
click at [296, 361] on button "continuar" at bounding box center [298, 356] width 292 height 30
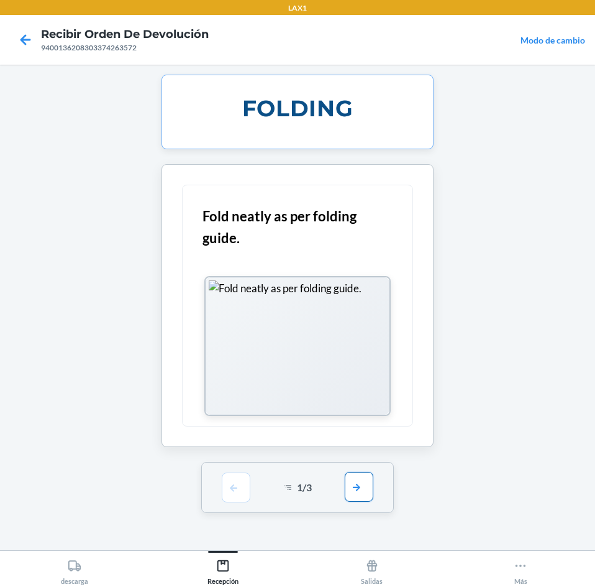
click at [366, 490] on button "button" at bounding box center [359, 487] width 29 height 30
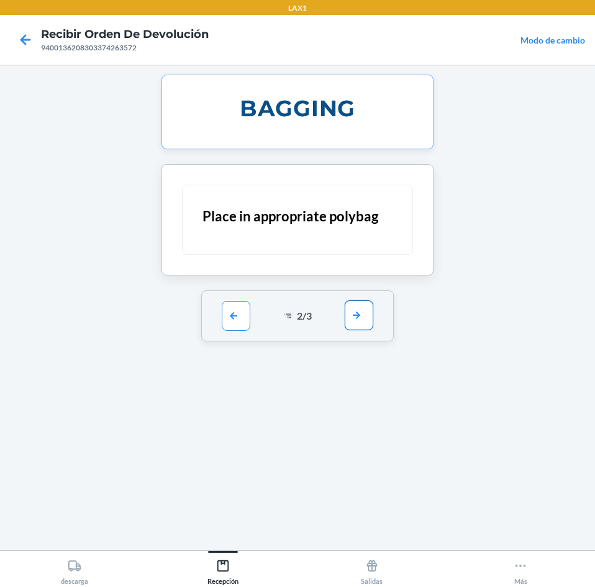
click at [365, 327] on button "button" at bounding box center [359, 315] width 29 height 30
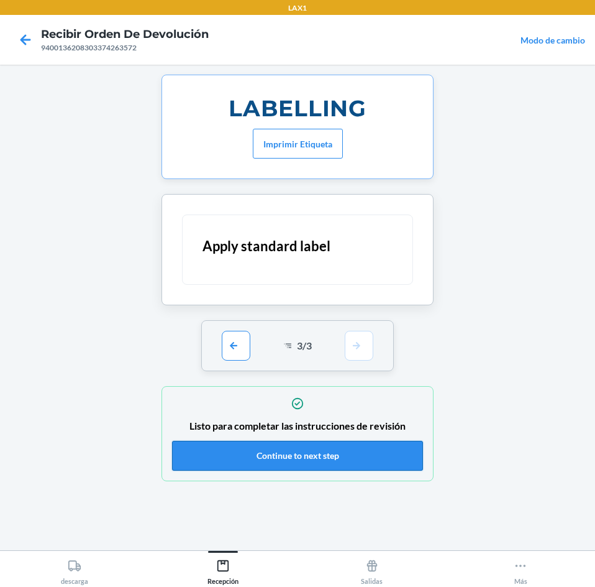
click at [340, 461] on button "Continue to next step" at bounding box center [297, 456] width 251 height 30
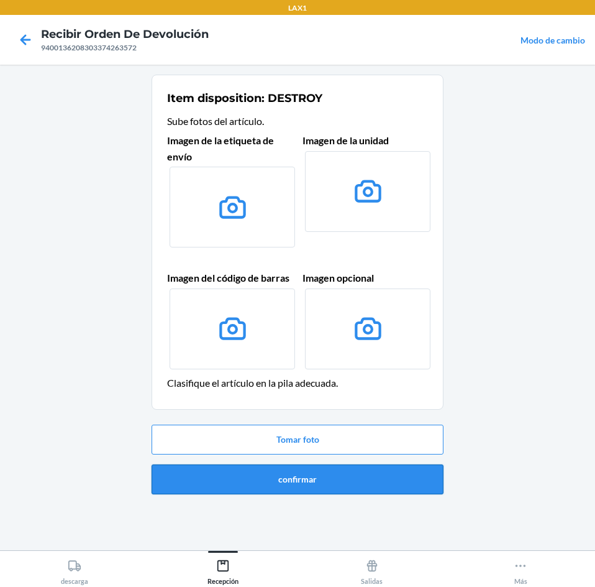
click at [353, 487] on button "confirmar" at bounding box center [298, 479] width 292 height 30
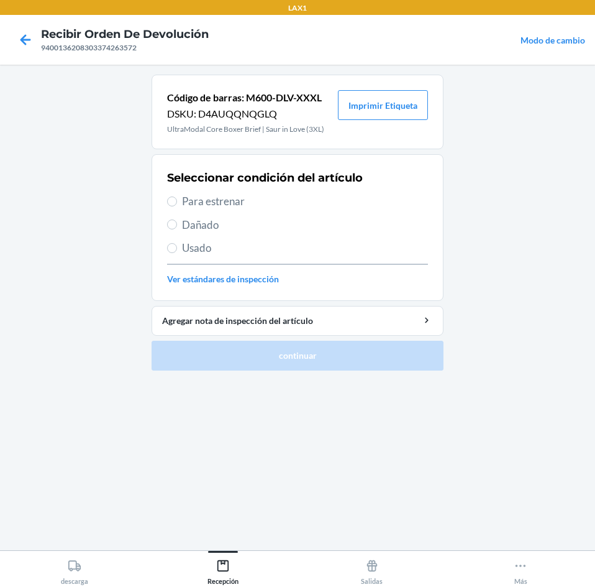
click at [236, 205] on span "Para estrenar" at bounding box center [305, 201] width 246 height 16
click at [177, 205] on input "Para estrenar" at bounding box center [172, 201] width 10 height 10
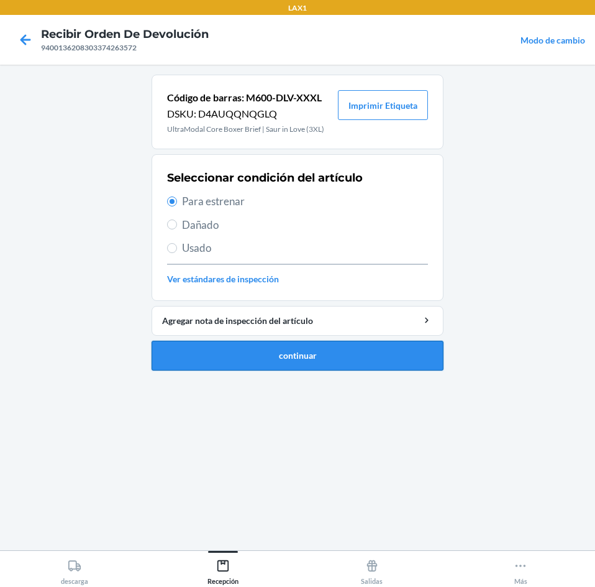
click at [257, 351] on button "continuar" at bounding box center [298, 356] width 292 height 30
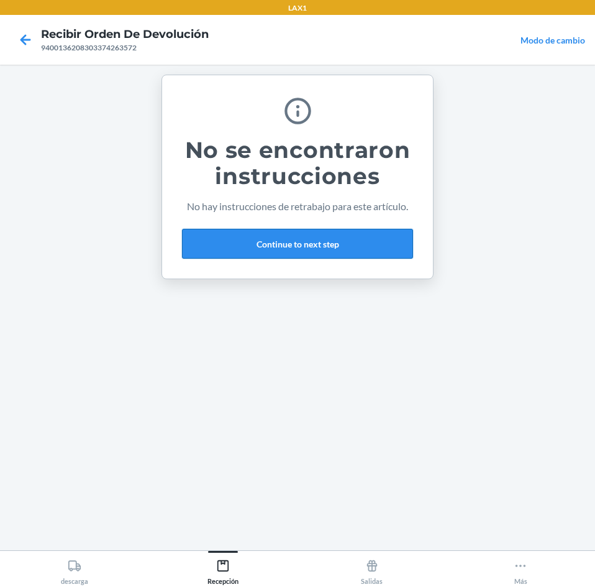
click at [360, 233] on button "Continue to next step" at bounding box center [297, 244] width 231 height 30
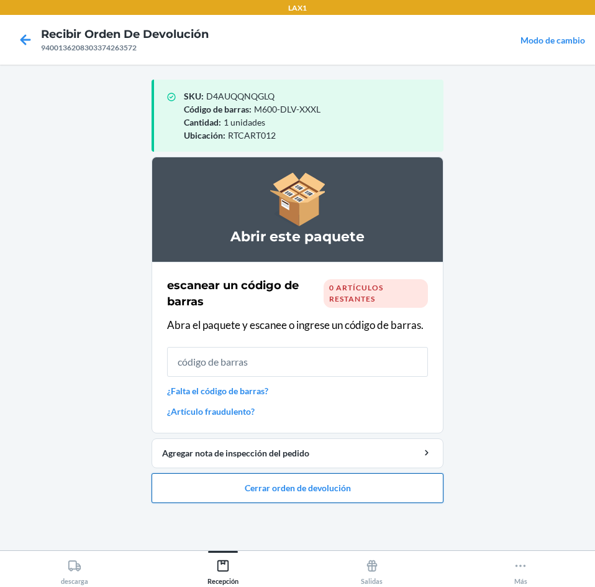
click at [268, 480] on button "Cerrar orden de devolución" at bounding box center [298, 488] width 292 height 30
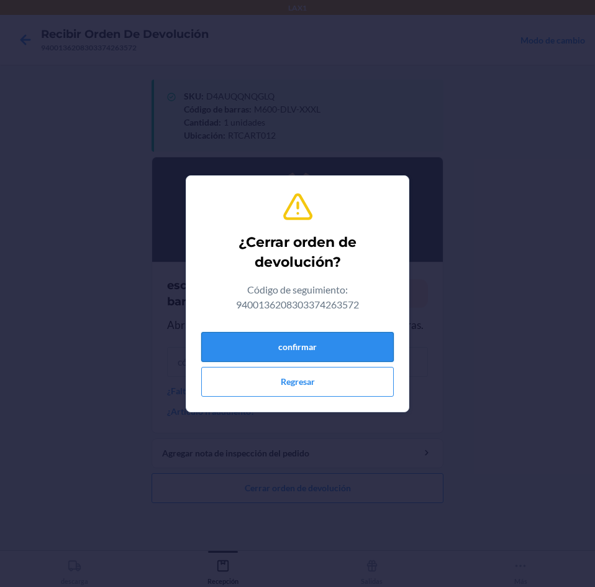
click at [267, 350] on button "confirmar" at bounding box center [297, 347] width 193 height 30
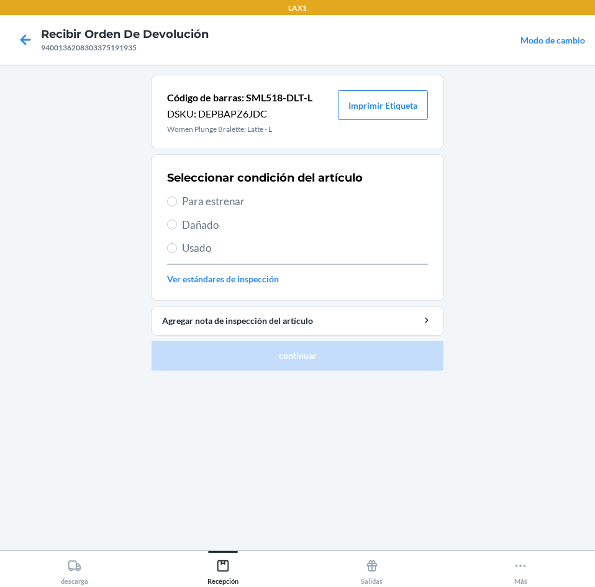
click at [263, 203] on span "Para estrenar" at bounding box center [305, 201] width 246 height 16
click at [177, 203] on input "Para estrenar" at bounding box center [172, 201] width 10 height 10
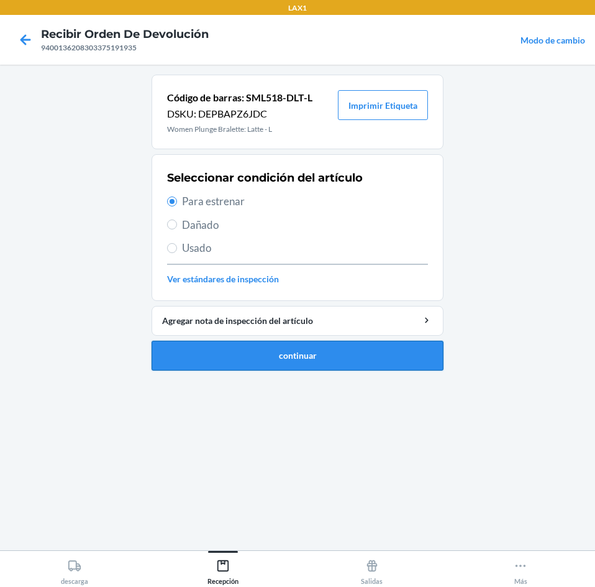
click at [304, 345] on button "continuar" at bounding box center [298, 356] width 292 height 30
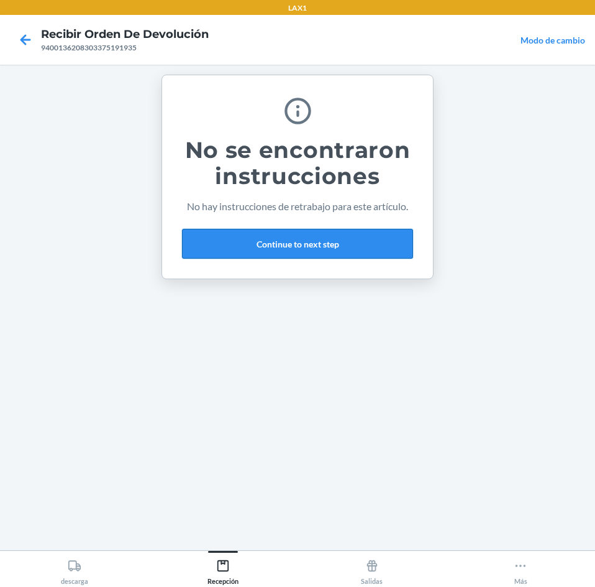
click at [342, 248] on button "Continue to next step" at bounding box center [297, 244] width 231 height 30
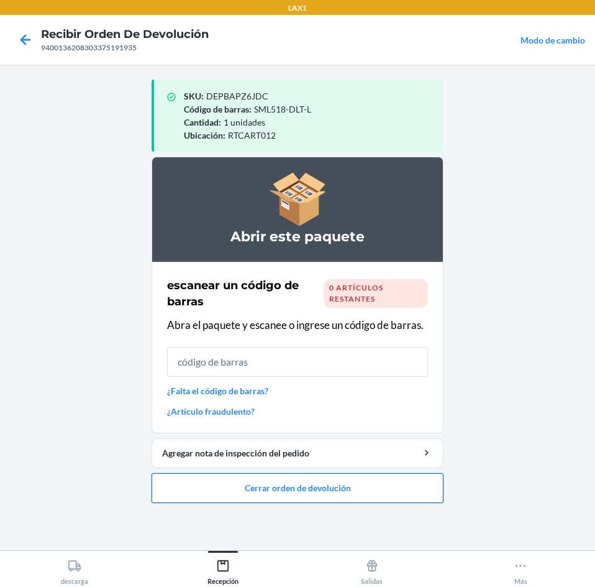
click at [372, 486] on button "Cerrar orden de devolución" at bounding box center [298, 488] width 292 height 30
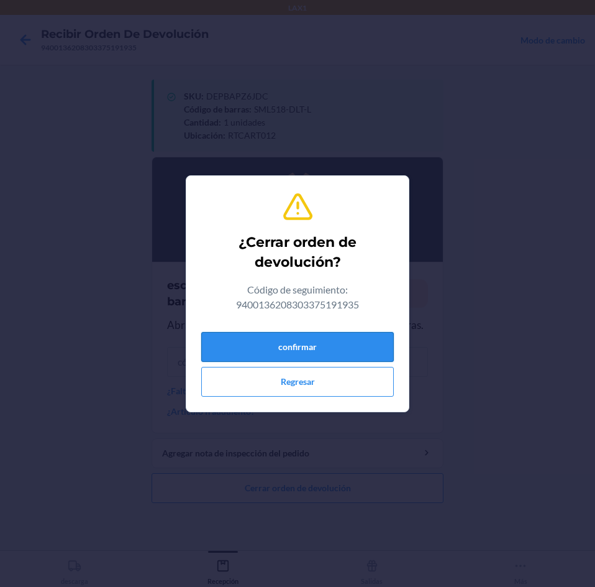
click at [341, 351] on button "confirmar" at bounding box center [297, 347] width 193 height 30
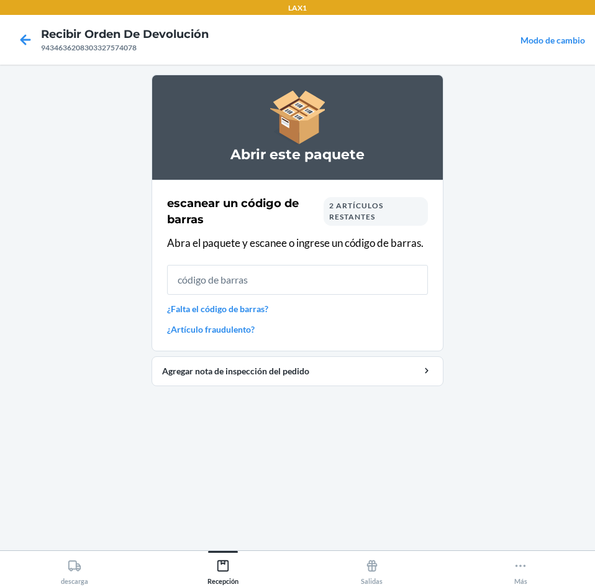
click at [397, 220] on div "2 artículos restantes" at bounding box center [376, 211] width 104 height 29
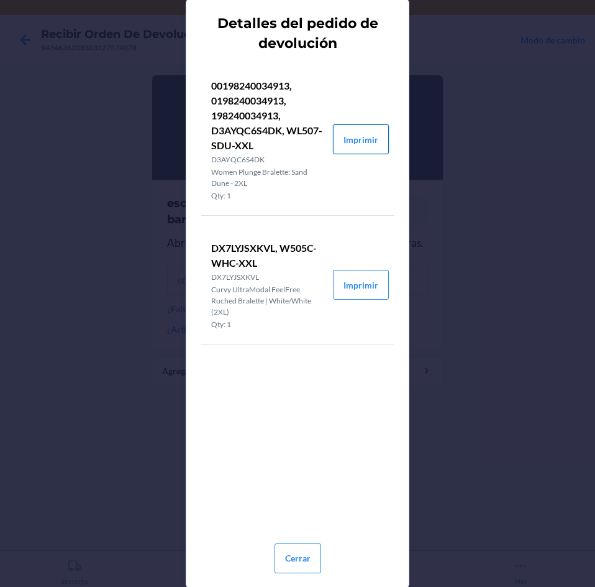
click at [368, 138] on button "Imprimir" at bounding box center [361, 139] width 56 height 30
click at [352, 279] on button "Imprimir" at bounding box center [361, 285] width 56 height 30
click at [303, 554] on button "Cerrar" at bounding box center [298, 558] width 47 height 30
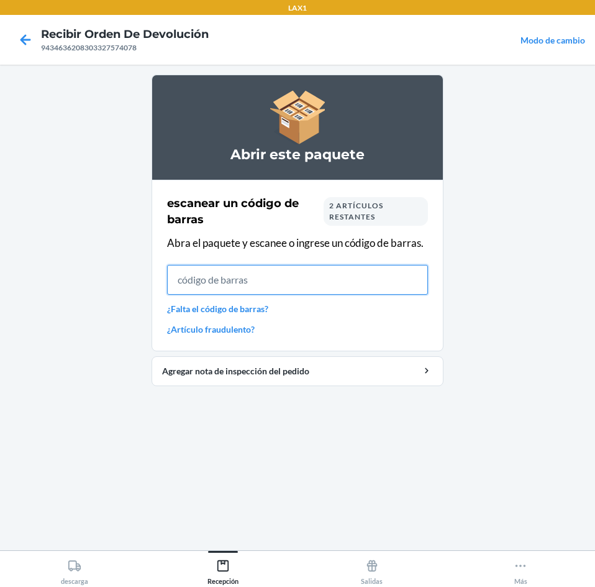
click at [336, 291] on input "text" at bounding box center [297, 280] width 261 height 30
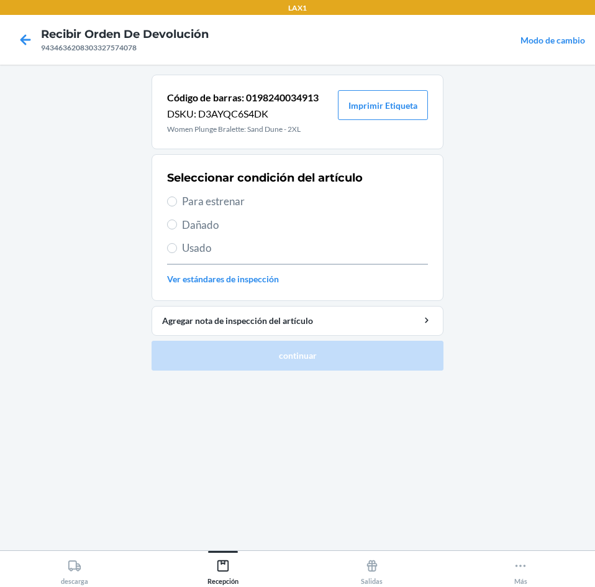
click at [262, 204] on span "Para estrenar" at bounding box center [305, 201] width 246 height 16
click at [177, 204] on input "Para estrenar" at bounding box center [172, 201] width 10 height 10
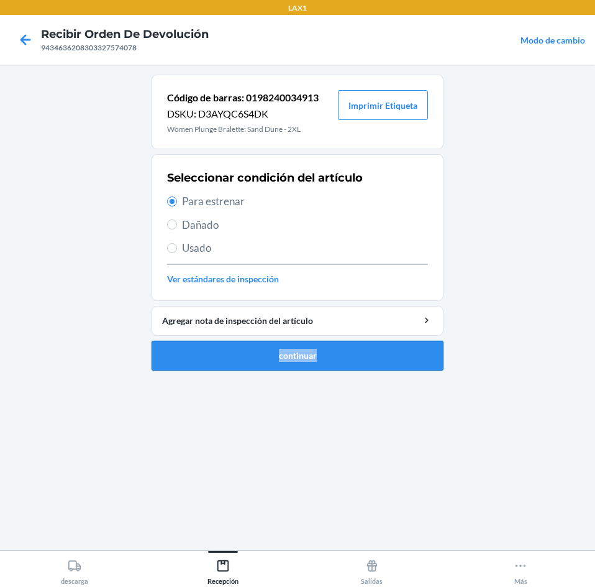
drag, startPoint x: 322, startPoint y: 339, endPoint x: 323, endPoint y: 352, distance: 13.7
click at [323, 352] on li "Código de barras: 0198240034913 DSKU: D3AYQC6S4DK Women Plunge Bralette: Sand D…" at bounding box center [298, 223] width 292 height 296
click at [323, 352] on button "continuar" at bounding box center [298, 356] width 292 height 30
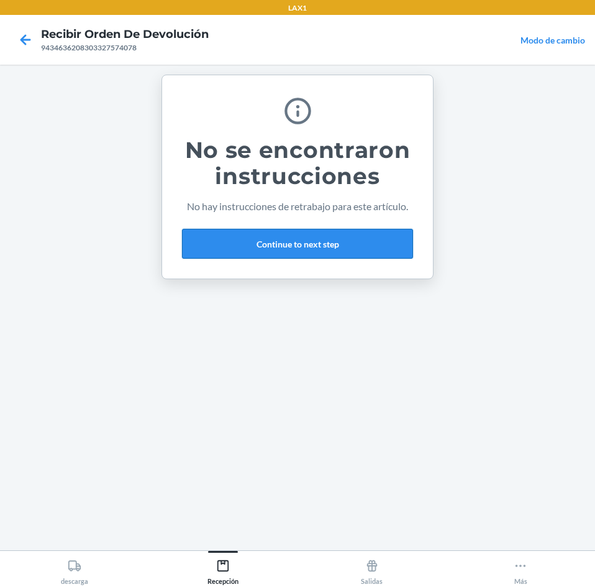
click at [341, 244] on button "Continue to next step" at bounding box center [297, 244] width 231 height 30
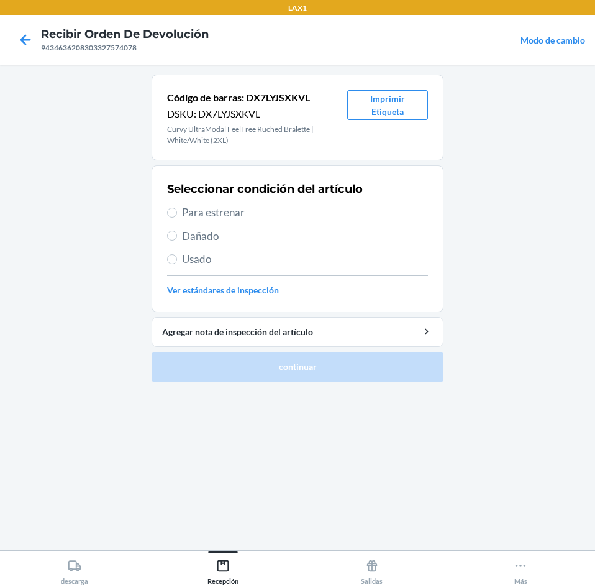
click at [302, 214] on span "Para estrenar" at bounding box center [305, 212] width 246 height 16
click at [177, 214] on input "Para estrenar" at bounding box center [172, 213] width 10 height 10
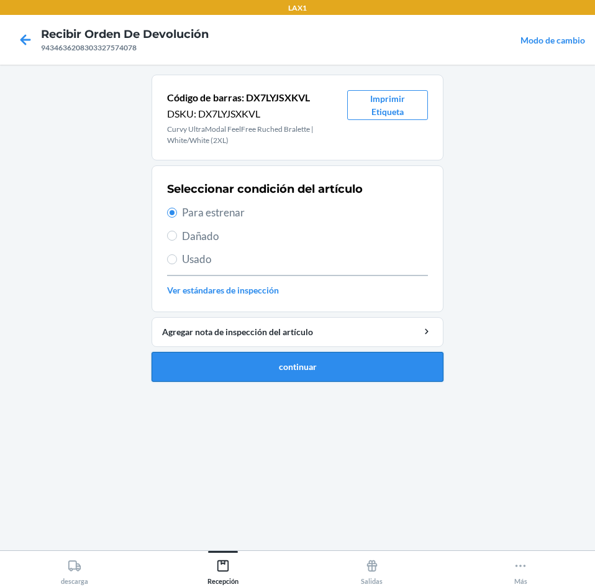
click at [314, 373] on button "continuar" at bounding box center [298, 367] width 292 height 30
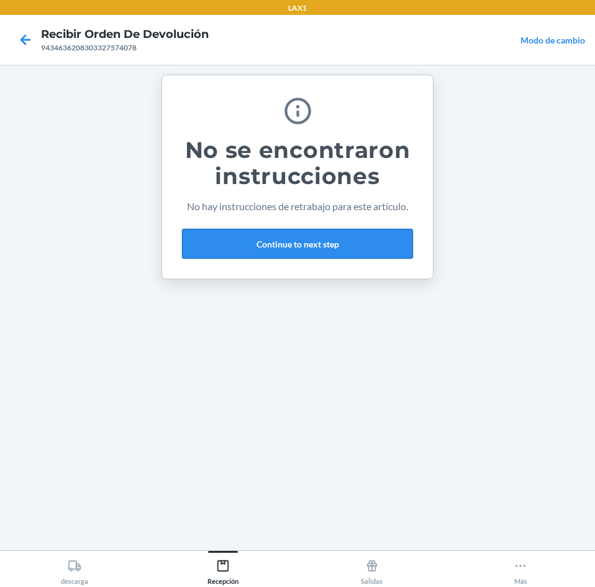
click at [327, 245] on button "Continue to next step" at bounding box center [297, 244] width 231 height 30
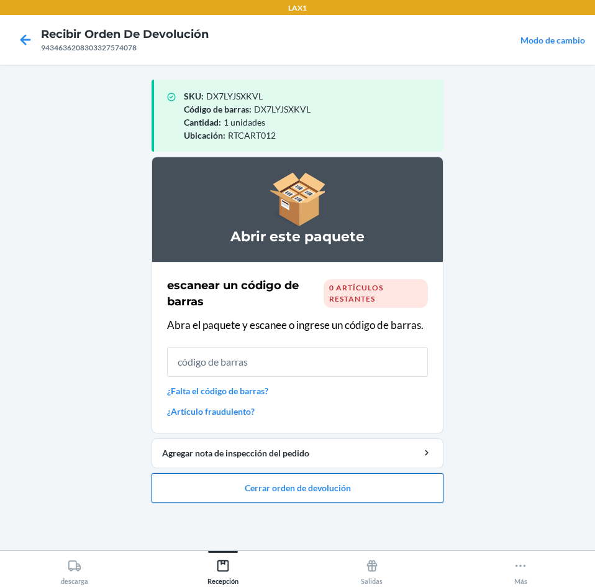
click at [329, 487] on button "Cerrar orden de devolución" at bounding box center [298, 488] width 292 height 30
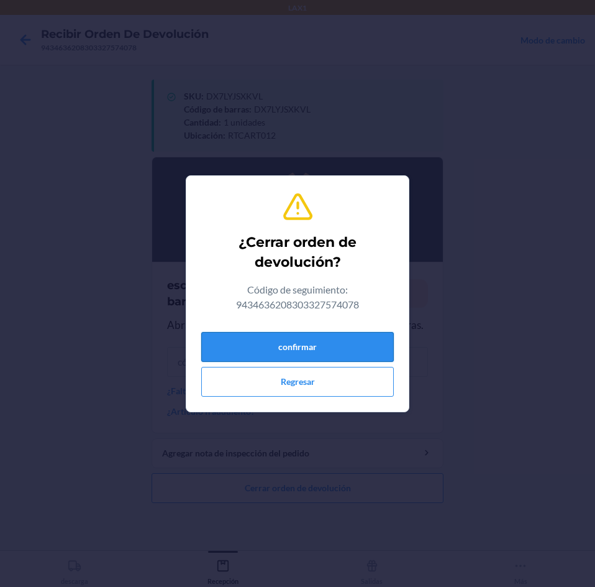
click at [325, 344] on button "confirmar" at bounding box center [297, 347] width 193 height 30
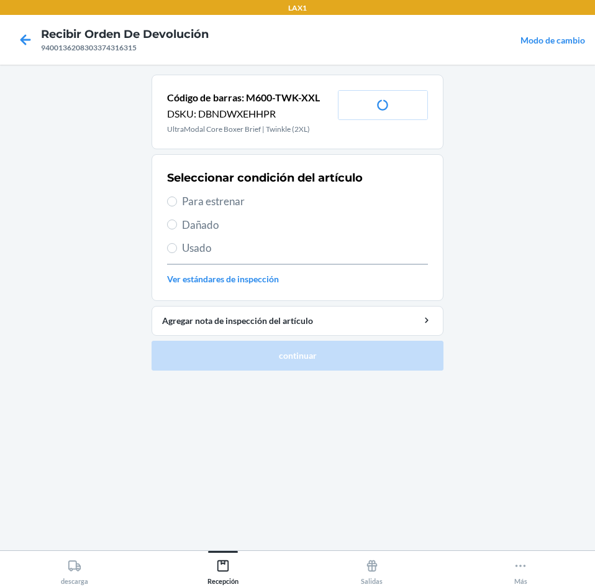
click at [273, 238] on div "Seleccionar condición del artículo Para estrenar Dañado Usado Ver estándares de…" at bounding box center [297, 227] width 261 height 123
click at [265, 242] on span "Usado" at bounding box center [305, 248] width 246 height 16
click at [177, 243] on input "Usado" at bounding box center [172, 248] width 10 height 10
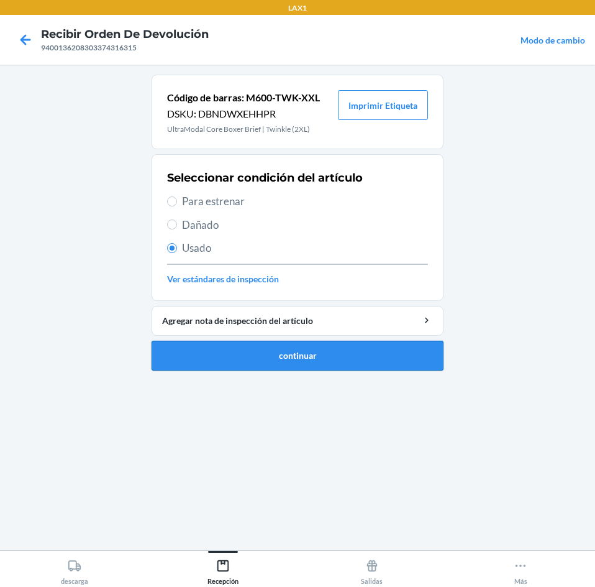
click at [311, 350] on button "continuar" at bounding box center [298, 356] width 292 height 30
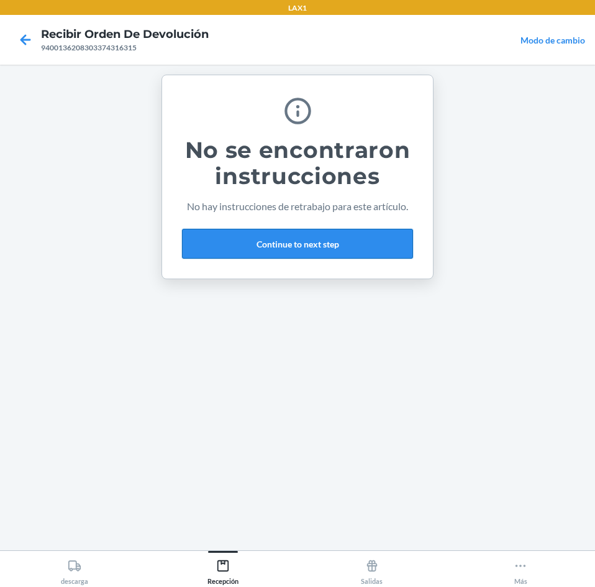
click at [269, 238] on button "Continue to next step" at bounding box center [297, 244] width 231 height 30
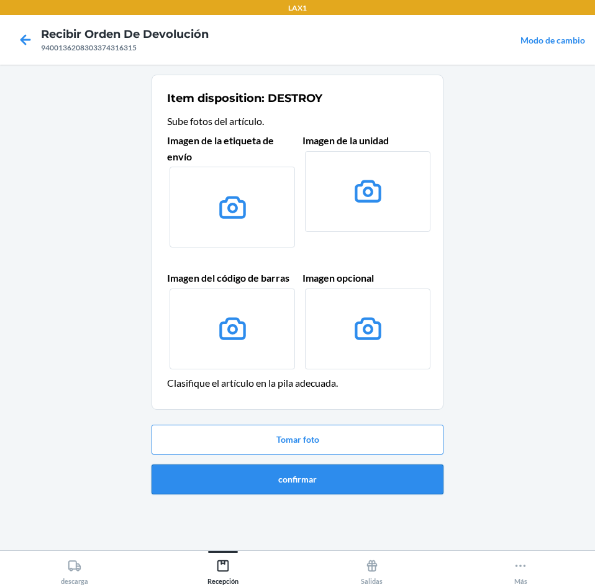
click at [307, 476] on button "confirmar" at bounding box center [298, 479] width 292 height 30
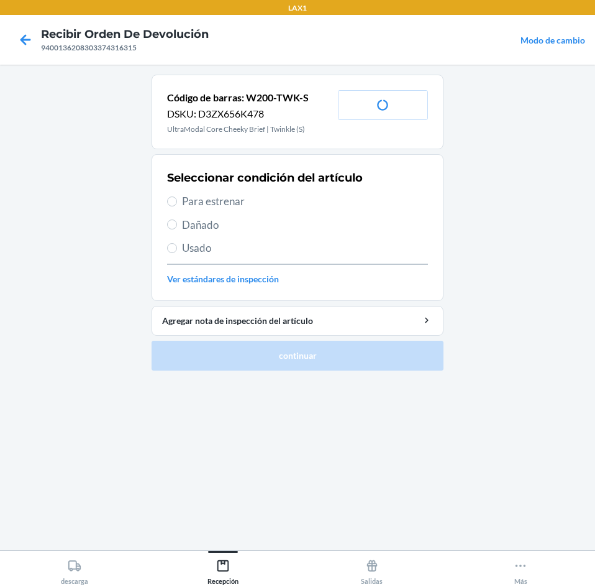
click at [266, 193] on div "Seleccionar condición del artículo Para estrenar Dañado Usado Ver estándares de…" at bounding box center [297, 227] width 261 height 123
click at [266, 199] on span "Para estrenar" at bounding box center [305, 201] width 246 height 16
click at [177, 199] on input "Para estrenar" at bounding box center [172, 201] width 10 height 10
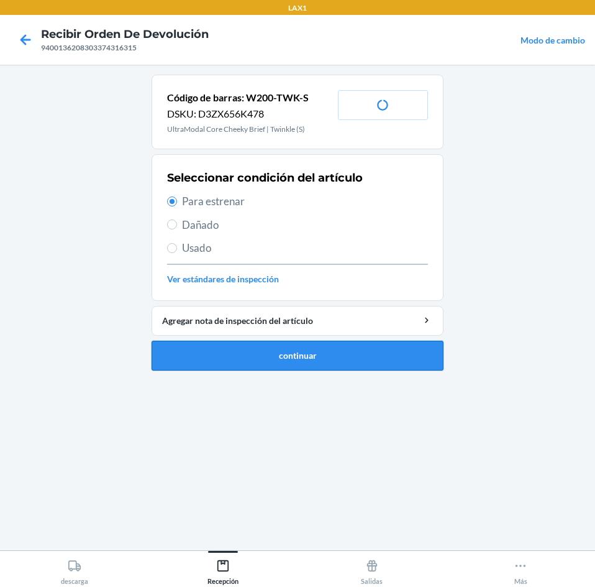
click at [316, 361] on button "continuar" at bounding box center [298, 356] width 292 height 30
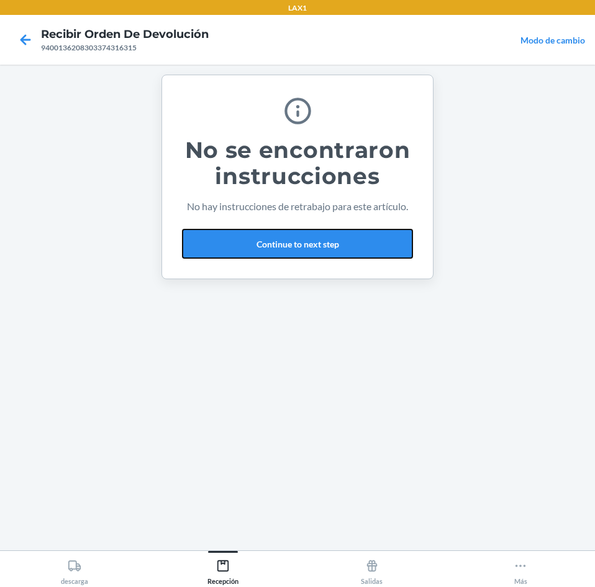
click at [370, 234] on button "Continue to next step" at bounding box center [297, 244] width 231 height 30
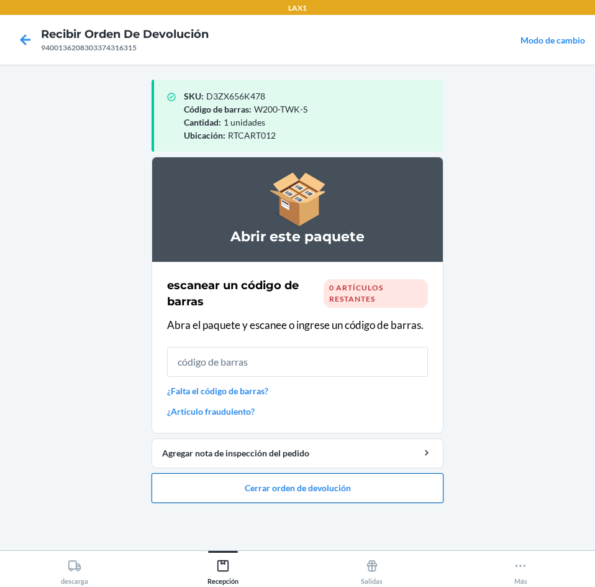
click at [338, 492] on button "Cerrar orden de devolución" at bounding box center [298, 488] width 292 height 30
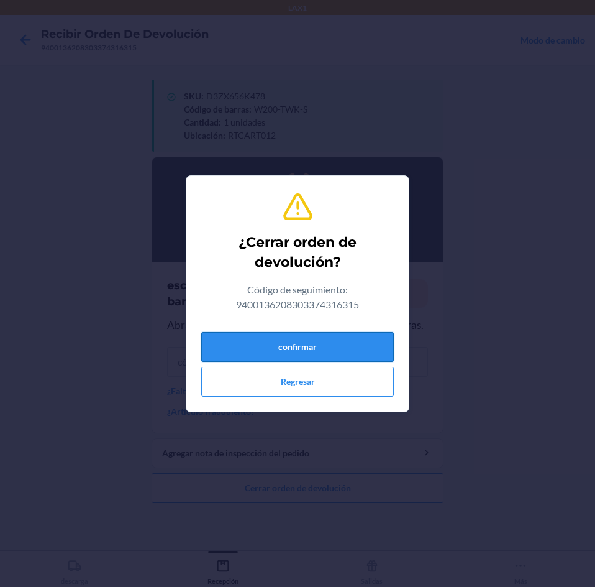
click at [338, 344] on button "confirmar" at bounding box center [297, 347] width 193 height 30
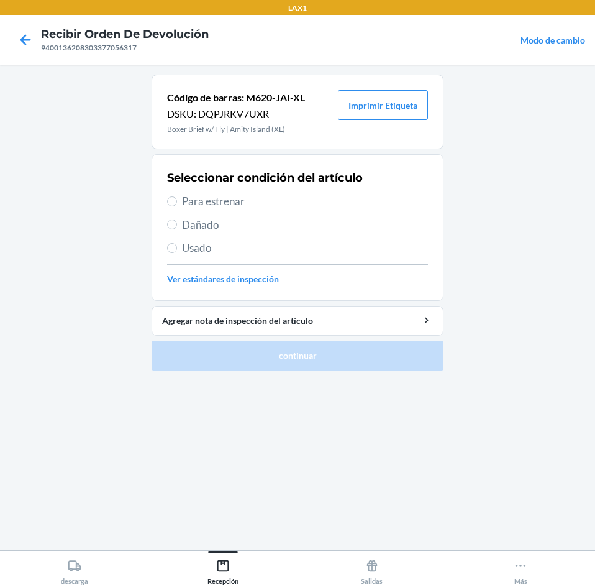
click at [257, 242] on span "Usado" at bounding box center [305, 248] width 246 height 16
click at [177, 243] on input "Usado" at bounding box center [172, 248] width 10 height 10
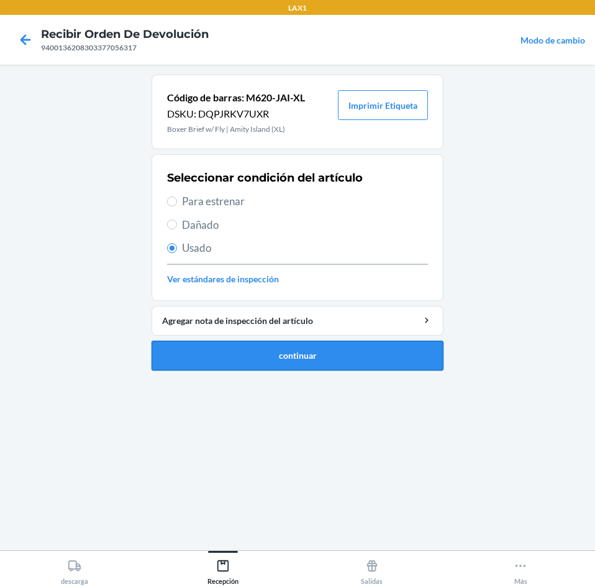
click at [283, 345] on button "continuar" at bounding box center [298, 356] width 292 height 30
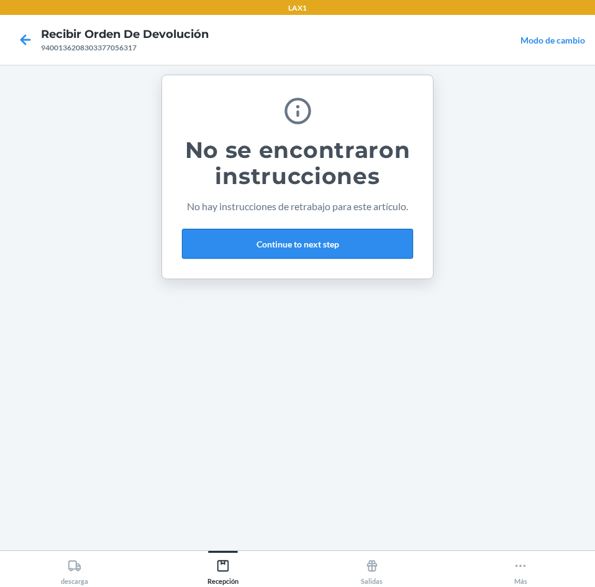
click at [350, 254] on button "Continue to next step" at bounding box center [297, 244] width 231 height 30
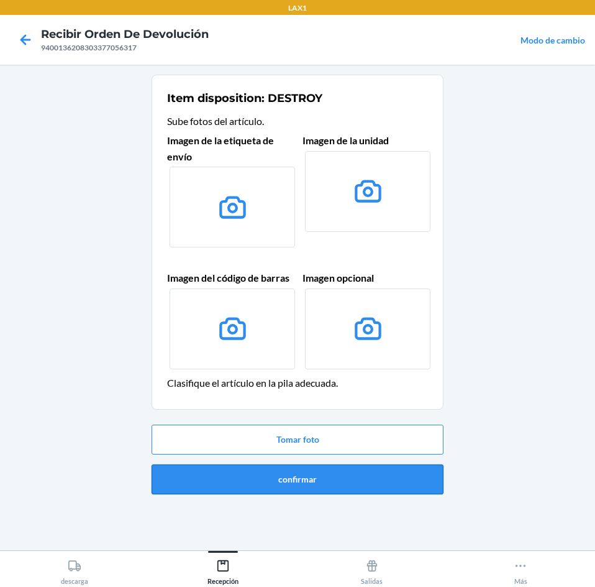
click at [367, 466] on button "confirmar" at bounding box center [298, 479] width 292 height 30
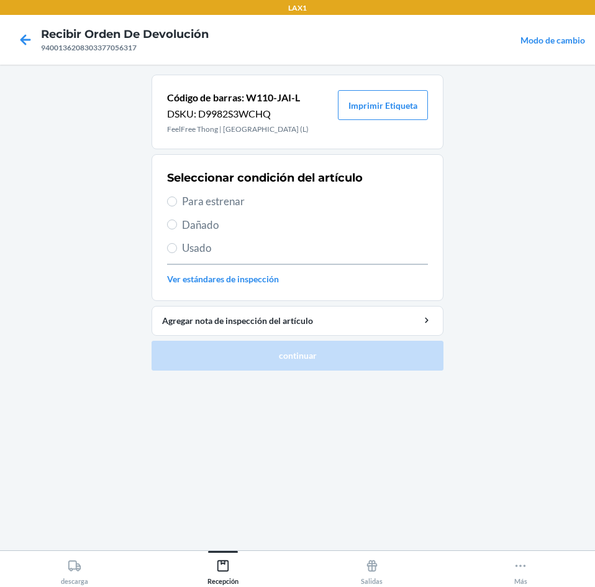
click at [280, 201] on span "Para estrenar" at bounding box center [305, 201] width 246 height 16
click at [177, 201] on input "Para estrenar" at bounding box center [172, 201] width 10 height 10
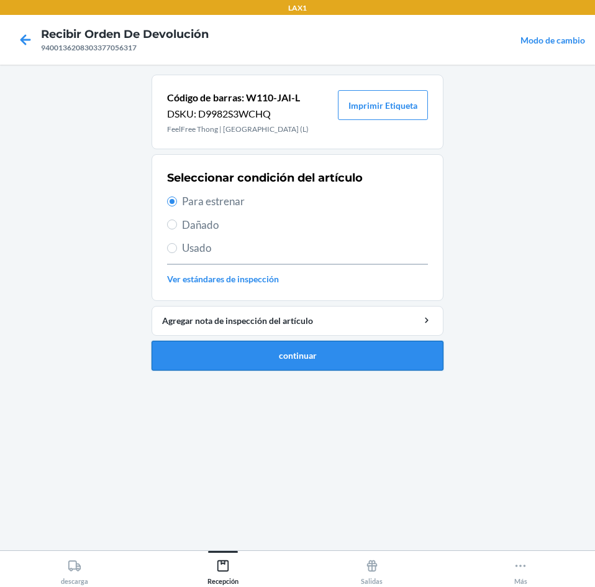
click at [308, 355] on button "continuar" at bounding box center [298, 356] width 292 height 30
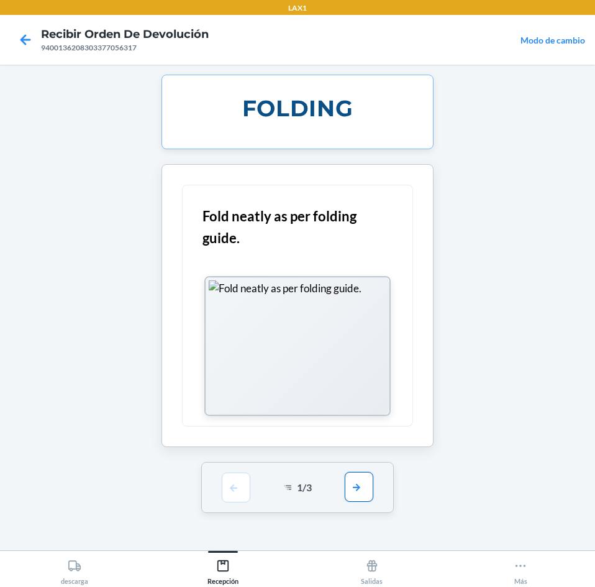
click at [360, 487] on button "button" at bounding box center [359, 487] width 29 height 30
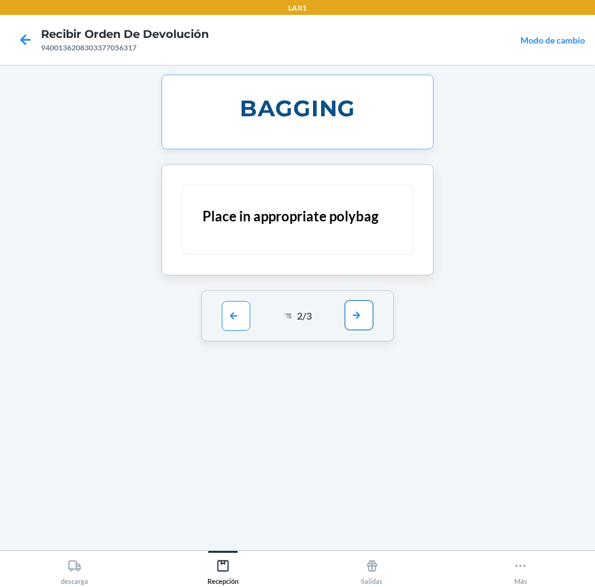
click at [360, 323] on button "button" at bounding box center [359, 315] width 29 height 30
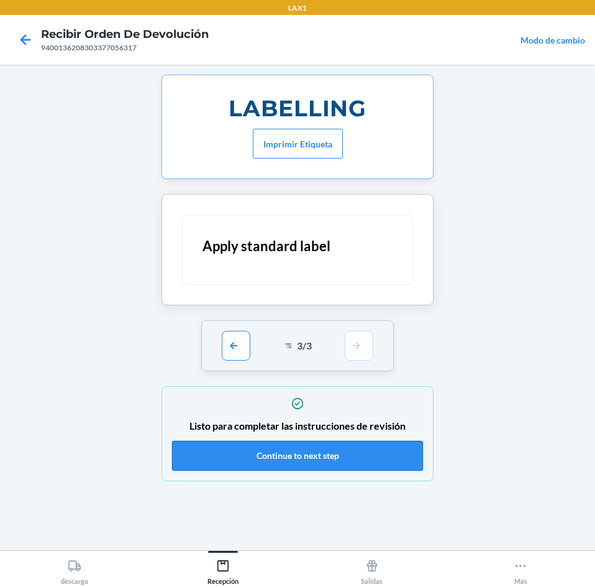
click at [316, 460] on button "Continue to next step" at bounding box center [297, 456] width 251 height 30
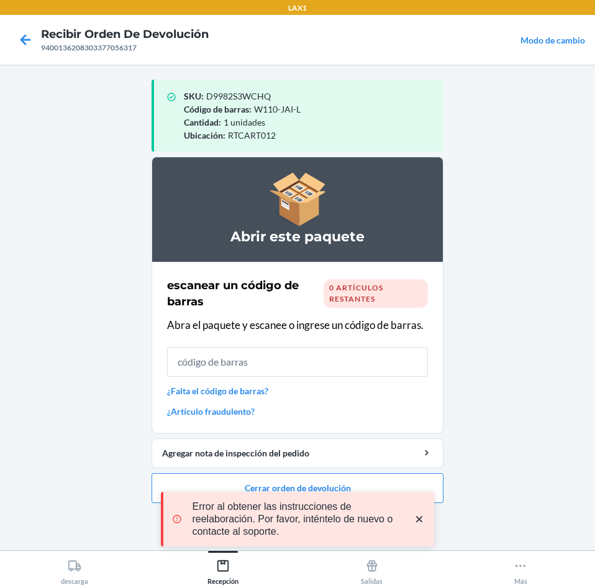
click at [337, 478] on div "Error al obtener las instrucciones de reelaboración. Por favor, inténtelo de nu…" at bounding box center [297, 519] width 273 height 114
click at [332, 479] on div "Error al obtener las instrucciones de reelaboración. Por favor, inténtelo de nu…" at bounding box center [297, 519] width 273 height 114
drag, startPoint x: 418, startPoint y: 521, endPoint x: 419, endPoint y: 505, distance: 15.6
click at [418, 519] on icon "close toast" at bounding box center [419, 519] width 12 height 12
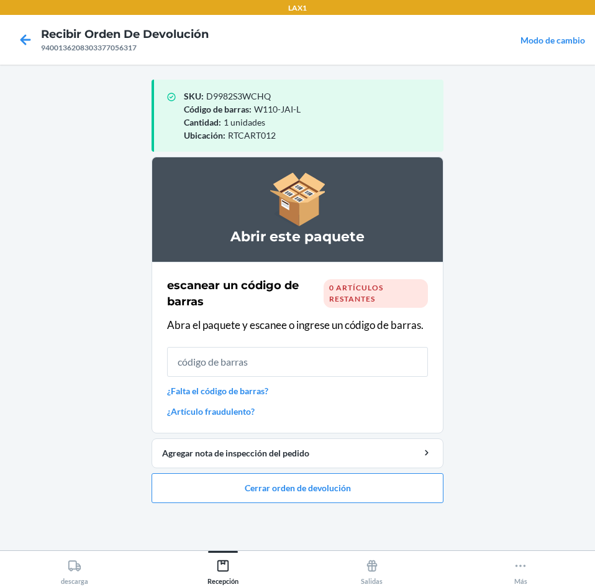
click at [416, 491] on div "LAX1 Recibir orden de devolución 9400136208303377056317 Modo de cambio SKU : D9…" at bounding box center [297, 293] width 595 height 587
click at [355, 481] on button "Cerrar orden de devolución" at bounding box center [298, 488] width 292 height 30
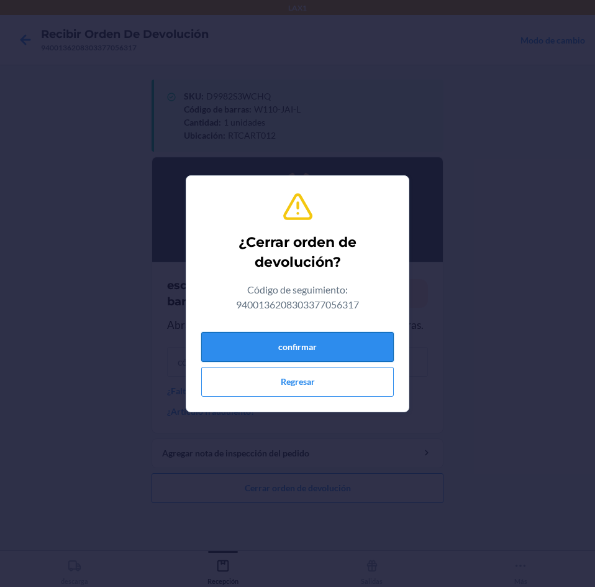
click at [312, 346] on button "confirmar" at bounding box center [297, 347] width 193 height 30
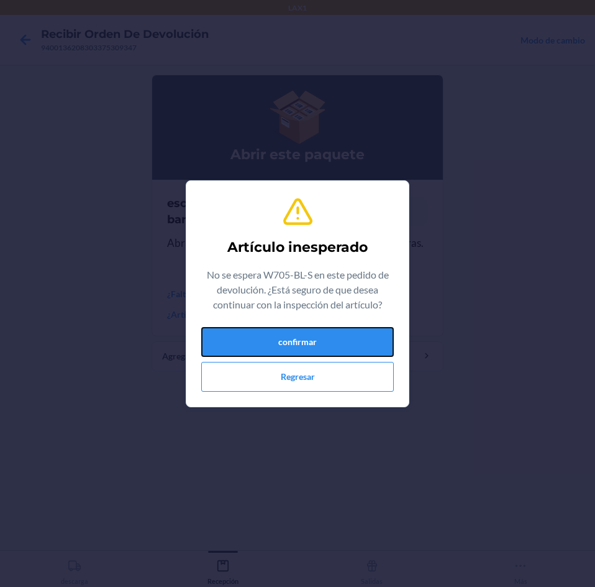
click at [312, 346] on button "confirmar" at bounding box center [297, 342] width 193 height 30
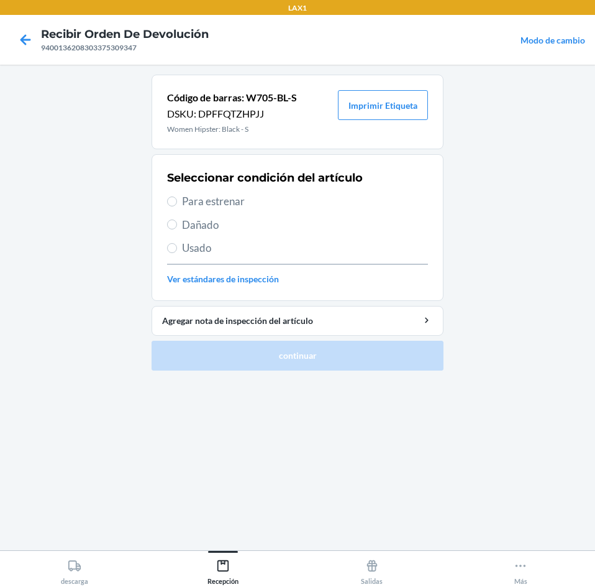
click at [266, 194] on span "Para estrenar" at bounding box center [305, 201] width 246 height 16
click at [177, 196] on input "Para estrenar" at bounding box center [172, 201] width 10 height 10
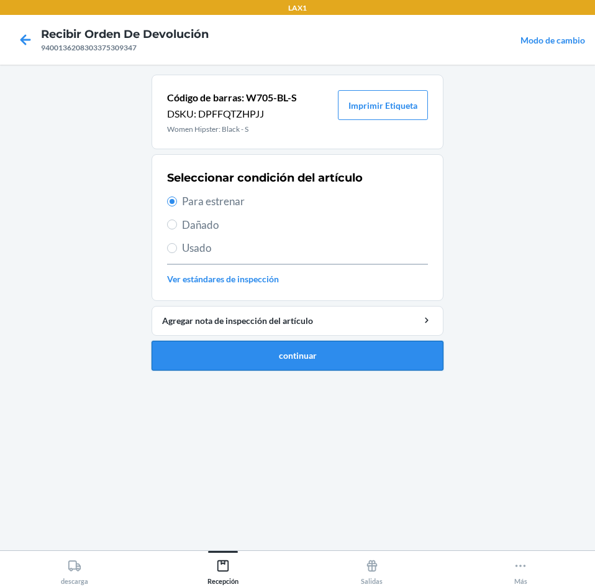
click at [273, 365] on button "continuar" at bounding box center [298, 356] width 292 height 30
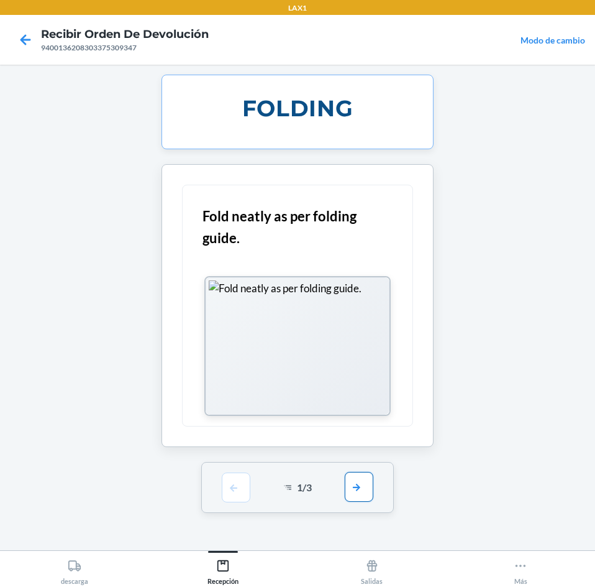
click at [352, 493] on button "button" at bounding box center [359, 487] width 29 height 30
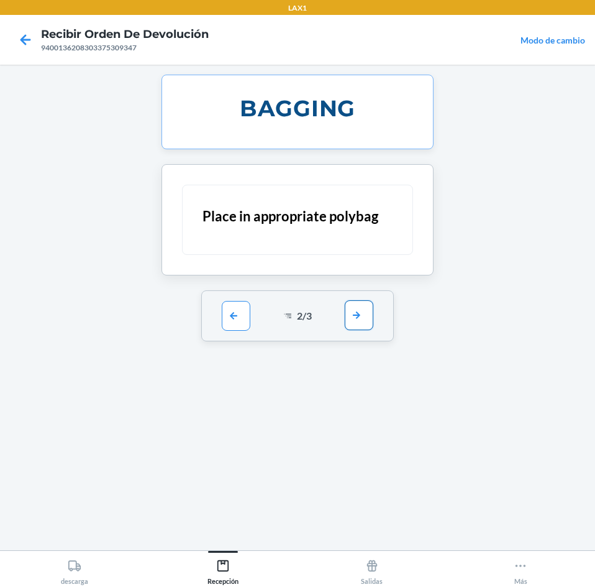
click at [360, 308] on button "button" at bounding box center [359, 315] width 29 height 30
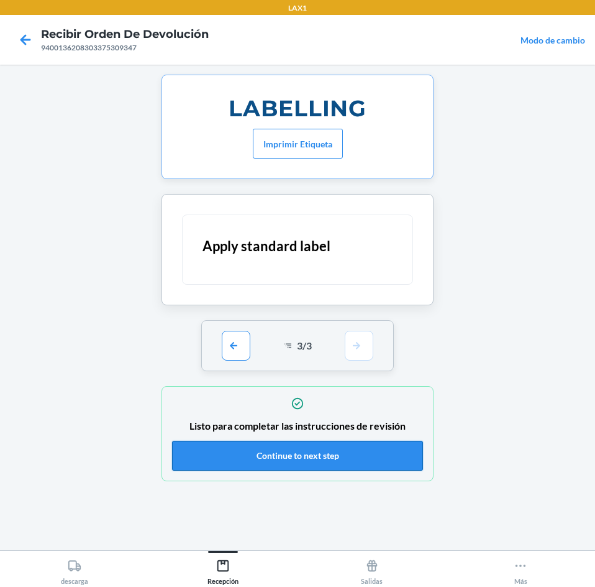
click at [320, 466] on button "Continue to next step" at bounding box center [297, 456] width 251 height 30
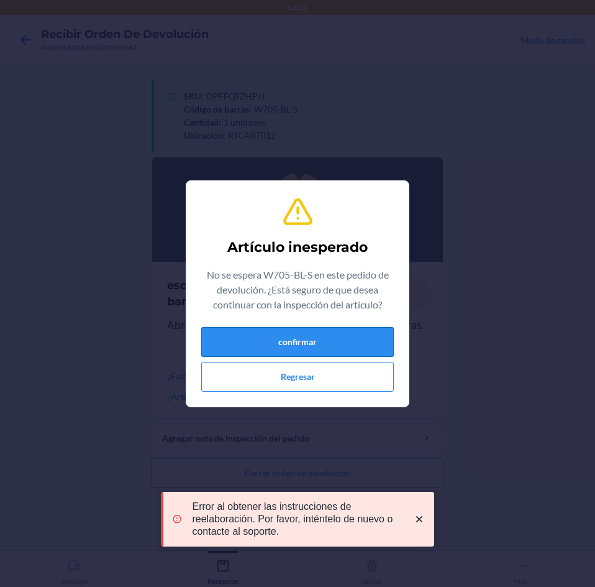
click at [287, 346] on button "confirmar" at bounding box center [297, 342] width 193 height 30
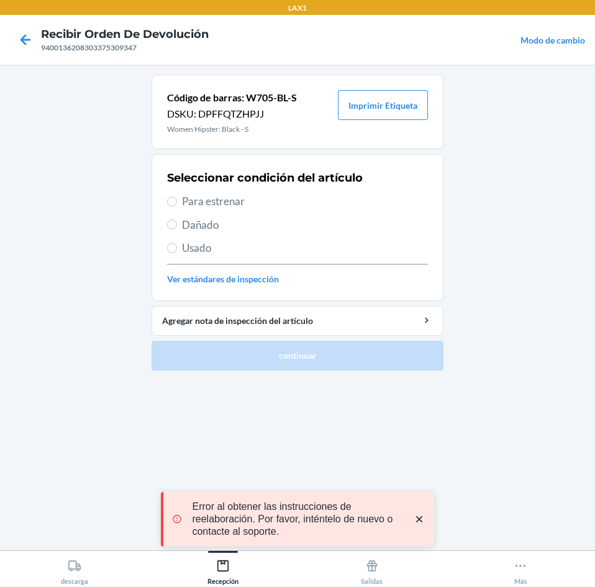
click at [286, 204] on span "Para estrenar" at bounding box center [305, 201] width 246 height 16
click at [177, 204] on input "Para estrenar" at bounding box center [172, 201] width 10 height 10
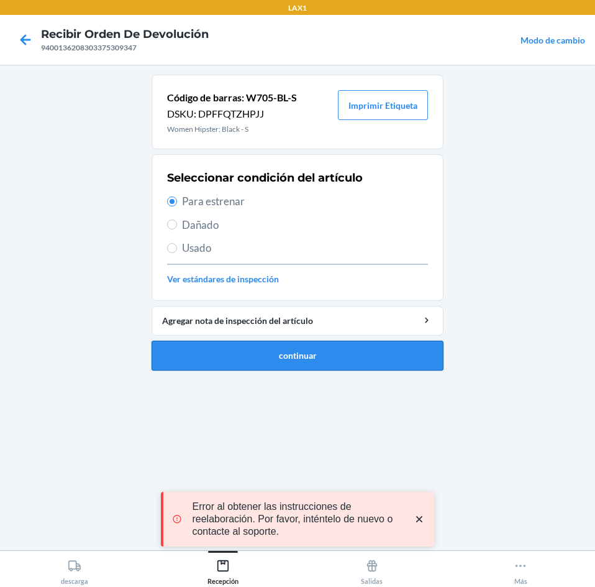
click at [314, 357] on button "continuar" at bounding box center [298, 356] width 292 height 30
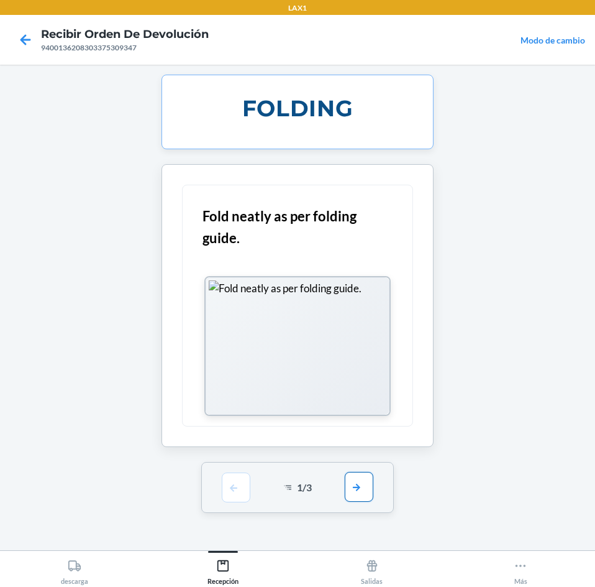
click at [364, 490] on button "button" at bounding box center [359, 487] width 29 height 30
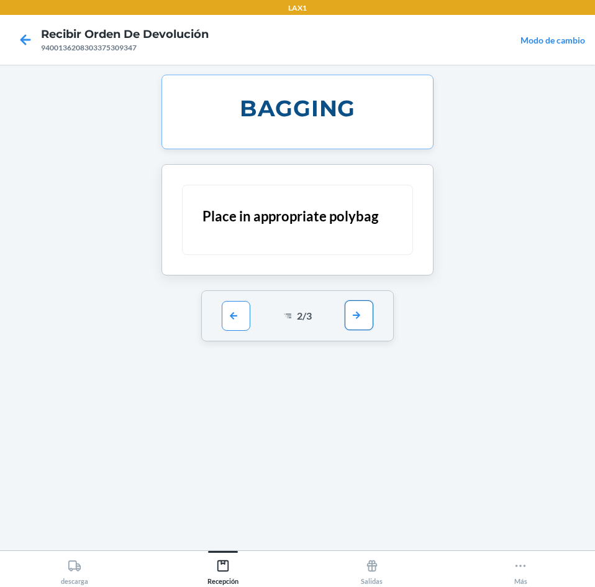
click at [357, 321] on button "button" at bounding box center [359, 315] width 29 height 30
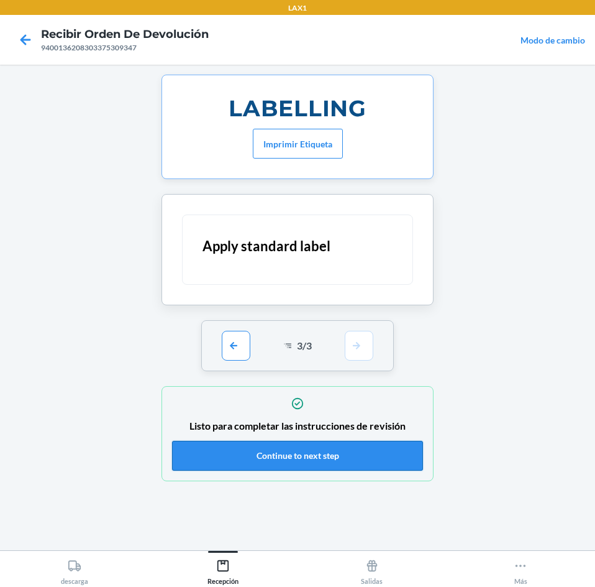
click at [342, 451] on button "Continue to next step" at bounding box center [297, 456] width 251 height 30
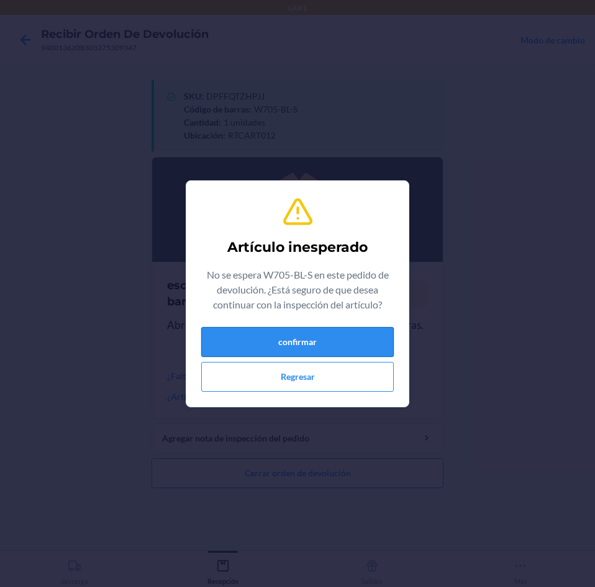
click at [356, 329] on button "confirmar" at bounding box center [297, 342] width 193 height 30
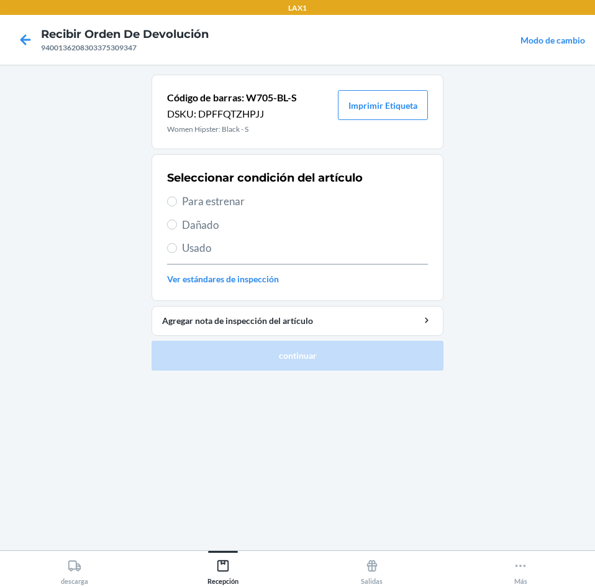
click at [285, 243] on span "Usado" at bounding box center [305, 248] width 246 height 16
click at [177, 243] on input "Usado" at bounding box center [172, 248] width 10 height 10
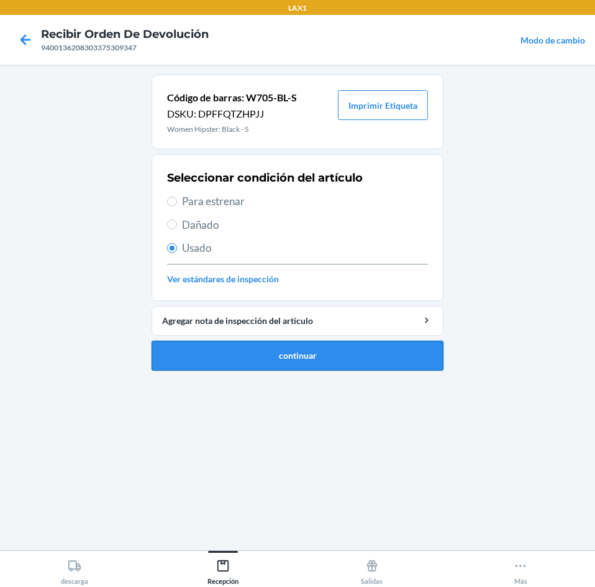
click at [296, 350] on button "continuar" at bounding box center [298, 356] width 292 height 30
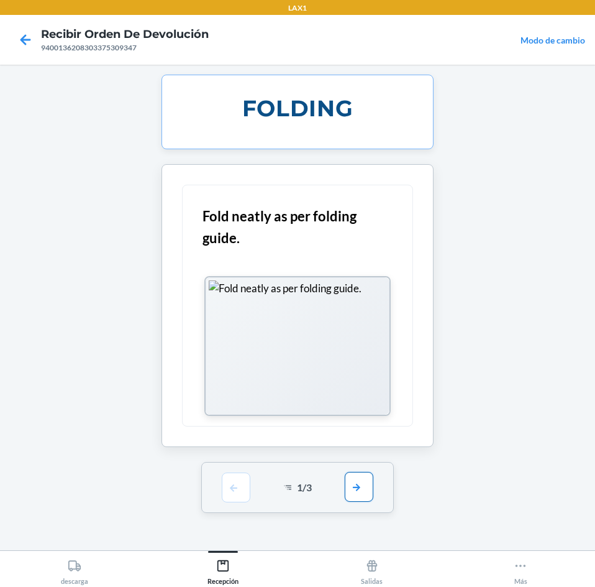
click at [368, 488] on button "button" at bounding box center [359, 487] width 29 height 30
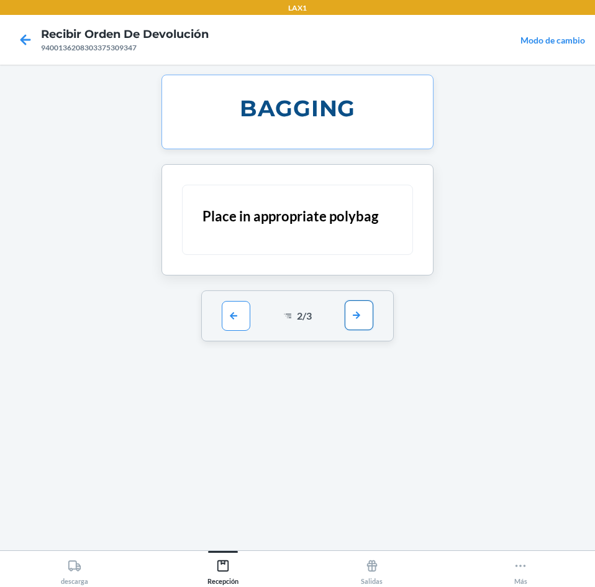
drag, startPoint x: 367, startPoint y: 333, endPoint x: 367, endPoint y: 323, distance: 9.9
click at [367, 327] on div "2 / 3" at bounding box center [297, 315] width 193 height 51
click at [367, 323] on button "button" at bounding box center [359, 315] width 29 height 30
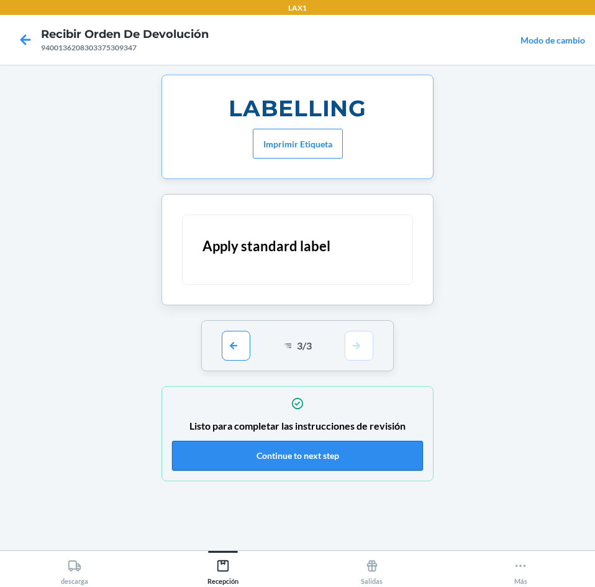
click at [348, 458] on button "Continue to next step" at bounding box center [297, 456] width 251 height 30
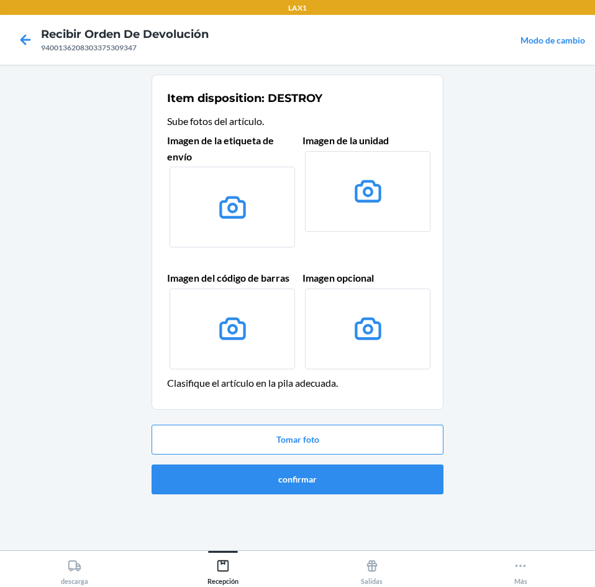
click at [341, 501] on ol "Item disposition: DESTROY Sube fotos del artículo. Imagen de la etiqueta de env…" at bounding box center [298, 289] width 292 height 429
click at [341, 483] on button "confirmar" at bounding box center [298, 479] width 292 height 30
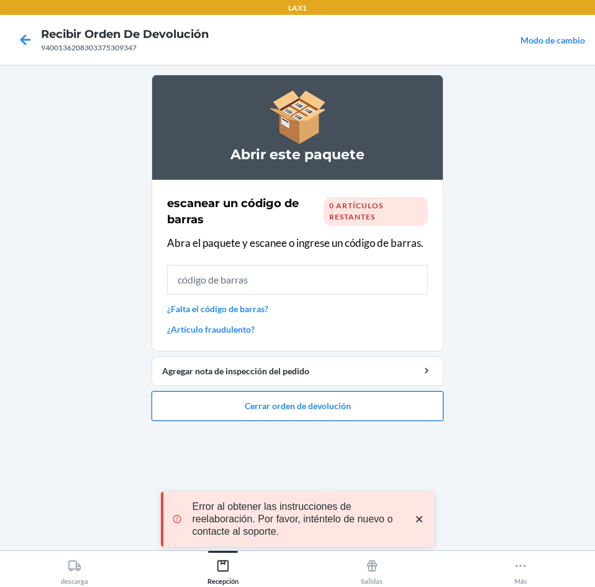
click at [339, 405] on button "Cerrar orden de devolución" at bounding box center [298, 406] width 292 height 30
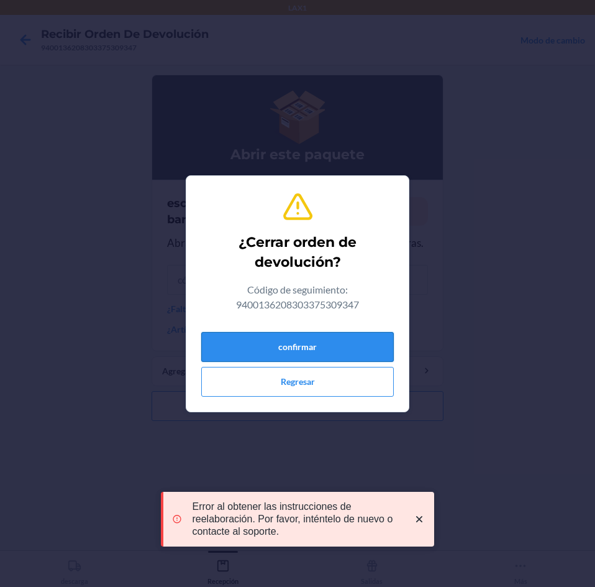
click at [332, 337] on button "confirmar" at bounding box center [297, 347] width 193 height 30
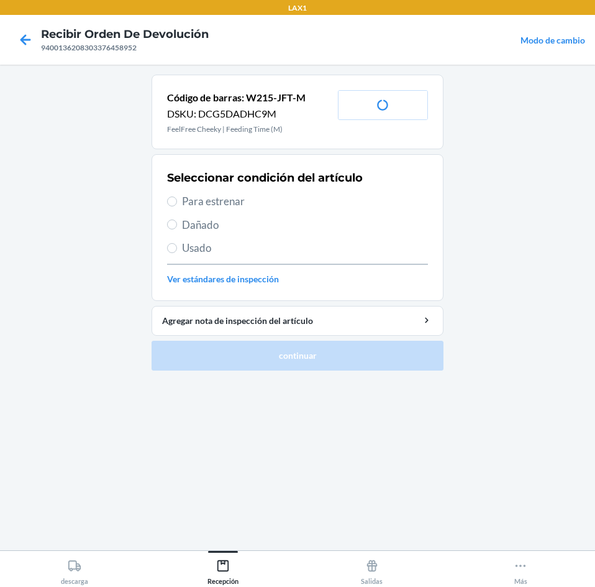
click at [296, 198] on span "Para estrenar" at bounding box center [305, 201] width 246 height 16
click at [177, 198] on input "Para estrenar" at bounding box center [172, 201] width 10 height 10
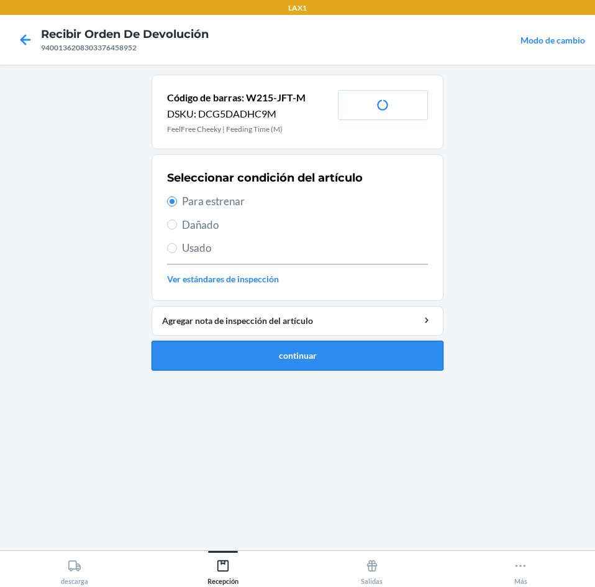
click at [302, 347] on button "continuar" at bounding box center [298, 356] width 292 height 30
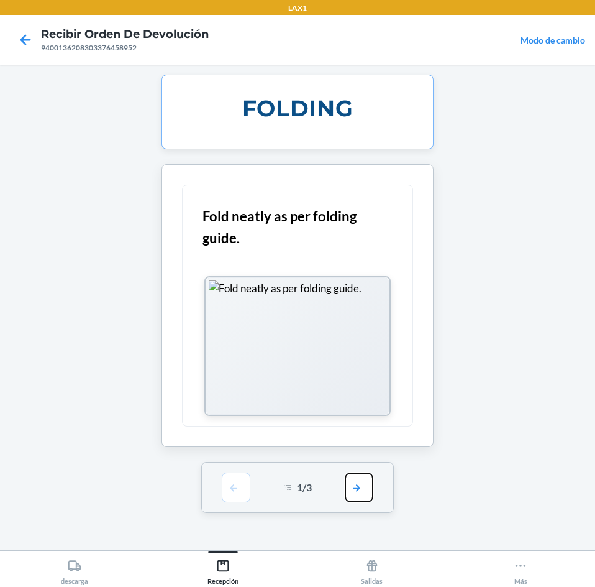
drag, startPoint x: 368, startPoint y: 488, endPoint x: 348, endPoint y: 332, distance: 156.6
click at [367, 477] on button "button" at bounding box center [359, 487] width 29 height 30
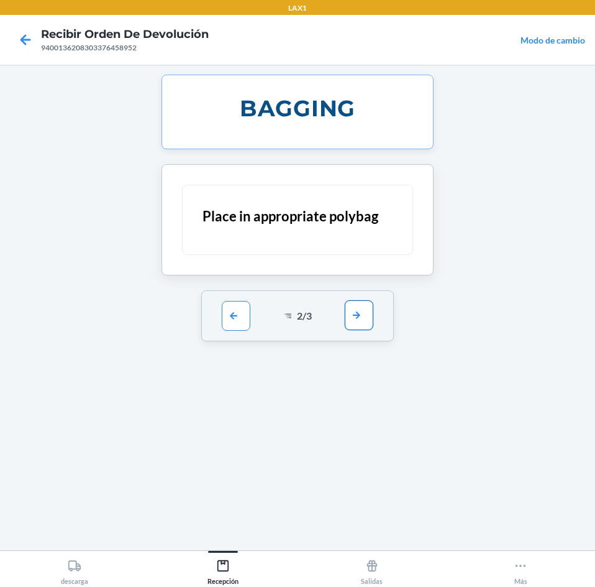
click at [364, 311] on button "button" at bounding box center [359, 315] width 29 height 30
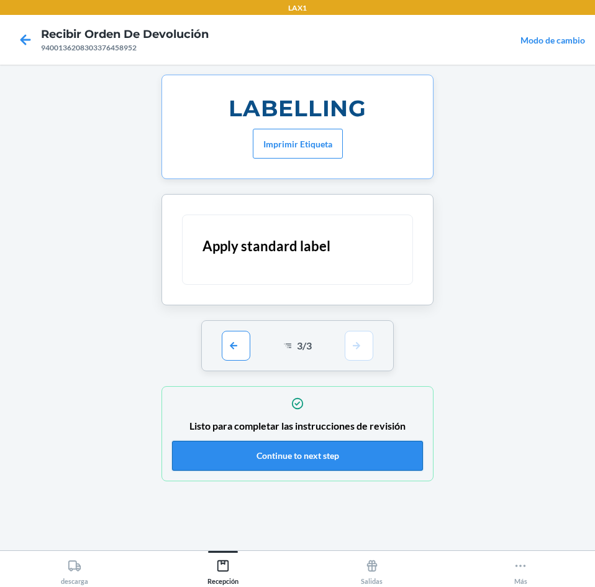
click at [337, 454] on button "Continue to next step" at bounding box center [297, 456] width 251 height 30
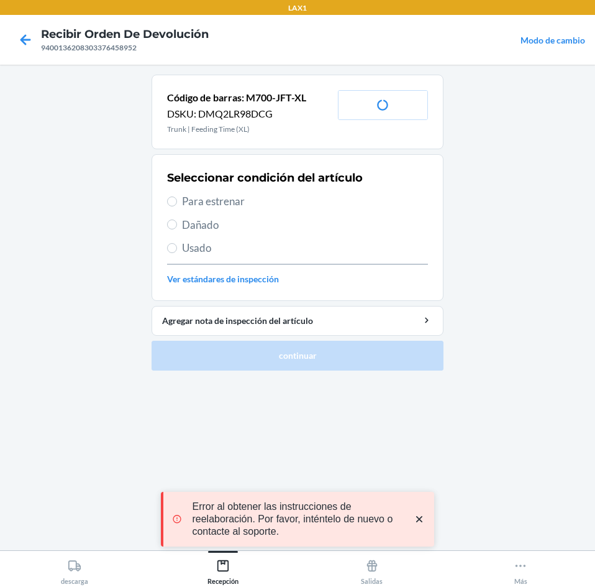
click at [274, 200] on span "Para estrenar" at bounding box center [305, 201] width 246 height 16
click at [177, 200] on input "Para estrenar" at bounding box center [172, 201] width 10 height 10
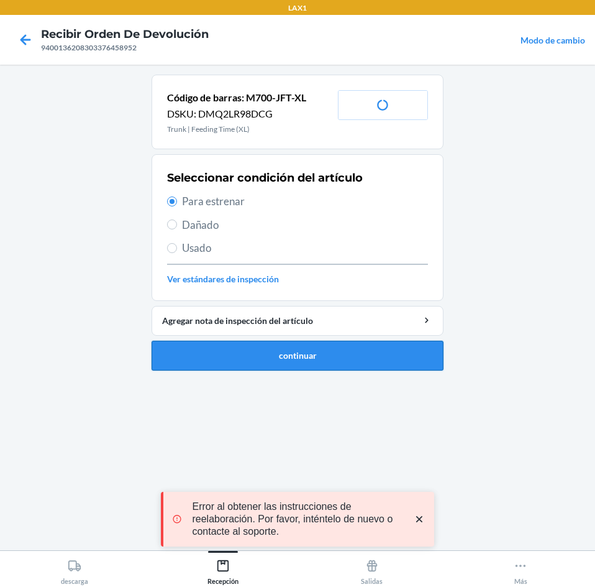
click at [306, 341] on button "continuar" at bounding box center [298, 356] width 292 height 30
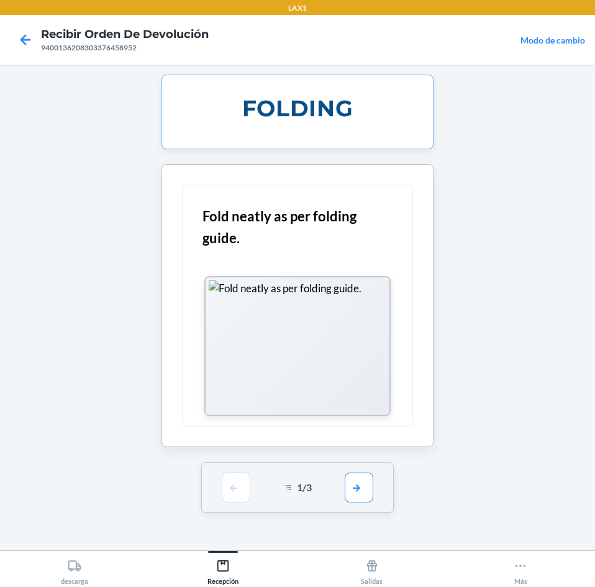
click at [366, 483] on div "LAX1 Recibir orden de devolución 9400136208303376458952 Modo de cambio FOLDING …" at bounding box center [297, 293] width 595 height 587
click at [354, 497] on button "button" at bounding box center [359, 487] width 29 height 30
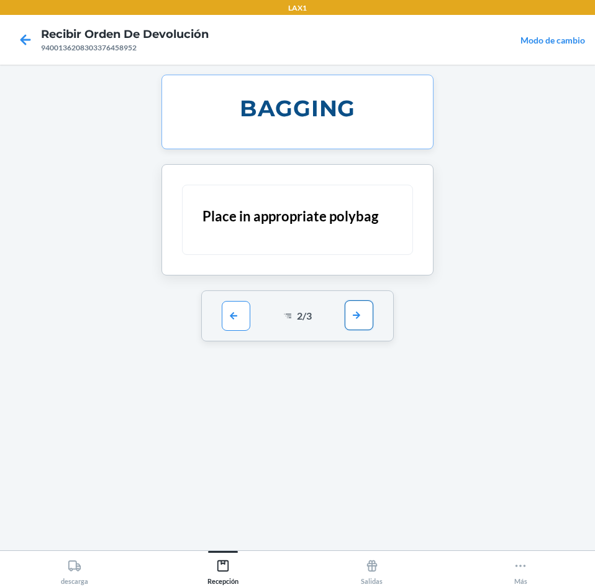
click at [349, 308] on button "button" at bounding box center [359, 315] width 29 height 30
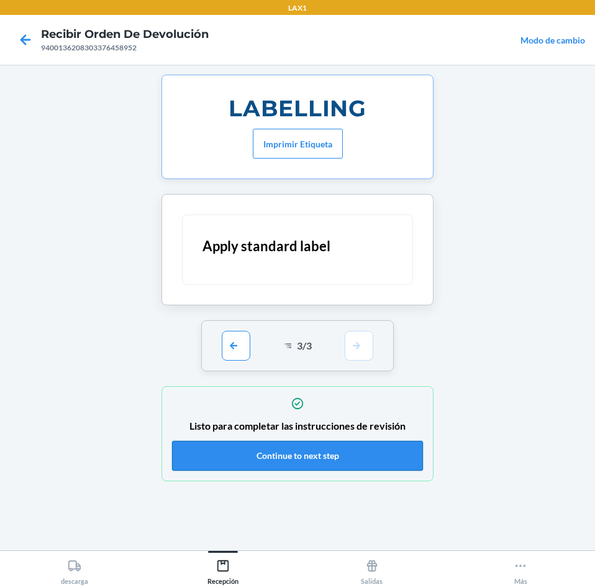
click at [365, 459] on button "Continue to next step" at bounding box center [297, 456] width 251 height 30
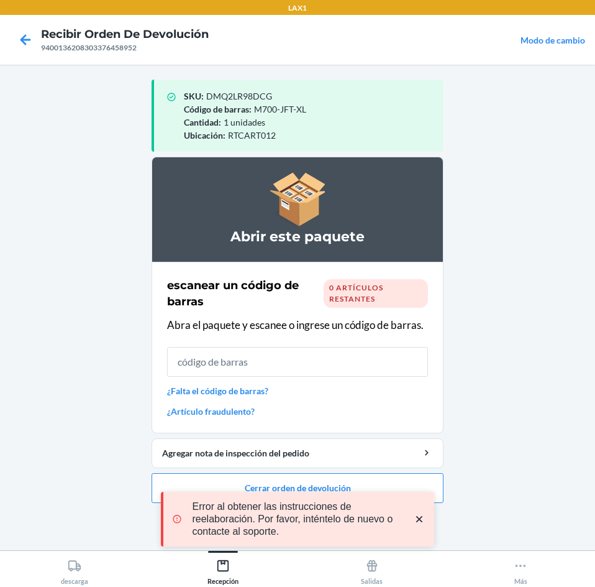
click at [421, 522] on icon "close toast" at bounding box center [419, 519] width 12 height 12
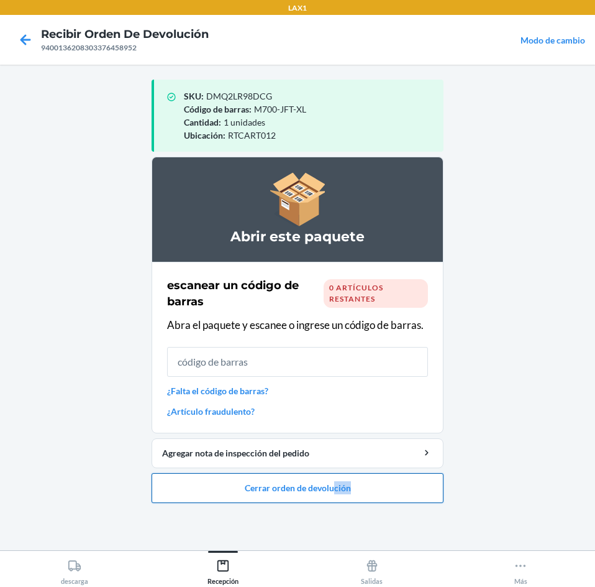
drag, startPoint x: 383, startPoint y: 479, endPoint x: 336, endPoint y: 496, distance: 49.7
click at [336, 494] on button "Cerrar orden de devolución" at bounding box center [298, 488] width 292 height 30
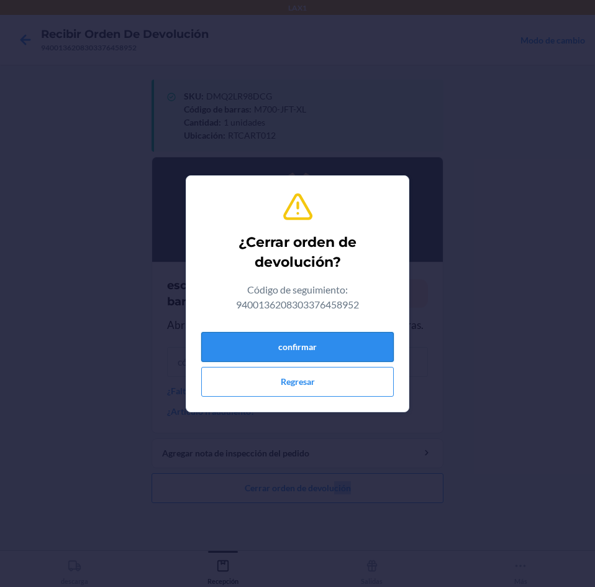
click at [312, 348] on button "confirmar" at bounding box center [297, 347] width 193 height 30
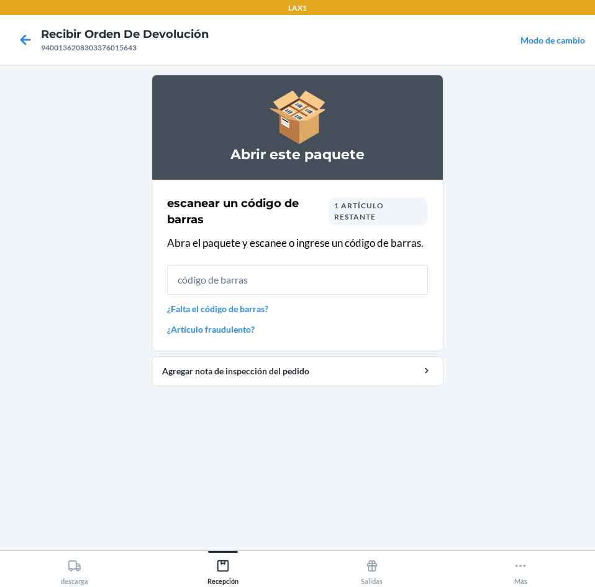
click at [406, 226] on div "escanear un código de barras 1 artículo restante" at bounding box center [297, 211] width 261 height 32
click at [385, 215] on div "1 artículo restante" at bounding box center [378, 211] width 99 height 29
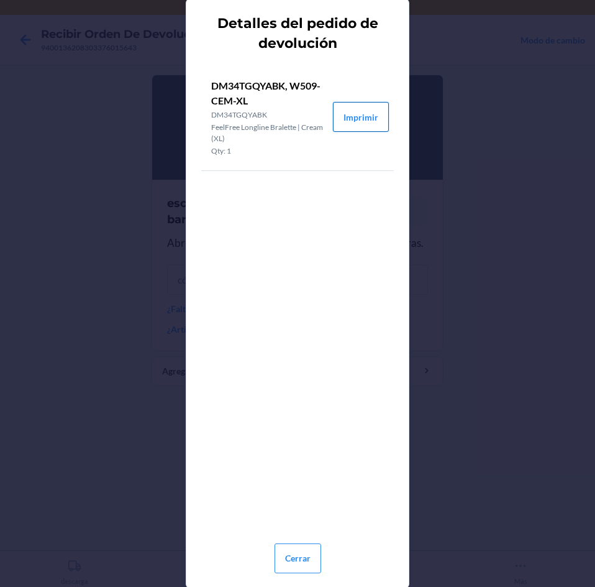
drag, startPoint x: 361, startPoint y: 103, endPoint x: 362, endPoint y: 109, distance: 6.3
click at [362, 109] on button "Imprimir" at bounding box center [361, 117] width 56 height 30
click at [284, 554] on button "Cerrar" at bounding box center [298, 558] width 47 height 30
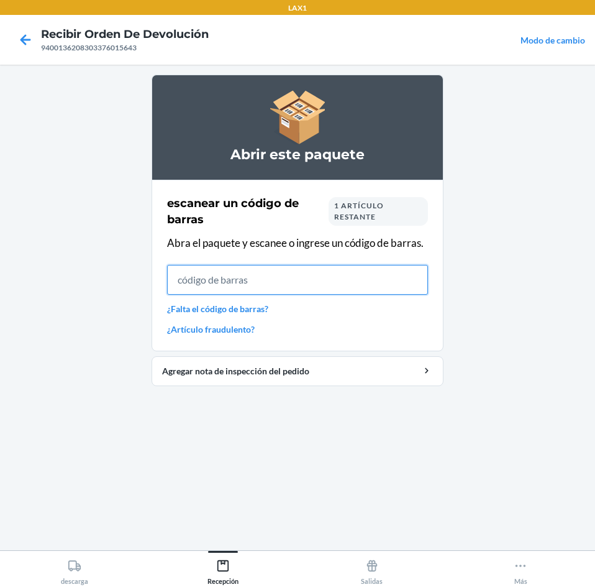
click at [350, 283] on input "text" at bounding box center [297, 280] width 261 height 30
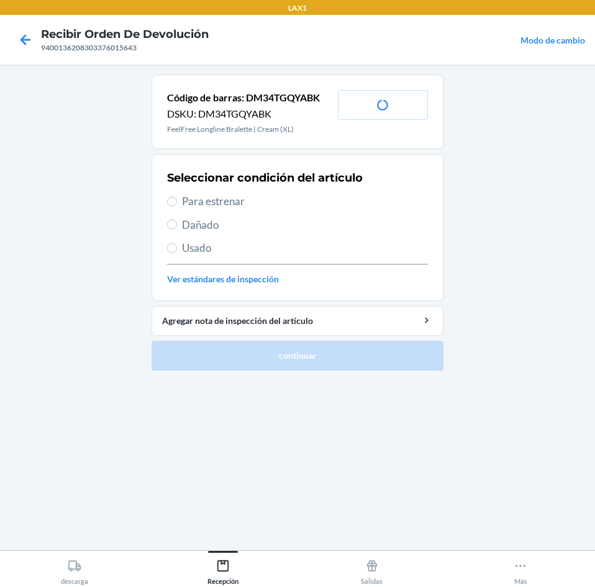
click at [291, 203] on span "Para estrenar" at bounding box center [305, 201] width 246 height 16
click at [177, 203] on input "Para estrenar" at bounding box center [172, 201] width 10 height 10
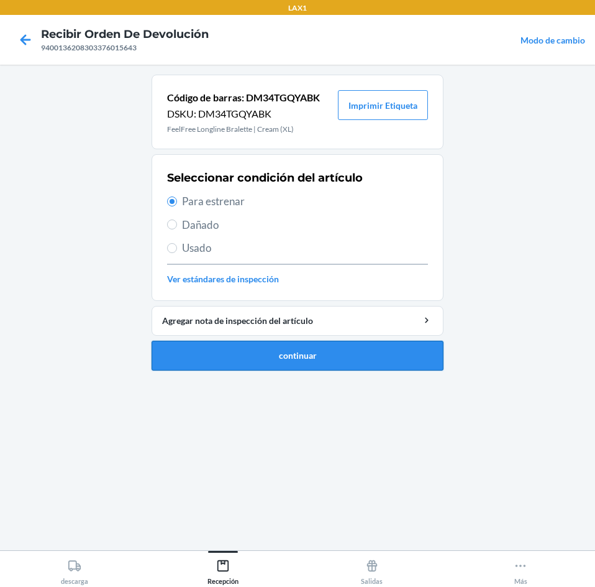
click at [314, 341] on button "continuar" at bounding box center [298, 356] width 292 height 30
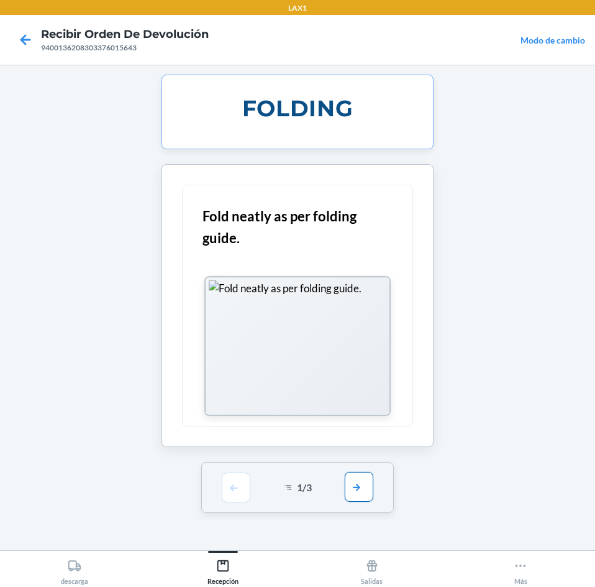
click at [355, 487] on button "button" at bounding box center [359, 487] width 29 height 30
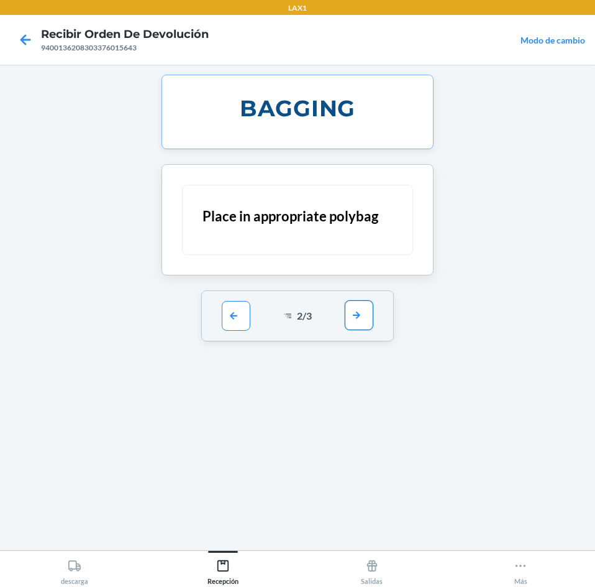
click at [357, 321] on button "button" at bounding box center [359, 315] width 29 height 30
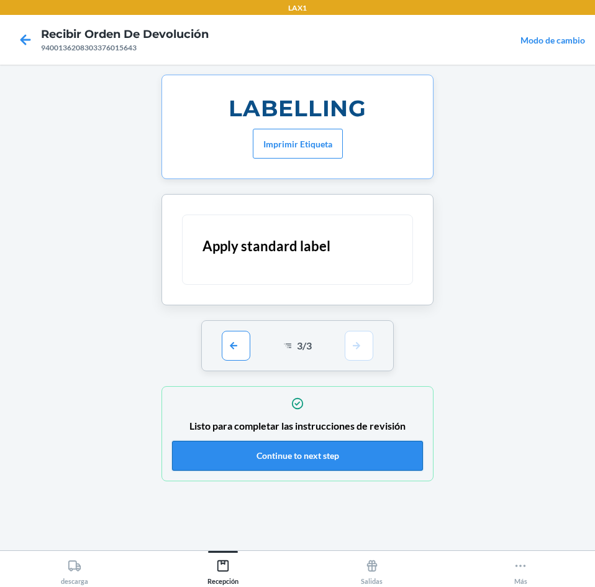
click at [331, 464] on button "Continue to next step" at bounding box center [297, 456] width 251 height 30
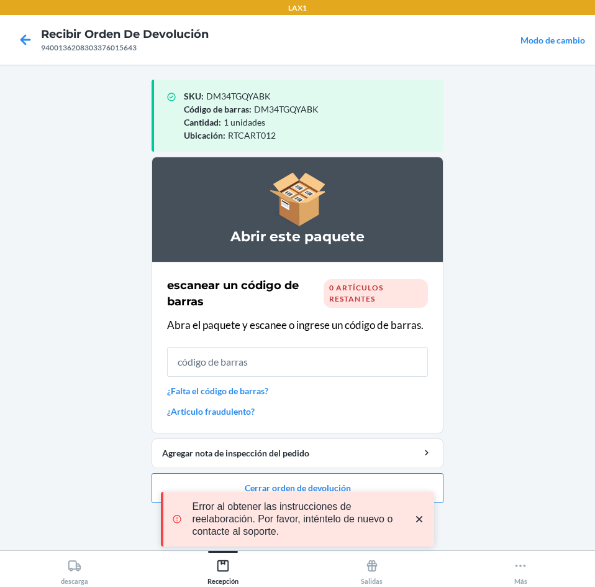
click at [362, 482] on div "Error al obtener las instrucciones de reelaboración. Por favor, inténtelo de nu…" at bounding box center [297, 519] width 273 height 114
click at [359, 480] on div "Error al obtener las instrucciones de reelaboración. Por favor, inténtelo de nu…" at bounding box center [297, 519] width 273 height 114
click at [420, 519] on icon "close toast" at bounding box center [419, 519] width 6 height 6
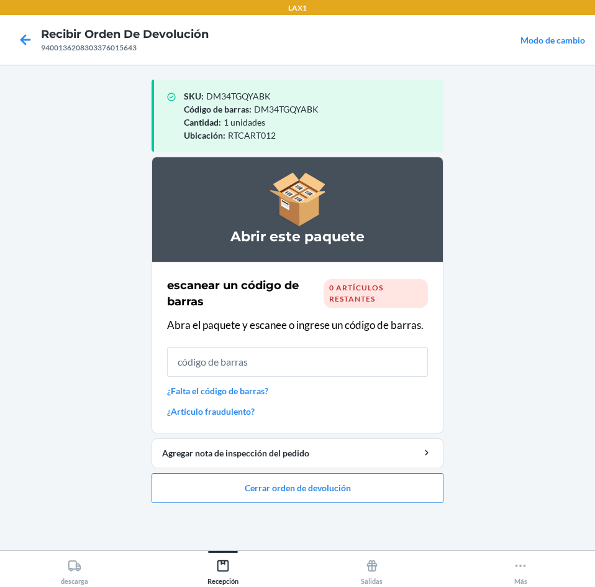
click at [395, 485] on div "LAX1 Recibir orden de devolución 9400136208303376015643 Modo de cambio SKU : DM…" at bounding box center [297, 293] width 595 height 587
click at [393, 485] on button "Cerrar orden de devolución" at bounding box center [298, 488] width 292 height 30
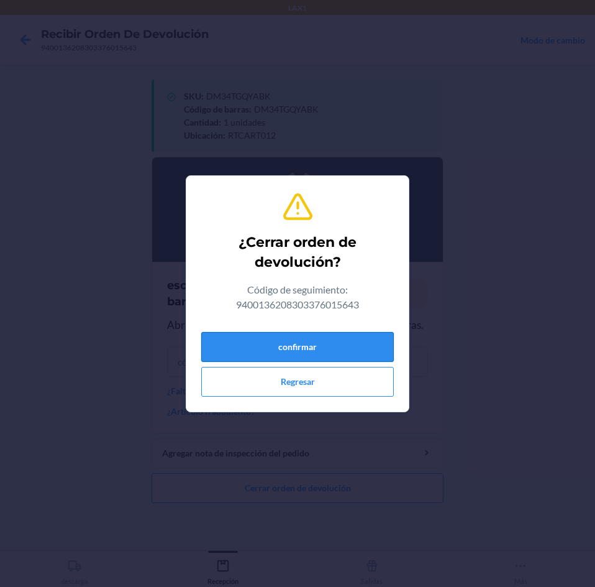
click at [338, 338] on button "confirmar" at bounding box center [297, 347] width 193 height 30
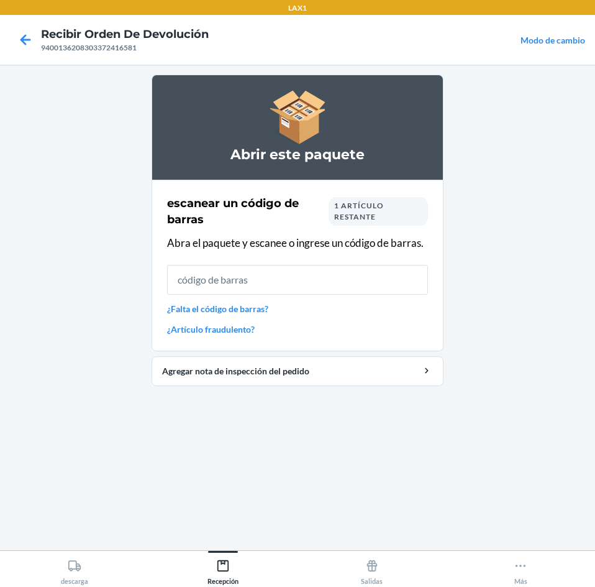
click at [373, 204] on span "1 artículo restante" at bounding box center [359, 211] width 50 height 21
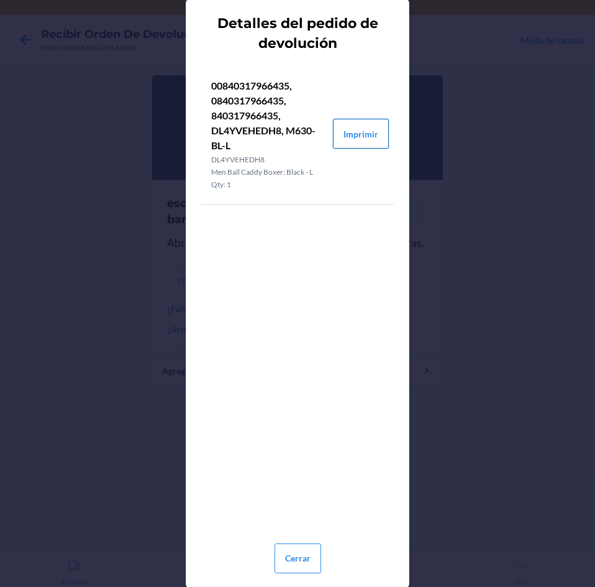
click at [373, 132] on button "Imprimir" at bounding box center [361, 134] width 56 height 30
drag, startPoint x: 315, startPoint y: 552, endPoint x: 314, endPoint y: 539, distance: 13.1
click at [314, 549] on button "Cerrar" at bounding box center [298, 558] width 47 height 30
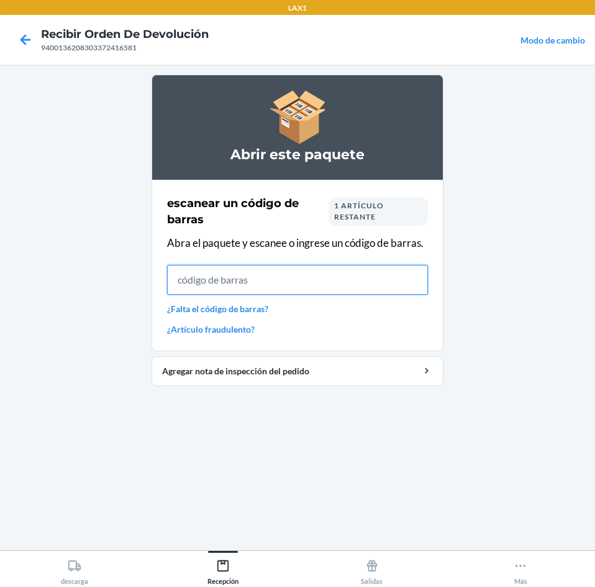
click at [360, 275] on input "text" at bounding box center [297, 280] width 261 height 30
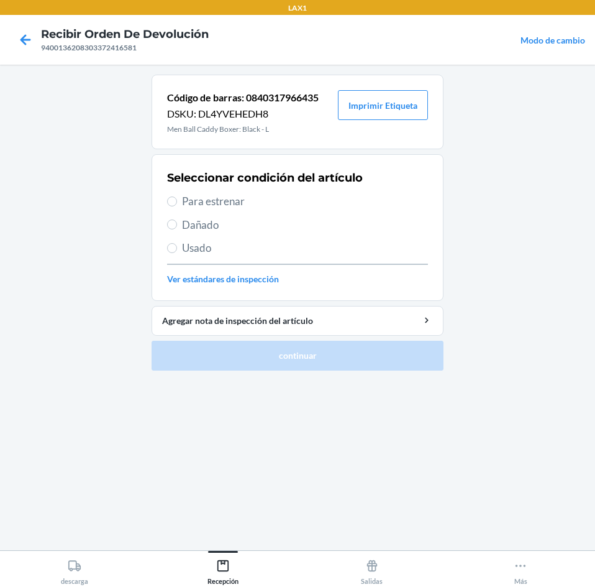
click at [257, 243] on span "Usado" at bounding box center [305, 248] width 246 height 16
click at [177, 243] on input "Usado" at bounding box center [172, 248] width 10 height 10
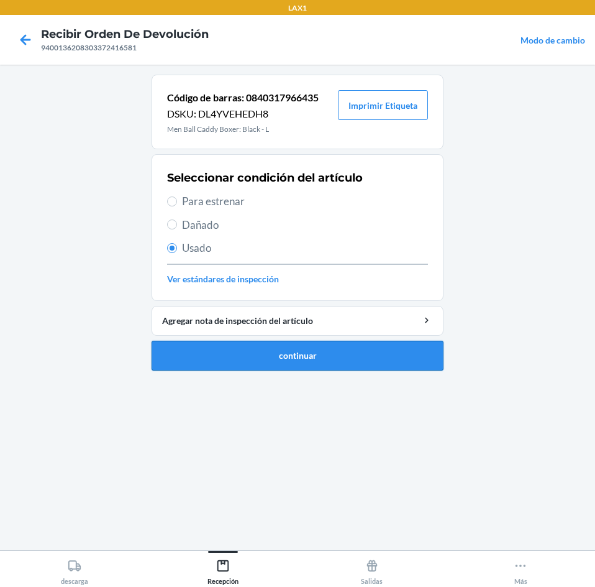
click at [258, 352] on button "continuar" at bounding box center [298, 356] width 292 height 30
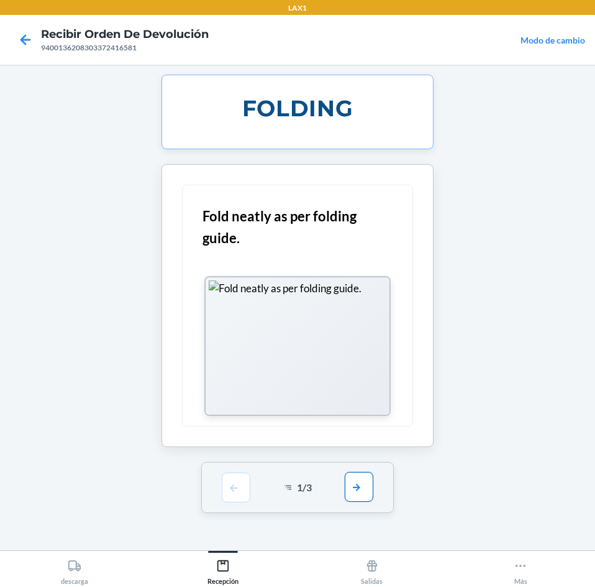
click at [362, 488] on button "button" at bounding box center [359, 487] width 29 height 30
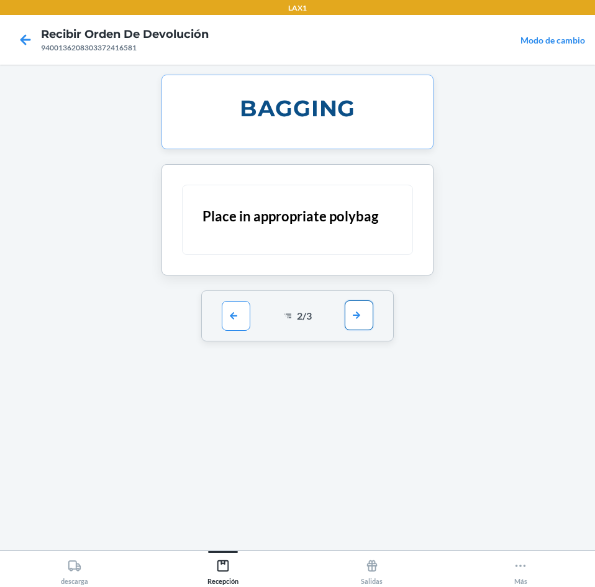
click at [364, 318] on button "button" at bounding box center [359, 315] width 29 height 30
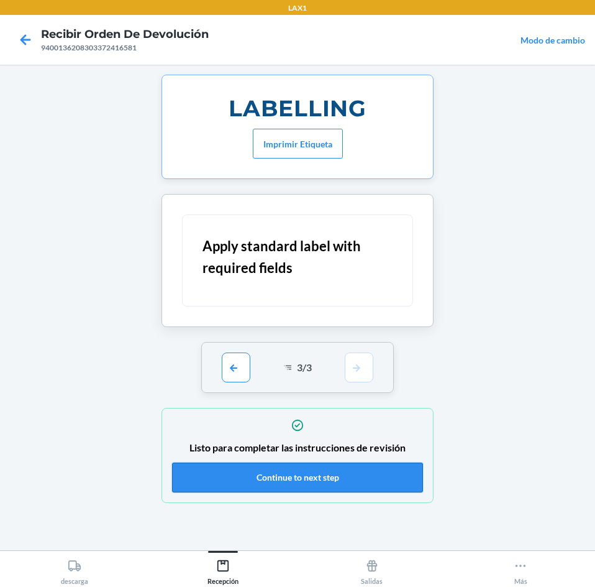
click at [339, 485] on button "Continue to next step" at bounding box center [297, 477] width 251 height 30
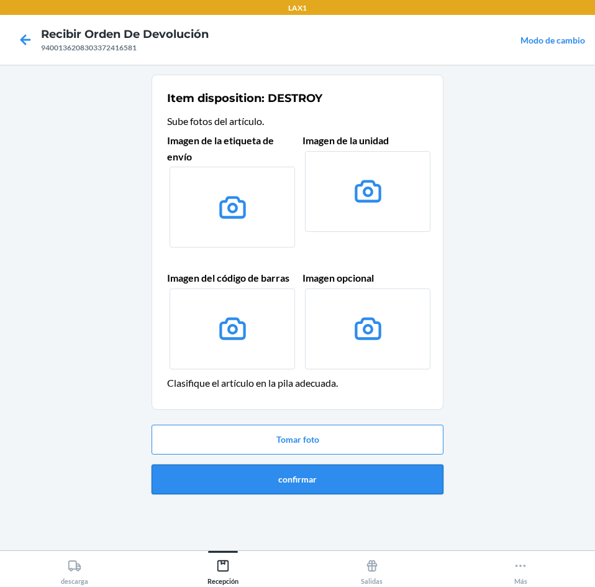
click at [371, 480] on button "confirmar" at bounding box center [298, 479] width 292 height 30
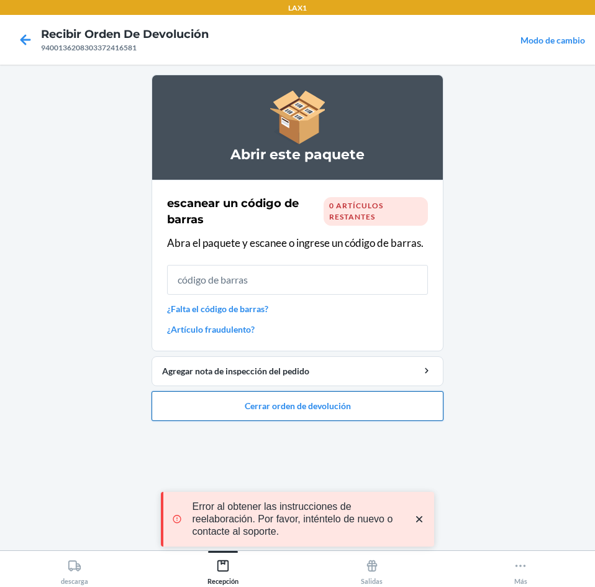
click at [356, 408] on button "Cerrar orden de devolución" at bounding box center [298, 406] width 292 height 30
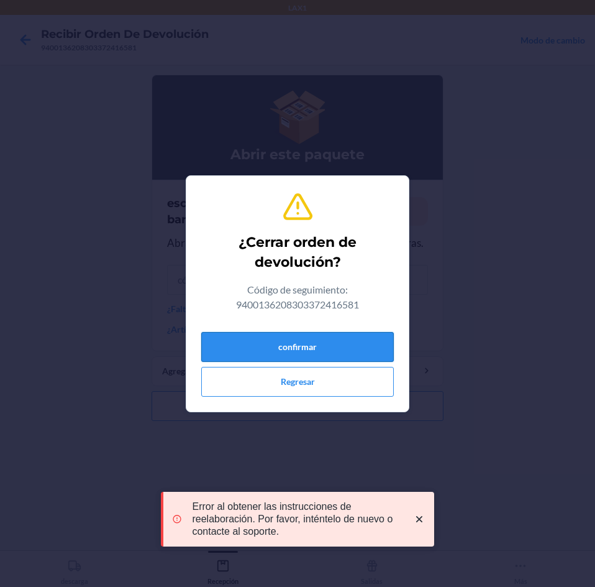
click at [348, 349] on button "confirmar" at bounding box center [297, 347] width 193 height 30
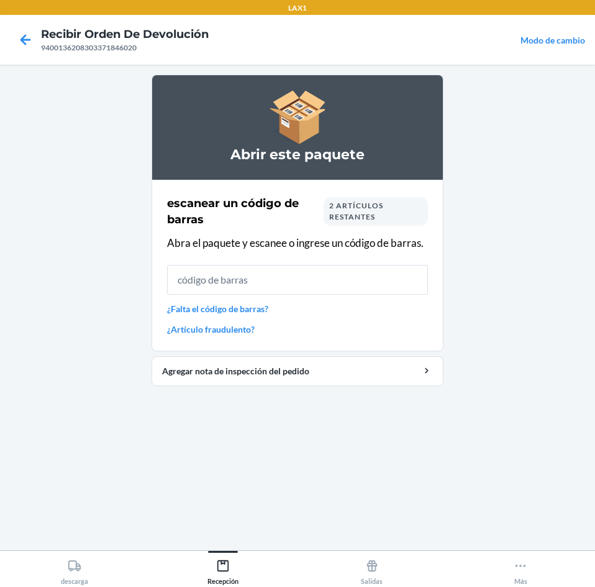
click at [350, 205] on span "2 artículos restantes" at bounding box center [356, 211] width 54 height 21
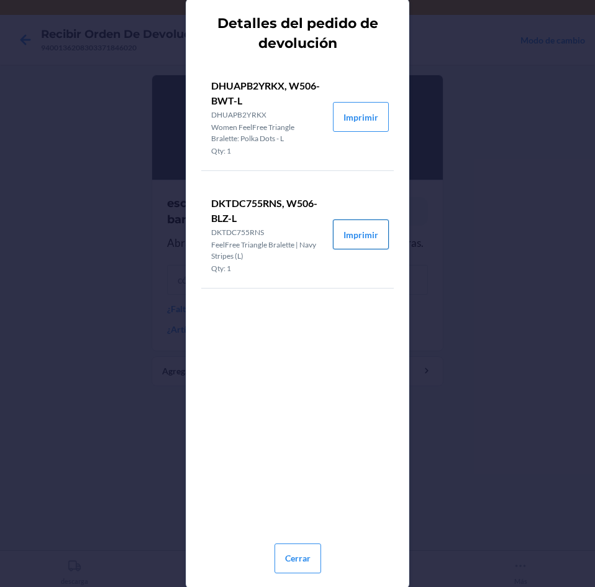
click at [367, 236] on button "Imprimir" at bounding box center [361, 234] width 56 height 30
drag, startPoint x: 303, startPoint y: 552, endPoint x: 306, endPoint y: 367, distance: 185.2
click at [306, 546] on button "Cerrar" at bounding box center [298, 558] width 47 height 30
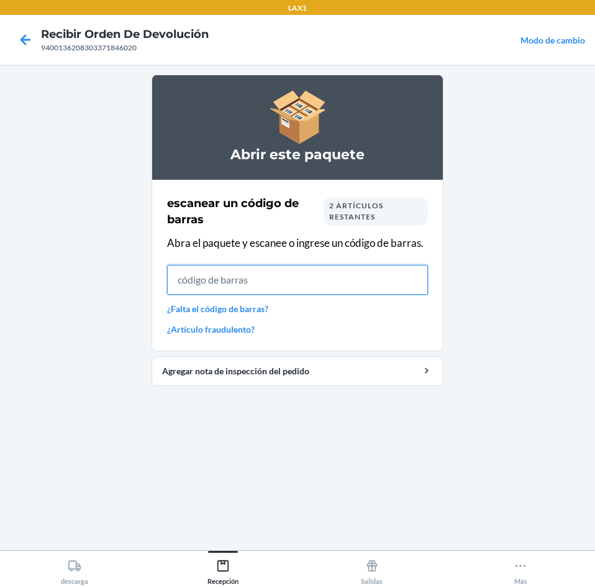
click at [305, 271] on input "text" at bounding box center [297, 280] width 261 height 30
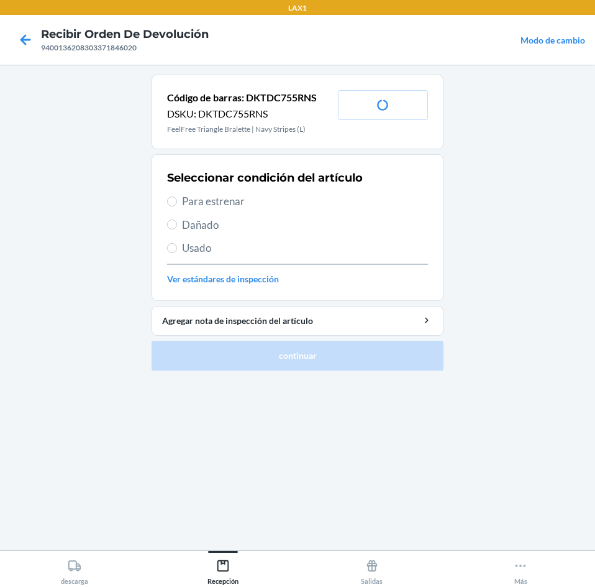
click at [247, 196] on span "Para estrenar" at bounding box center [305, 201] width 246 height 16
click at [177, 196] on input "Para estrenar" at bounding box center [172, 201] width 10 height 10
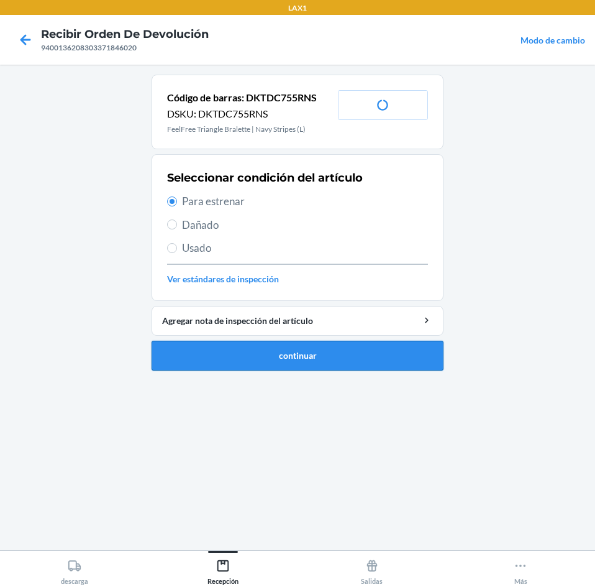
click at [324, 364] on button "continuar" at bounding box center [298, 356] width 292 height 30
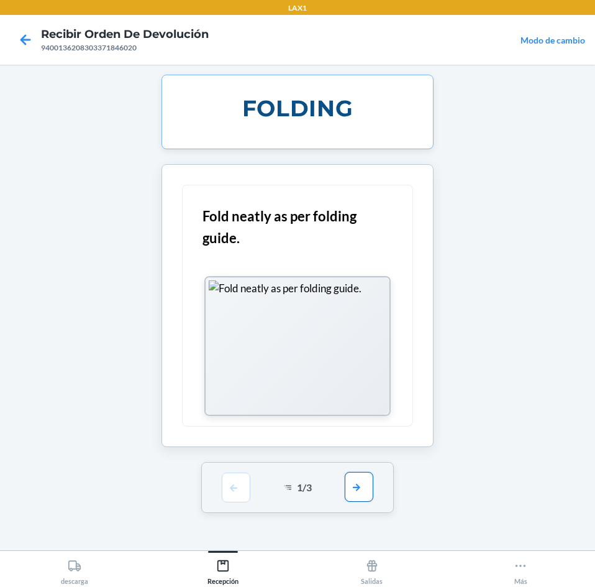
click at [364, 488] on button "button" at bounding box center [359, 487] width 29 height 30
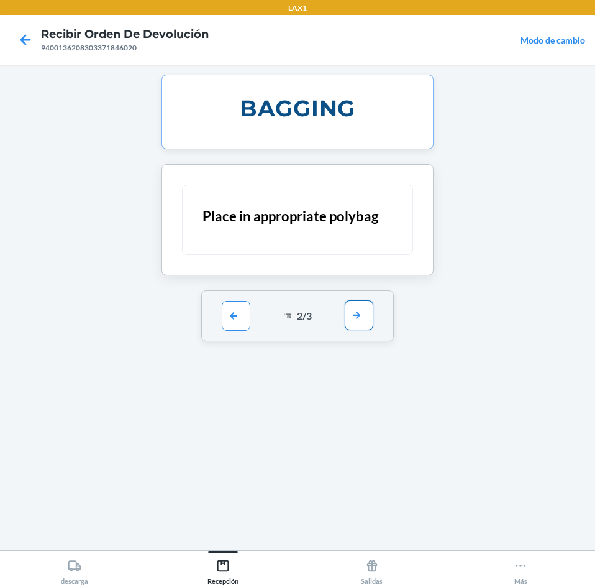
click at [368, 310] on button "button" at bounding box center [359, 315] width 29 height 30
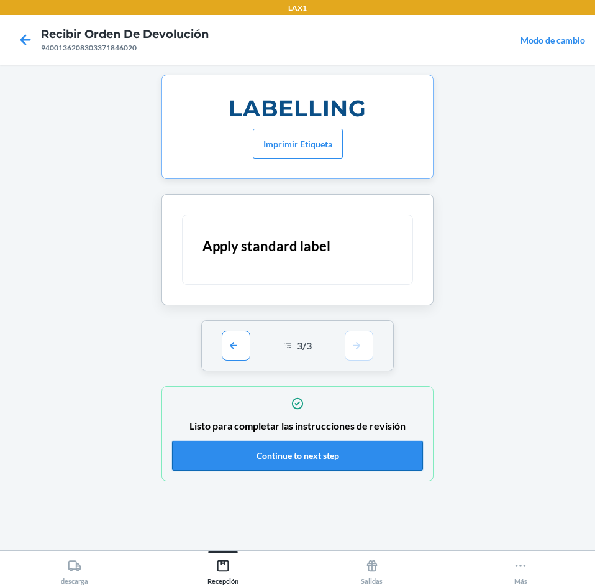
click at [355, 449] on button "Continue to next step" at bounding box center [297, 456] width 251 height 30
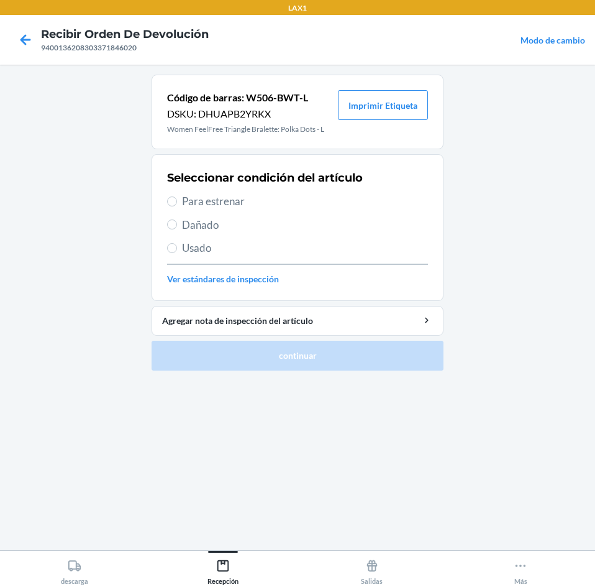
drag, startPoint x: 267, startPoint y: 200, endPoint x: 279, endPoint y: 234, distance: 36.4
click at [267, 201] on span "Para estrenar" at bounding box center [305, 201] width 246 height 16
click at [177, 201] on input "Para estrenar" at bounding box center [172, 201] width 10 height 10
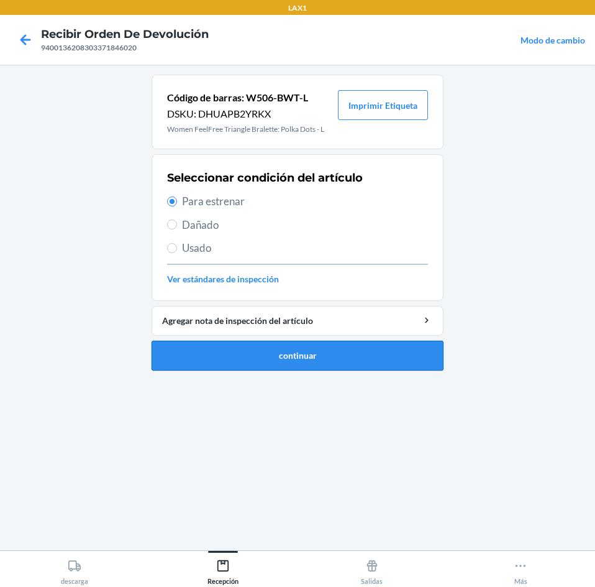
click at [285, 344] on button "continuar" at bounding box center [298, 356] width 292 height 30
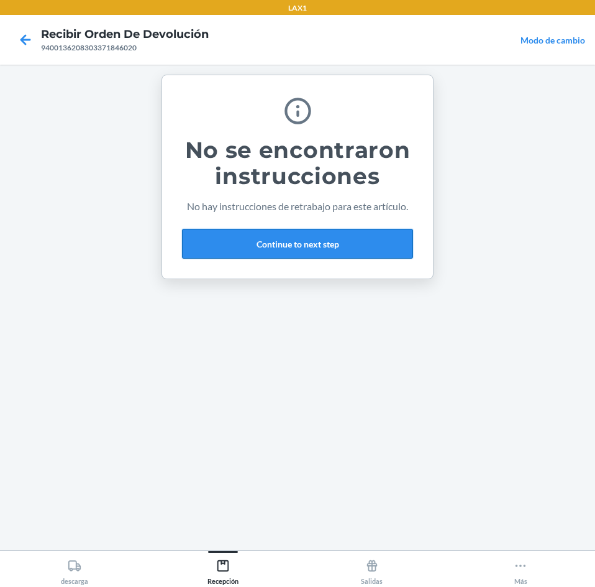
click at [325, 239] on button "Continue to next step" at bounding box center [297, 244] width 231 height 30
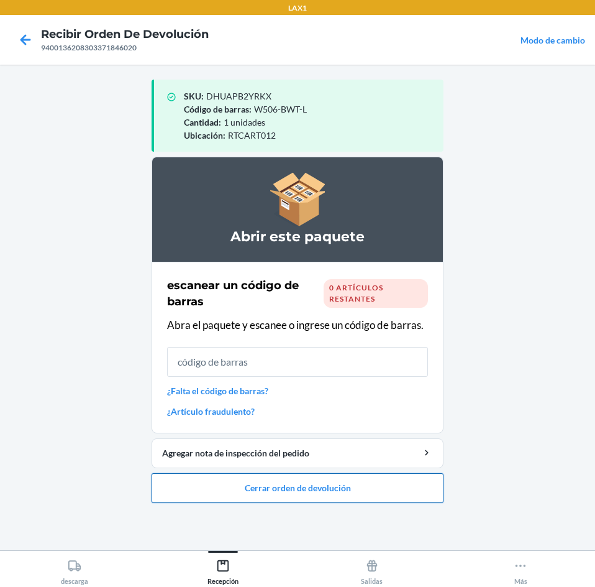
click at [344, 483] on button "Cerrar orden de devolución" at bounding box center [298, 488] width 292 height 30
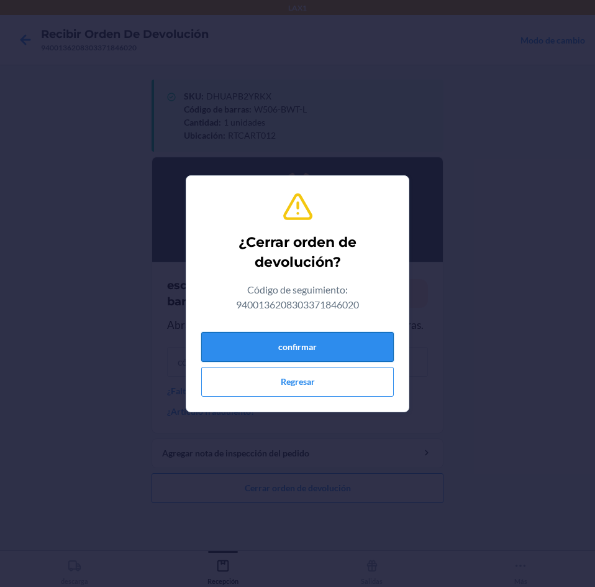
click at [322, 345] on button "confirmar" at bounding box center [297, 347] width 193 height 30
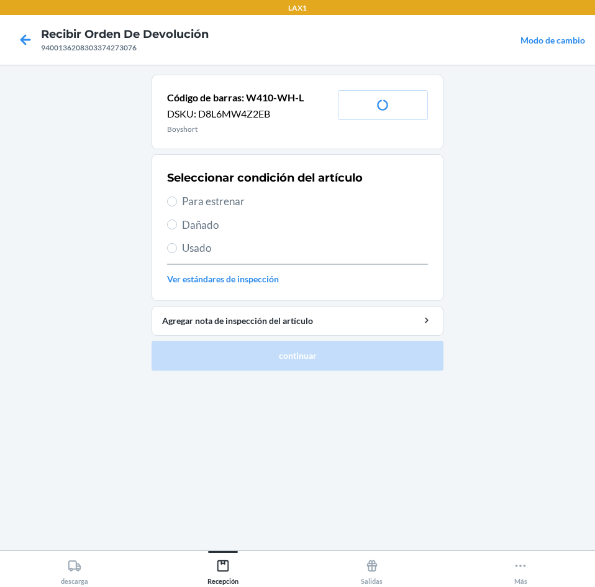
click at [244, 239] on div "Seleccionar condición del artículo Para estrenar Dañado Usado Ver estándares de…" at bounding box center [297, 227] width 261 height 123
click at [244, 245] on span "Usado" at bounding box center [305, 248] width 246 height 16
click at [177, 245] on input "Usado" at bounding box center [172, 248] width 10 height 10
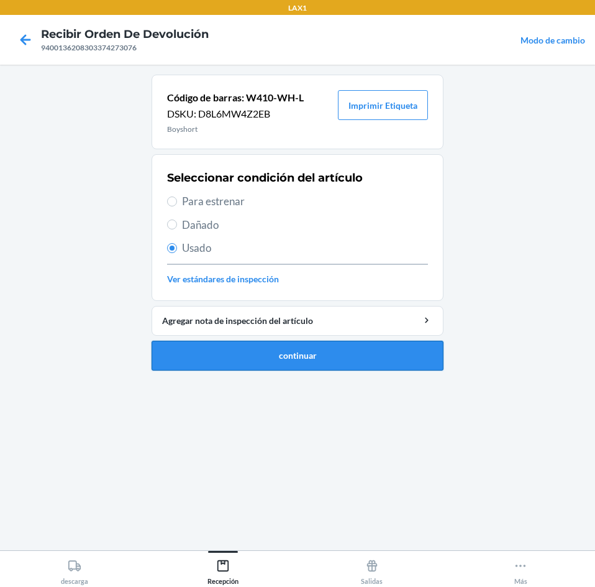
click at [283, 363] on button "continuar" at bounding box center [298, 356] width 292 height 30
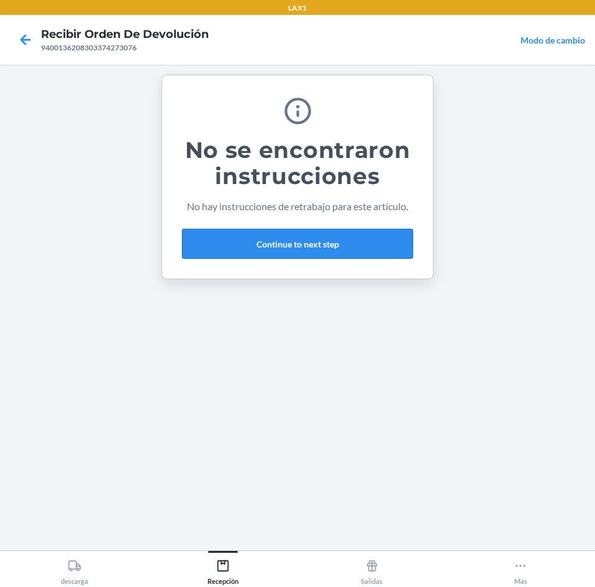
click at [342, 252] on button "Continue to next step" at bounding box center [297, 244] width 231 height 30
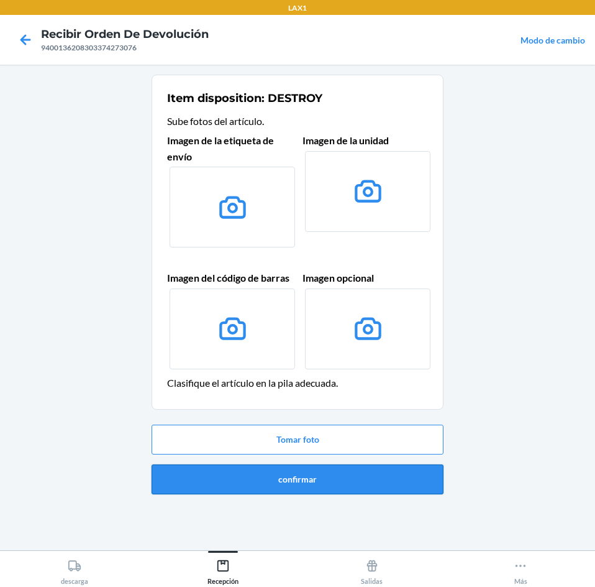
click at [352, 486] on button "confirmar" at bounding box center [298, 479] width 292 height 30
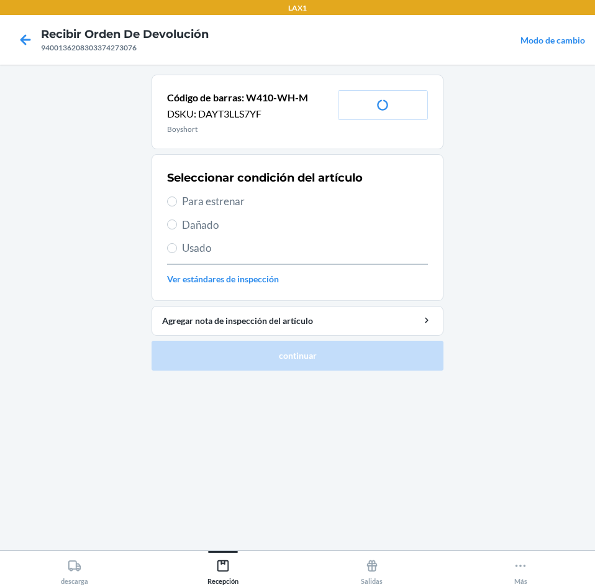
click at [268, 194] on span "Para estrenar" at bounding box center [305, 201] width 246 height 16
click at [177, 196] on input "Para estrenar" at bounding box center [172, 201] width 10 height 10
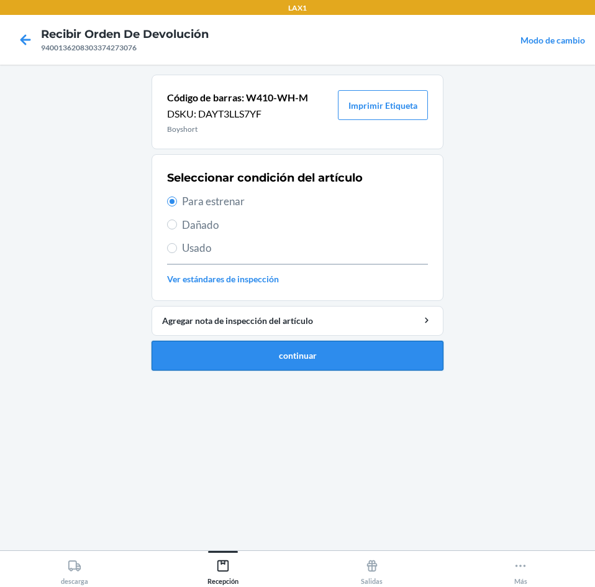
click at [287, 346] on button "continuar" at bounding box center [298, 356] width 292 height 30
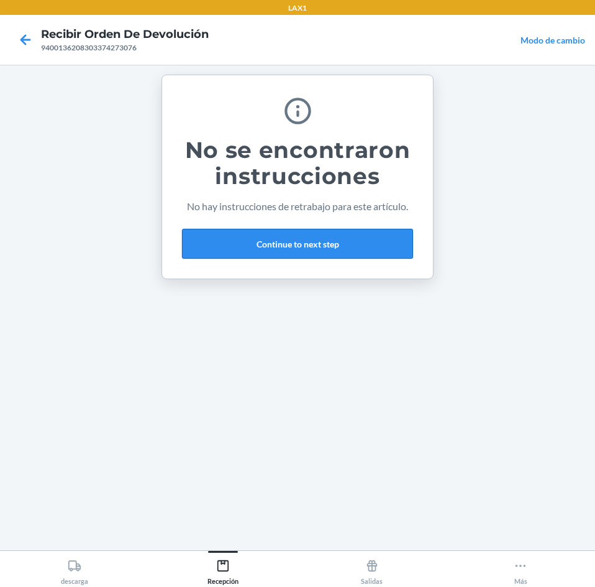
click at [347, 249] on button "Continue to next step" at bounding box center [297, 244] width 231 height 30
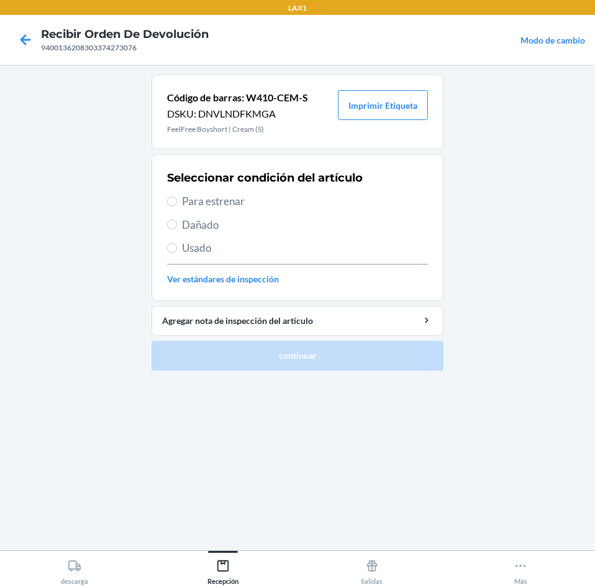
drag, startPoint x: 265, startPoint y: 201, endPoint x: 302, endPoint y: 301, distance: 107.3
click at [267, 204] on span "Para estrenar" at bounding box center [305, 201] width 246 height 16
click at [177, 204] on input "Para estrenar" at bounding box center [172, 201] width 10 height 10
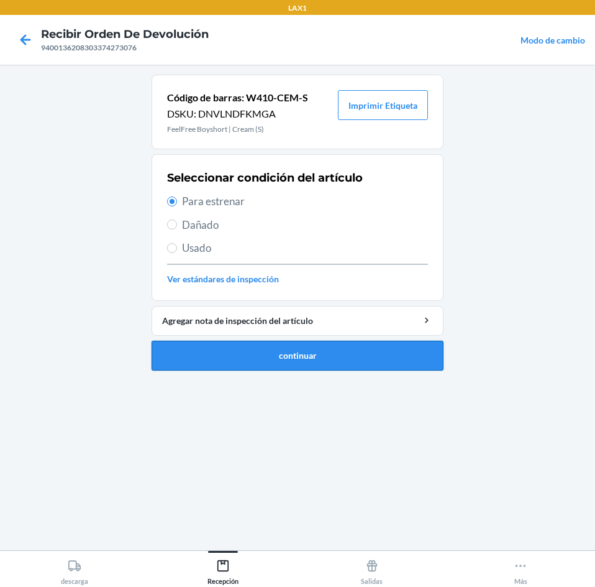
click at [309, 349] on button "continuar" at bounding box center [298, 356] width 292 height 30
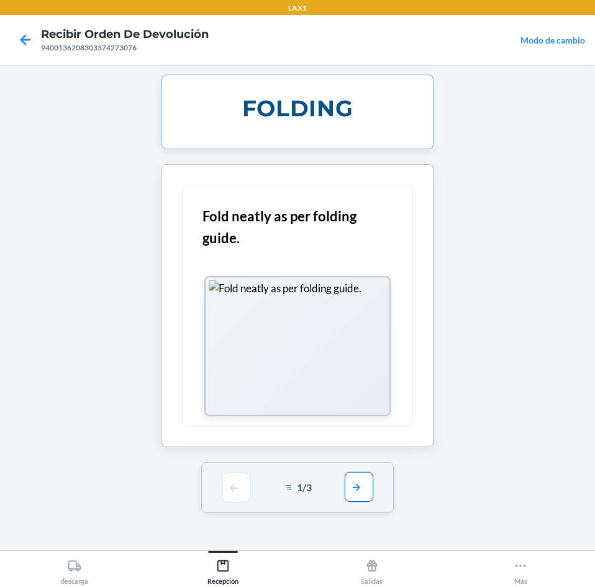
click at [355, 486] on button "button" at bounding box center [359, 487] width 29 height 30
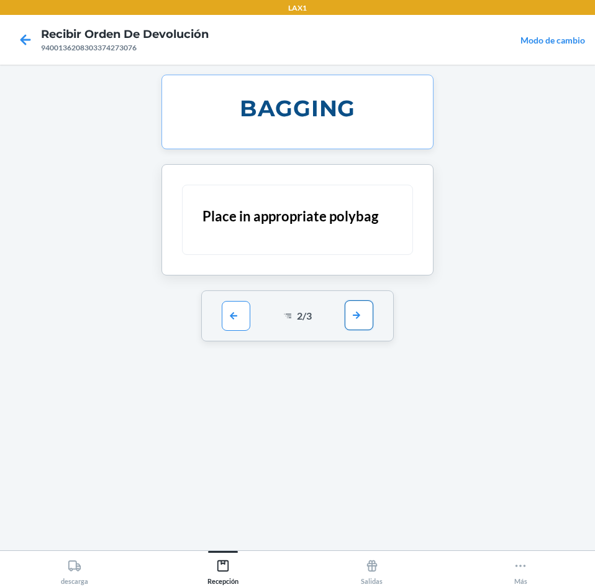
click at [372, 316] on button "button" at bounding box center [359, 315] width 29 height 30
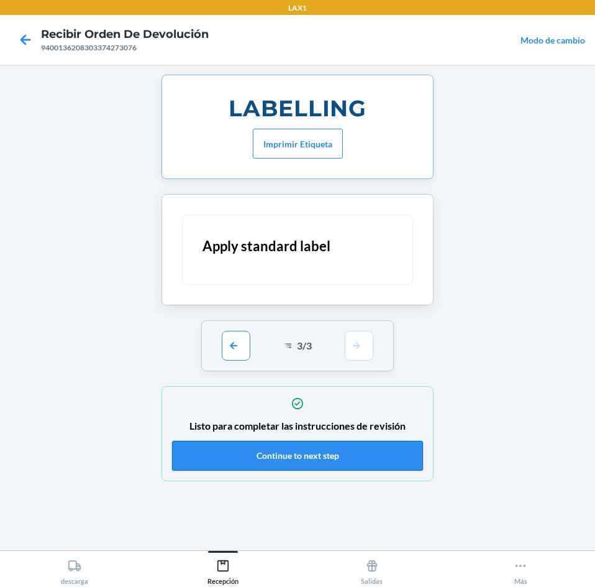
click at [345, 459] on button "Continue to next step" at bounding box center [297, 456] width 251 height 30
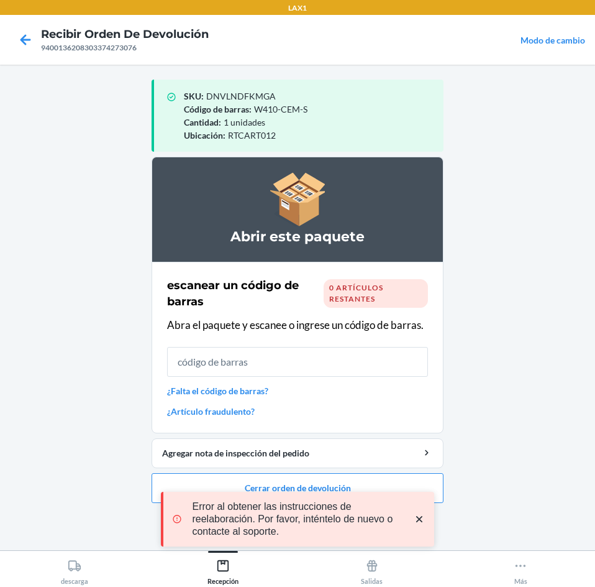
click at [420, 521] on icon "close toast" at bounding box center [419, 519] width 12 height 12
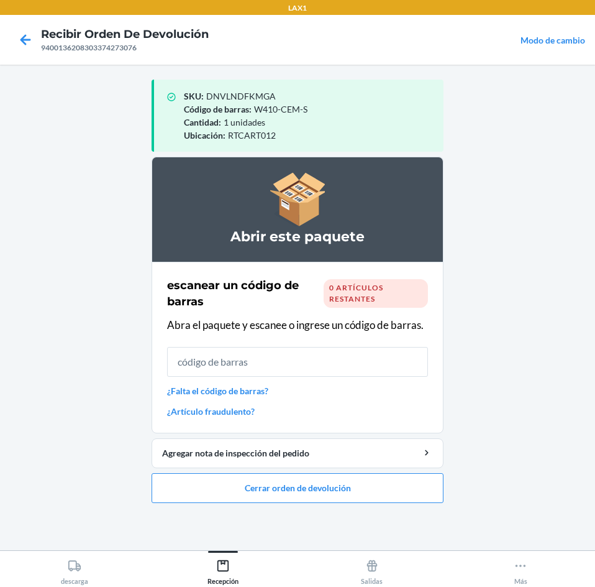
click at [383, 489] on div "LAX1 Recibir orden de devolución 9400136208303374273076 Modo de cambio SKU : DN…" at bounding box center [297, 293] width 595 height 587
click at [376, 485] on button "Cerrar orden de devolución" at bounding box center [298, 488] width 292 height 30
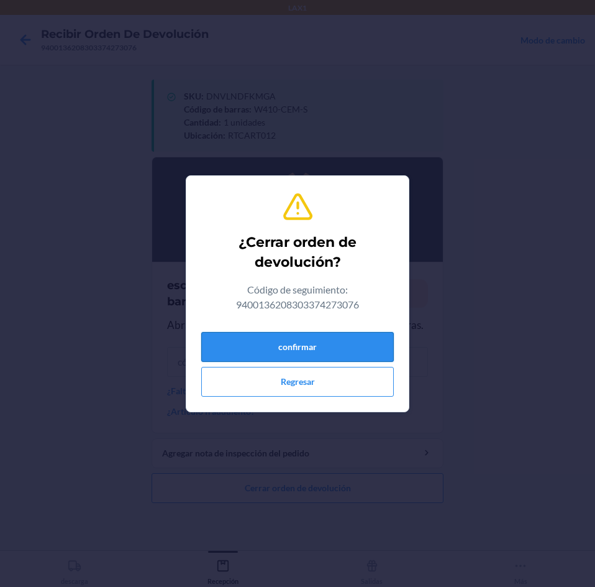
click at [310, 339] on button "confirmar" at bounding box center [297, 347] width 193 height 30
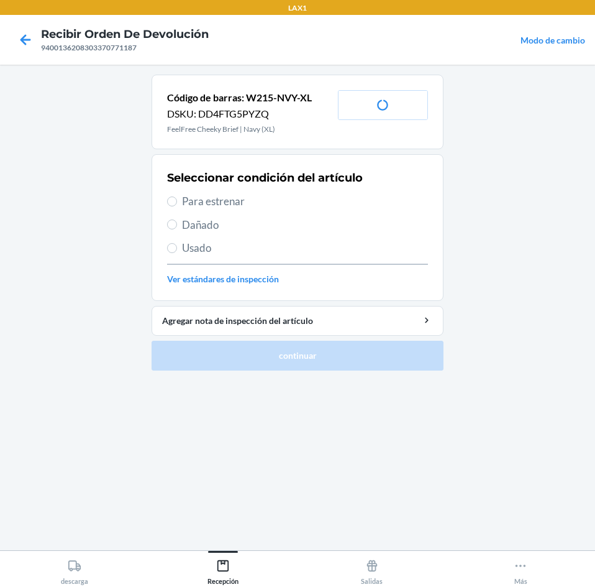
click at [228, 245] on span "Usado" at bounding box center [305, 248] width 246 height 16
click at [177, 245] on input "Usado" at bounding box center [172, 248] width 10 height 10
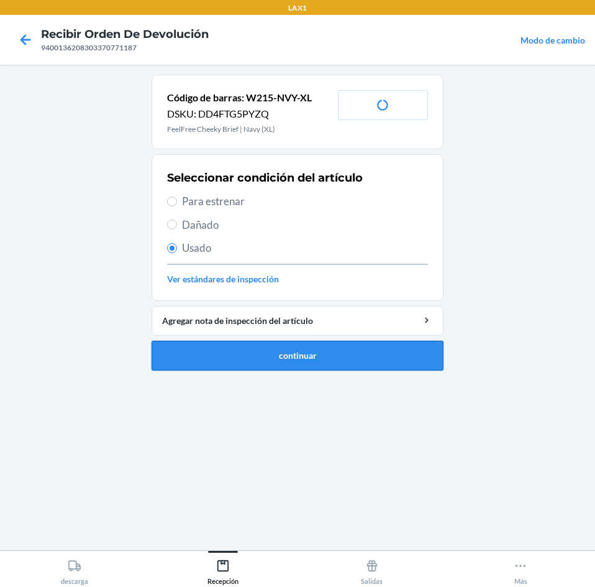
click at [233, 365] on button "continuar" at bounding box center [298, 356] width 292 height 30
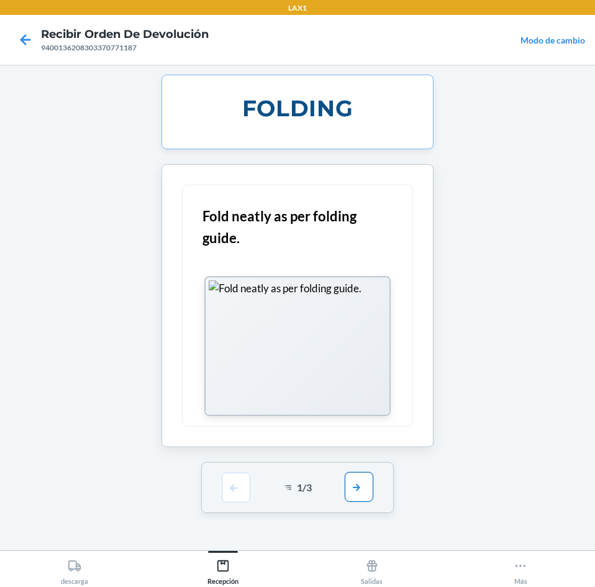
click at [355, 482] on button "button" at bounding box center [359, 487] width 29 height 30
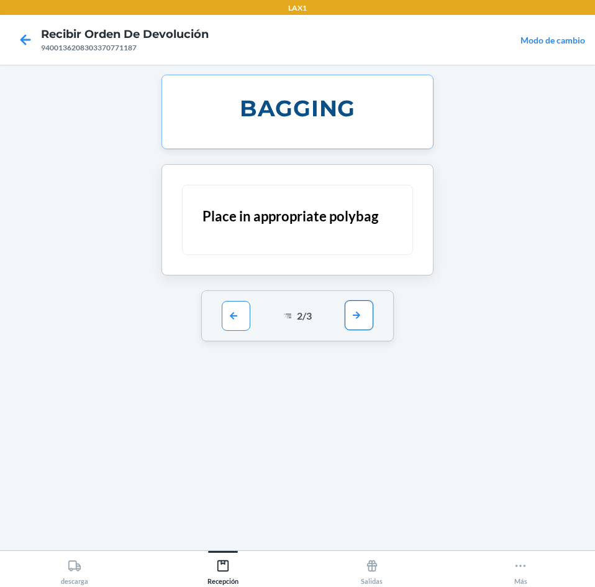
click at [357, 309] on button "button" at bounding box center [359, 315] width 29 height 30
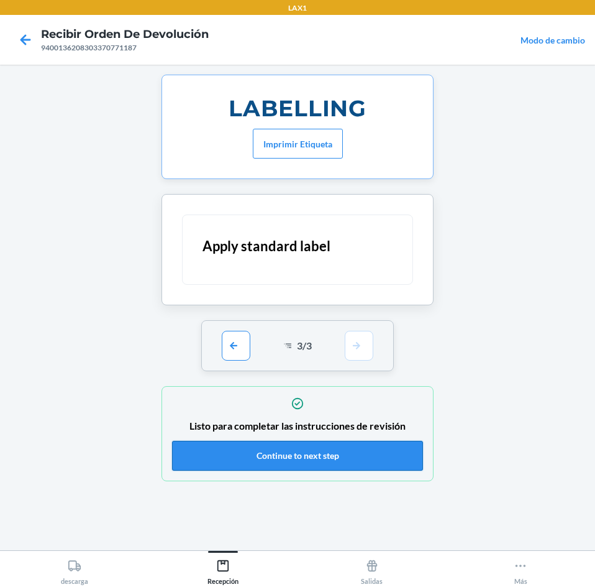
click at [365, 461] on button "Continue to next step" at bounding box center [297, 456] width 251 height 30
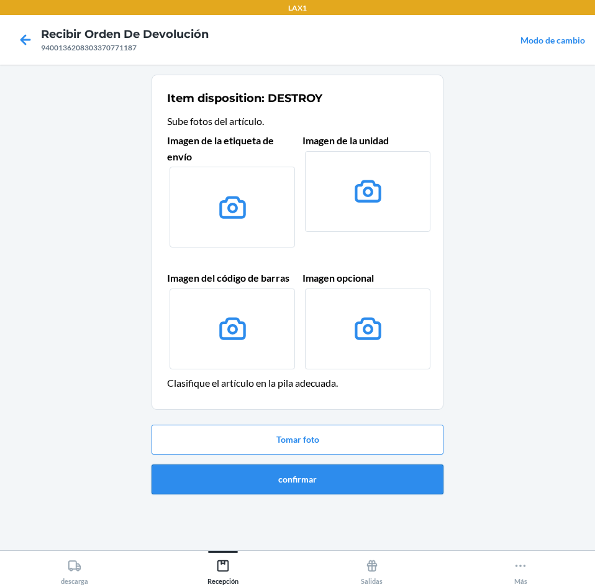
click at [370, 483] on button "confirmar" at bounding box center [298, 479] width 292 height 30
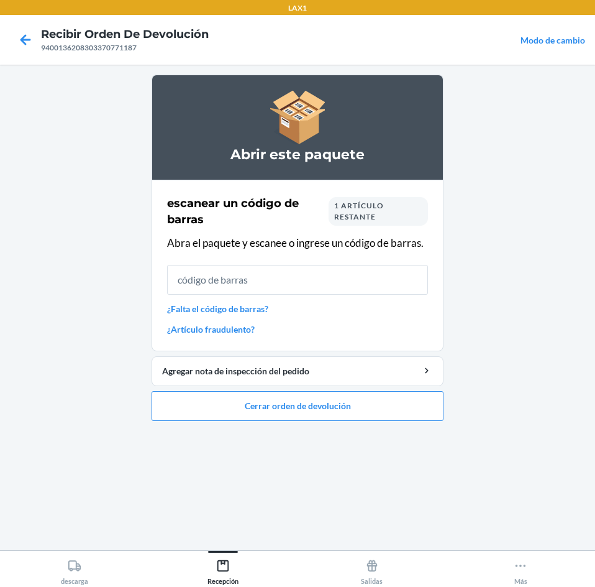
click at [398, 199] on div "1 artículo restante" at bounding box center [378, 211] width 99 height 29
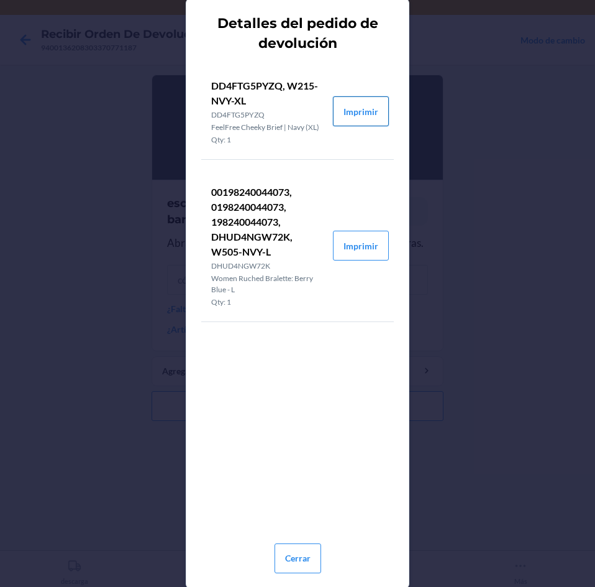
click at [351, 111] on button "Imprimir" at bounding box center [361, 111] width 56 height 30
drag, startPoint x: 281, startPoint y: 541, endPoint x: 305, endPoint y: 548, distance: 24.6
click at [293, 542] on div "Cerrar" at bounding box center [298, 553] width 47 height 50
click at [309, 548] on button "Cerrar" at bounding box center [298, 558] width 47 height 30
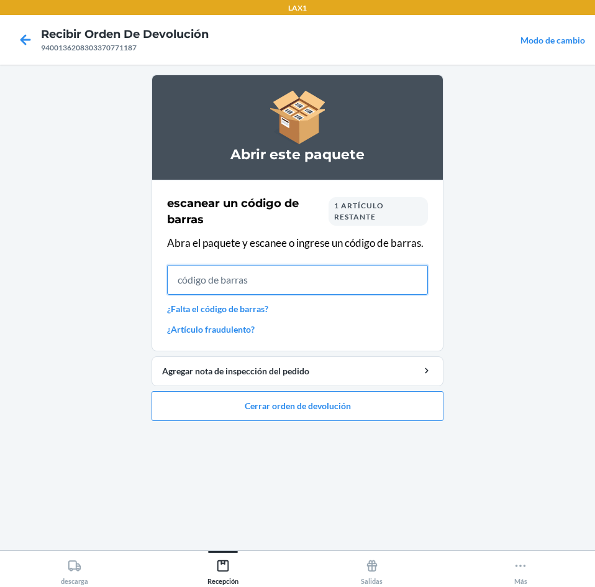
click at [317, 293] on input "text" at bounding box center [297, 280] width 261 height 30
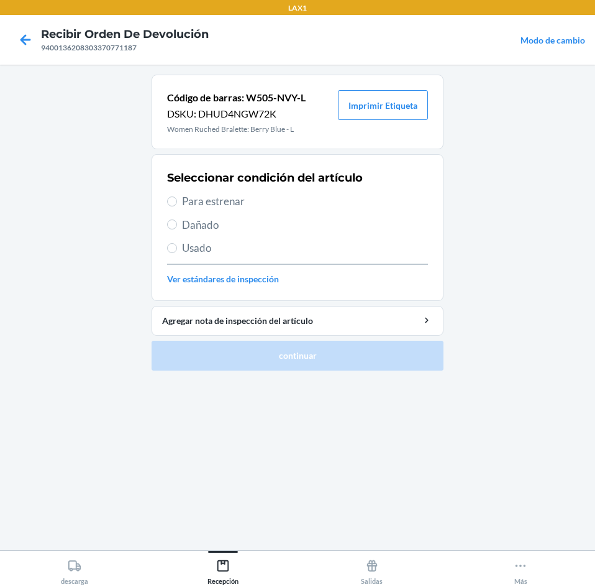
click at [196, 250] on span "Usado" at bounding box center [305, 248] width 246 height 16
click at [177, 250] on input "Usado" at bounding box center [172, 248] width 10 height 10
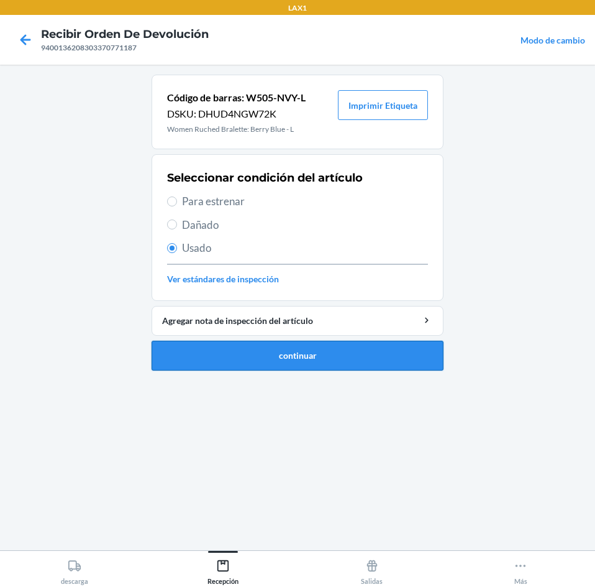
click at [250, 368] on button "continuar" at bounding box center [298, 356] width 292 height 30
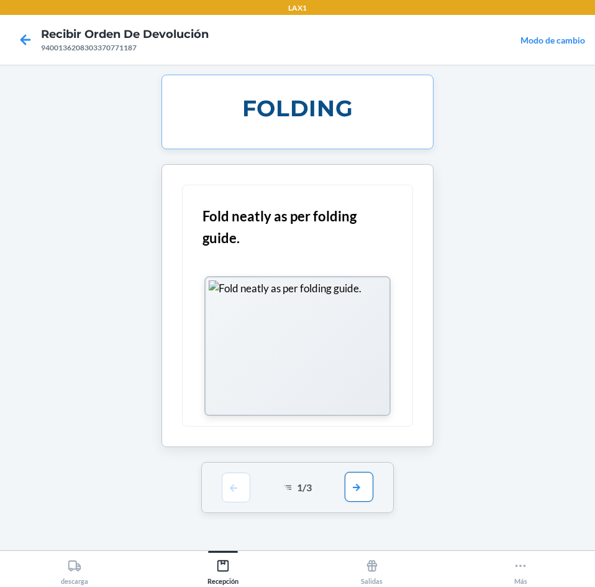
click at [351, 478] on button "button" at bounding box center [359, 487] width 29 height 30
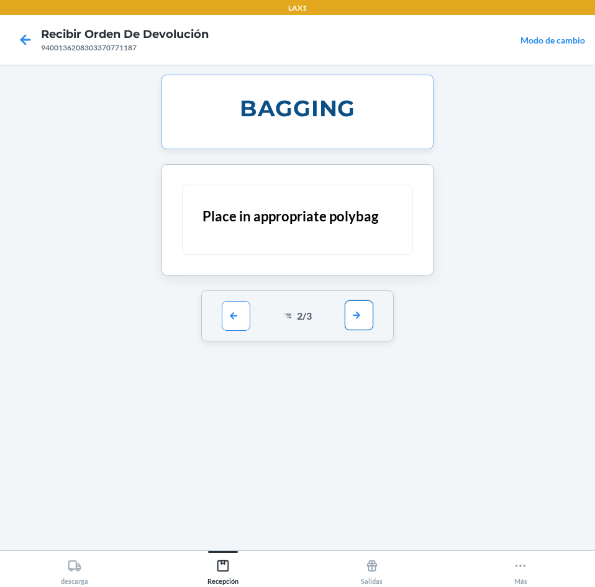
click at [357, 317] on button "button" at bounding box center [359, 315] width 29 height 30
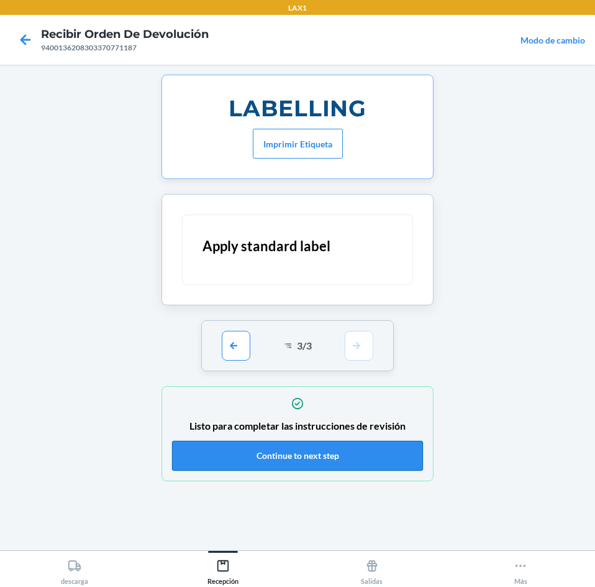
click at [378, 463] on button "Continue to next step" at bounding box center [297, 456] width 251 height 30
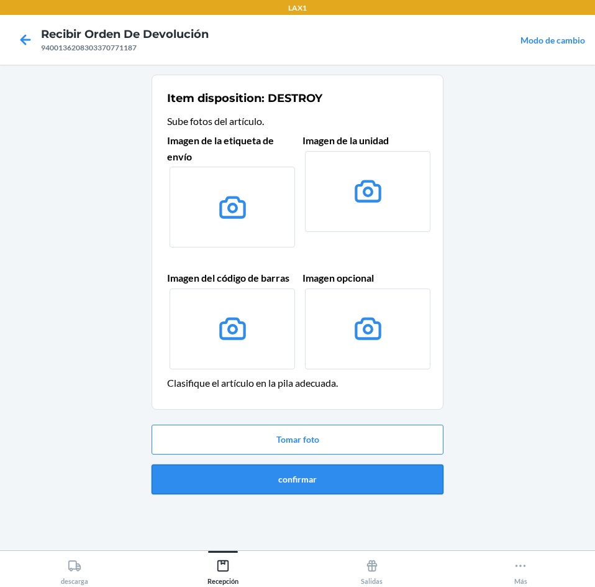
click at [370, 475] on button "confirmar" at bounding box center [298, 479] width 292 height 30
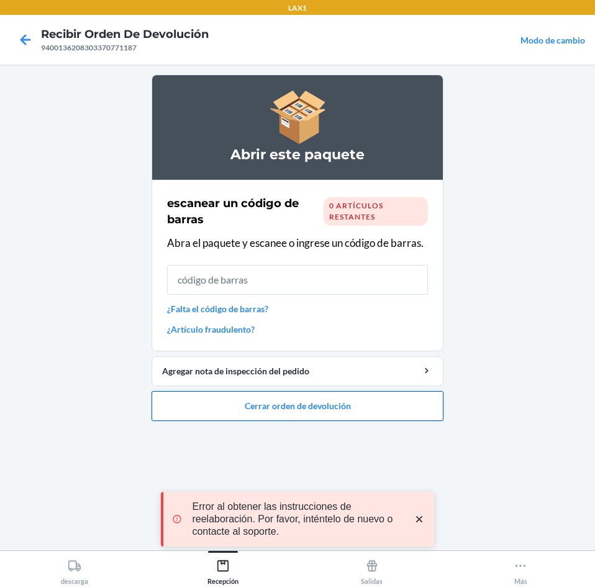
click at [254, 397] on button "Cerrar orden de devolución" at bounding box center [298, 406] width 292 height 30
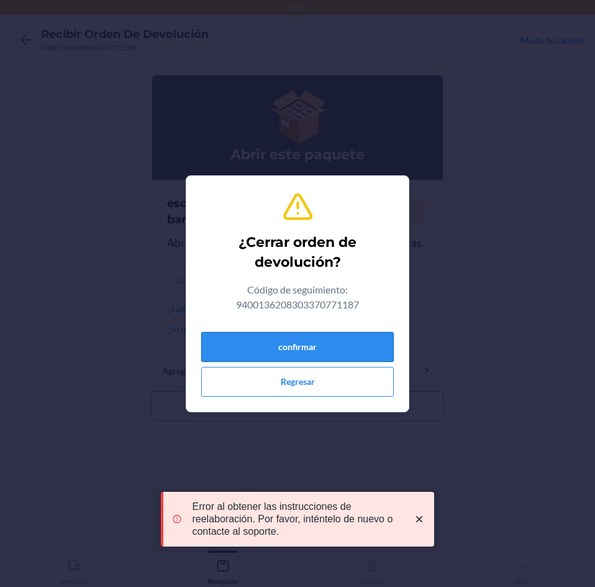
drag, startPoint x: 278, startPoint y: 325, endPoint x: 278, endPoint y: 339, distance: 13.7
click at [278, 337] on div "¿Cerrar orden de devolución? Código de seguimiento: 9400136208303370771187 conf…" at bounding box center [297, 294] width 193 height 216
click at [278, 339] on button "confirmar" at bounding box center [297, 347] width 193 height 30
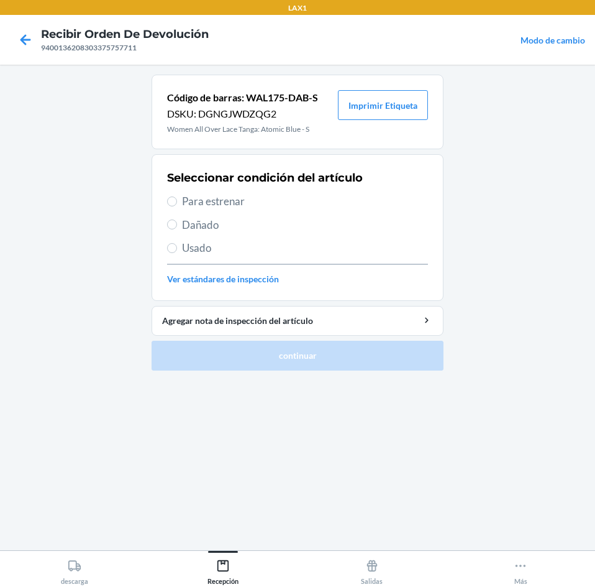
click at [240, 251] on span "Usado" at bounding box center [305, 248] width 246 height 16
click at [177, 251] on input "Usado" at bounding box center [172, 248] width 10 height 10
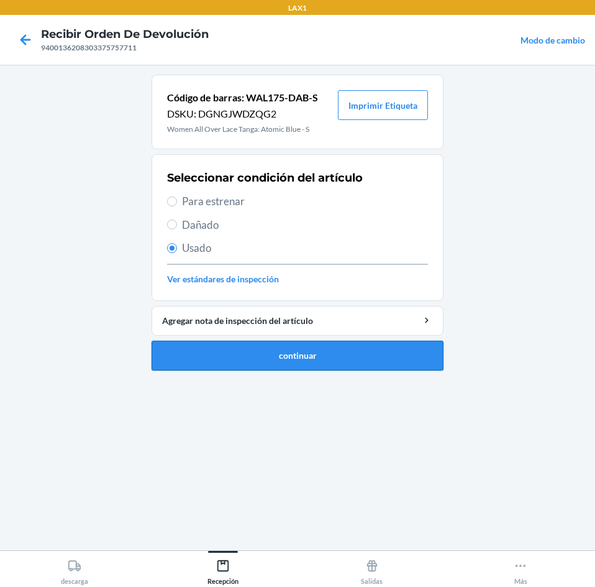
click at [318, 362] on button "continuar" at bounding box center [298, 356] width 292 height 30
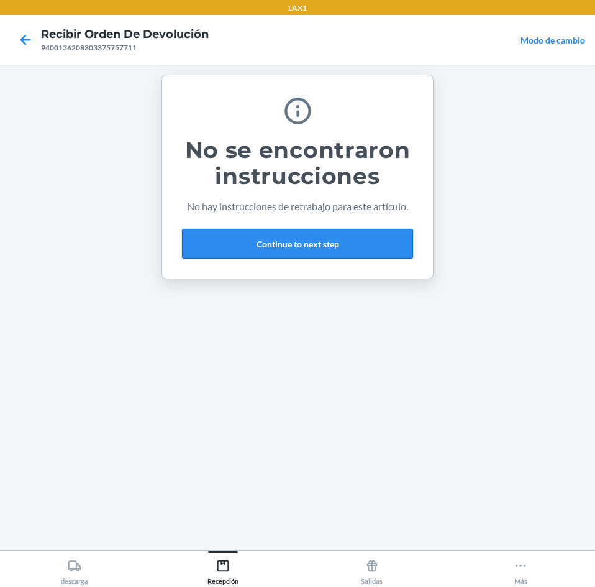
click at [323, 247] on button "Continue to next step" at bounding box center [297, 244] width 231 height 30
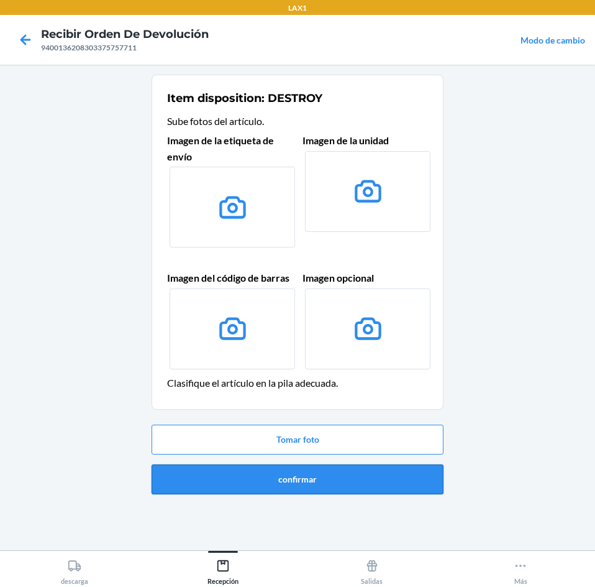
click at [339, 475] on button "confirmar" at bounding box center [298, 479] width 292 height 30
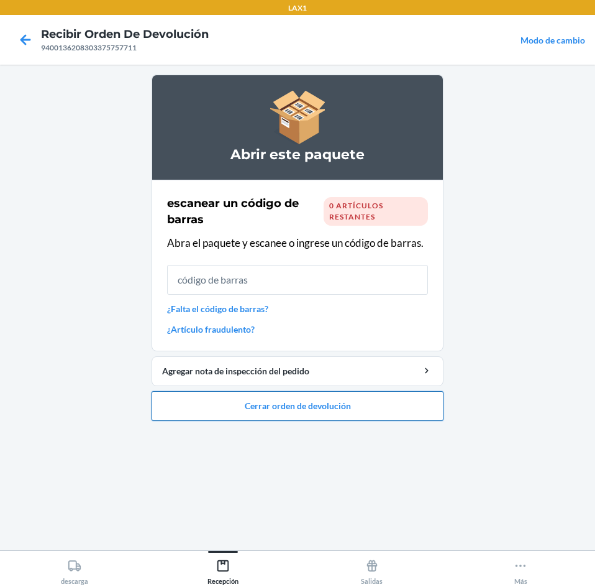
click at [370, 403] on button "Cerrar orden de devolución" at bounding box center [298, 406] width 292 height 30
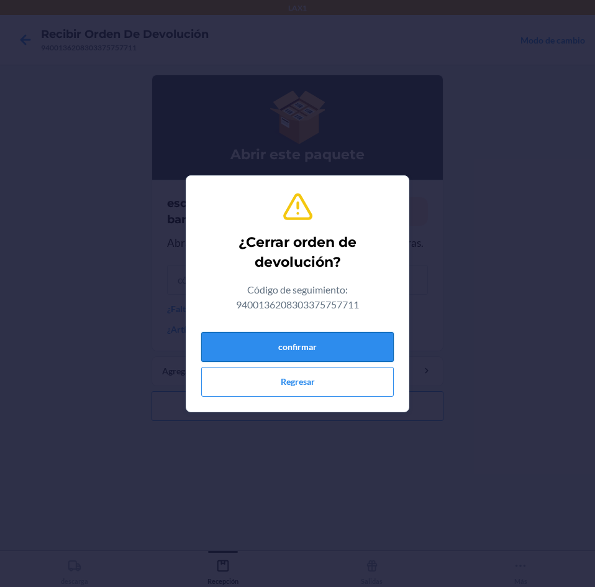
click at [377, 357] on button "confirmar" at bounding box center [297, 347] width 193 height 30
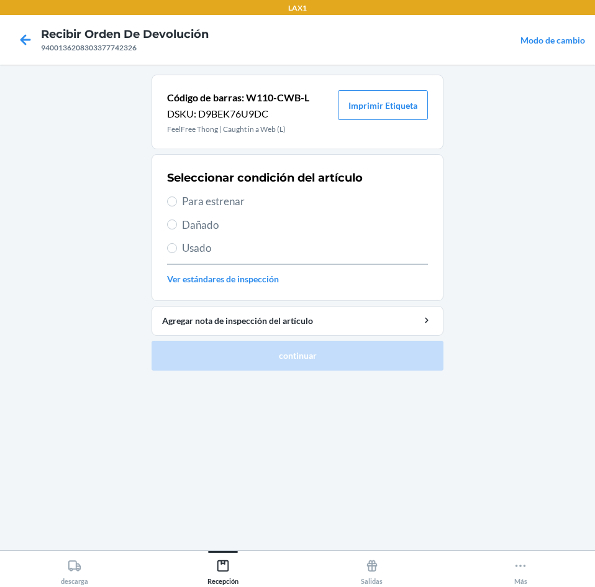
click at [224, 249] on span "Usado" at bounding box center [305, 248] width 246 height 16
click at [177, 249] on input "Usado" at bounding box center [172, 248] width 10 height 10
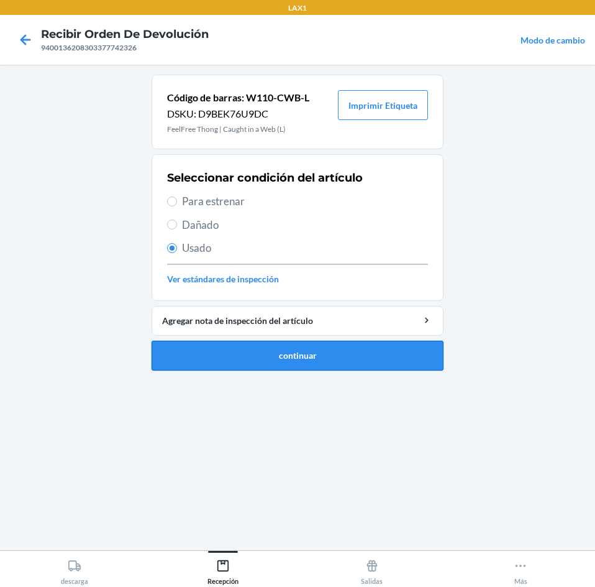
click at [238, 350] on button "continuar" at bounding box center [298, 356] width 292 height 30
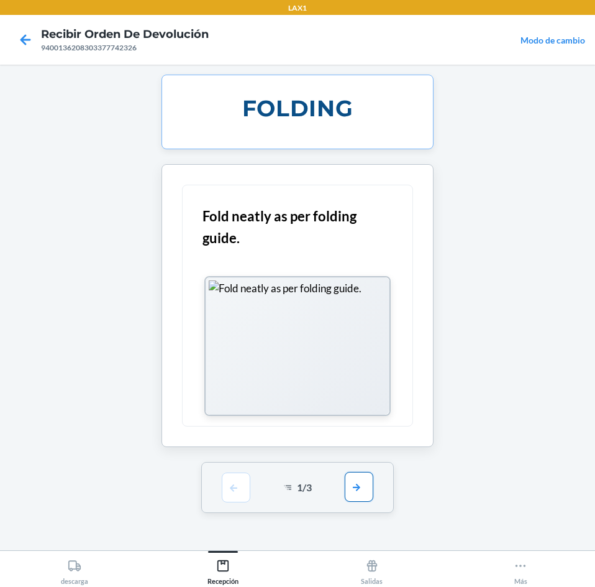
click at [362, 482] on button "button" at bounding box center [359, 487] width 29 height 30
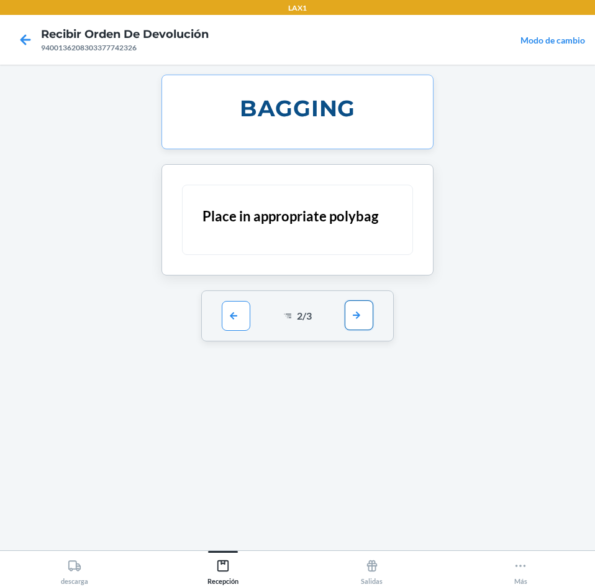
click at [362, 327] on button "button" at bounding box center [359, 315] width 29 height 30
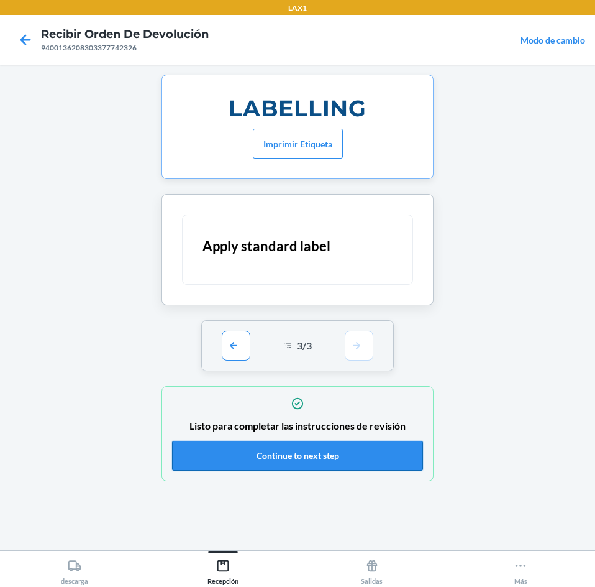
click at [367, 458] on button "Continue to next step" at bounding box center [297, 456] width 251 height 30
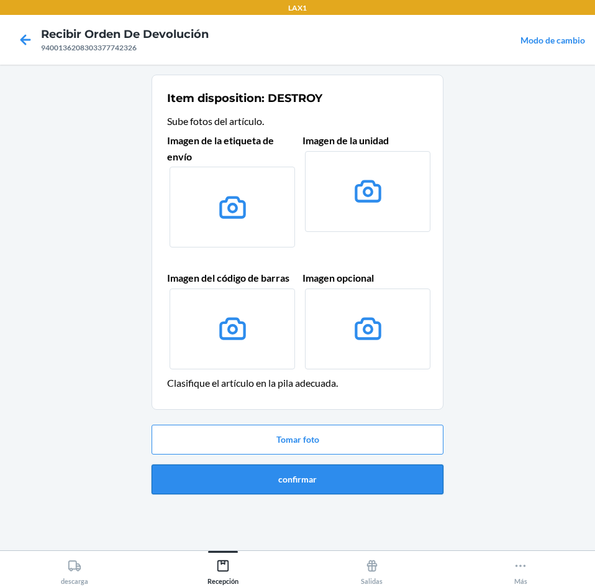
click at [371, 471] on button "confirmar" at bounding box center [298, 479] width 292 height 30
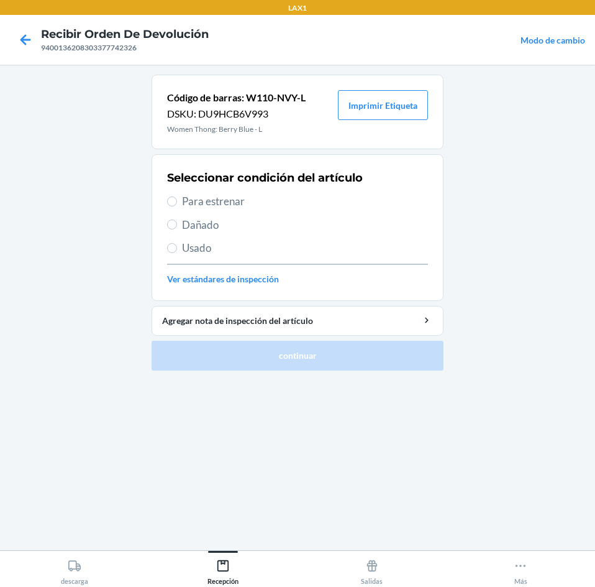
click at [262, 201] on span "Para estrenar" at bounding box center [305, 201] width 246 height 16
click at [177, 201] on input "Para estrenar" at bounding box center [172, 201] width 10 height 10
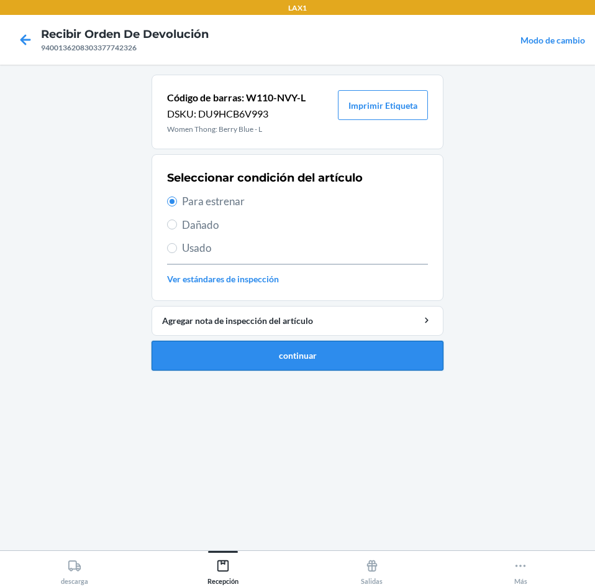
click at [298, 360] on button "continuar" at bounding box center [298, 356] width 292 height 30
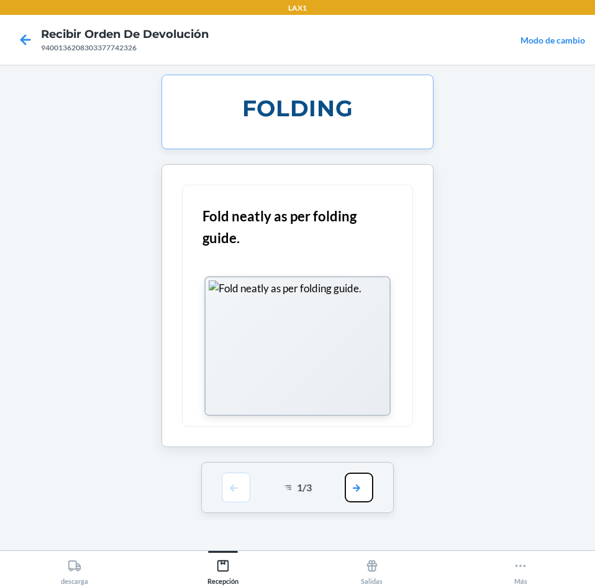
drag, startPoint x: 362, startPoint y: 490, endPoint x: 379, endPoint y: 375, distance: 116.8
click at [366, 478] on button "button" at bounding box center [359, 487] width 29 height 30
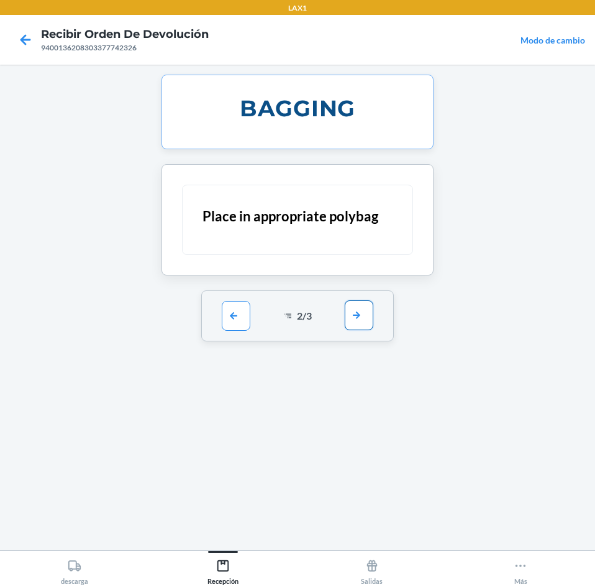
click at [362, 314] on button "button" at bounding box center [359, 315] width 29 height 30
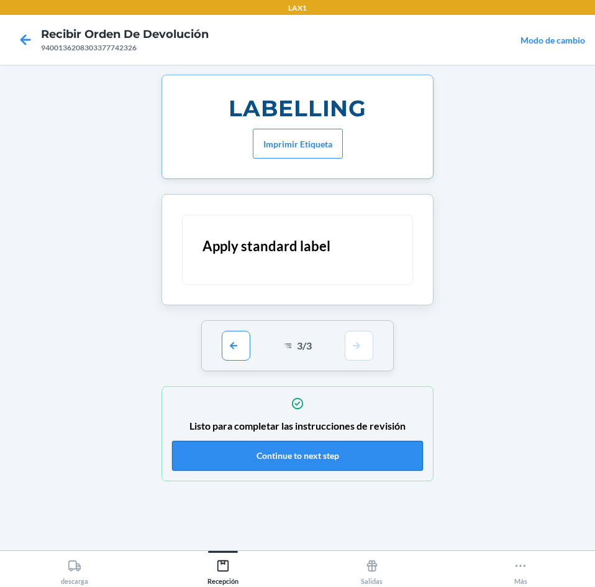
click at [349, 459] on button "Continue to next step" at bounding box center [297, 456] width 251 height 30
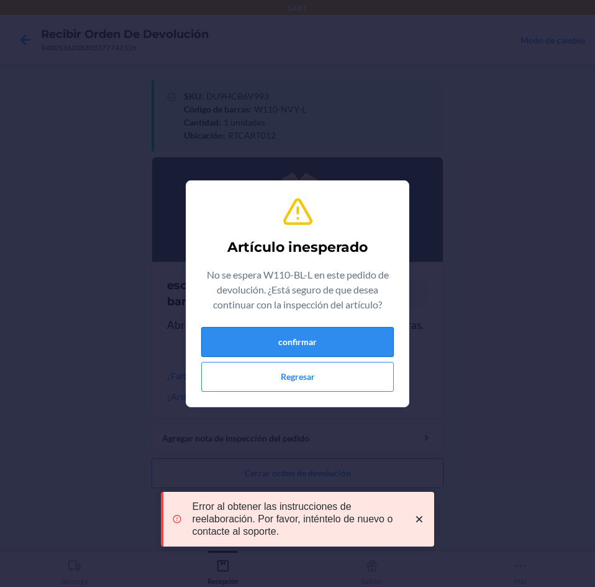
click at [324, 354] on button "confirmar" at bounding box center [297, 342] width 193 height 30
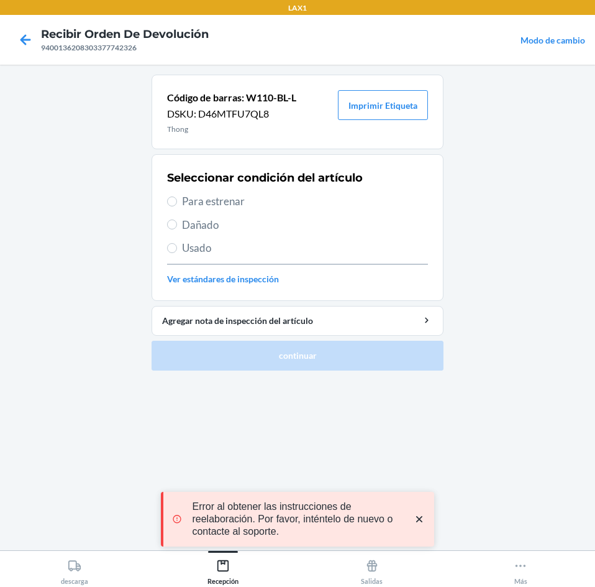
click at [274, 200] on span "Para estrenar" at bounding box center [305, 201] width 246 height 16
click at [177, 200] on input "Para estrenar" at bounding box center [172, 201] width 10 height 10
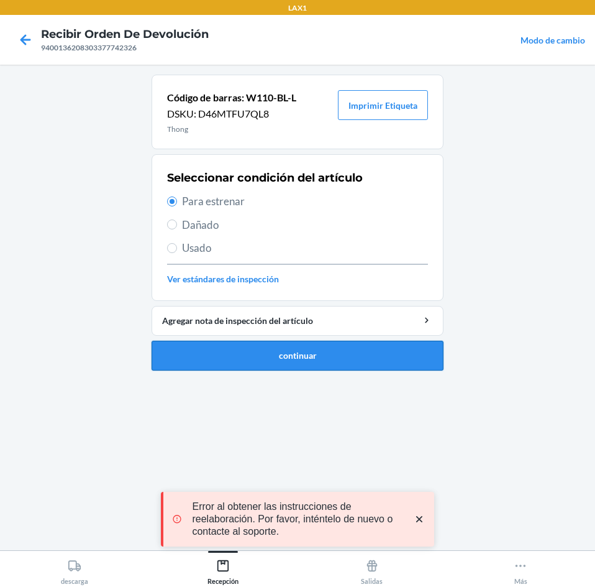
click at [289, 364] on button "continuar" at bounding box center [298, 356] width 292 height 30
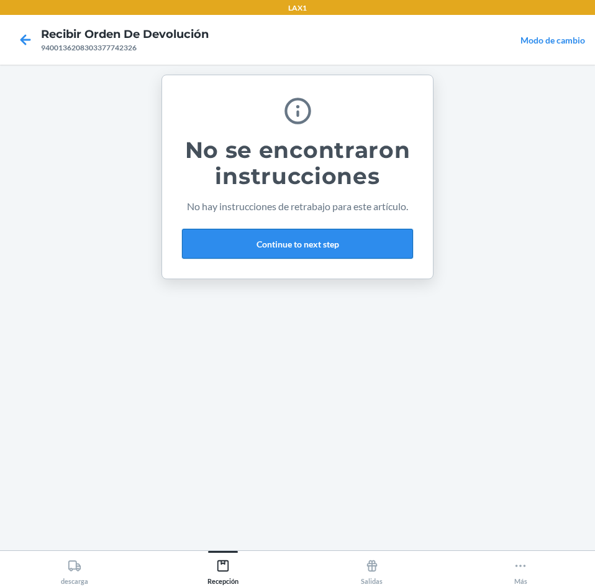
click at [370, 239] on button "Continue to next step" at bounding box center [297, 244] width 231 height 30
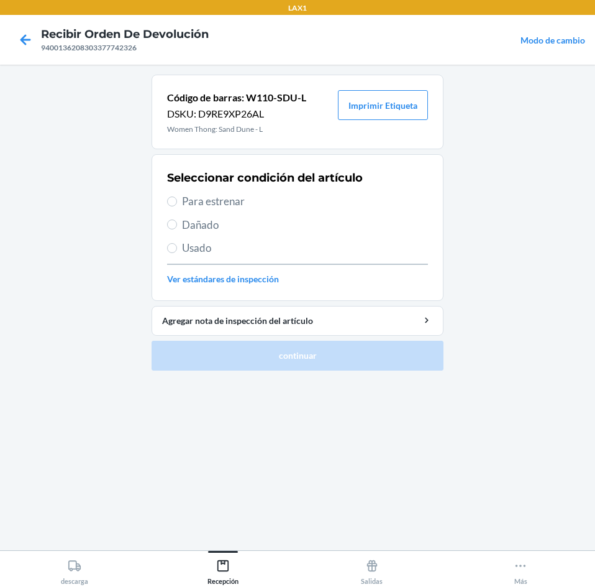
click at [324, 193] on div "Seleccionar condición del artículo Para estrenar Dañado Usado Ver estándares de…" at bounding box center [297, 227] width 261 height 123
click at [324, 199] on span "Para estrenar" at bounding box center [305, 201] width 246 height 16
click at [177, 199] on input "Para estrenar" at bounding box center [172, 201] width 10 height 10
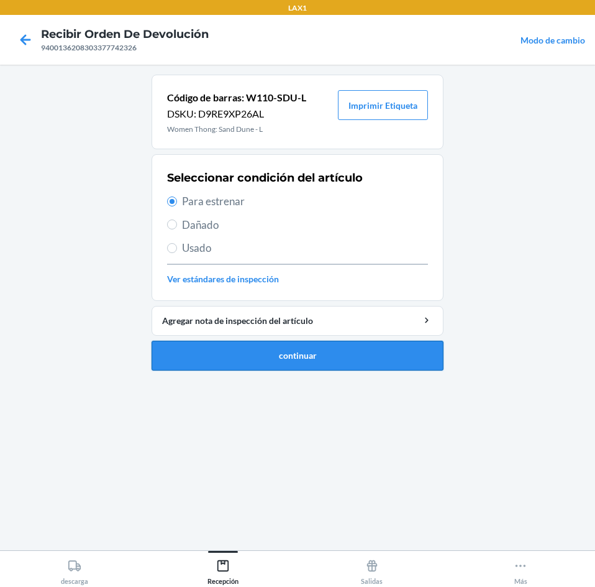
click at [367, 354] on button "continuar" at bounding box center [298, 356] width 292 height 30
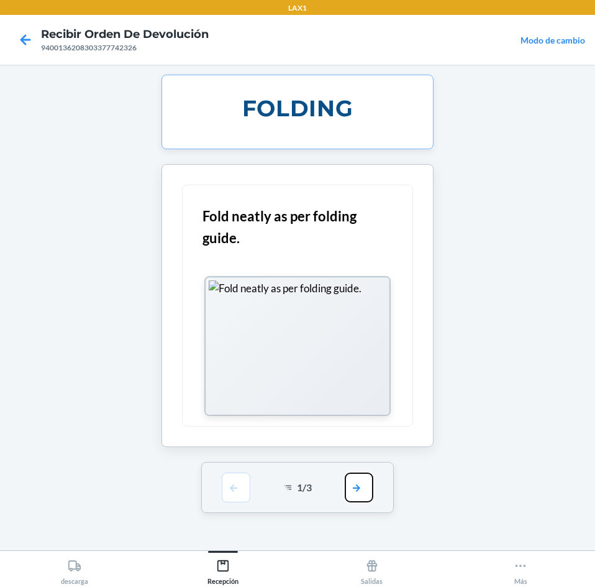
drag, startPoint x: 355, startPoint y: 489, endPoint x: 360, endPoint y: 383, distance: 106.3
click at [355, 483] on button "button" at bounding box center [359, 487] width 29 height 30
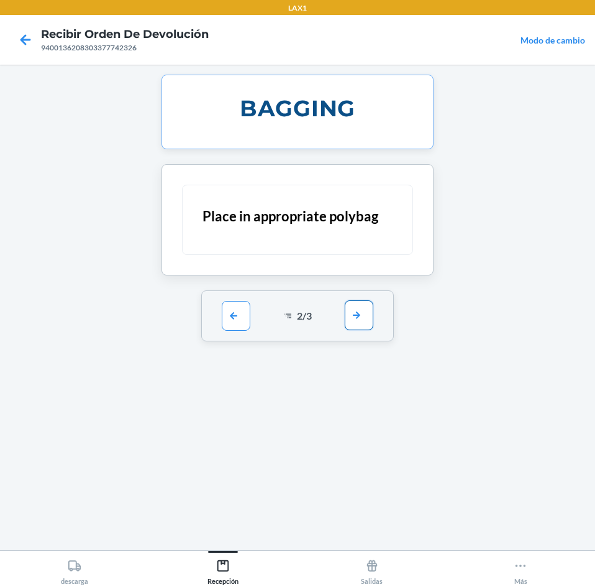
click at [367, 311] on button "button" at bounding box center [359, 315] width 29 height 30
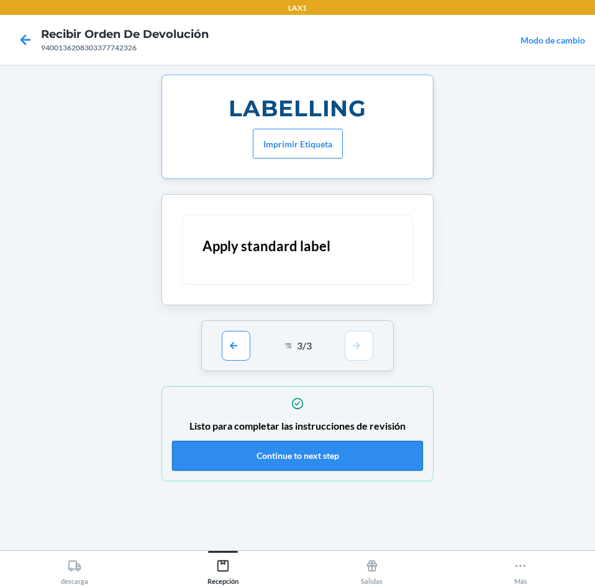
click at [334, 453] on button "Continue to next step" at bounding box center [297, 456] width 251 height 30
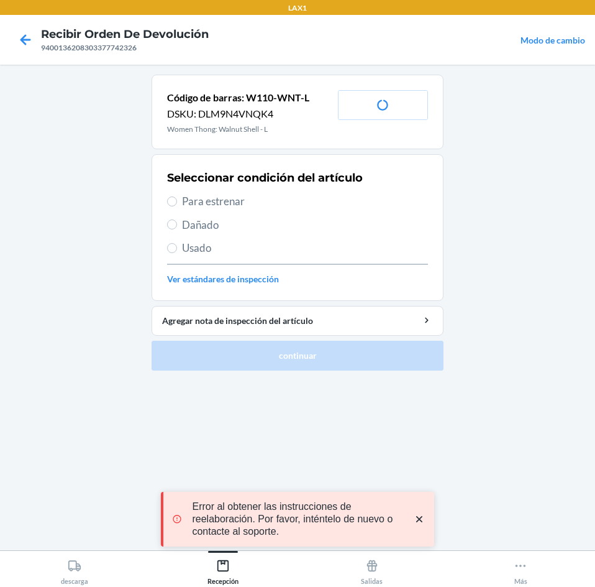
click at [265, 197] on span "Para estrenar" at bounding box center [305, 201] width 246 height 16
click at [177, 197] on input "Para estrenar" at bounding box center [172, 201] width 10 height 10
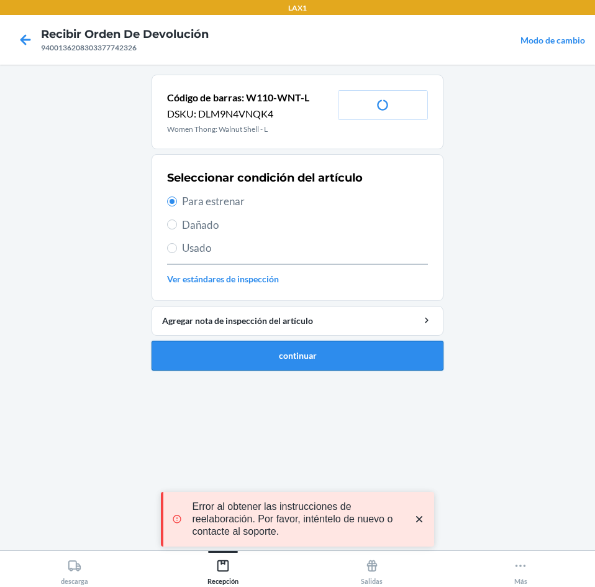
click at [334, 360] on button "continuar" at bounding box center [298, 356] width 292 height 30
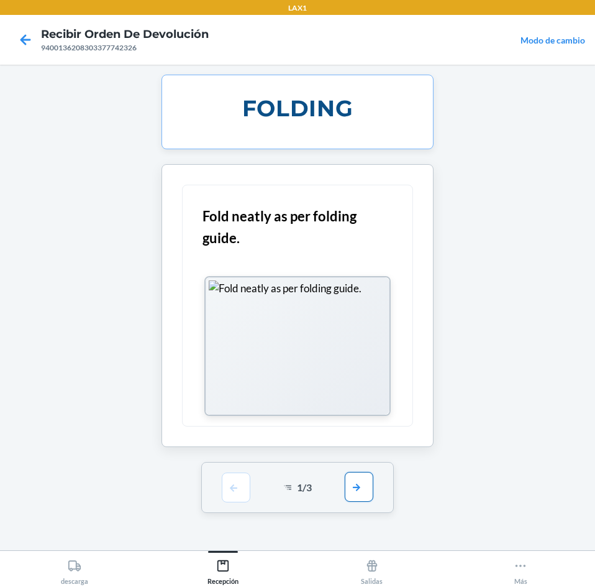
click at [364, 490] on button "button" at bounding box center [359, 487] width 29 height 30
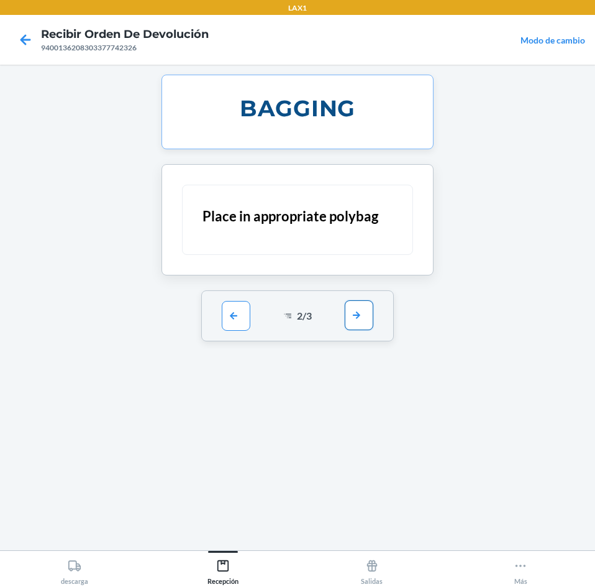
click at [367, 311] on button "button" at bounding box center [359, 315] width 29 height 30
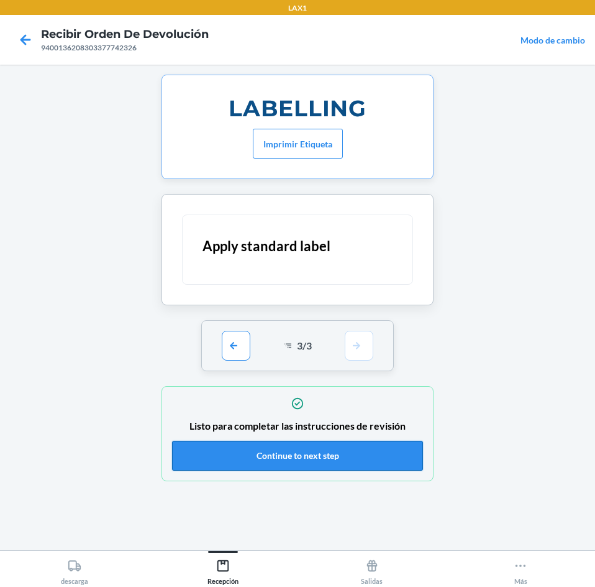
click at [369, 460] on button "Continue to next step" at bounding box center [297, 456] width 251 height 30
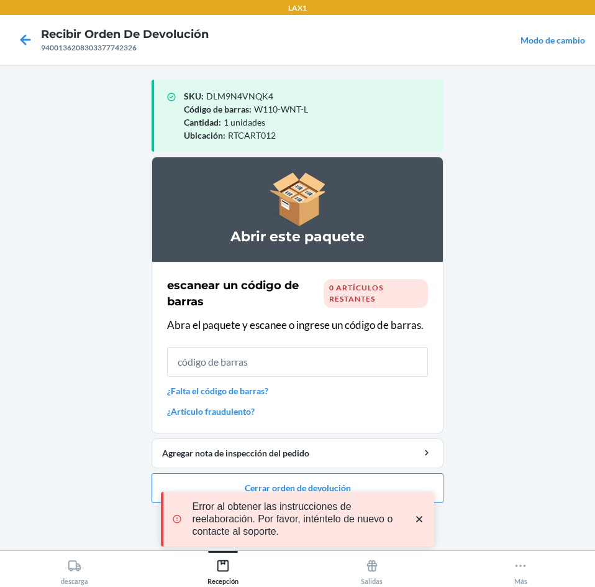
click at [422, 518] on icon "close toast" at bounding box center [419, 519] width 12 height 12
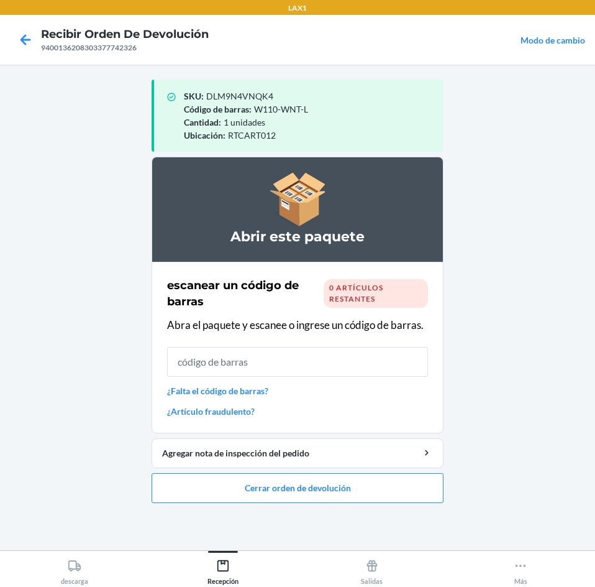
click at [390, 492] on div "LAX1 Recibir orden de devolución 9400136208303377742326 Modo de cambio SKU : DL…" at bounding box center [297, 293] width 595 height 587
click at [387, 489] on button "Cerrar orden de devolución" at bounding box center [298, 488] width 292 height 30
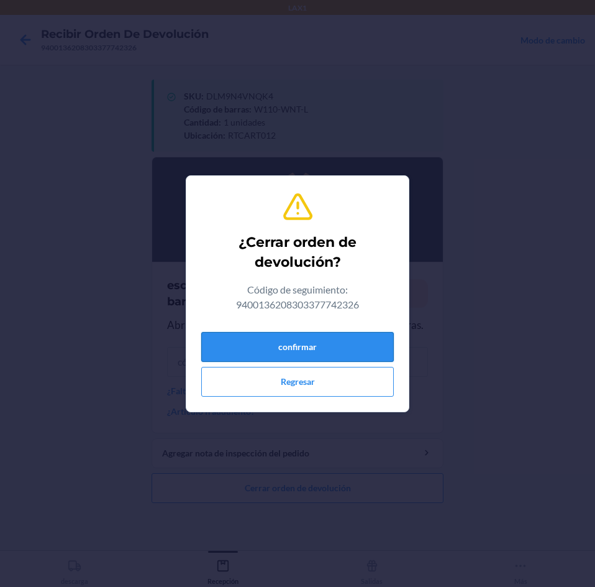
click at [329, 341] on button "confirmar" at bounding box center [297, 347] width 193 height 30
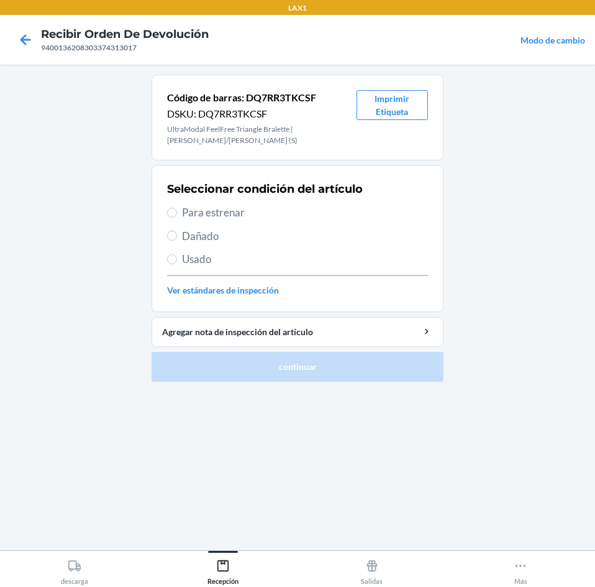
click at [241, 258] on span "Usado" at bounding box center [305, 259] width 246 height 16
click at [177, 258] on input "Usado" at bounding box center [172, 259] width 10 height 10
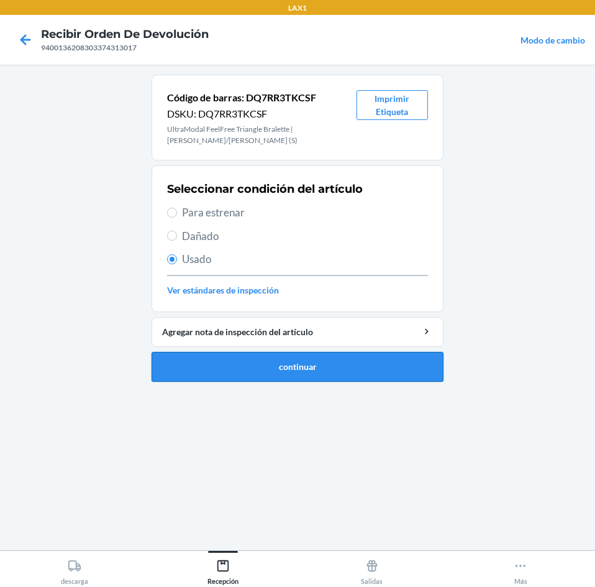
click at [277, 375] on button "continuar" at bounding box center [298, 367] width 292 height 30
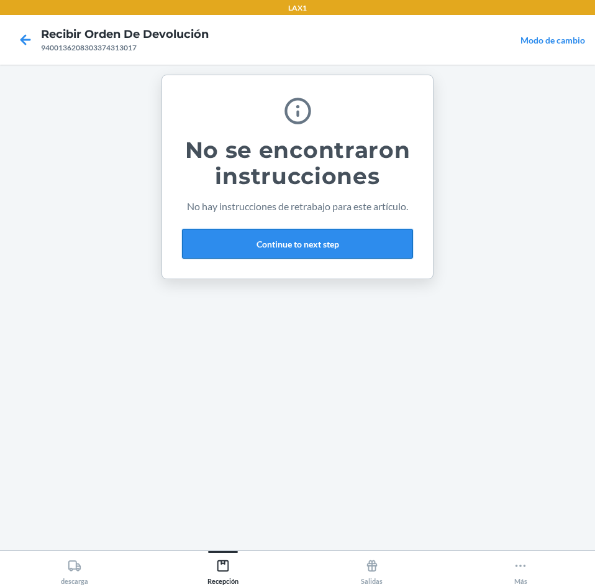
click at [364, 250] on button "Continue to next step" at bounding box center [297, 244] width 231 height 30
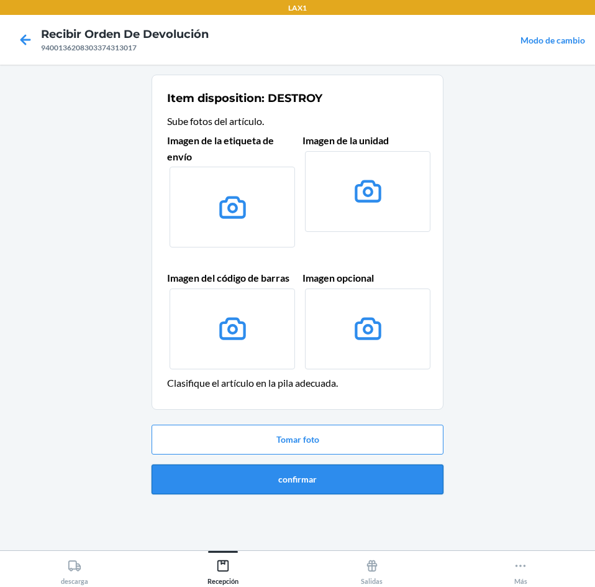
click at [383, 469] on button "confirmar" at bounding box center [298, 479] width 292 height 30
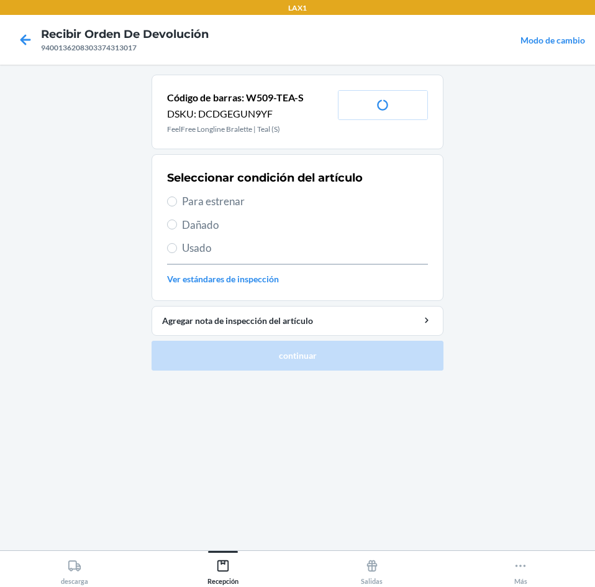
click at [224, 250] on span "Usado" at bounding box center [305, 248] width 246 height 16
click at [177, 250] on input "Usado" at bounding box center [172, 248] width 10 height 10
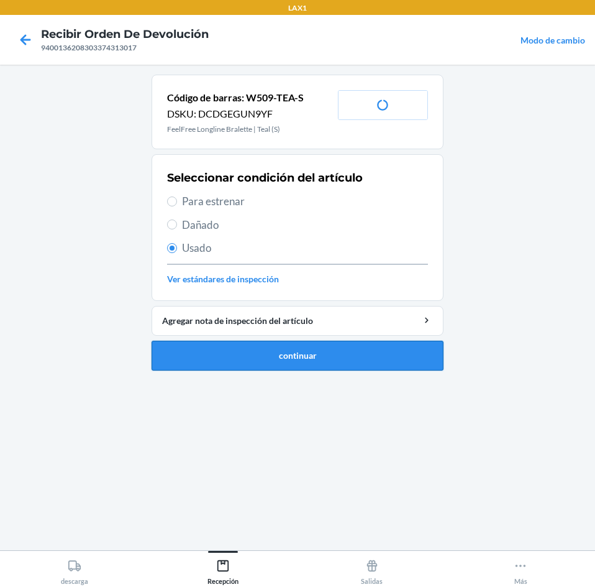
click at [242, 367] on button "continuar" at bounding box center [298, 356] width 292 height 30
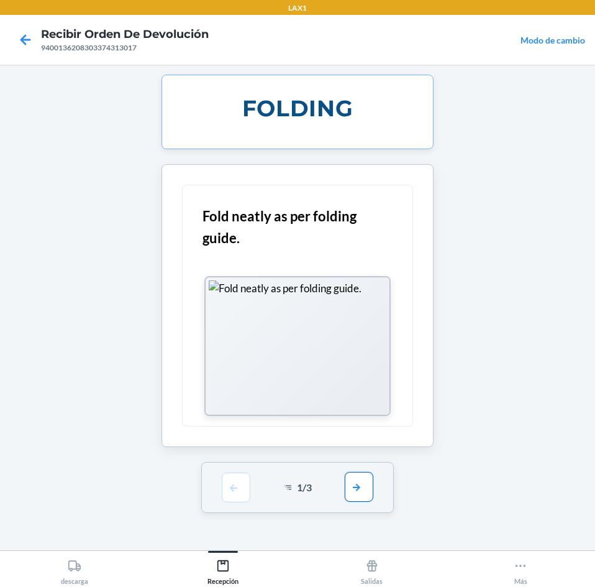
click at [360, 483] on button "button" at bounding box center [359, 487] width 29 height 30
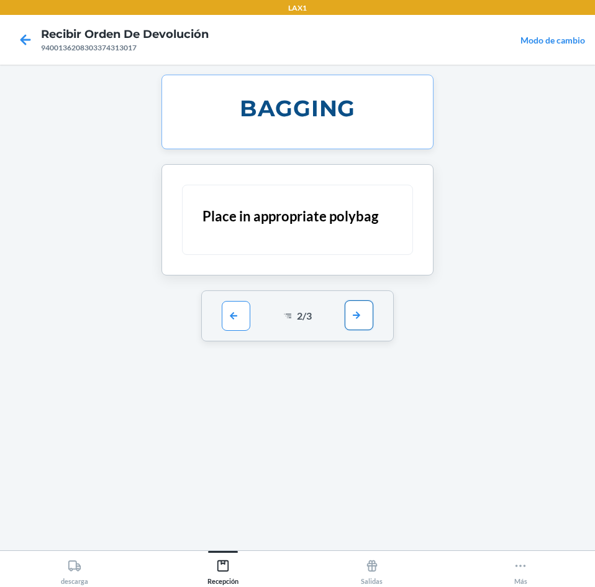
click at [355, 320] on button "button" at bounding box center [359, 315] width 29 height 30
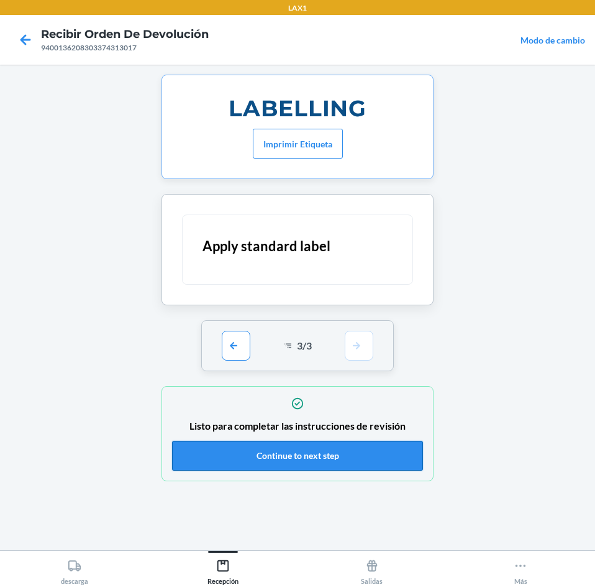
click at [334, 457] on button "Continue to next step" at bounding box center [297, 456] width 251 height 30
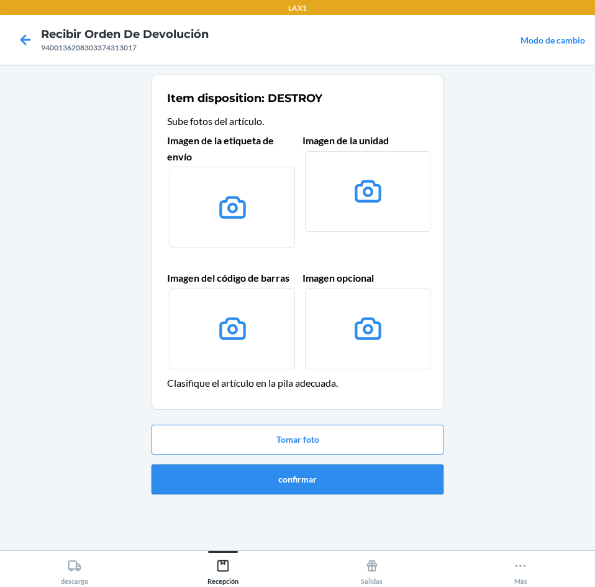
click at [336, 476] on button "confirmar" at bounding box center [298, 479] width 292 height 30
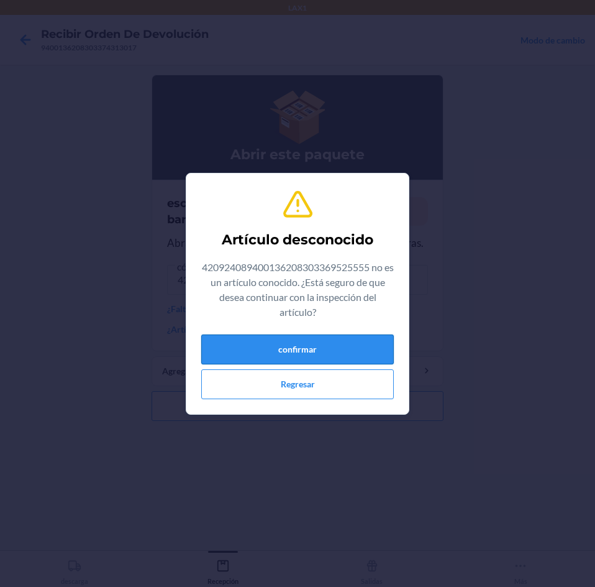
click at [337, 354] on button "confirmar" at bounding box center [297, 349] width 193 height 30
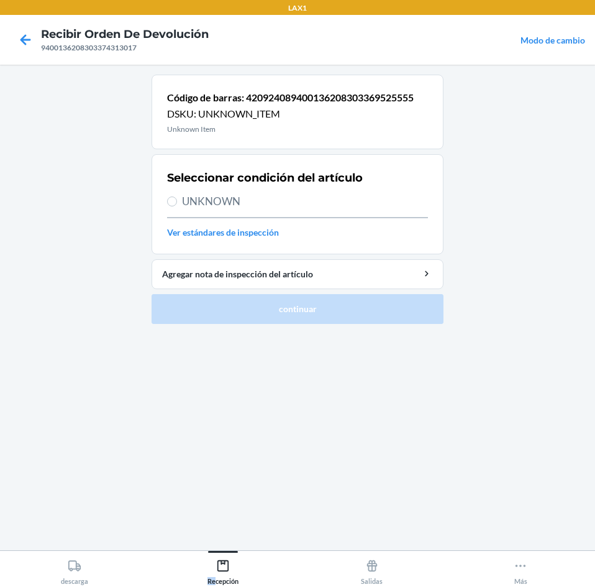
click at [222, 565] on div "descarga Recepción Salidas Más" at bounding box center [297, 568] width 595 height 37
click at [223, 564] on icon at bounding box center [223, 566] width 14 height 14
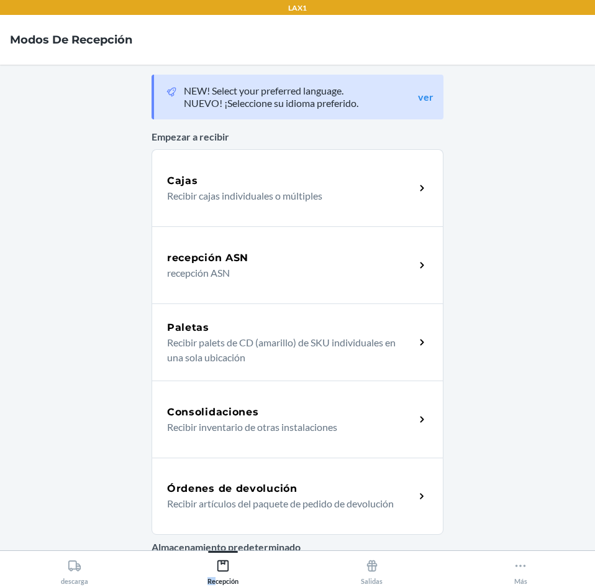
click at [254, 470] on div "Órdenes de devolución Recibir artículos del paquete de pedido de devolución" at bounding box center [298, 495] width 292 height 77
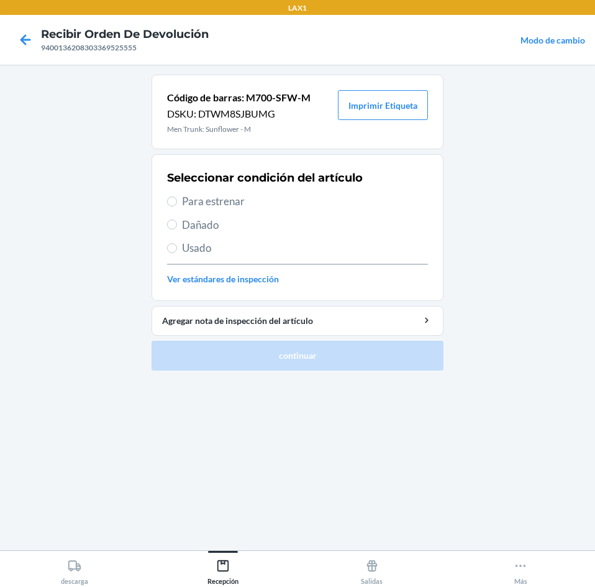
click at [244, 205] on span "Para estrenar" at bounding box center [305, 201] width 246 height 16
click at [177, 205] on input "Para estrenar" at bounding box center [172, 201] width 10 height 10
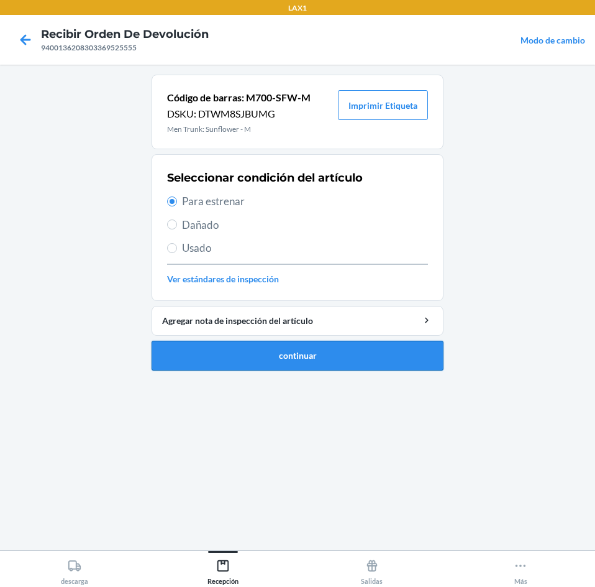
click at [322, 355] on button "continuar" at bounding box center [298, 356] width 292 height 30
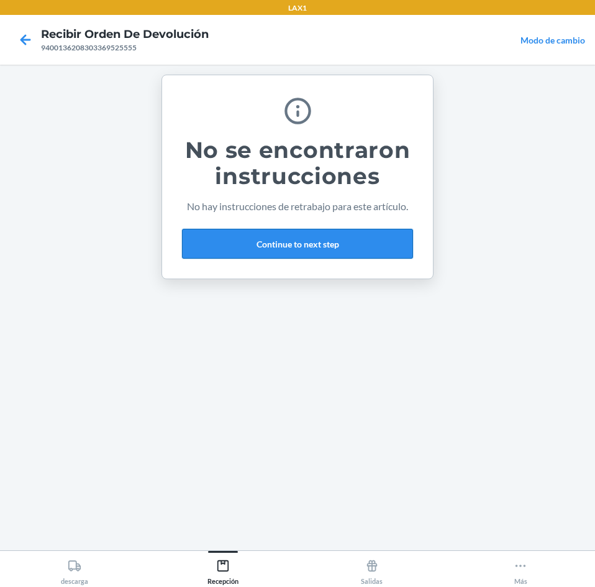
click at [334, 244] on button "Continue to next step" at bounding box center [297, 244] width 231 height 30
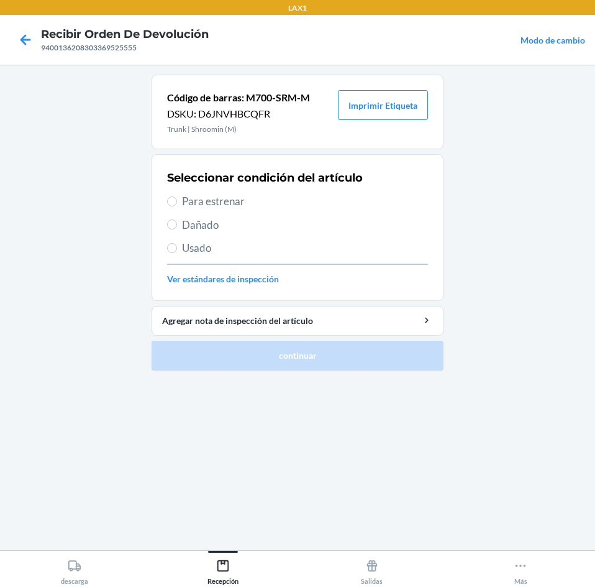
click at [253, 203] on span "Para estrenar" at bounding box center [305, 201] width 246 height 16
click at [177, 203] on input "Para estrenar" at bounding box center [172, 201] width 10 height 10
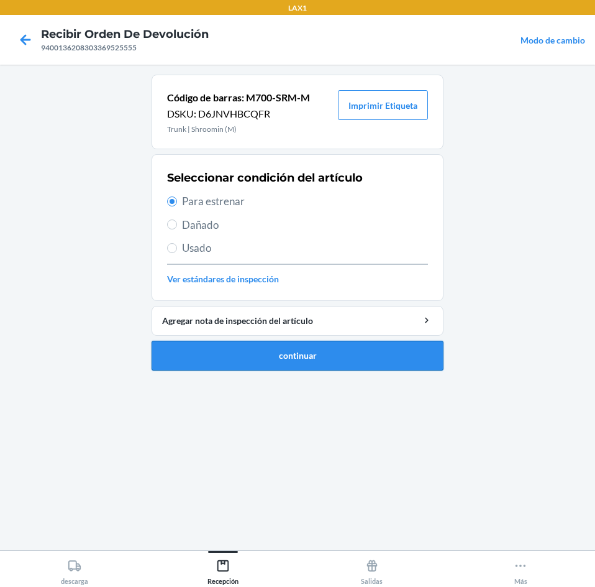
click at [301, 351] on button "continuar" at bounding box center [298, 356] width 292 height 30
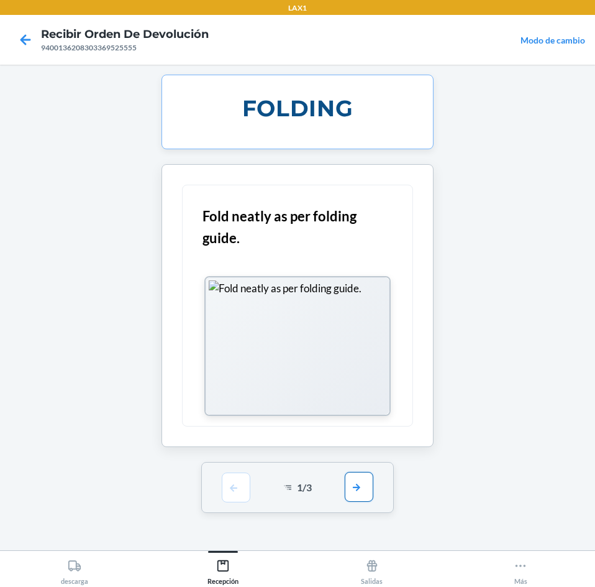
click at [353, 486] on button "button" at bounding box center [359, 487] width 29 height 30
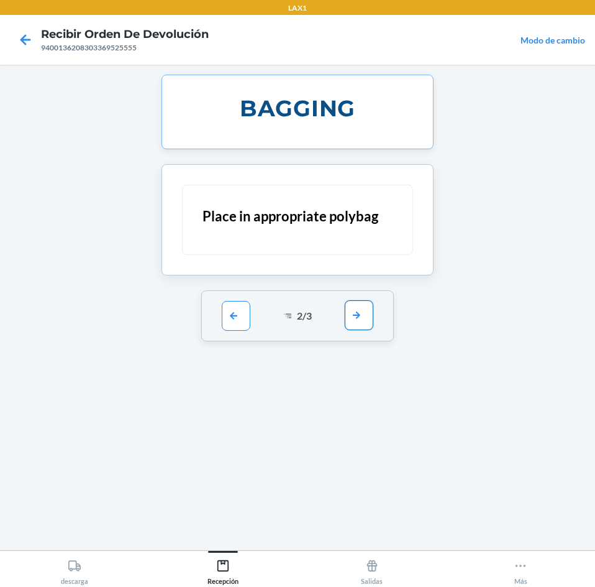
click at [365, 324] on button "button" at bounding box center [359, 315] width 29 height 30
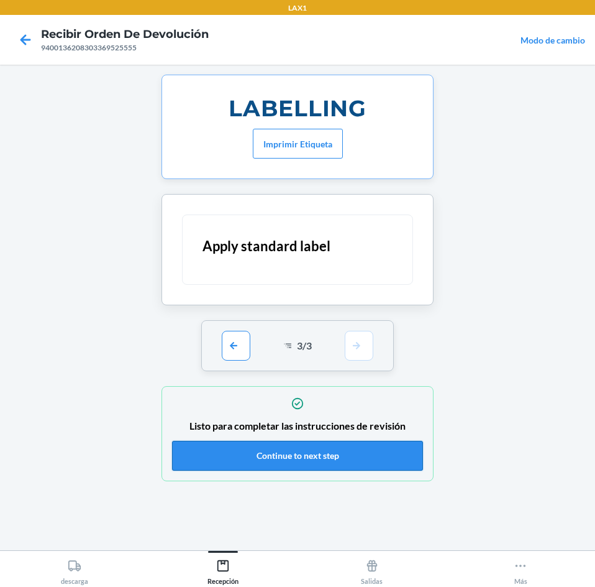
click at [335, 447] on button "Continue to next step" at bounding box center [297, 456] width 251 height 30
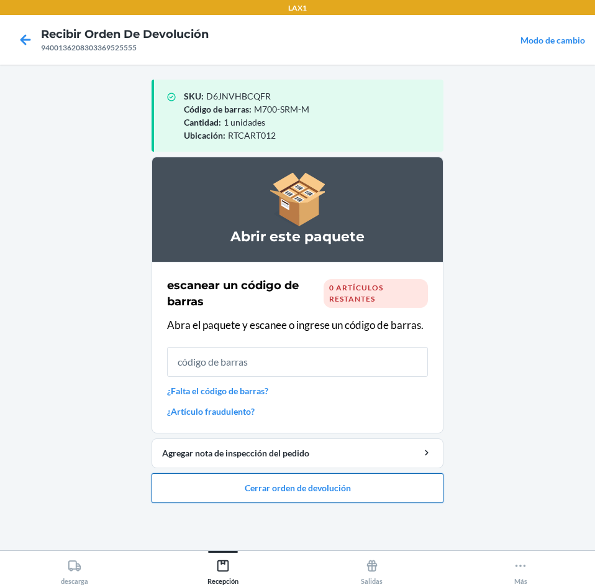
click at [339, 482] on button "Cerrar orden de devolución" at bounding box center [298, 488] width 292 height 30
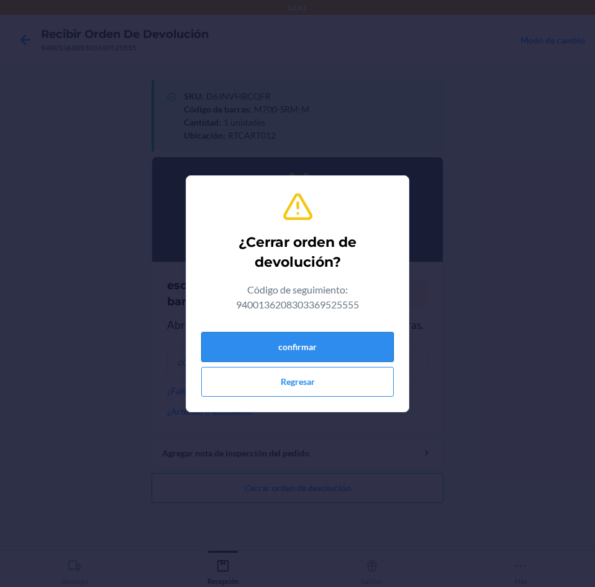
click at [328, 353] on button "confirmar" at bounding box center [297, 347] width 193 height 30
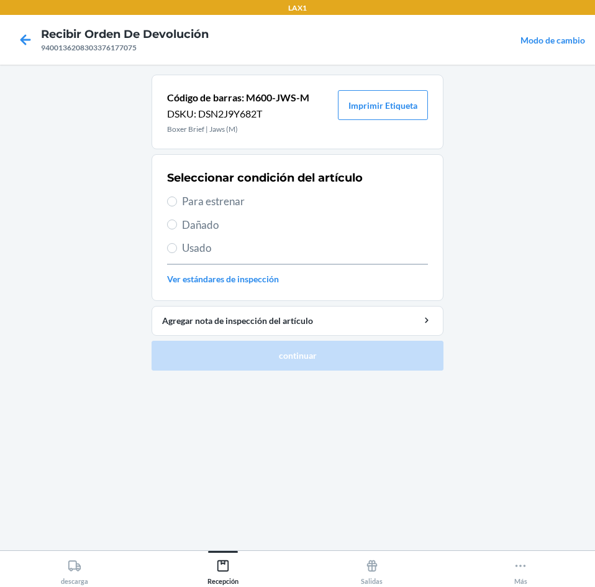
click at [281, 247] on span "Usado" at bounding box center [305, 248] width 246 height 16
click at [177, 247] on input "Usado" at bounding box center [172, 248] width 10 height 10
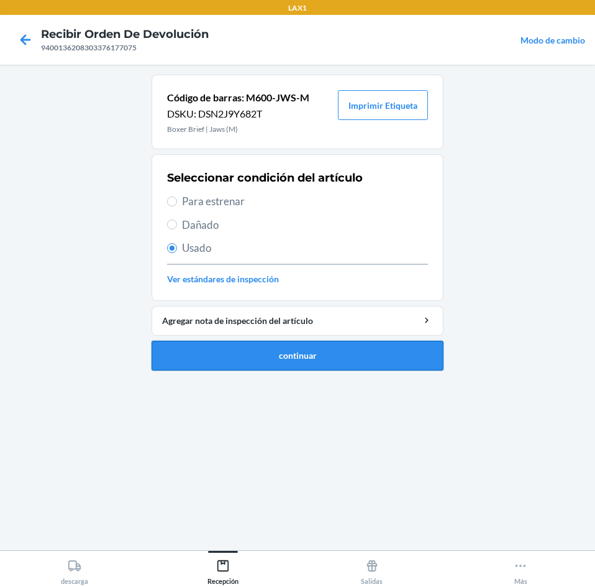
click at [283, 354] on button "continuar" at bounding box center [298, 356] width 292 height 30
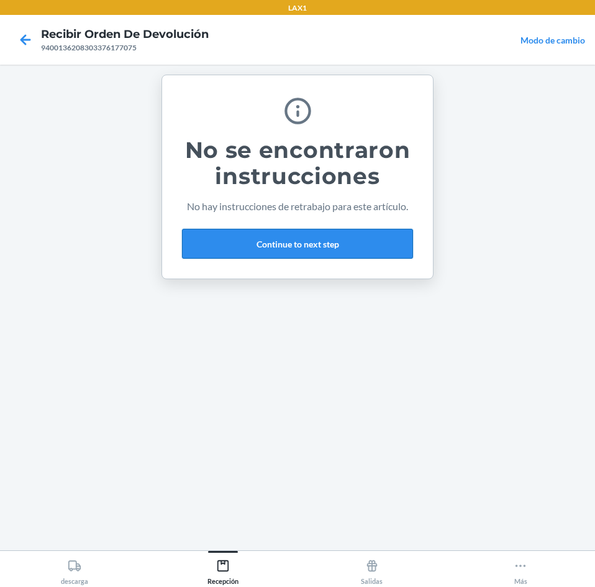
click at [319, 249] on button "Continue to next step" at bounding box center [297, 244] width 231 height 30
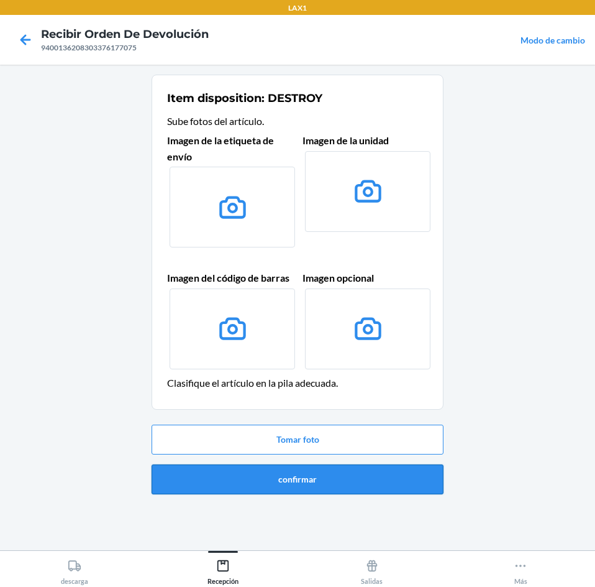
click at [345, 474] on button "confirmar" at bounding box center [298, 479] width 292 height 30
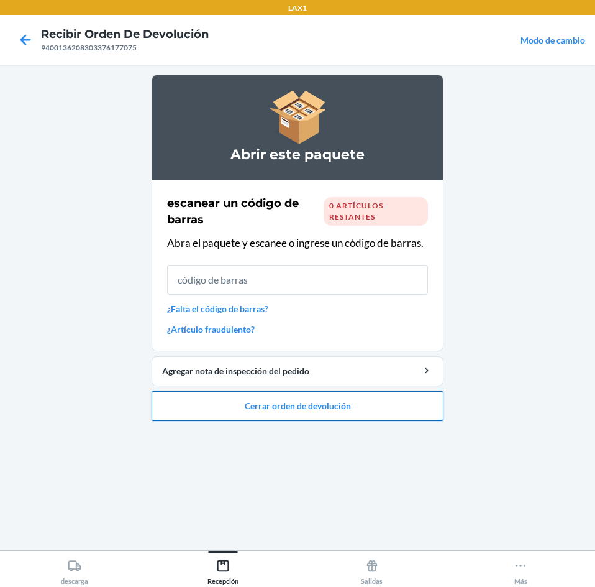
click at [391, 395] on button "Cerrar orden de devolución" at bounding box center [298, 406] width 292 height 30
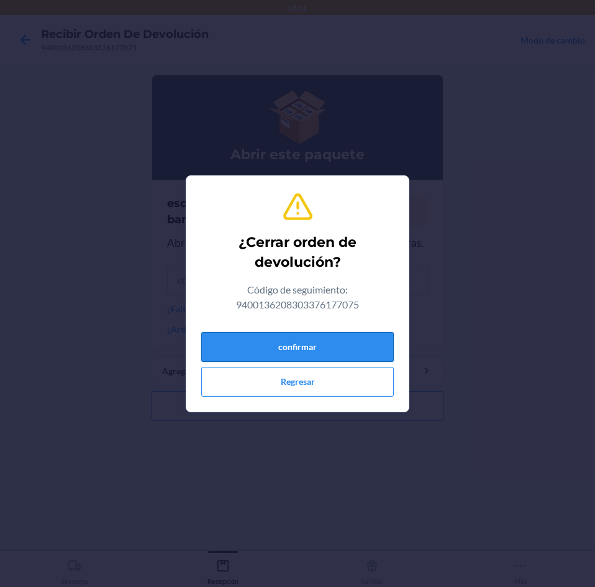
click at [365, 337] on button "confirmar" at bounding box center [297, 347] width 193 height 30
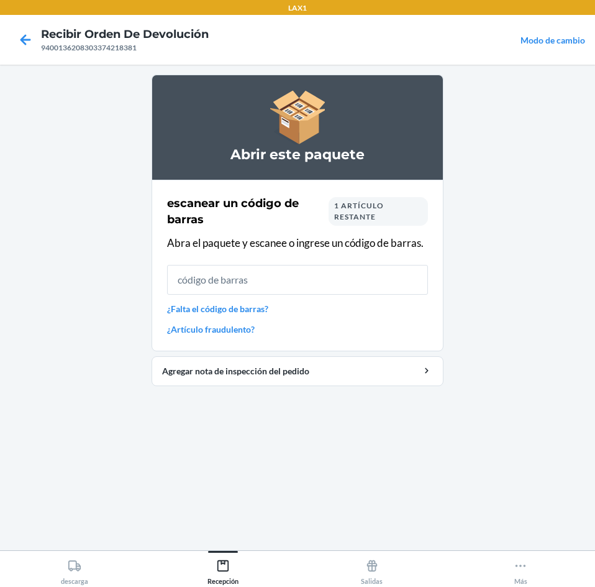
click at [383, 217] on div "1 artículo restante" at bounding box center [378, 211] width 99 height 29
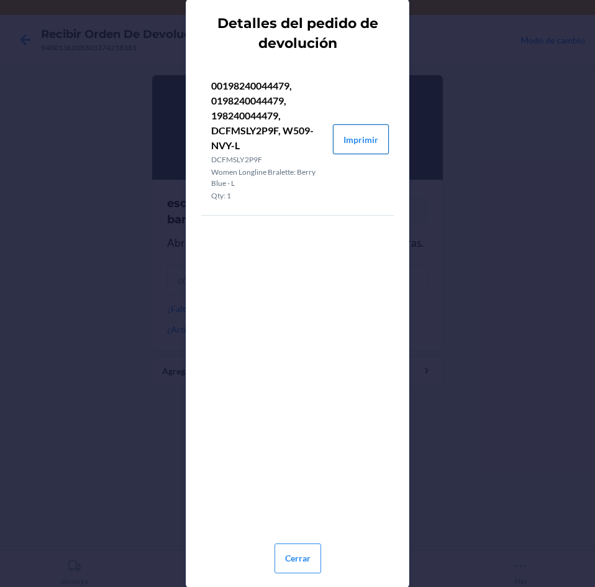
click at [361, 135] on button "Imprimir" at bounding box center [361, 139] width 56 height 30
click at [303, 543] on button "Cerrar" at bounding box center [298, 558] width 47 height 30
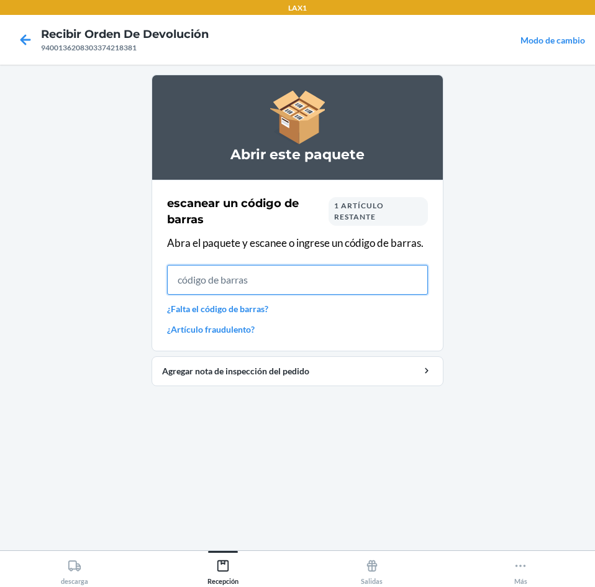
click at [309, 285] on input "text" at bounding box center [297, 280] width 261 height 30
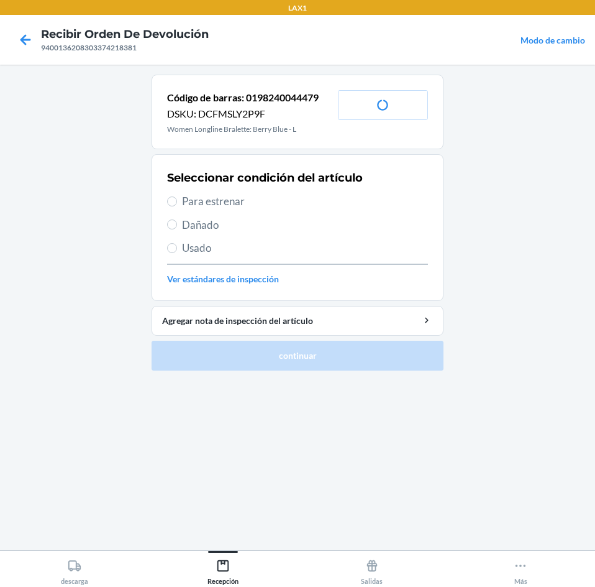
click at [268, 246] on span "Usado" at bounding box center [305, 248] width 246 height 16
click at [177, 246] on input "Usado" at bounding box center [172, 248] width 10 height 10
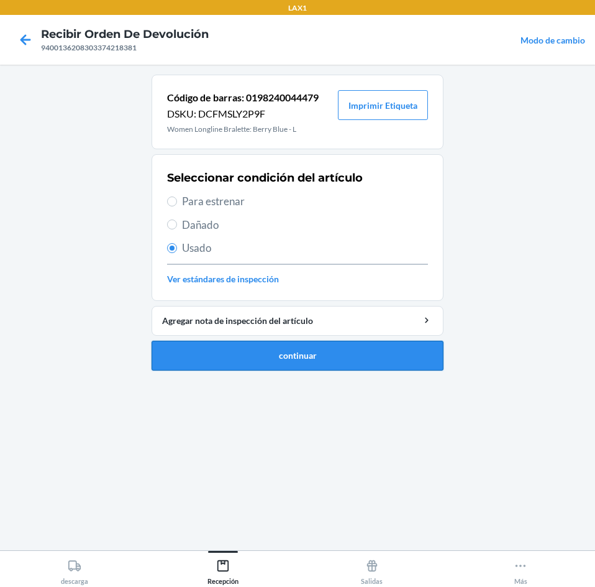
click at [298, 363] on button "continuar" at bounding box center [298, 356] width 292 height 30
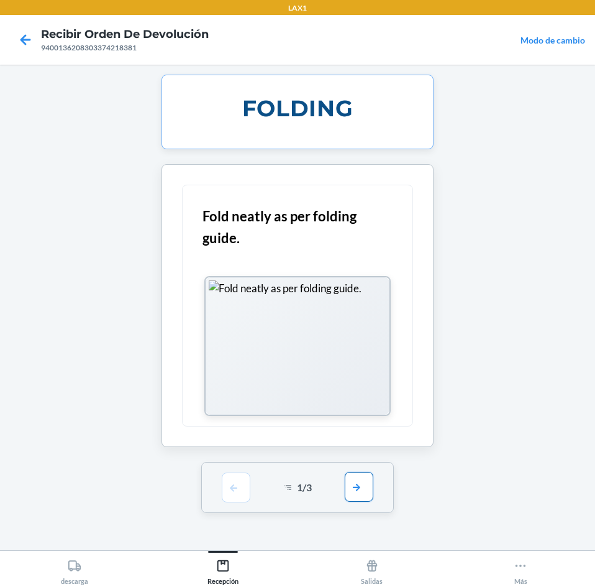
drag, startPoint x: 353, startPoint y: 504, endPoint x: 356, endPoint y: 495, distance: 9.8
click at [356, 495] on div "1 / 3" at bounding box center [297, 487] width 193 height 51
click at [356, 492] on button "button" at bounding box center [359, 487] width 29 height 30
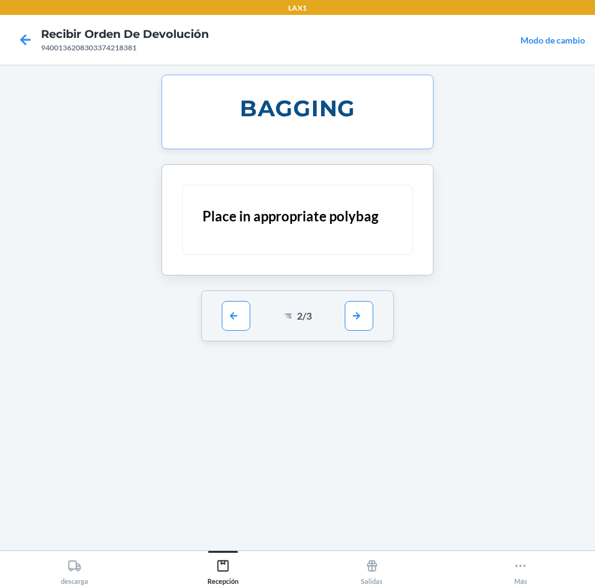
click at [357, 295] on div "2 / 3" at bounding box center [297, 315] width 193 height 51
click at [355, 310] on button "button" at bounding box center [359, 315] width 29 height 30
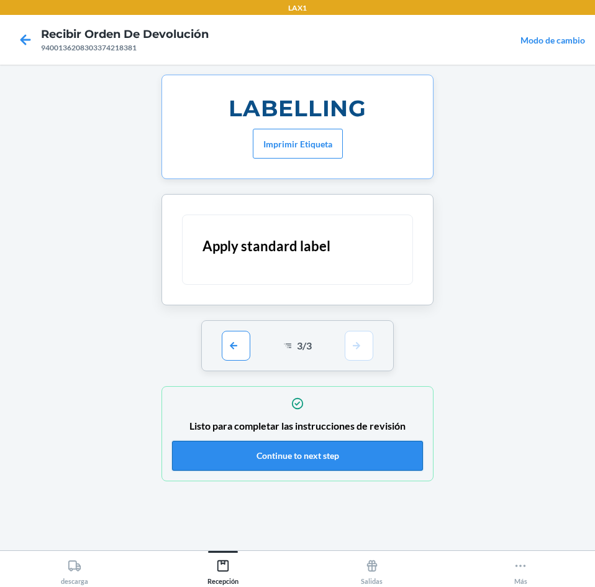
click at [364, 457] on button "Continue to next step" at bounding box center [297, 456] width 251 height 30
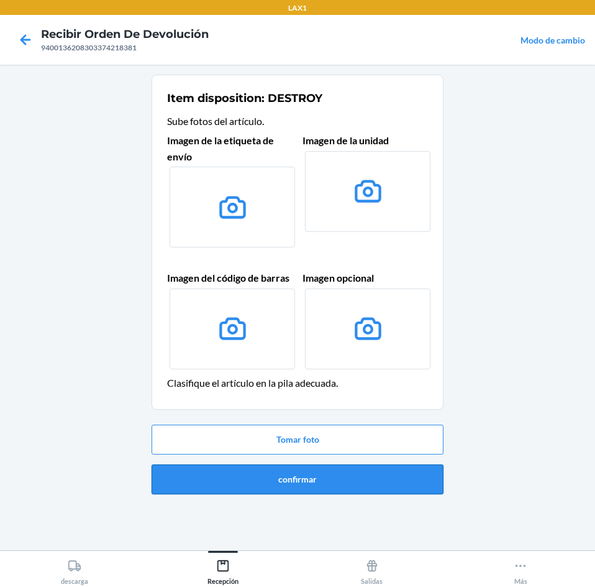
click at [354, 470] on button "confirmar" at bounding box center [298, 479] width 292 height 30
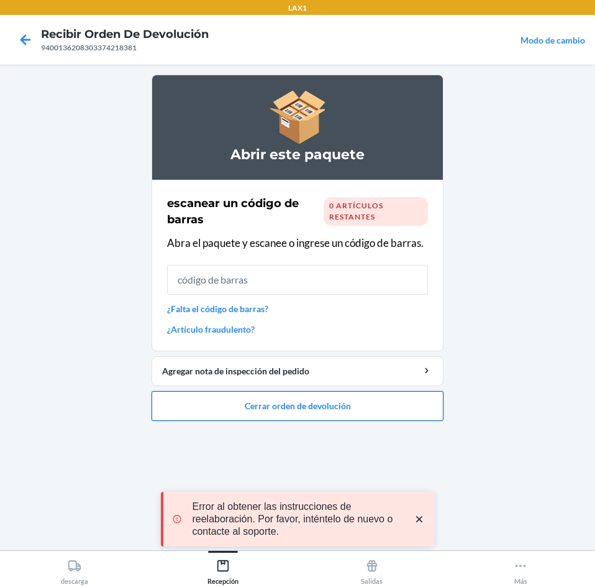
click at [364, 408] on button "Cerrar orden de devolución" at bounding box center [298, 406] width 292 height 30
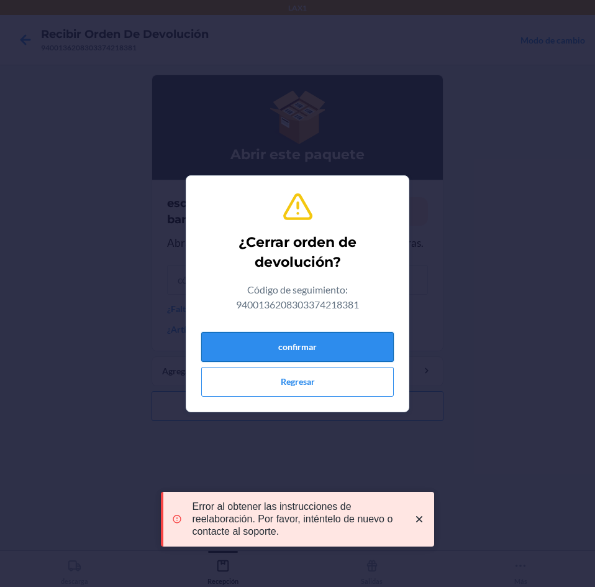
click at [356, 341] on button "confirmar" at bounding box center [297, 347] width 193 height 30
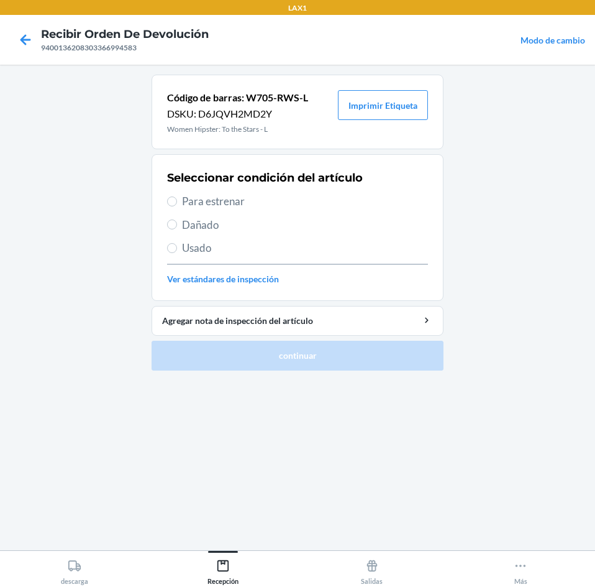
click at [270, 197] on span "Para estrenar" at bounding box center [305, 201] width 246 height 16
click at [177, 197] on input "Para estrenar" at bounding box center [172, 201] width 10 height 10
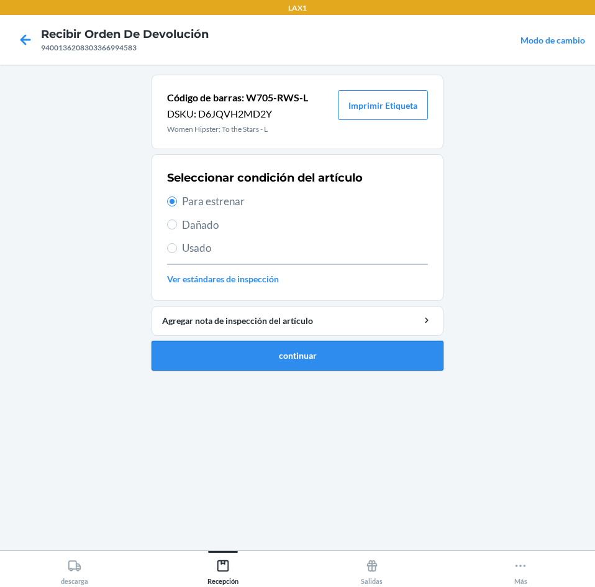
click at [319, 350] on button "continuar" at bounding box center [298, 356] width 292 height 30
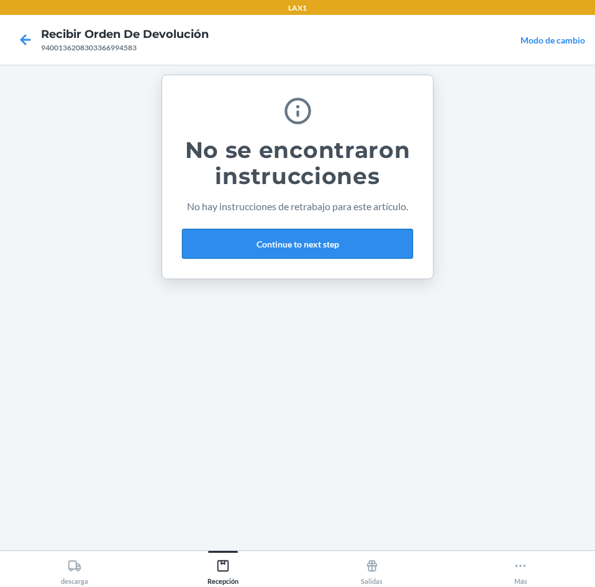
click at [336, 246] on button "Continue to next step" at bounding box center [297, 244] width 231 height 30
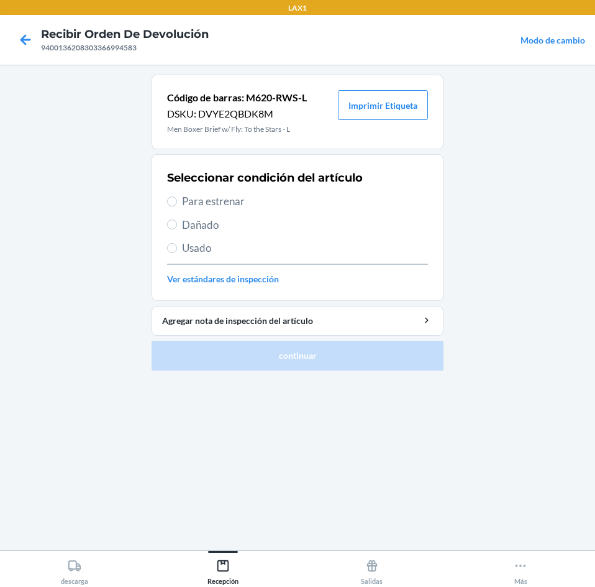
click at [300, 204] on span "Para estrenar" at bounding box center [305, 201] width 246 height 16
click at [177, 204] on input "Para estrenar" at bounding box center [172, 201] width 10 height 10
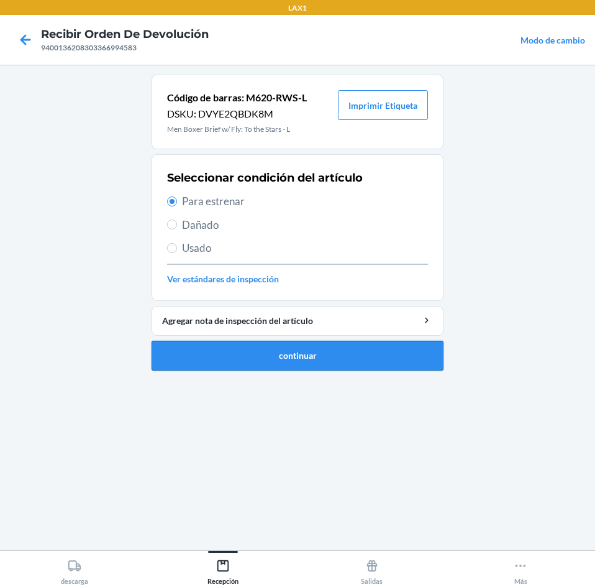
click at [318, 347] on button "continuar" at bounding box center [298, 356] width 292 height 30
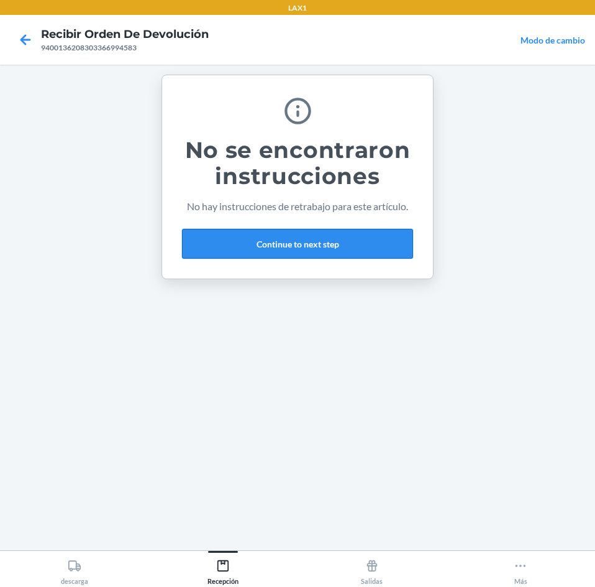
click at [329, 254] on button "Continue to next step" at bounding box center [297, 244] width 231 height 30
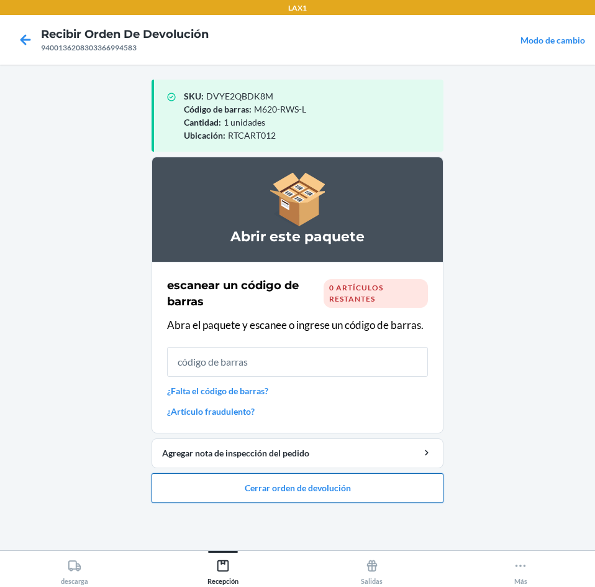
click at [337, 485] on button "Cerrar orden de devolución" at bounding box center [298, 488] width 292 height 30
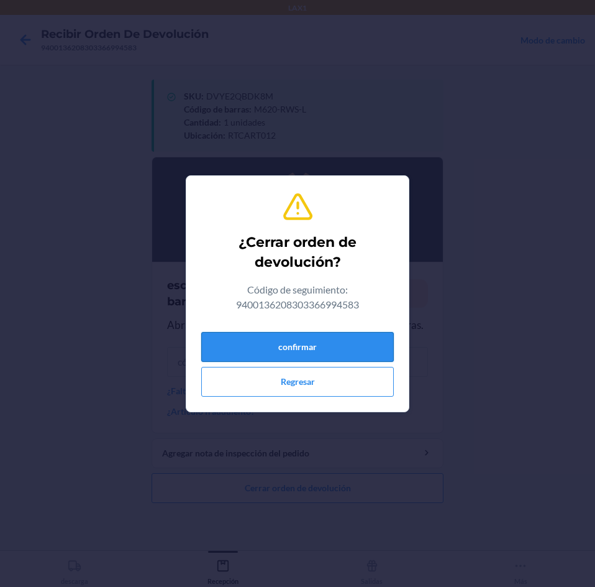
click at [320, 344] on button "confirmar" at bounding box center [297, 347] width 193 height 30
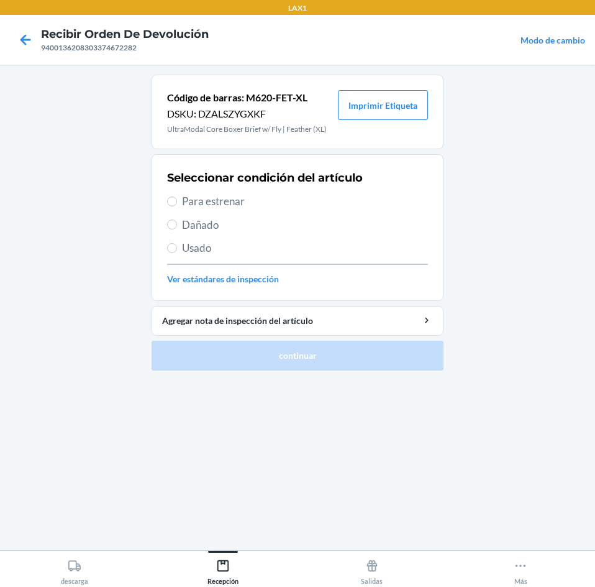
click at [267, 196] on span "Para estrenar" at bounding box center [305, 201] width 246 height 16
click at [177, 196] on input "Para estrenar" at bounding box center [172, 201] width 10 height 10
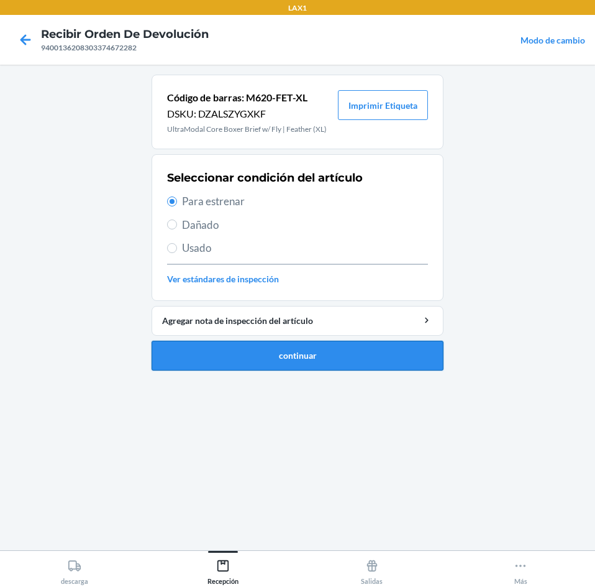
click at [319, 347] on button "continuar" at bounding box center [298, 356] width 292 height 30
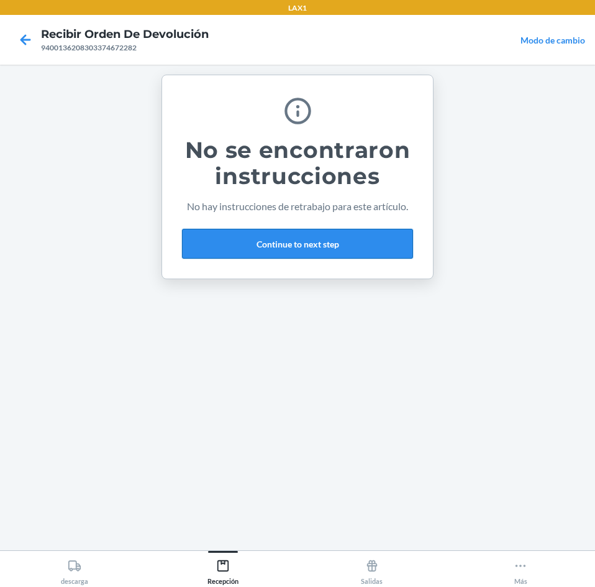
click at [345, 254] on button "Continue to next step" at bounding box center [297, 244] width 231 height 30
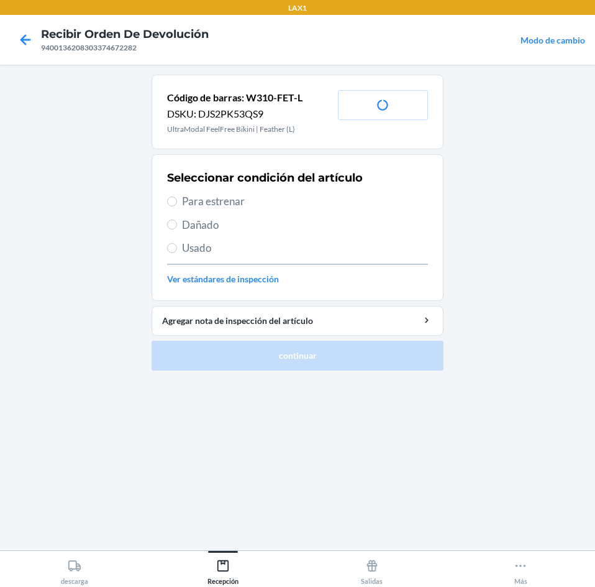
click at [268, 192] on div "Seleccionar condición del artículo Para estrenar Dañado Usado Ver estándares de…" at bounding box center [297, 227] width 261 height 123
click at [268, 196] on span "Para estrenar" at bounding box center [305, 201] width 246 height 16
click at [177, 196] on input "Para estrenar" at bounding box center [172, 201] width 10 height 10
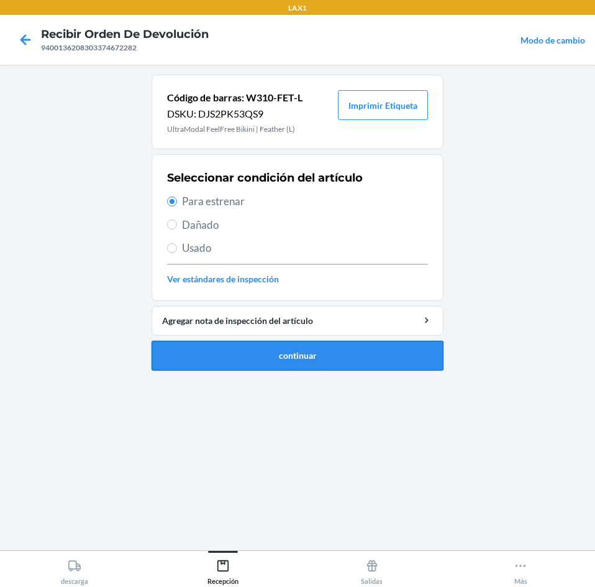
click at [318, 369] on button "continuar" at bounding box center [298, 356] width 292 height 30
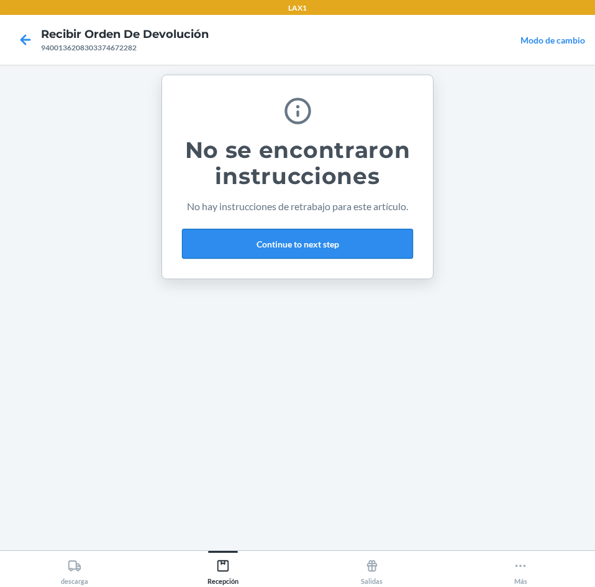
click at [354, 247] on button "Continue to next step" at bounding box center [297, 244] width 231 height 30
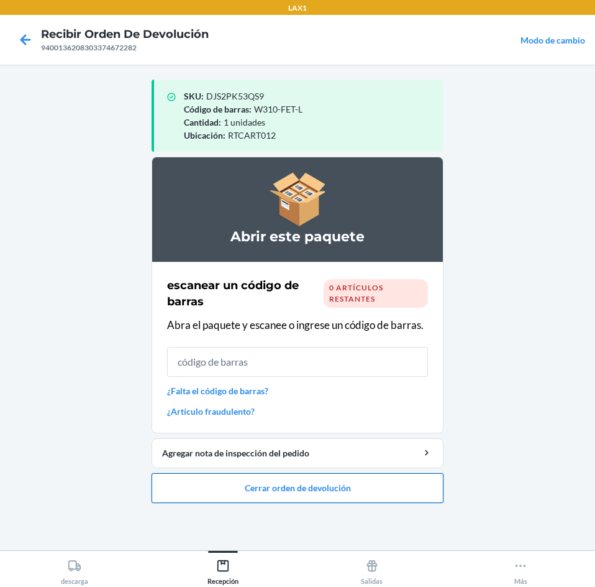
click at [370, 486] on button "Cerrar orden de devolución" at bounding box center [298, 488] width 292 height 30
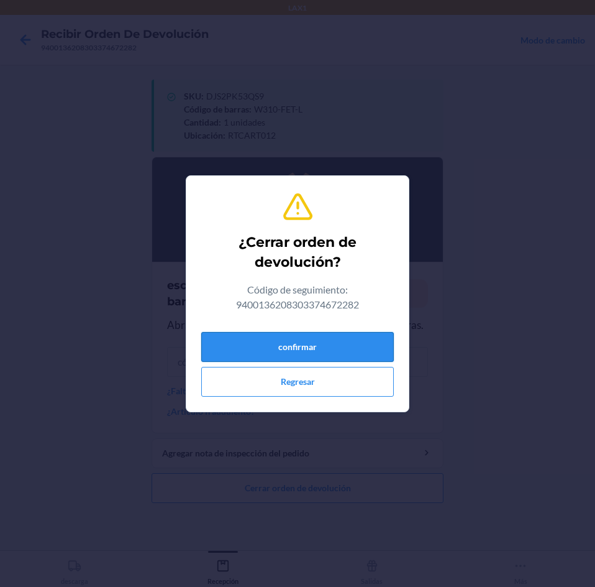
click at [359, 349] on button "confirmar" at bounding box center [297, 347] width 193 height 30
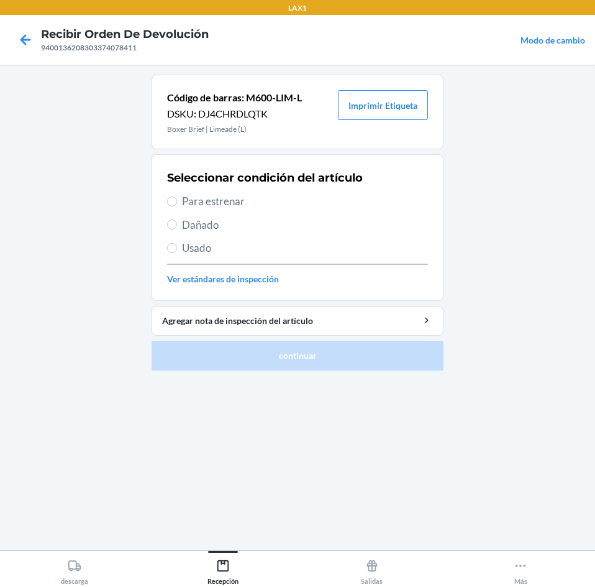
click at [253, 201] on span "Para estrenar" at bounding box center [305, 201] width 246 height 16
click at [177, 201] on input "Para estrenar" at bounding box center [172, 201] width 10 height 10
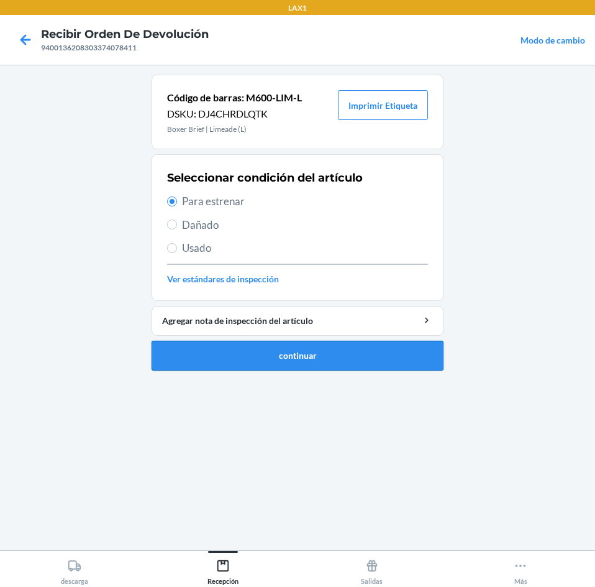
click at [322, 359] on button "continuar" at bounding box center [298, 356] width 292 height 30
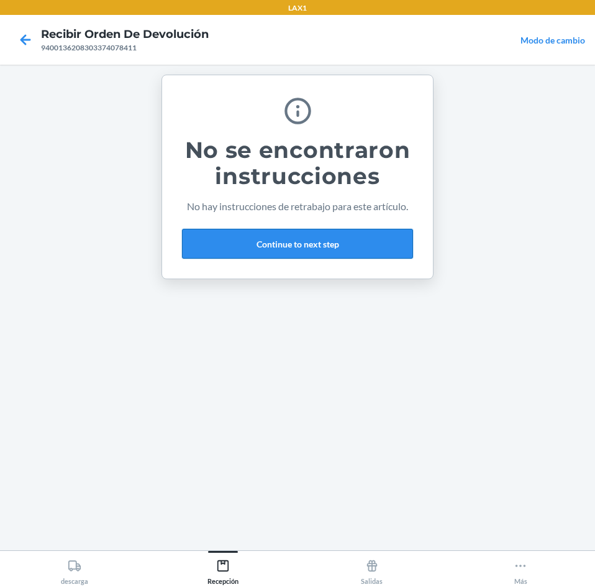
click at [342, 244] on button "Continue to next step" at bounding box center [297, 244] width 231 height 30
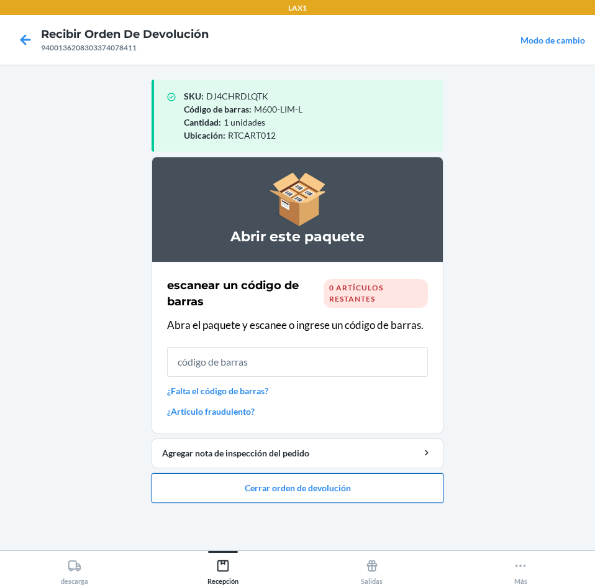
click at [383, 477] on button "Cerrar orden de devolución" at bounding box center [298, 488] width 292 height 30
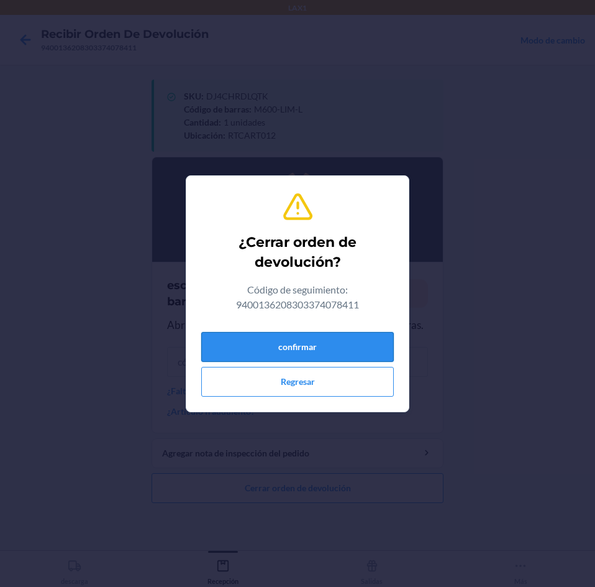
click at [339, 341] on button "confirmar" at bounding box center [297, 347] width 193 height 30
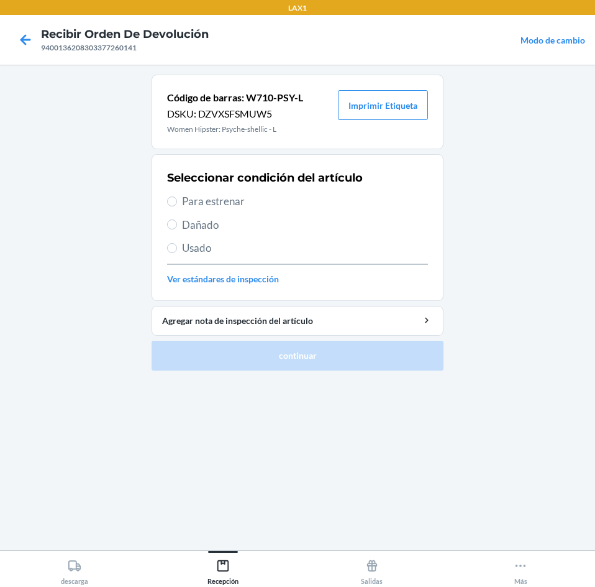
click at [275, 201] on span "Para estrenar" at bounding box center [305, 201] width 246 height 16
click at [177, 201] on input "Para estrenar" at bounding box center [172, 201] width 10 height 10
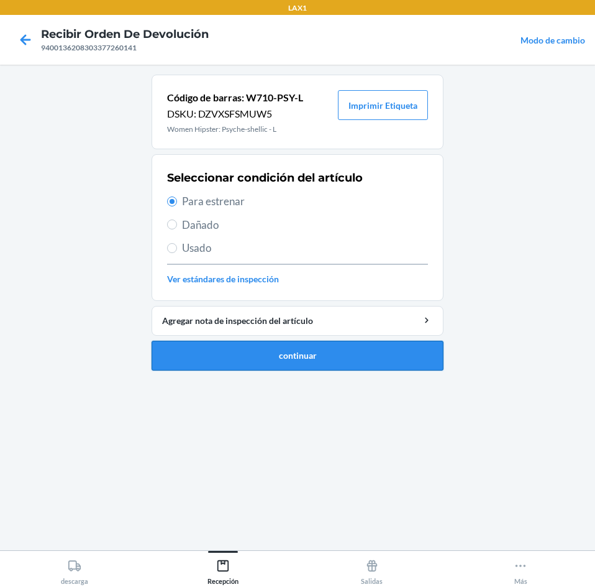
click at [303, 356] on button "continuar" at bounding box center [298, 356] width 292 height 30
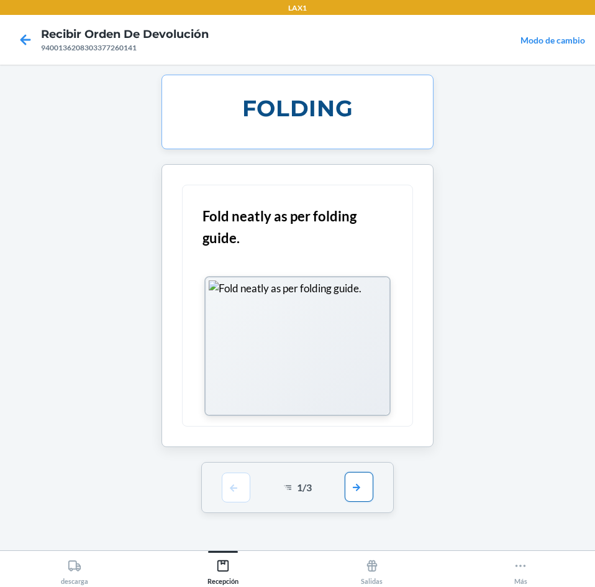
click at [352, 483] on button "button" at bounding box center [359, 487] width 29 height 30
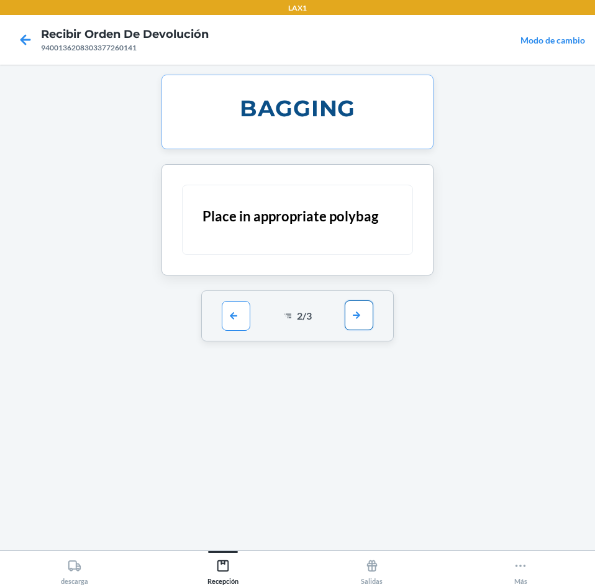
click at [365, 312] on button "button" at bounding box center [359, 315] width 29 height 30
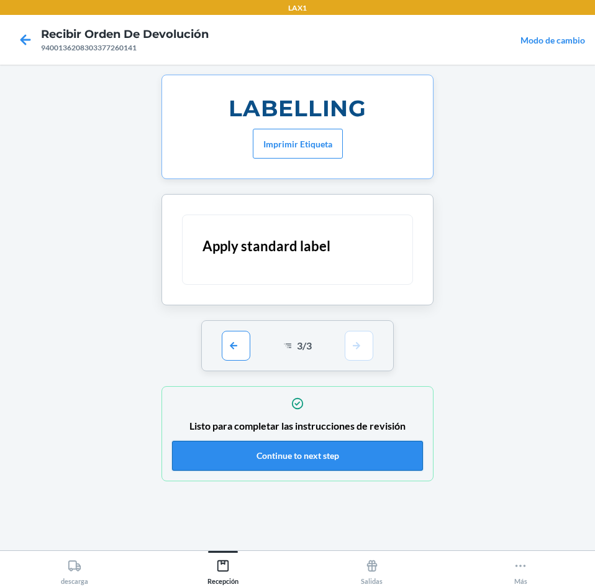
click at [364, 459] on button "Continue to next step" at bounding box center [297, 456] width 251 height 30
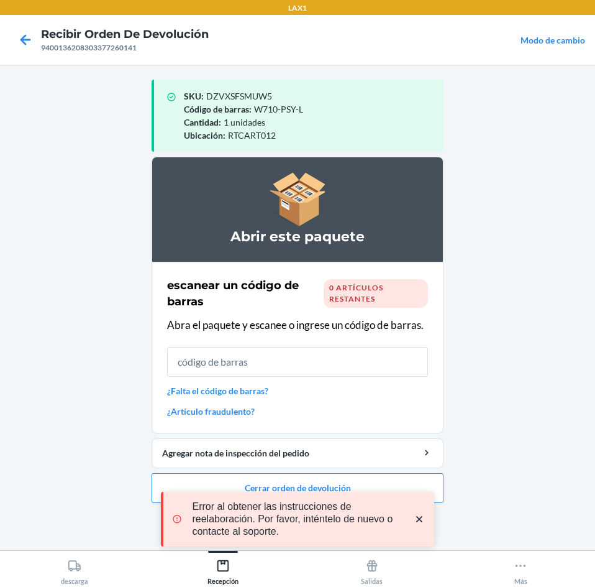
click at [423, 516] on icon "close toast" at bounding box center [419, 519] width 12 height 12
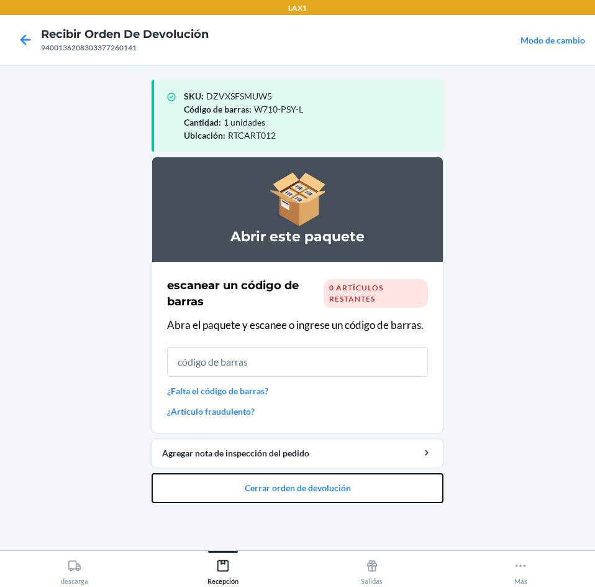
click at [366, 482] on button "Cerrar orden de devolución" at bounding box center [298, 488] width 292 height 30
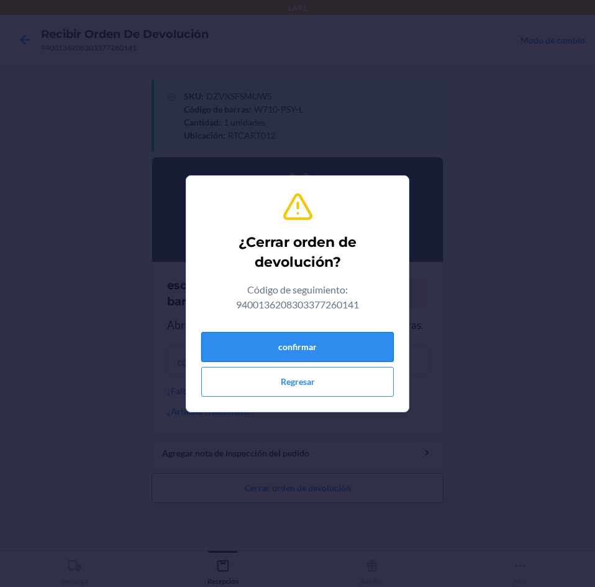
click at [352, 359] on button "confirmar" at bounding box center [297, 347] width 193 height 30
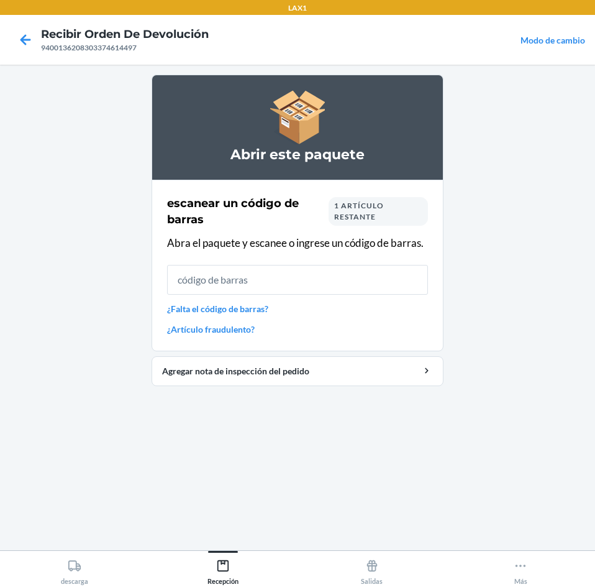
click at [378, 219] on div "1 artículo restante" at bounding box center [378, 211] width 99 height 29
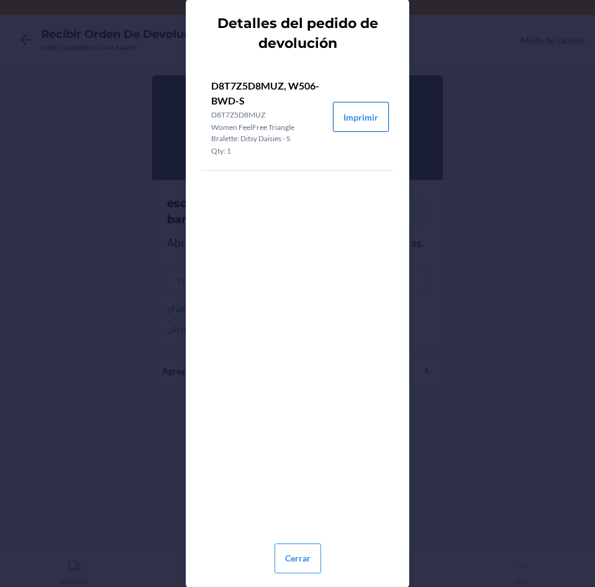
click at [373, 106] on button "Imprimir" at bounding box center [361, 117] width 56 height 30
drag, startPoint x: 306, startPoint y: 560, endPoint x: 365, endPoint y: 290, distance: 277.3
click at [317, 549] on button "Cerrar" at bounding box center [298, 558] width 47 height 30
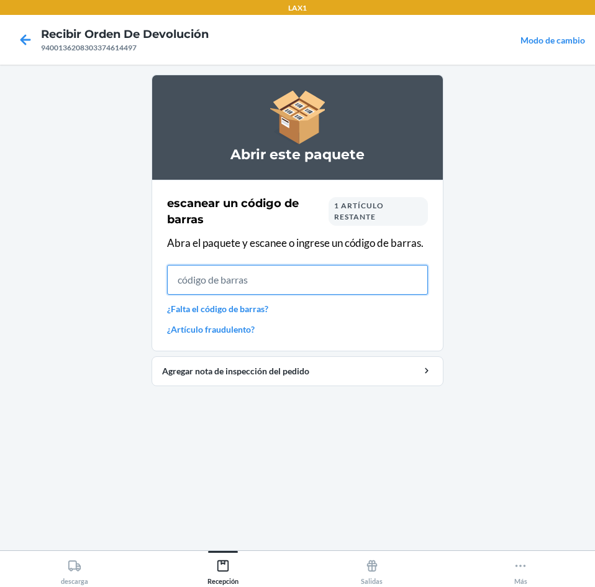
click at [343, 273] on input "text" at bounding box center [297, 280] width 261 height 30
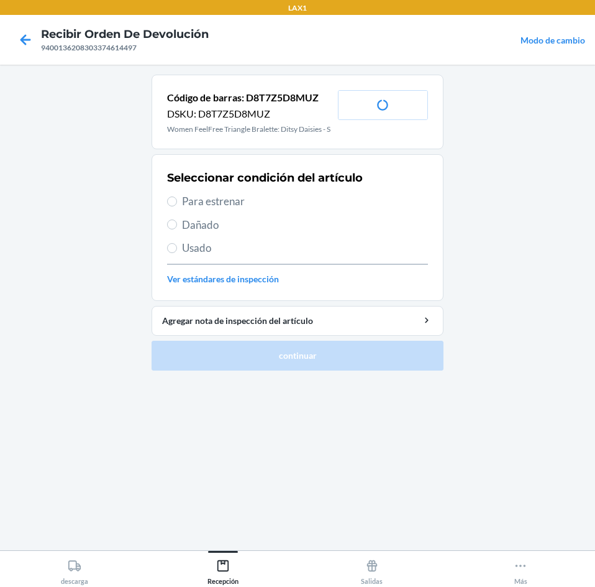
click at [278, 203] on span "Para estrenar" at bounding box center [305, 201] width 246 height 16
click at [177, 203] on input "Para estrenar" at bounding box center [172, 201] width 10 height 10
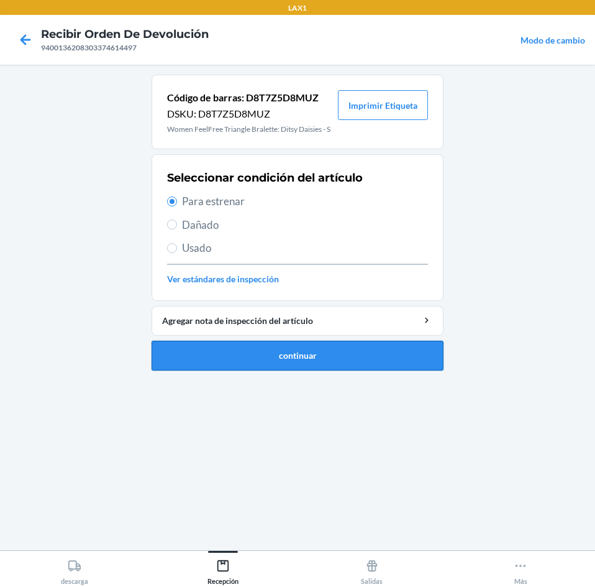
click at [345, 365] on button "continuar" at bounding box center [298, 356] width 292 height 30
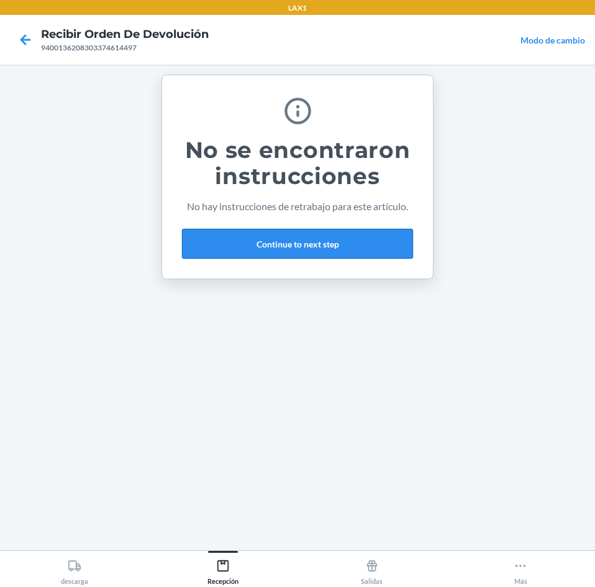
click at [369, 239] on button "Continue to next step" at bounding box center [297, 244] width 231 height 30
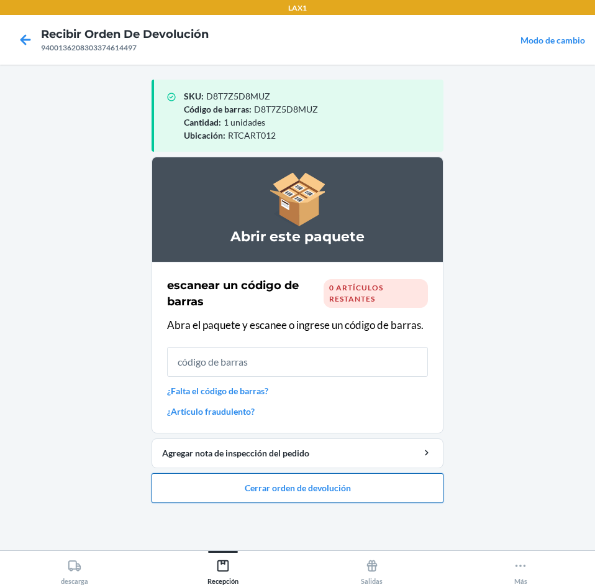
click at [377, 475] on button "Cerrar orden de devolución" at bounding box center [298, 488] width 292 height 30
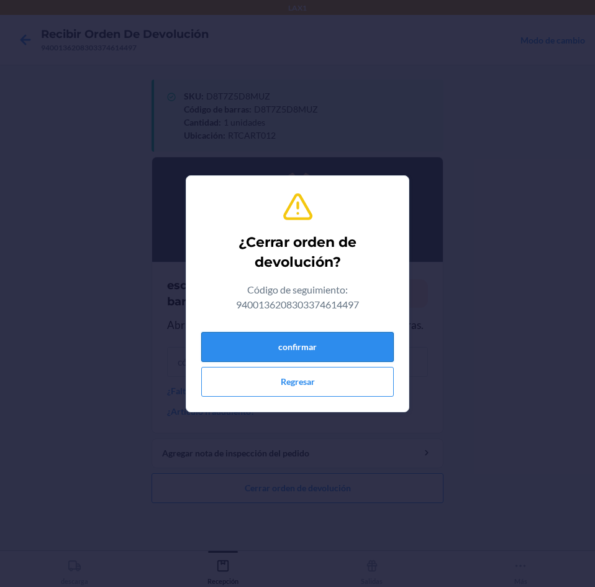
click at [349, 354] on button "confirmar" at bounding box center [297, 347] width 193 height 30
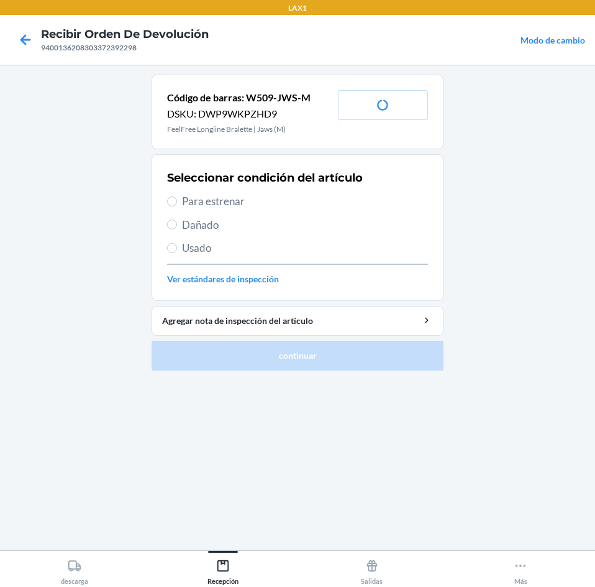
click at [275, 201] on span "Para estrenar" at bounding box center [305, 201] width 246 height 16
click at [177, 201] on input "Para estrenar" at bounding box center [172, 201] width 10 height 10
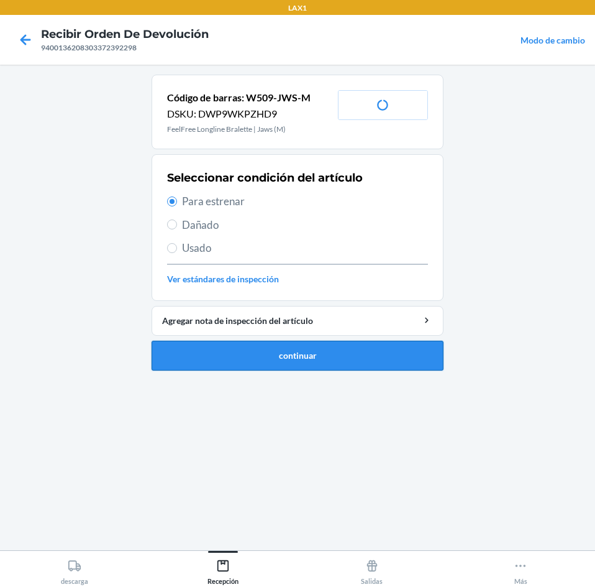
click at [300, 362] on button "continuar" at bounding box center [298, 356] width 292 height 30
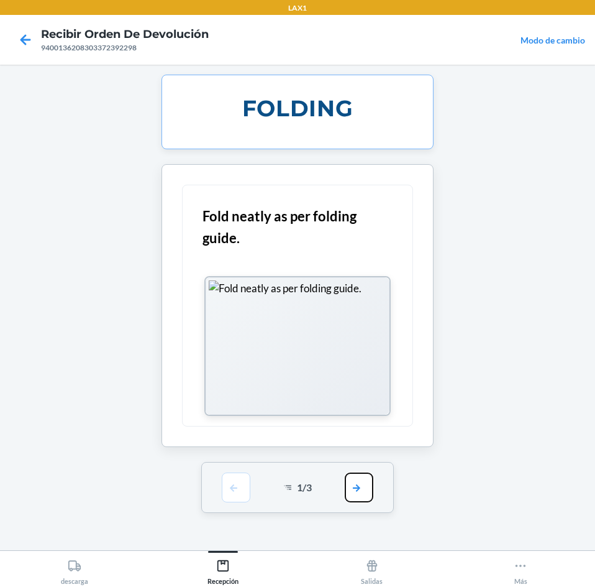
drag, startPoint x: 361, startPoint y: 488, endPoint x: 344, endPoint y: 364, distance: 124.8
click at [361, 487] on button "button" at bounding box center [359, 487] width 29 height 30
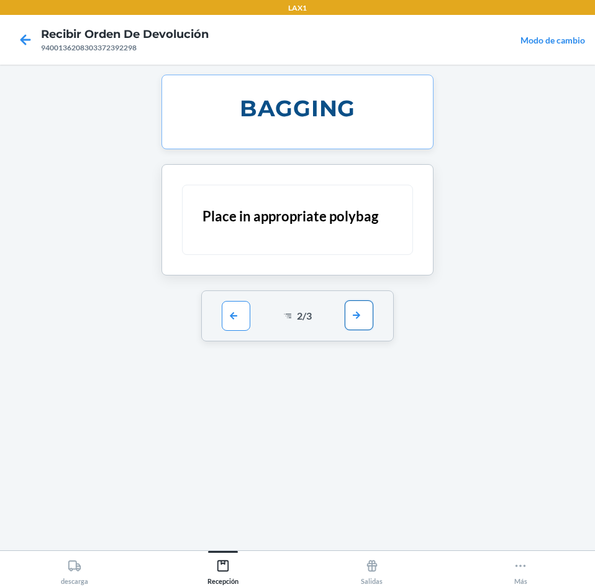
click at [370, 311] on button "button" at bounding box center [359, 315] width 29 height 30
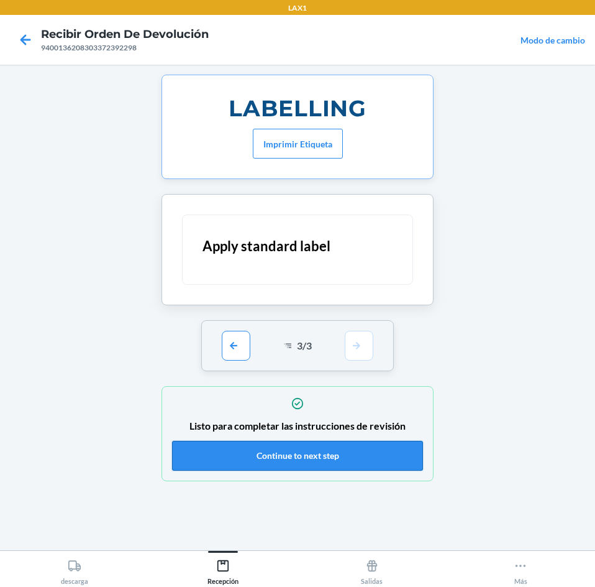
click at [309, 454] on button "Continue to next step" at bounding box center [297, 456] width 251 height 30
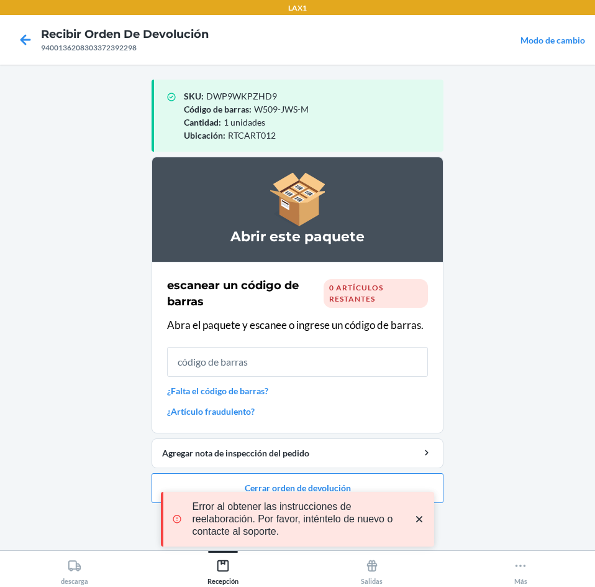
click at [418, 519] on icon "close toast" at bounding box center [419, 519] width 12 height 12
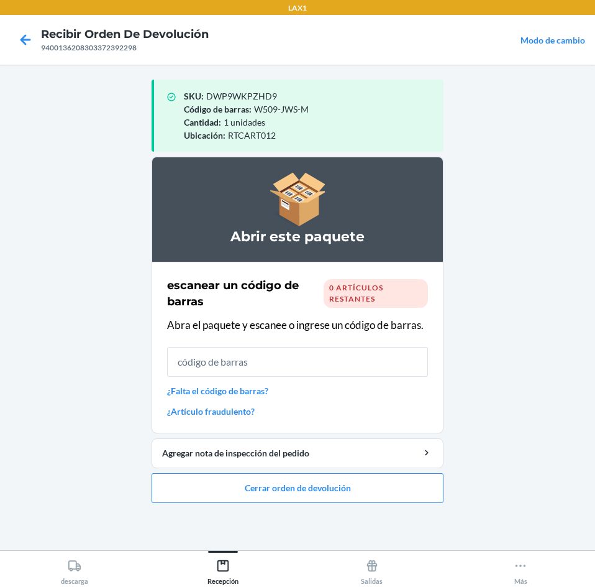
click at [401, 489] on div "LAX1 Recibir orden de devolución 9400136208303372392298 Modo de cambio SKU : DW…" at bounding box center [297, 293] width 595 height 587
click at [308, 492] on button "Cerrar orden de devolución" at bounding box center [298, 488] width 292 height 30
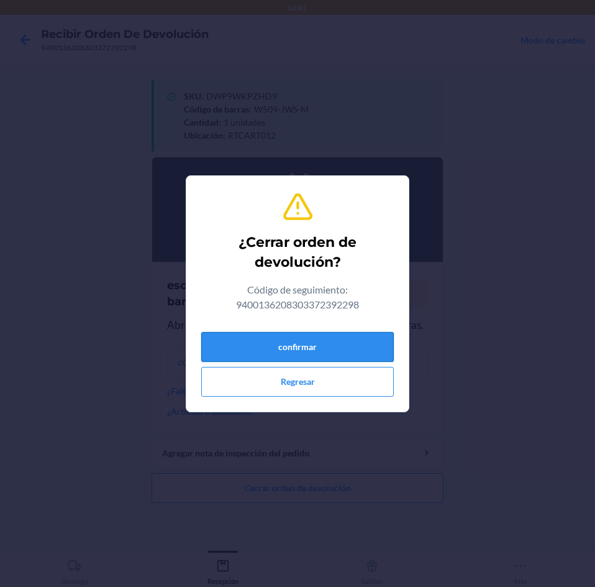
click at [337, 345] on button "confirmar" at bounding box center [297, 347] width 193 height 30
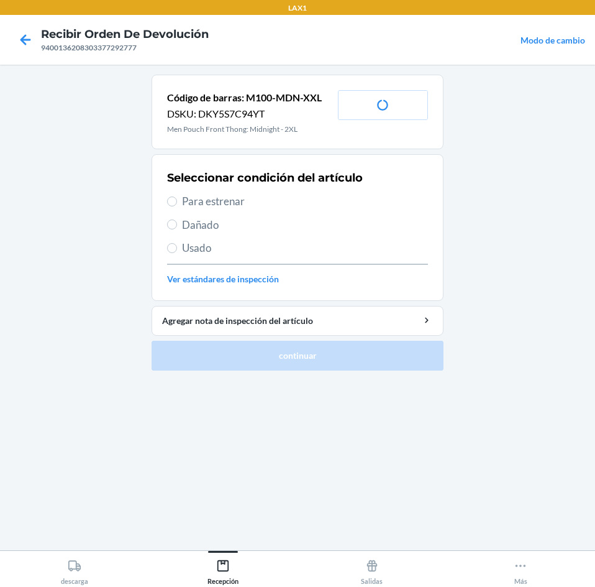
click at [290, 206] on span "Para estrenar" at bounding box center [305, 201] width 246 height 16
click at [177, 206] on input "Para estrenar" at bounding box center [172, 201] width 10 height 10
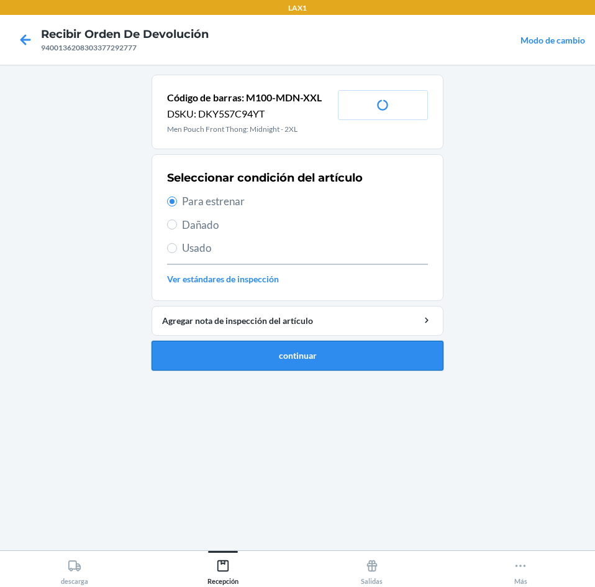
click at [339, 363] on button "continuar" at bounding box center [298, 356] width 292 height 30
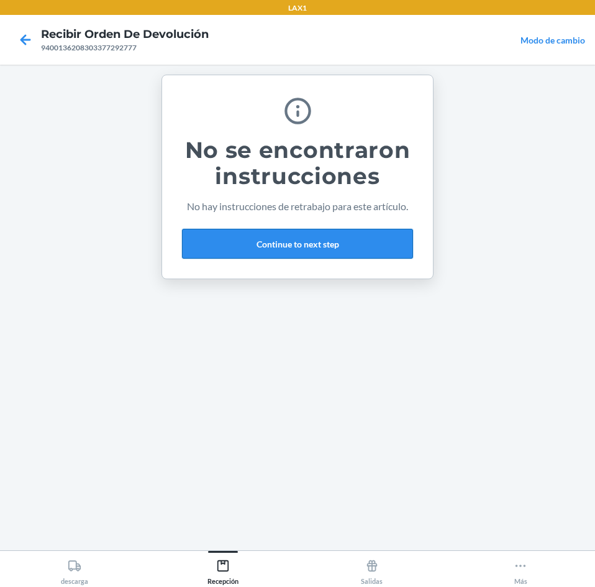
click at [349, 245] on button "Continue to next step" at bounding box center [297, 244] width 231 height 30
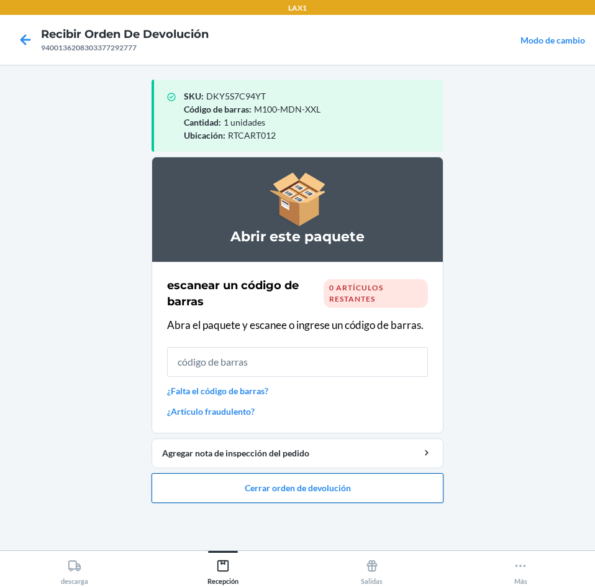
click at [367, 493] on button "Cerrar orden de devolución" at bounding box center [298, 488] width 292 height 30
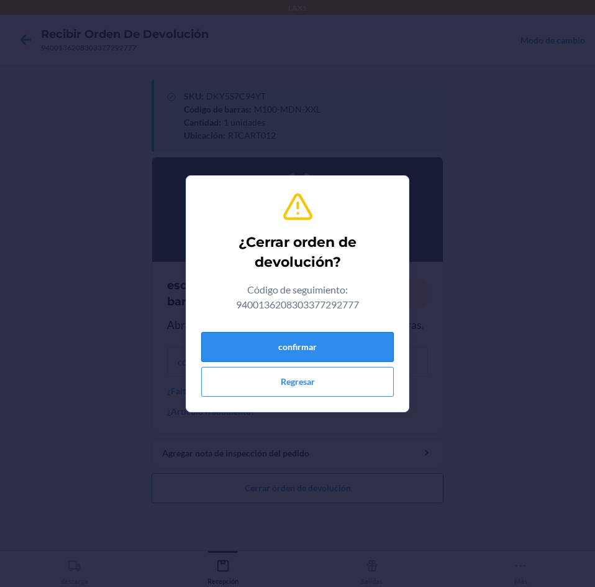
click at [337, 333] on button "confirmar" at bounding box center [297, 347] width 193 height 30
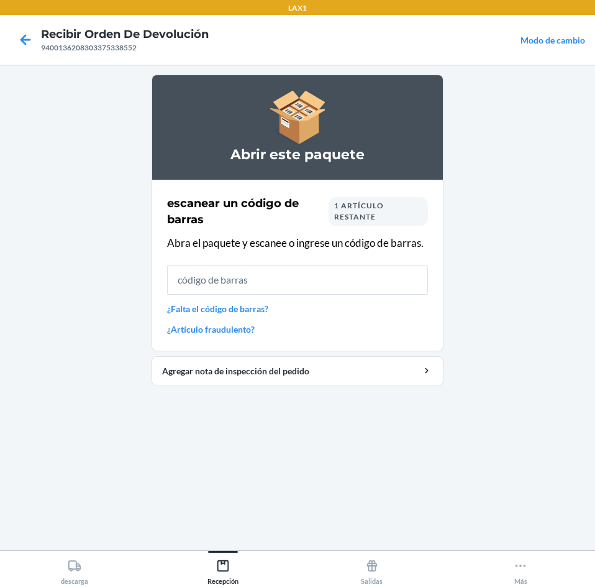
click at [382, 220] on div "1 artículo restante" at bounding box center [378, 211] width 99 height 29
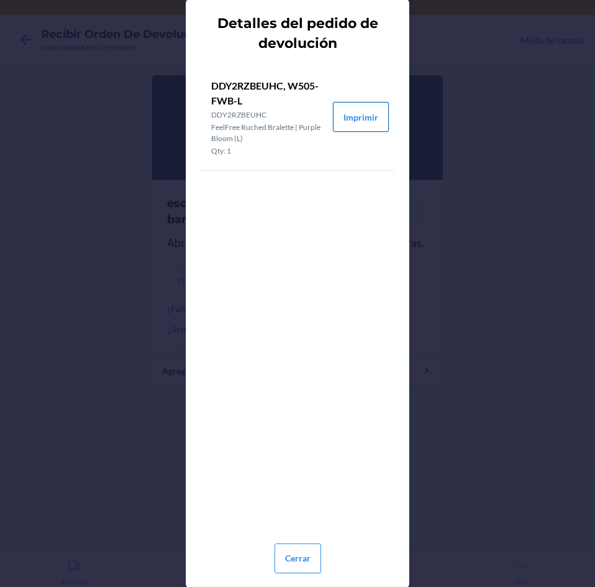
click at [360, 111] on button "Imprimir" at bounding box center [361, 117] width 56 height 30
drag, startPoint x: 286, startPoint y: 558, endPoint x: 306, endPoint y: 541, distance: 26.4
click at [291, 554] on button "Cerrar" at bounding box center [298, 558] width 47 height 30
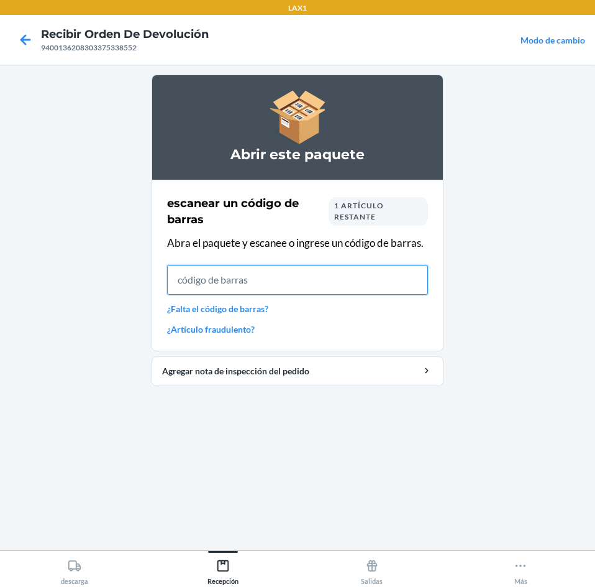
click at [362, 291] on input "text" at bounding box center [297, 280] width 261 height 30
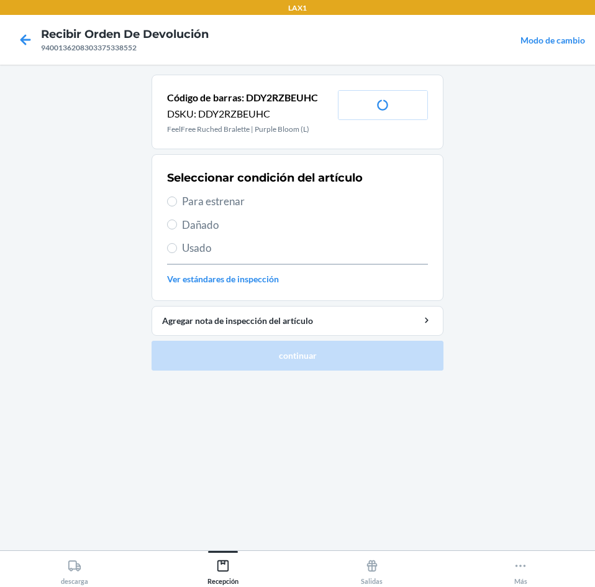
click at [262, 204] on span "Para estrenar" at bounding box center [305, 201] width 246 height 16
click at [177, 204] on input "Para estrenar" at bounding box center [172, 201] width 10 height 10
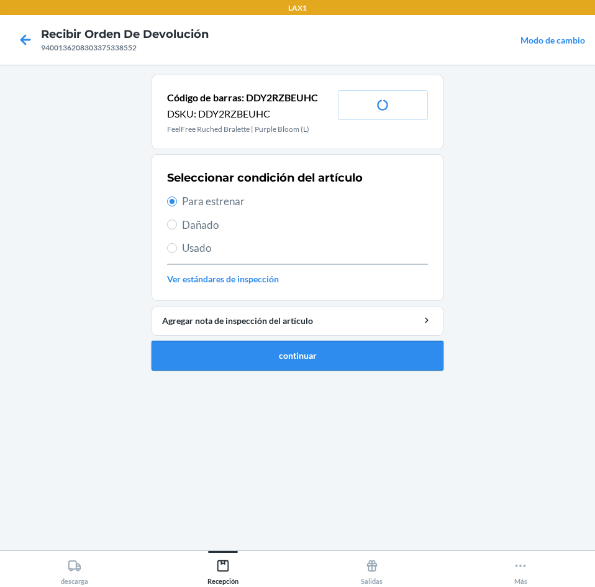
click at [331, 360] on button "continuar" at bounding box center [298, 356] width 292 height 30
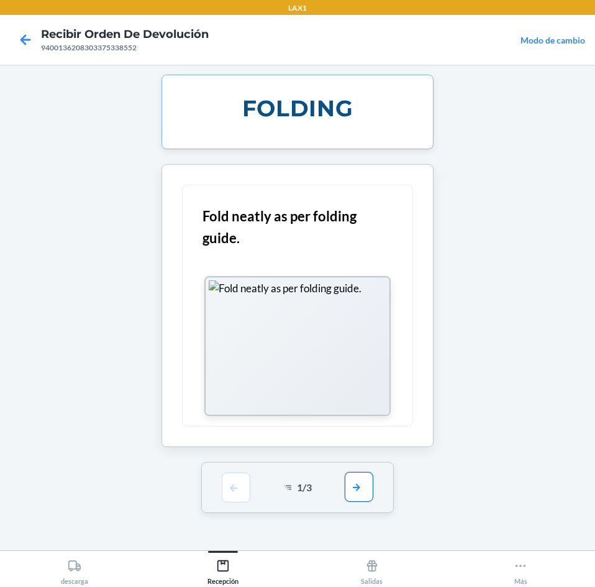
drag, startPoint x: 350, startPoint y: 493, endPoint x: 365, endPoint y: 452, distance: 43.1
click at [350, 492] on button "button" at bounding box center [359, 487] width 29 height 30
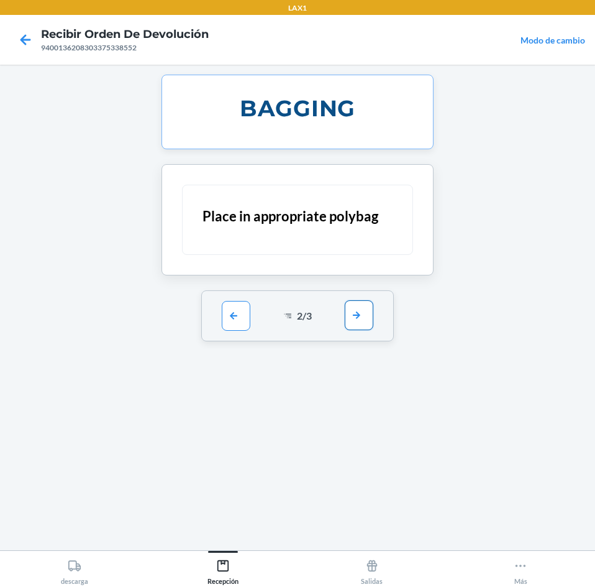
click at [363, 304] on button "button" at bounding box center [359, 315] width 29 height 30
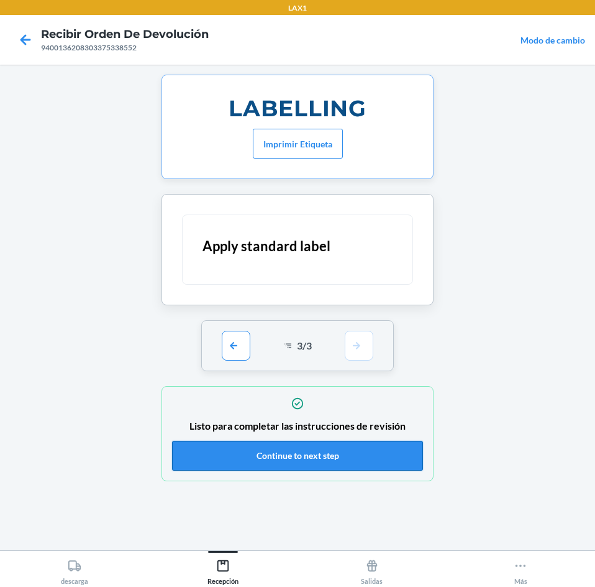
click at [368, 456] on button "Continue to next step" at bounding box center [297, 456] width 251 height 30
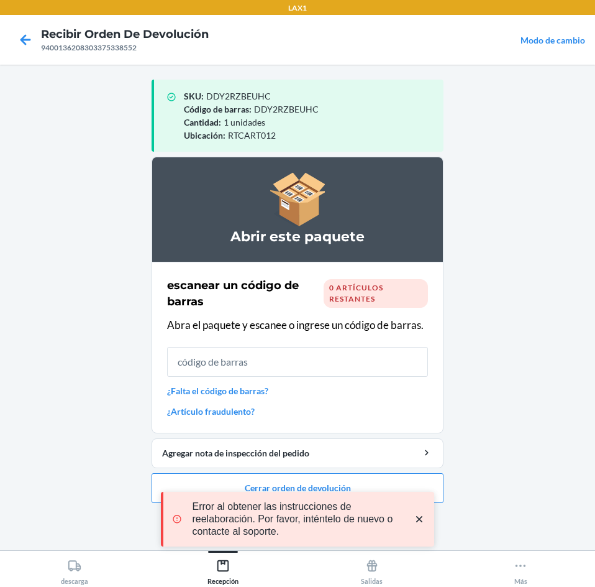
click at [418, 516] on icon "close toast" at bounding box center [419, 519] width 12 height 12
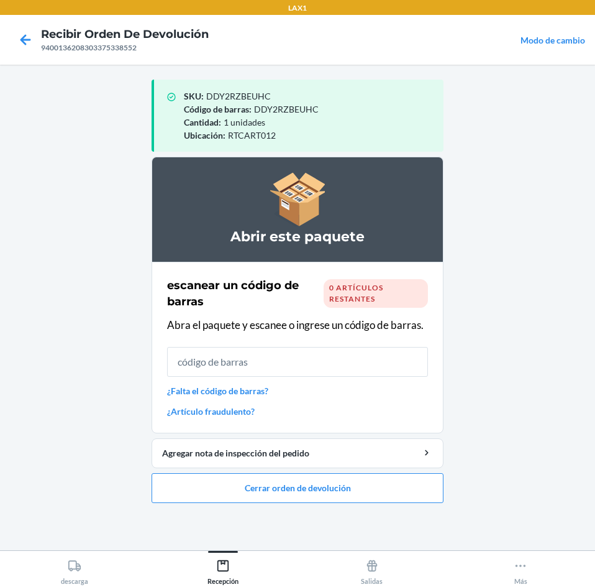
click at [382, 485] on div "LAX1 Recibir orden de devolución 9400136208303375338552 Modo de cambio SKU : DD…" at bounding box center [297, 293] width 595 height 587
click at [359, 473] on button "Cerrar orden de devolución" at bounding box center [298, 488] width 292 height 30
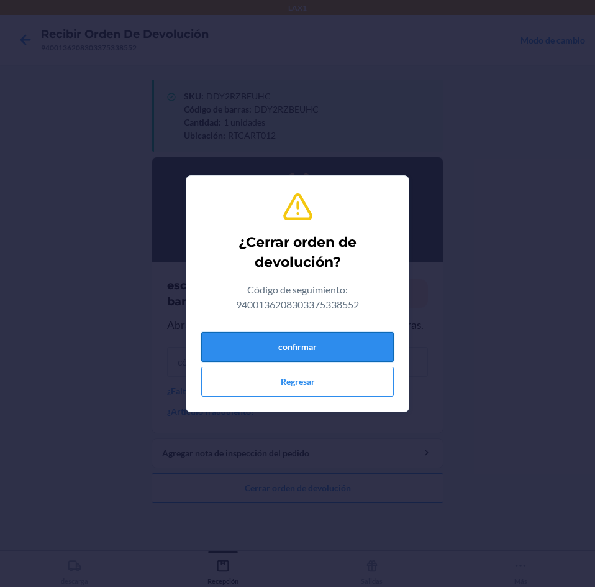
click at [335, 354] on button "confirmar" at bounding box center [297, 347] width 193 height 30
